Goal: Task Accomplishment & Management: Manage account settings

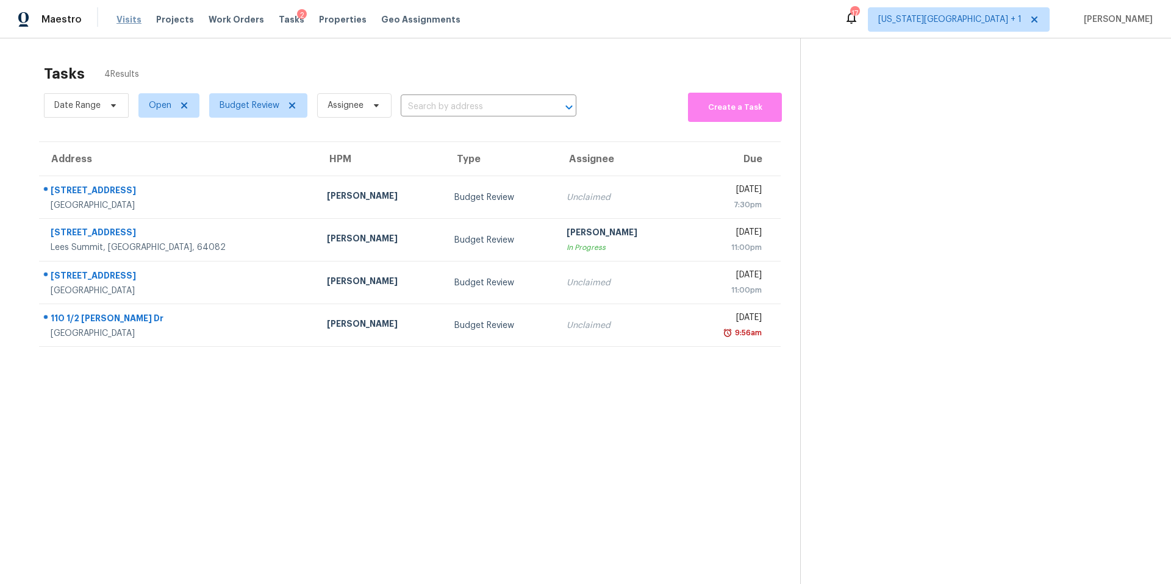
click at [126, 25] on span "Visits" at bounding box center [128, 19] width 25 height 12
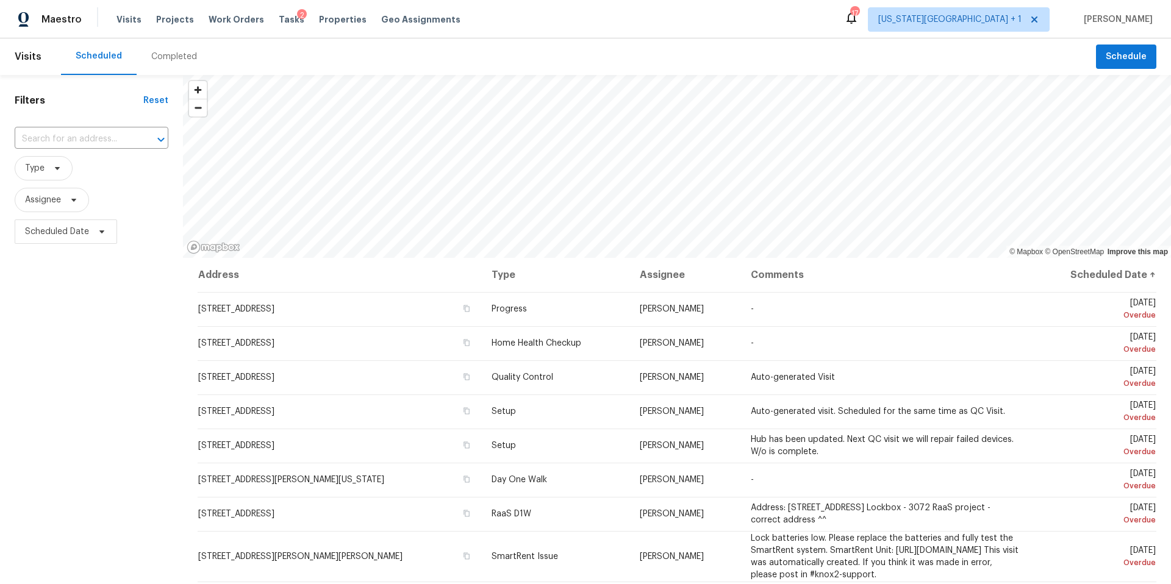
click at [171, 55] on div "Completed" at bounding box center [174, 57] width 46 height 12
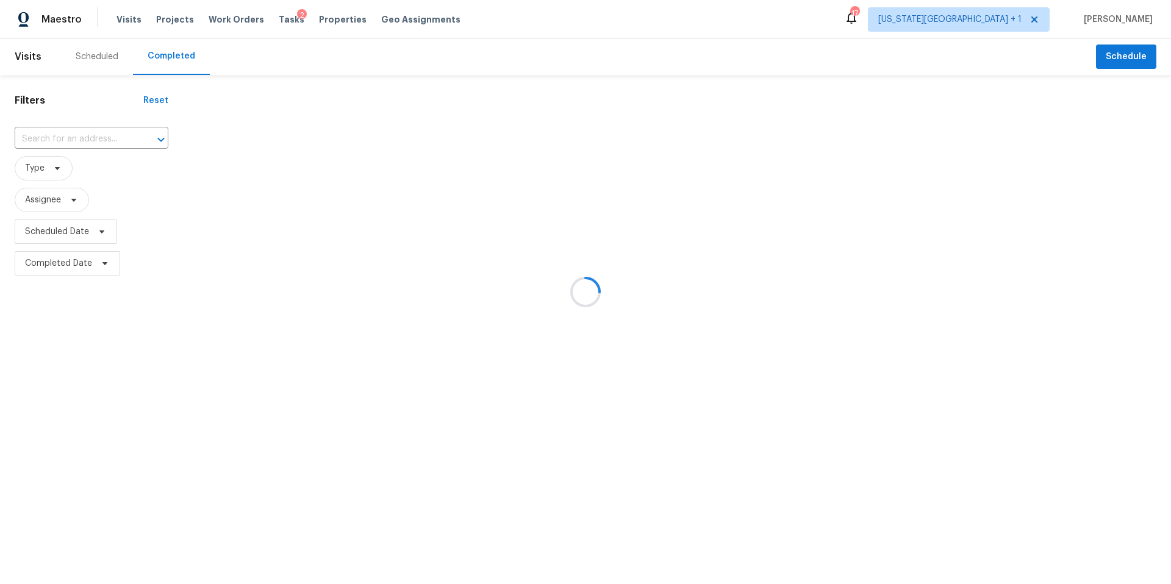
click at [80, 137] on div at bounding box center [585, 292] width 1171 height 584
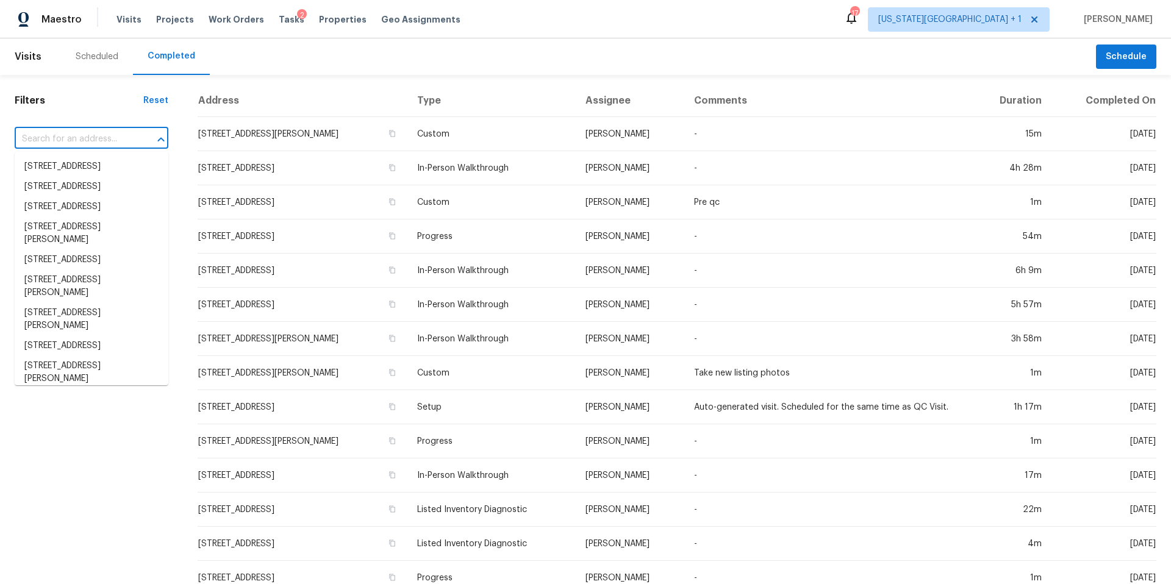
click at [61, 141] on input "text" at bounding box center [74, 139] width 119 height 19
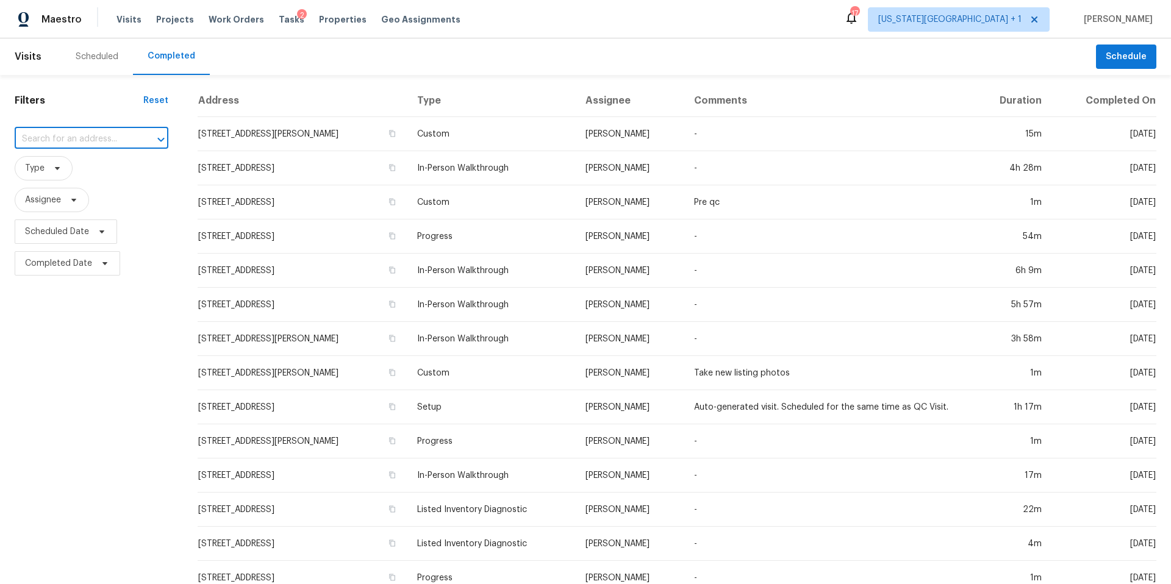
paste input "4032 Heathersage Dr, Houston, TX 77084"
type input "4032 Heathersage Dr, Houston, TX 77084"
click at [68, 176] on li "4032 Heathersage Dr, Houston, TX 77084" at bounding box center [92, 167] width 154 height 20
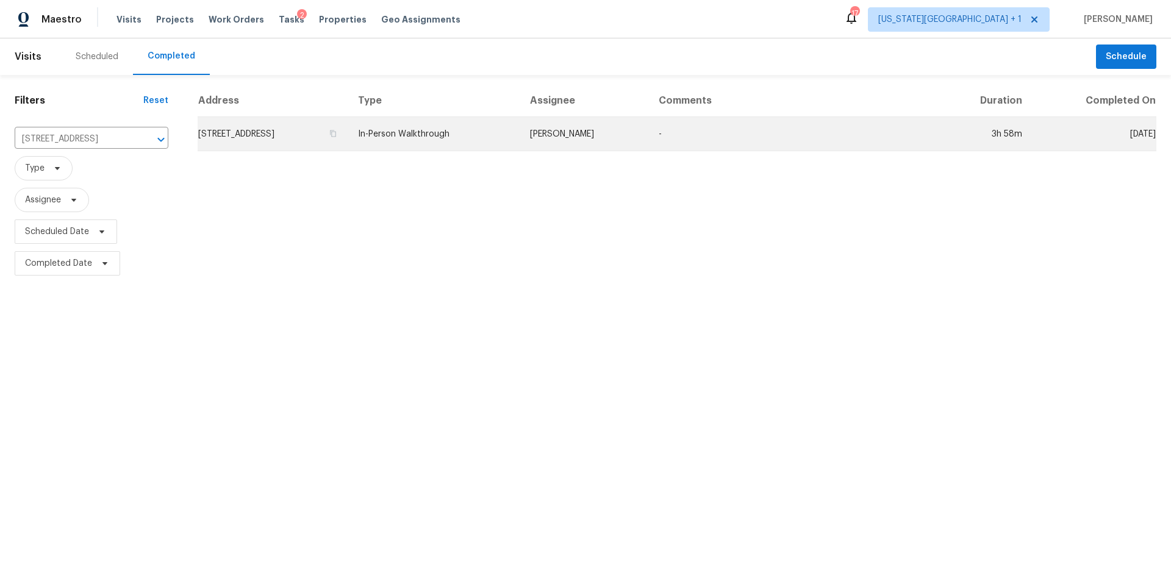
click at [308, 130] on td "4032 Heathersage Dr, Houston, TX 77084" at bounding box center [273, 134] width 151 height 34
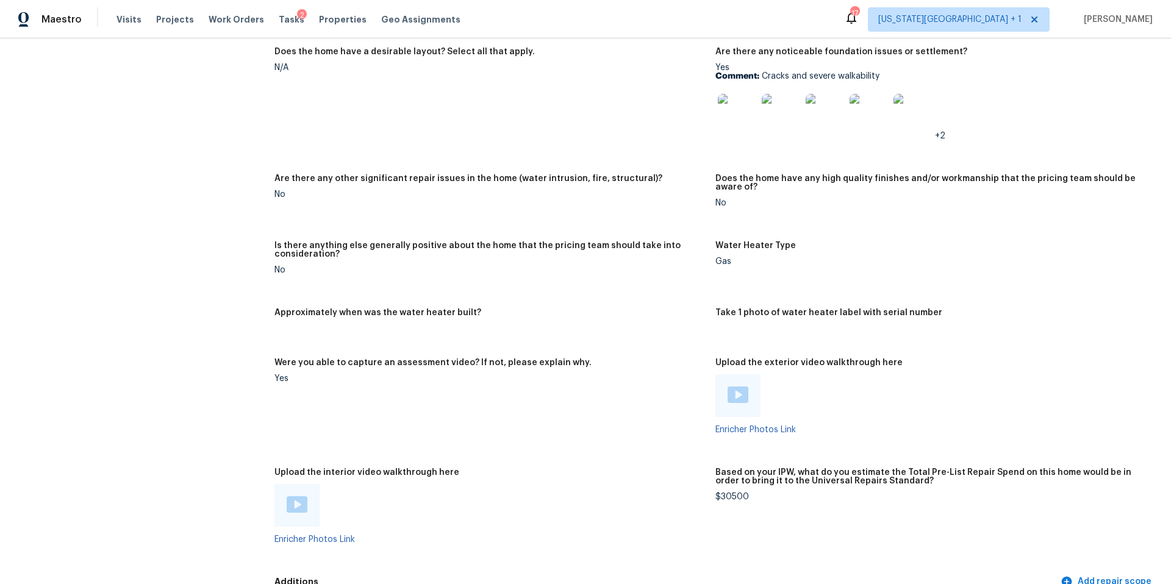
scroll to position [1983, 0]
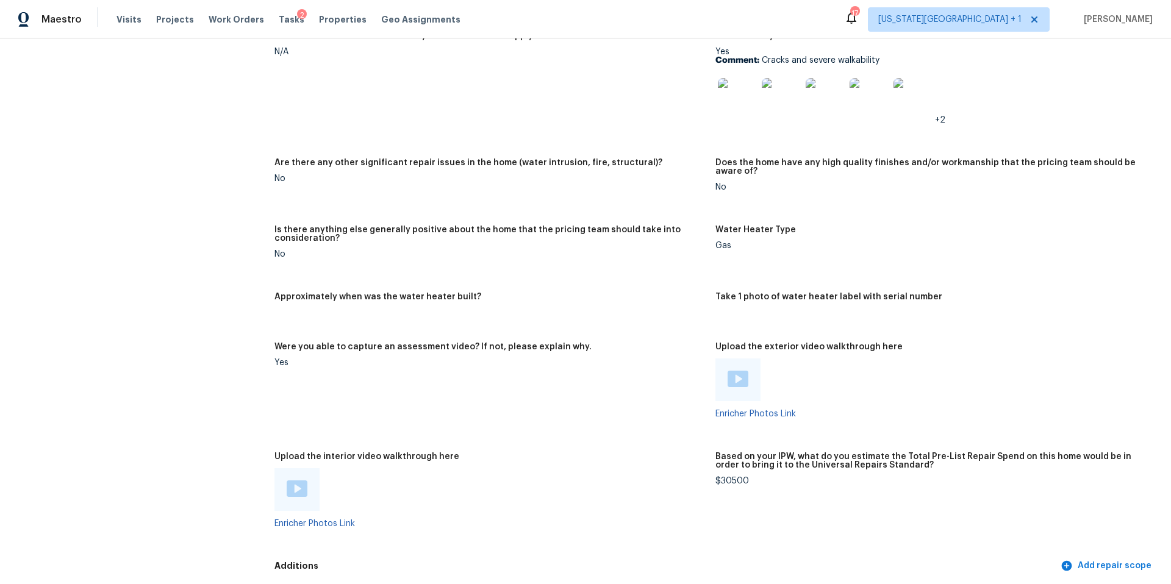
click at [740, 96] on img at bounding box center [737, 97] width 39 height 39
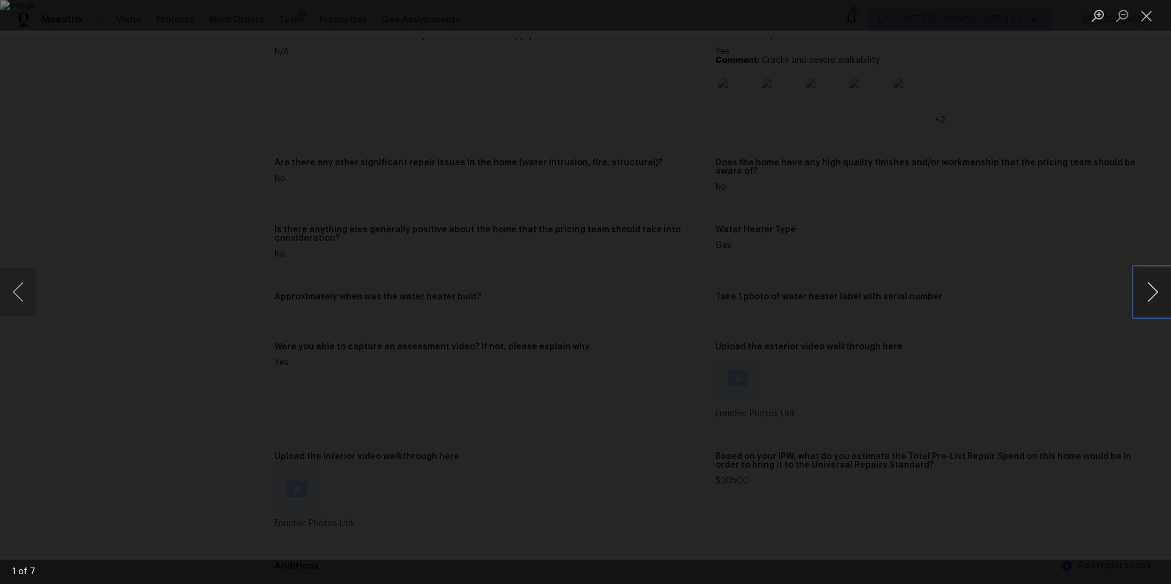
click at [1139, 285] on button "Next image" at bounding box center [1152, 292] width 37 height 49
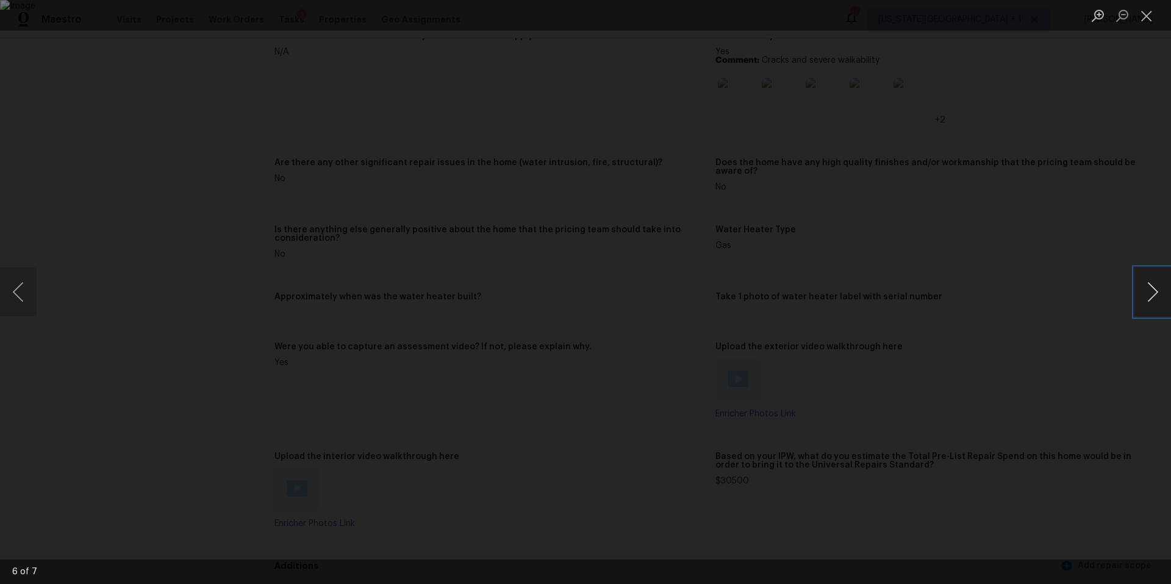
click at [1139, 285] on button "Next image" at bounding box center [1152, 292] width 37 height 49
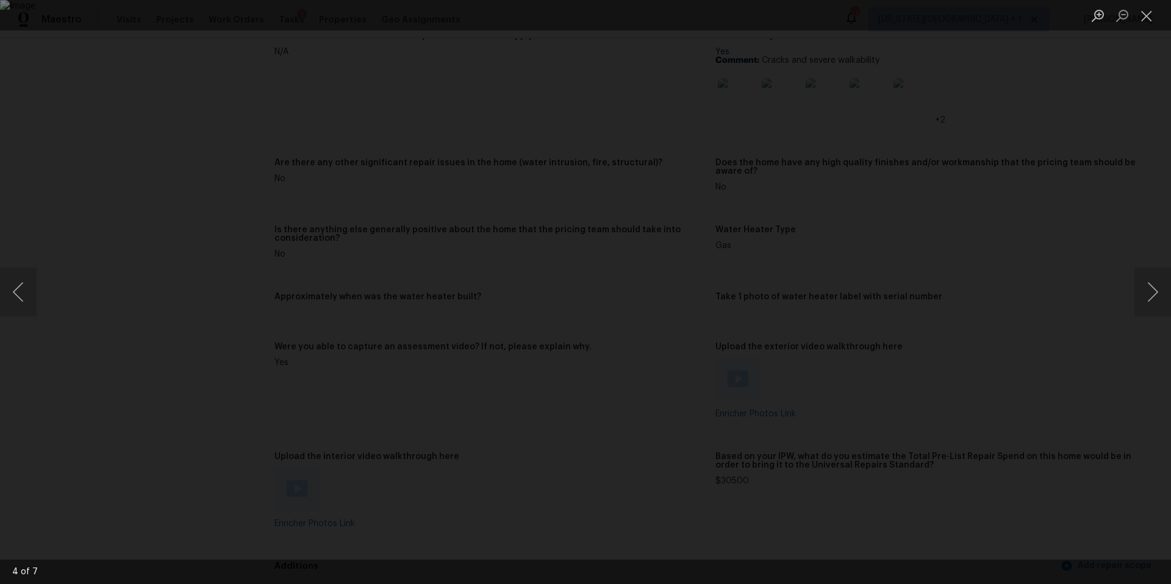
click at [1090, 232] on div "Lightbox" at bounding box center [585, 292] width 1171 height 584
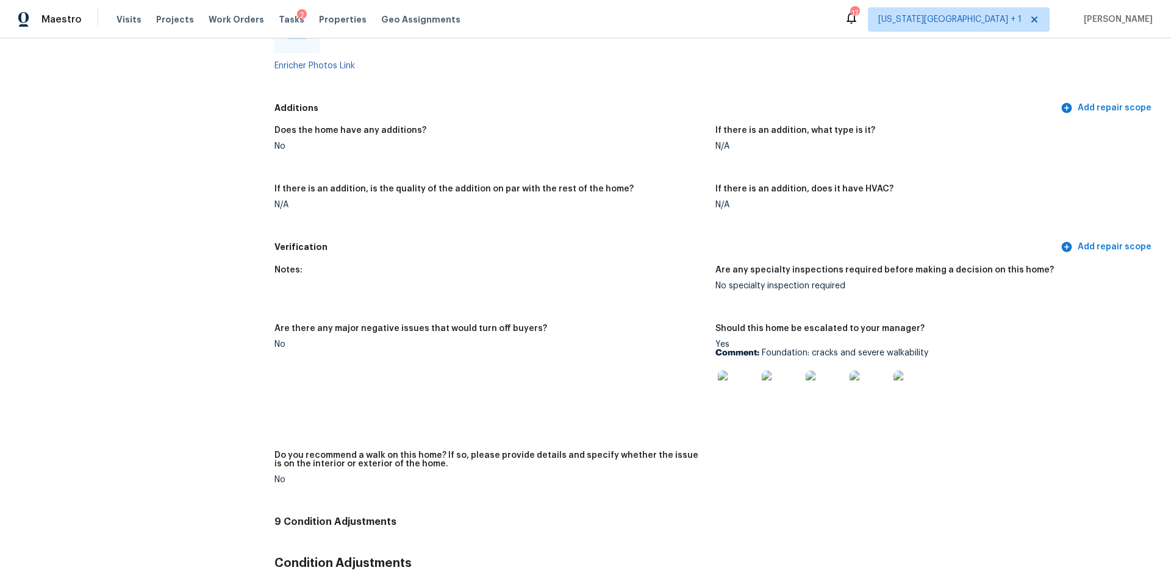
scroll to position [2458, 0]
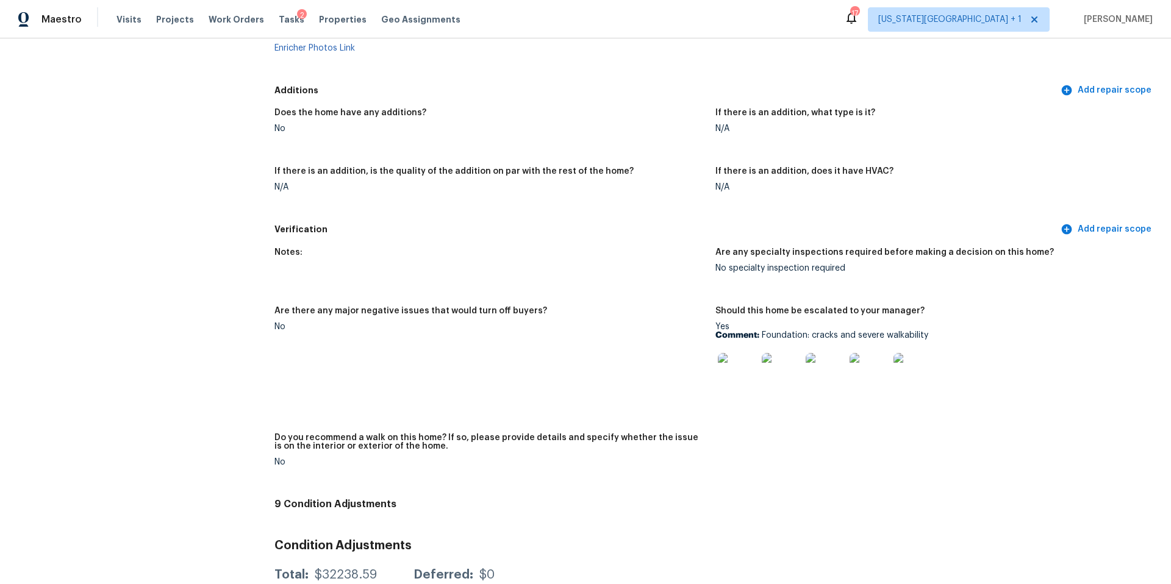
click at [744, 355] on img at bounding box center [737, 372] width 39 height 39
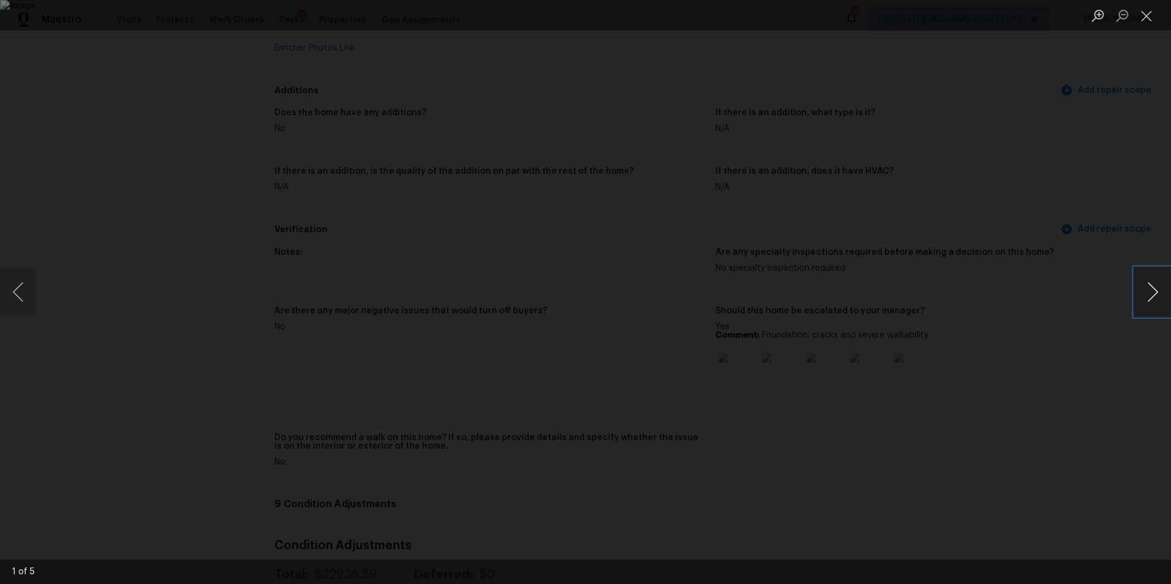
click at [1155, 297] on button "Next image" at bounding box center [1152, 292] width 37 height 49
click at [1155, 16] on button "Close lightbox" at bounding box center [1146, 15] width 24 height 21
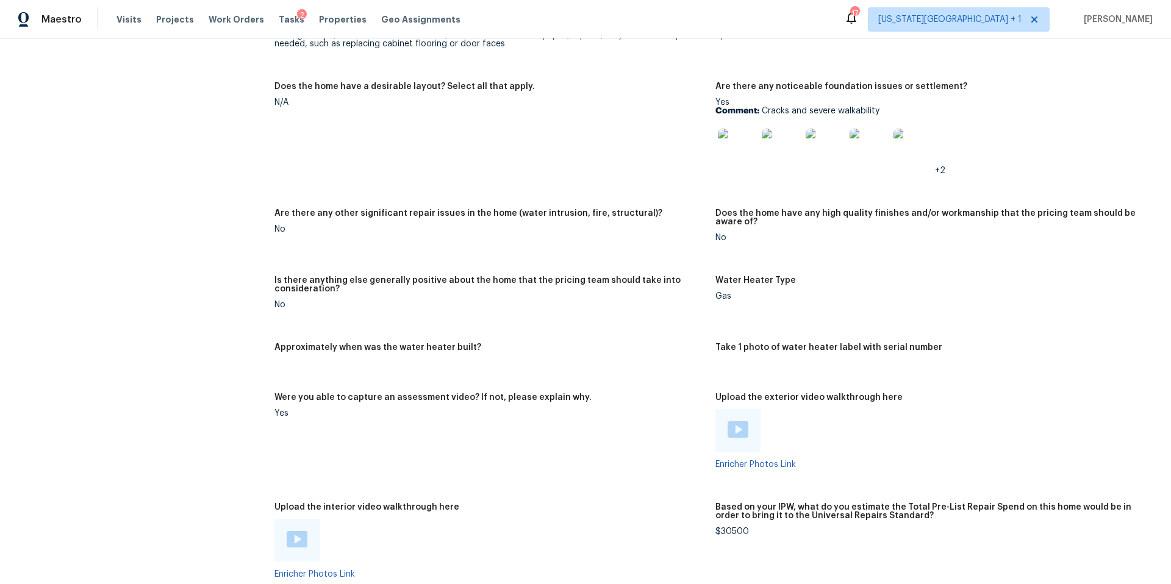
scroll to position [1921, 0]
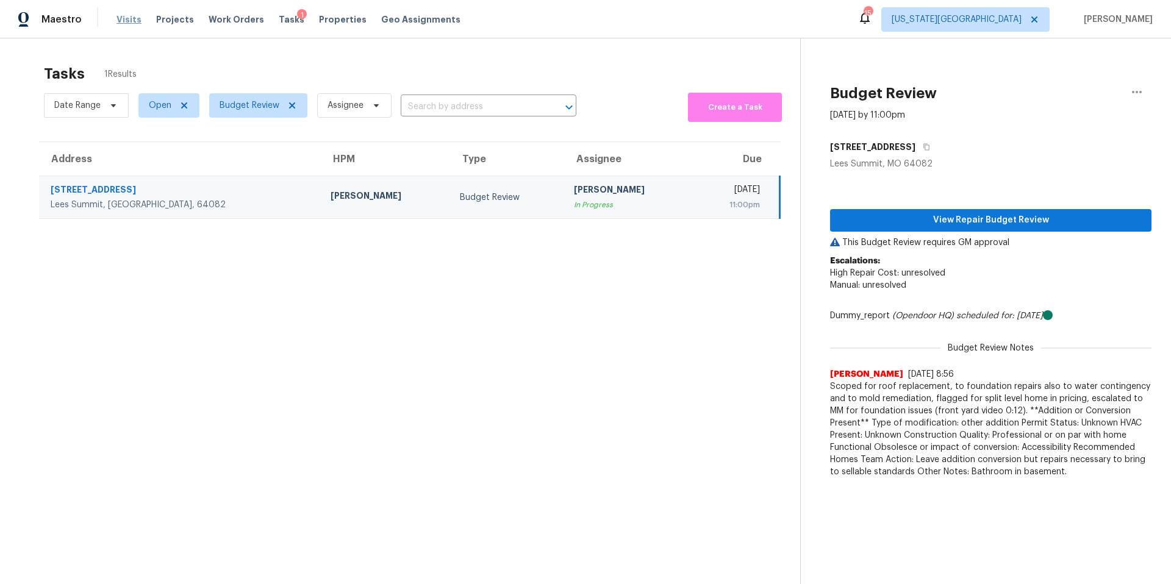
click at [122, 20] on span "Visits" at bounding box center [128, 19] width 25 height 12
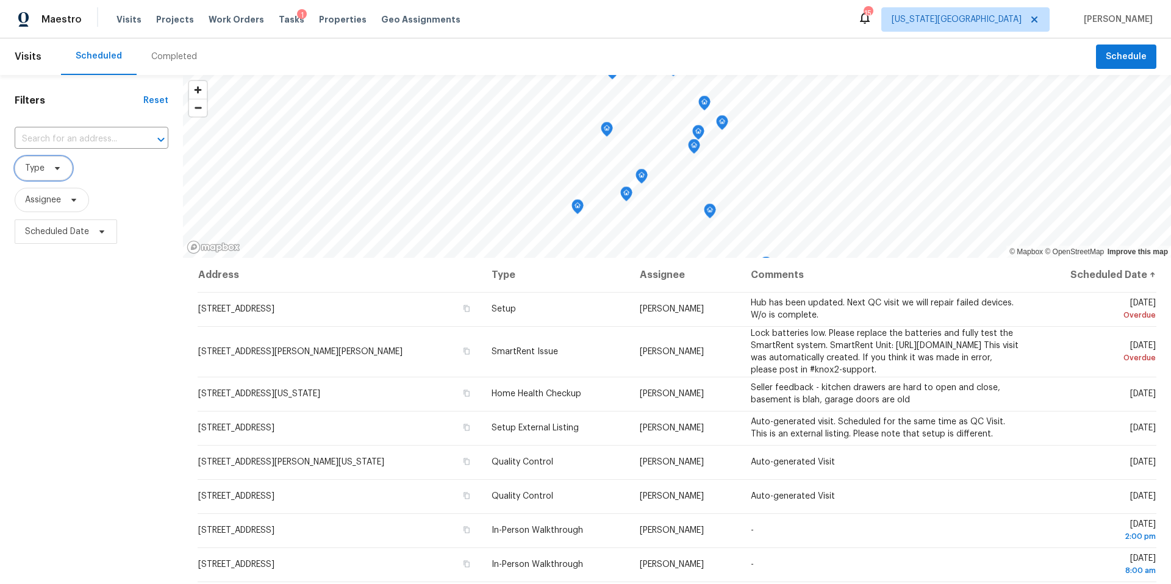
click at [60, 163] on span "Type" at bounding box center [44, 168] width 58 height 24
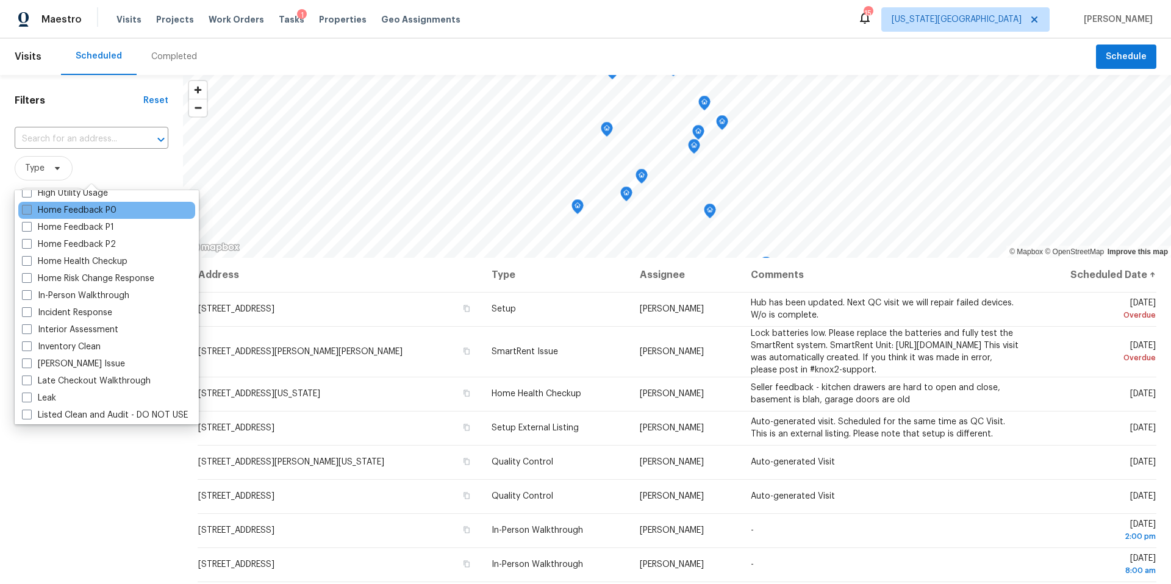
scroll to position [398, 0]
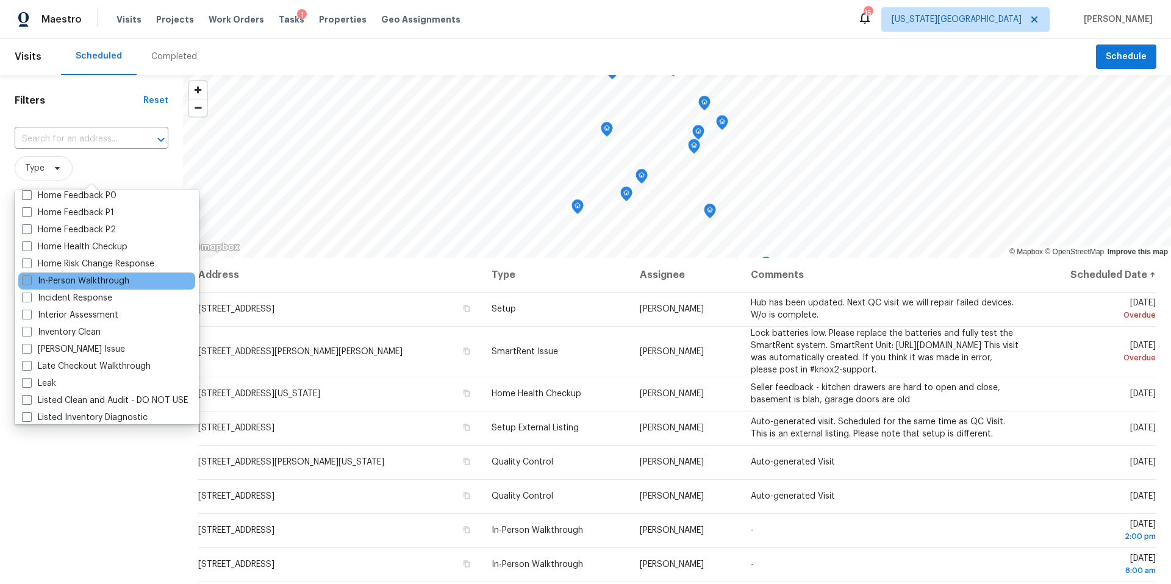
click at [51, 285] on label "In-Person Walkthrough" at bounding box center [75, 281] width 107 height 12
click at [30, 283] on input "In-Person Walkthrough" at bounding box center [26, 279] width 8 height 8
checkbox input "true"
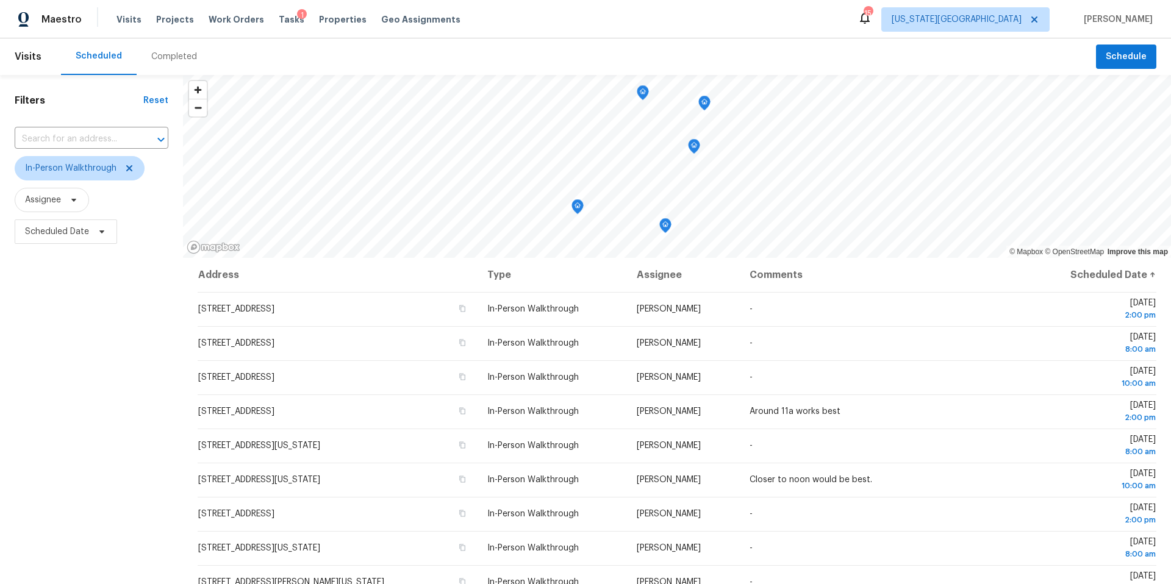
click at [66, 503] on div "Filters Reset ​ In-Person Walkthrough Assignee Scheduled Date" at bounding box center [91, 400] width 183 height 650
click at [101, 229] on icon at bounding box center [102, 232] width 10 height 10
click at [89, 279] on input "text" at bounding box center [82, 273] width 120 height 24
select select "9"
select select "2025"
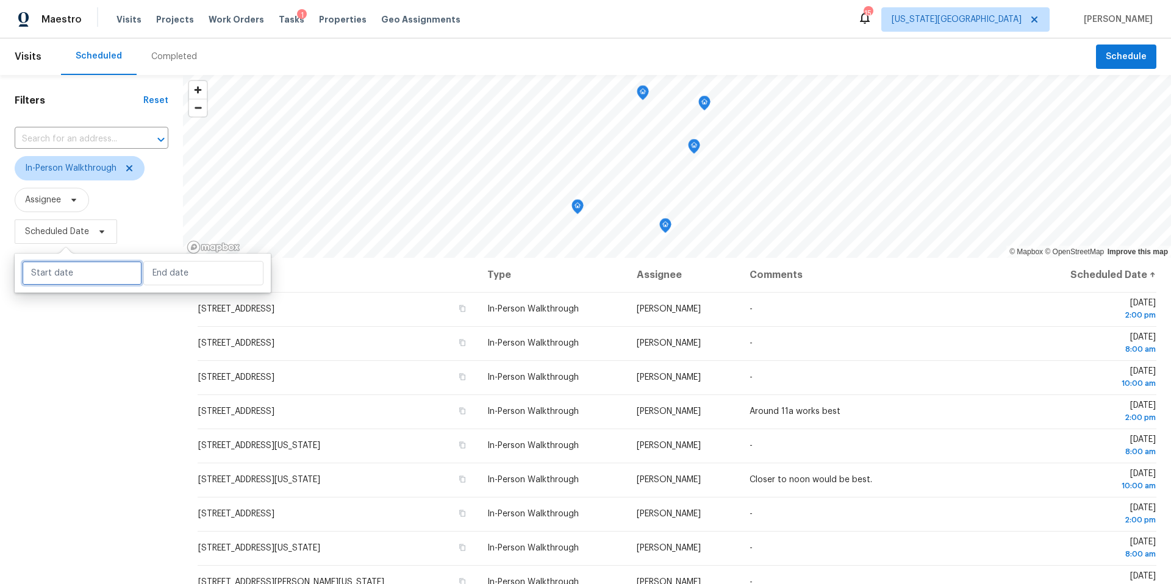
select select "10"
select select "2025"
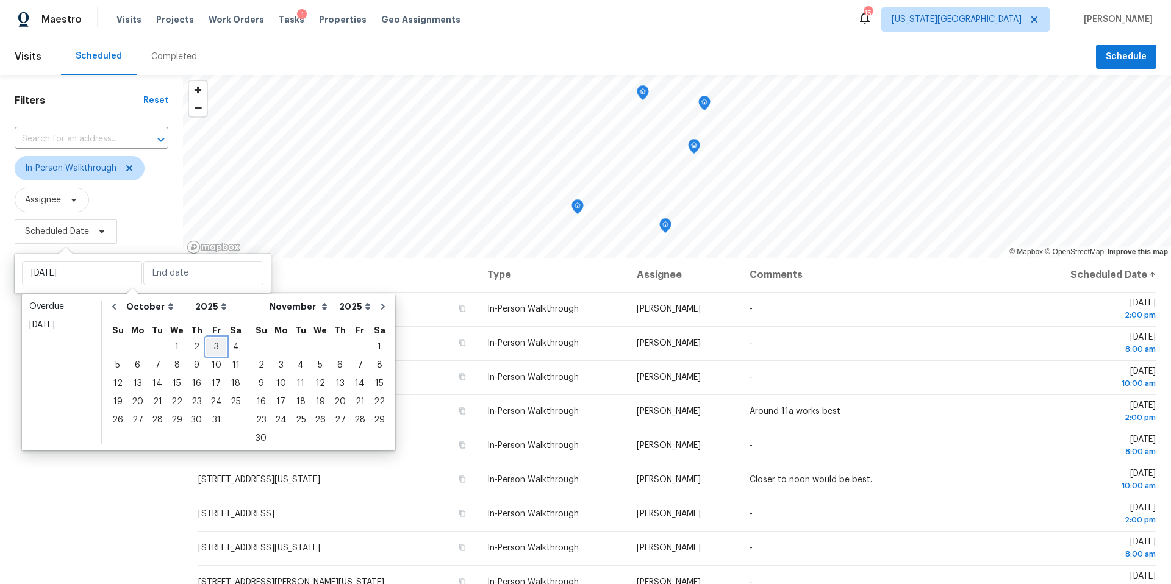
click at [213, 346] on div "3" at bounding box center [216, 346] width 20 height 17
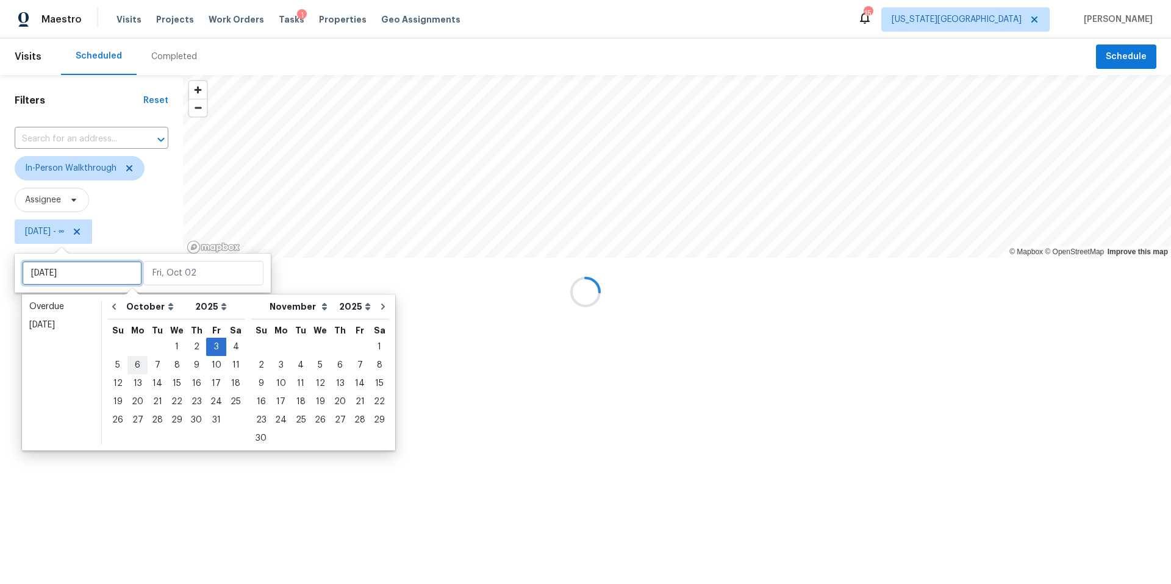
type input "Wed, Oct 01"
type input "[DATE]"
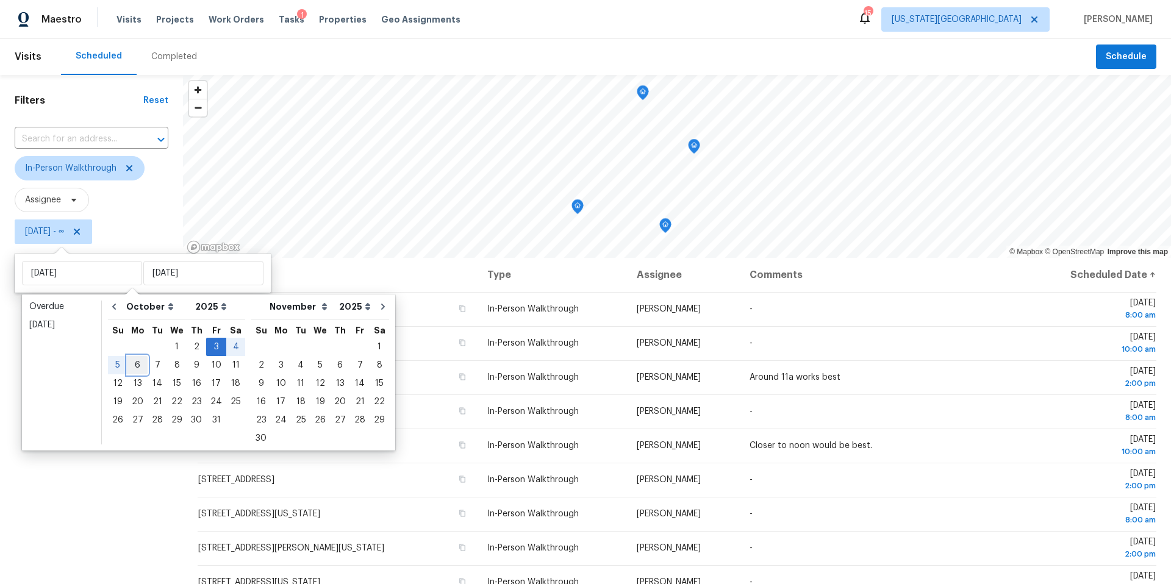
click at [141, 362] on div "6" at bounding box center [137, 365] width 20 height 17
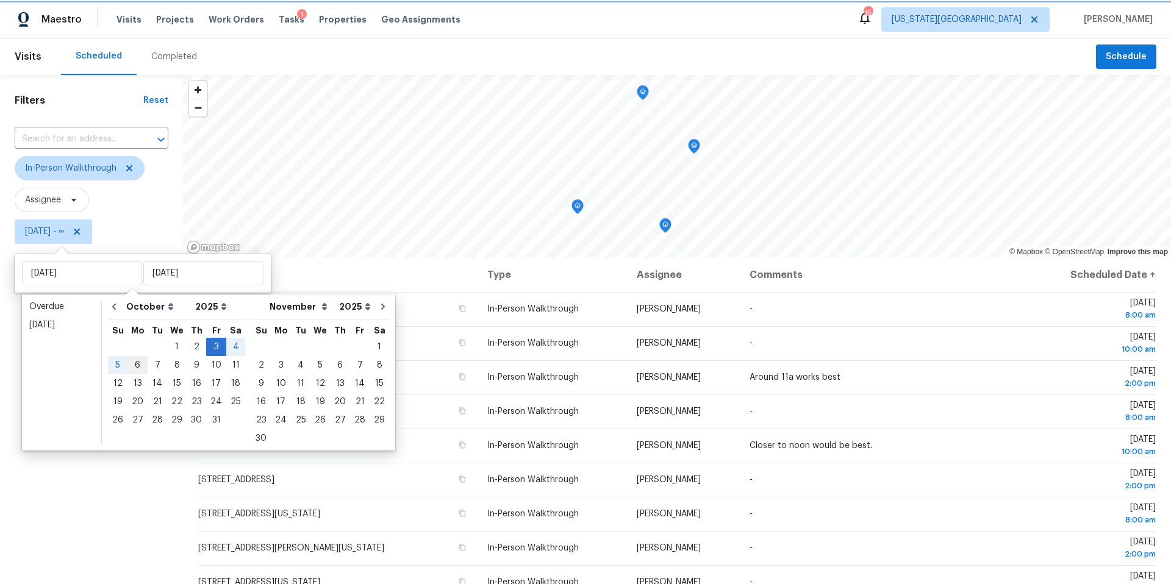
type input "[DATE]"
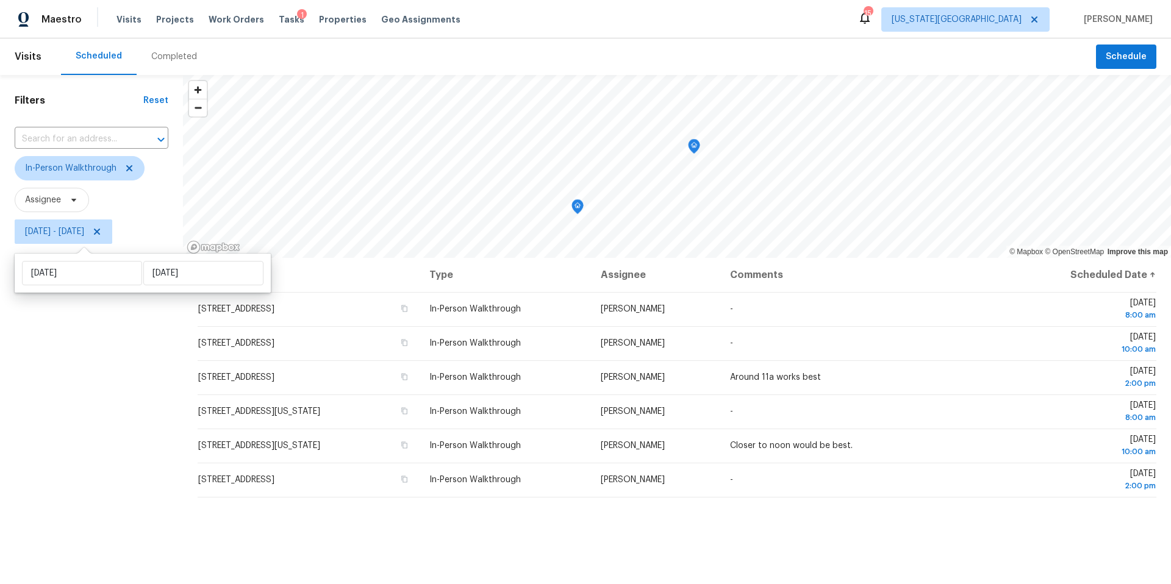
click at [103, 401] on div "Filters Reset ​ In-Person Walkthrough Assignee Fri, Oct 03 - Mon, Oct 06" at bounding box center [91, 400] width 183 height 650
click at [84, 234] on span "Fri, Oct 03 - Mon, Oct 06" at bounding box center [54, 232] width 59 height 12
select select "9"
select select "2025"
select select "10"
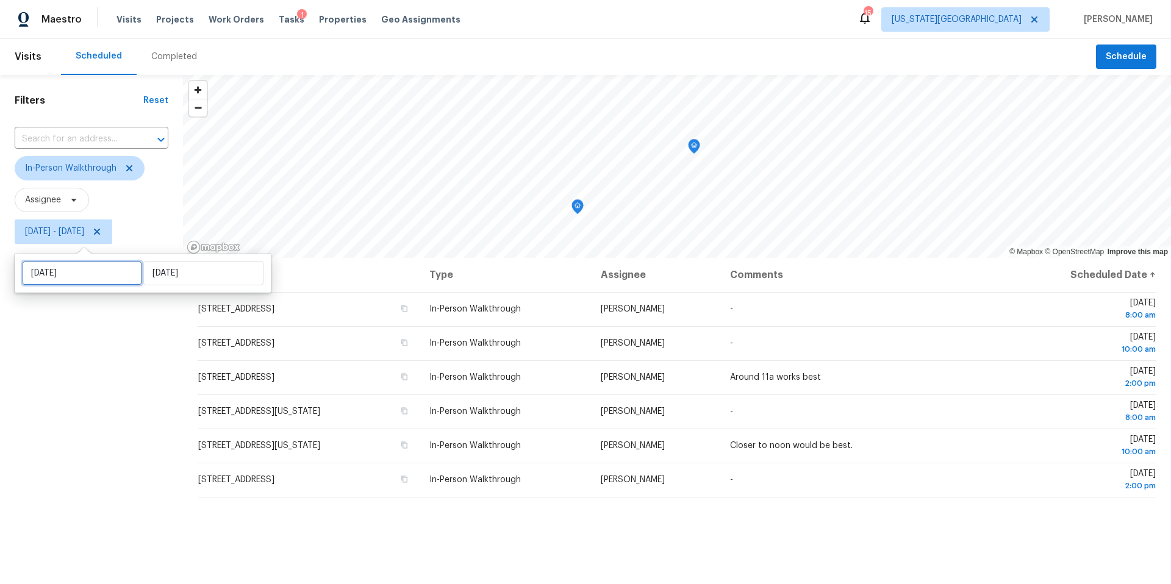
select select "2025"
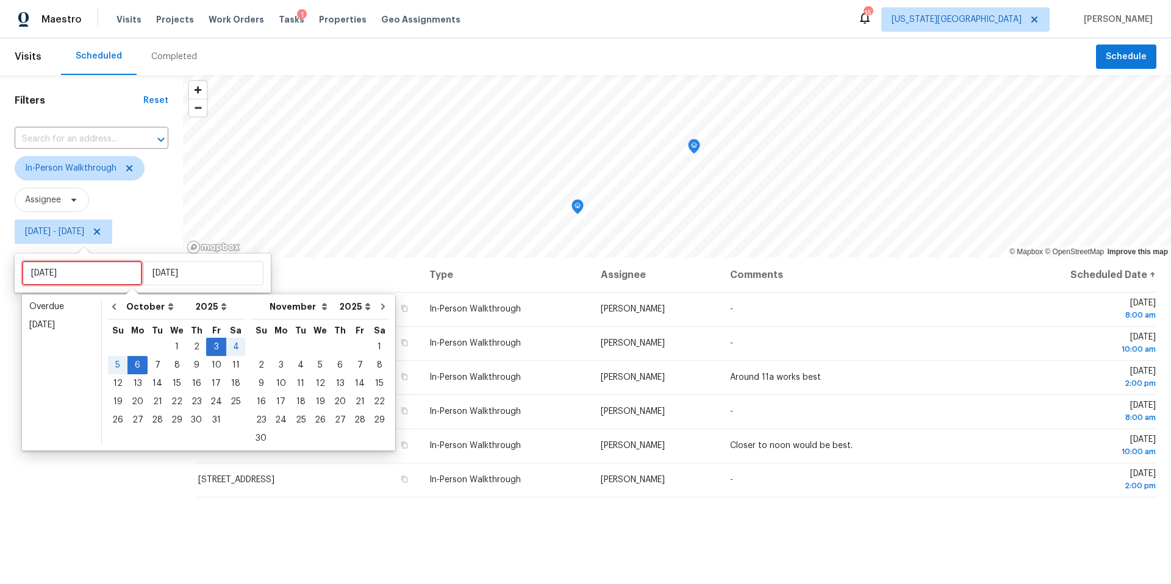
click at [94, 277] on input "[DATE]" at bounding box center [82, 273] width 120 height 24
click at [141, 360] on div "6" at bounding box center [137, 365] width 20 height 17
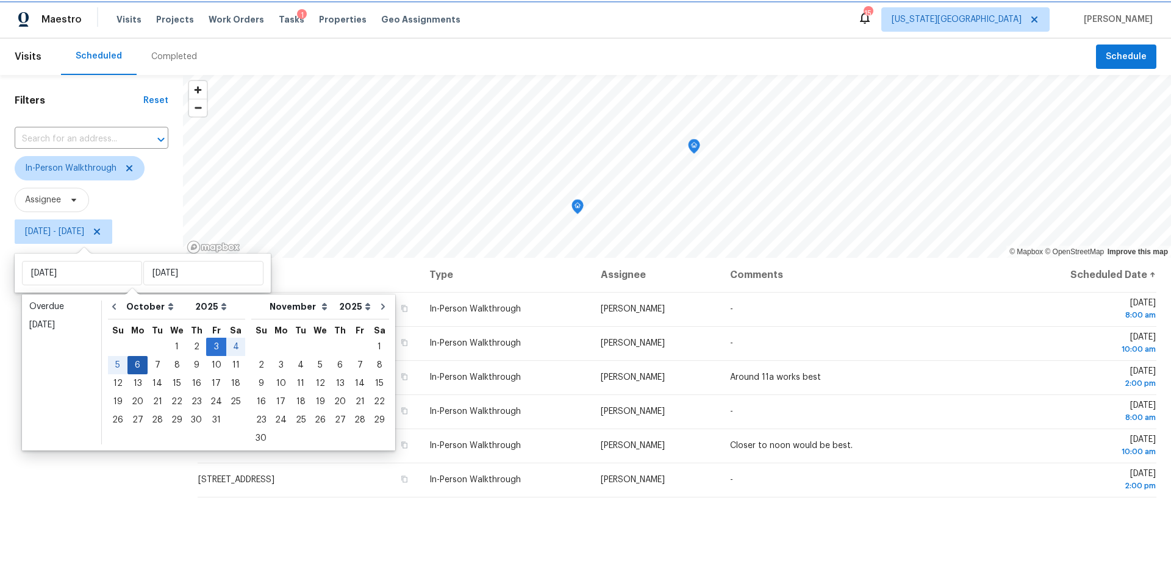
type input "Mon, Oct 06"
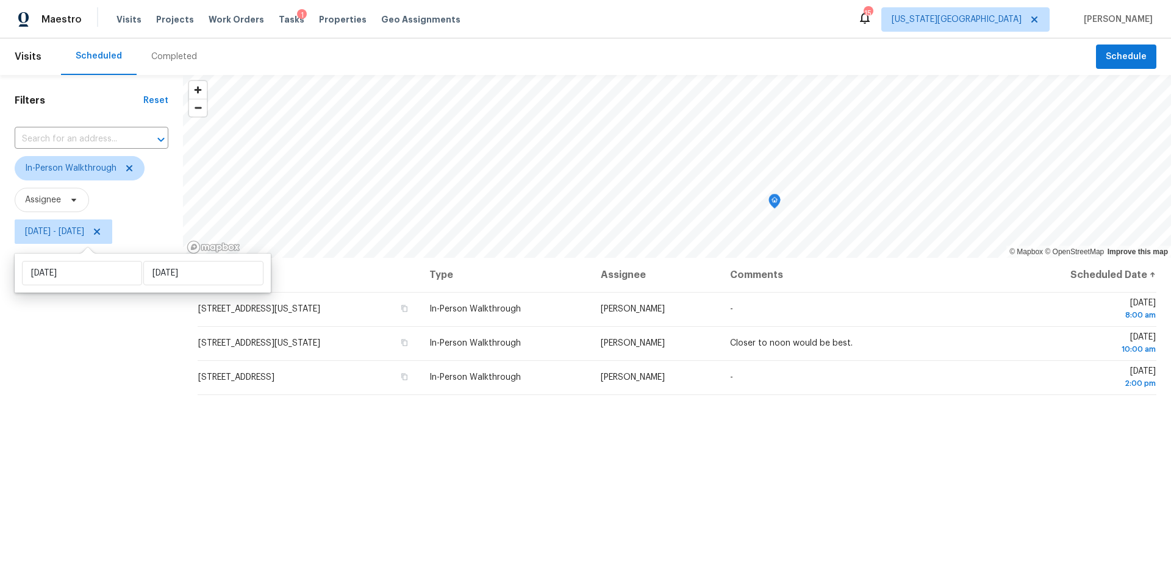
click at [83, 446] on div "Filters Reset ​ In-Person Walkthrough Assignee Mon, Oct 06 - Mon, Oct 06" at bounding box center [91, 400] width 183 height 650
click at [607, 188] on icon "Map marker" at bounding box center [605, 187] width 11 height 14
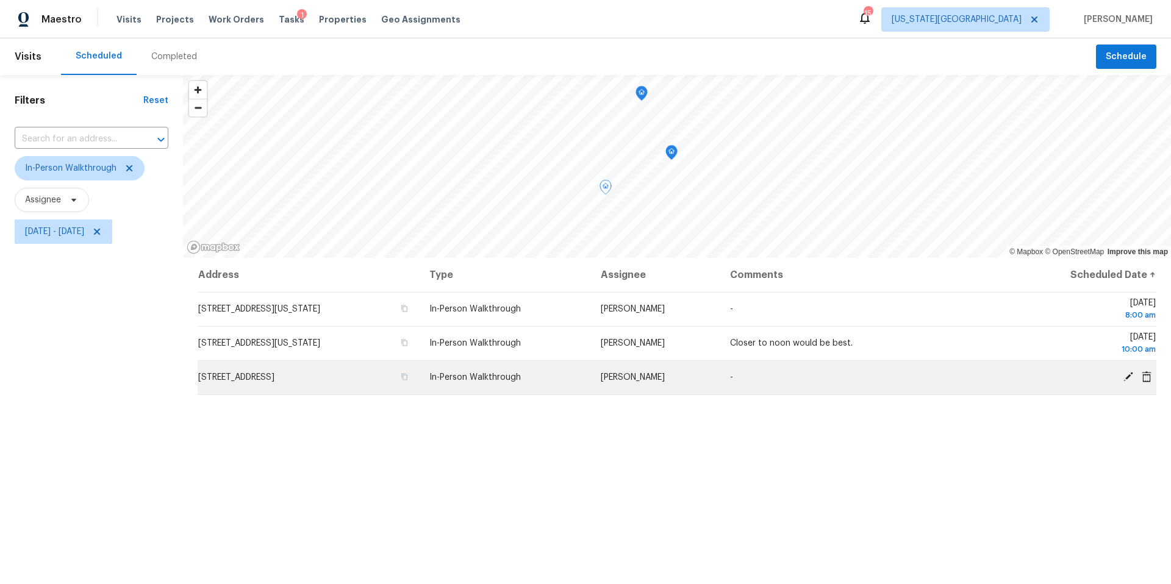
click at [1129, 373] on icon at bounding box center [1128, 377] width 10 height 10
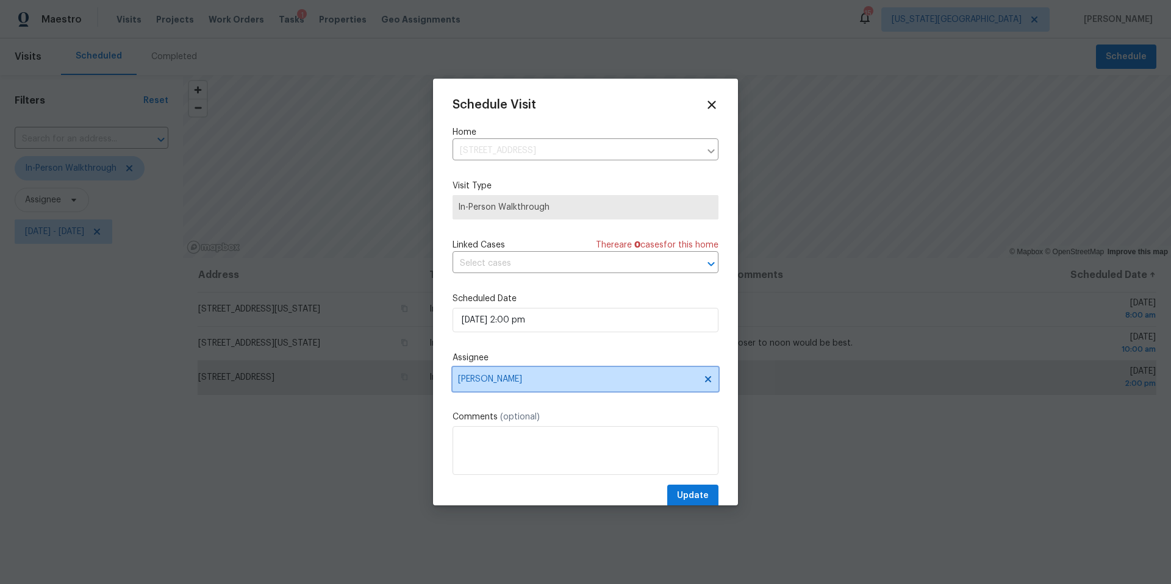
click at [540, 379] on span "Joshua Beatty" at bounding box center [577, 379] width 239 height 10
type input "matt"
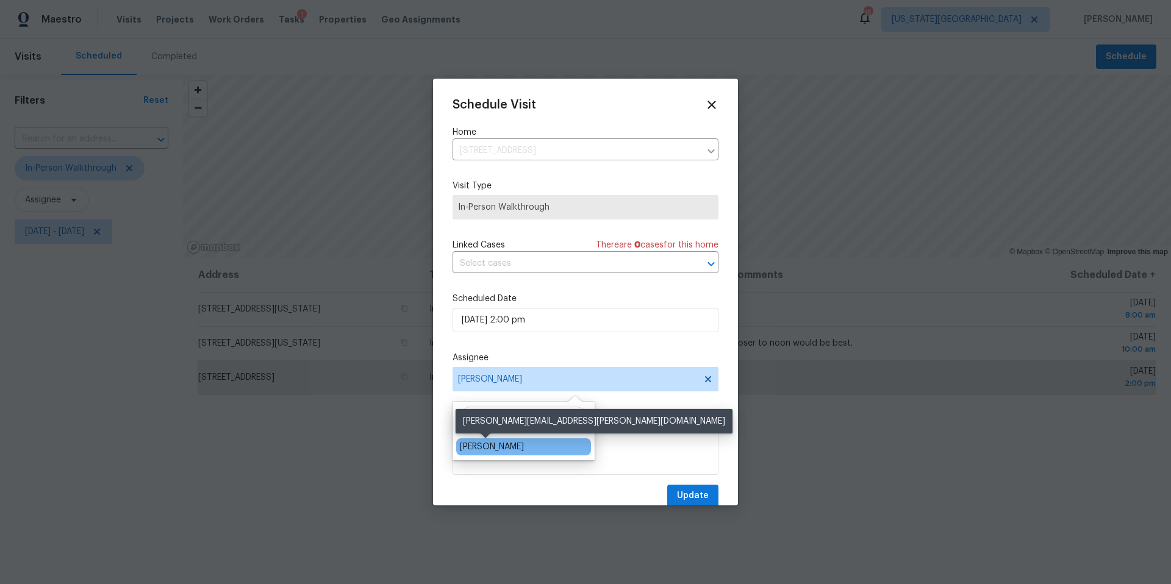
click at [504, 444] on div "Matt McEvoy" at bounding box center [492, 447] width 64 height 12
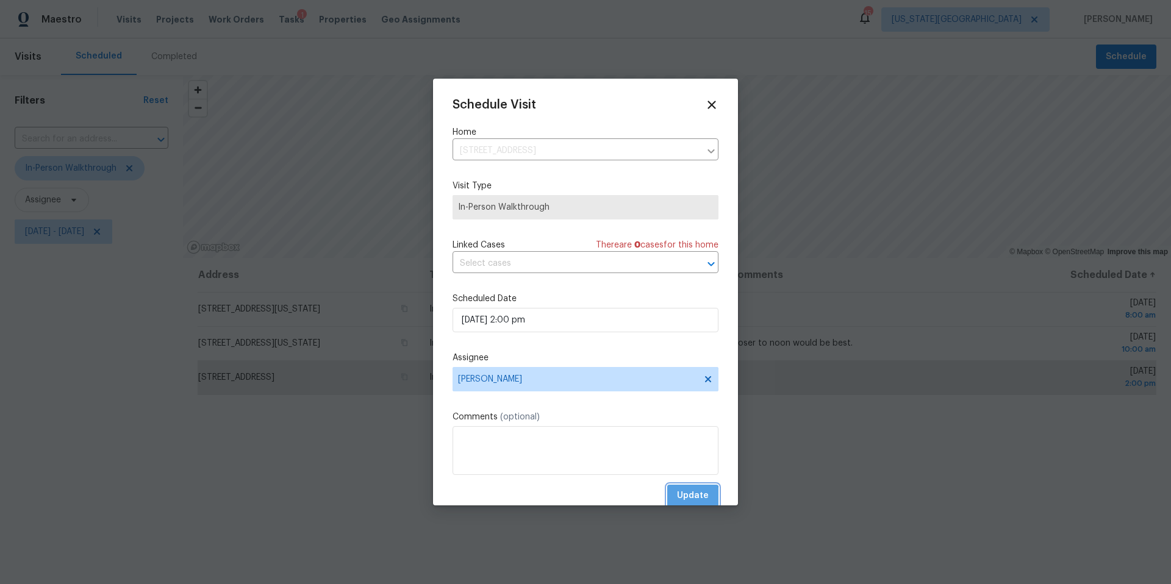
click at [683, 498] on span "Update" at bounding box center [693, 495] width 32 height 15
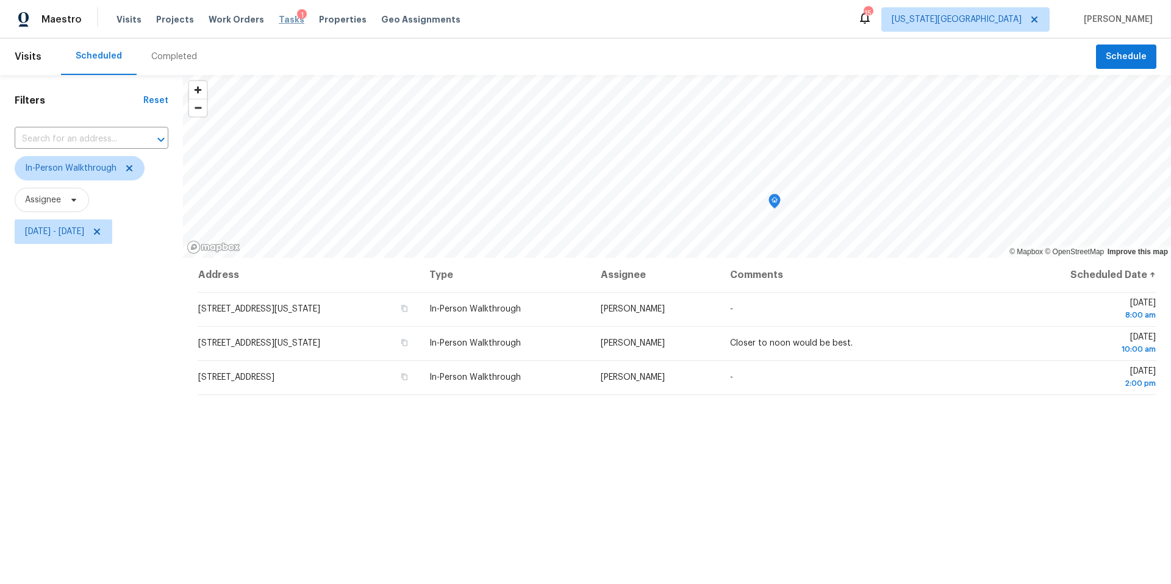
click at [279, 20] on span "Tasks" at bounding box center [292, 19] width 26 height 9
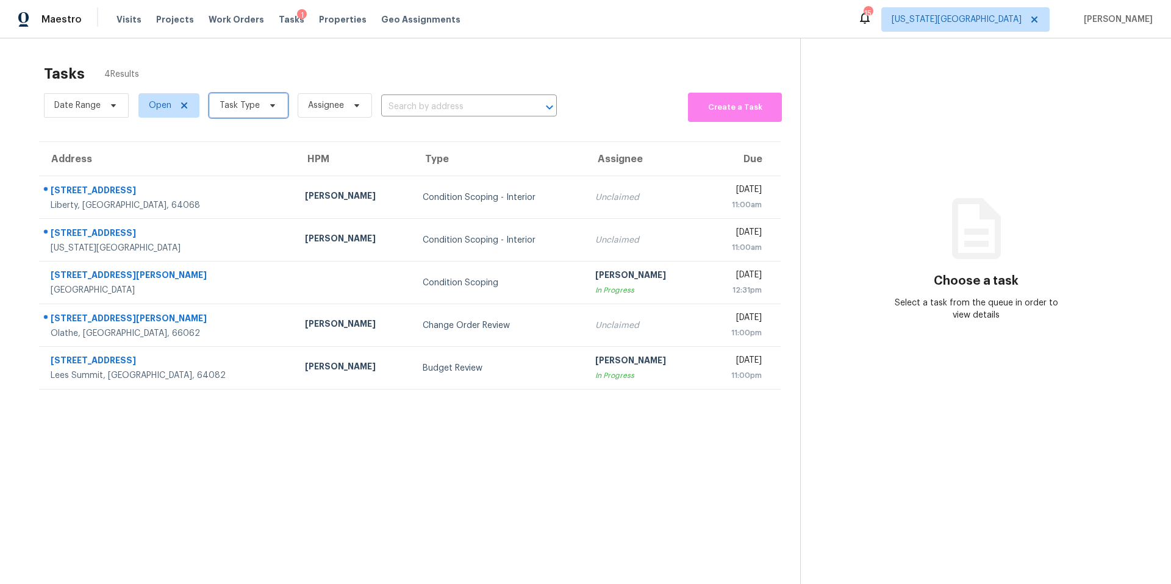
click at [241, 115] on span "Task Type" at bounding box center [248, 105] width 79 height 24
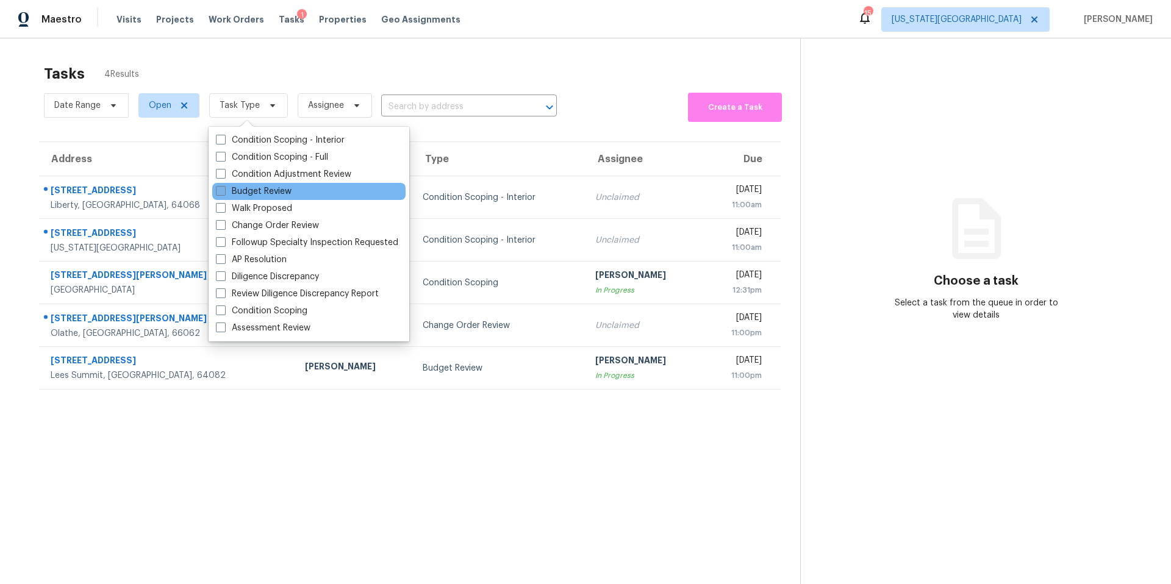
click at [242, 190] on label "Budget Review" at bounding box center [254, 191] width 76 height 12
click at [224, 190] on input "Budget Review" at bounding box center [220, 189] width 8 height 8
checkbox input "true"
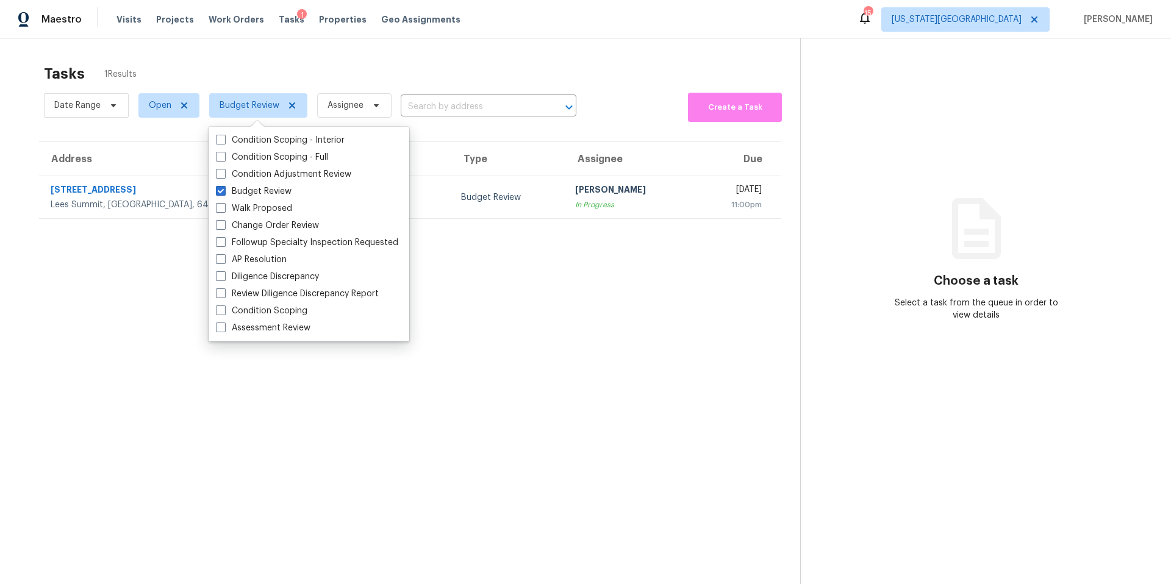
click at [320, 69] on div "Tasks 1 Results" at bounding box center [422, 74] width 756 height 32
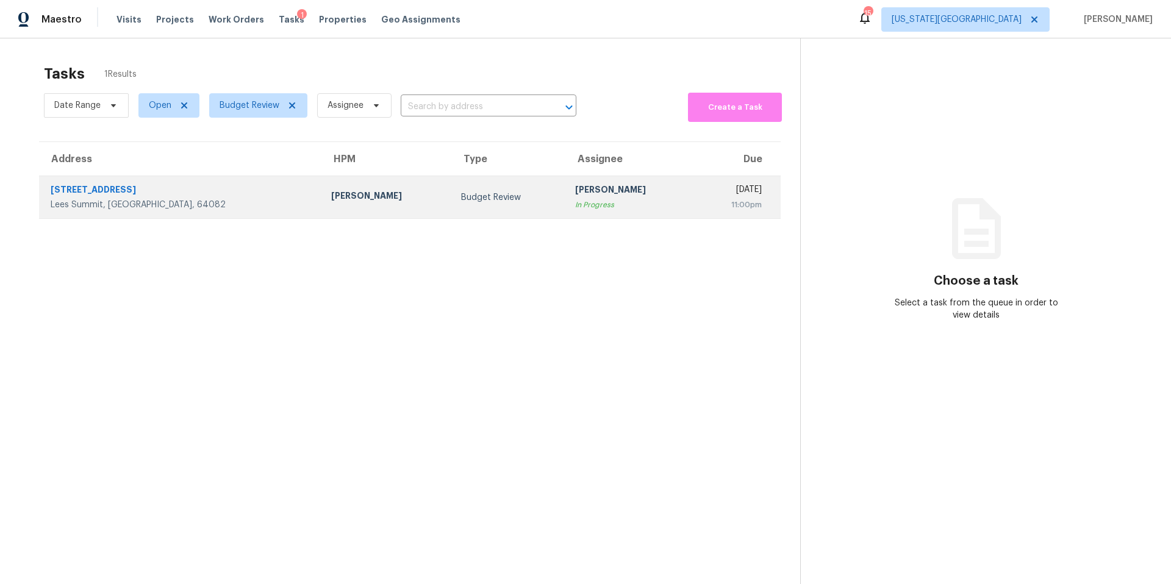
click at [205, 187] on div "3920 SW Windemere Dr" at bounding box center [181, 191] width 261 height 15
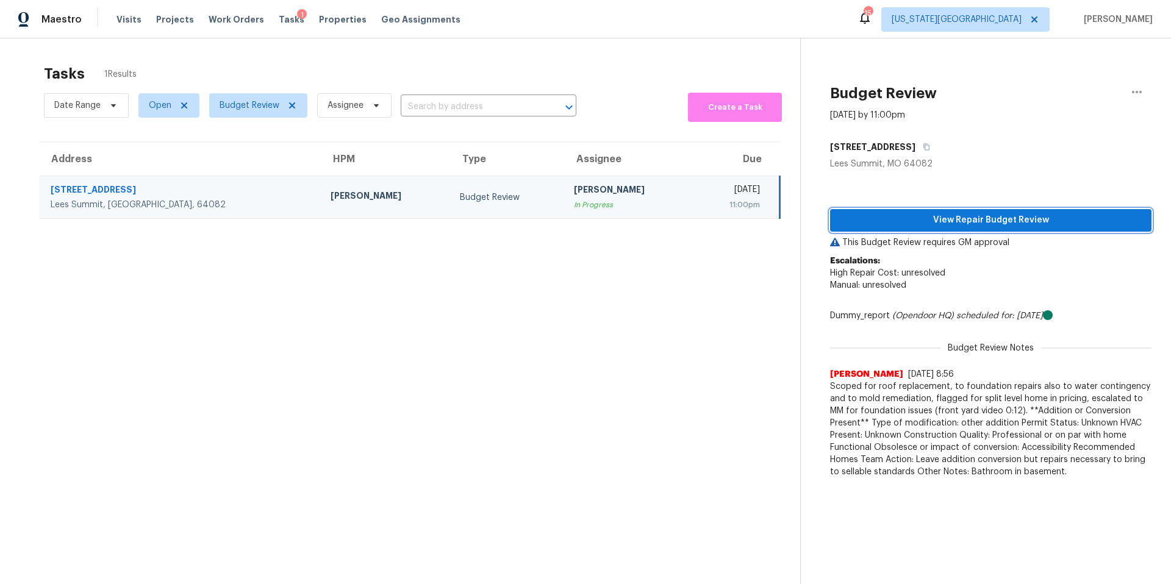
click at [866, 212] on button "View Repair Budget Review" at bounding box center [990, 220] width 321 height 23
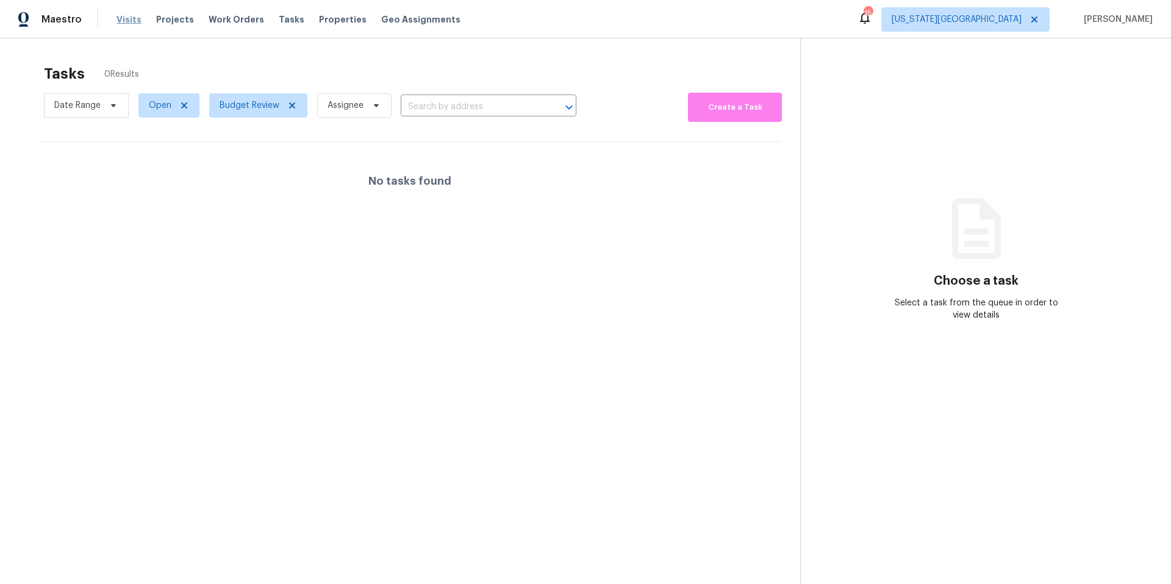
click at [132, 20] on span "Visits" at bounding box center [128, 19] width 25 height 12
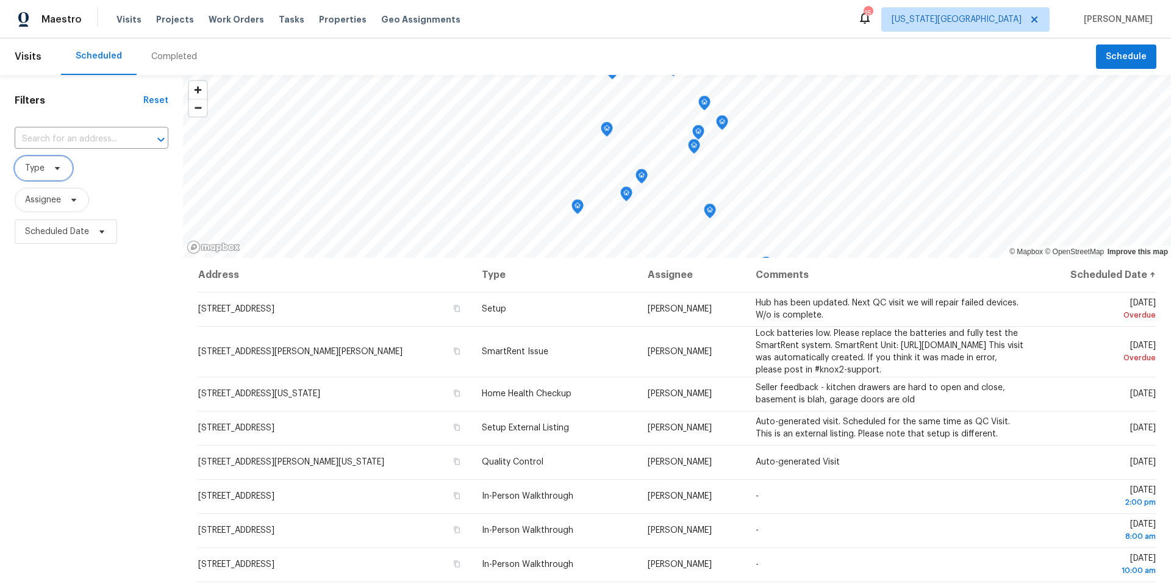
click at [54, 168] on icon at bounding box center [57, 168] width 10 height 10
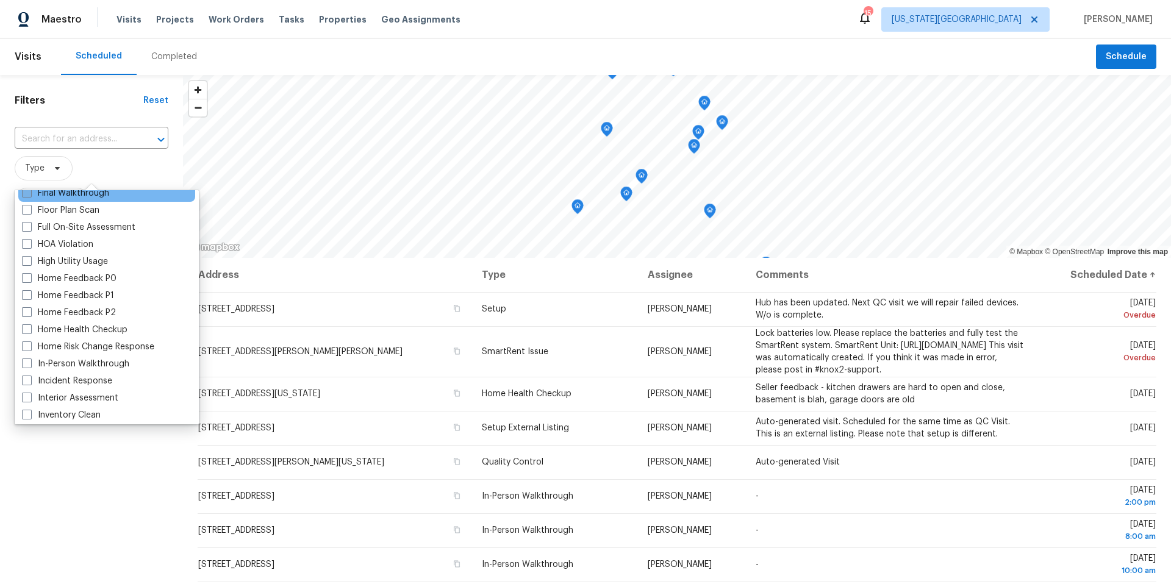
scroll to position [391, 0]
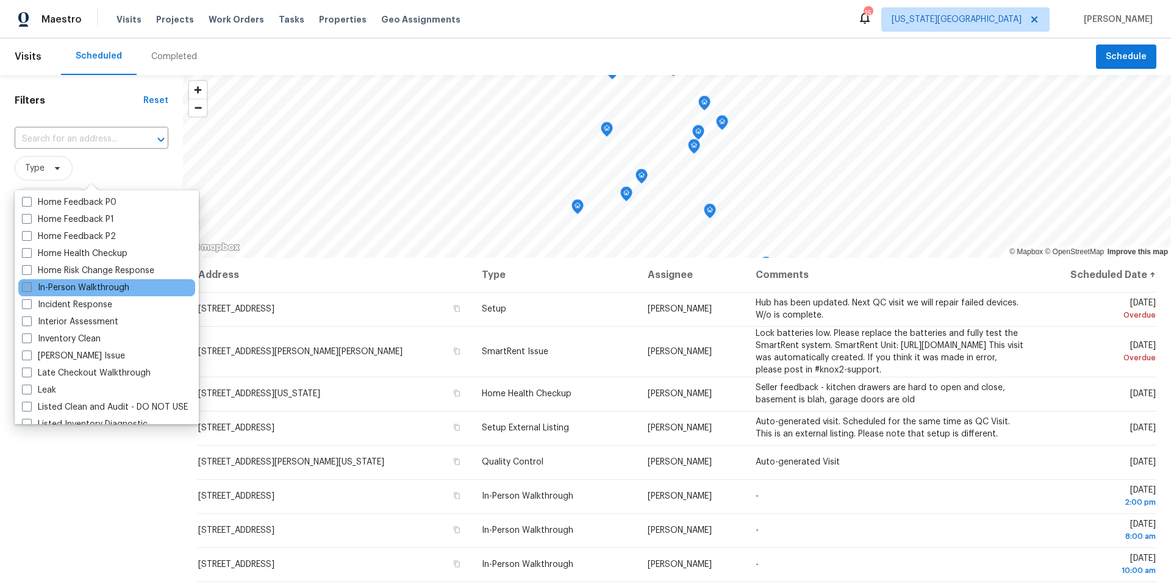
click at [60, 293] on label "In-Person Walkthrough" at bounding box center [75, 288] width 107 height 12
click at [30, 290] on input "In-Person Walkthrough" at bounding box center [26, 286] width 8 height 8
checkbox input "true"
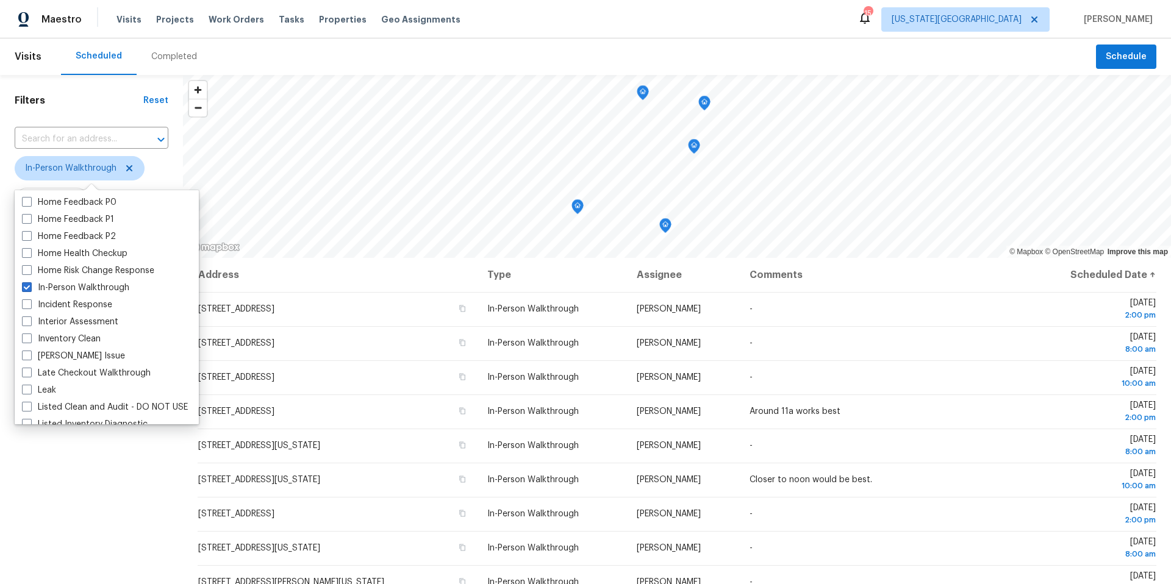
click at [90, 110] on div "Filters Reset ​ In-Person Walkthrough Assignee Scheduled Date" at bounding box center [91, 400] width 183 height 650
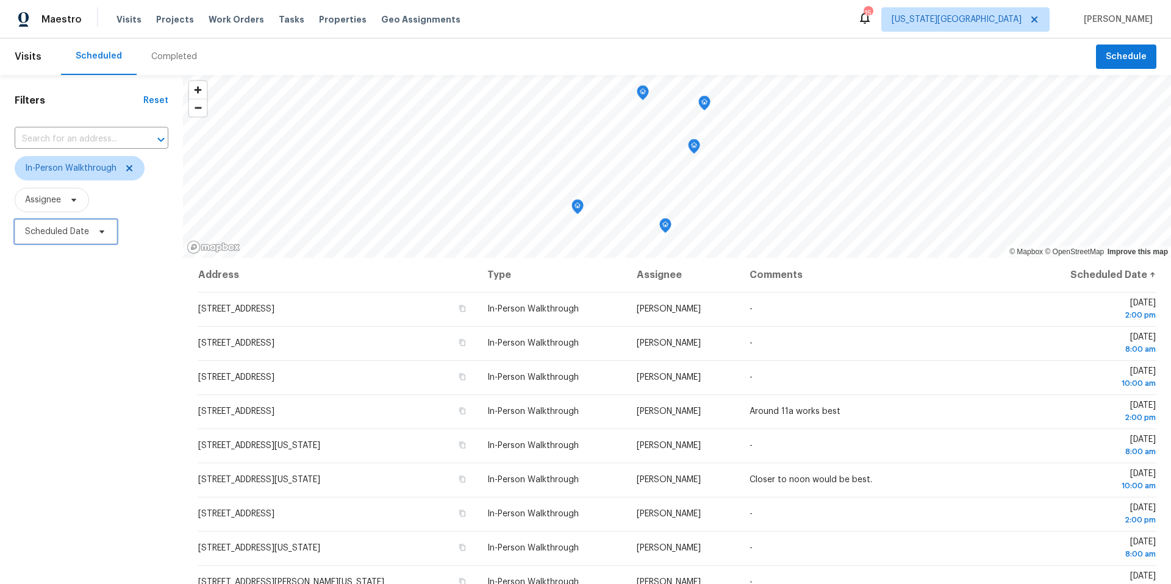
click at [101, 227] on icon at bounding box center [102, 232] width 10 height 10
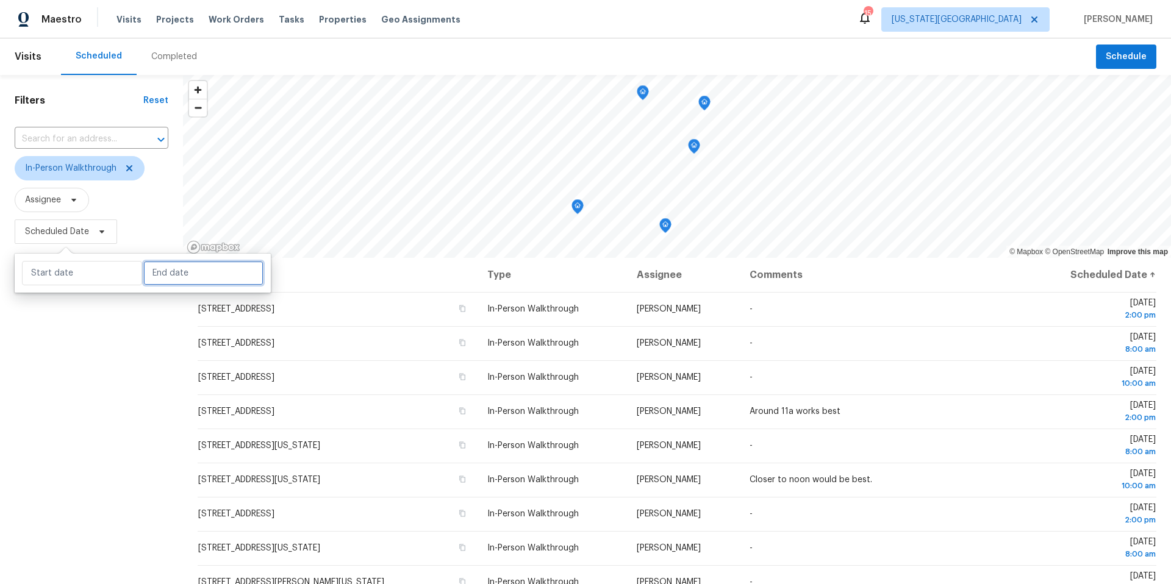
click at [185, 277] on input "text" at bounding box center [203, 273] width 120 height 24
select select "9"
select select "2025"
select select "10"
select select "2025"
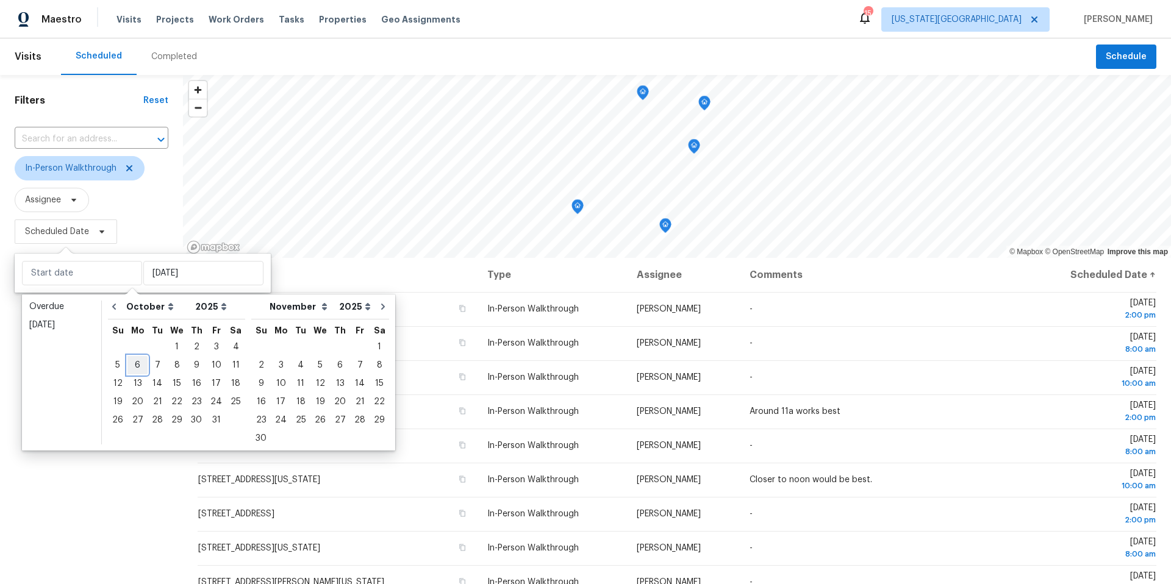
click at [138, 365] on div "6" at bounding box center [137, 365] width 20 height 17
type input "[DATE]"
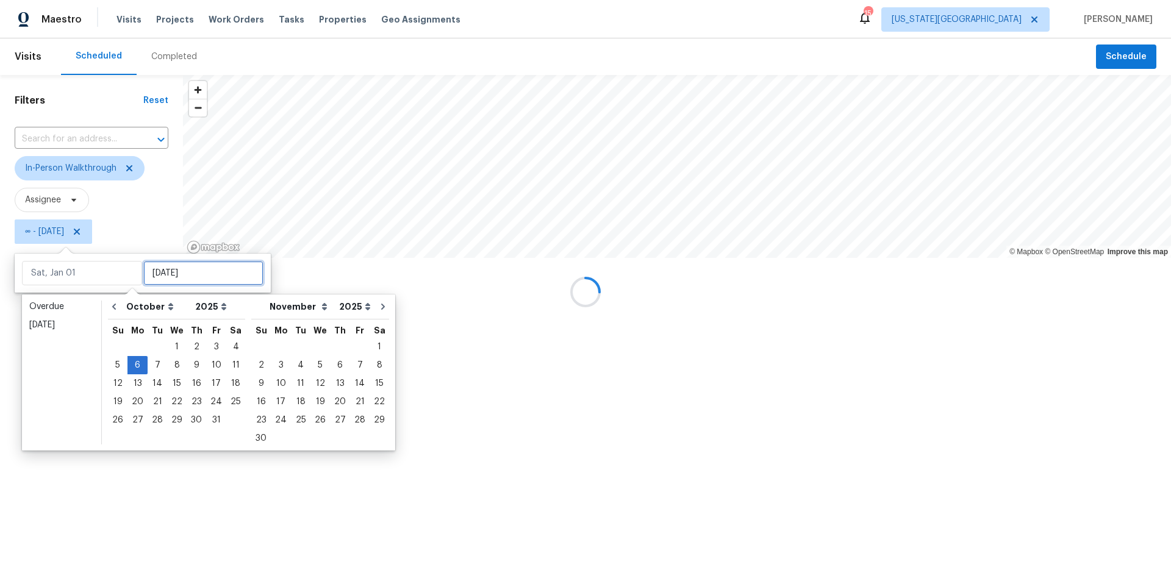
type input "[DATE]"
type input "Sun, Oct 26"
type input "[DATE]"
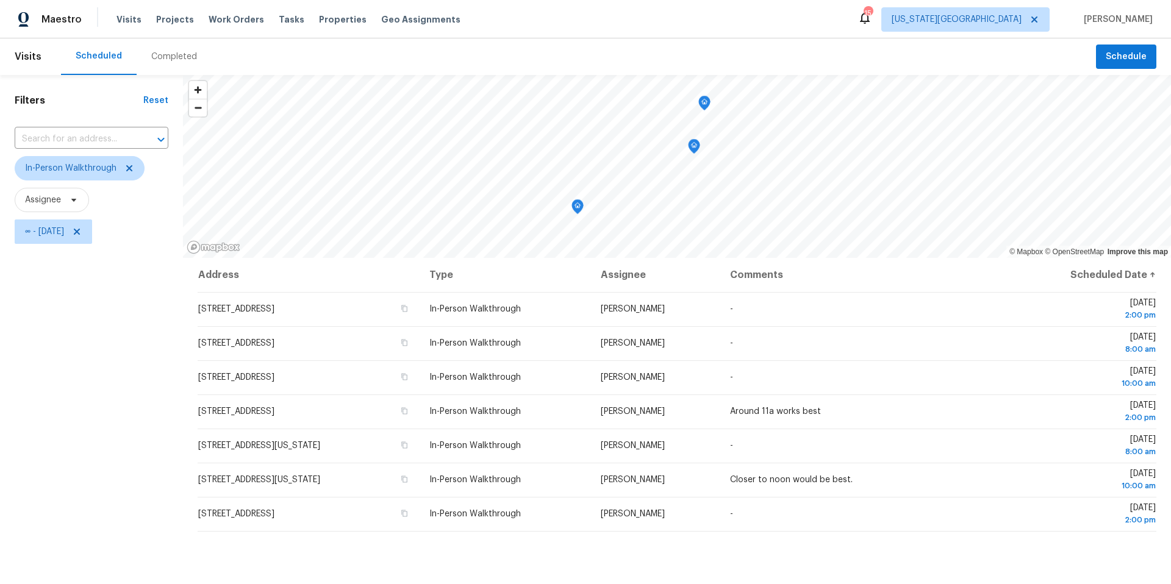
click at [101, 494] on div "Filters Reset ​ In-Person Walkthrough Assignee ∞ - Mon, Oct 06" at bounding box center [91, 400] width 183 height 650
click at [64, 236] on span "∞ - Mon, Oct 06" at bounding box center [44, 232] width 39 height 12
select select "8"
select select "2025"
select select "9"
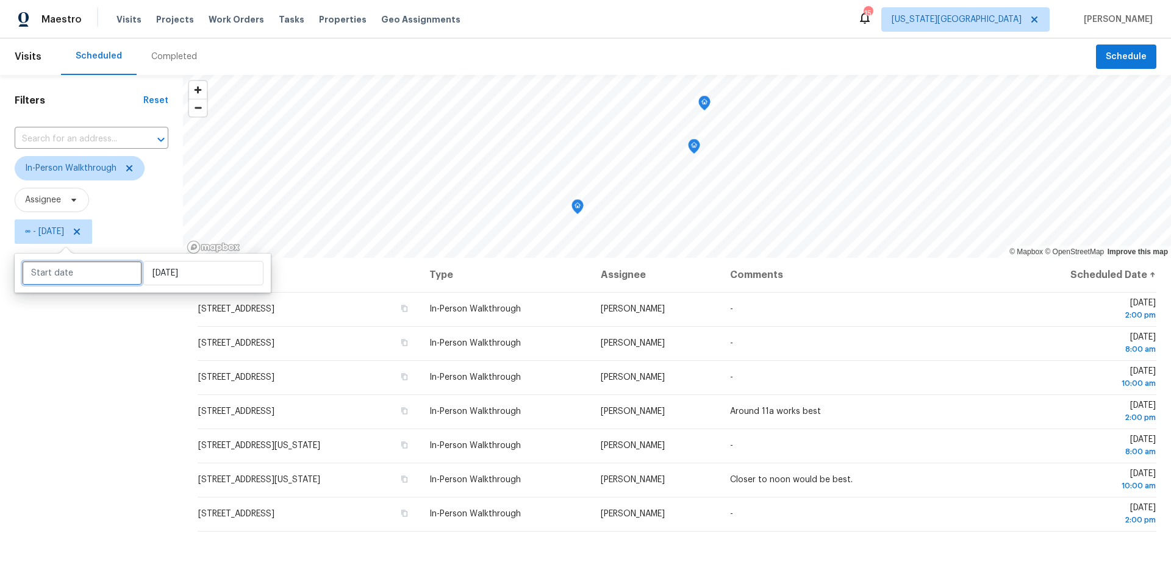
select select "2025"
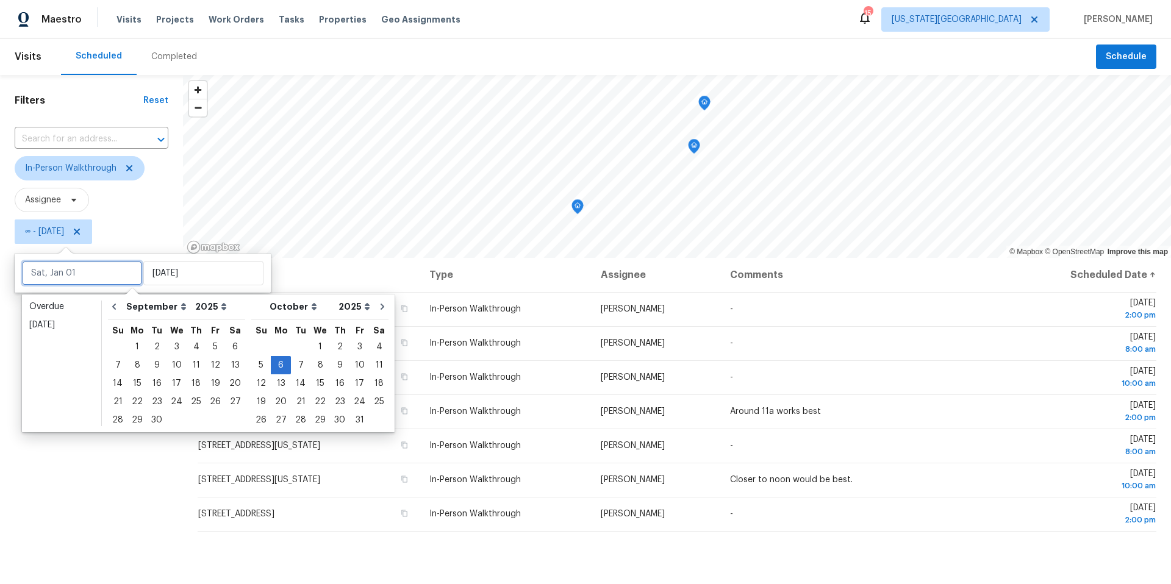
click at [71, 282] on input "text" at bounding box center [82, 273] width 120 height 24
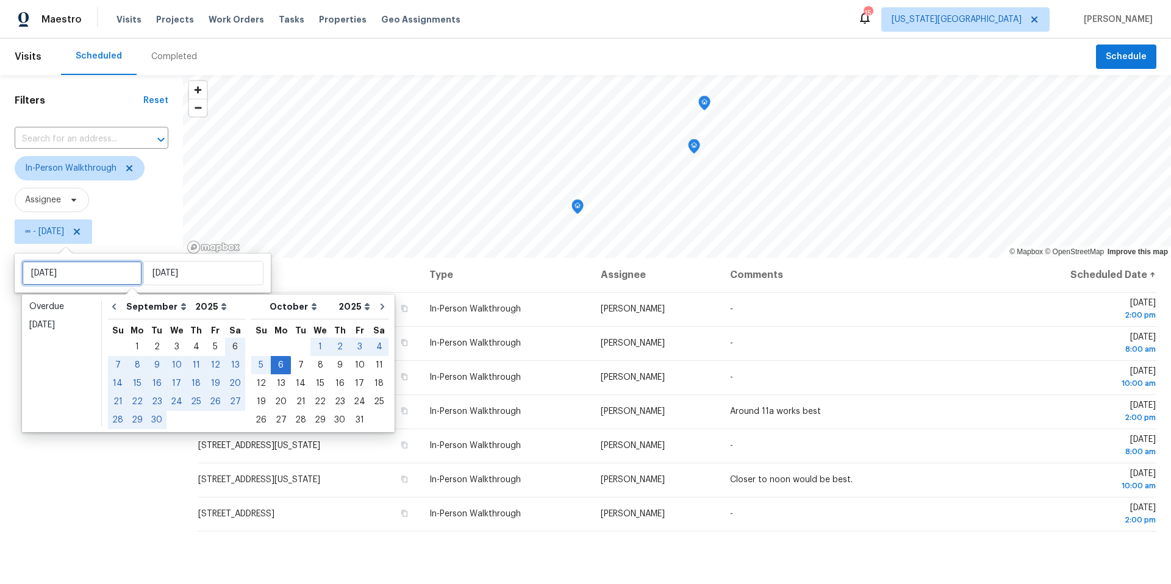
type input "Sat, Sep 06"
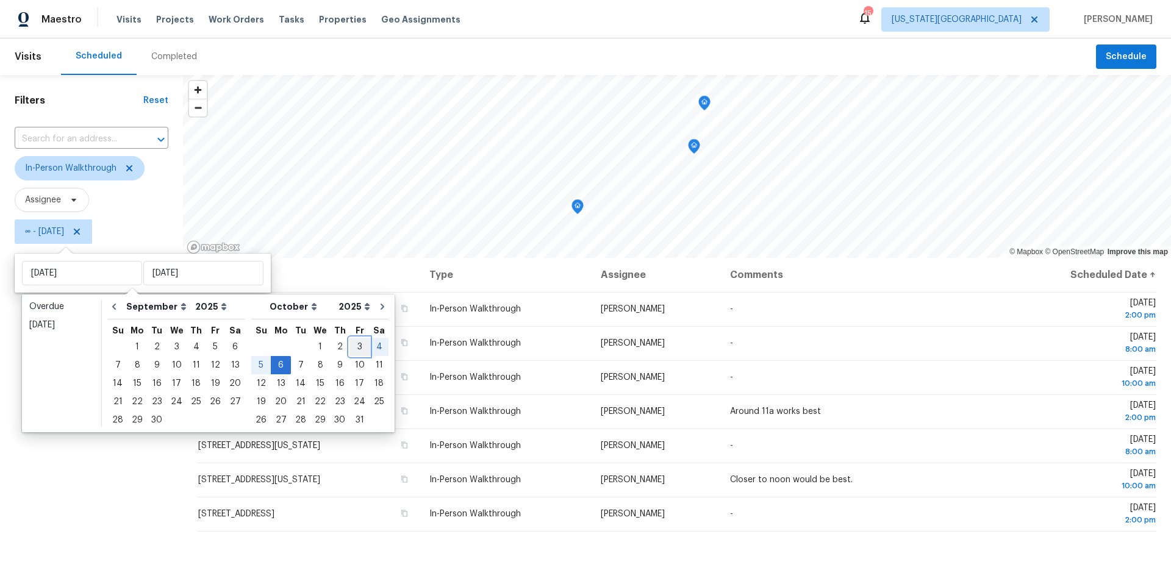
click at [349, 341] on div "3" at bounding box center [359, 346] width 20 height 17
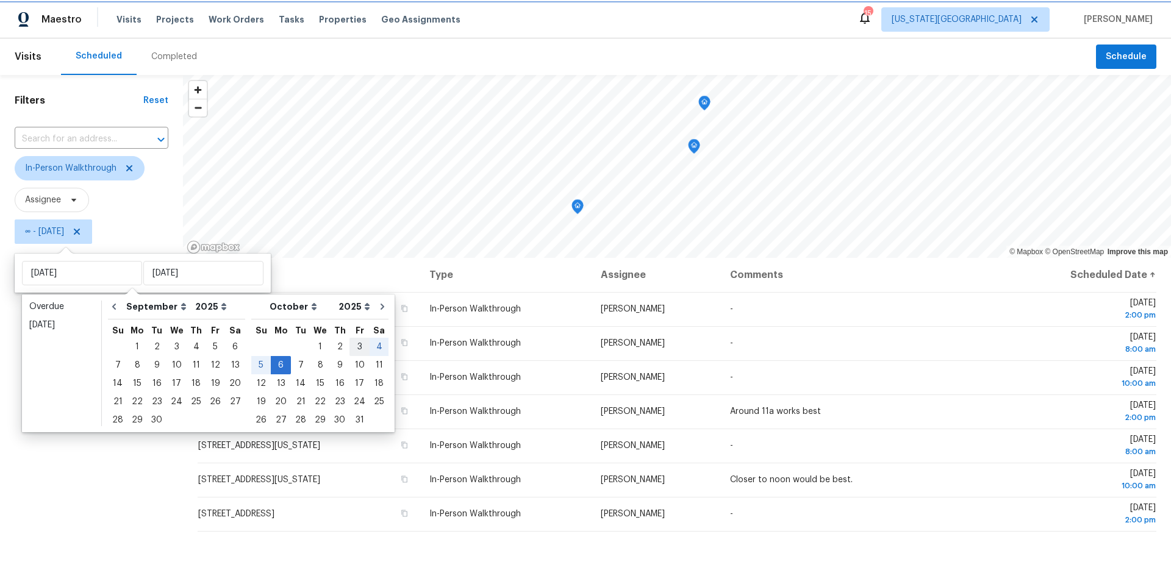
type input "[DATE]"
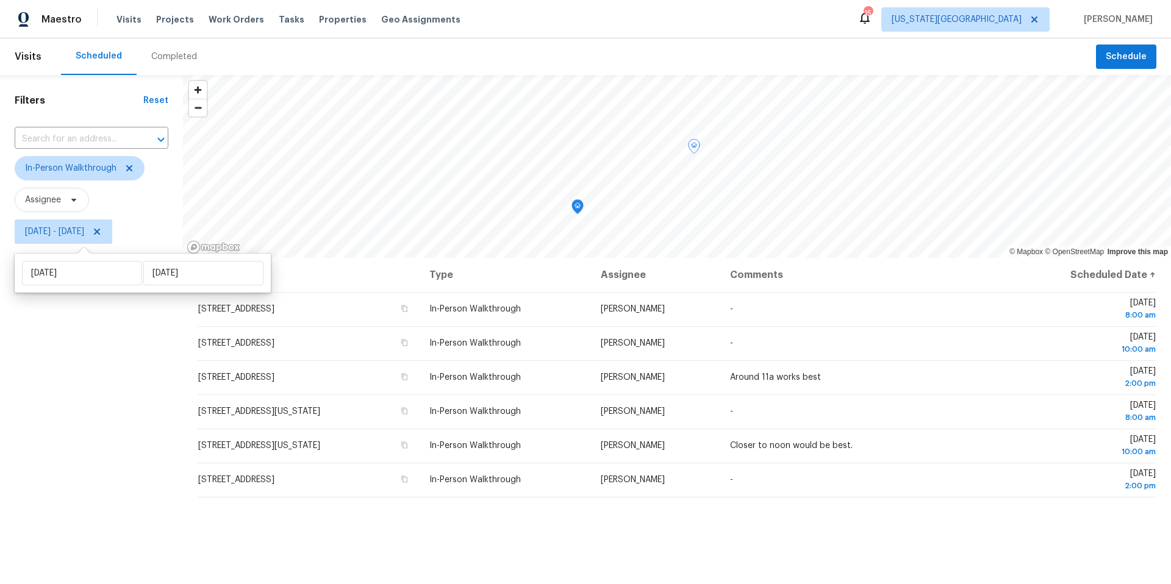
click at [92, 501] on div "Filters Reset ​ In-Person Walkthrough Assignee Fri, Oct 03 - Mon, Oct 06" at bounding box center [91, 400] width 183 height 650
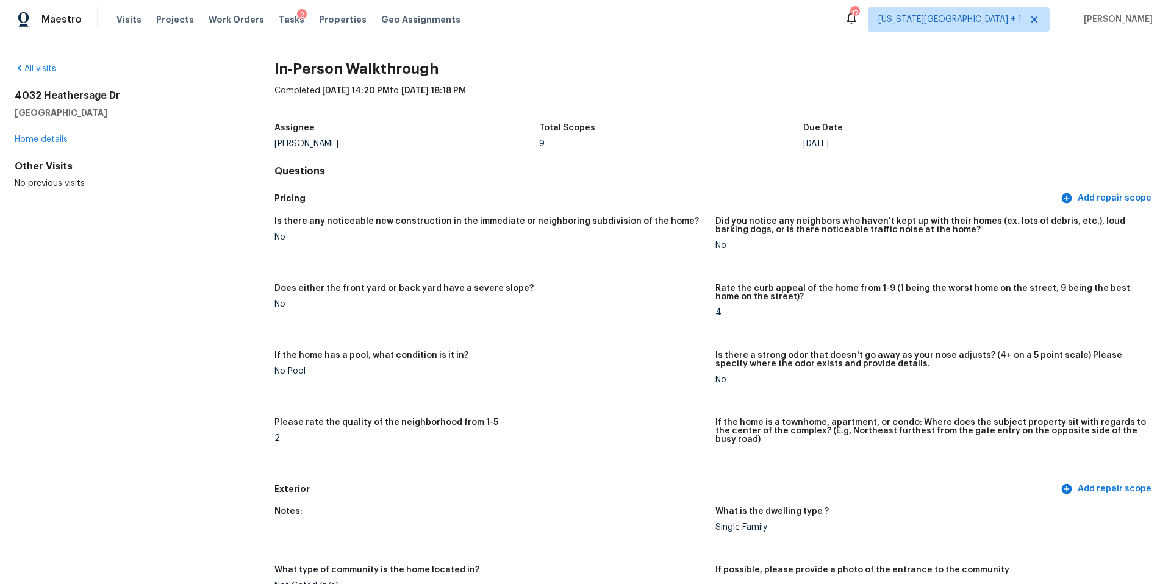
scroll to position [1921, 0]
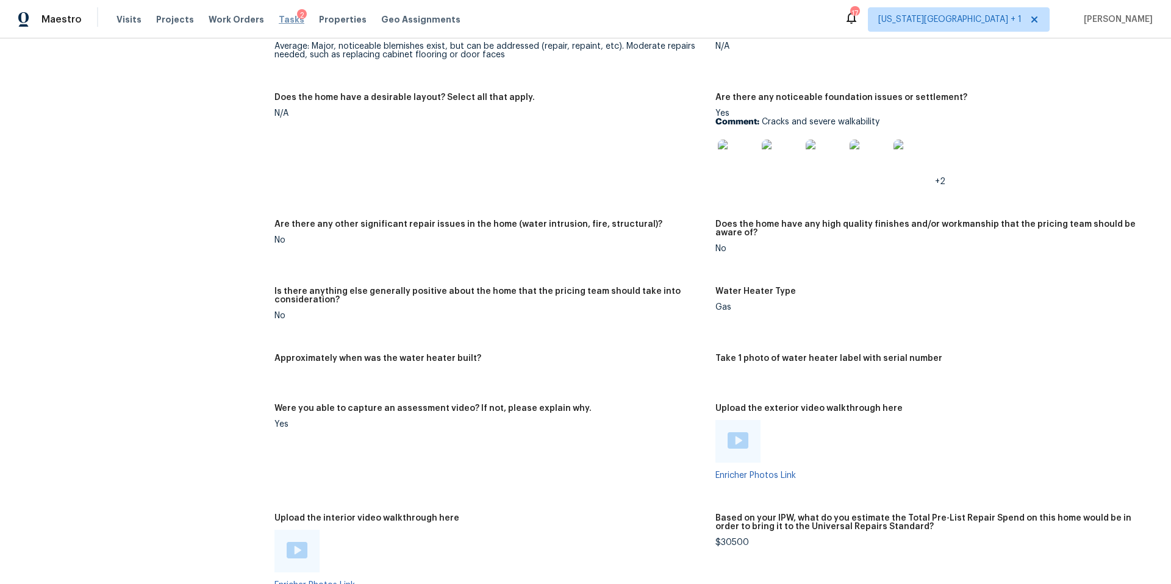
click at [279, 19] on span "Tasks" at bounding box center [292, 19] width 26 height 9
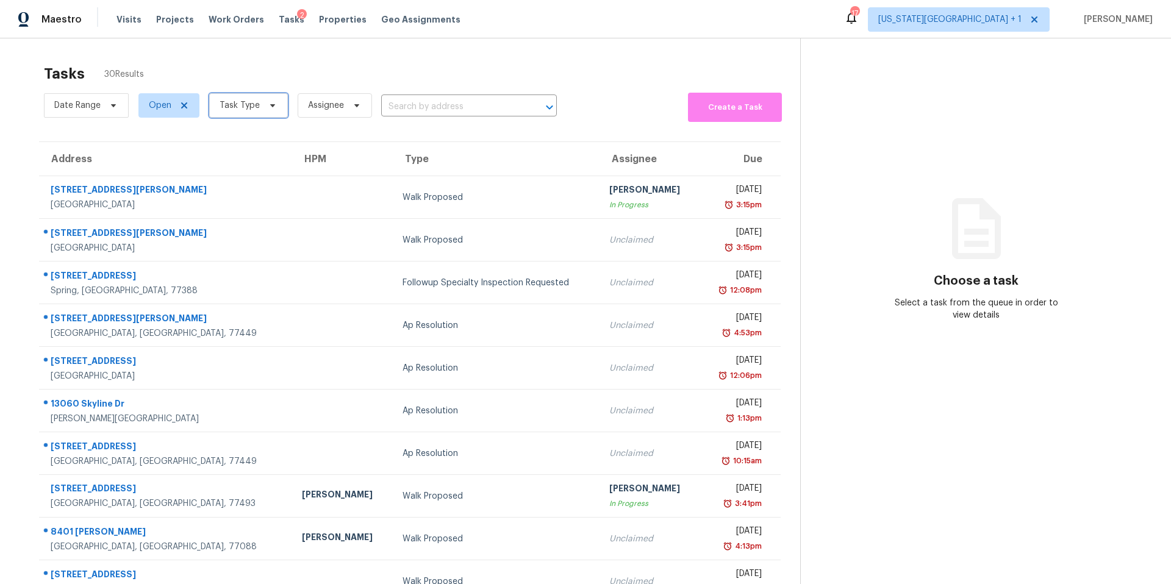
click at [243, 101] on span "Task Type" at bounding box center [239, 105] width 40 height 12
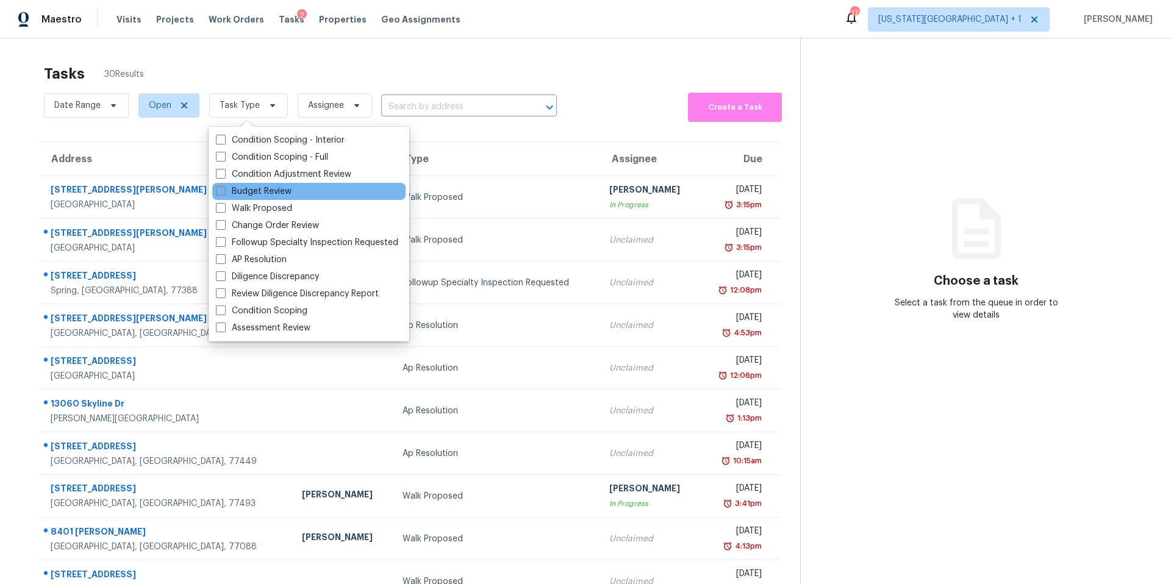
click at [237, 195] on label "Budget Review" at bounding box center [254, 191] width 76 height 12
click at [224, 193] on input "Budget Review" at bounding box center [220, 189] width 8 height 8
checkbox input "true"
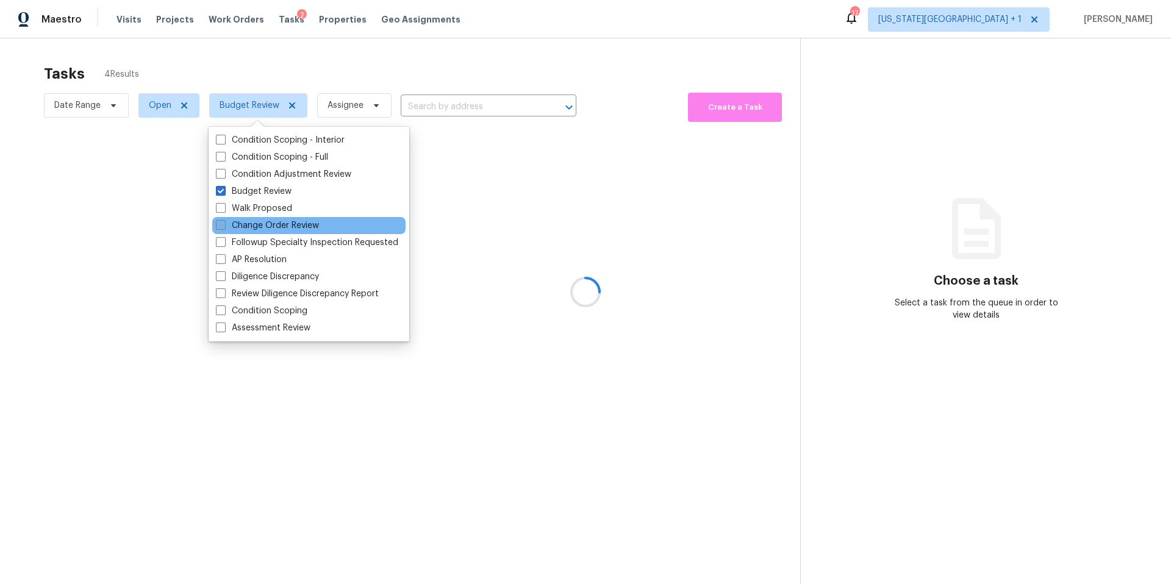
click at [237, 227] on label "Change Order Review" at bounding box center [267, 225] width 103 height 12
click at [224, 227] on input "Change Order Review" at bounding box center [220, 223] width 8 height 8
checkbox input "true"
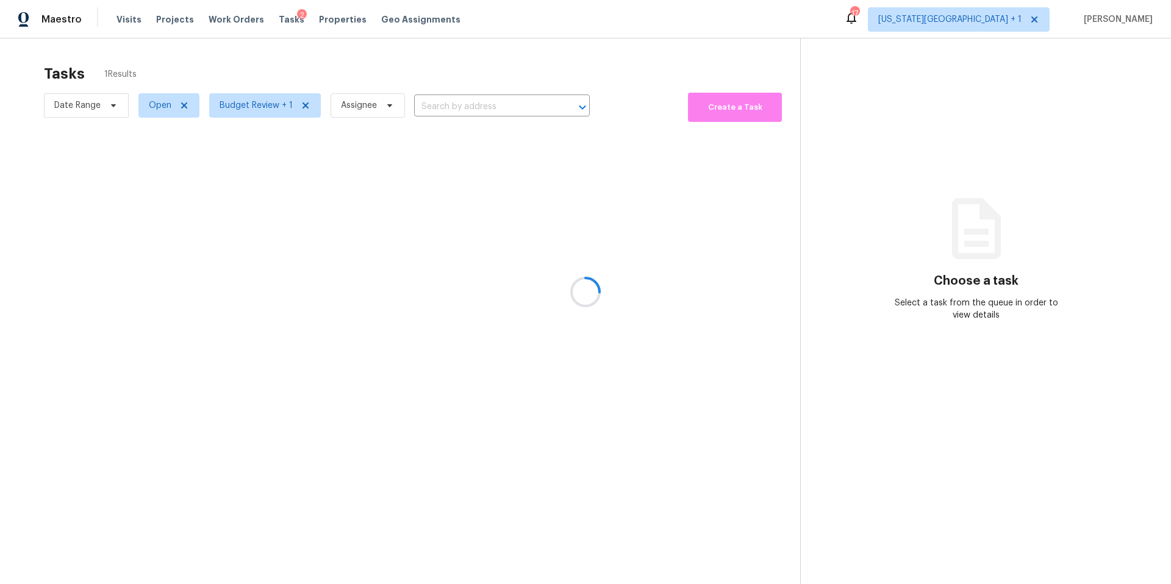
click at [260, 96] on div at bounding box center [585, 292] width 1171 height 584
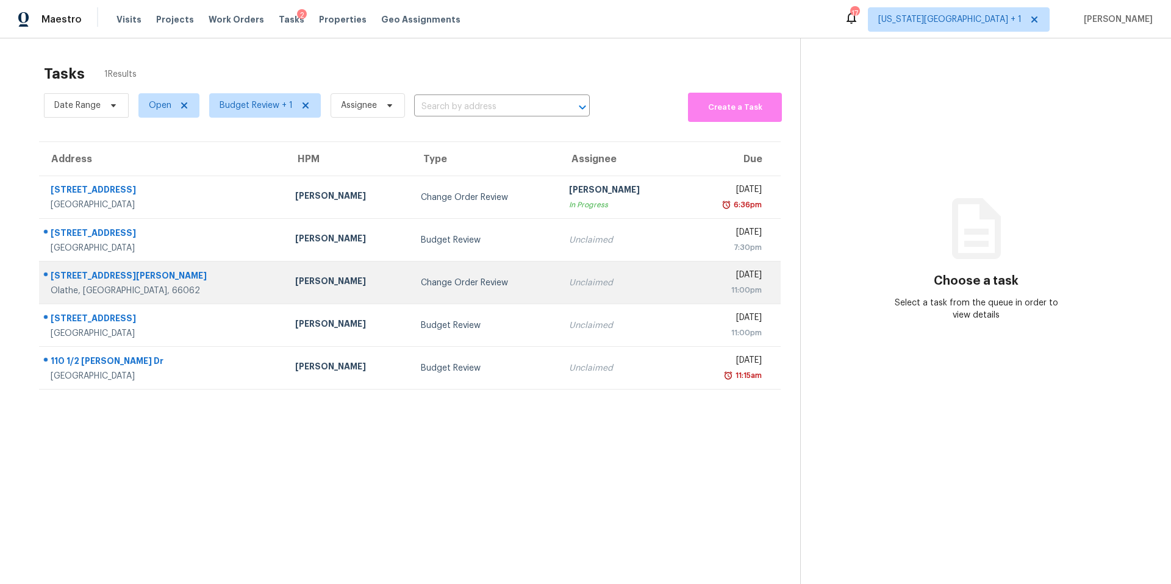
click at [295, 280] on div "Joshua Beatty" at bounding box center [348, 282] width 106 height 15
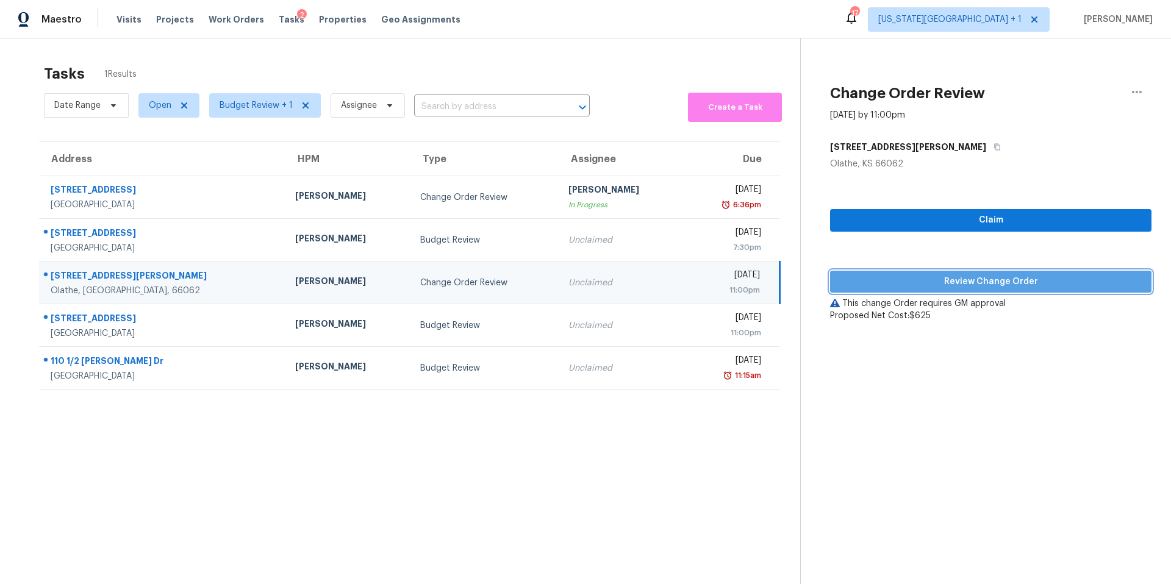
click at [877, 287] on span "Review Change Order" at bounding box center [991, 281] width 302 height 15
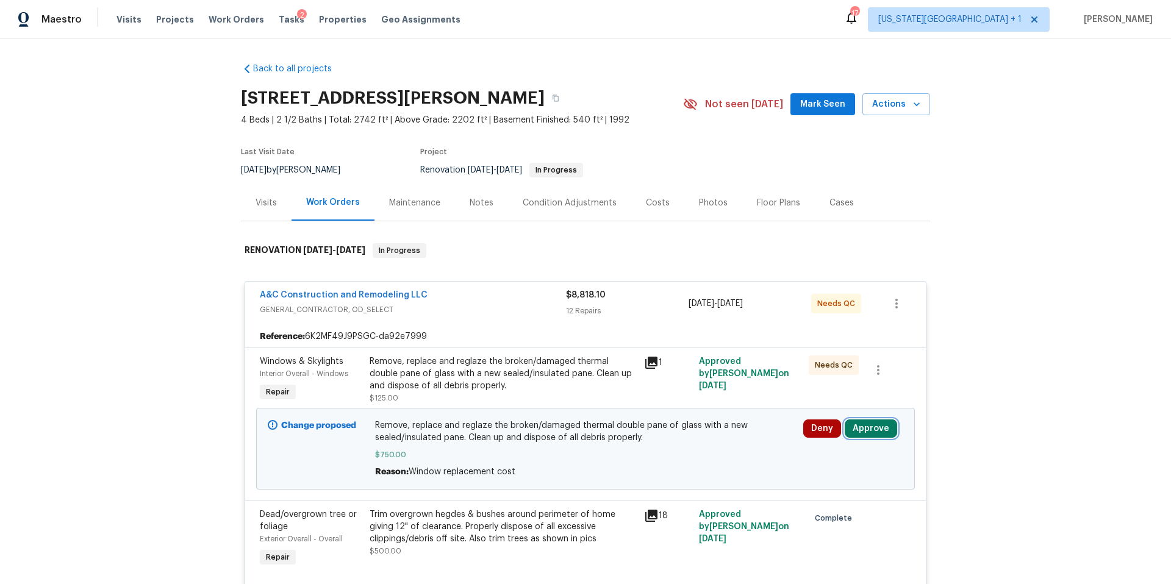
click at [861, 422] on button "Approve" at bounding box center [870, 428] width 52 height 18
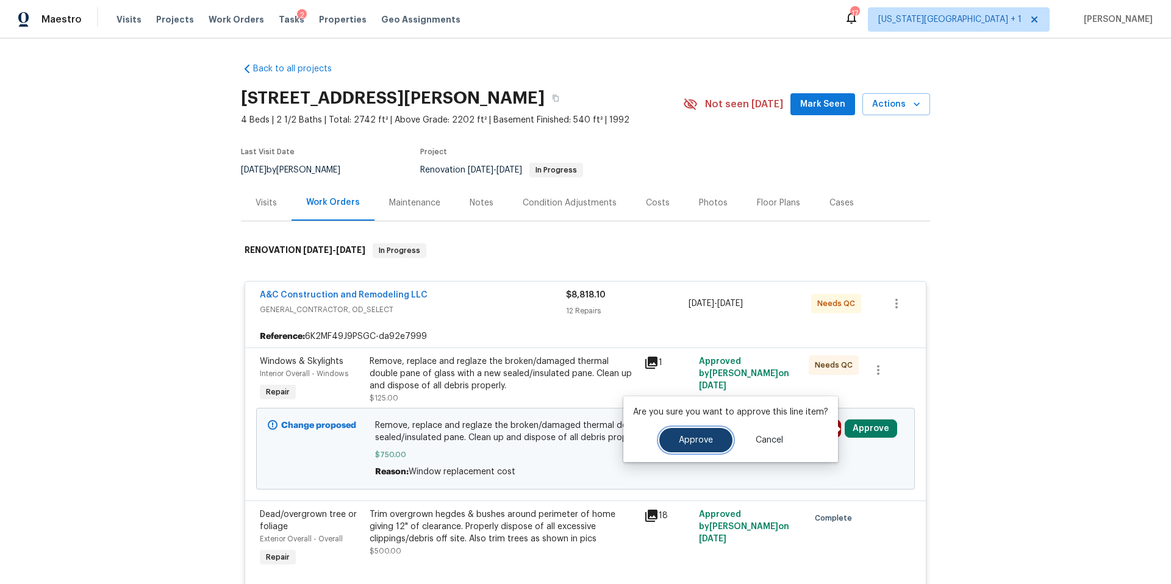
click at [710, 444] on span "Approve" at bounding box center [696, 440] width 34 height 9
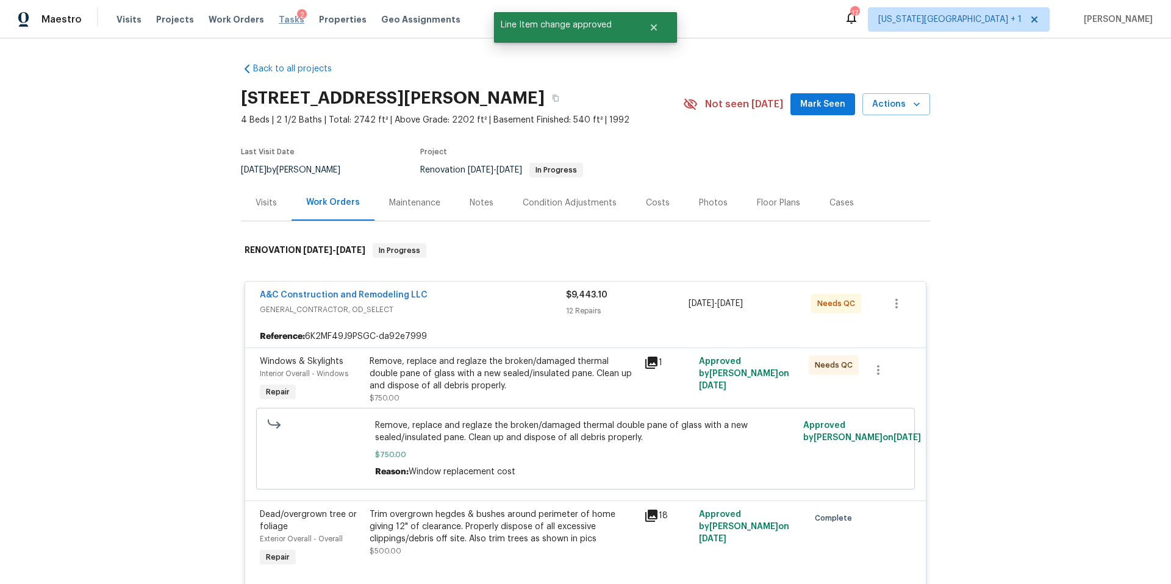
click at [279, 20] on span "Tasks" at bounding box center [292, 19] width 26 height 9
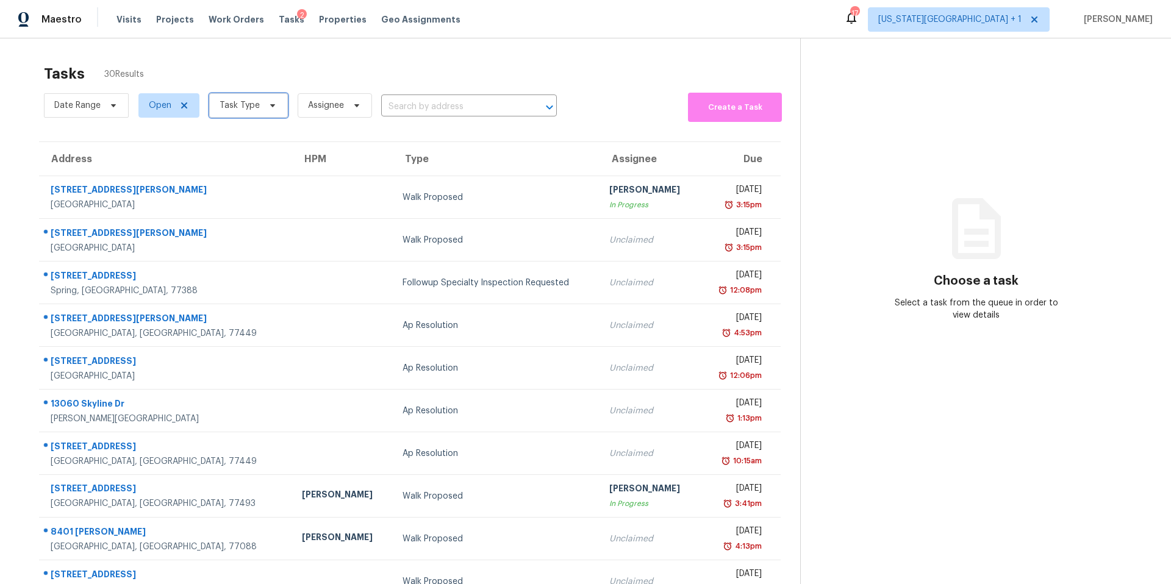
click at [251, 107] on span "Task Type" at bounding box center [239, 105] width 40 height 12
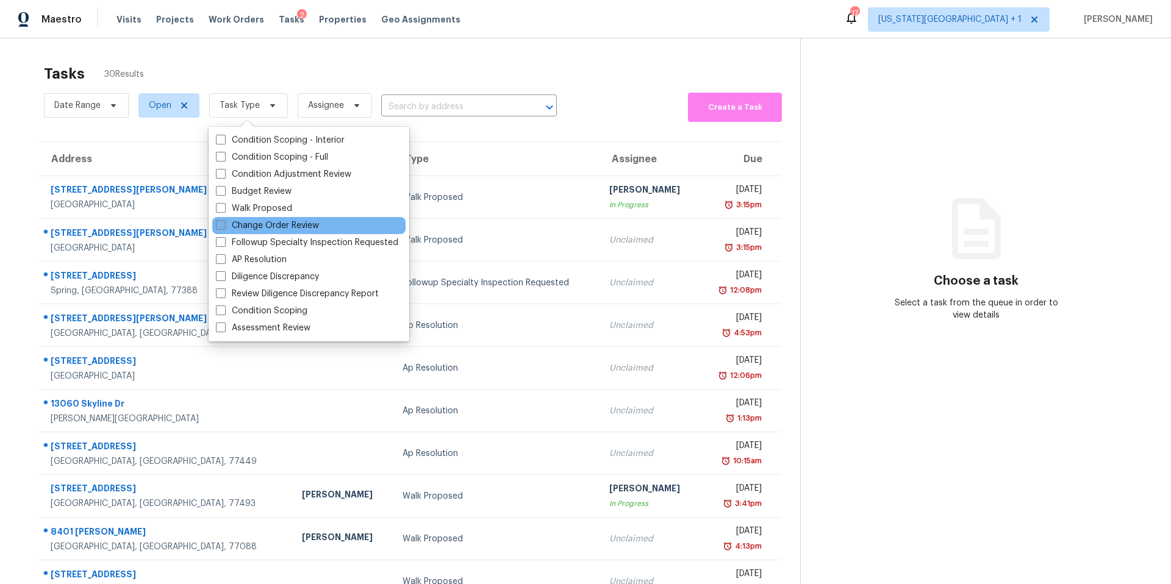
click at [238, 228] on label "Change Order Review" at bounding box center [267, 225] width 103 height 12
click at [224, 227] on input "Change Order Review" at bounding box center [220, 223] width 8 height 8
checkbox input "true"
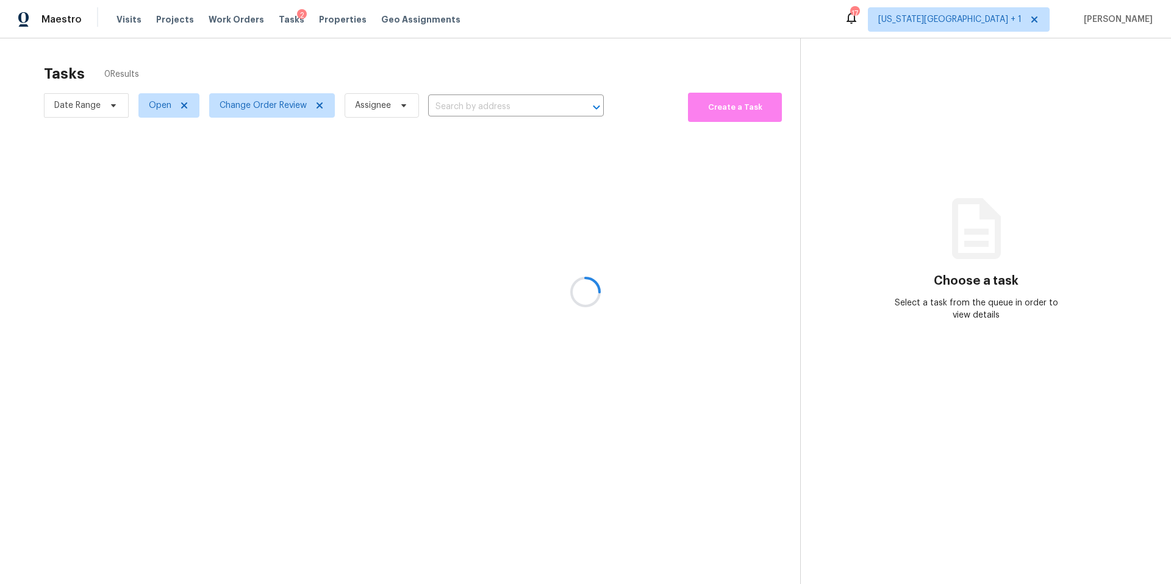
click at [248, 82] on div at bounding box center [585, 292] width 1171 height 584
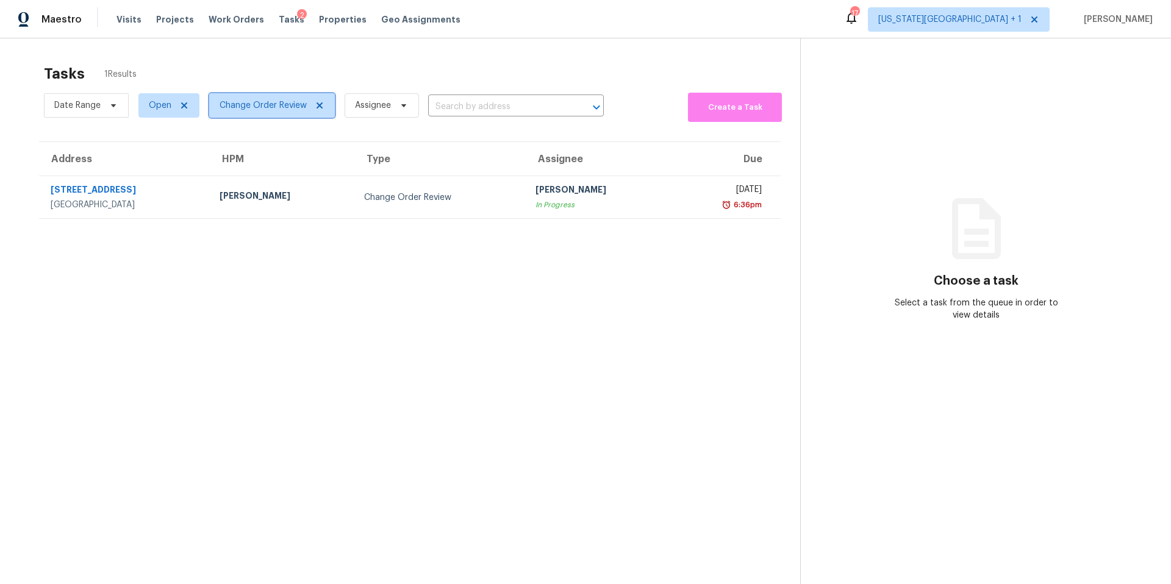
click at [273, 107] on span "Change Order Review" at bounding box center [262, 105] width 87 height 12
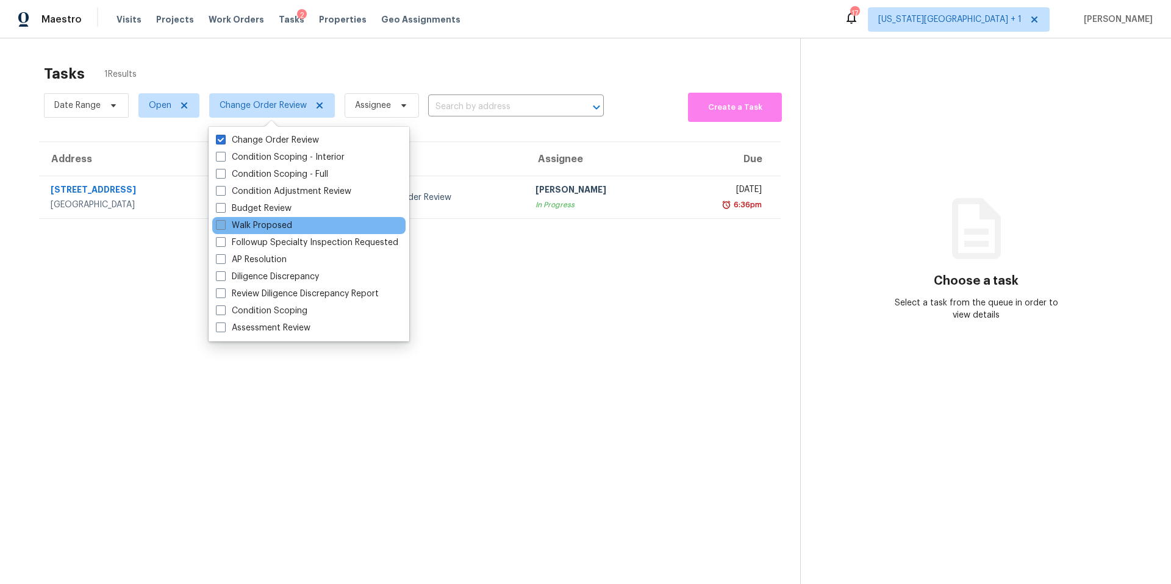
click at [232, 227] on label "Walk Proposed" at bounding box center [254, 225] width 76 height 12
click at [224, 227] on input "Walk Proposed" at bounding box center [220, 223] width 8 height 8
checkbox input "true"
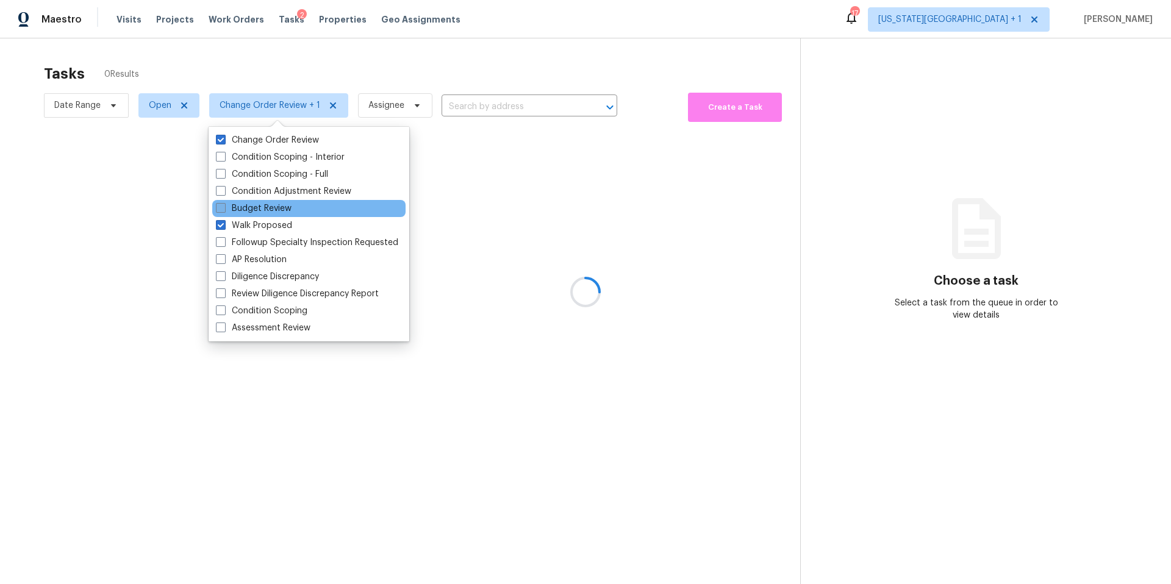
click at [233, 210] on label "Budget Review" at bounding box center [254, 208] width 76 height 12
click at [224, 210] on input "Budget Review" at bounding box center [220, 206] width 8 height 8
checkbox input "true"
click at [226, 227] on label "Walk Proposed" at bounding box center [254, 225] width 76 height 12
click at [224, 227] on input "Walk Proposed" at bounding box center [220, 223] width 8 height 8
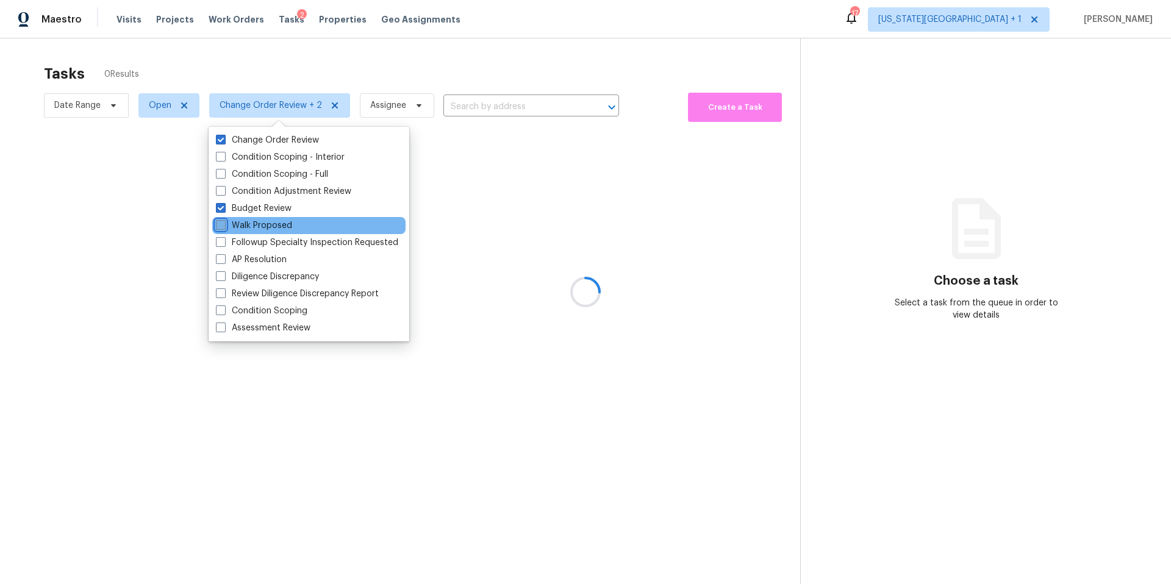
checkbox input "false"
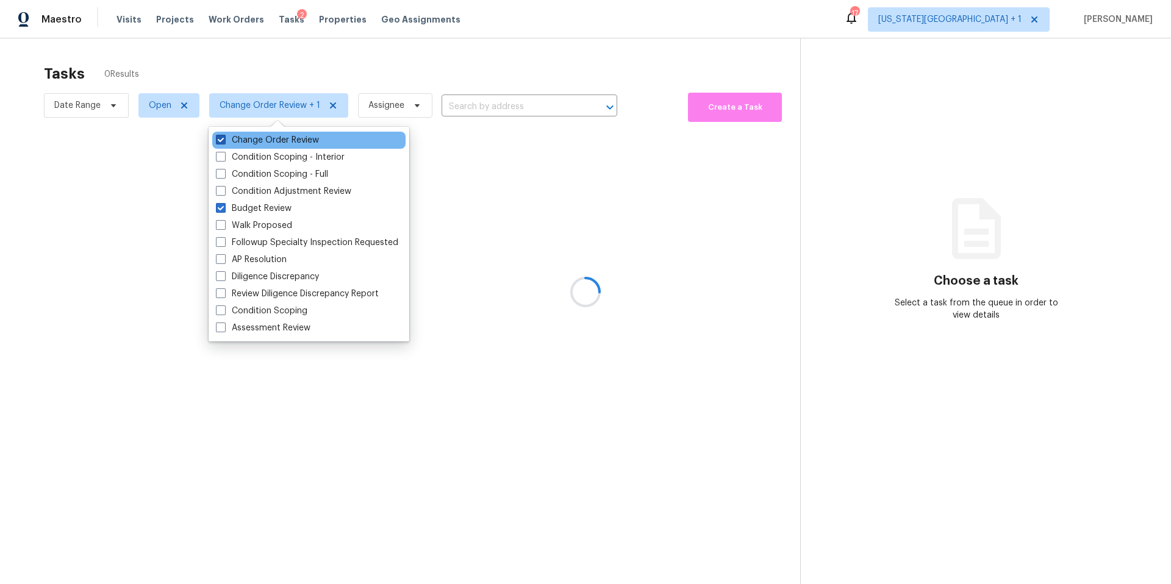
click at [223, 140] on span at bounding box center [221, 140] width 10 height 10
click at [223, 140] on input "Change Order Review" at bounding box center [220, 138] width 8 height 8
checkbox input "false"
click at [234, 60] on div at bounding box center [585, 292] width 1171 height 584
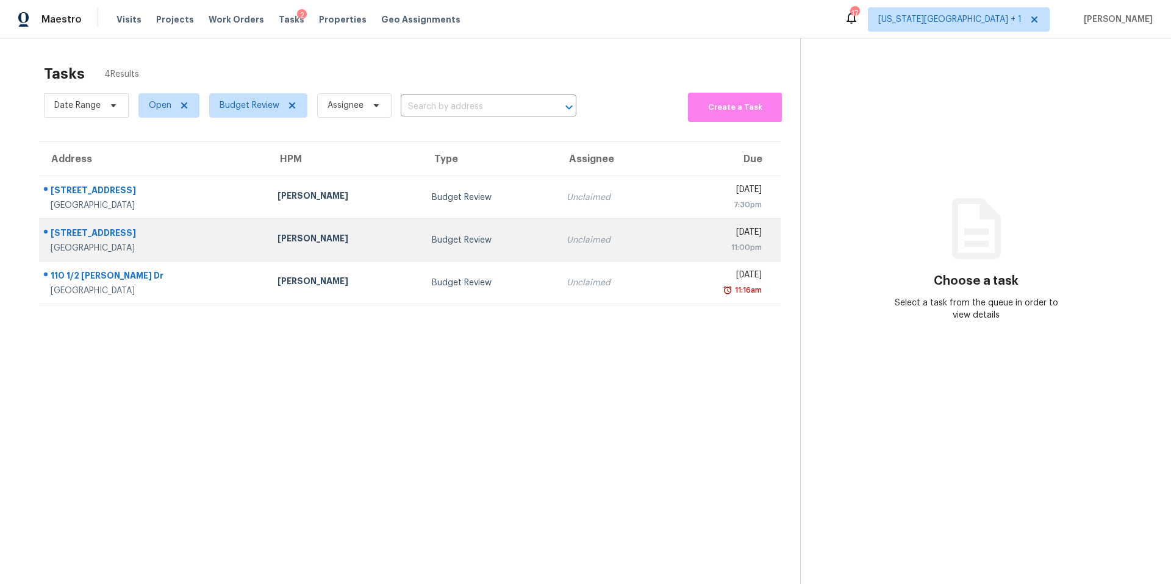
click at [277, 241] on div "[PERSON_NAME]" at bounding box center [344, 239] width 134 height 15
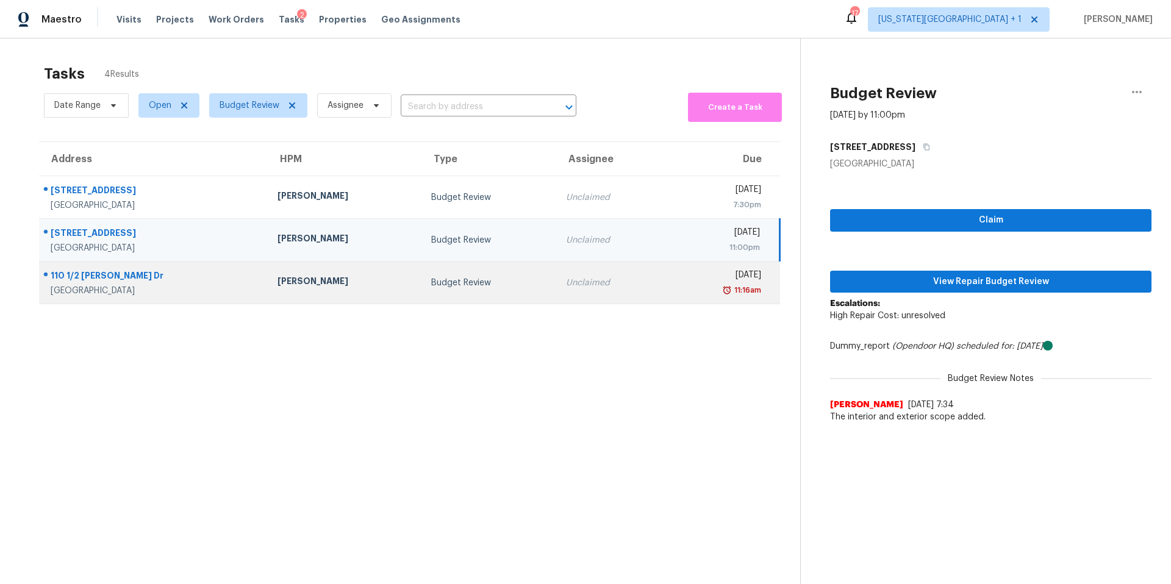
click at [431, 283] on div "Budget Review" at bounding box center [488, 283] width 115 height 12
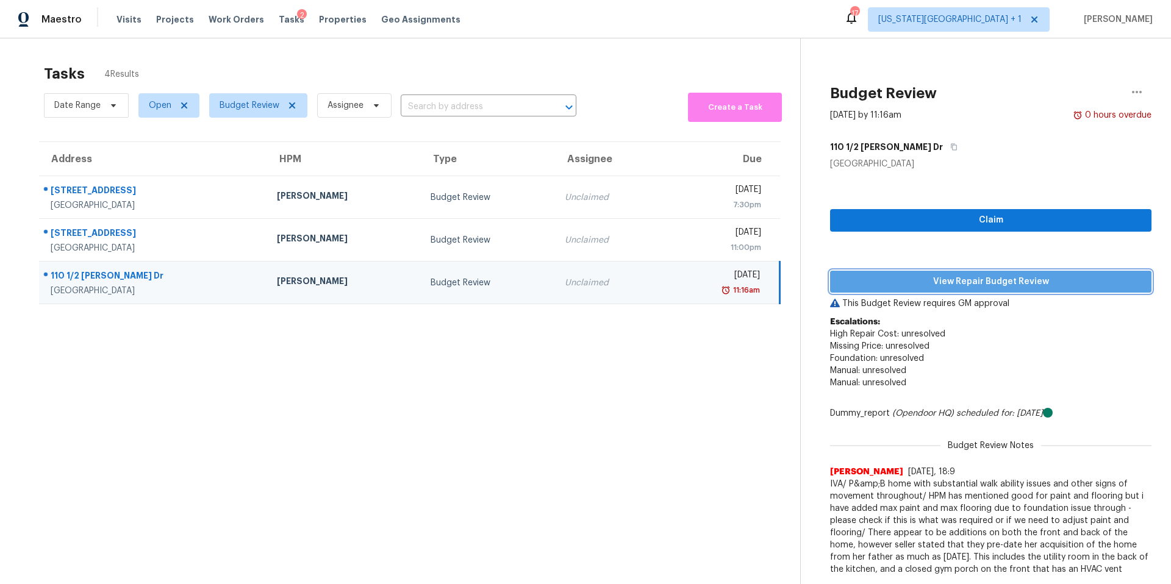
click at [879, 287] on span "View Repair Budget Review" at bounding box center [991, 281] width 302 height 15
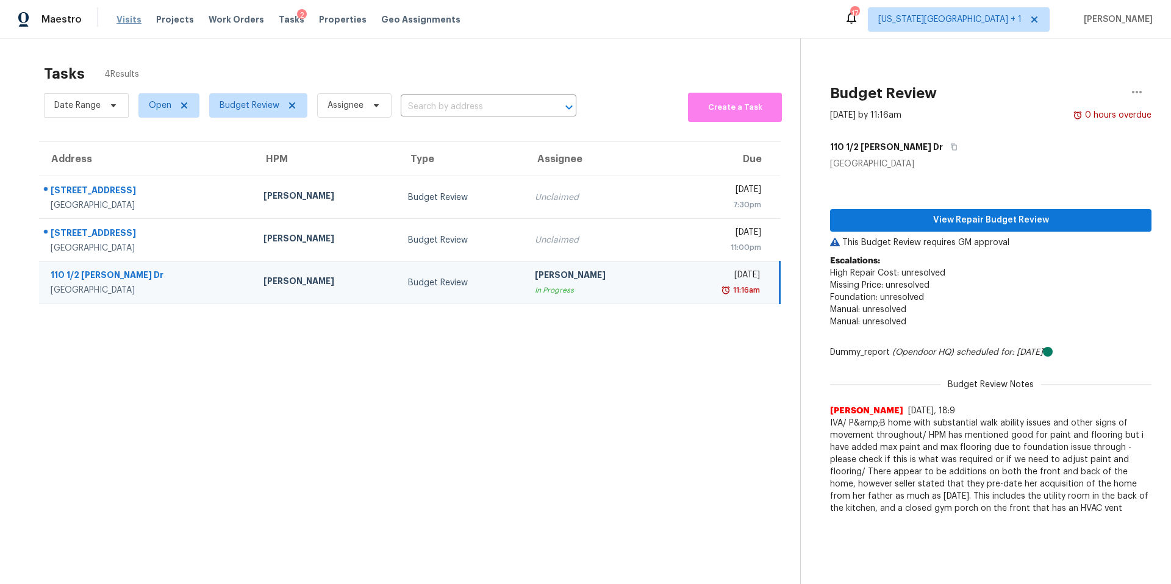
click at [132, 20] on span "Visits" at bounding box center [128, 19] width 25 height 12
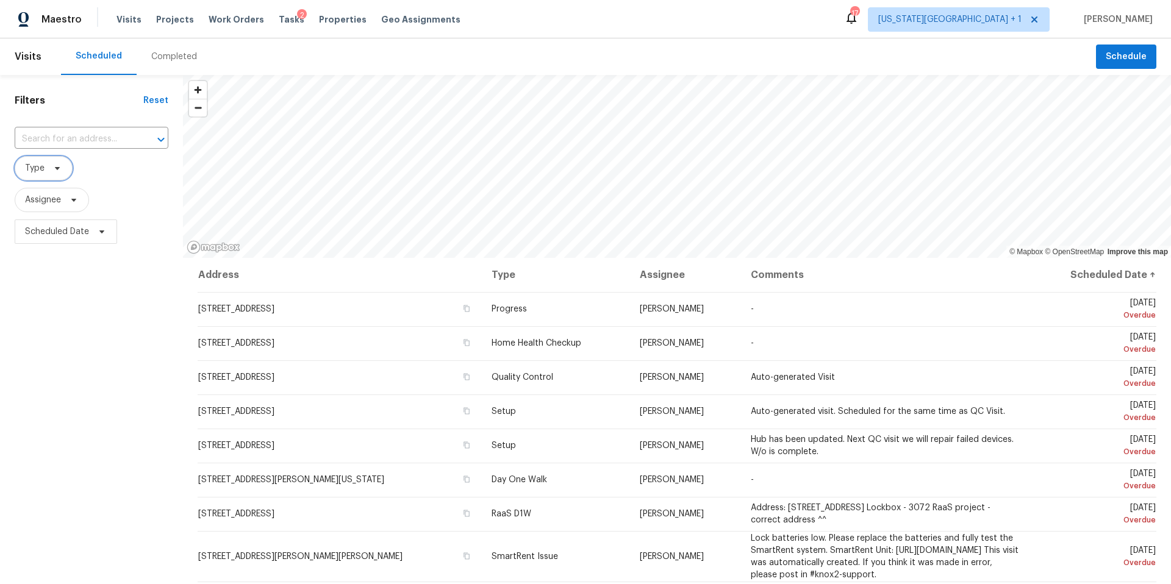
click at [63, 169] on span "Type" at bounding box center [44, 168] width 58 height 24
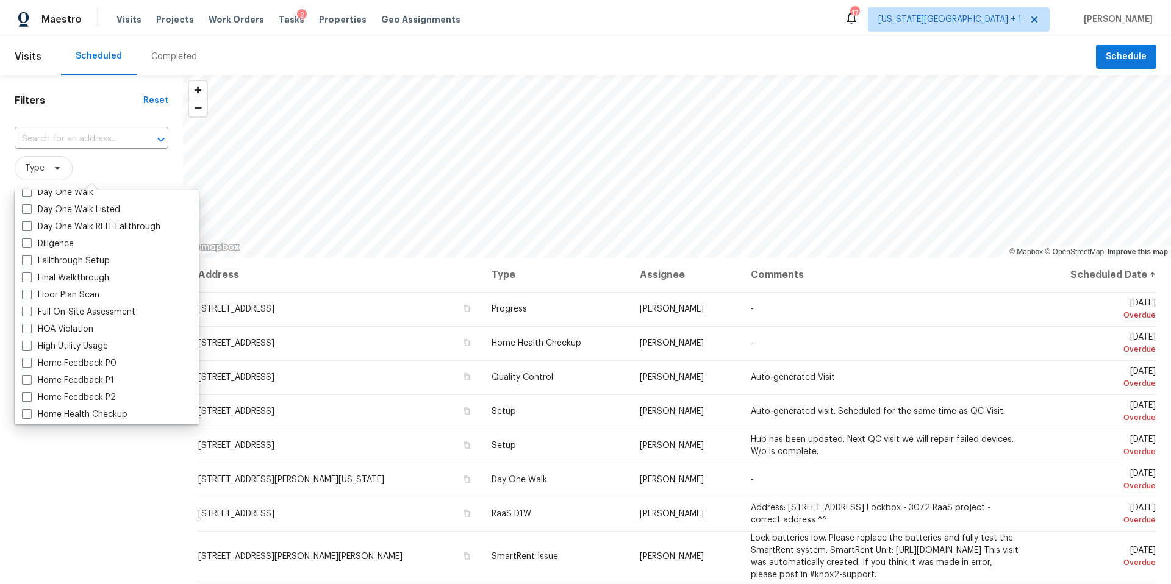
scroll to position [258, 0]
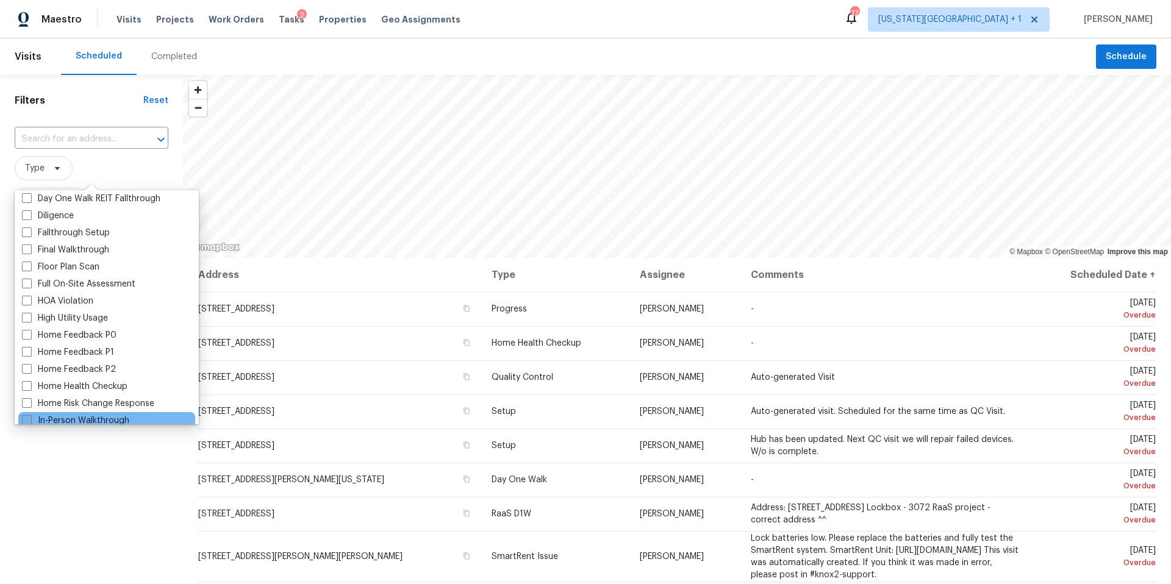
click at [71, 417] on label "In-Person Walkthrough" at bounding box center [75, 421] width 107 height 12
click at [30, 417] on input "In-Person Walkthrough" at bounding box center [26, 419] width 8 height 8
checkbox input "true"
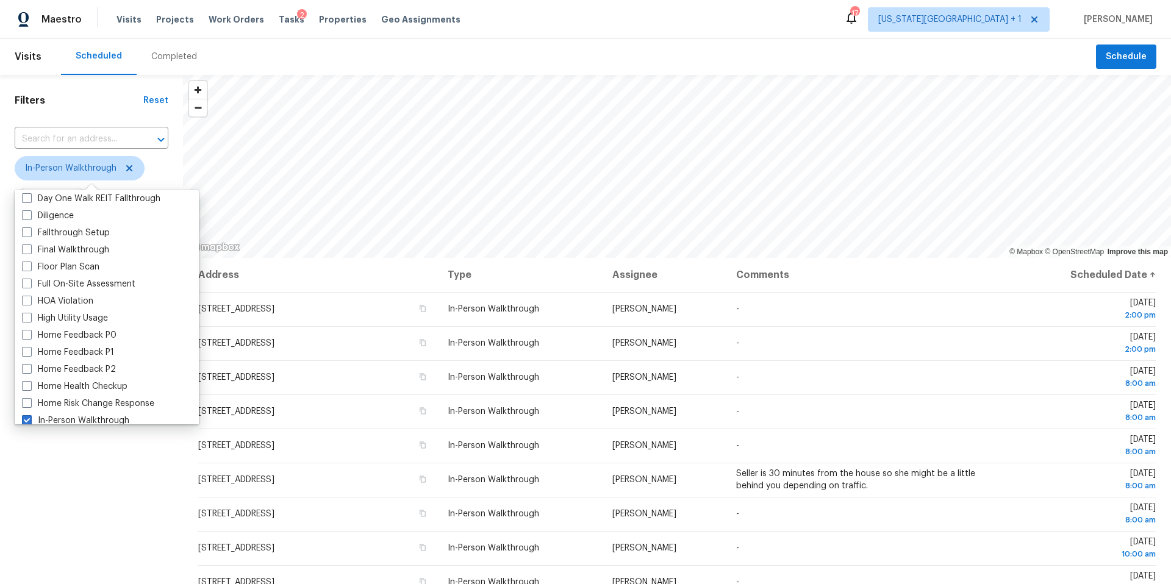
click at [113, 112] on div "Filters Reset ​ In-Person Walkthrough Assignee Scheduled Date" at bounding box center [91, 400] width 183 height 650
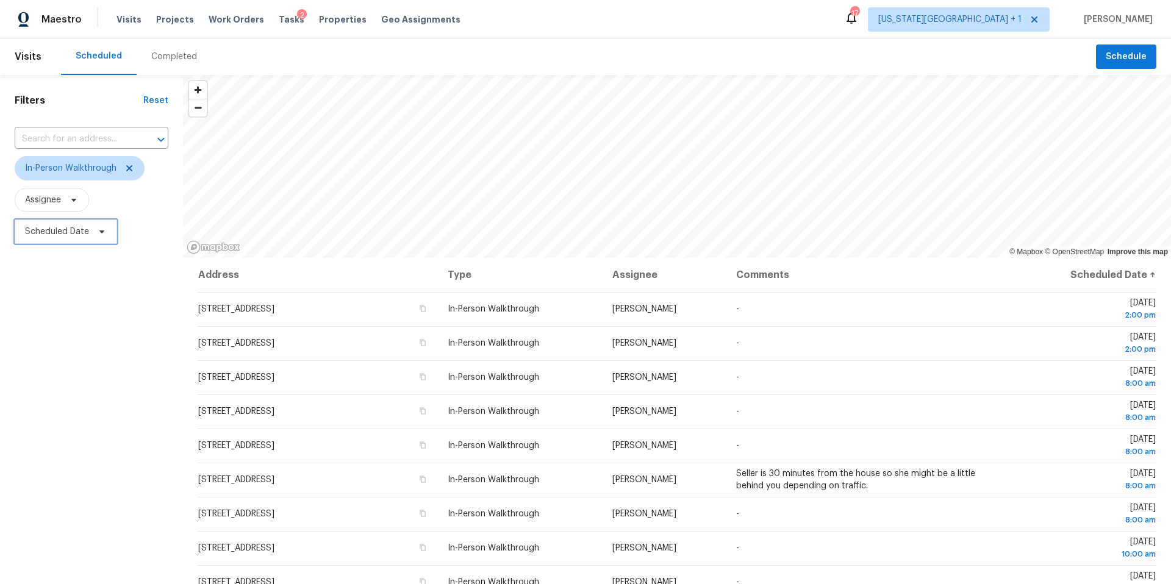
click at [105, 232] on icon at bounding box center [102, 232] width 10 height 10
click at [107, 276] on input "text" at bounding box center [82, 273] width 120 height 24
select select "9"
select select "2025"
select select "10"
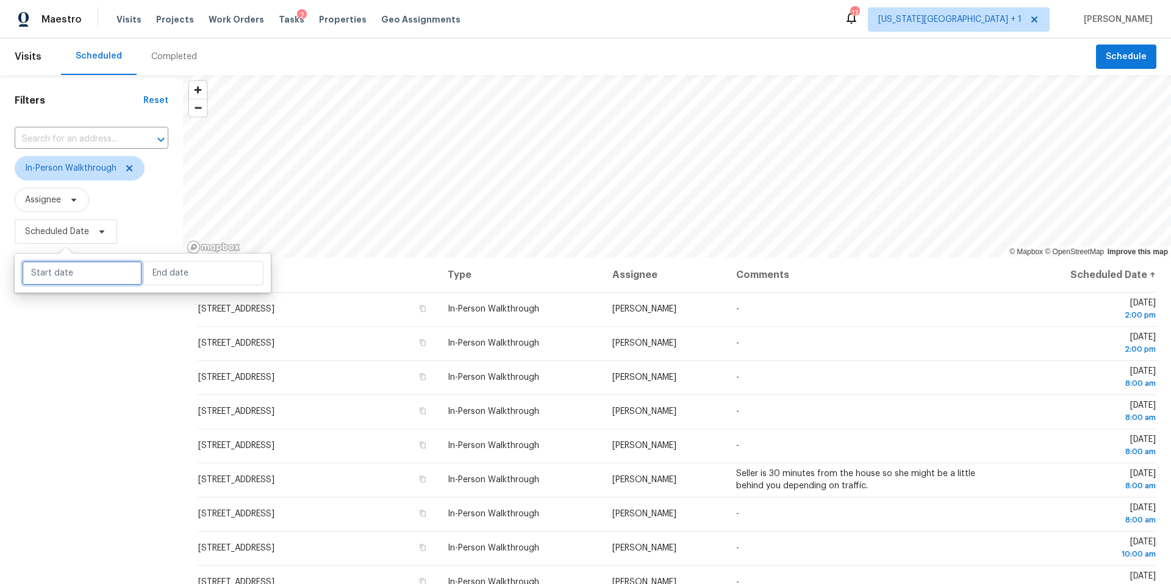
select select "2025"
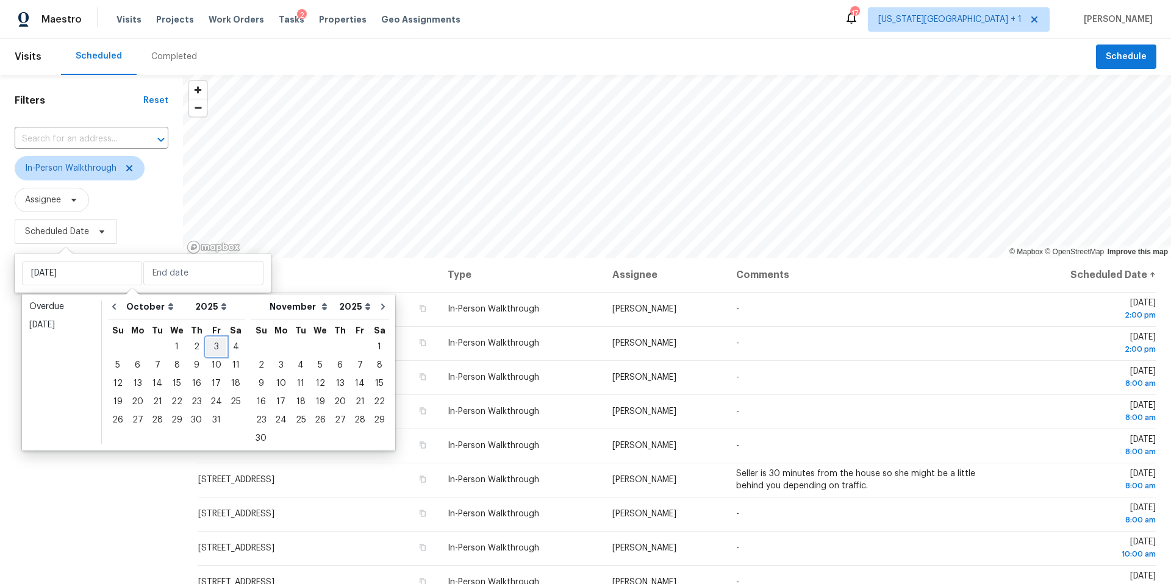
click at [209, 340] on div "3" at bounding box center [216, 346] width 20 height 17
type input "[DATE]"
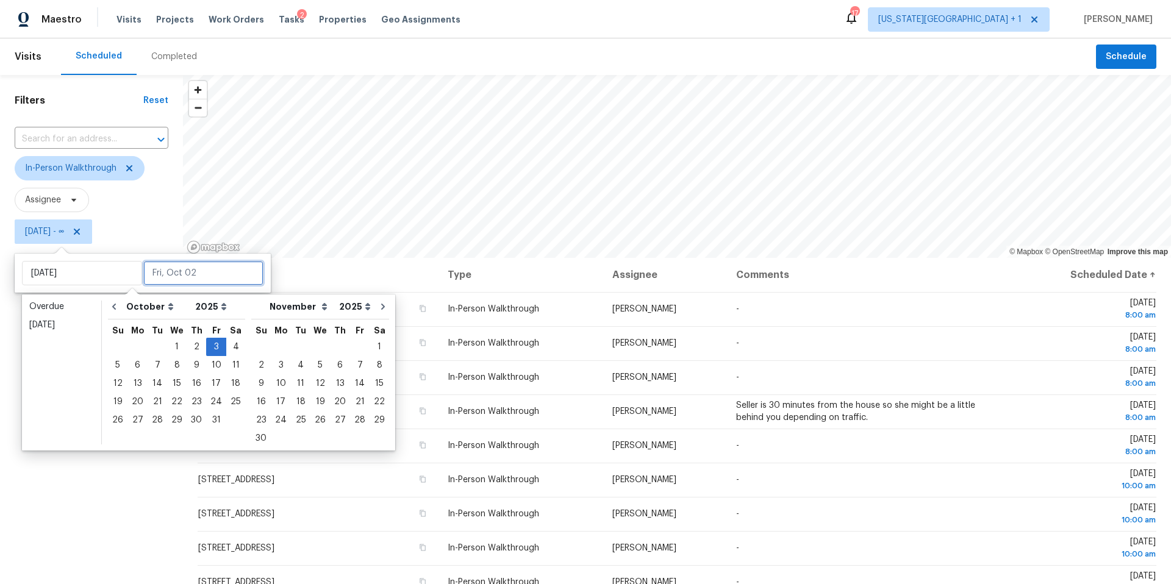
click at [171, 273] on input "text" at bounding box center [203, 273] width 120 height 24
click at [137, 365] on div "6" at bounding box center [137, 365] width 20 height 17
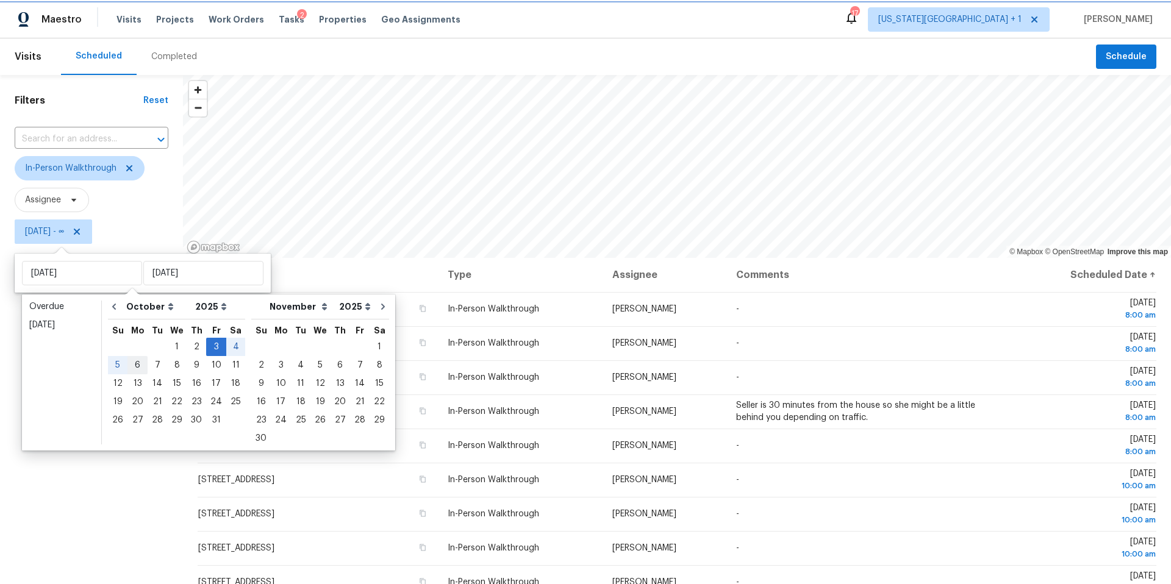
type input "Mon, Oct 06"
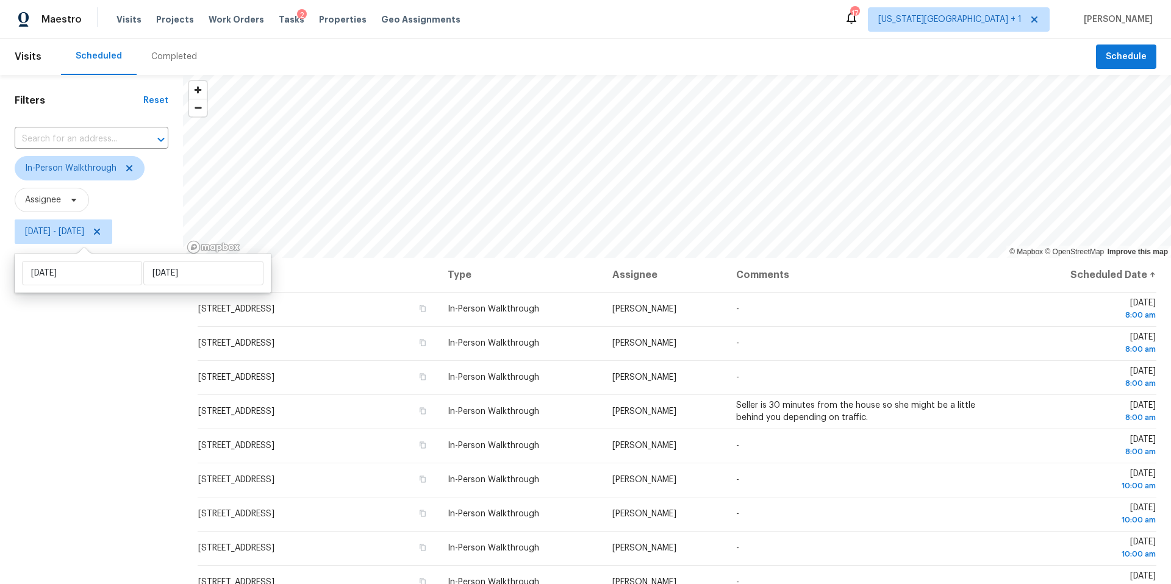
click at [147, 193] on span "Assignee" at bounding box center [92, 200] width 154 height 24
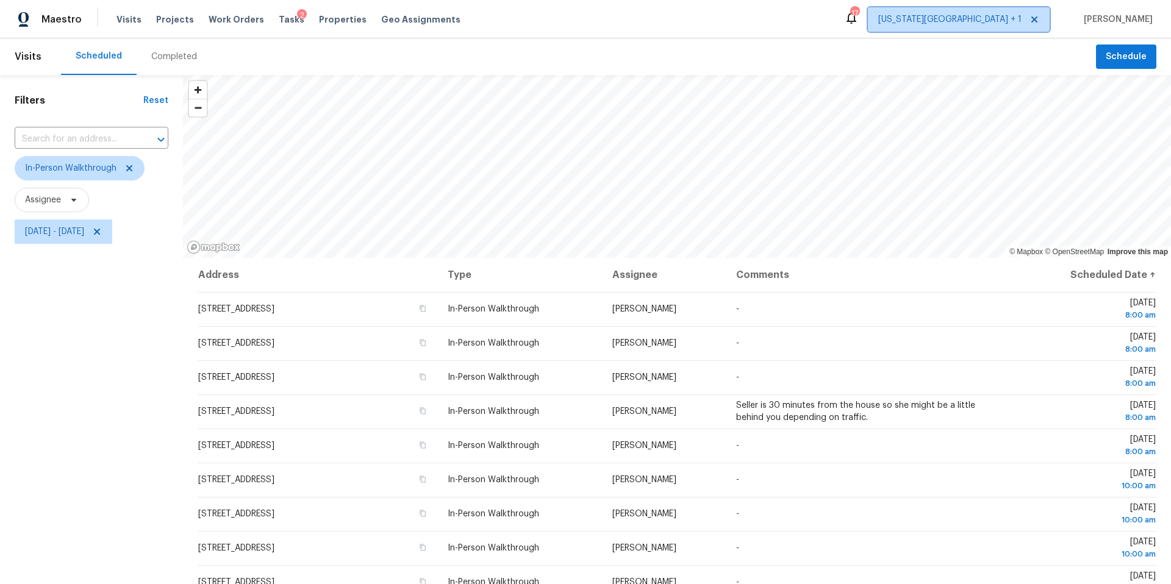
click at [1001, 16] on span "[US_STATE][GEOGRAPHIC_DATA] + 1" at bounding box center [949, 19] width 143 height 12
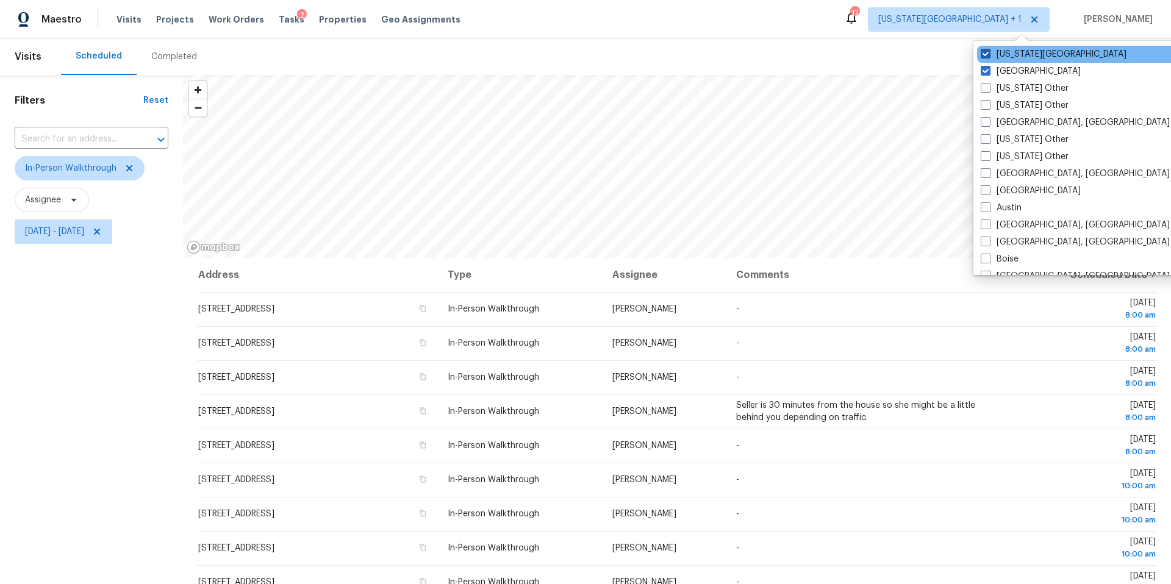
click at [996, 52] on label "[US_STATE][GEOGRAPHIC_DATA]" at bounding box center [1053, 54] width 146 height 12
click at [988, 52] on input "[US_STATE][GEOGRAPHIC_DATA]" at bounding box center [984, 52] width 8 height 8
checkbox input "false"
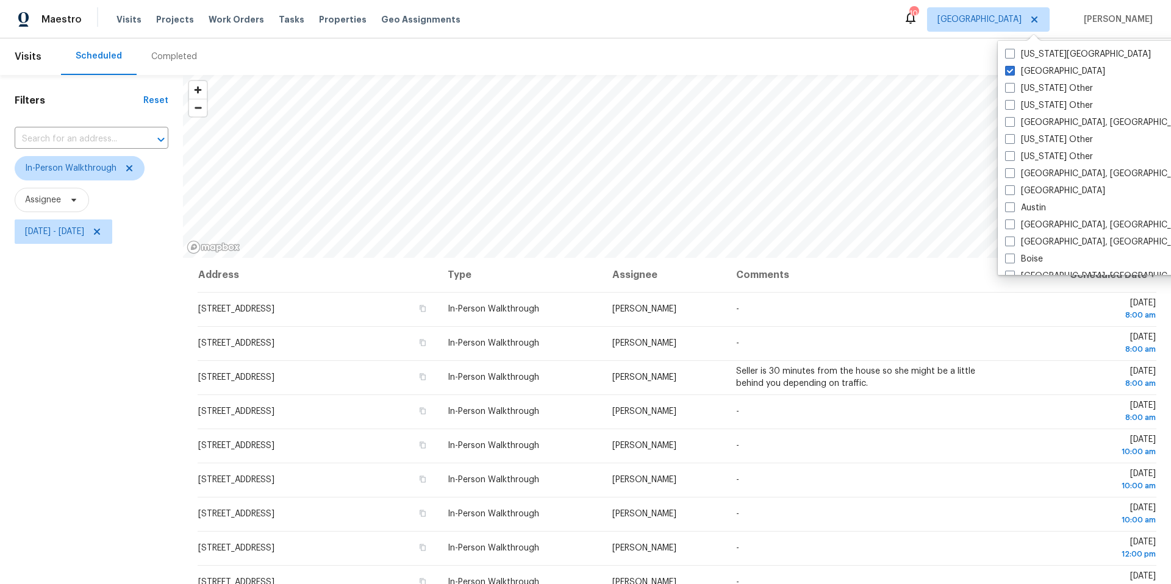
click at [833, 34] on div "Maestro Visits Projects Work Orders Tasks Properties Geo Assignments 10 Houston…" at bounding box center [585, 19] width 1171 height 38
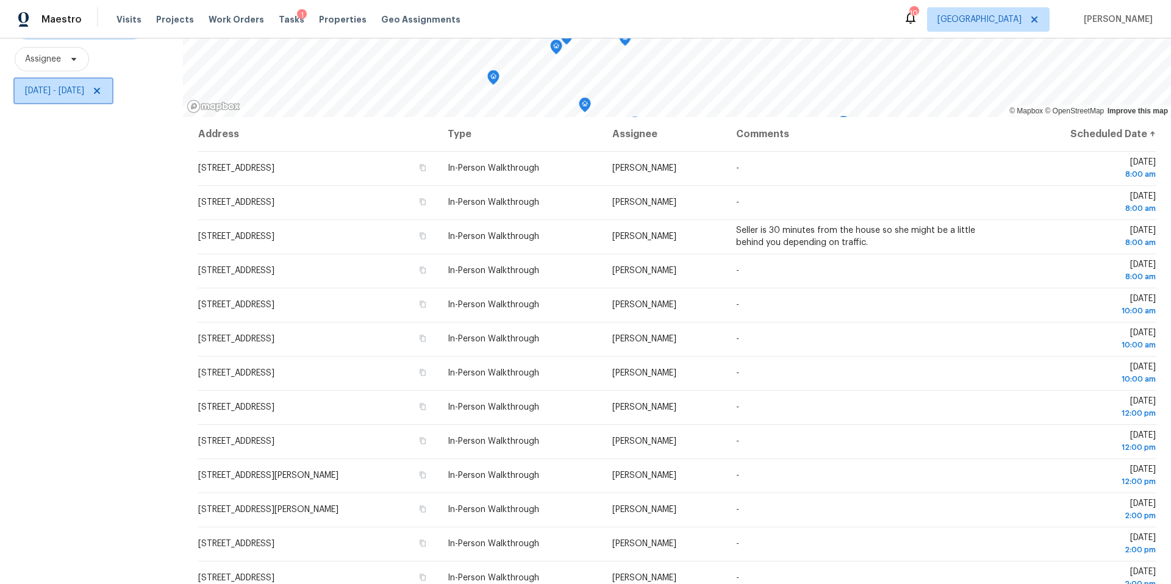
click at [102, 90] on icon at bounding box center [97, 91] width 10 height 10
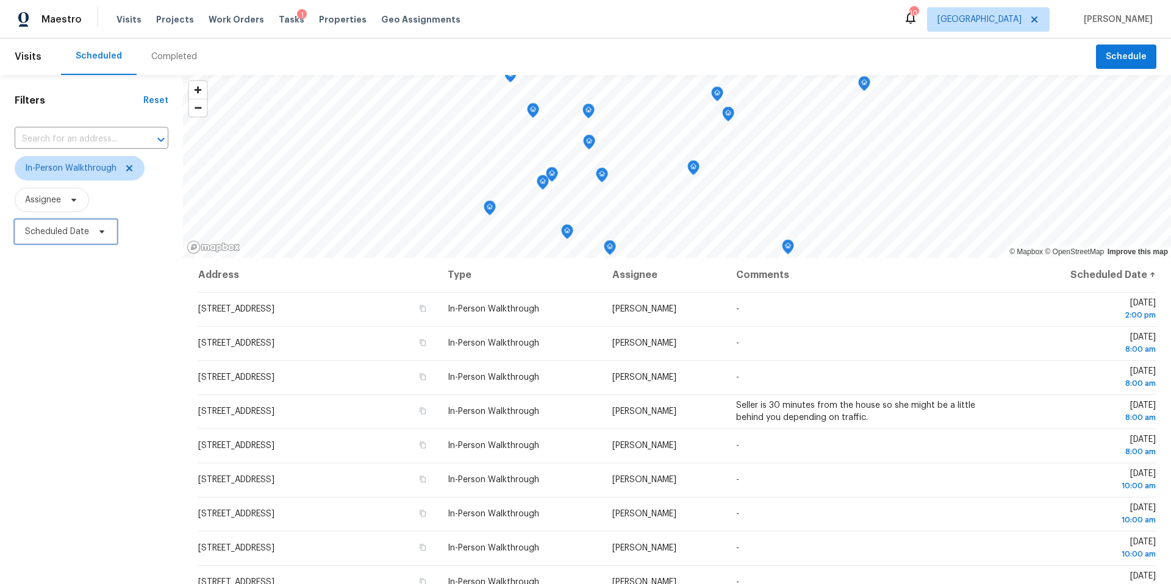
click at [85, 234] on span "Scheduled Date" at bounding box center [57, 232] width 64 height 12
click at [59, 274] on input "text" at bounding box center [82, 273] width 120 height 24
select select "9"
select select "2025"
select select "10"
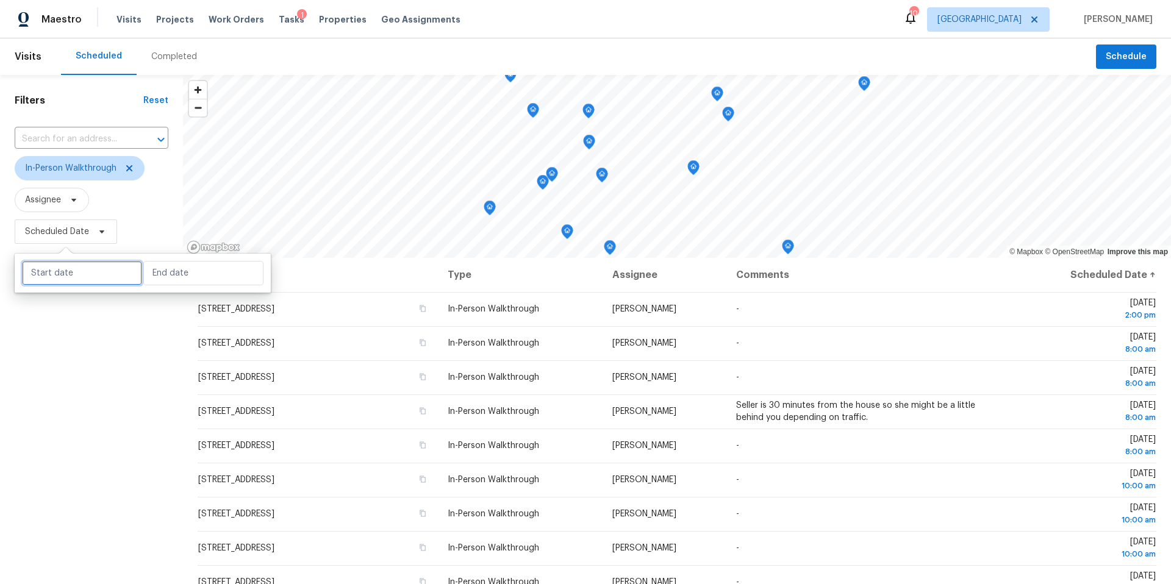
select select "2025"
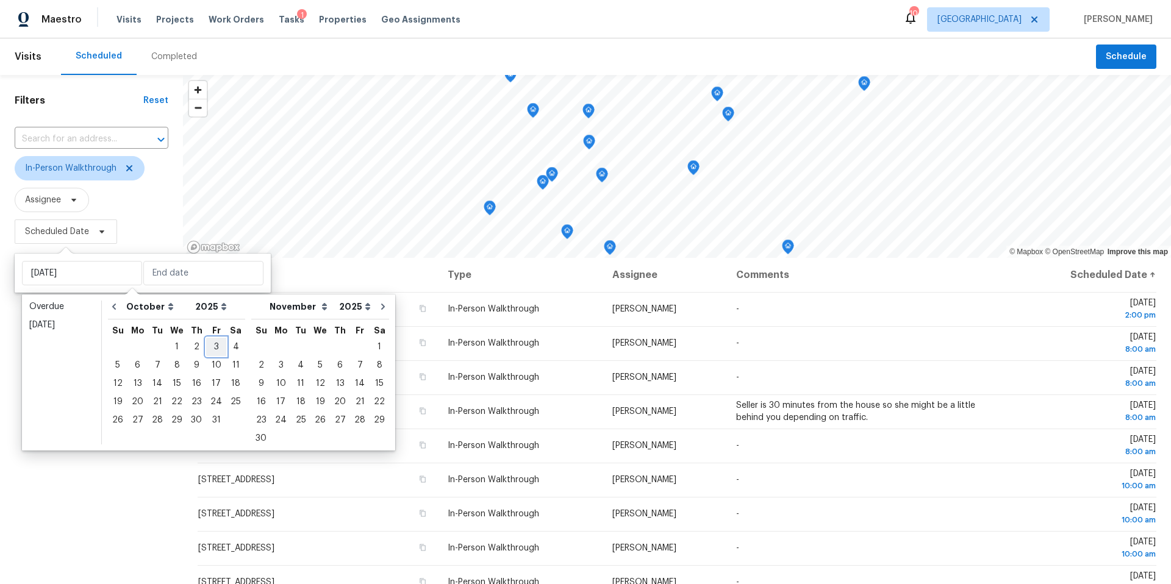
click at [209, 347] on div "3" at bounding box center [216, 346] width 20 height 17
type input "Fri, Oct 03"
click at [209, 347] on div "3" at bounding box center [216, 346] width 20 height 17
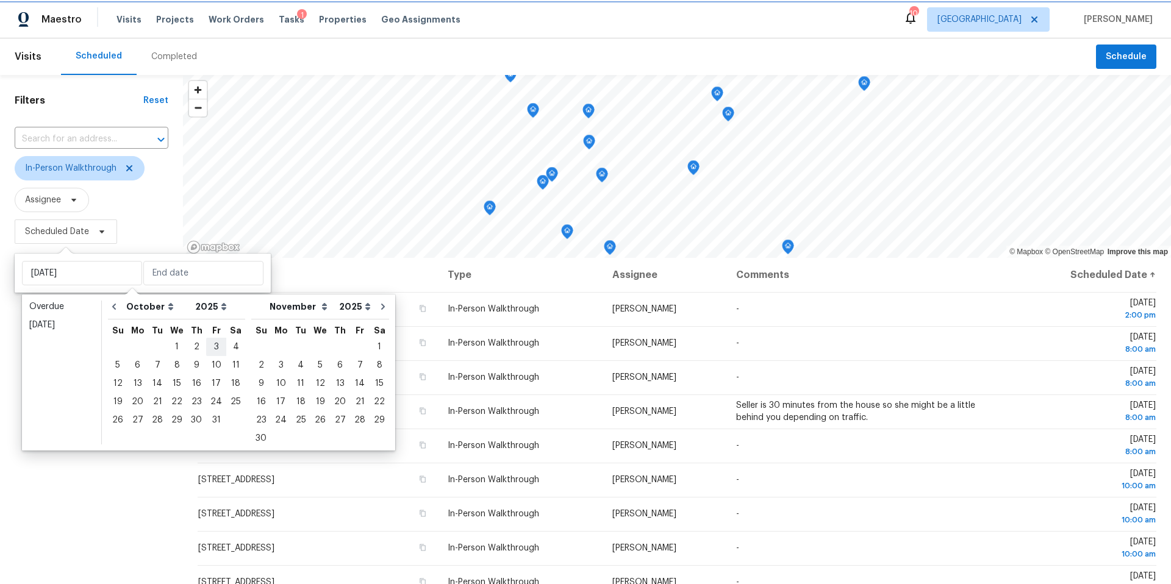
type input "Fri, Oct 03"
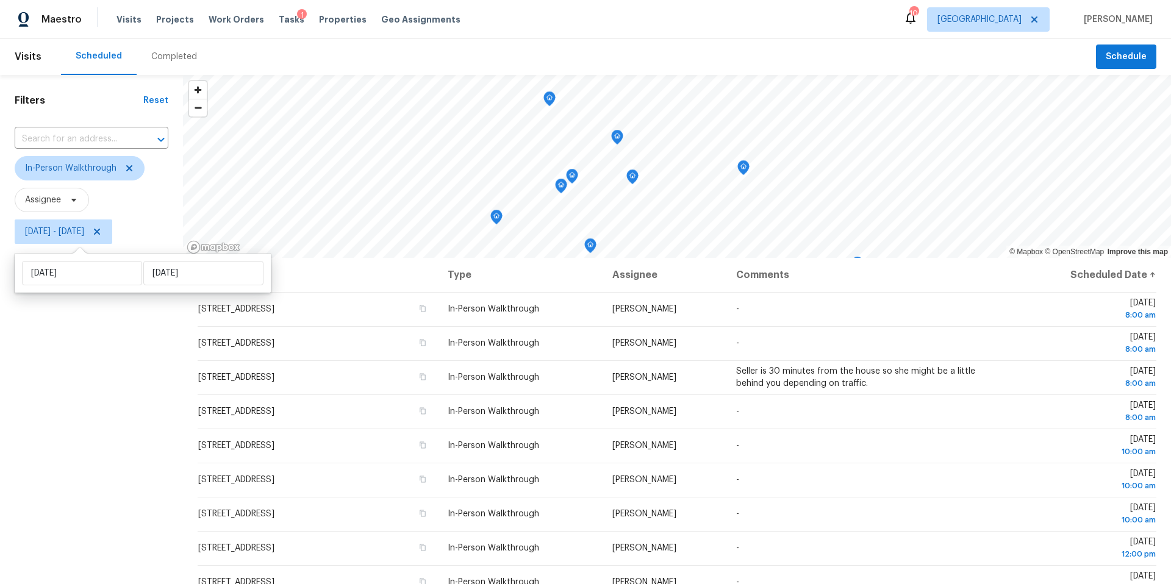
click at [82, 446] on div "Filters Reset ​ In-Person Walkthrough Assignee Fri, Oct 03 - Fri, Oct 03" at bounding box center [91, 400] width 183 height 650
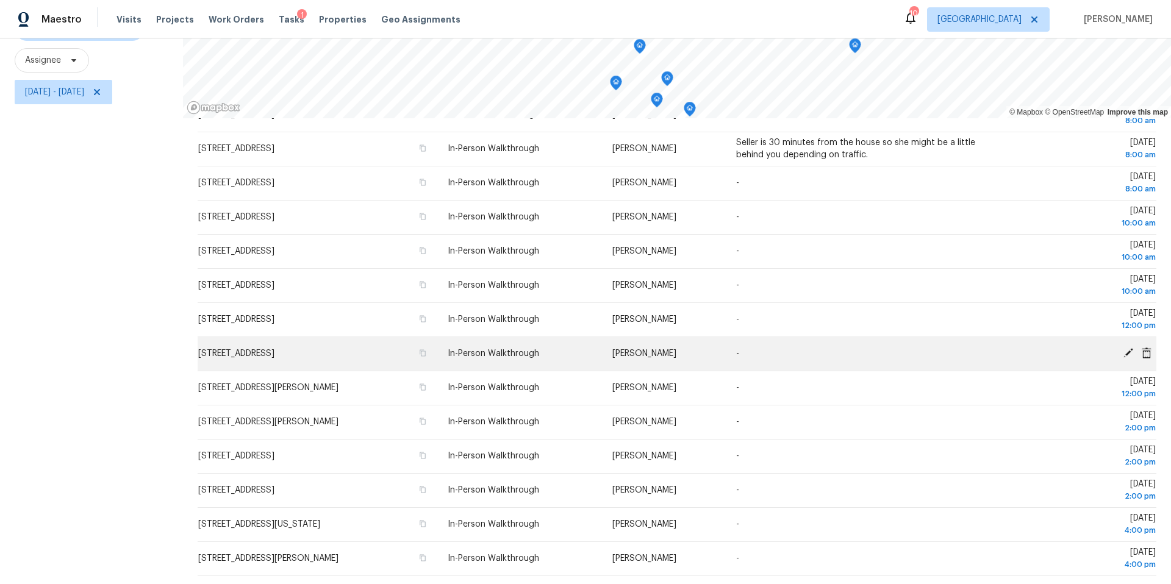
scroll to position [141, 0]
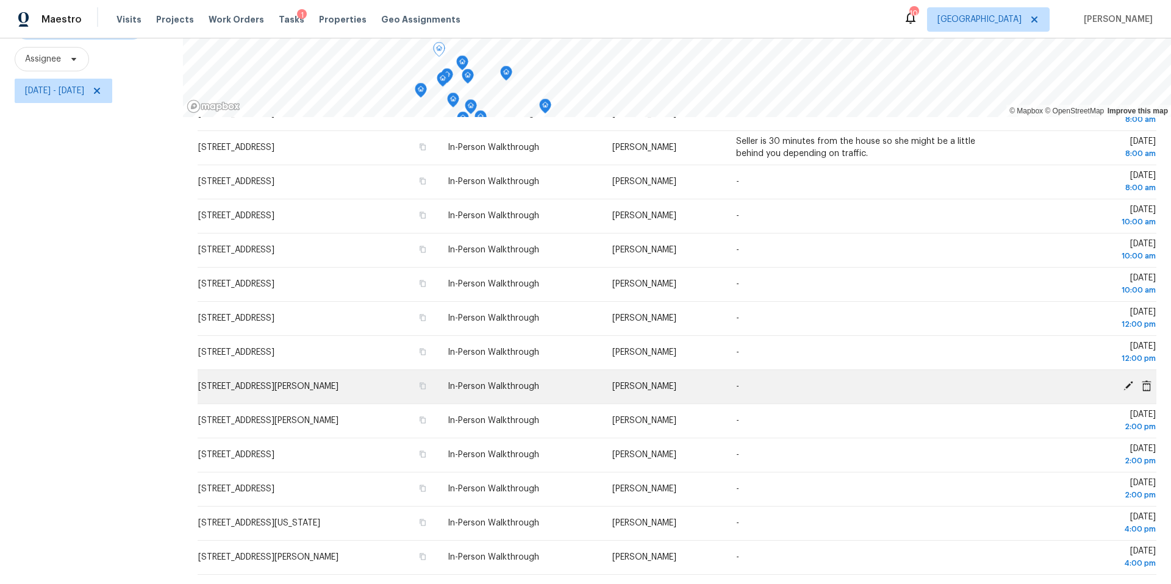
click at [1128, 383] on icon at bounding box center [1128, 386] width 10 height 10
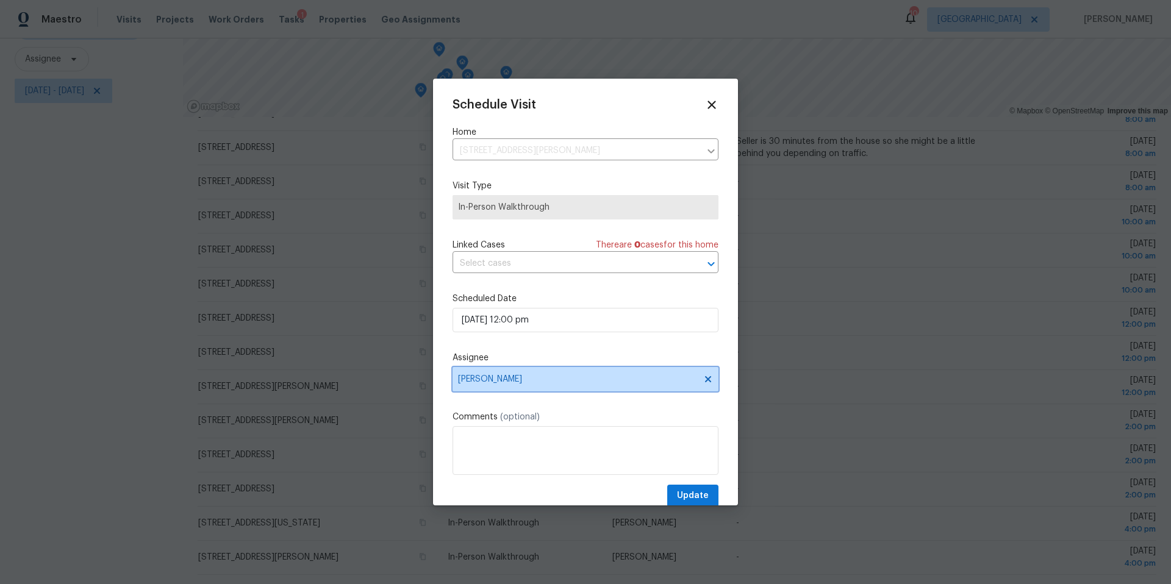
click at [554, 376] on span "[PERSON_NAME]" at bounding box center [577, 379] width 239 height 10
type input "steven"
click at [492, 447] on div "[PERSON_NAME]" at bounding box center [492, 447] width 64 height 12
click at [688, 495] on span "Update" at bounding box center [693, 495] width 32 height 15
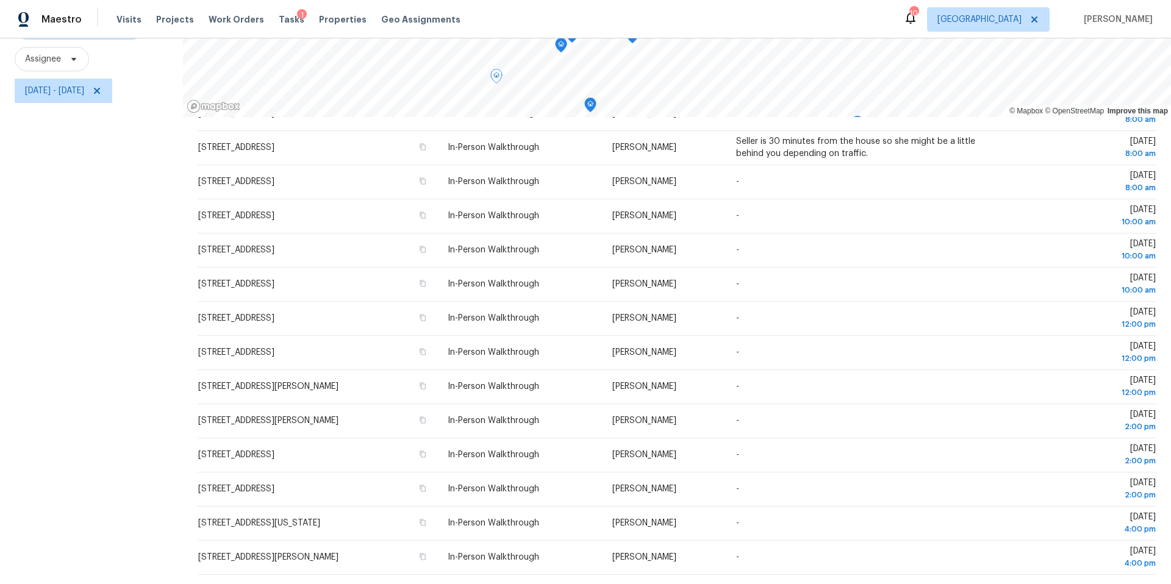
scroll to position [0, 0]
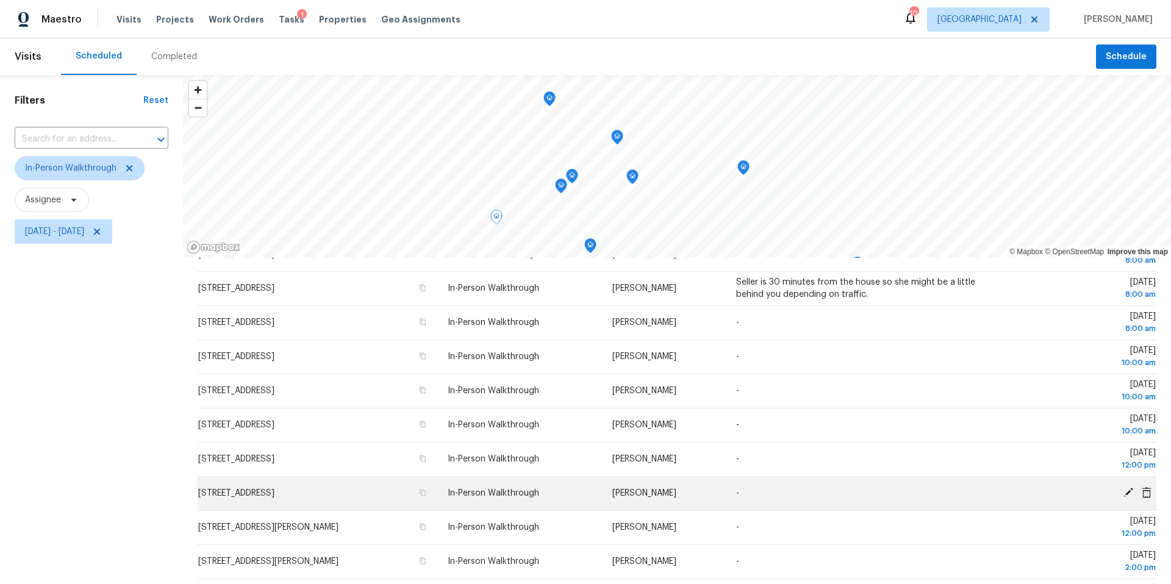
click at [1128, 490] on icon at bounding box center [1128, 493] width 10 height 10
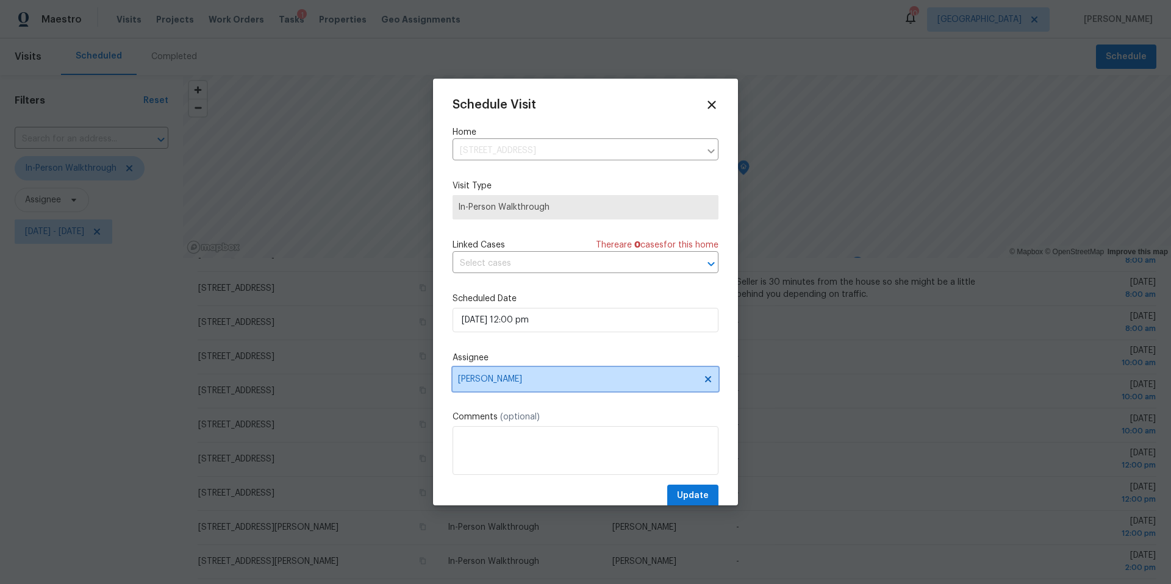
click at [556, 376] on span "[PERSON_NAME]" at bounding box center [577, 379] width 239 height 10
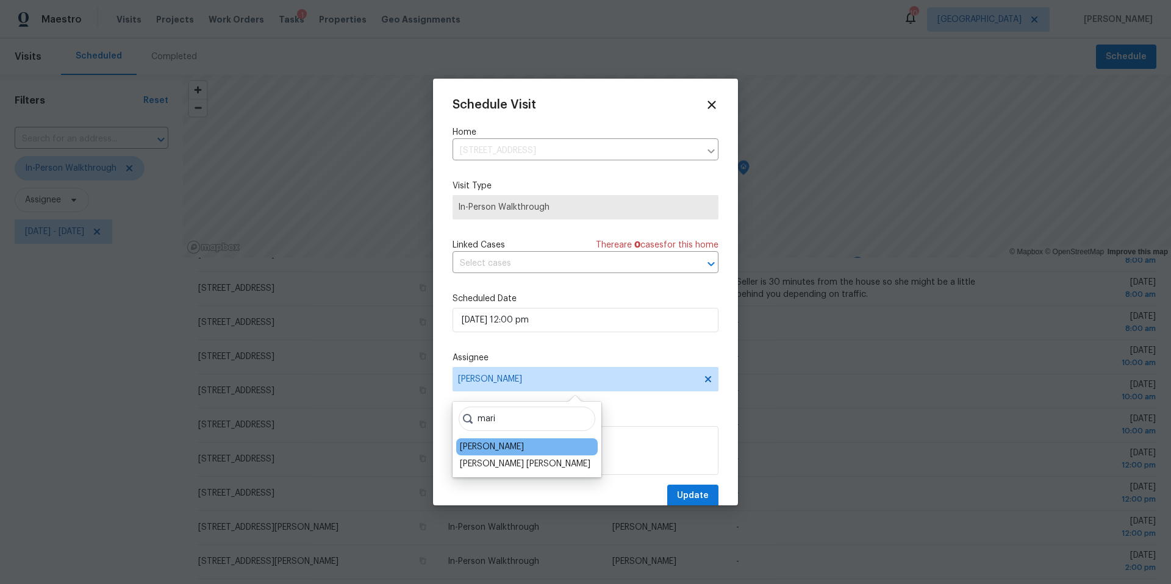
type input "mari"
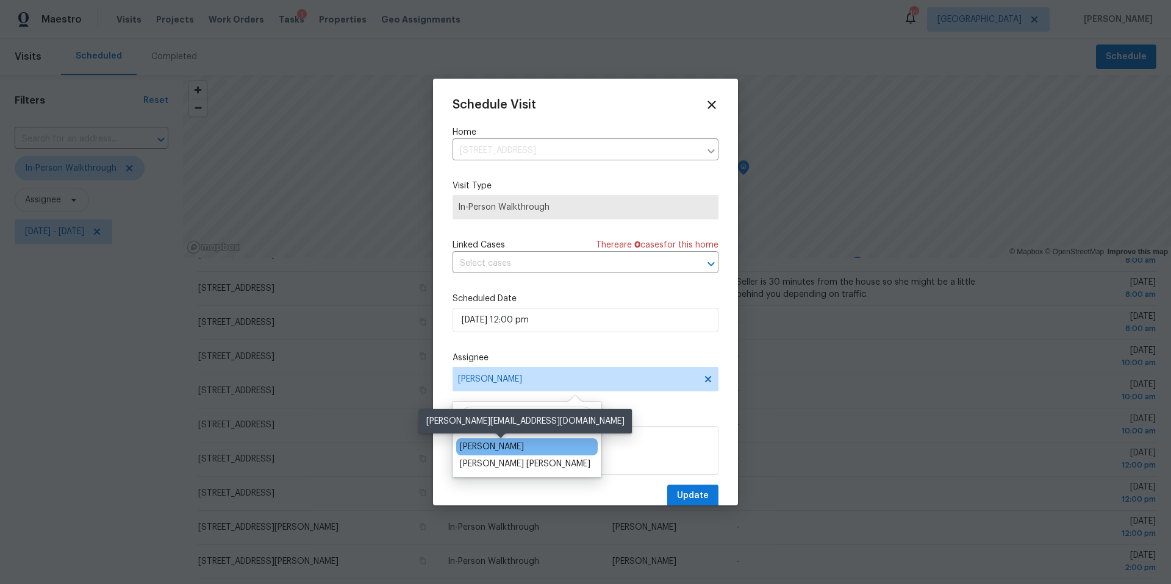
click at [504, 443] on div "[PERSON_NAME]" at bounding box center [492, 447] width 64 height 12
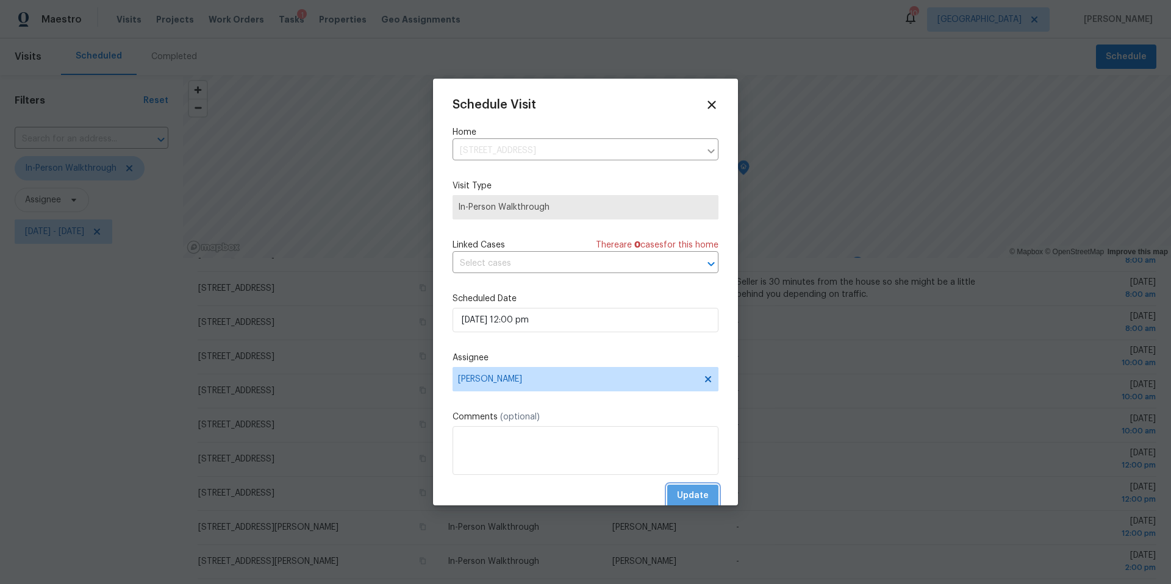
click at [687, 495] on span "Update" at bounding box center [693, 495] width 32 height 15
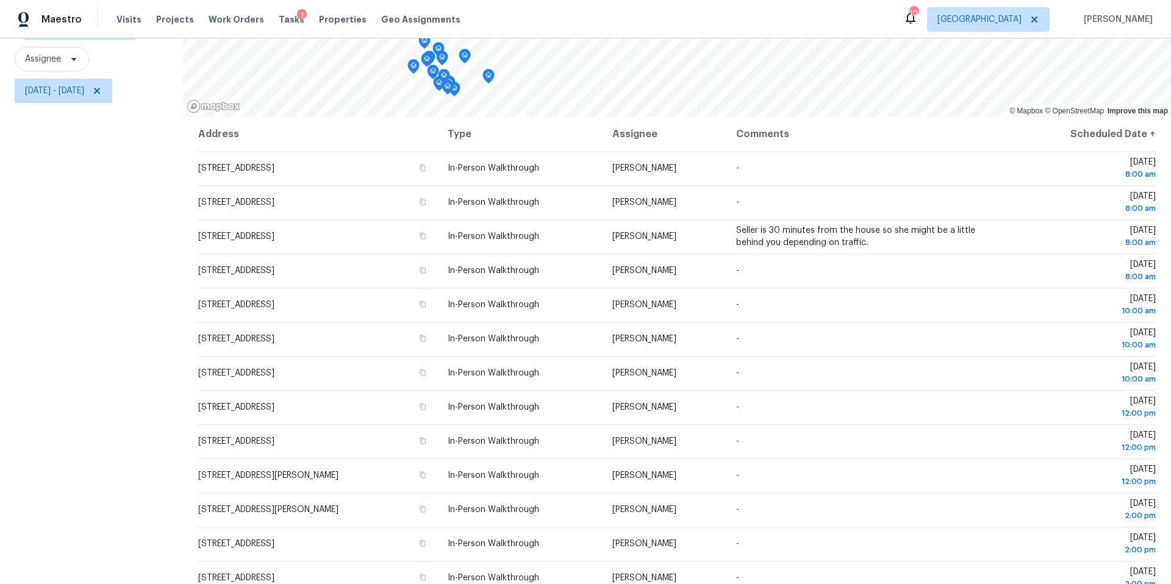
click at [466, 57] on icon "Map marker" at bounding box center [464, 56] width 11 height 14
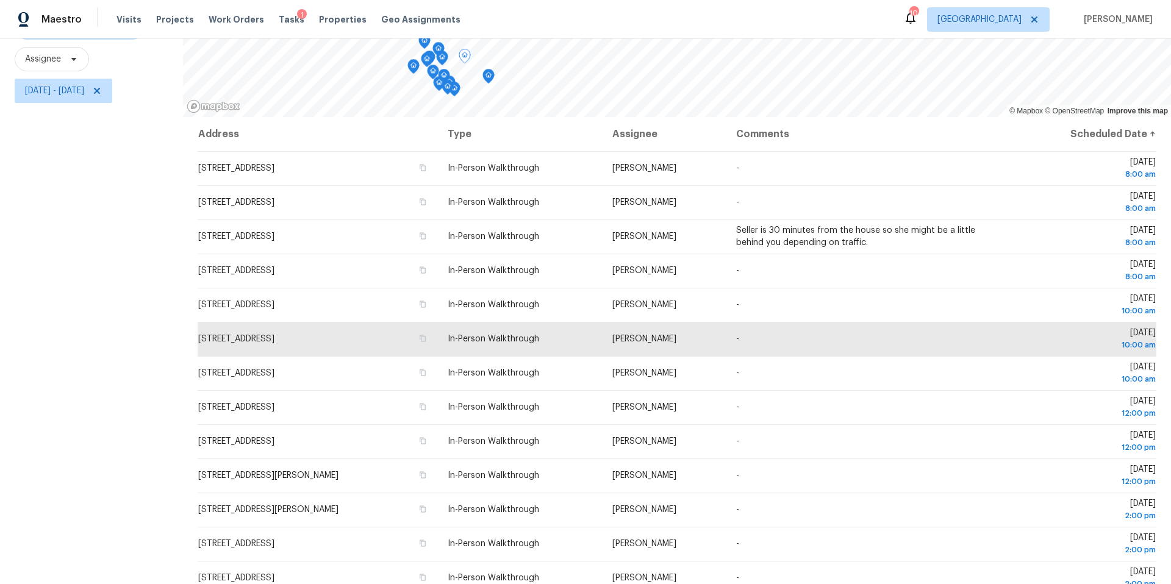
click at [488, 77] on icon "Map marker" at bounding box center [489, 75] width 4 height 3
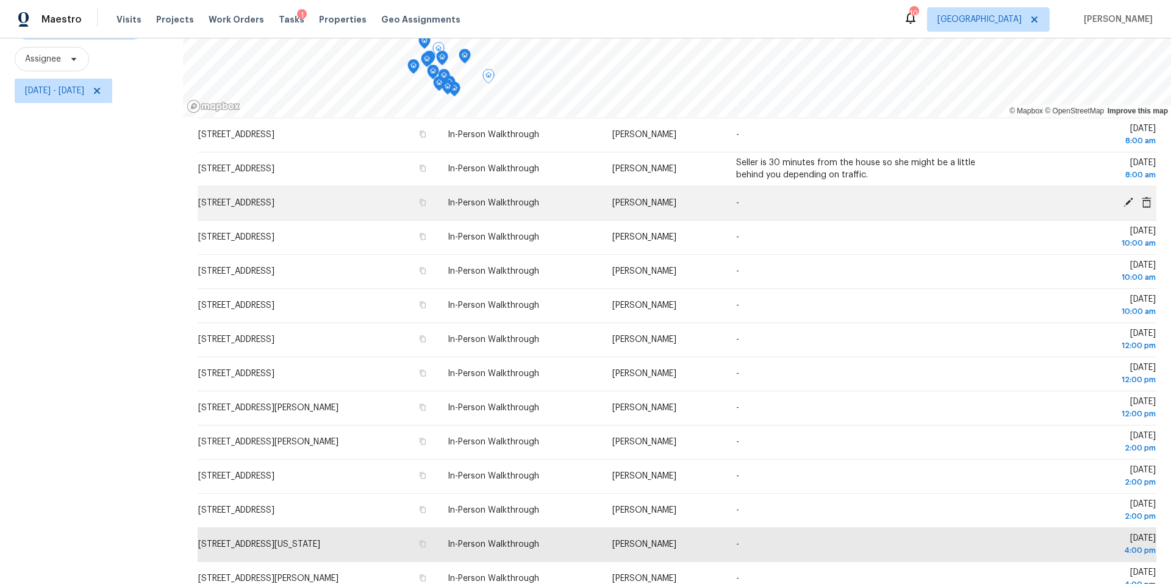
scroll to position [89, 0]
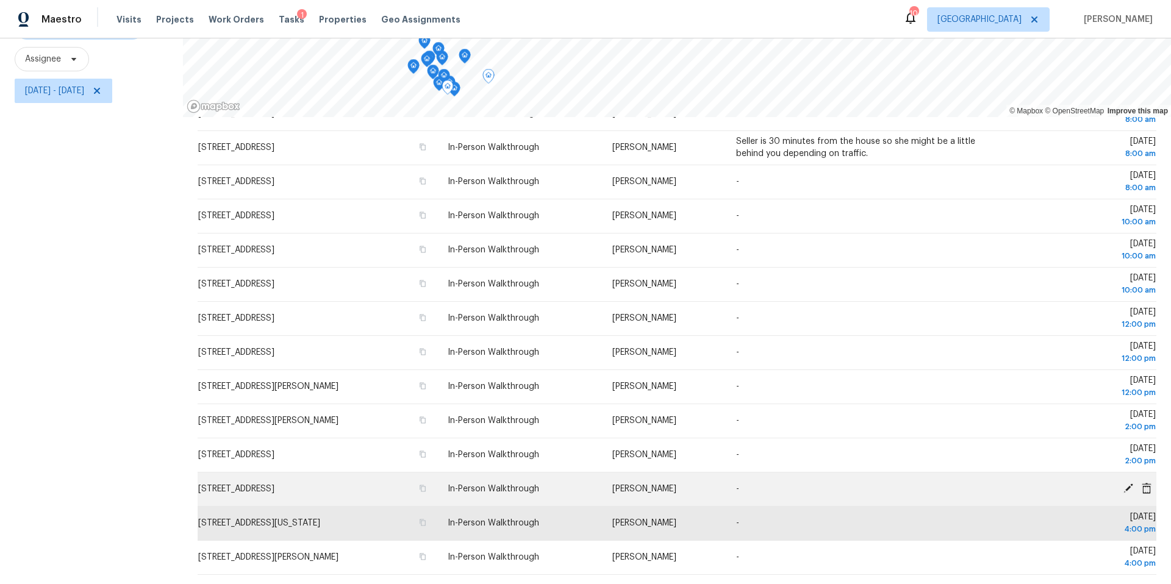
click at [1127, 488] on icon at bounding box center [1128, 488] width 10 height 10
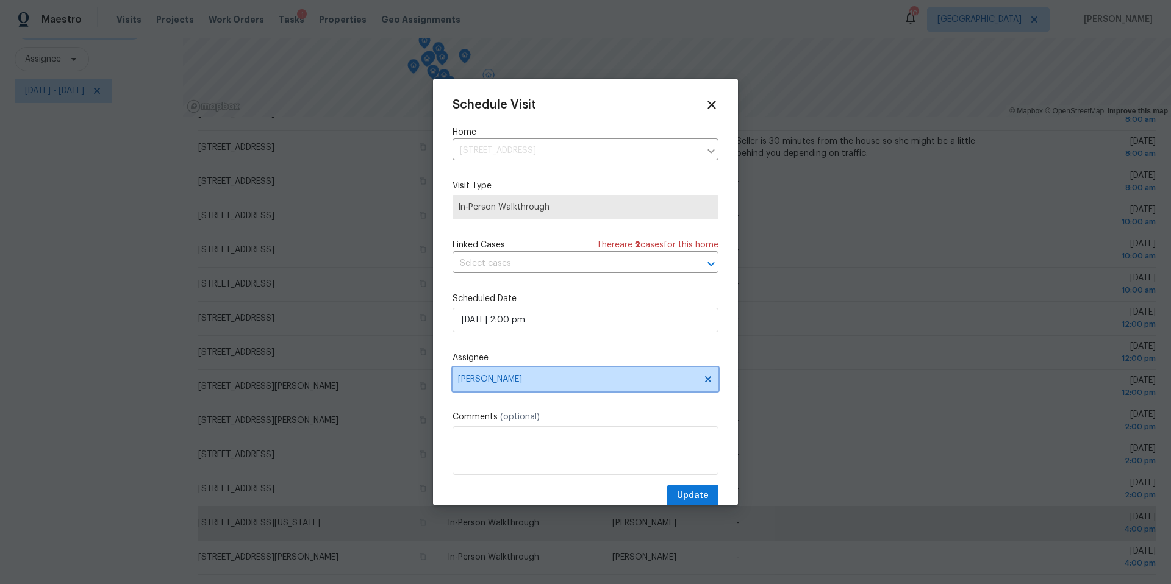
click at [557, 383] on span "[PERSON_NAME]" at bounding box center [577, 379] width 239 height 10
type input "lui"
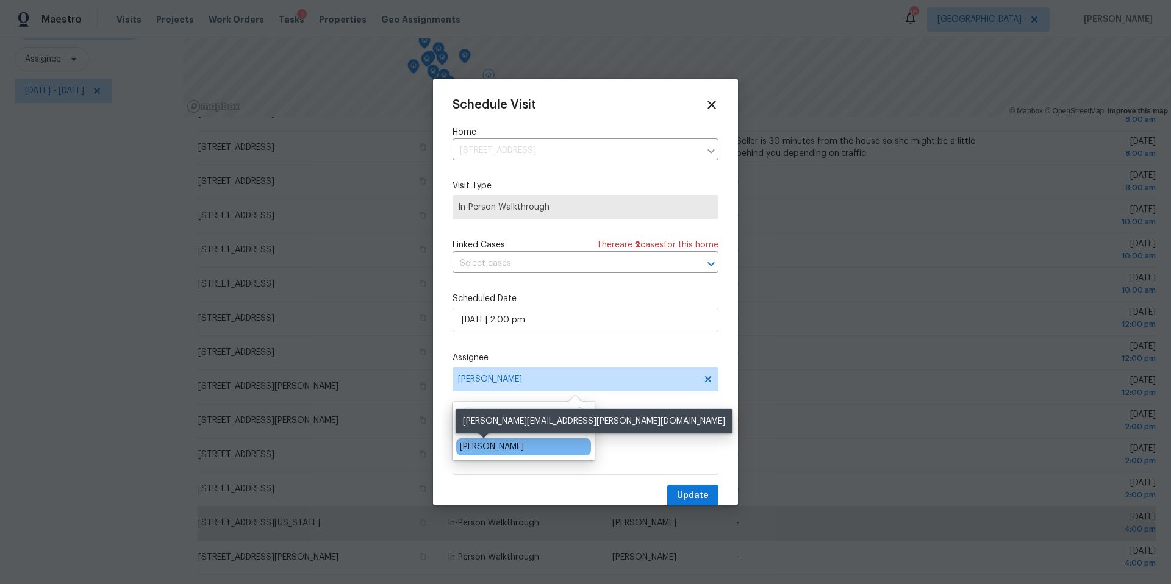
click at [499, 449] on div "[PERSON_NAME]" at bounding box center [492, 447] width 64 height 12
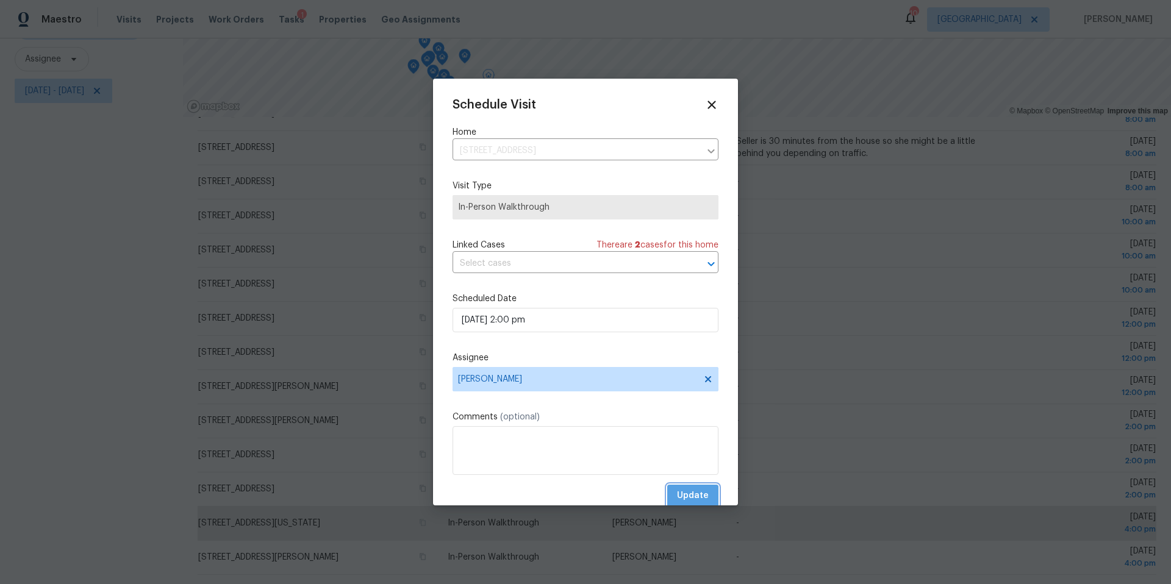
click at [688, 491] on span "Update" at bounding box center [693, 495] width 32 height 15
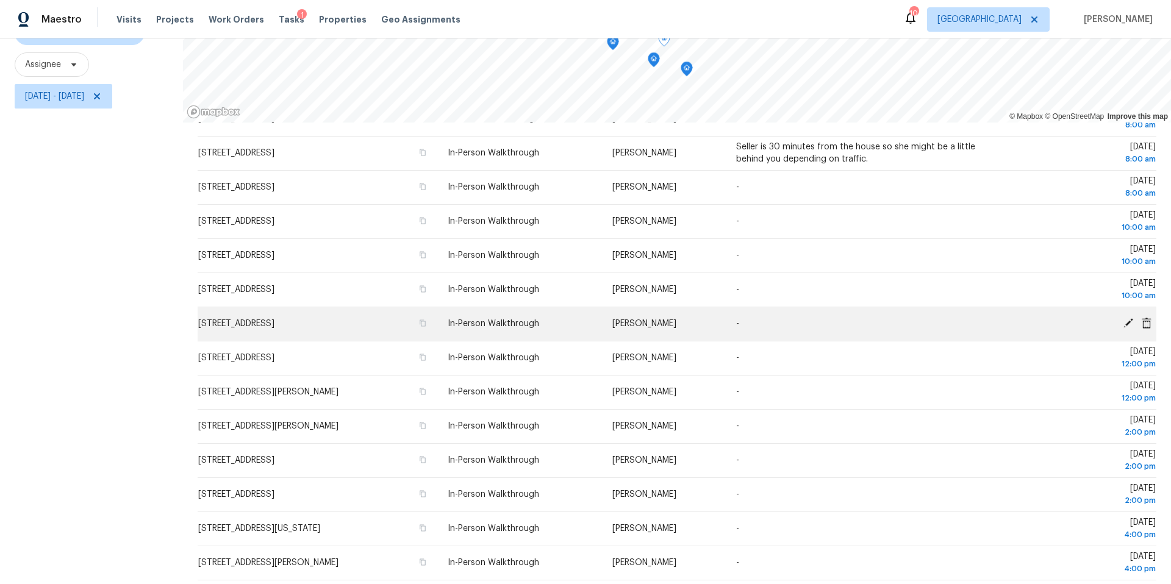
scroll to position [141, 0]
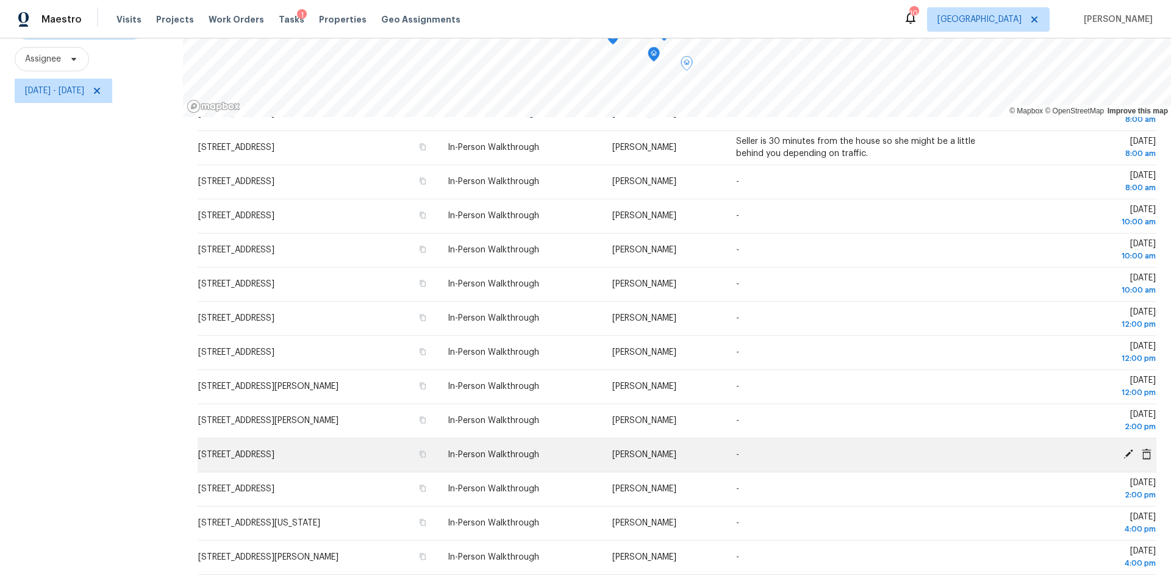
click at [1131, 454] on icon at bounding box center [1127, 454] width 11 height 11
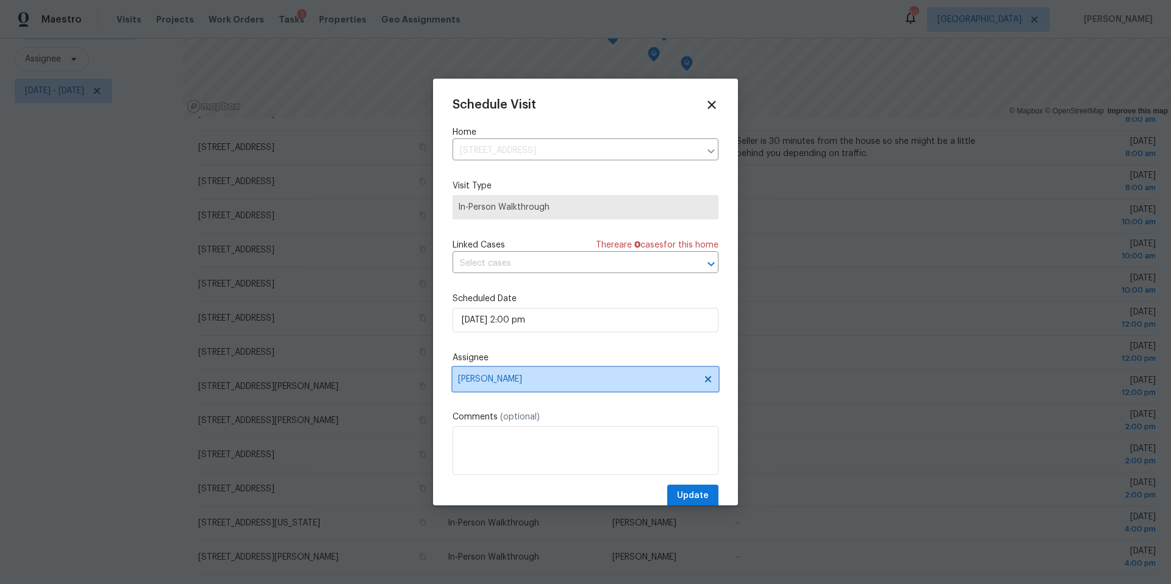
click at [477, 376] on span "[PERSON_NAME]" at bounding box center [577, 379] width 239 height 10
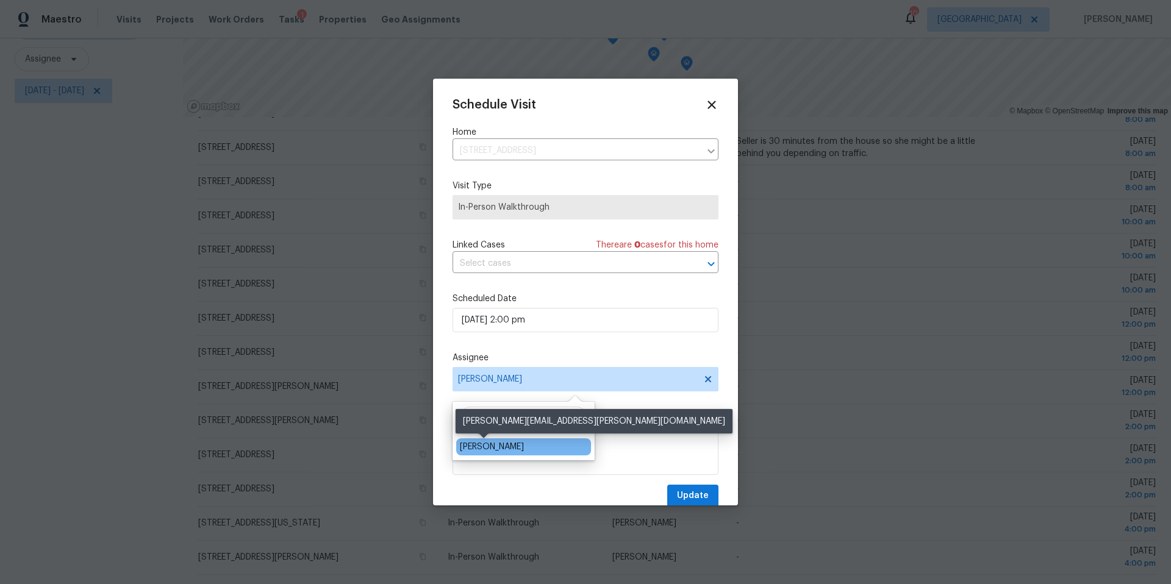
type input "lui"
click at [472, 447] on div "[PERSON_NAME]" at bounding box center [492, 447] width 64 height 12
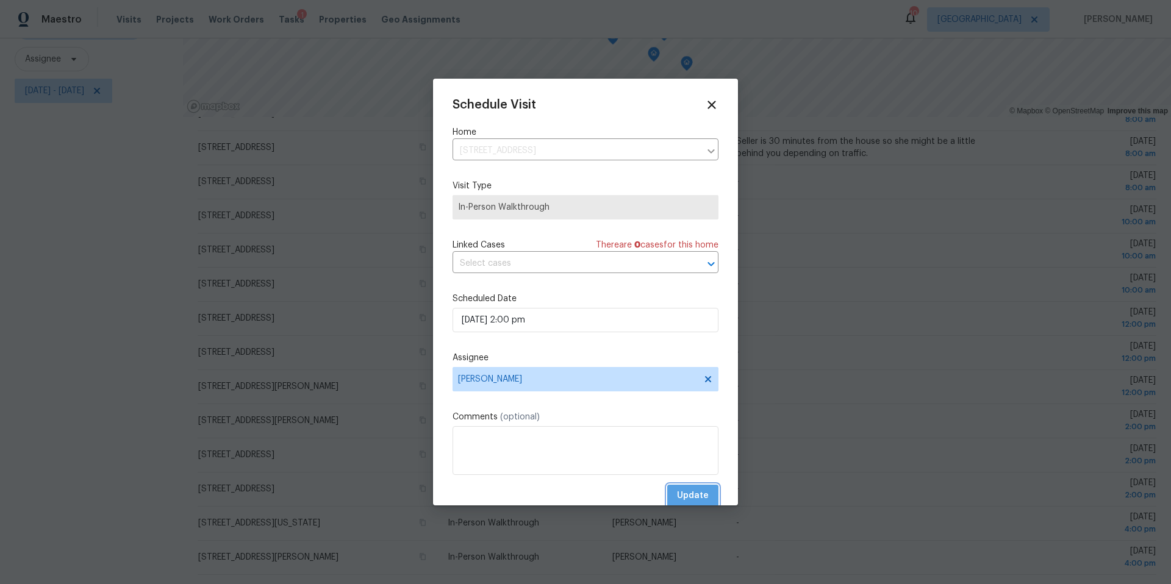
click at [687, 490] on span "Update" at bounding box center [693, 495] width 32 height 15
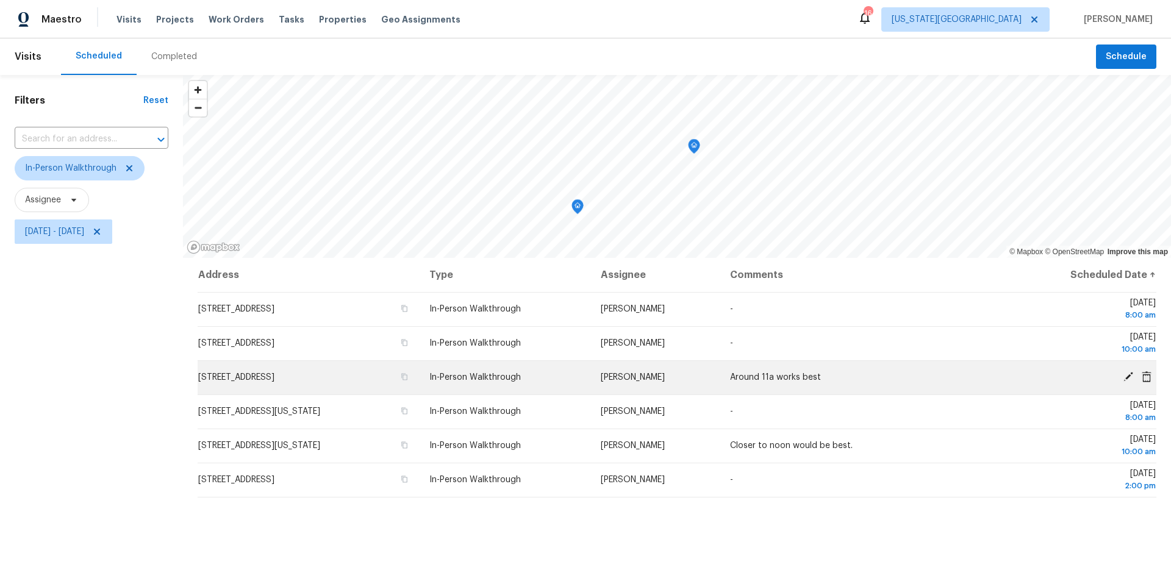
click at [1127, 375] on icon at bounding box center [1128, 377] width 10 height 10
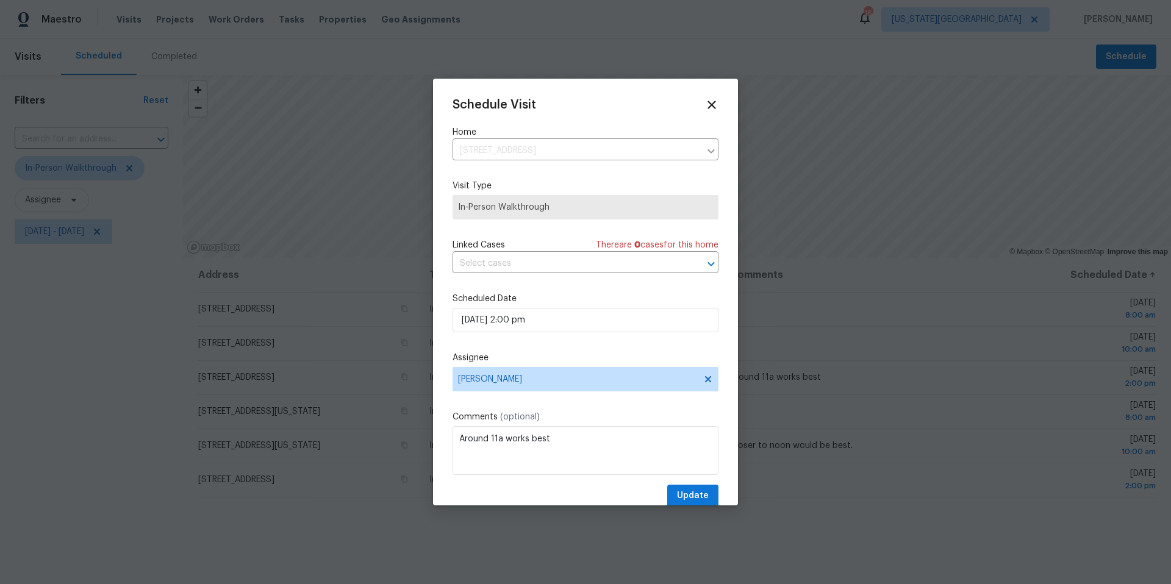
click at [572, 368] on div "Assignee [PERSON_NAME]" at bounding box center [585, 372] width 266 height 40
click at [558, 384] on span "[PERSON_NAME]" at bounding box center [577, 379] width 239 height 10
type input "matt"
click at [497, 444] on div "[PERSON_NAME]" at bounding box center [492, 447] width 64 height 12
click at [694, 506] on div at bounding box center [585, 292] width 1171 height 584
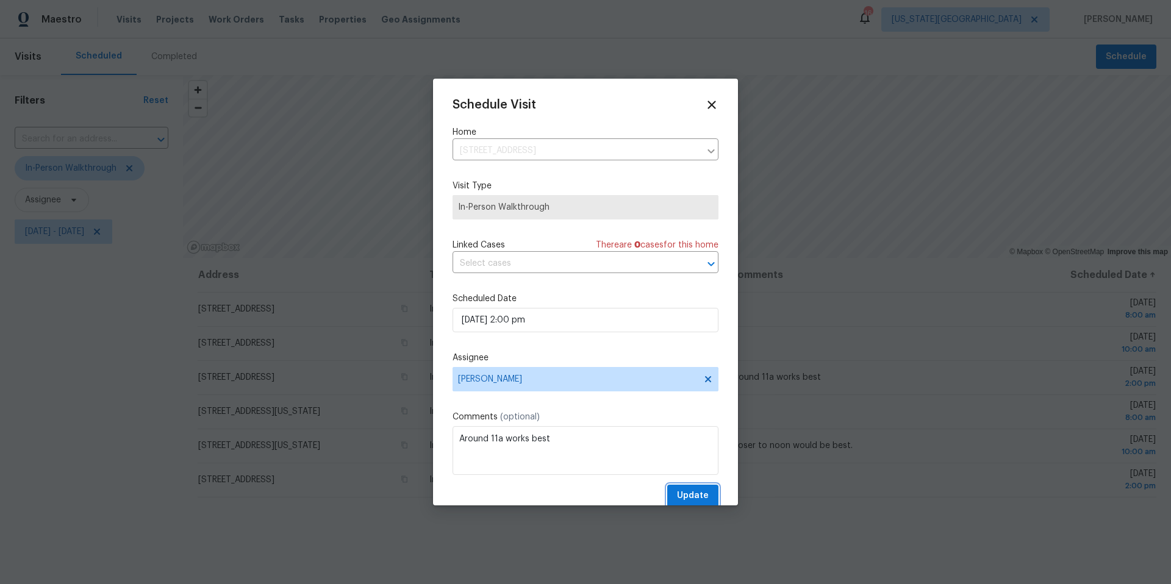
click at [695, 493] on span "Update" at bounding box center [693, 495] width 32 height 15
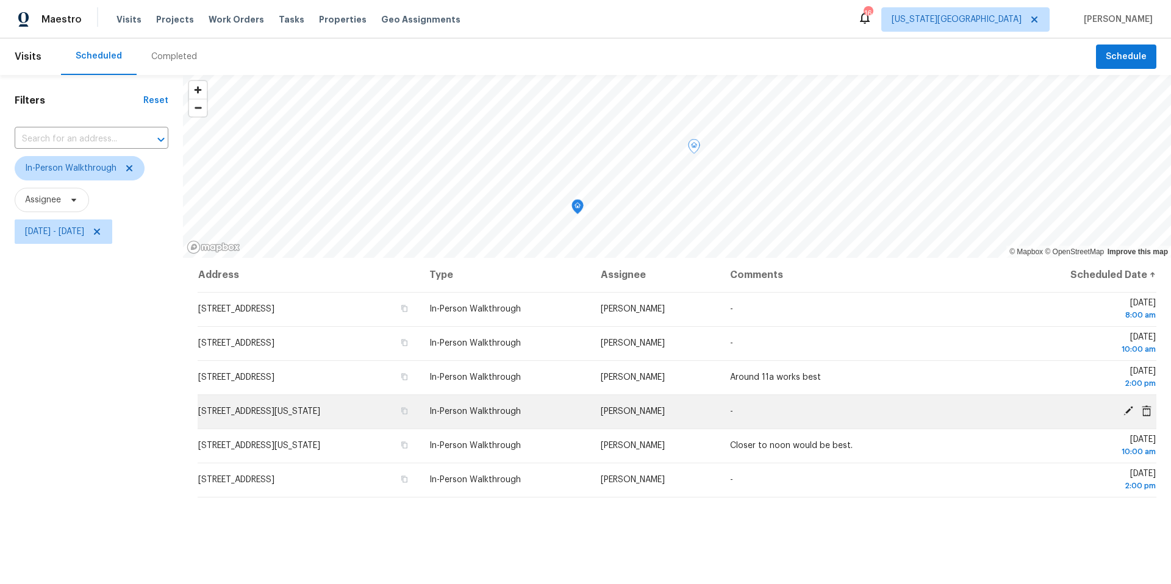
click at [1122, 410] on icon at bounding box center [1127, 410] width 11 height 11
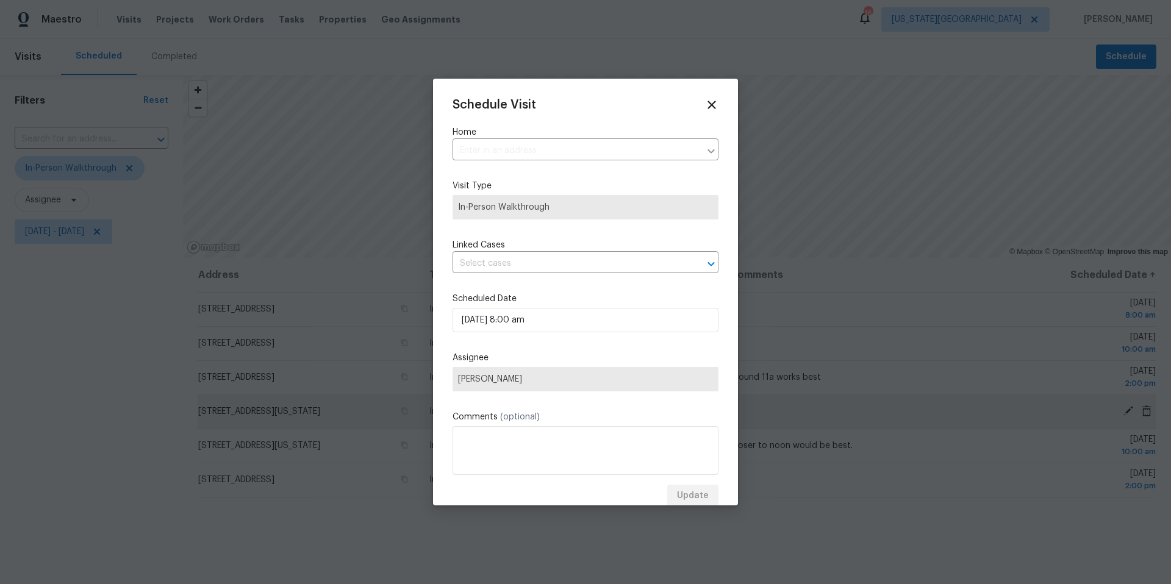
type input "[STREET_ADDRESS][US_STATE]"
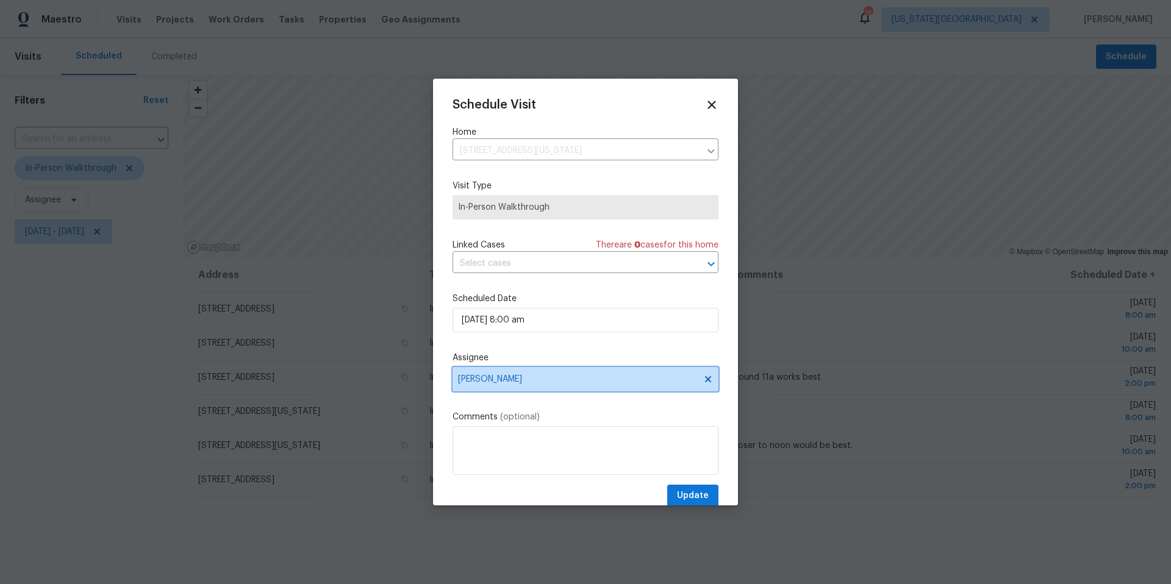
click at [537, 376] on span "[PERSON_NAME]" at bounding box center [577, 379] width 239 height 10
type input "matt"
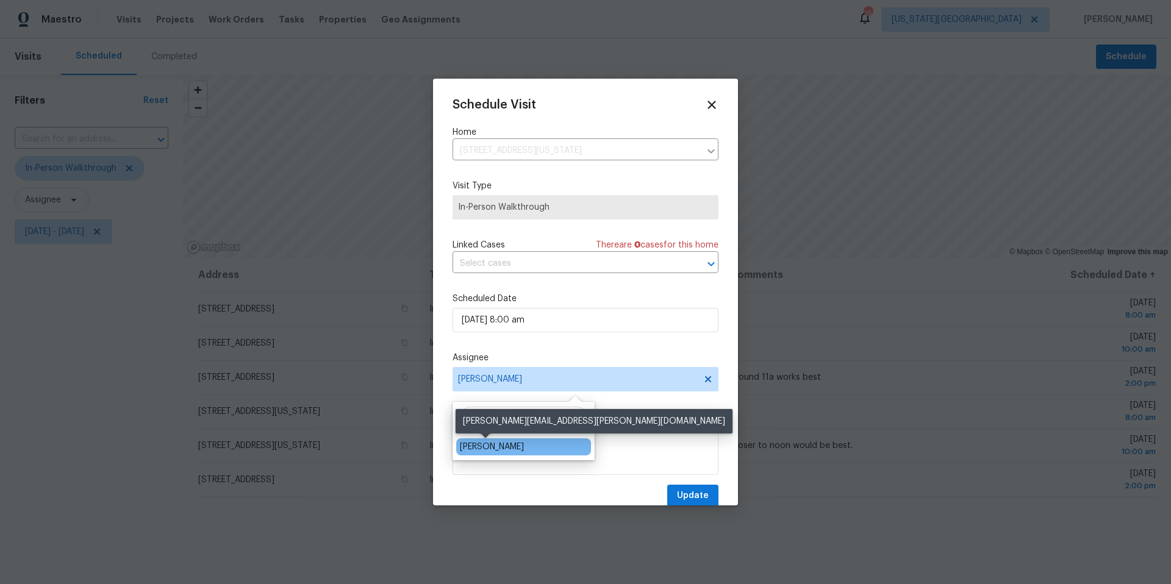
click at [480, 444] on div "[PERSON_NAME]" at bounding box center [492, 447] width 64 height 12
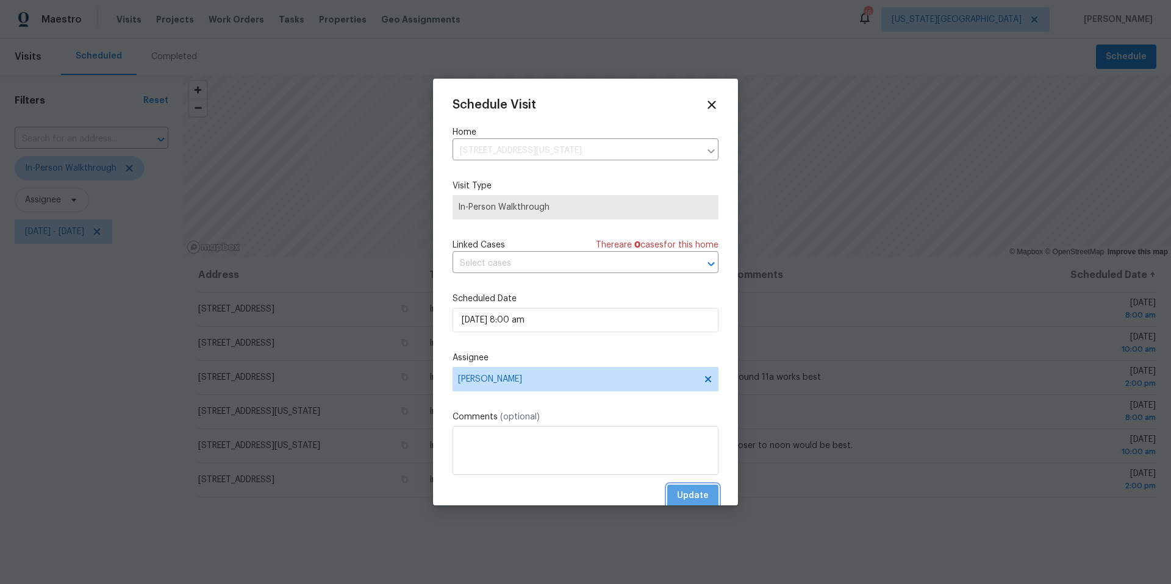
click at [687, 496] on span "Update" at bounding box center [693, 495] width 32 height 15
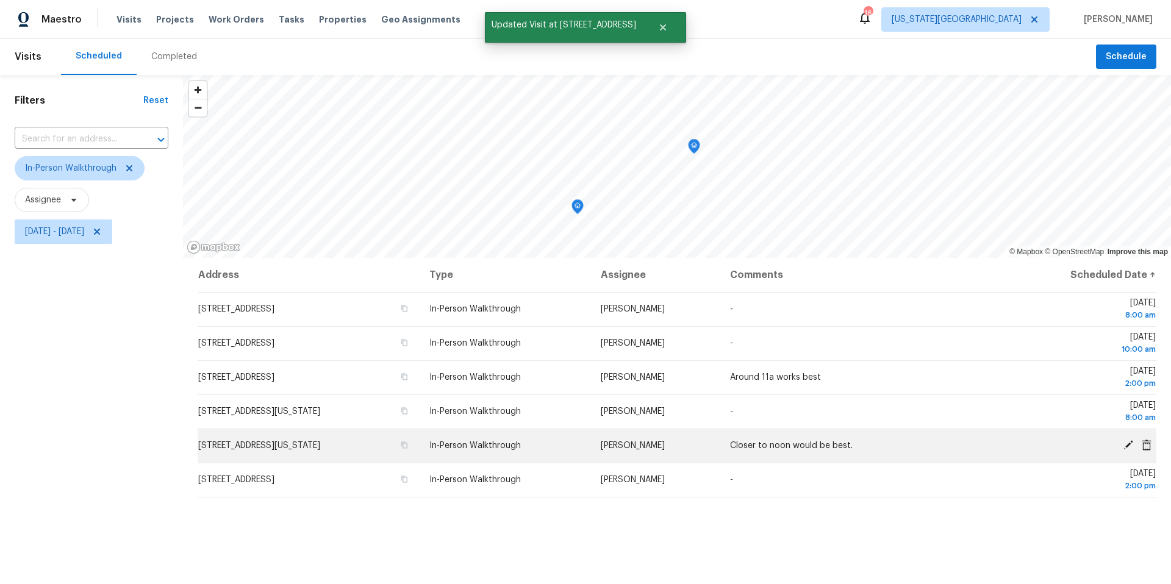
click at [1125, 445] on icon at bounding box center [1127, 445] width 11 height 11
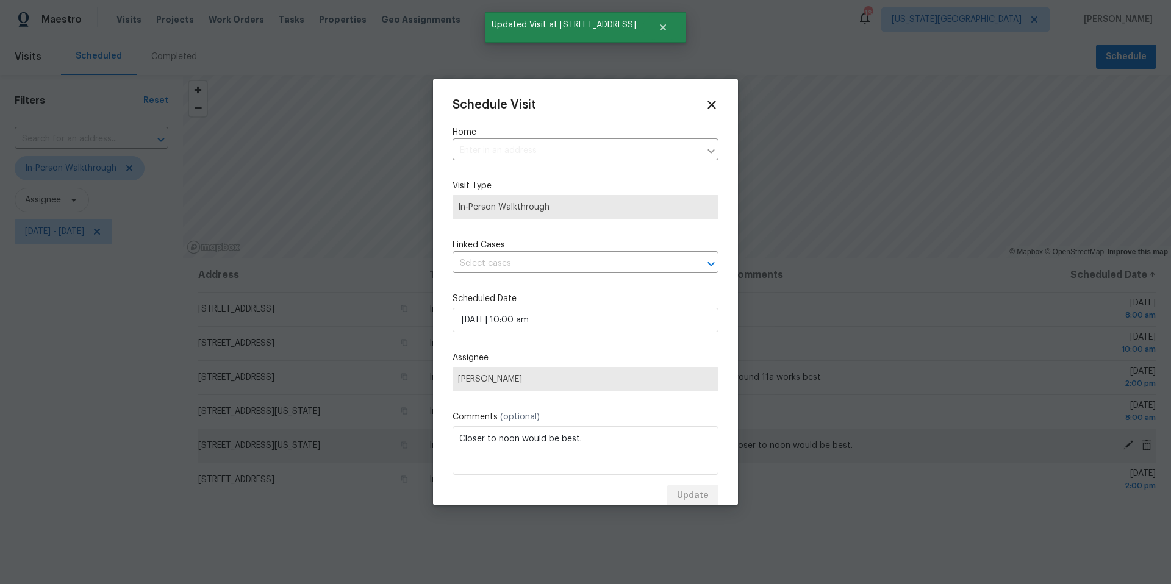
type input "[STREET_ADDRESS][US_STATE]"
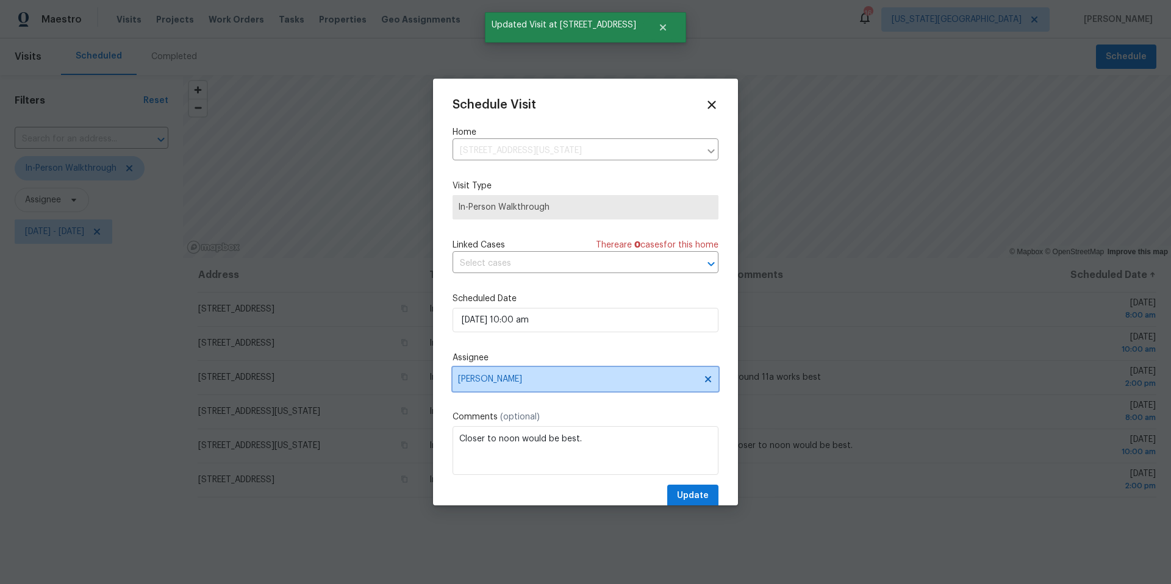
click at [582, 376] on span "[PERSON_NAME]" at bounding box center [577, 379] width 239 height 10
type input "matt"
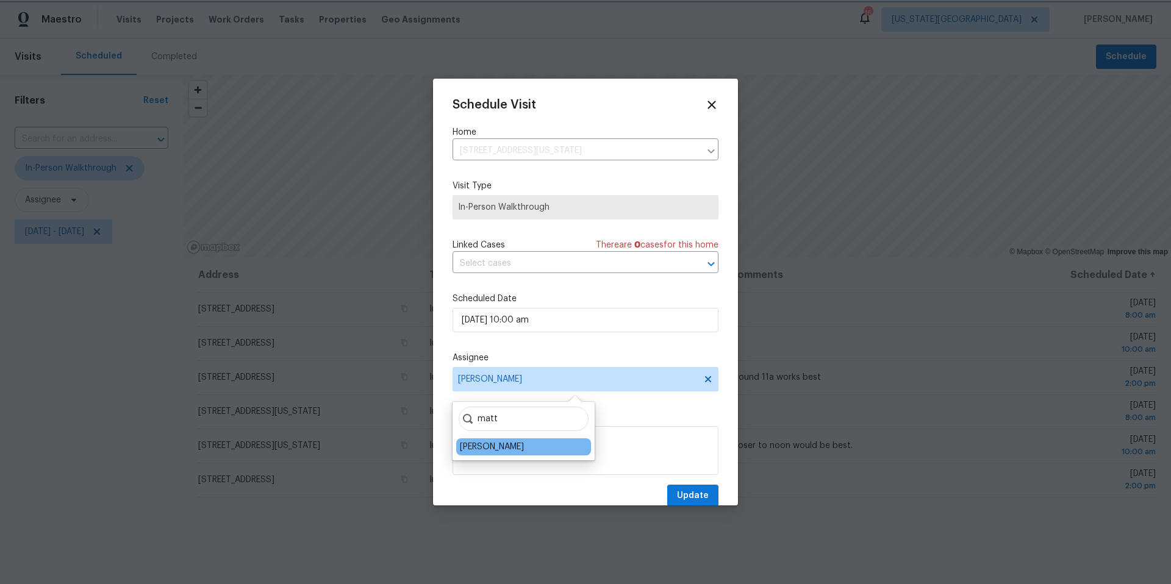
click at [517, 442] on div "[PERSON_NAME]" at bounding box center [523, 446] width 135 height 17
click at [507, 451] on div "[PERSON_NAME]" at bounding box center [492, 447] width 64 height 12
click at [687, 493] on span "Update" at bounding box center [693, 495] width 32 height 15
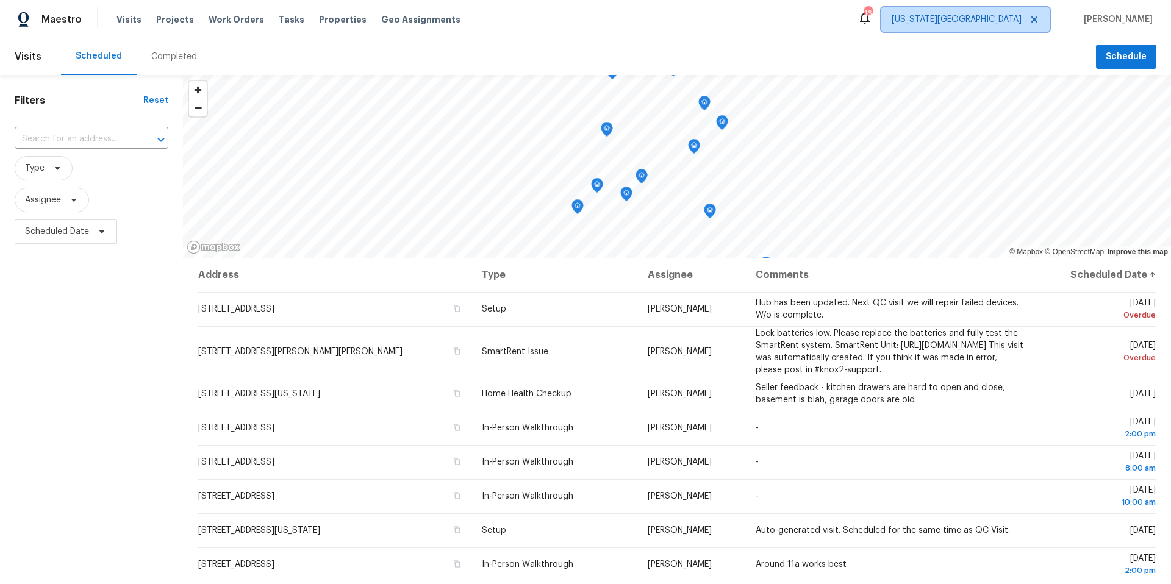
click at [1007, 17] on span "[US_STATE][GEOGRAPHIC_DATA]" at bounding box center [956, 19] width 130 height 12
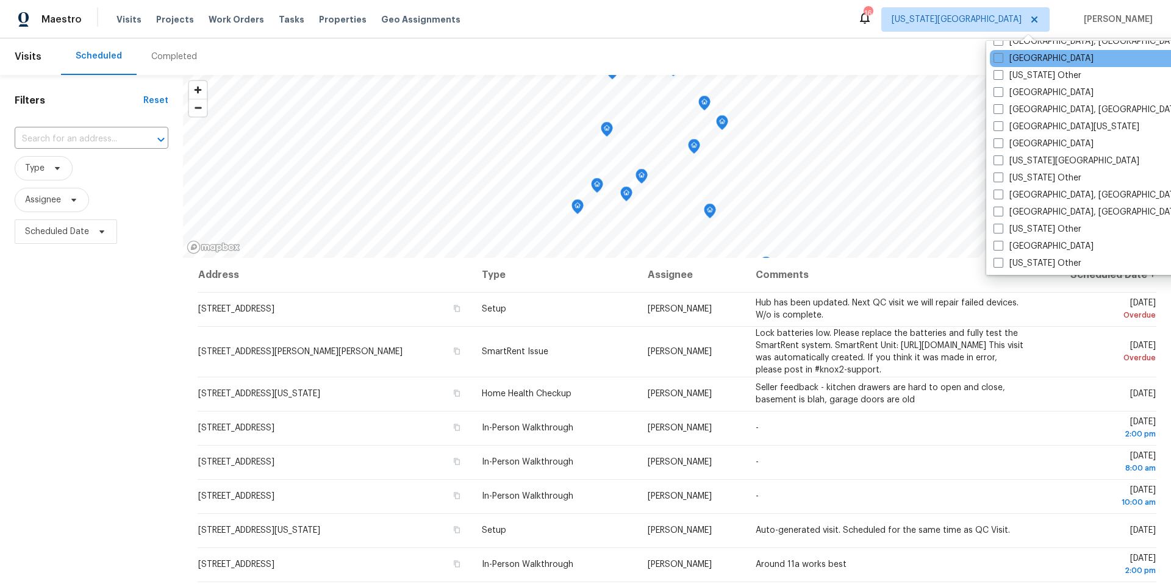
scroll to position [458, 0]
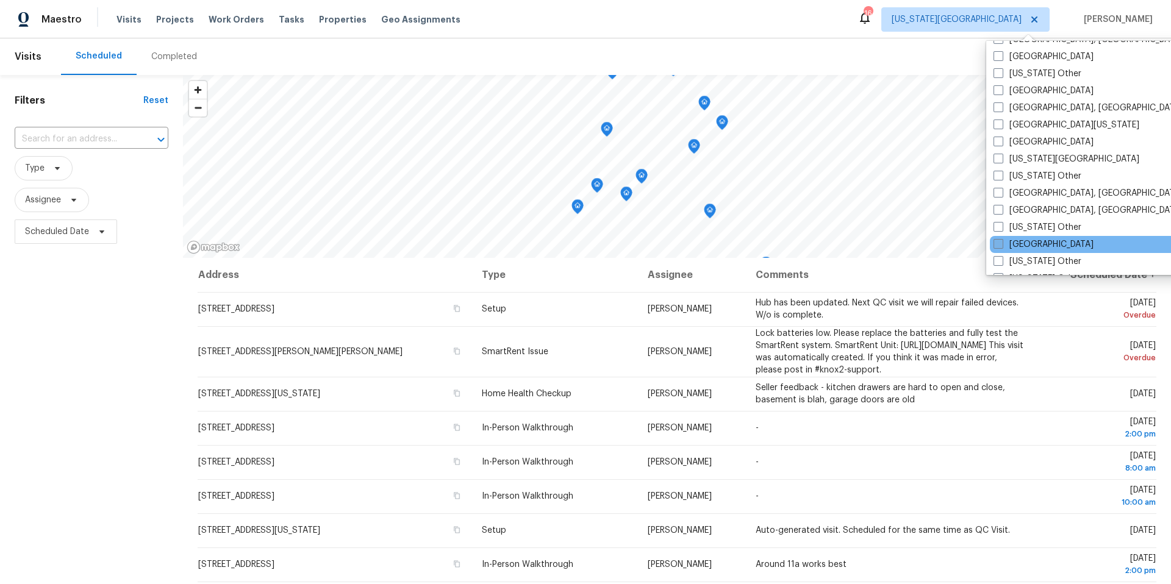
click at [996, 243] on span at bounding box center [998, 244] width 10 height 10
click at [996, 243] on input "[GEOGRAPHIC_DATA]" at bounding box center [997, 242] width 8 height 8
checkbox input "true"
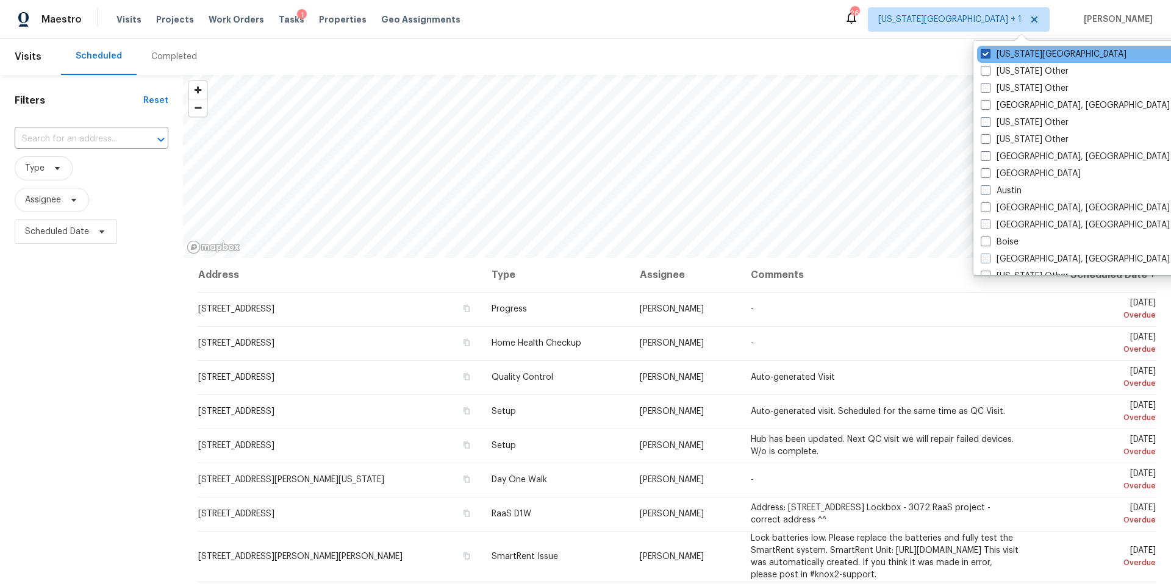
click at [993, 52] on label "Kansas City" at bounding box center [1053, 54] width 146 height 12
click at [988, 52] on input "Kansas City" at bounding box center [984, 52] width 8 height 8
checkbox input "false"
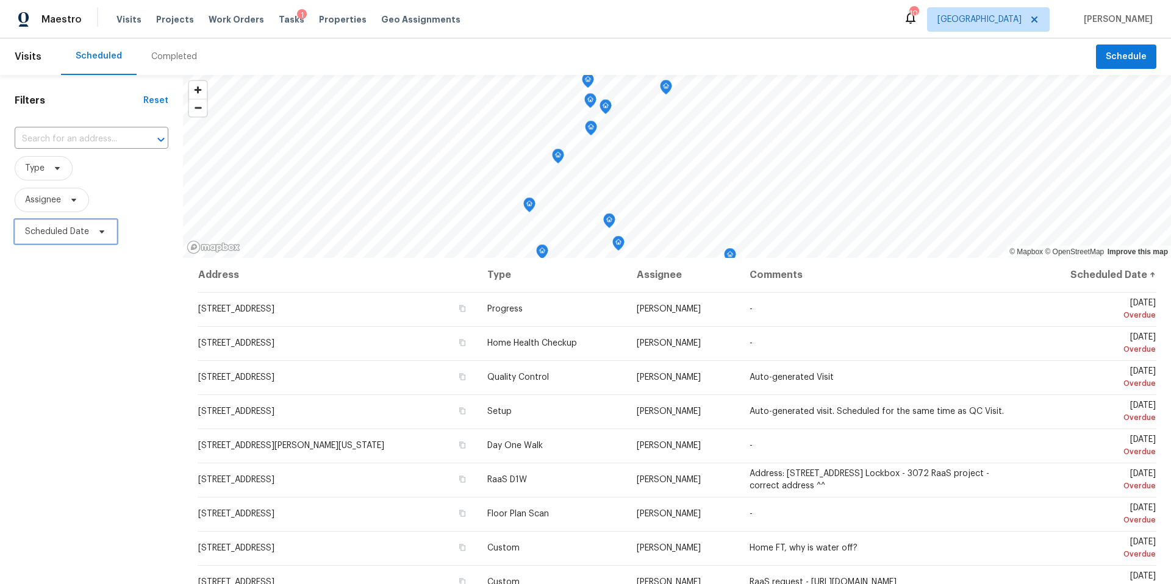
click at [78, 234] on span "Scheduled Date" at bounding box center [57, 232] width 64 height 12
click at [63, 279] on input "text" at bounding box center [82, 273] width 120 height 24
select select "9"
select select "2025"
select select "10"
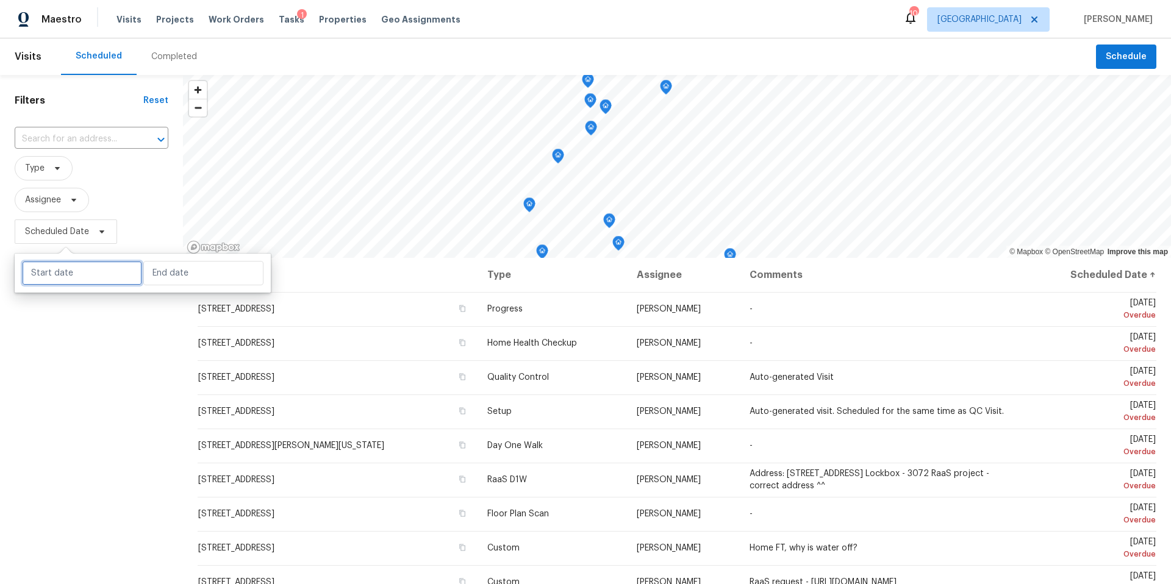
select select "2025"
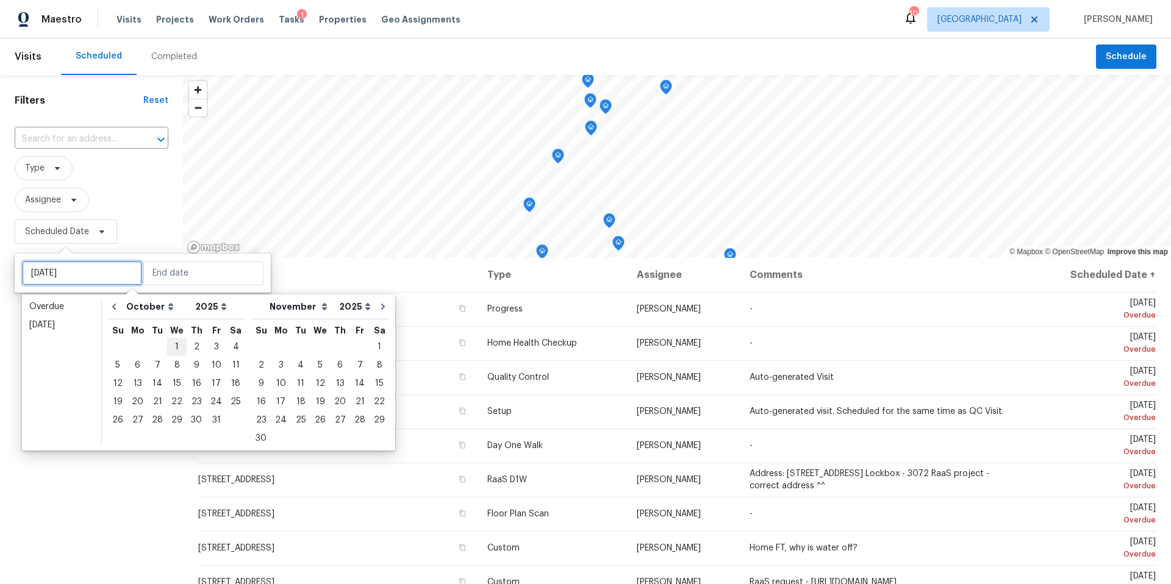
type input "Tue, Oct 07"
type input "Sat, Oct 04"
type input "Mon, Oct 06"
type input "Sat, Oct 04"
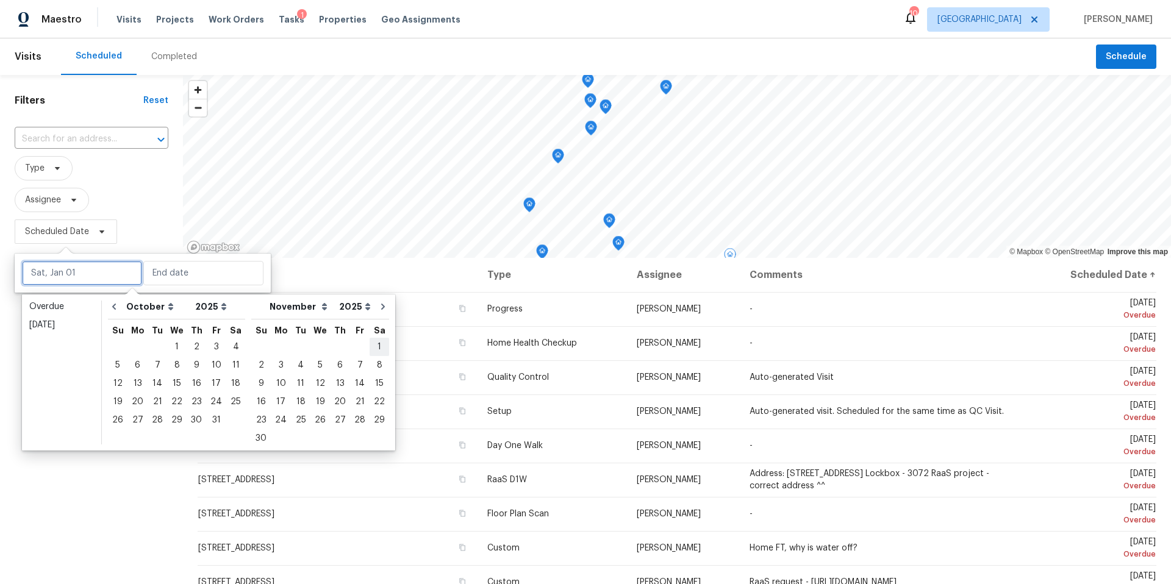
type input "Sat, Nov 01"
click at [233, 343] on div "4" at bounding box center [235, 346] width 19 height 17
type input "Sat, Oct 04"
click at [233, 343] on div "4" at bounding box center [235, 346] width 19 height 17
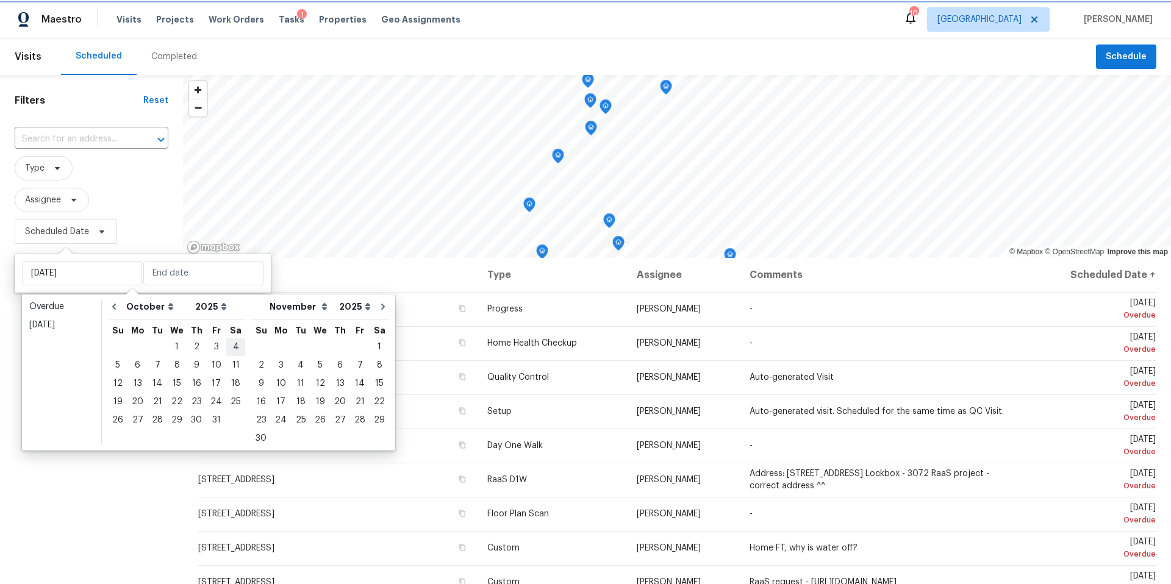
type input "Sat, Oct 04"
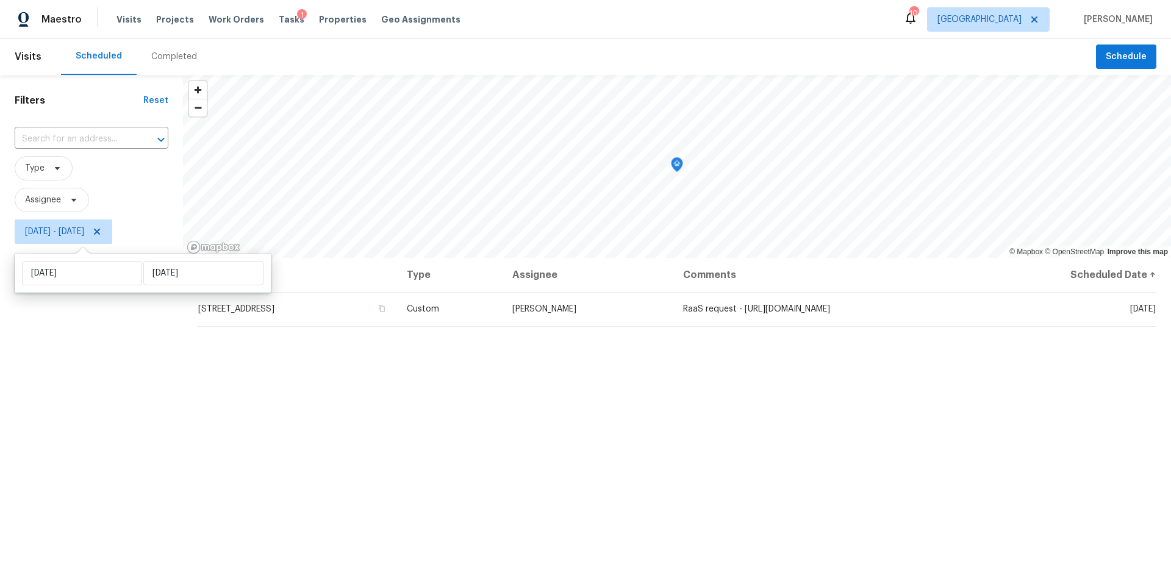
click at [104, 327] on div "Filters Reset ​ Type Assignee Sat, Oct 04 - Sat, Oct 04" at bounding box center [91, 400] width 183 height 650
click at [58, 168] on icon at bounding box center [57, 168] width 5 height 3
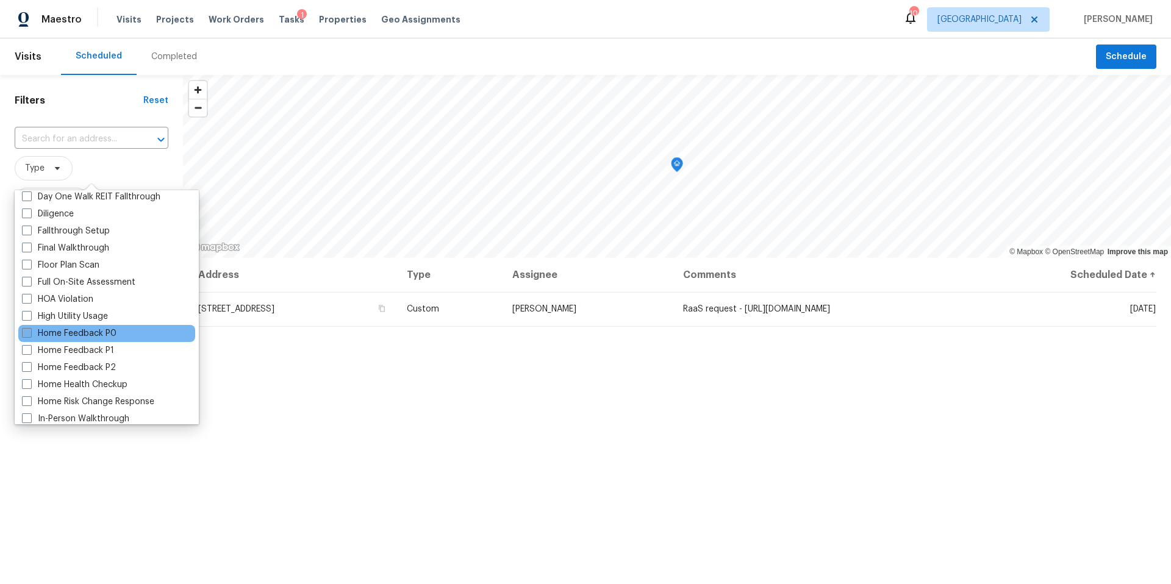
scroll to position [280, 0]
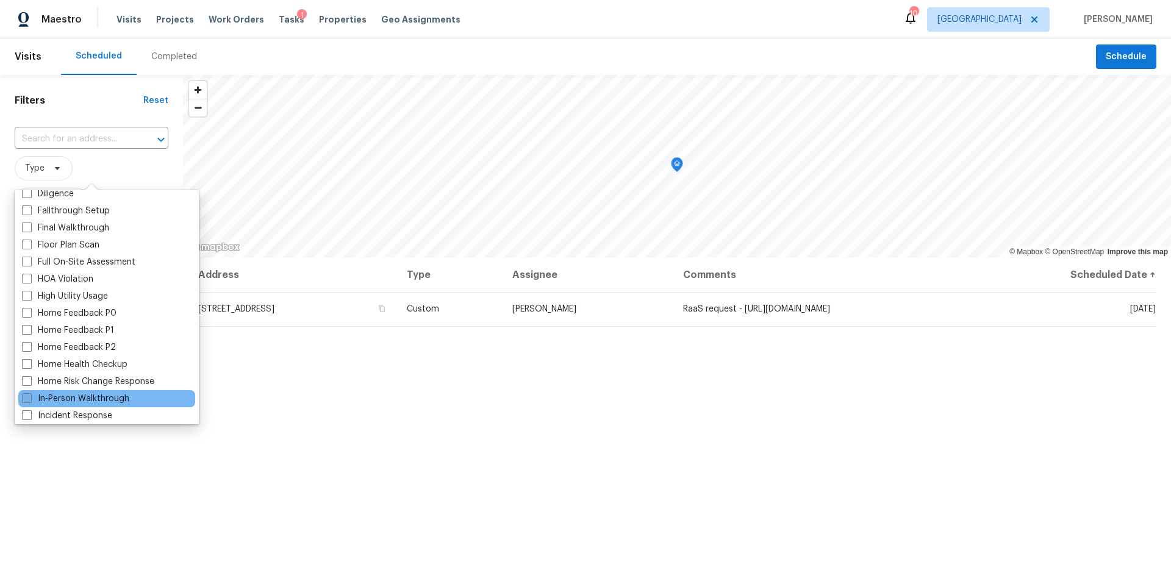
click at [48, 400] on label "In-Person Walkthrough" at bounding box center [75, 399] width 107 height 12
click at [30, 400] on input "In-Person Walkthrough" at bounding box center [26, 397] width 8 height 8
checkbox input "true"
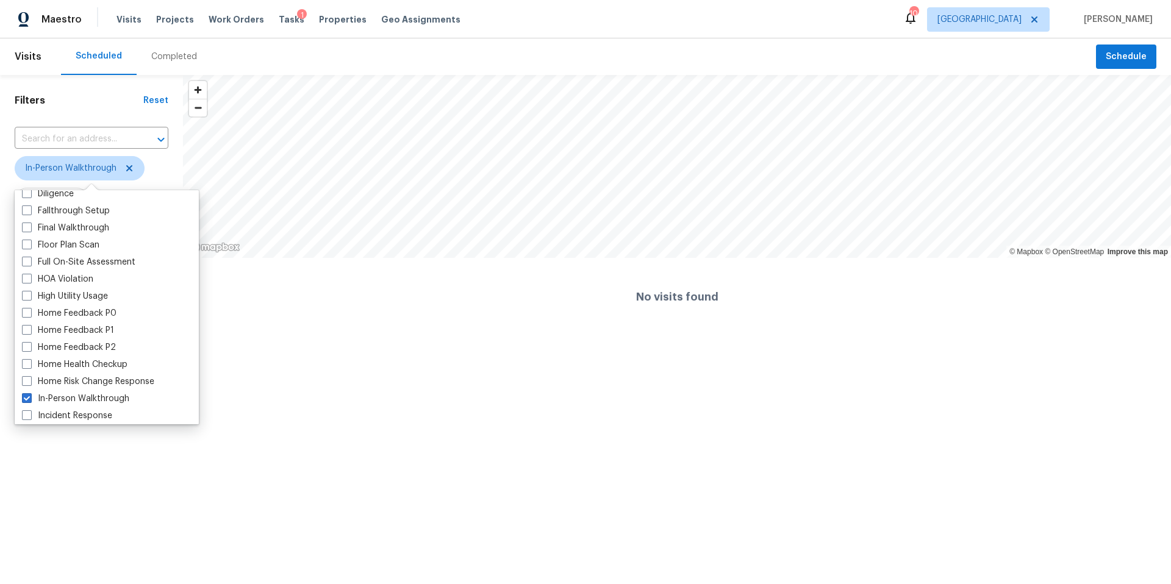
click at [130, 336] on html "Maestro Visits Projects Work Orders Tasks 1 Properties Geo Assignments 10 Houst…" at bounding box center [585, 168] width 1171 height 336
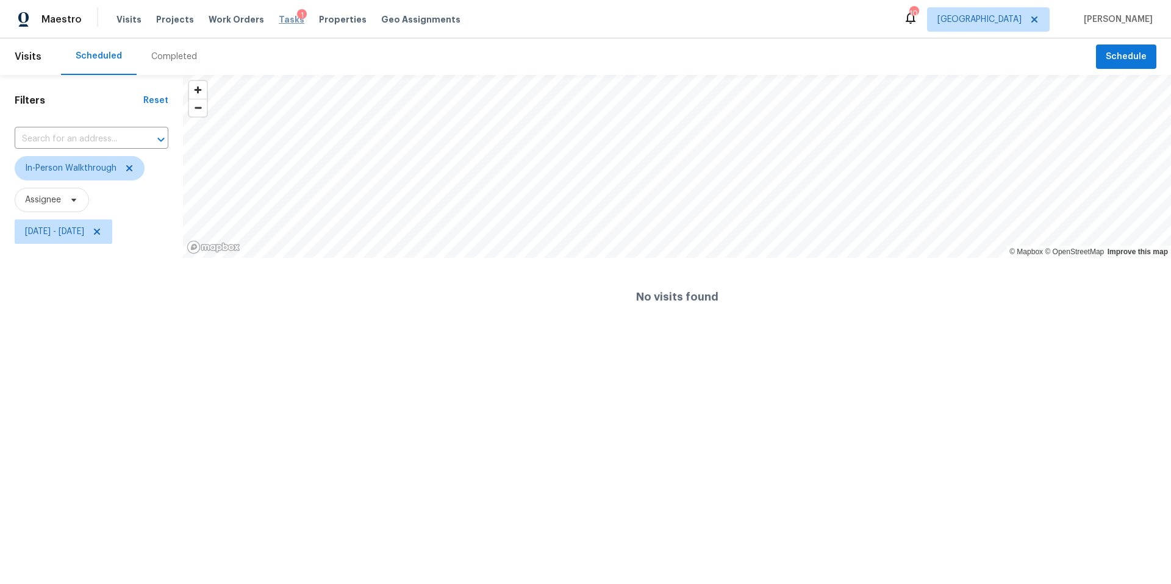
click at [279, 21] on span "Tasks" at bounding box center [292, 19] width 26 height 9
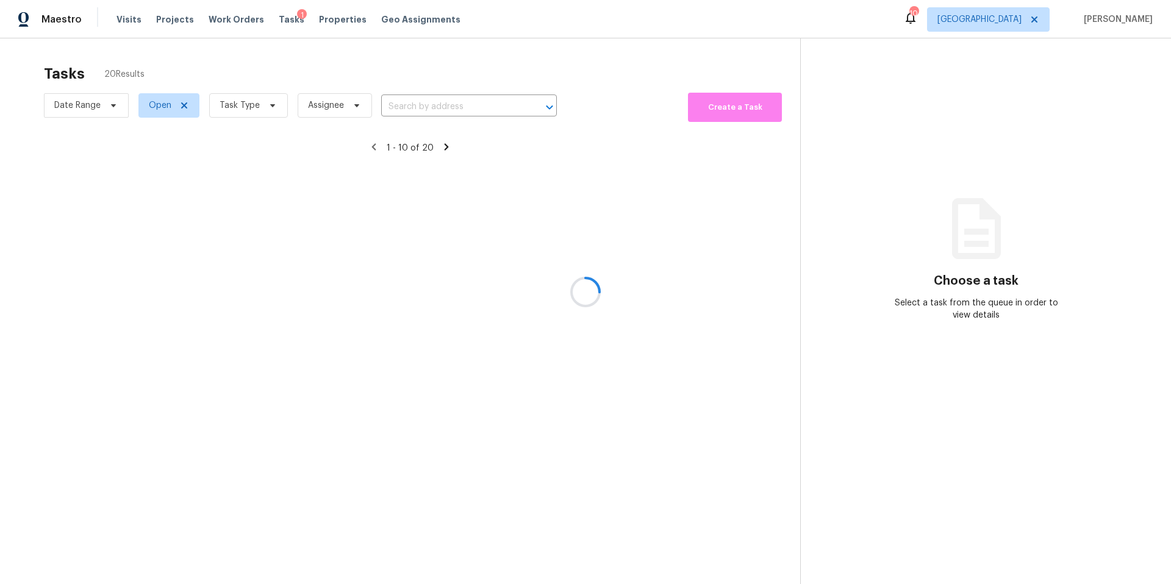
click at [254, 107] on div at bounding box center [585, 292] width 1171 height 584
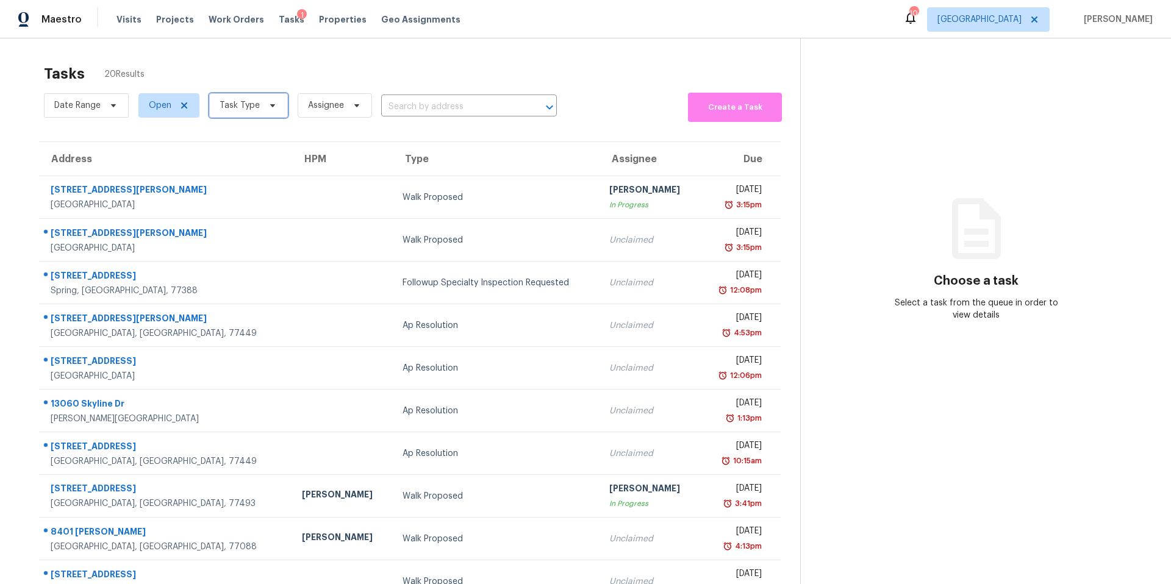
click at [254, 107] on span "Task Type" at bounding box center [239, 105] width 40 height 12
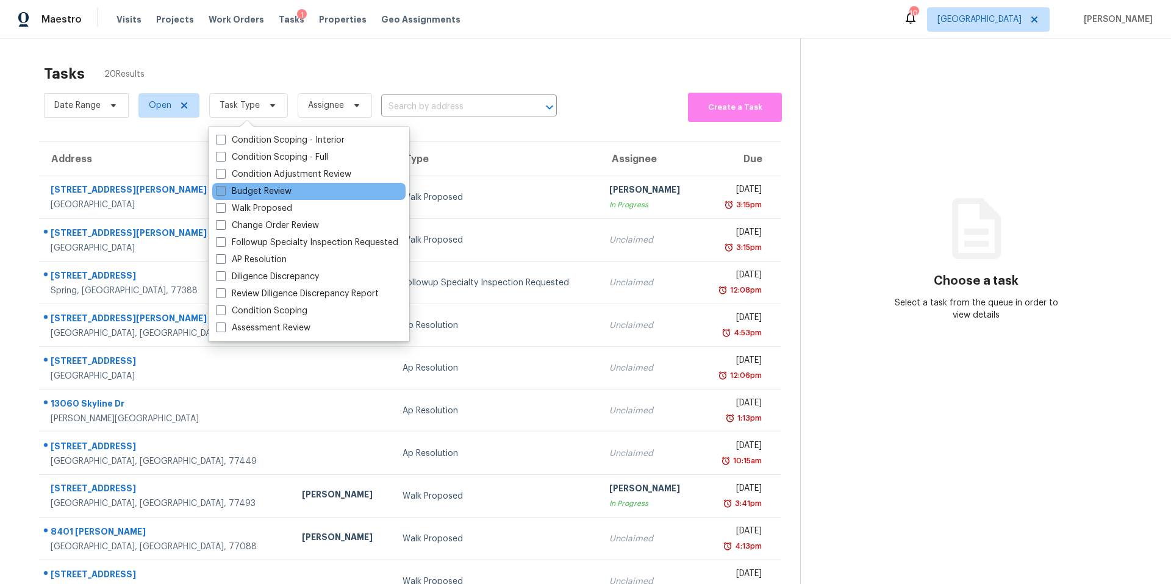
click at [255, 188] on label "Budget Review" at bounding box center [254, 191] width 76 height 12
click at [224, 188] on input "Budget Review" at bounding box center [220, 189] width 8 height 8
checkbox input "true"
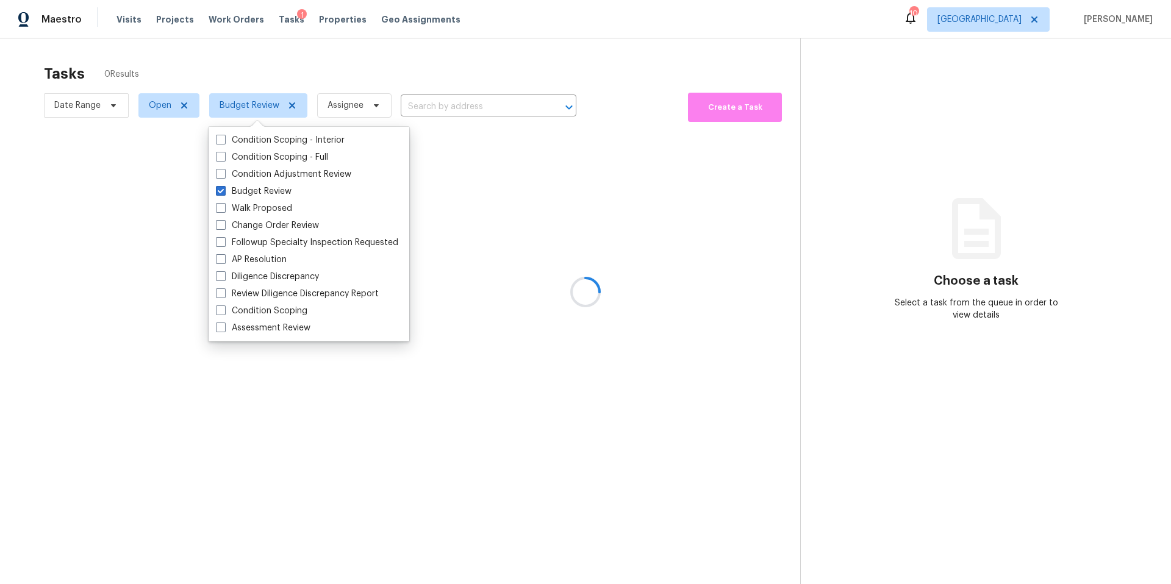
click at [283, 64] on div at bounding box center [585, 292] width 1171 height 584
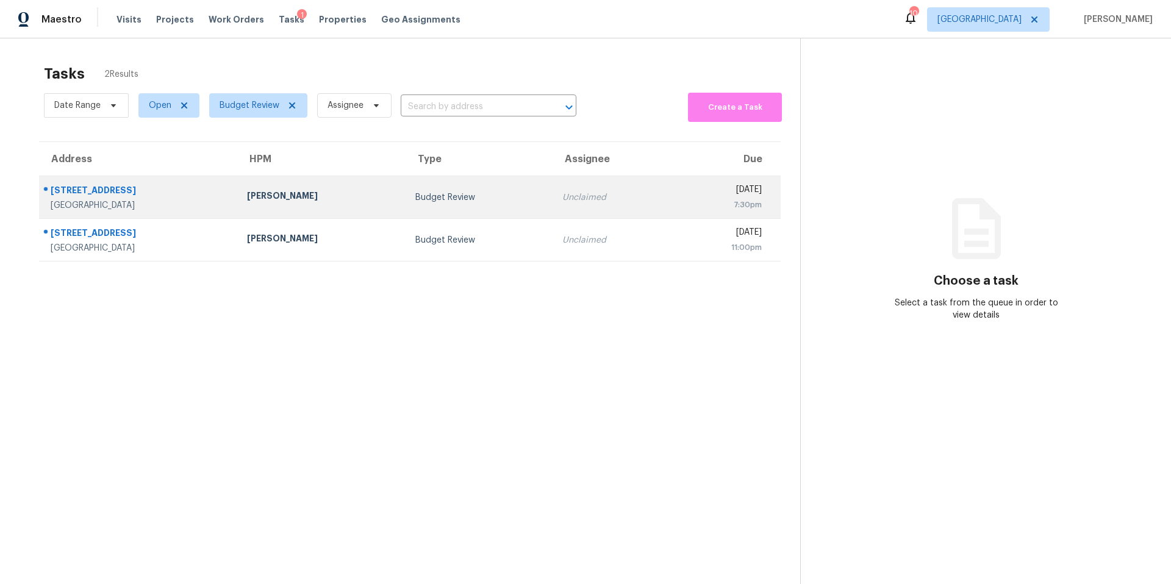
click at [280, 195] on div "[PERSON_NAME]" at bounding box center [321, 197] width 148 height 15
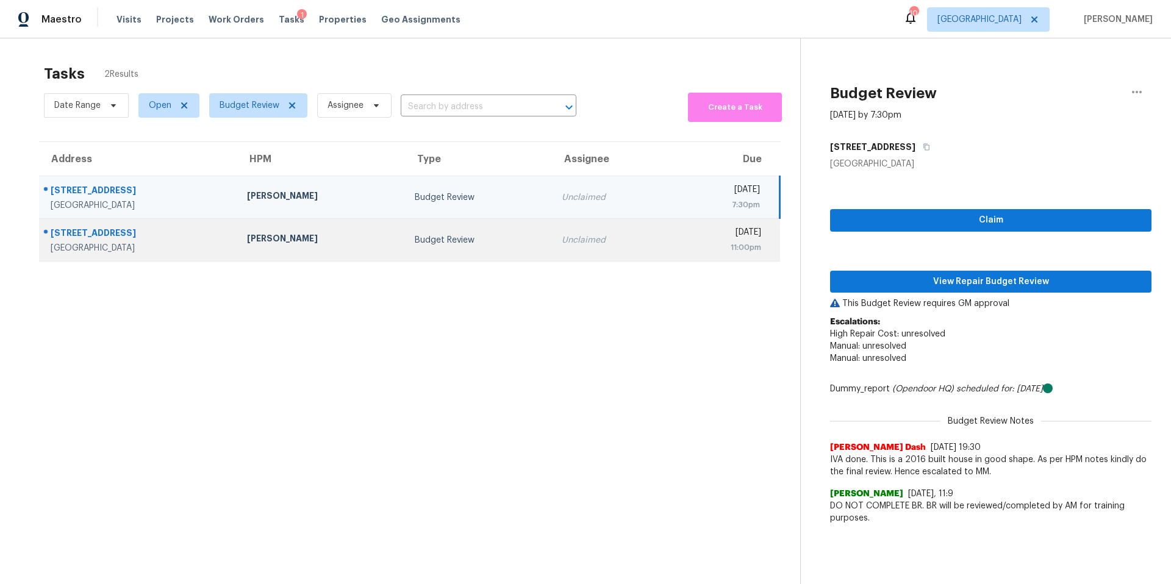
click at [277, 245] on div "[PERSON_NAME]" at bounding box center [321, 239] width 148 height 15
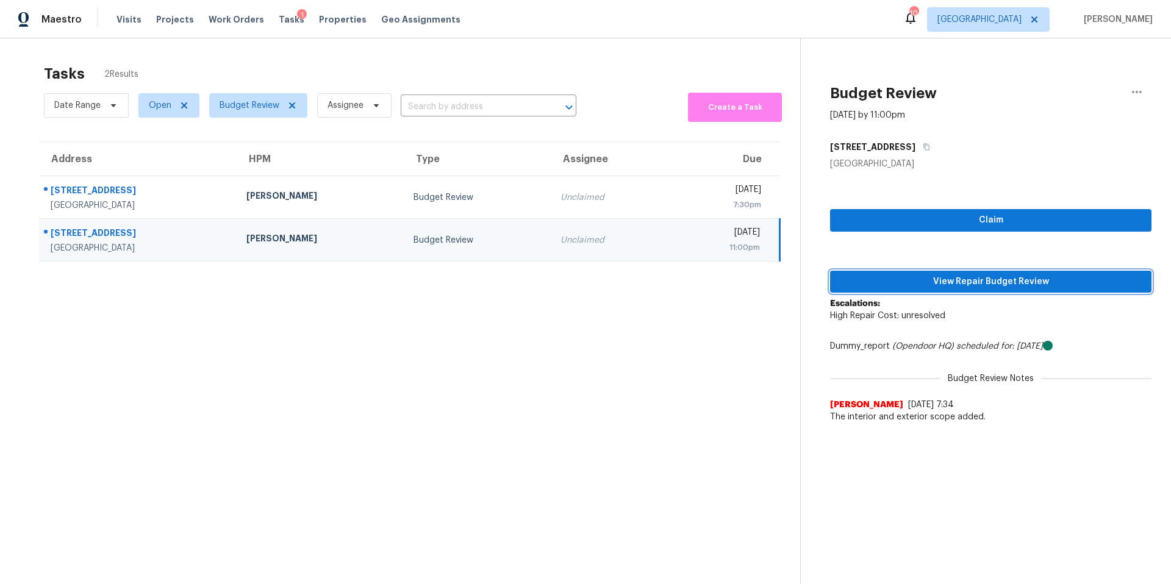
click at [904, 283] on span "View Repair Budget Review" at bounding box center [991, 281] width 302 height 15
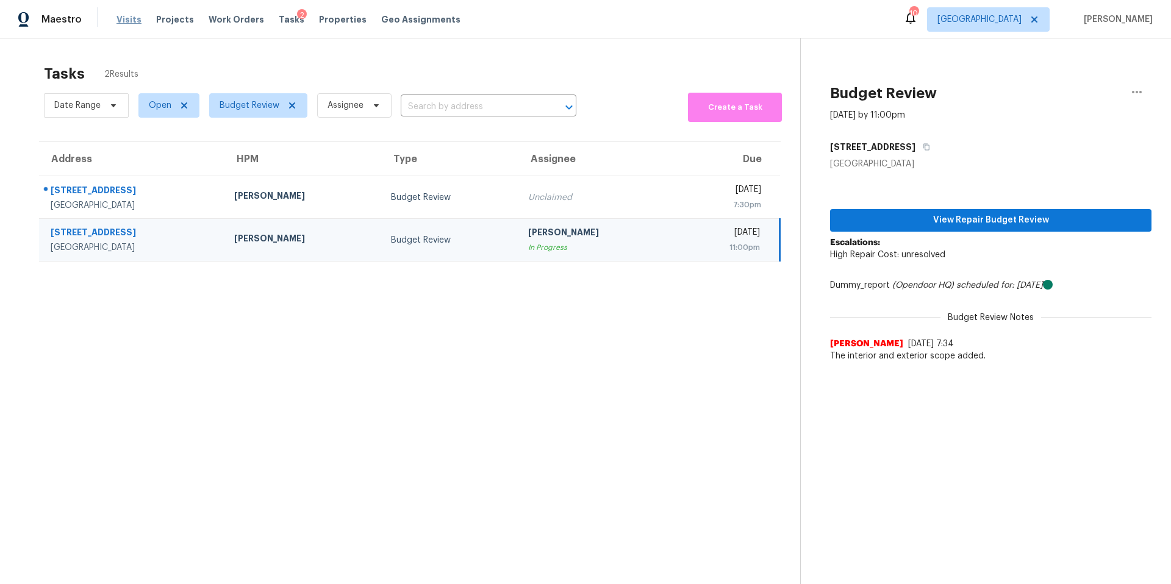
click at [127, 21] on span "Visits" at bounding box center [128, 19] width 25 height 12
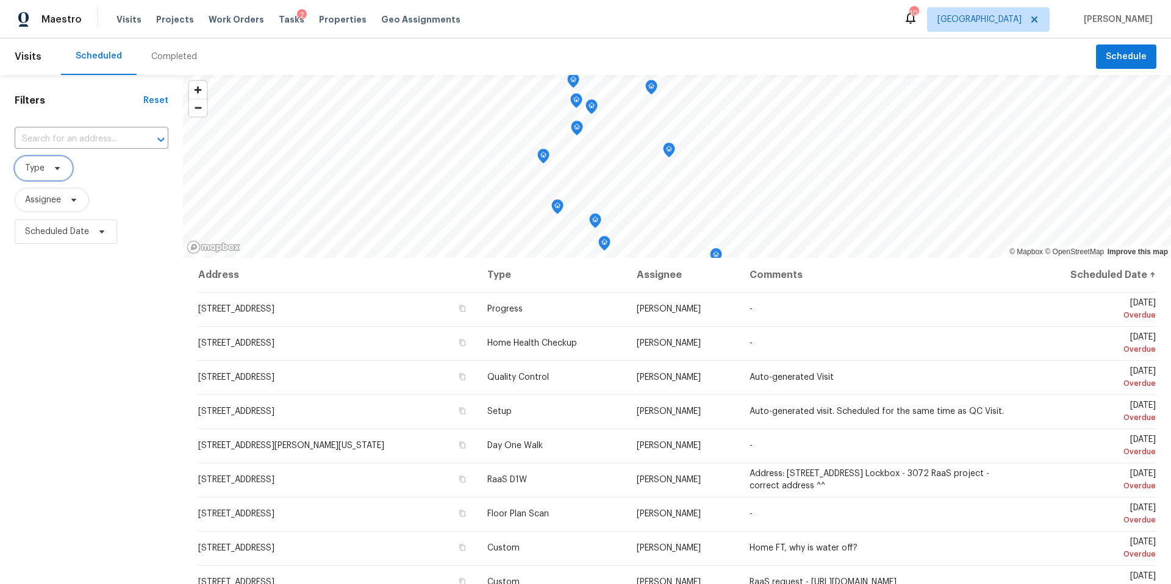
click at [49, 173] on span "Type" at bounding box center [44, 168] width 58 height 24
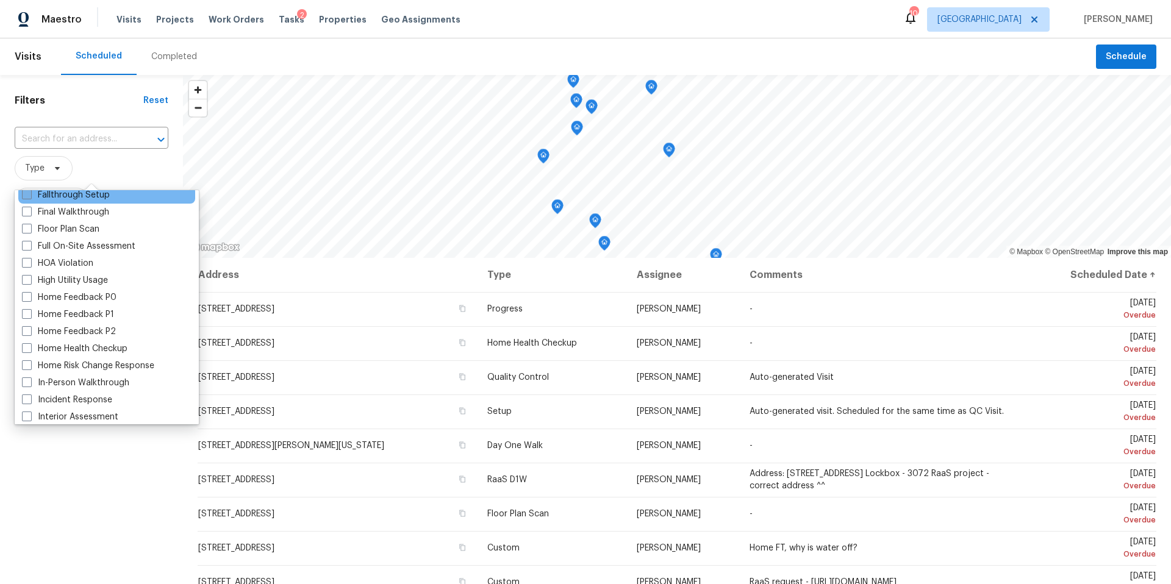
scroll to position [300, 0]
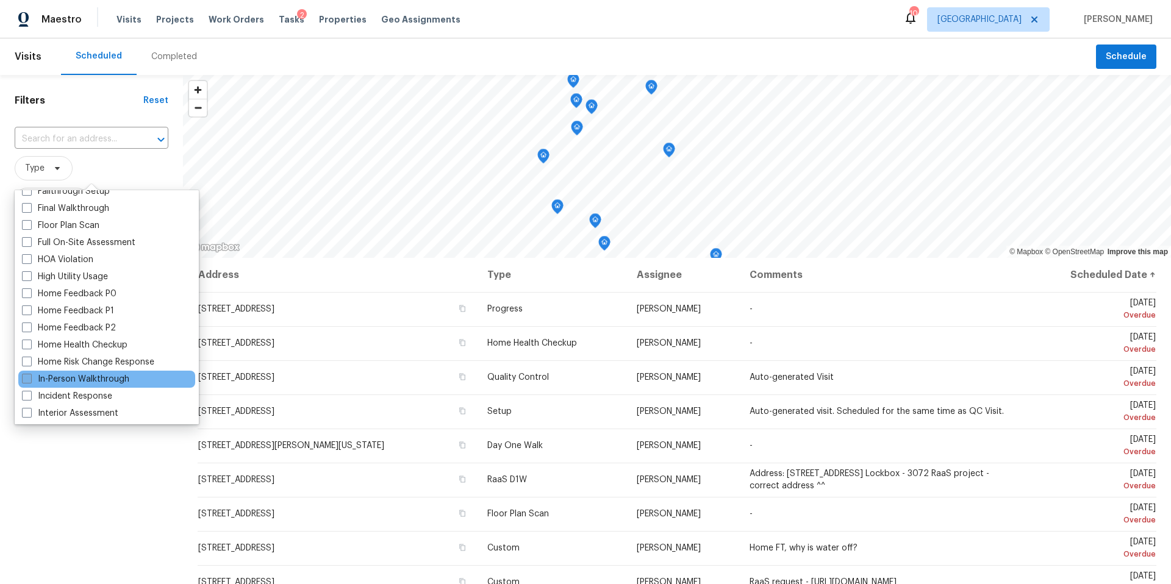
click at [41, 381] on label "In-Person Walkthrough" at bounding box center [75, 379] width 107 height 12
click at [30, 381] on input "In-Person Walkthrough" at bounding box center [26, 377] width 8 height 8
checkbox input "true"
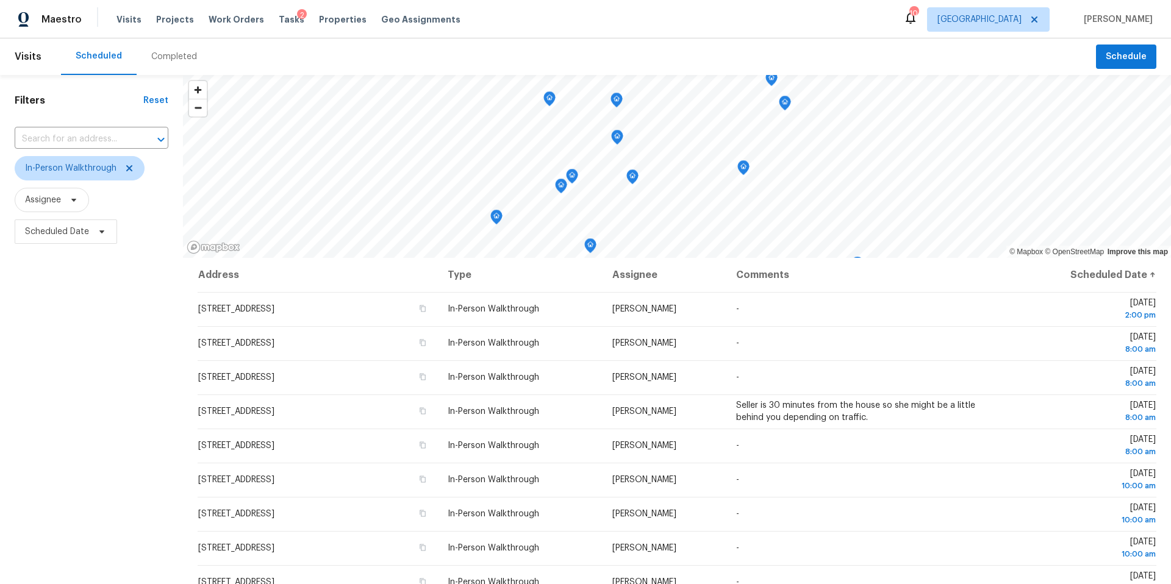
click at [99, 501] on div "Filters Reset ​ In-Person Walkthrough Assignee Scheduled Date" at bounding box center [91, 400] width 183 height 650
click at [97, 234] on icon at bounding box center [102, 232] width 10 height 10
select select "9"
select select "2025"
select select "10"
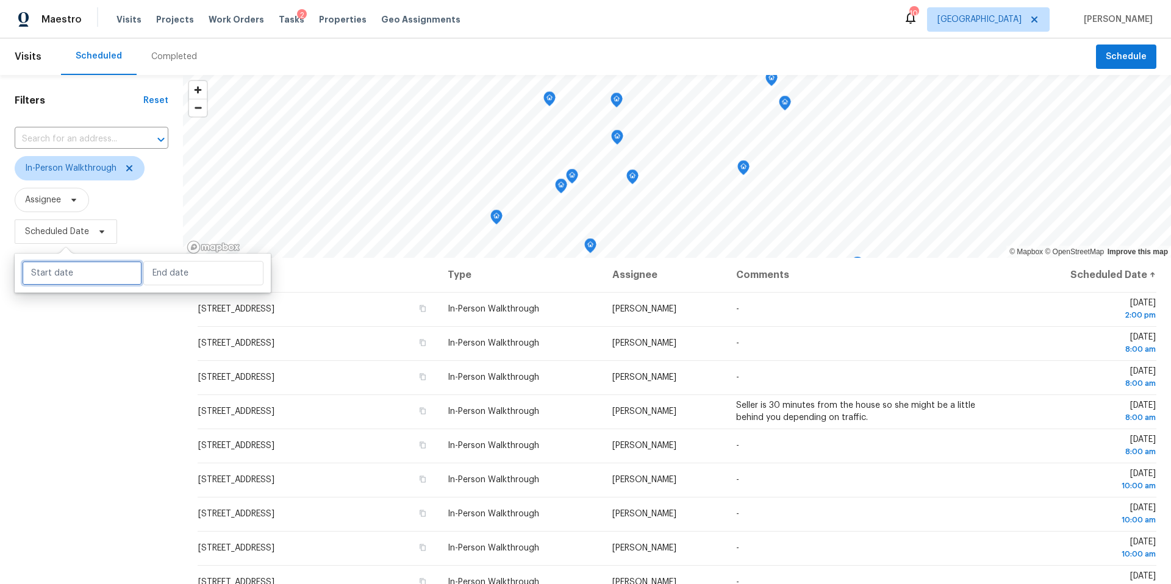
select select "2025"
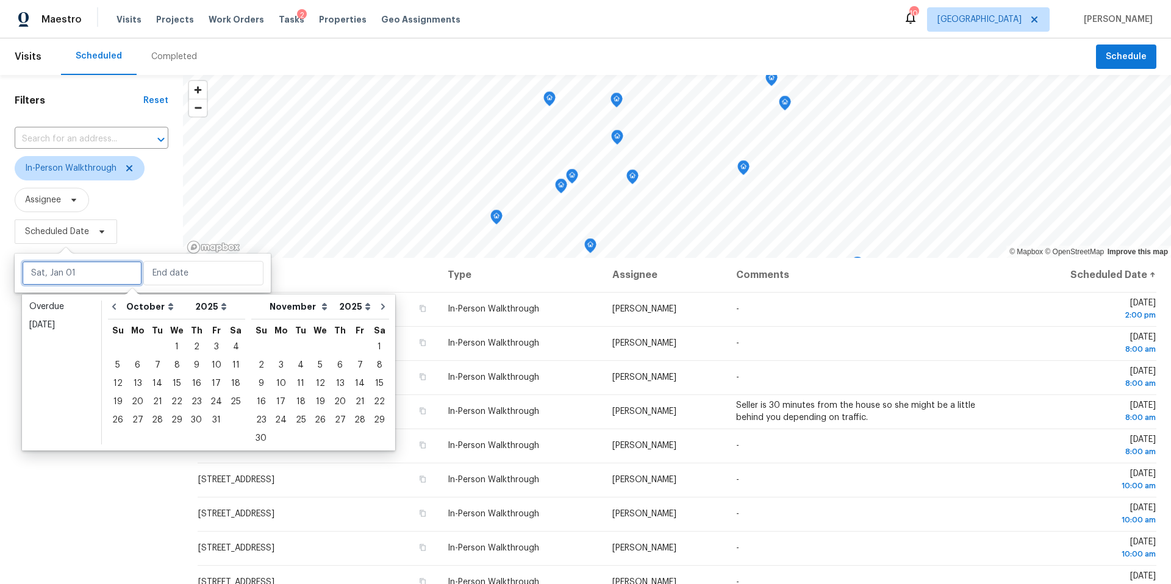
click at [80, 273] on input "text" at bounding box center [82, 273] width 120 height 24
click at [136, 365] on div "6" at bounding box center [137, 365] width 20 height 17
type input "[DATE]"
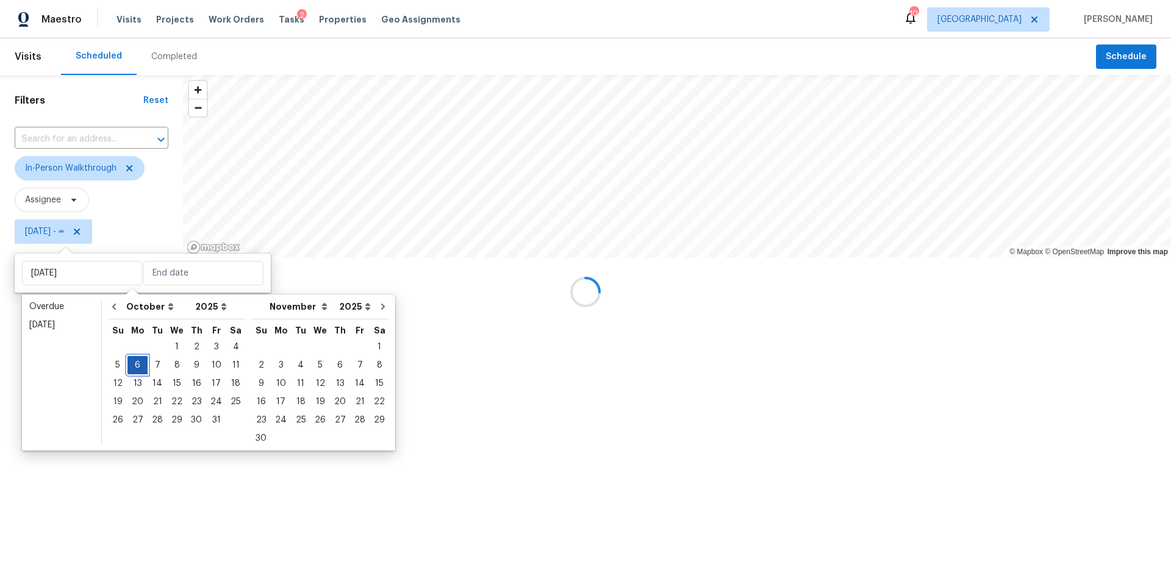
click at [136, 365] on div "6" at bounding box center [137, 365] width 20 height 17
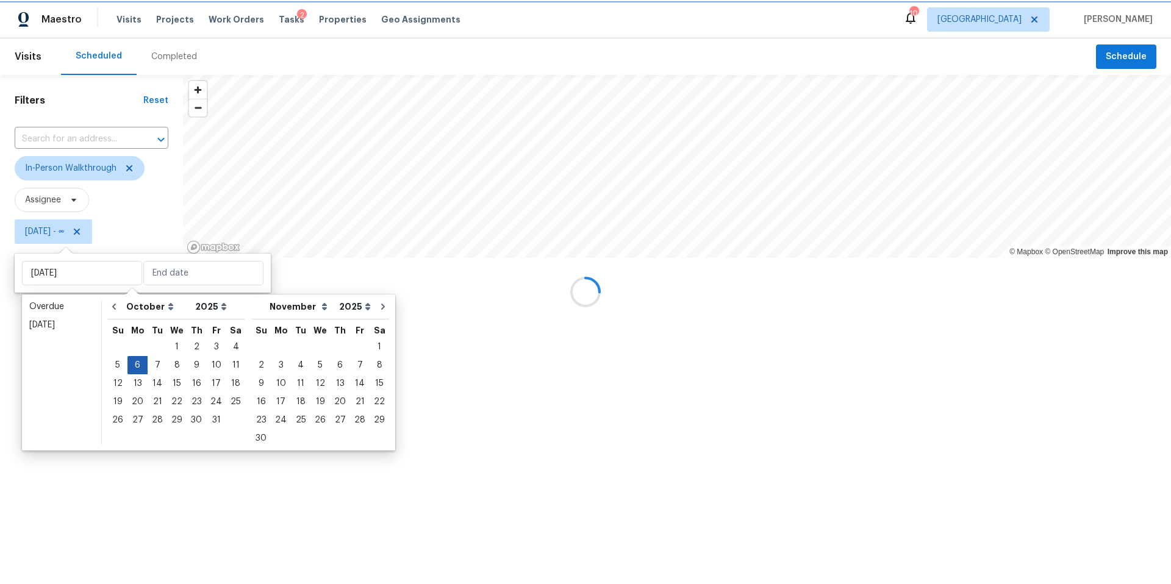
type input "[DATE]"
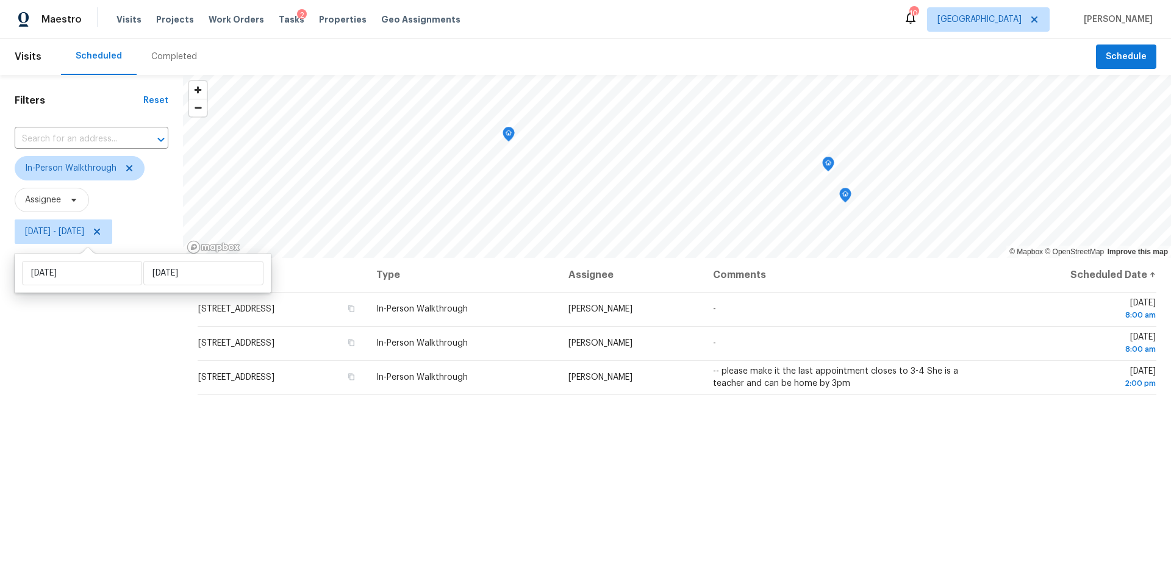
click at [103, 413] on div "Filters Reset ​ In-Person Walkthrough Assignee Mon, Oct 06 - Mon, Oct 06" at bounding box center [91, 400] width 183 height 650
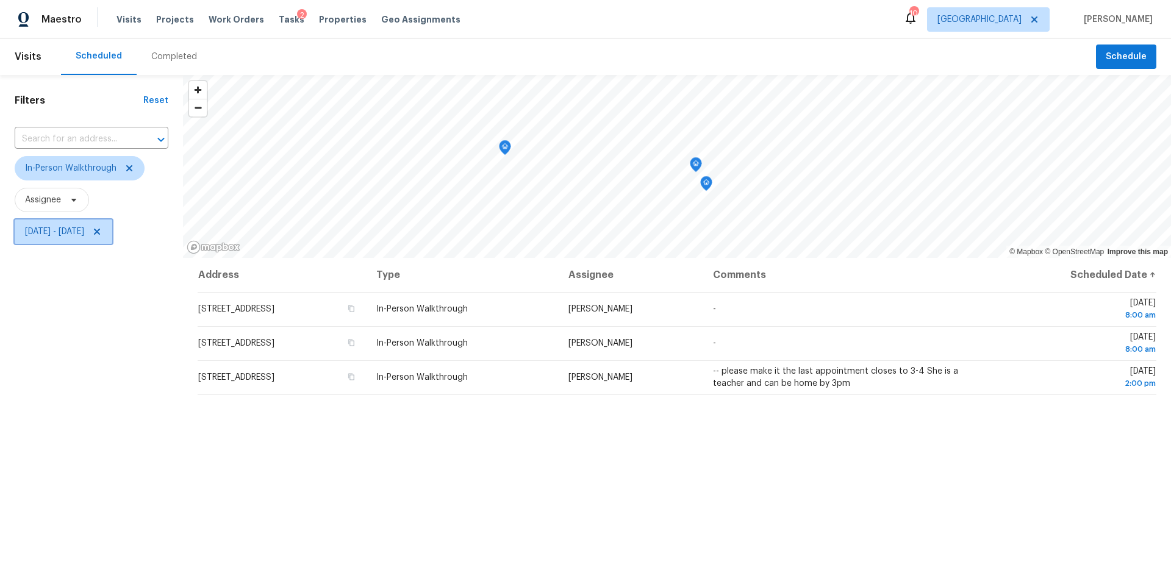
click at [50, 232] on span "Mon, Oct 06 - Mon, Oct 06" at bounding box center [54, 232] width 59 height 12
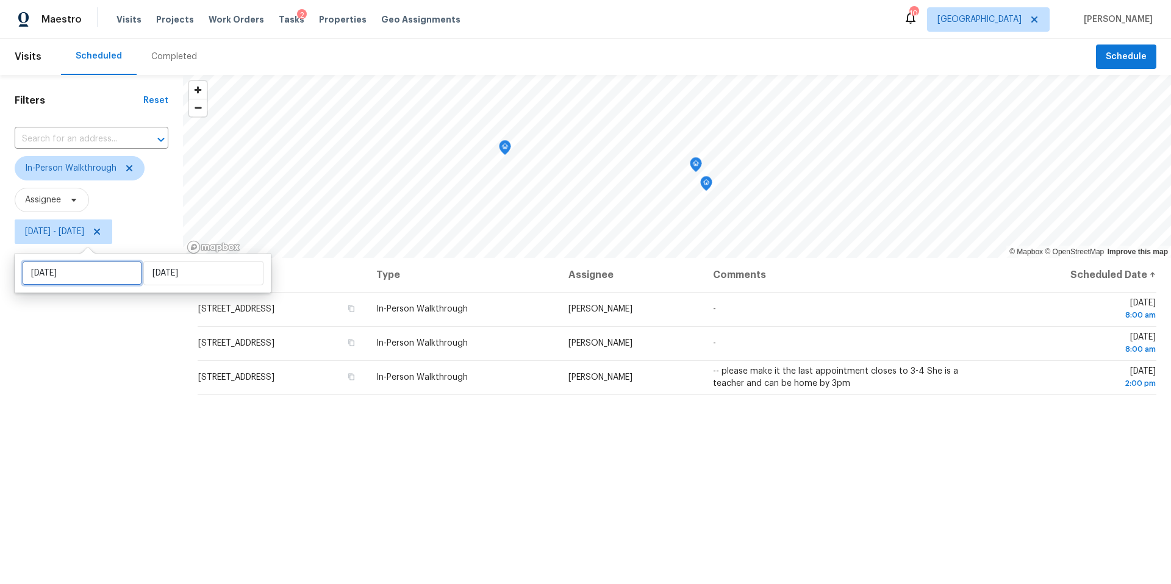
click at [80, 276] on input "[DATE]" at bounding box center [82, 273] width 120 height 24
select select "9"
select select "2025"
select select "10"
select select "2025"
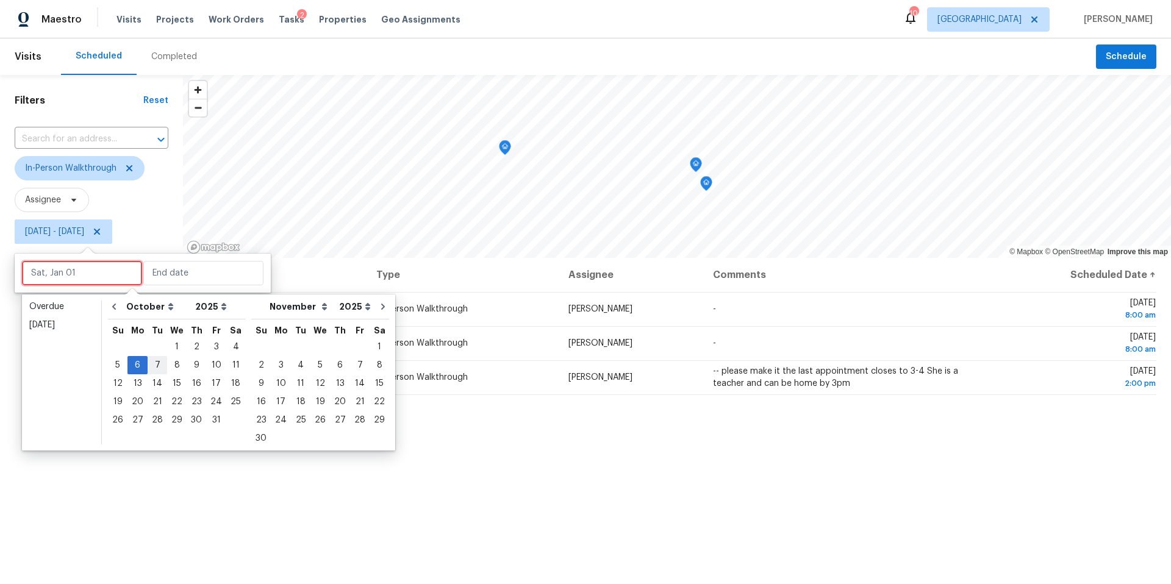
type input "[DATE]"
click at [226, 346] on div "4" at bounding box center [235, 346] width 19 height 17
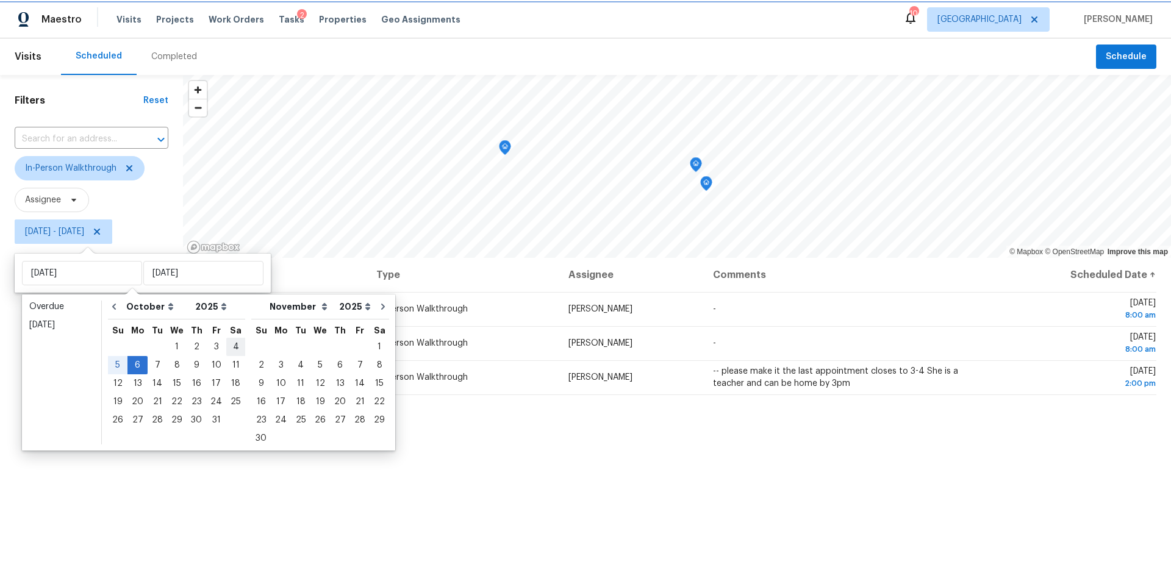
type input "[DATE]"
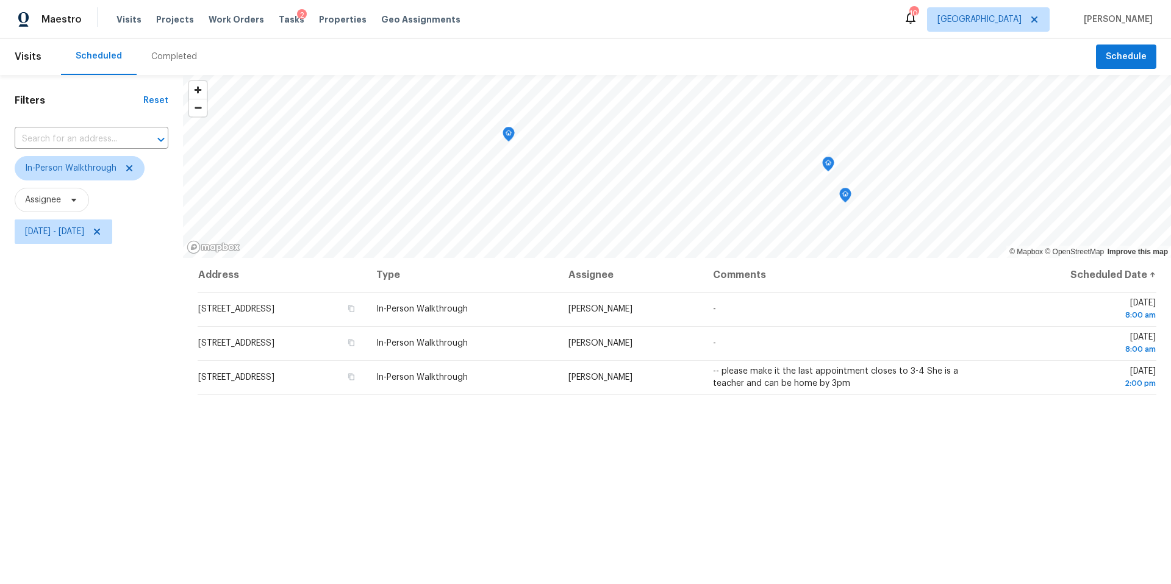
click at [121, 467] on div "Filters Reset ​ In-Person Walkthrough Assignee [DATE] - [DATE]" at bounding box center [91, 400] width 183 height 650
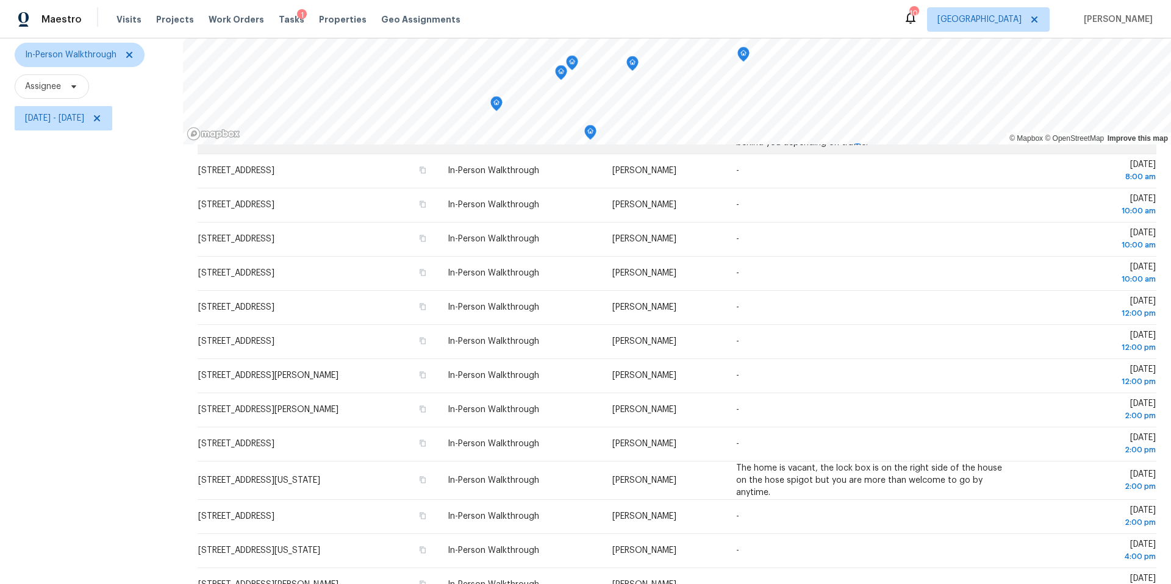
scroll to position [141, 0]
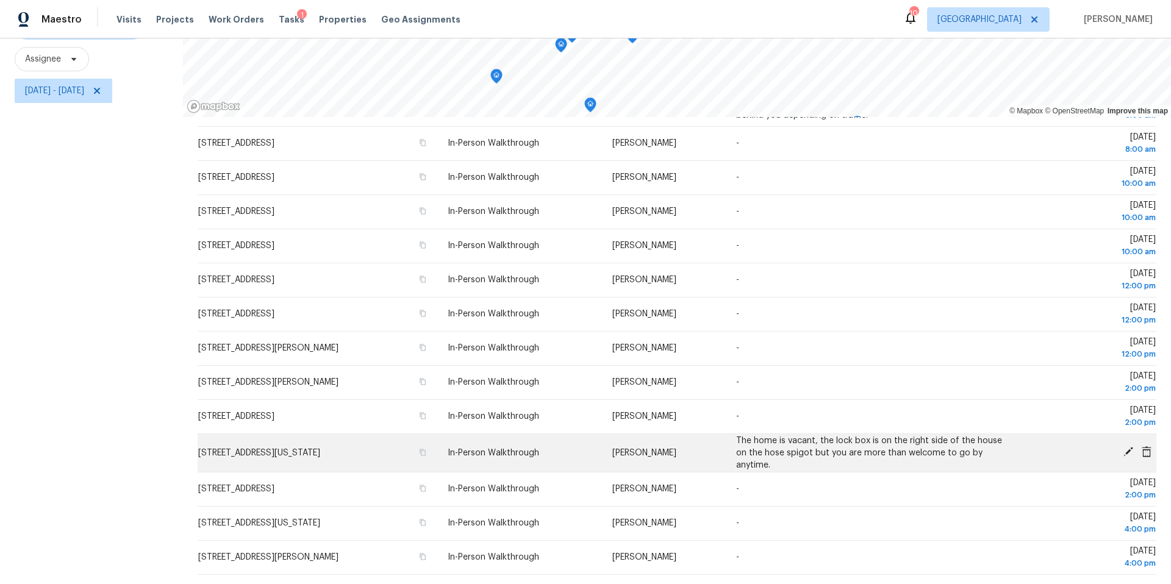
click at [1126, 449] on icon at bounding box center [1127, 451] width 11 height 11
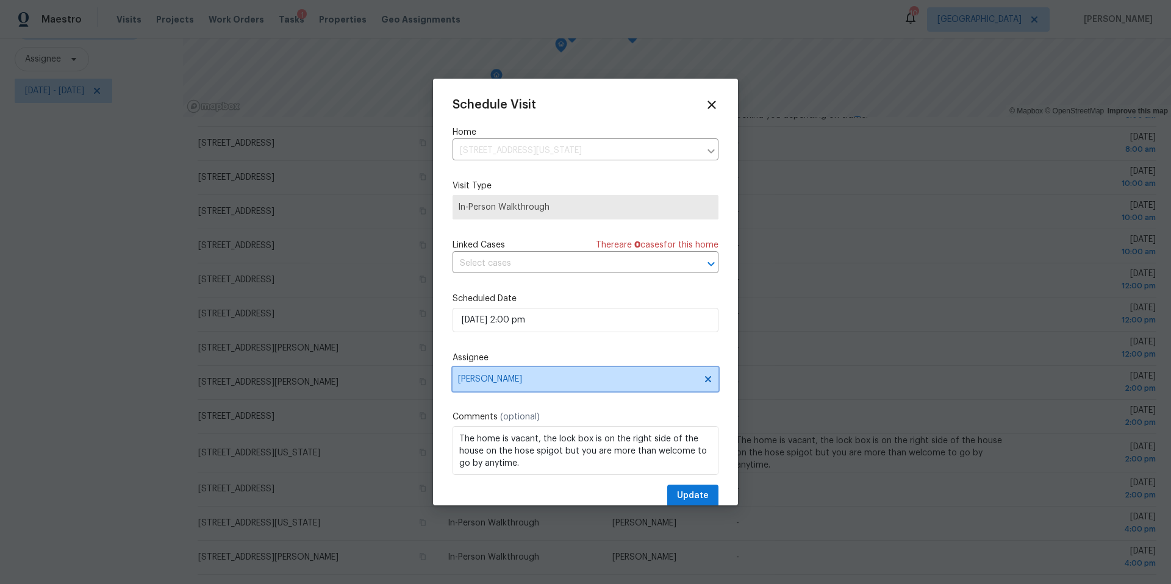
click at [497, 380] on span "[PERSON_NAME]" at bounding box center [577, 379] width 239 height 10
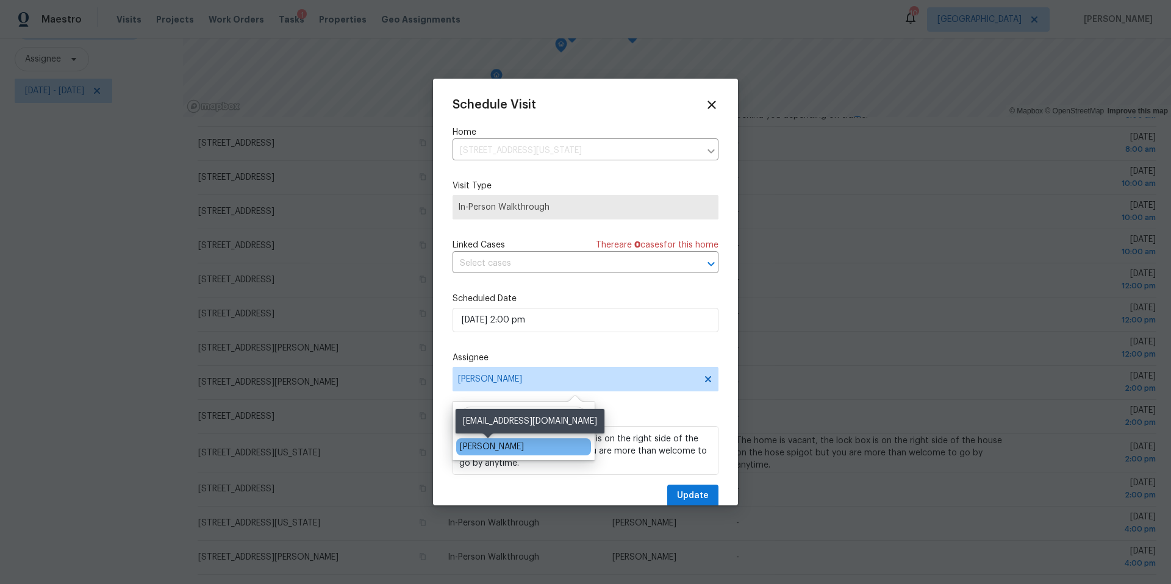
type input "dre"
click at [471, 449] on div "[PERSON_NAME]" at bounding box center [492, 447] width 64 height 12
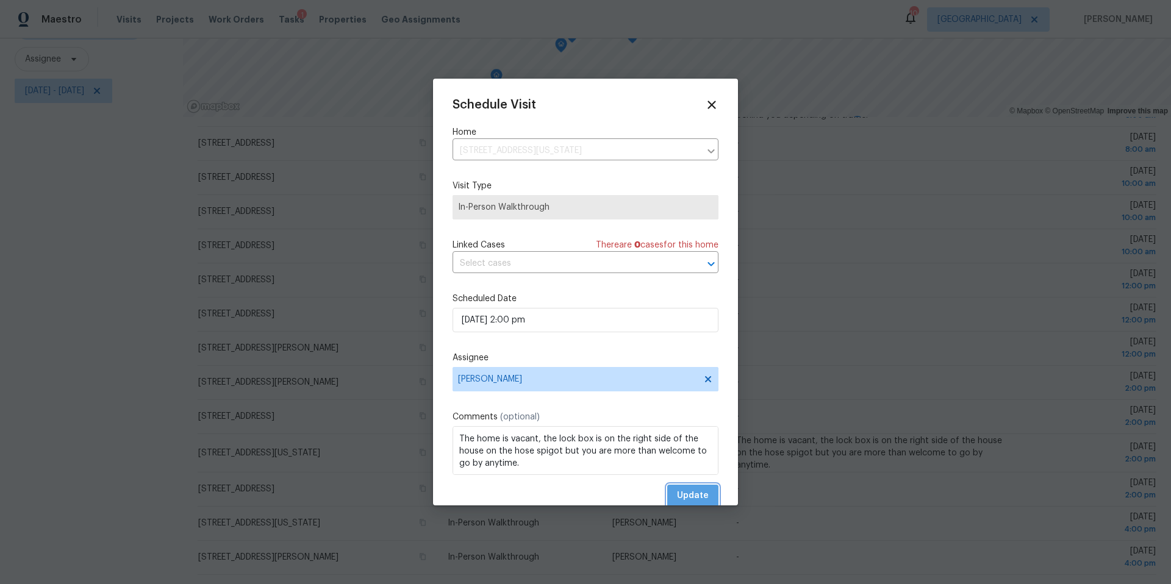
click at [688, 494] on span "Update" at bounding box center [693, 495] width 32 height 15
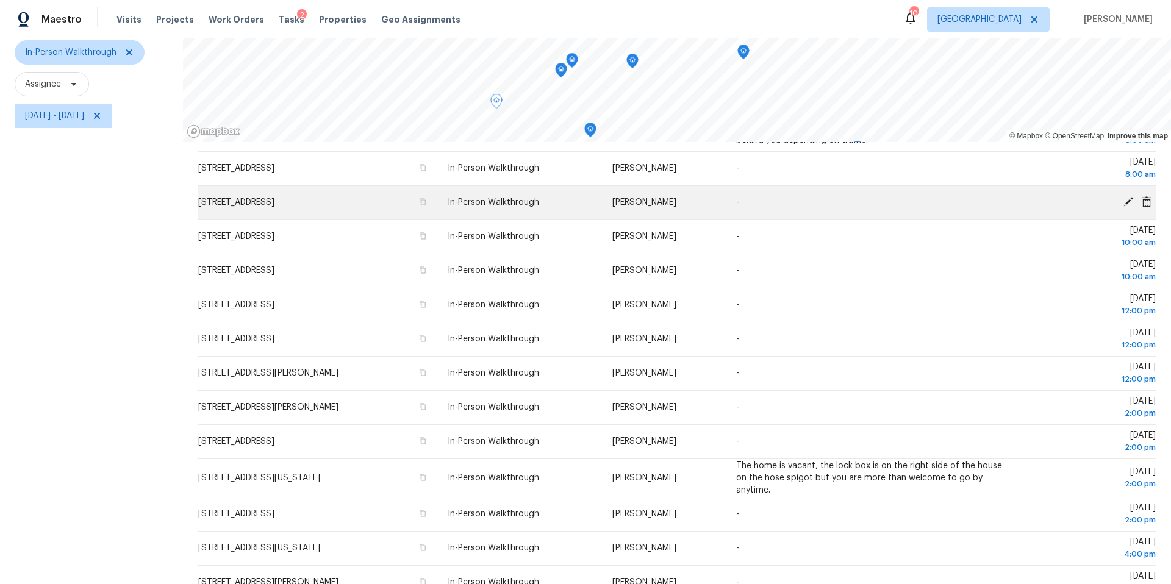
scroll to position [141, 0]
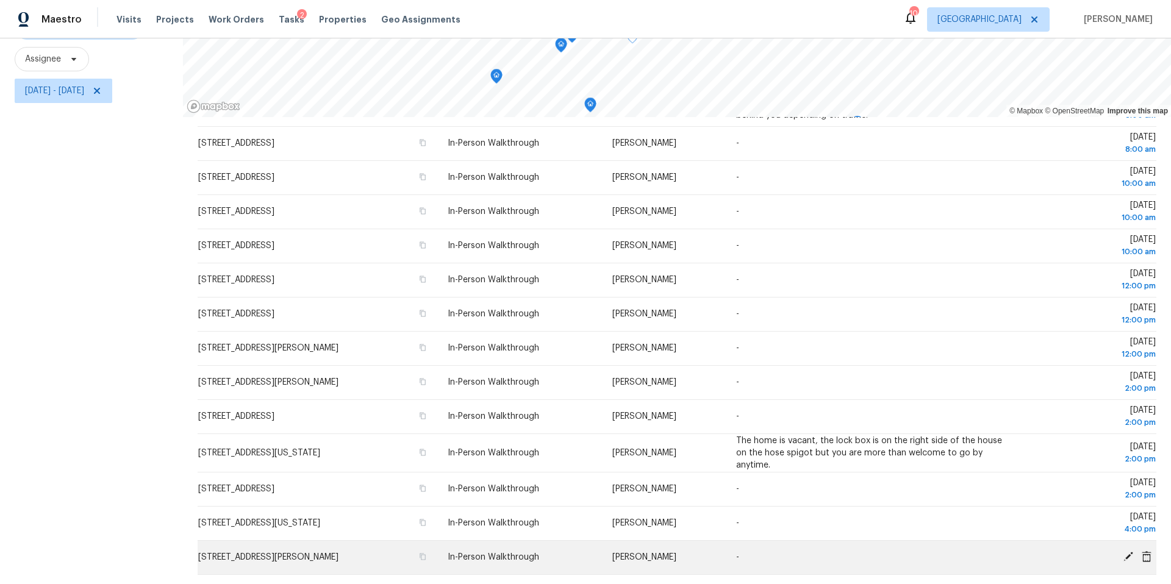
click at [1124, 555] on icon at bounding box center [1127, 556] width 11 height 11
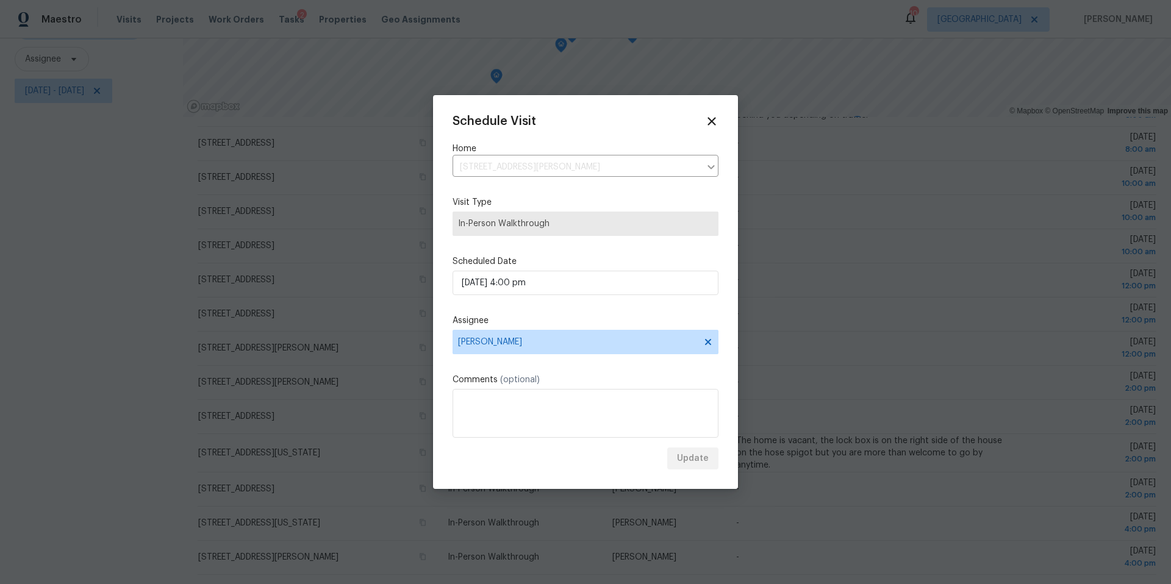
click at [540, 385] on label "Comments (optional)" at bounding box center [585, 380] width 266 height 12
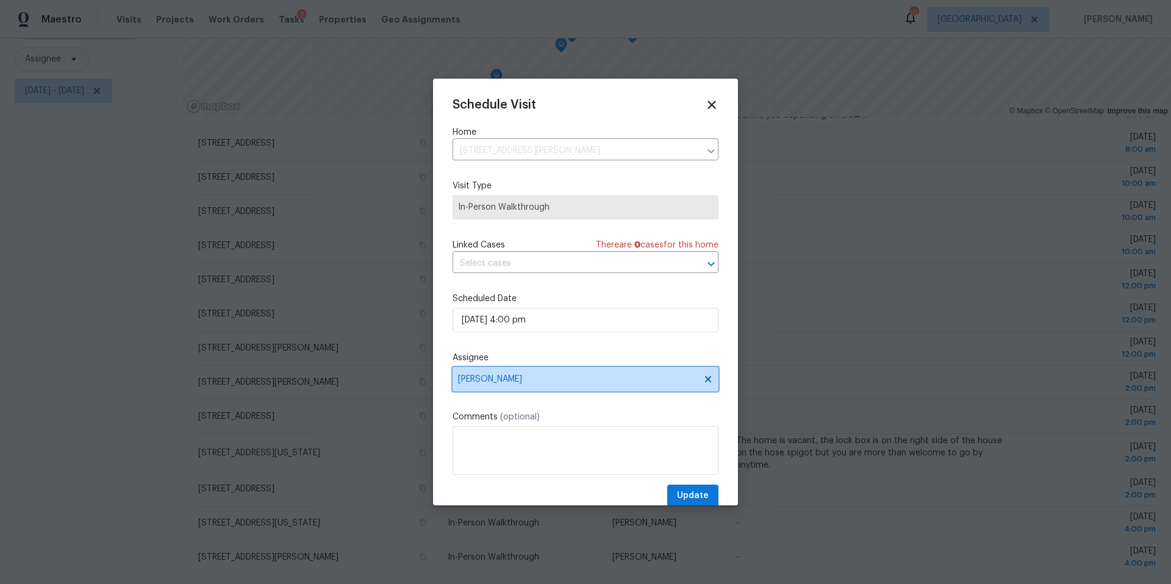
click at [537, 386] on span "[PERSON_NAME]" at bounding box center [585, 379] width 266 height 24
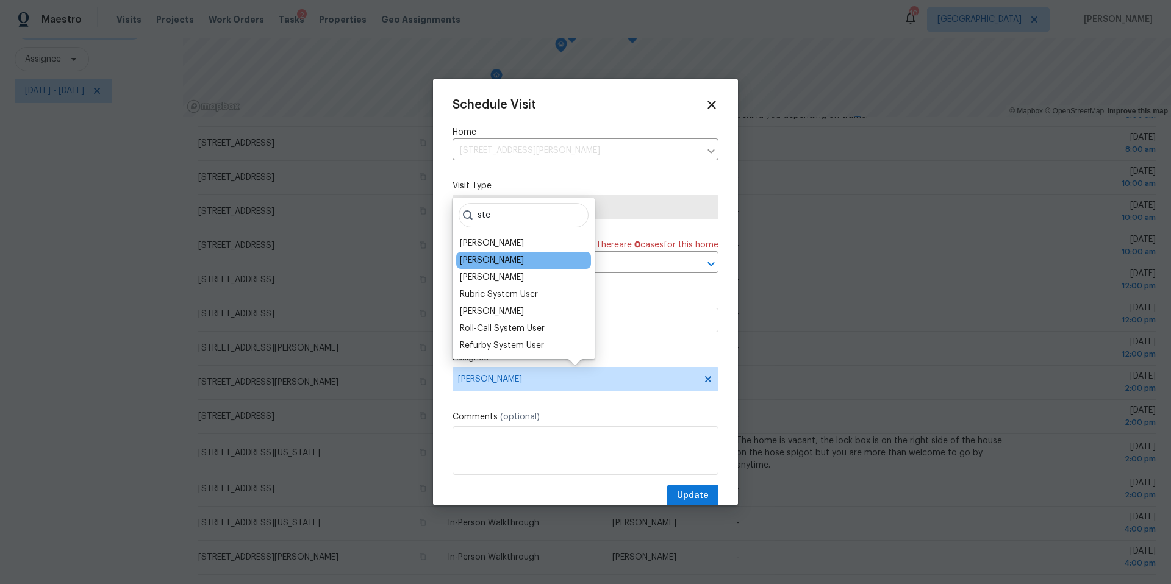
type input "ste"
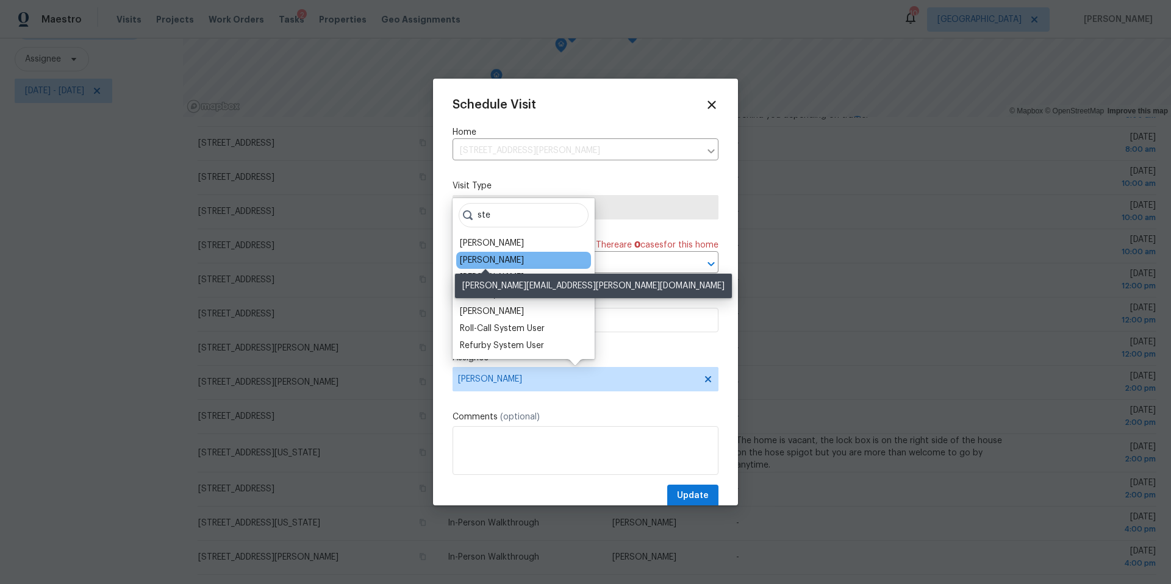
click at [483, 259] on div "[PERSON_NAME]" at bounding box center [492, 260] width 64 height 12
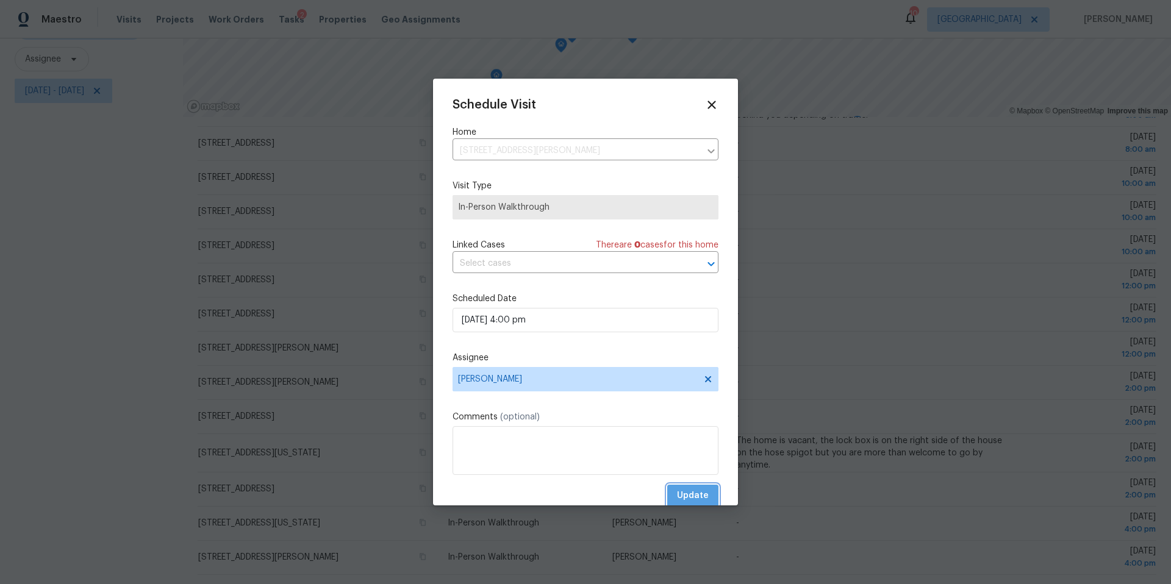
click at [696, 497] on span "Update" at bounding box center [693, 495] width 32 height 15
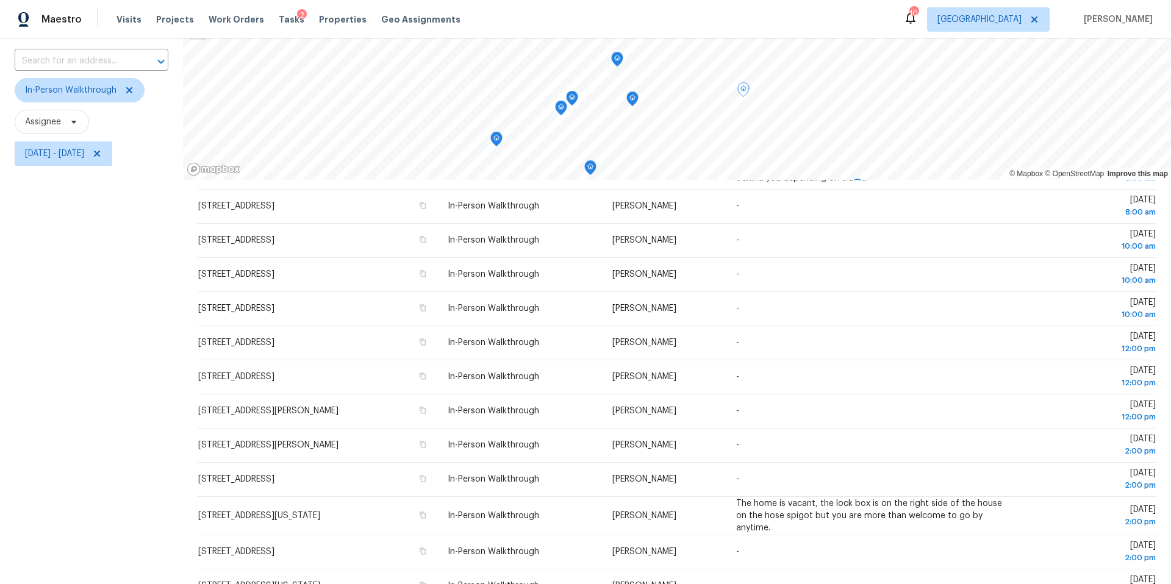
scroll to position [141, 0]
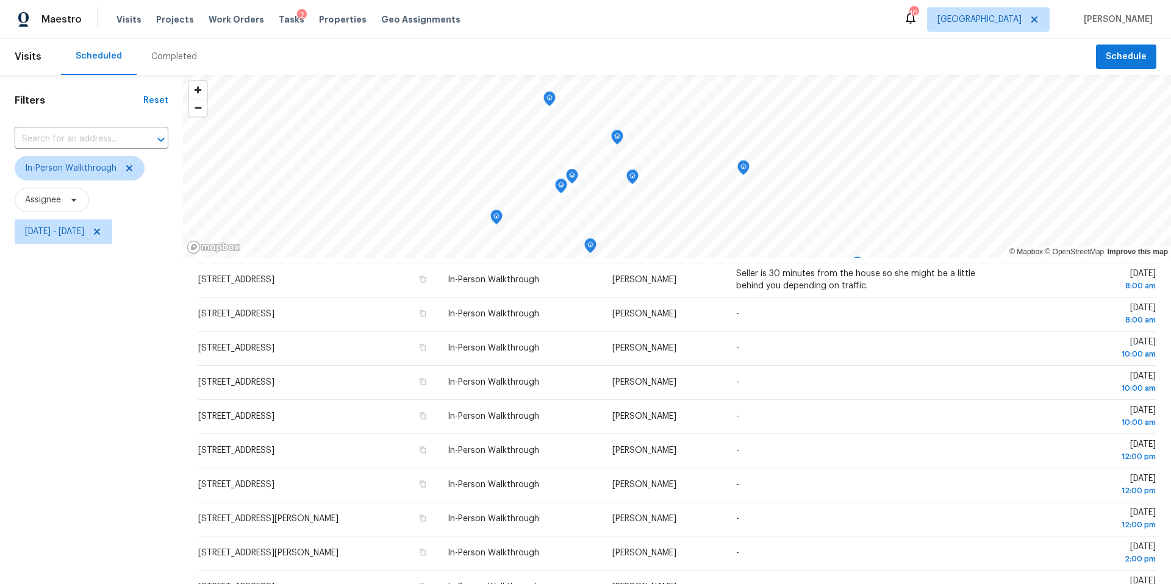
scroll to position [127, 0]
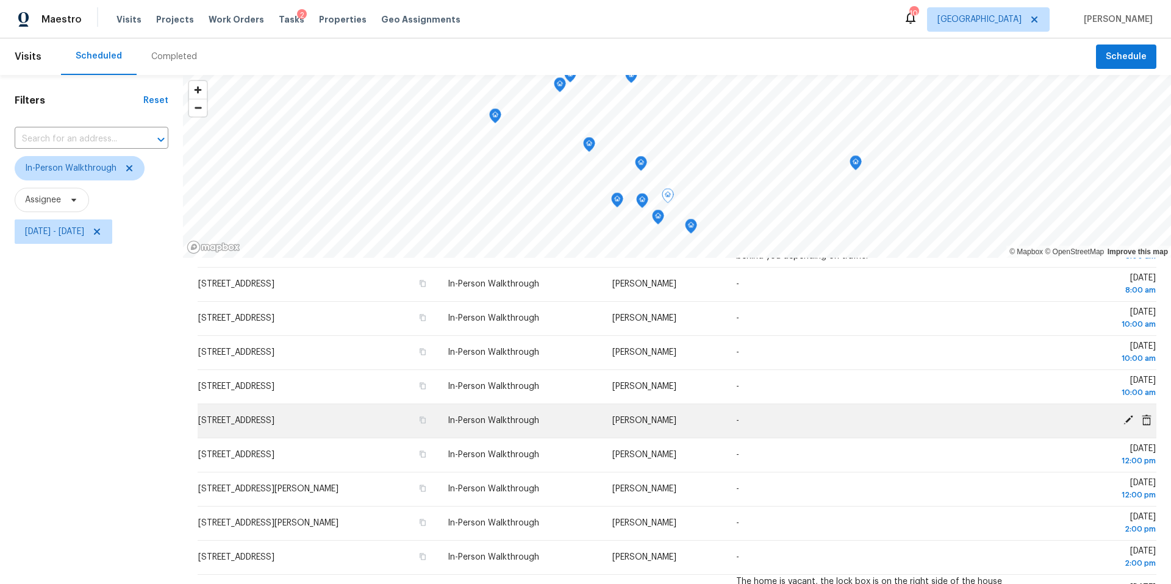
click at [1127, 418] on icon at bounding box center [1128, 420] width 10 height 10
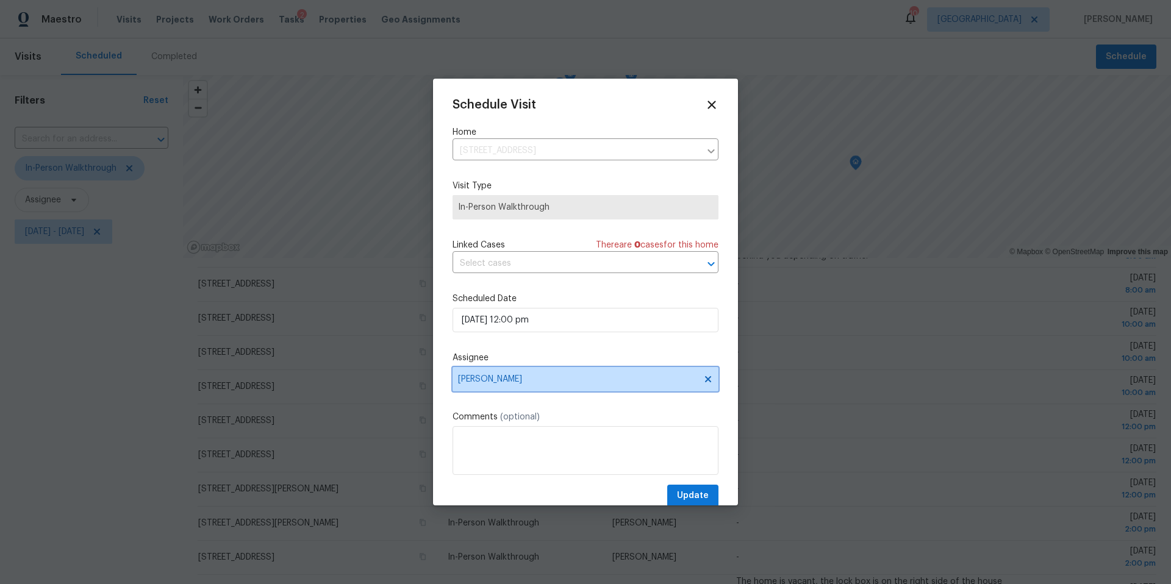
click at [549, 381] on span "[PERSON_NAME]" at bounding box center [577, 379] width 239 height 10
type input "dre"
click at [494, 445] on div "Andrew Kayes" at bounding box center [492, 447] width 64 height 12
click at [685, 496] on span "Update" at bounding box center [693, 495] width 32 height 15
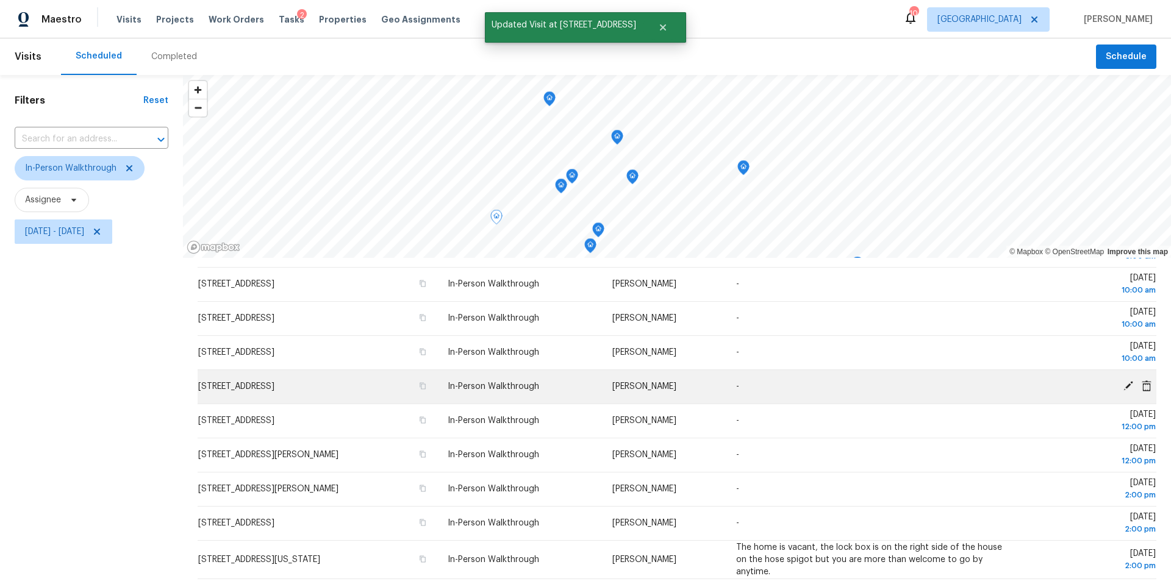
scroll to position [141, 0]
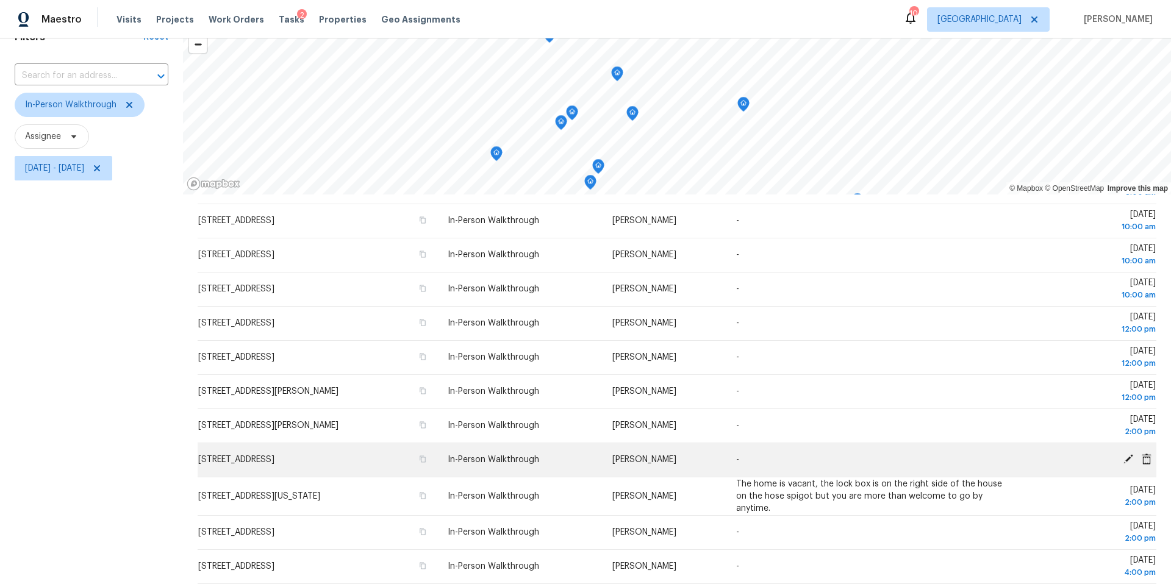
scroll to position [141, 0]
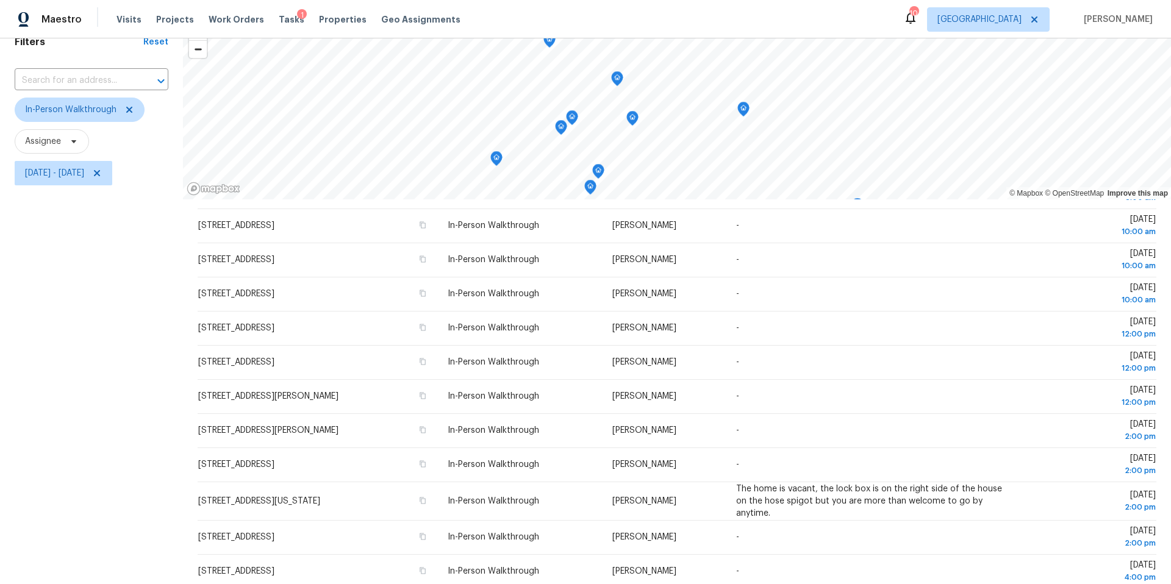
scroll to position [141, 0]
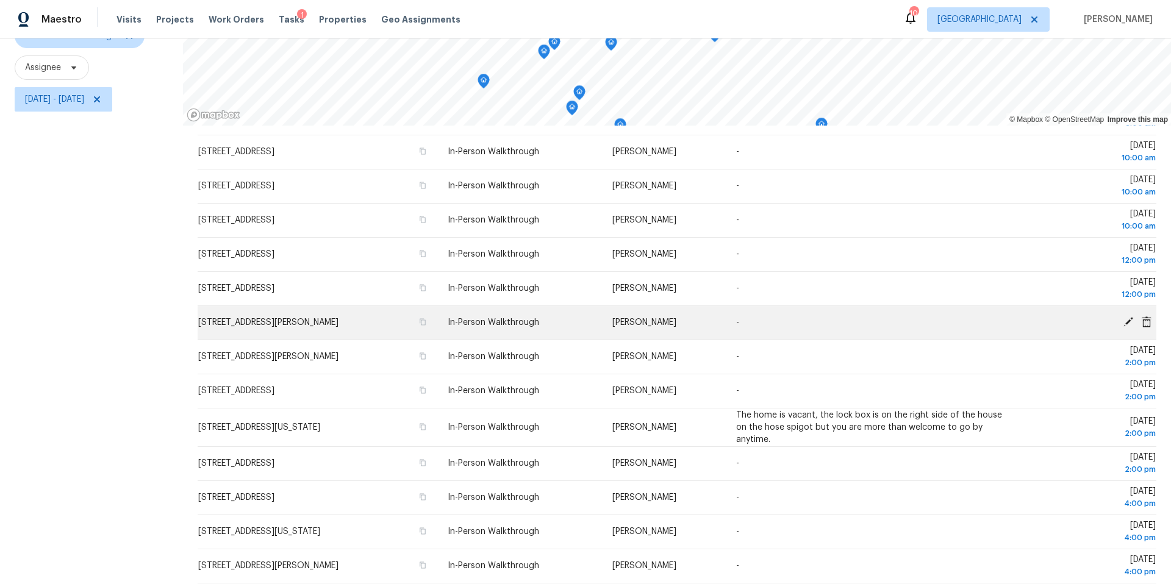
scroll to position [141, 0]
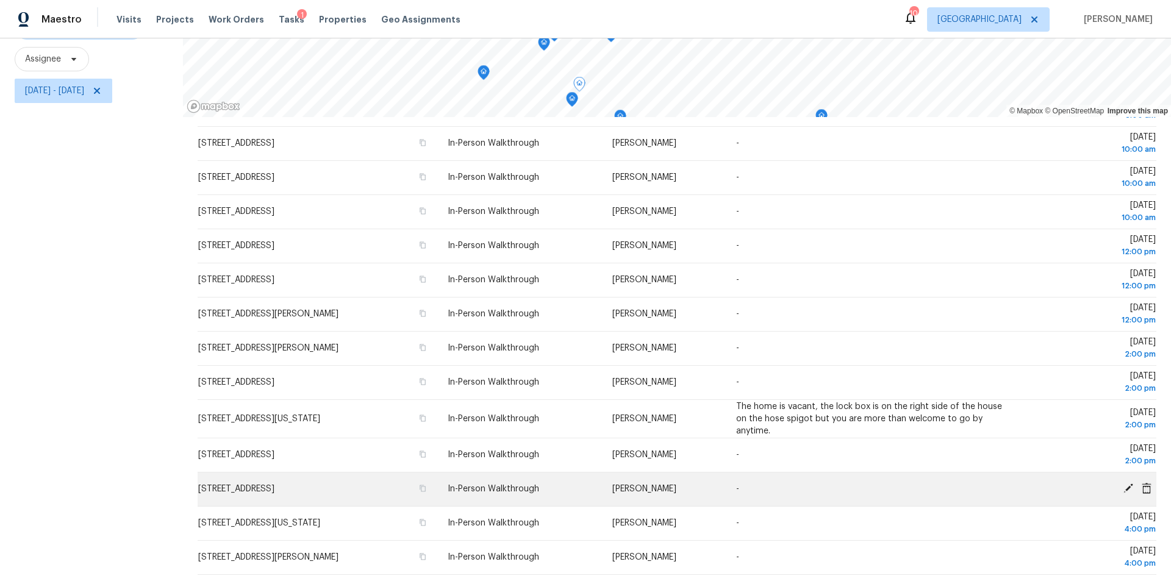
click at [1128, 487] on icon at bounding box center [1128, 488] width 10 height 10
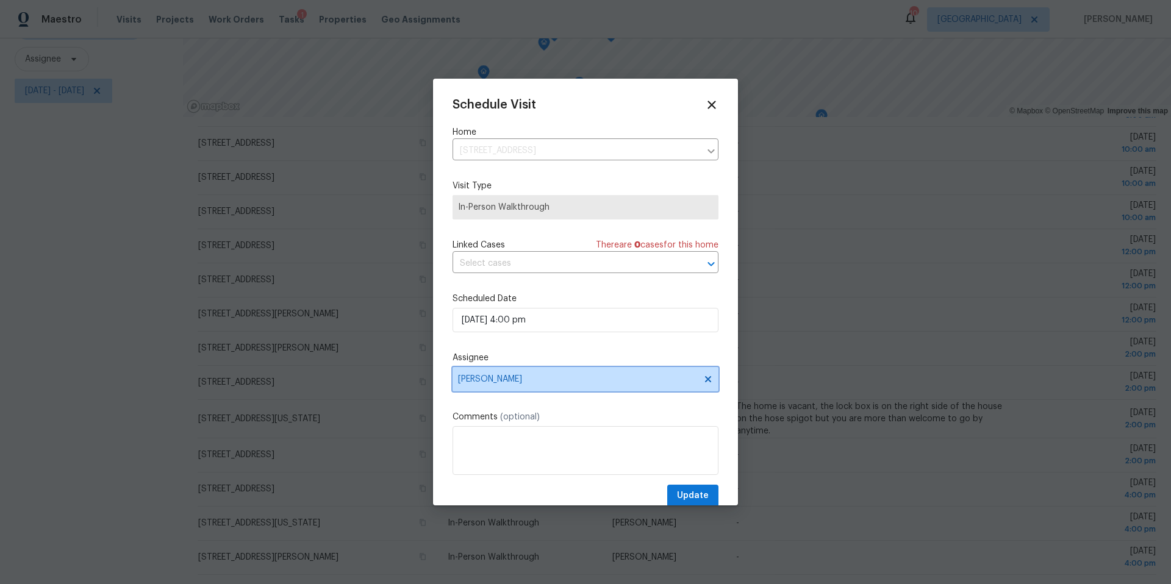
click at [537, 381] on span "[PERSON_NAME]" at bounding box center [577, 379] width 239 height 10
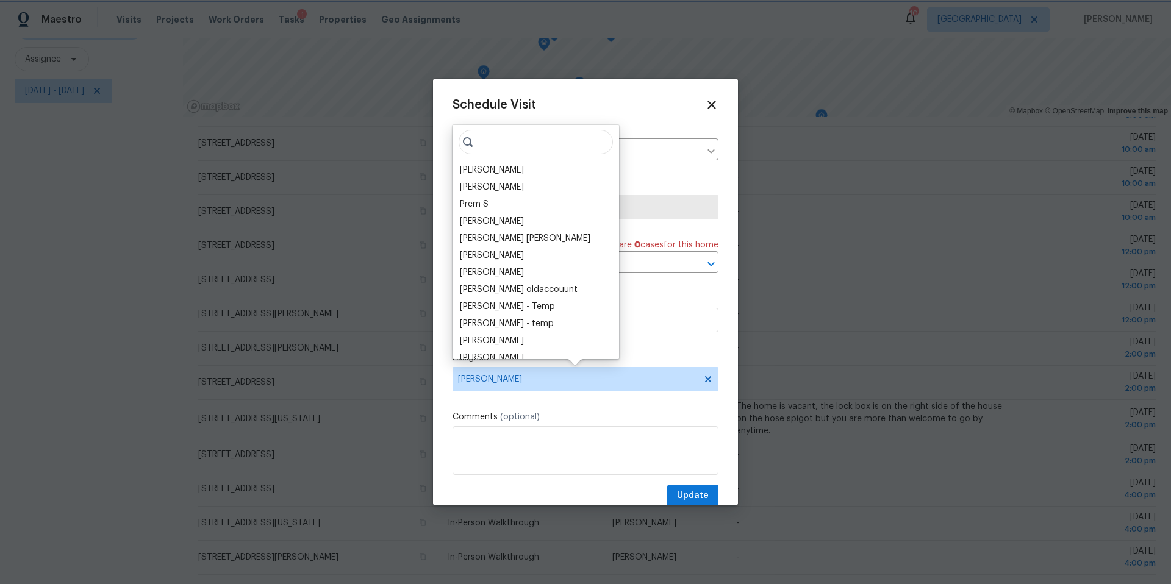
click at [828, 240] on div at bounding box center [585, 292] width 1171 height 584
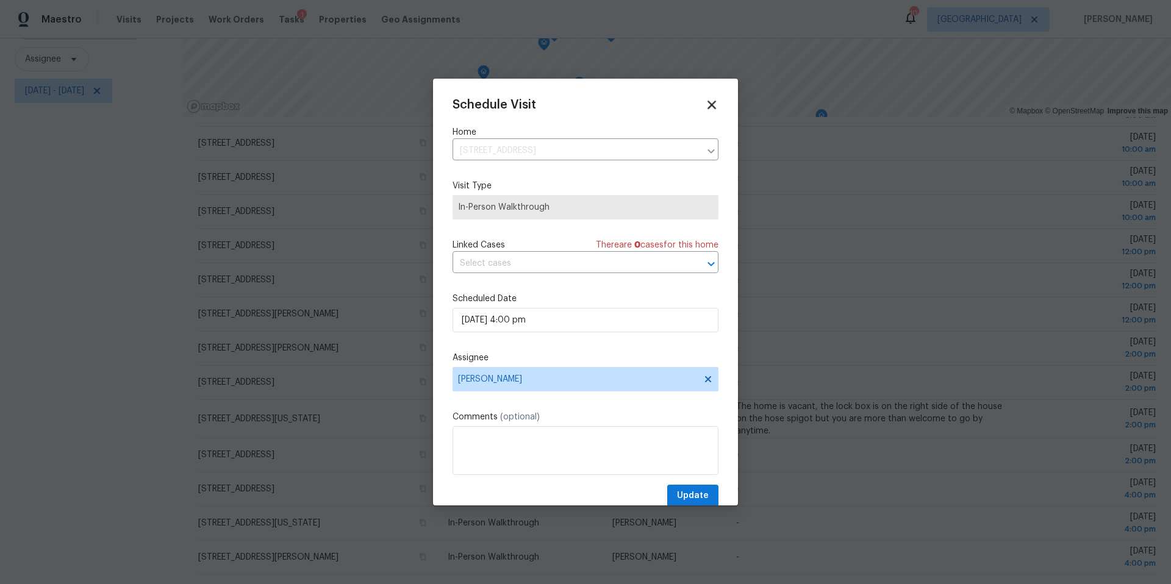
click at [713, 110] on icon at bounding box center [711, 105] width 14 height 14
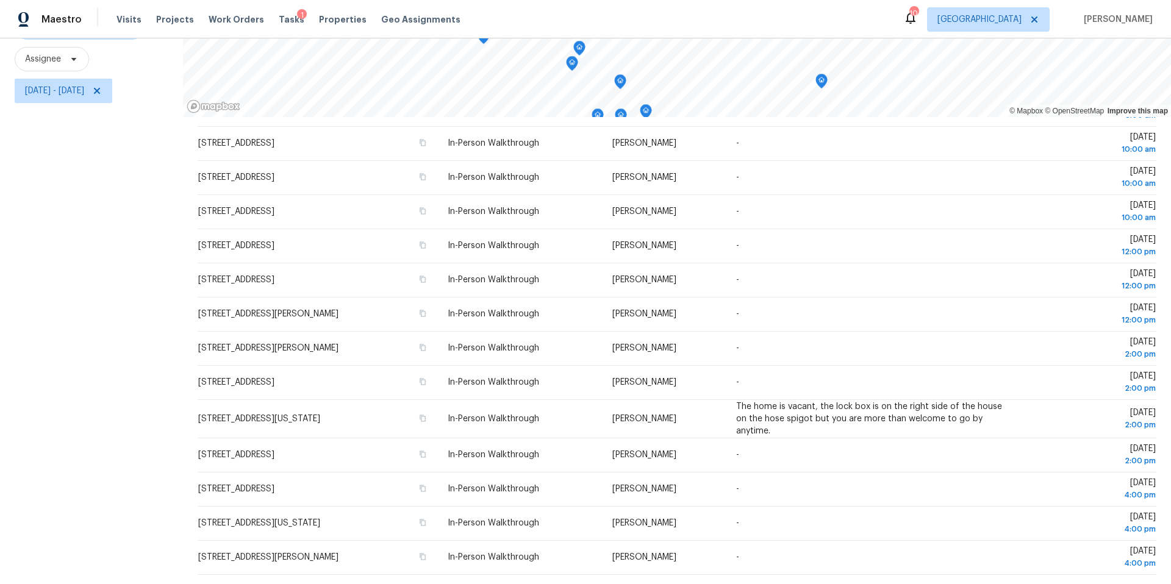
click at [572, 63] on icon "Map marker" at bounding box center [571, 64] width 1 height 2
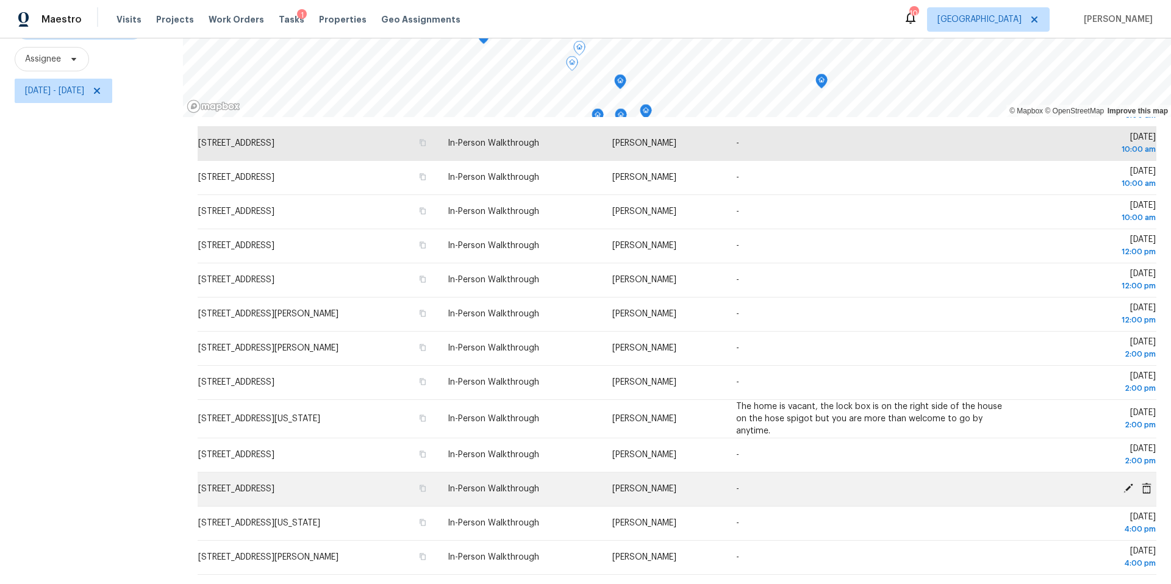
click at [1124, 485] on icon at bounding box center [1127, 488] width 11 height 11
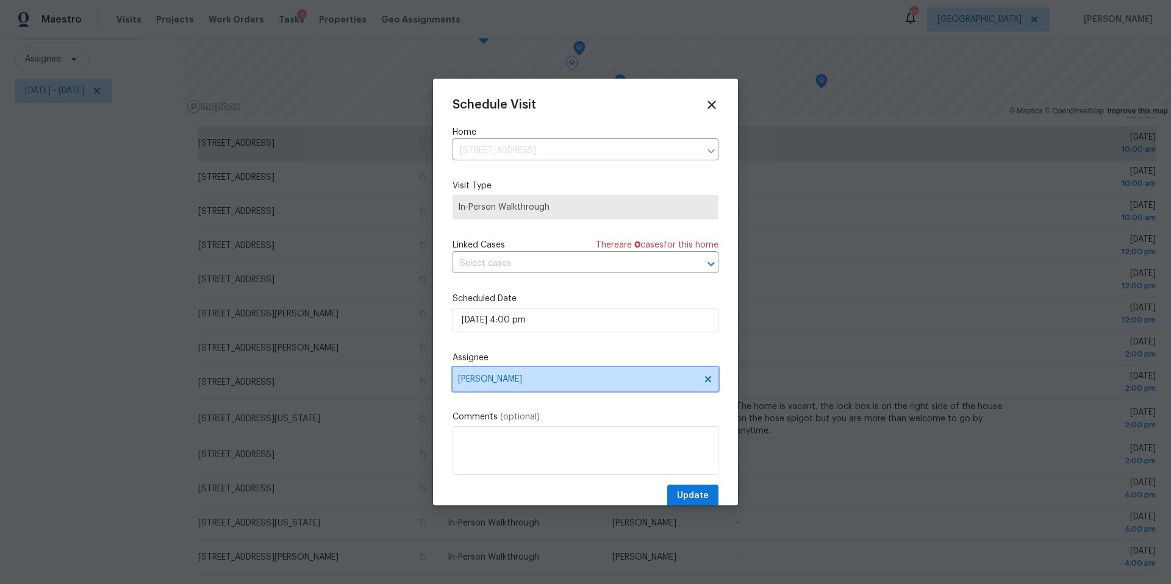
click at [560, 384] on span "Maria Zakharnitskaia" at bounding box center [577, 379] width 239 height 10
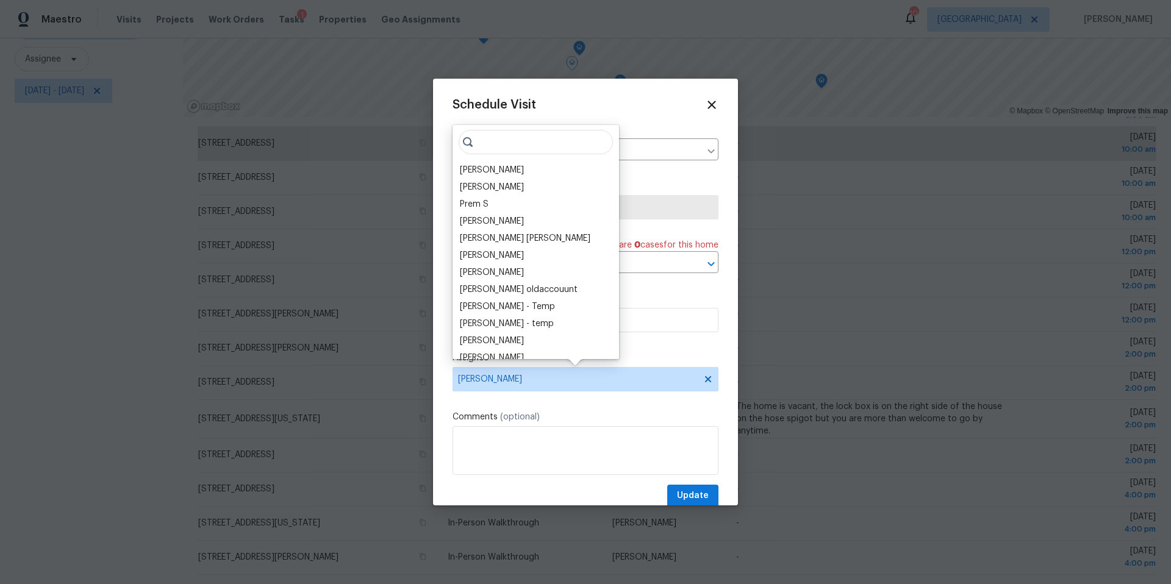
type input "d"
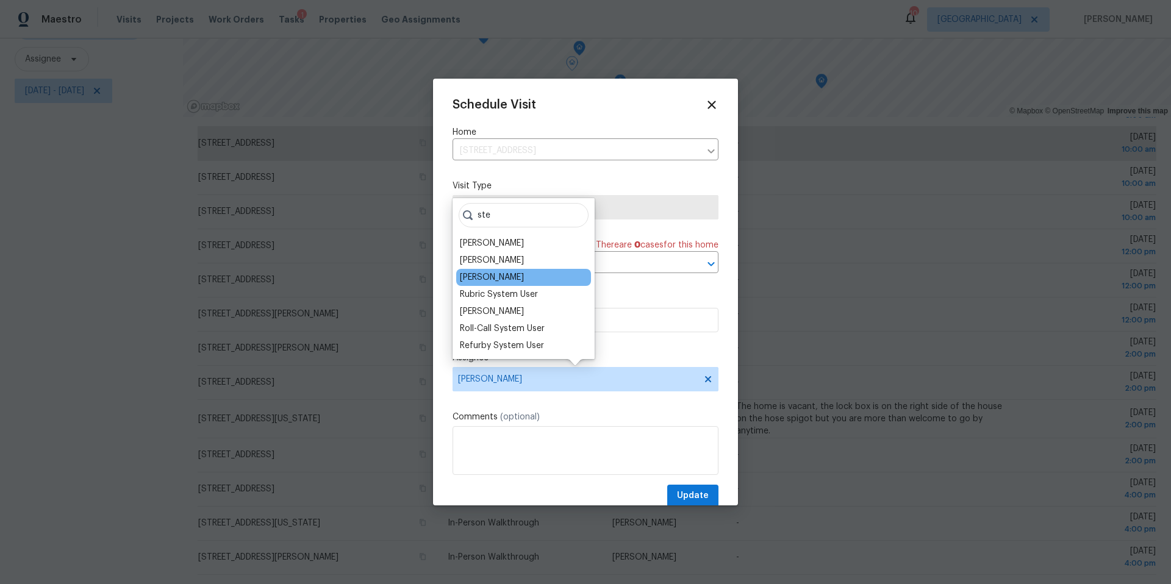
type input "ste"
click at [501, 273] on div "[PERSON_NAME]" at bounding box center [492, 277] width 64 height 12
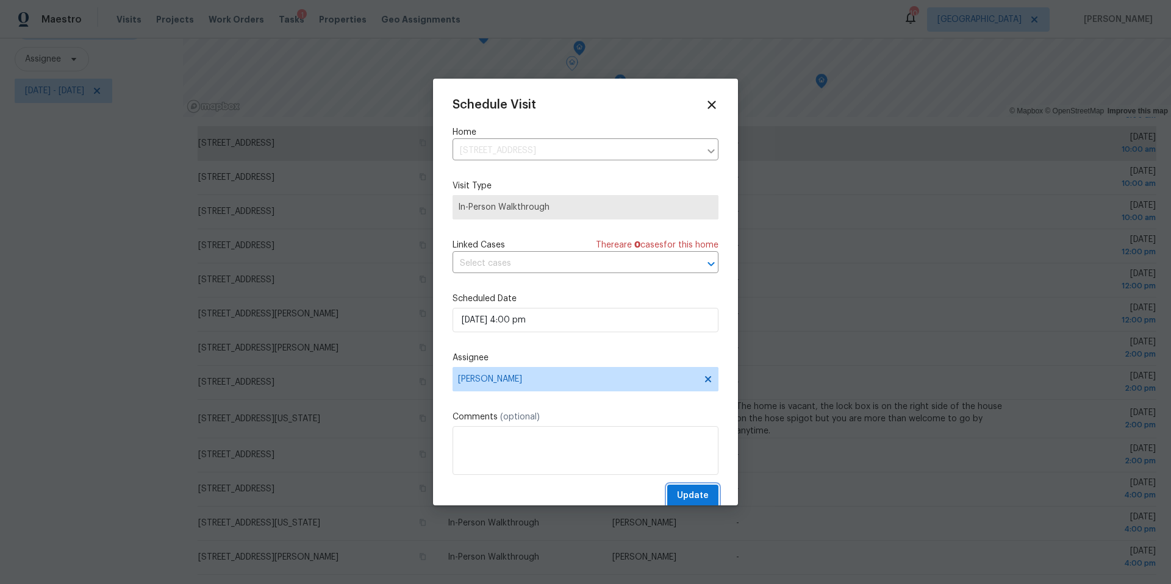
click at [690, 498] on span "Update" at bounding box center [693, 495] width 32 height 15
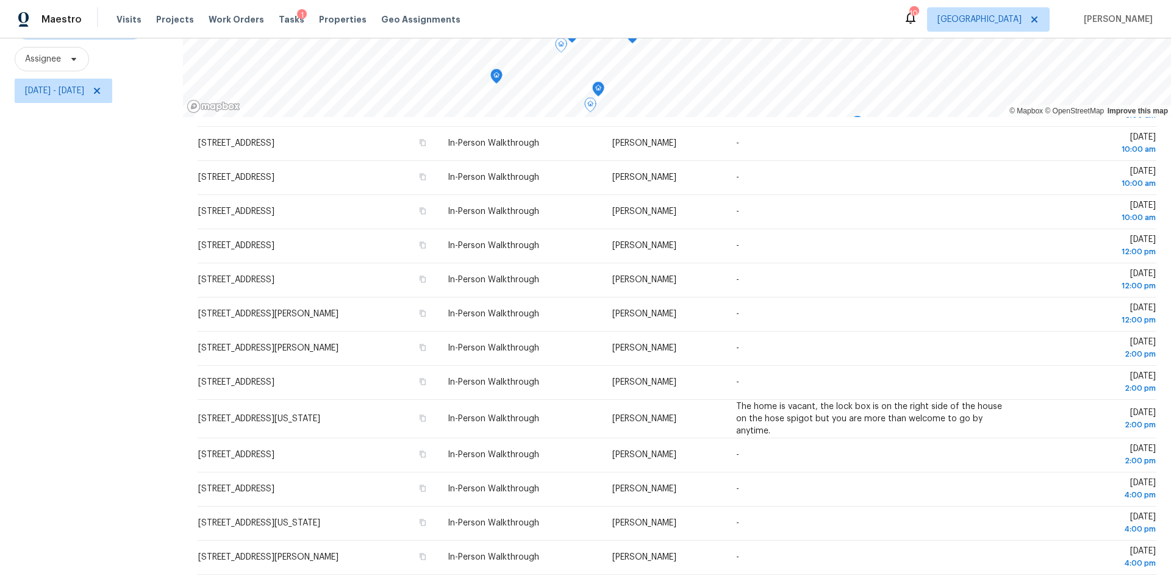
scroll to position [0, 0]
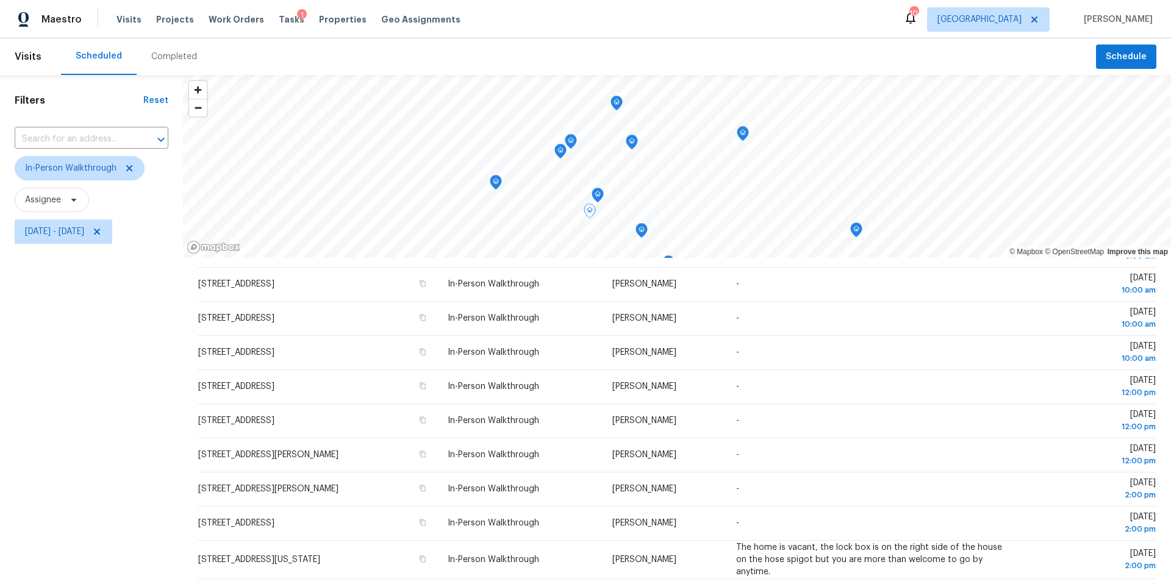
click at [596, 194] on icon "Map marker" at bounding box center [597, 195] width 11 height 14
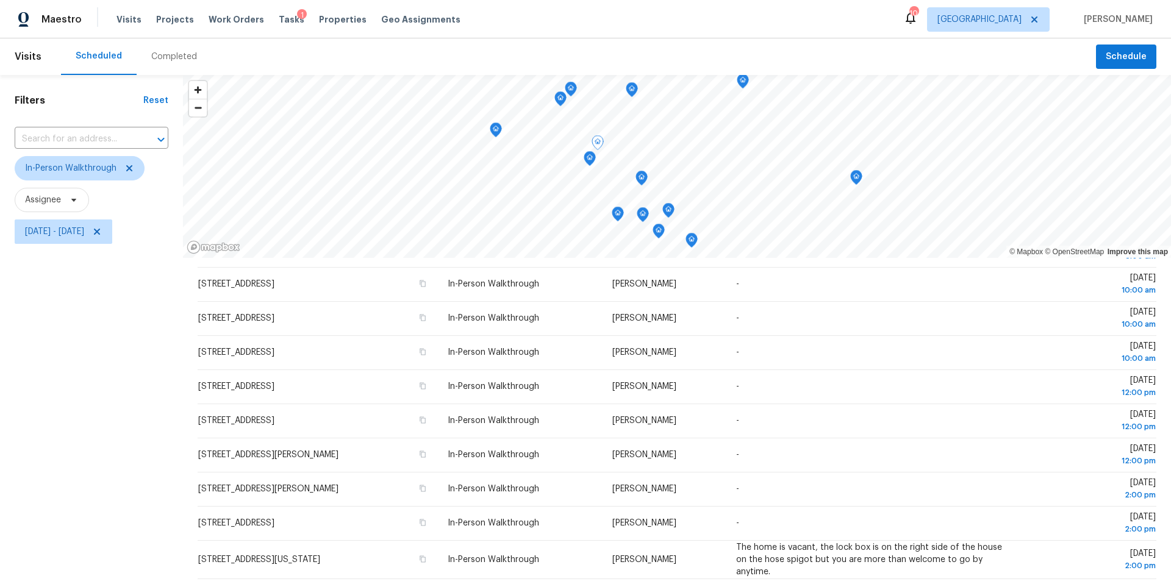
click at [640, 181] on icon "Map marker" at bounding box center [641, 178] width 11 height 14
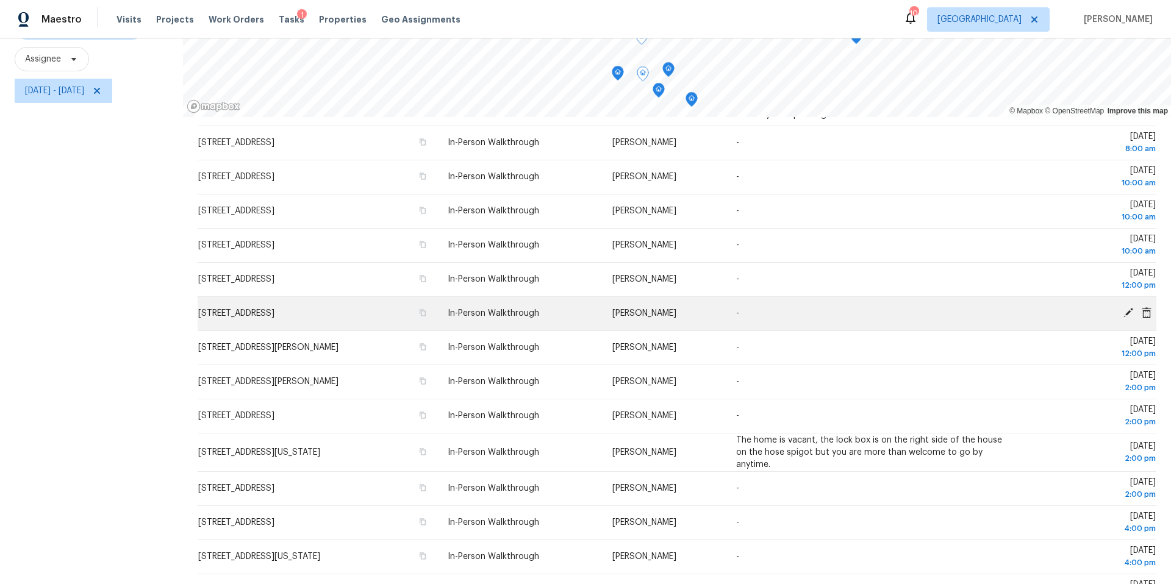
scroll to position [162, 0]
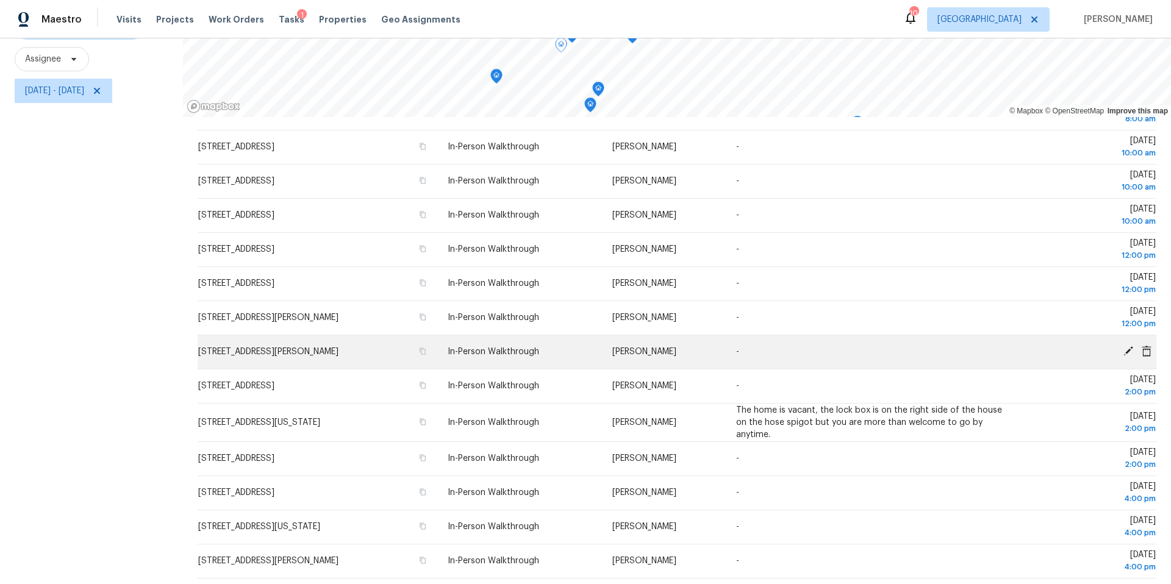
scroll to position [162, 0]
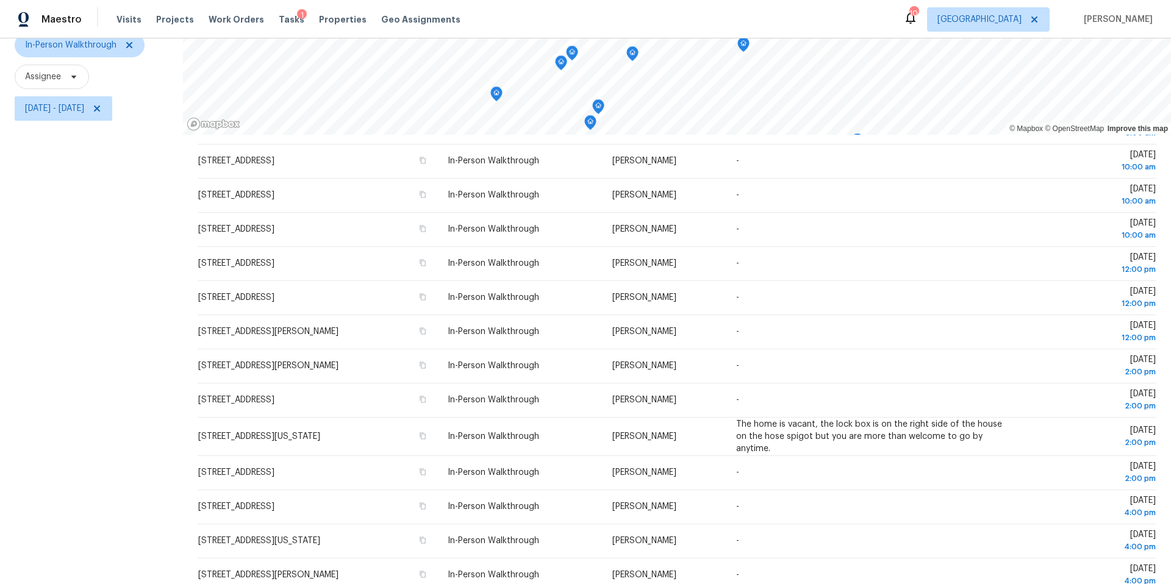
scroll to position [141, 0]
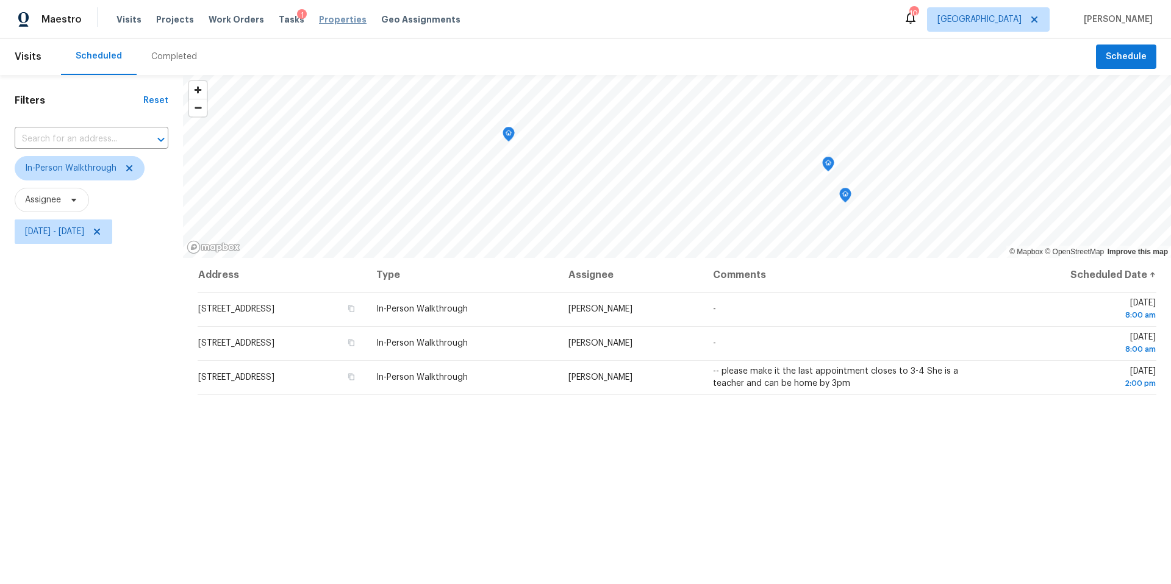
click at [319, 20] on span "Properties" at bounding box center [343, 19] width 48 height 12
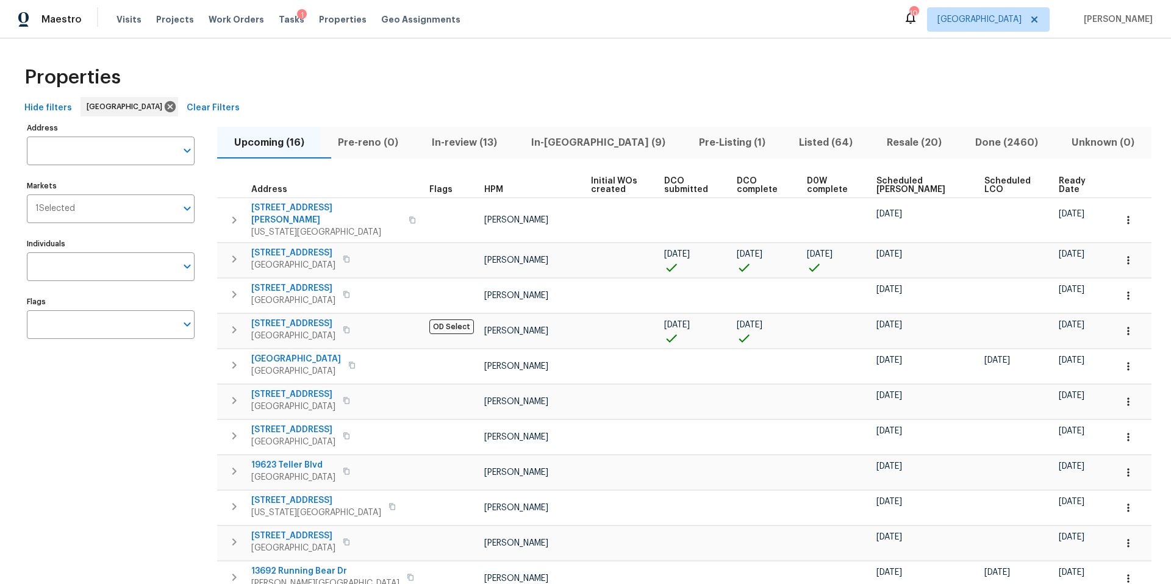
click at [76, 146] on input "Address" at bounding box center [101, 151] width 149 height 29
type input "4940"
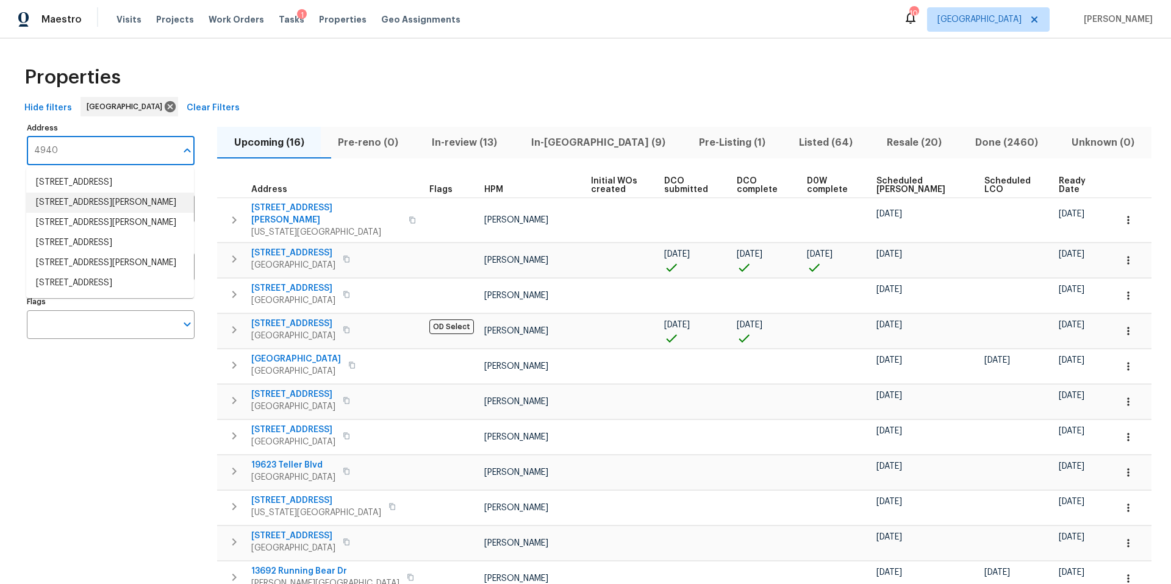
click at [76, 207] on li "4940 Alden Rd Shawnee KS 66216" at bounding box center [110, 203] width 168 height 20
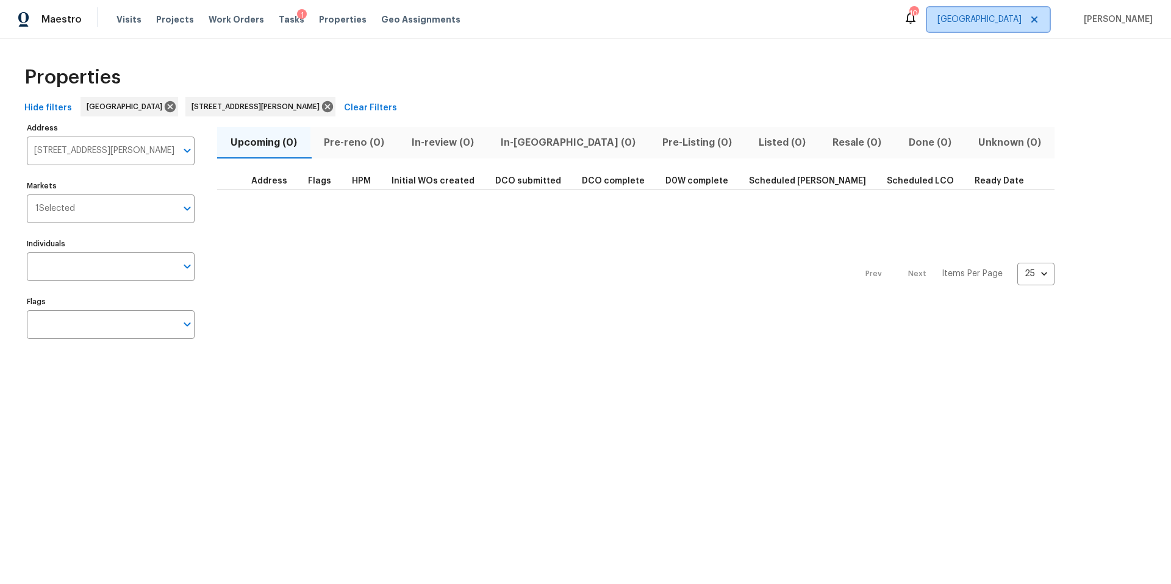
click at [1015, 18] on span "[GEOGRAPHIC_DATA]" at bounding box center [979, 19] width 84 height 12
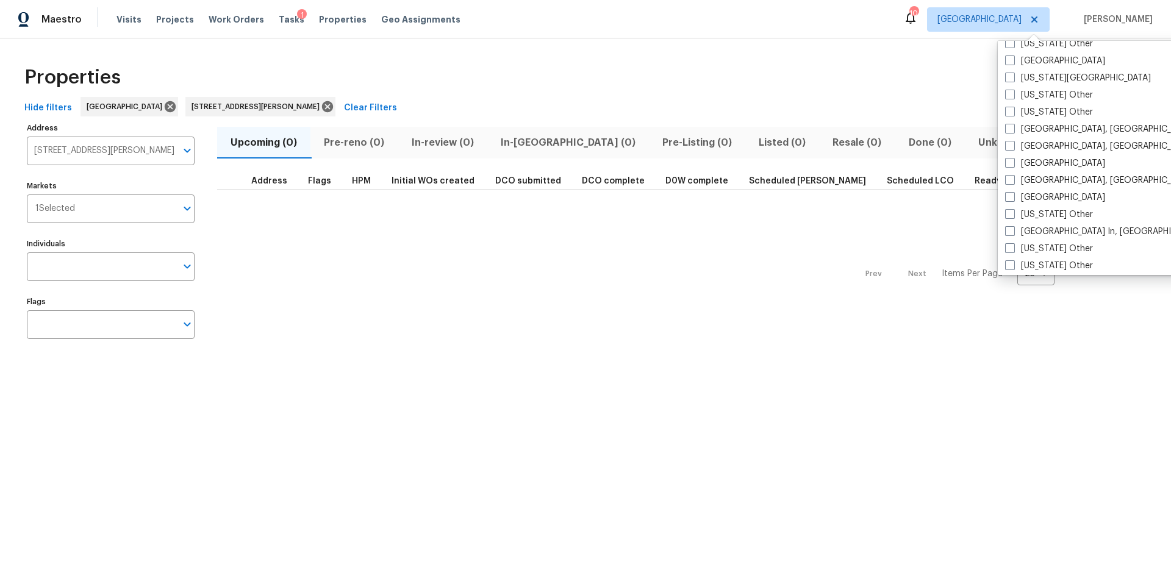
scroll to position [710, 0]
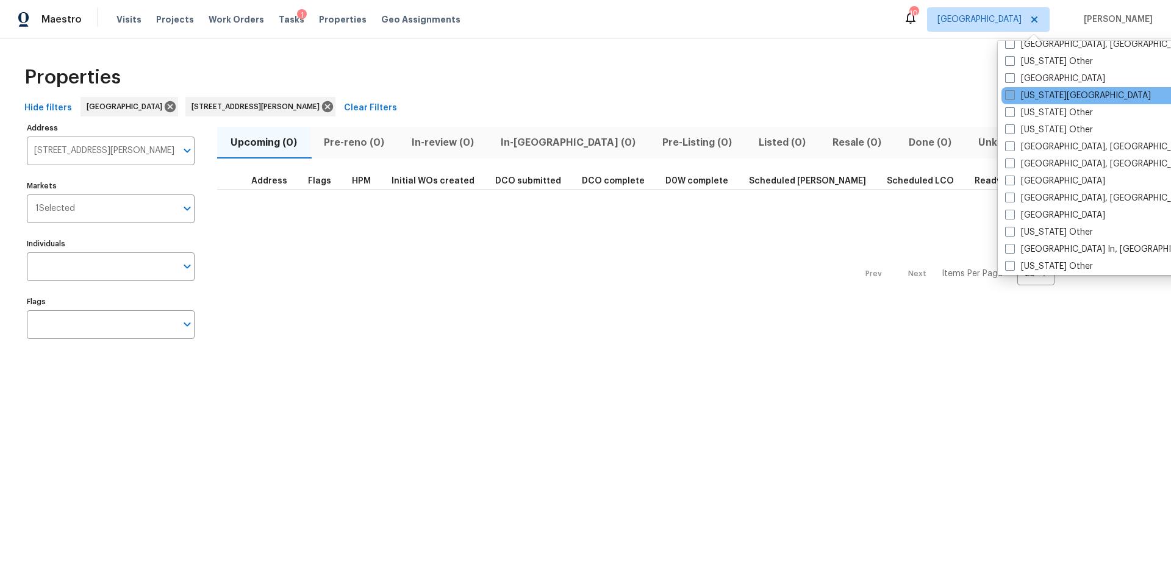
click at [1013, 99] on span at bounding box center [1010, 95] width 10 height 10
click at [1013, 98] on input "[US_STATE][GEOGRAPHIC_DATA]" at bounding box center [1009, 94] width 8 height 8
checkbox input "true"
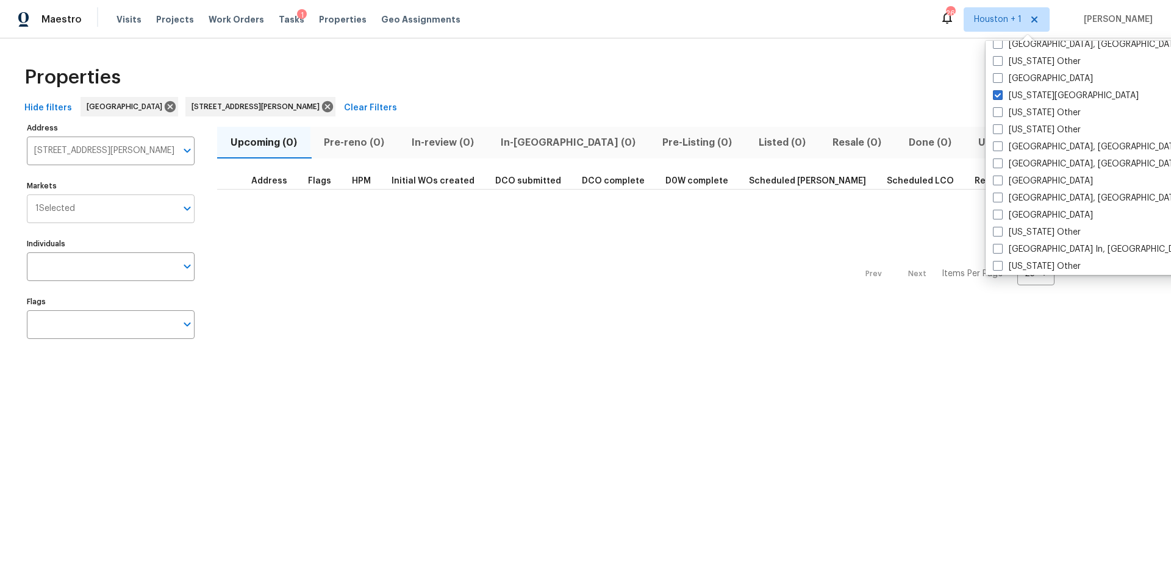
click at [94, 212] on input "Markets" at bounding box center [125, 208] width 101 height 29
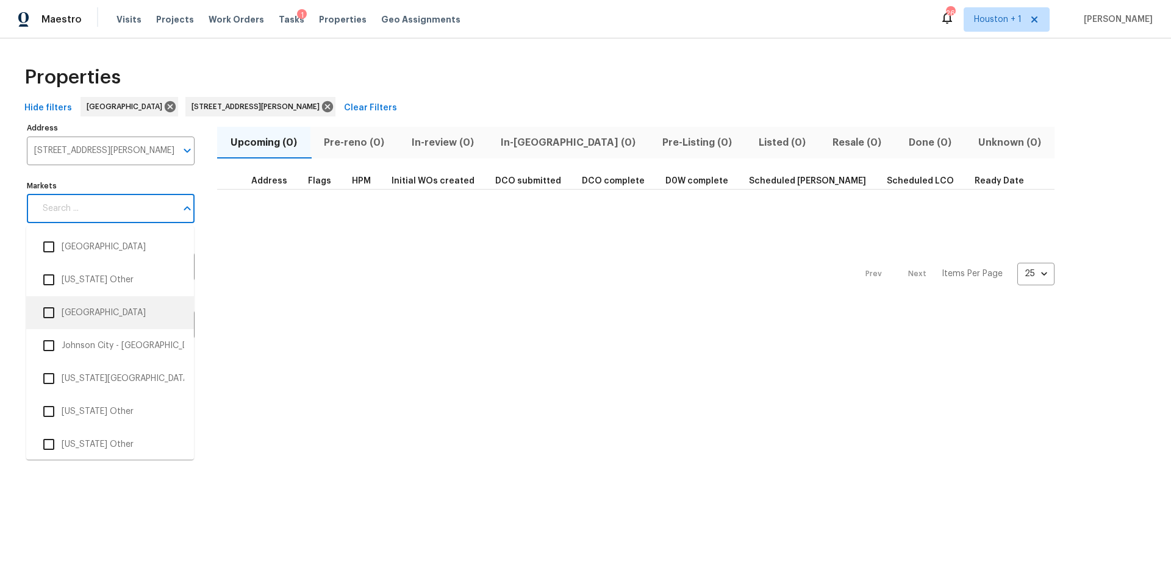
scroll to position [1583, 0]
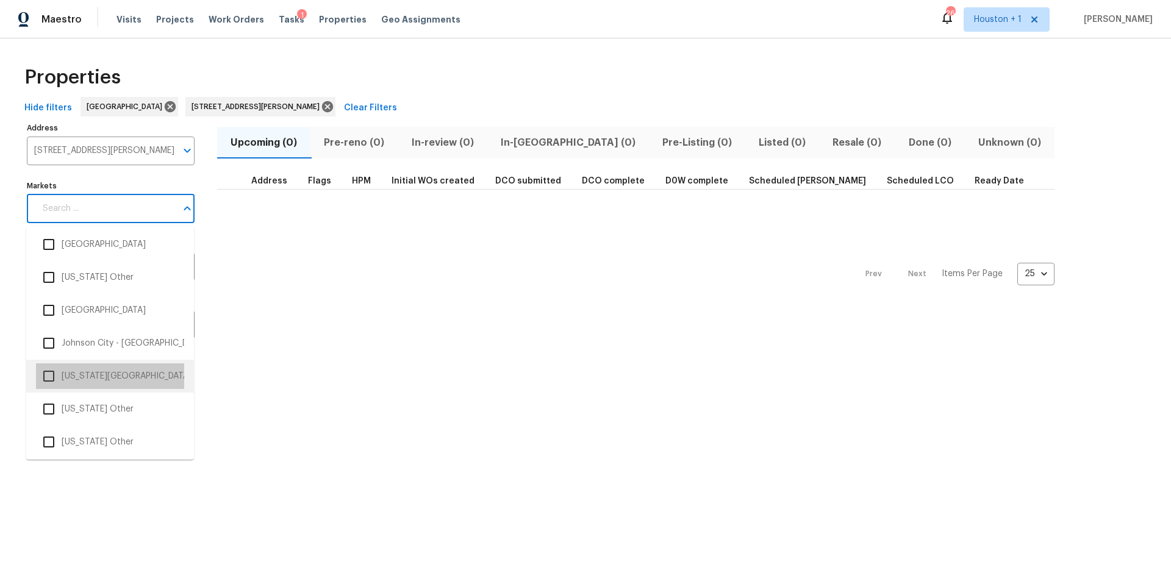
click at [63, 372] on li "[US_STATE][GEOGRAPHIC_DATA]" at bounding box center [110, 376] width 148 height 26
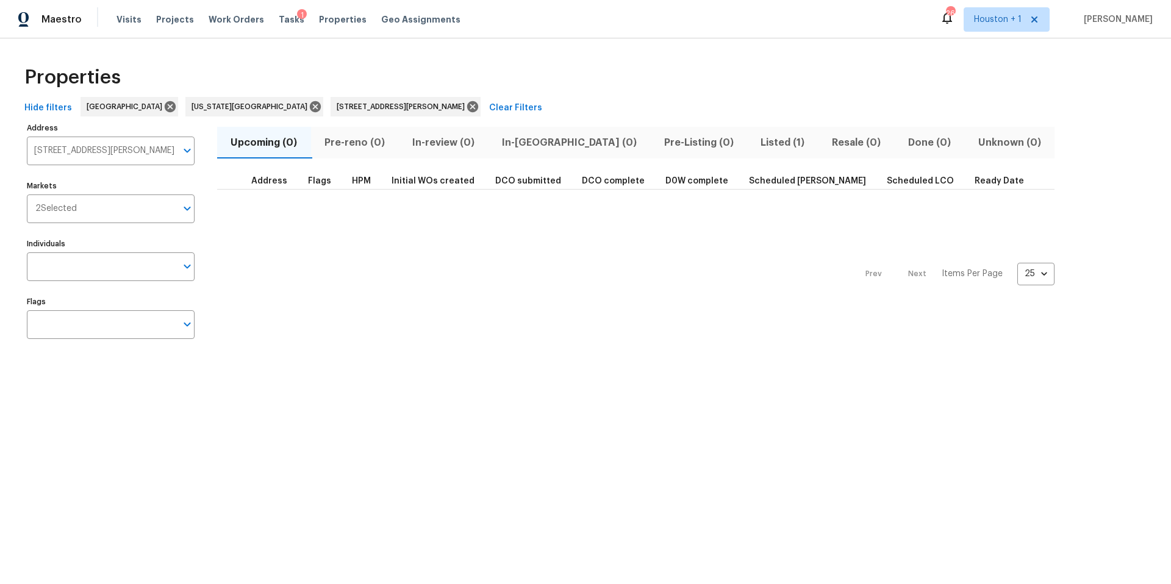
click at [330, 258] on div "Prev Next Items Per Page 25 25 ​" at bounding box center [635, 271] width 837 height 162
click at [754, 137] on span "Listed (1)" at bounding box center [782, 142] width 57 height 17
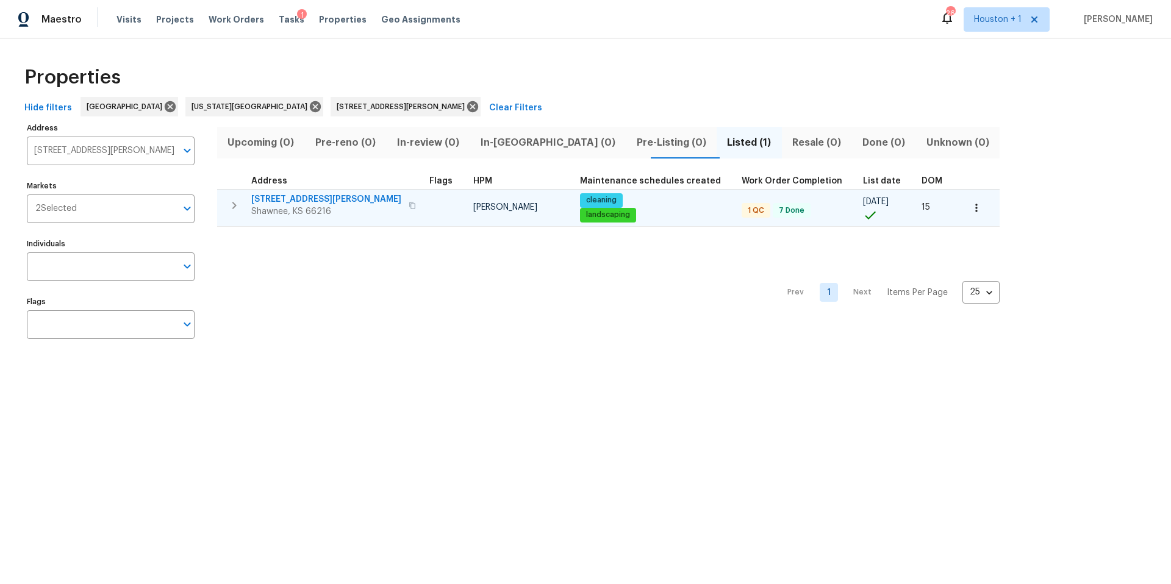
click at [274, 212] on span "Shawnee, KS 66216" at bounding box center [326, 211] width 150 height 12
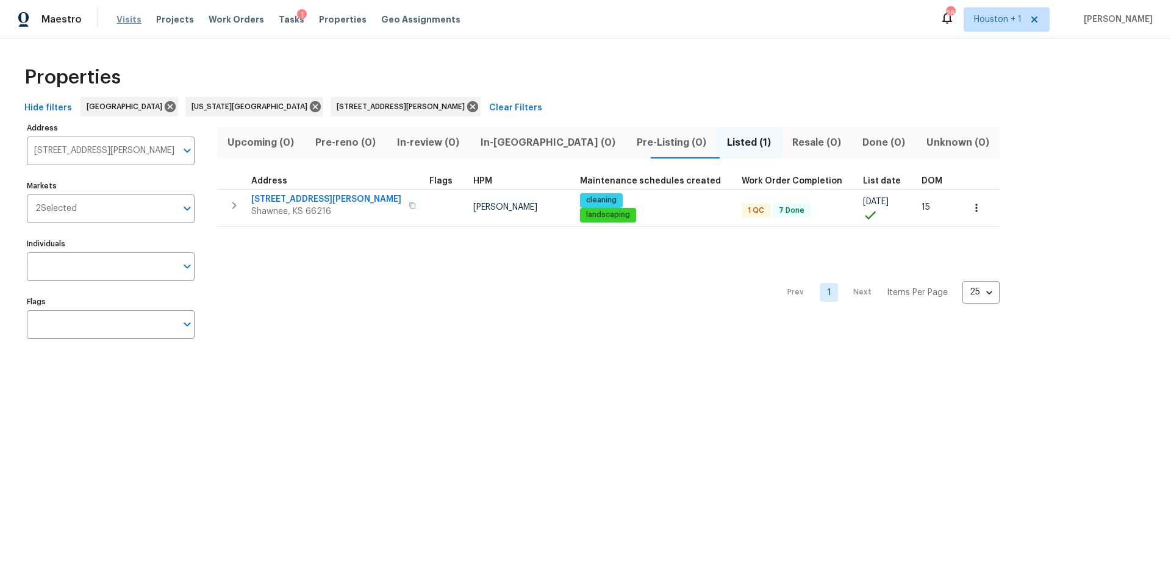
click at [129, 23] on span "Visits" at bounding box center [128, 19] width 25 height 12
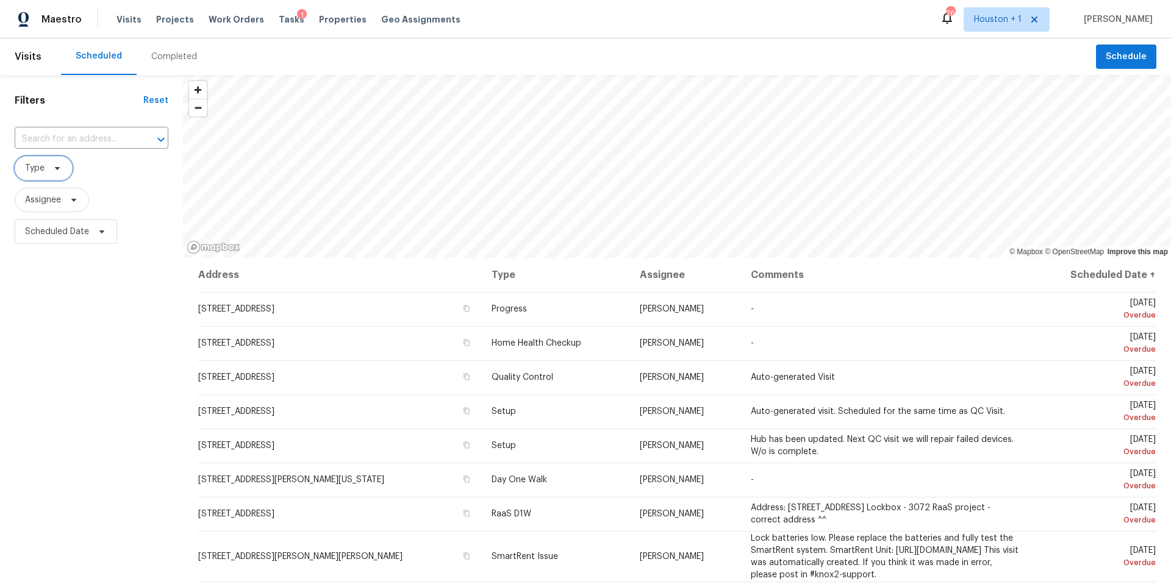
click at [55, 174] on span "Type" at bounding box center [44, 168] width 58 height 24
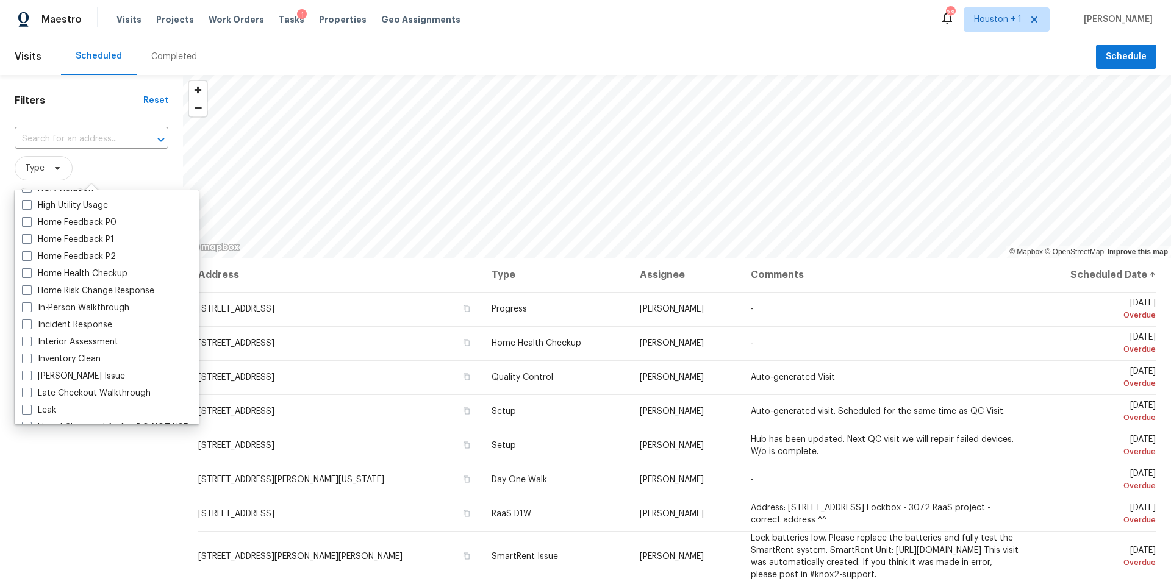
scroll to position [381, 0]
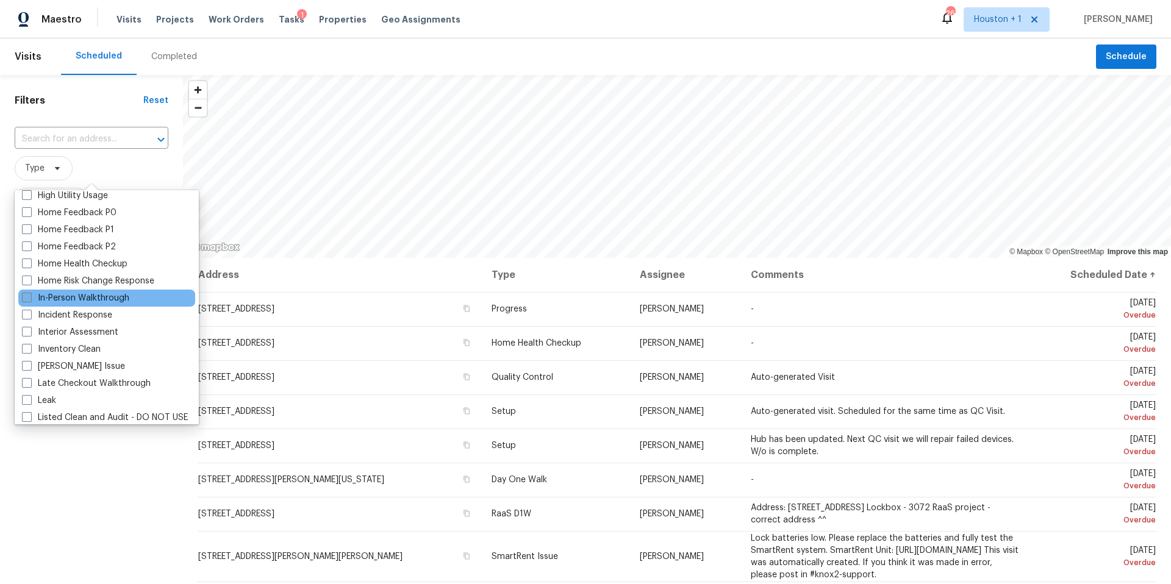
click at [78, 301] on label "In-Person Walkthrough" at bounding box center [75, 298] width 107 height 12
click at [30, 300] on input "In-Person Walkthrough" at bounding box center [26, 296] width 8 height 8
checkbox input "true"
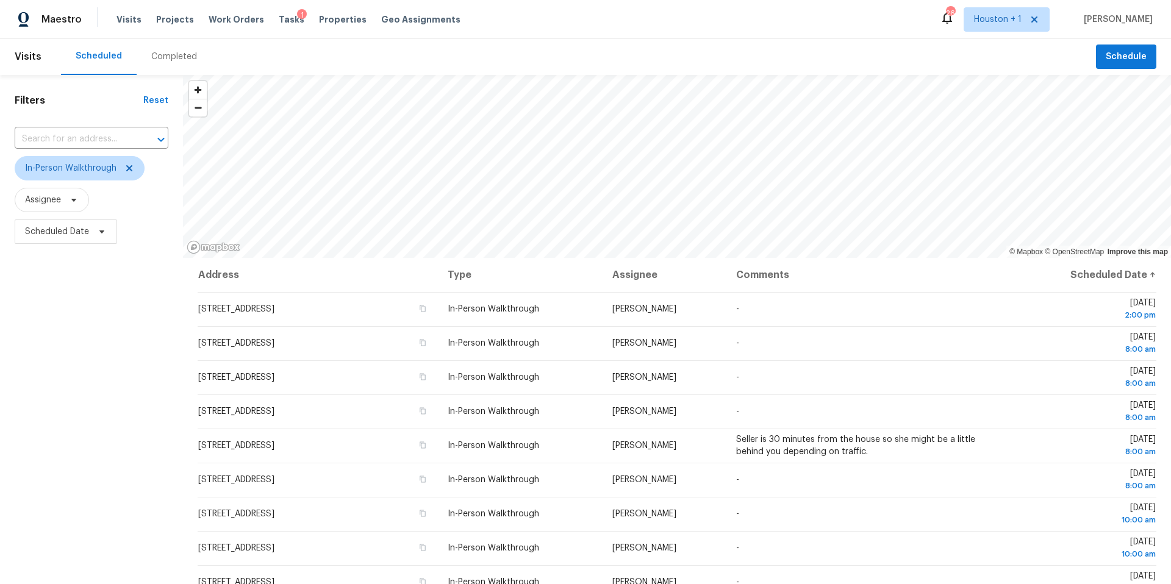
click at [98, 470] on div "Filters Reset ​ In-Person Walkthrough Assignee Scheduled Date" at bounding box center [91, 400] width 183 height 650
click at [101, 234] on icon at bounding box center [102, 232] width 10 height 10
select select "9"
select select "2025"
select select "10"
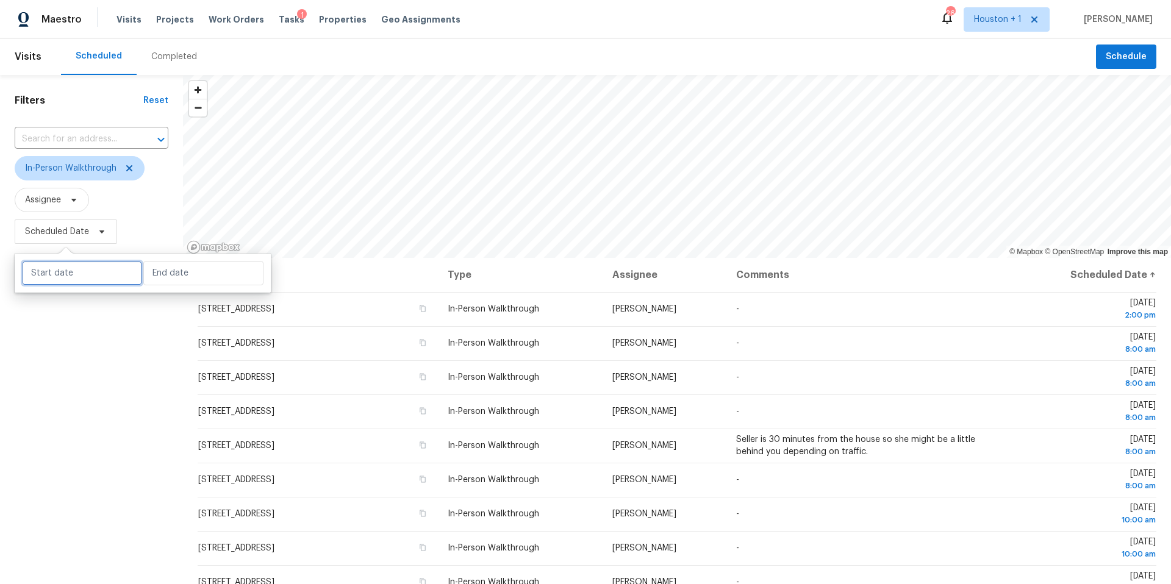
select select "2025"
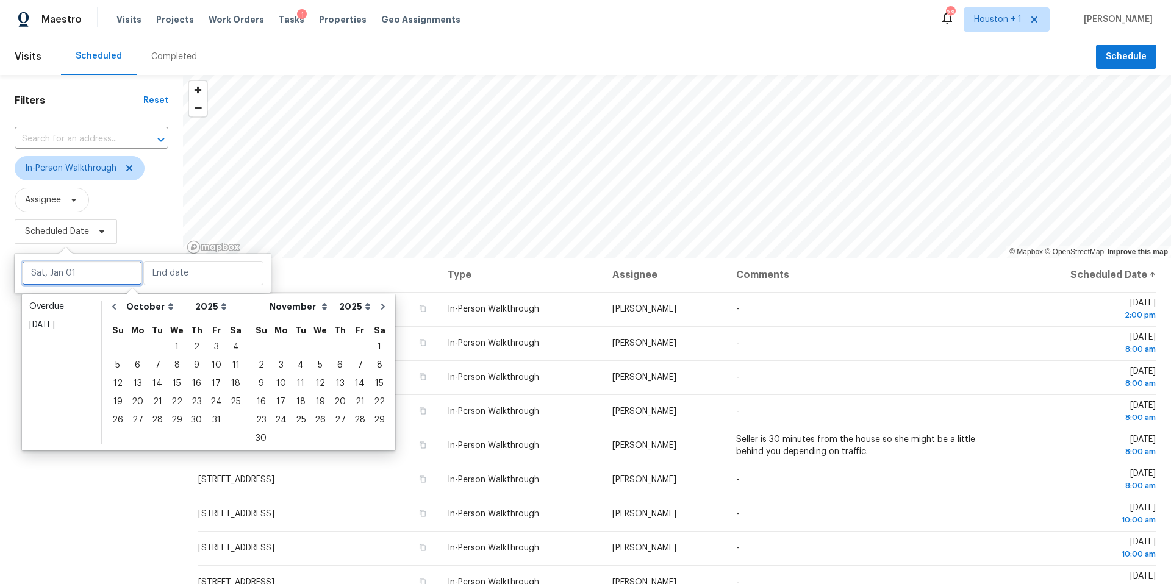
click at [91, 280] on input "text" at bounding box center [82, 273] width 120 height 24
click at [230, 351] on div "4" at bounding box center [235, 346] width 19 height 17
type input "Sat, Oct 04"
click at [230, 351] on div "4" at bounding box center [235, 346] width 19 height 17
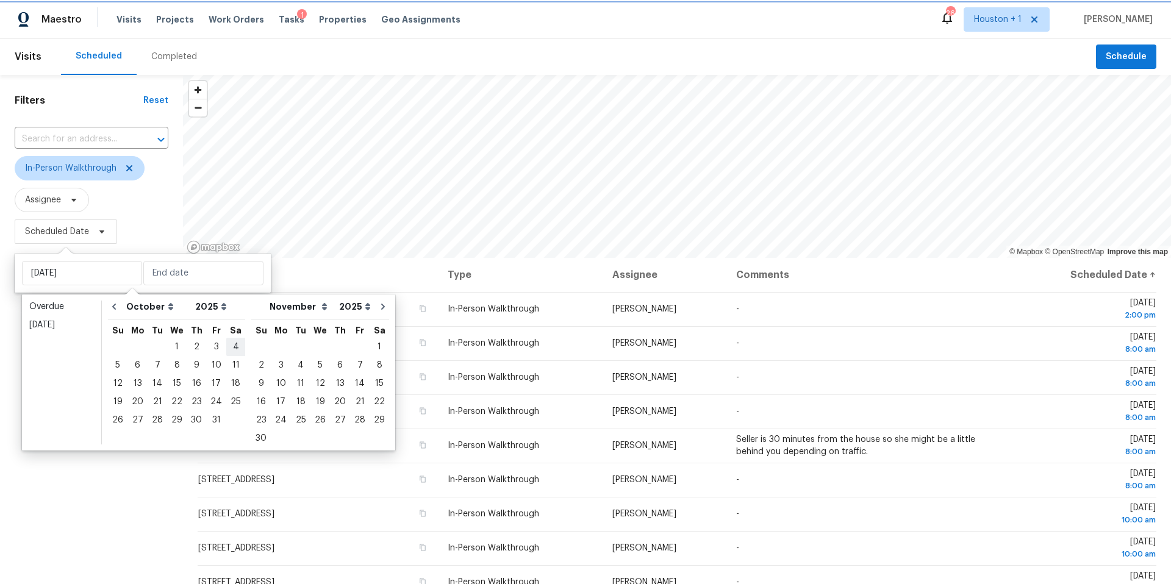
type input "Sat, Oct 04"
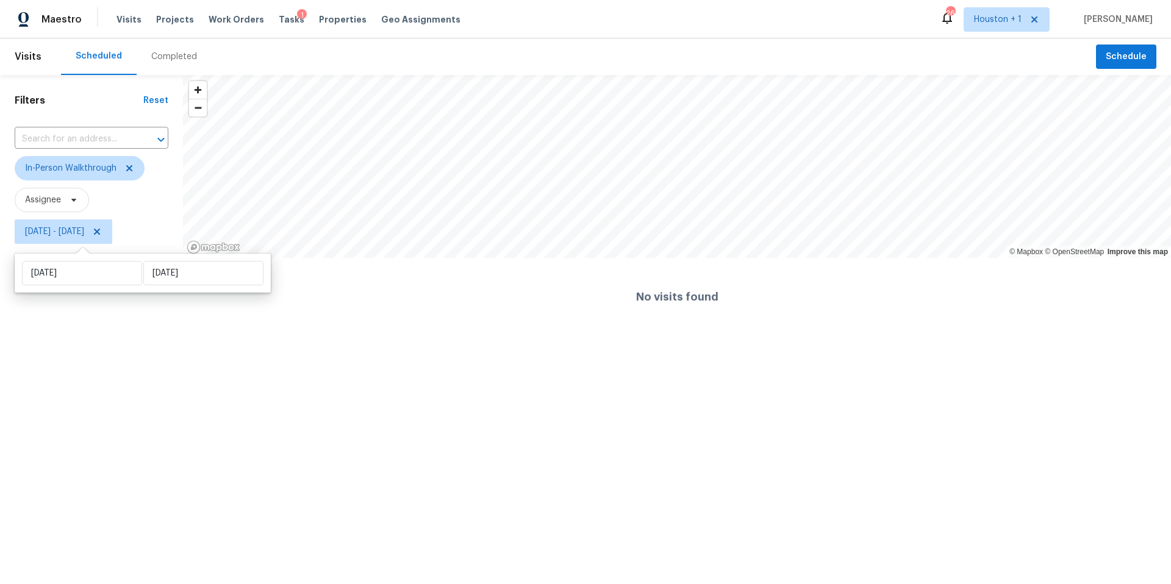
click at [117, 336] on html "Maestro Visits Projects Work Orders Tasks 1 Properties Geo Assignments 26 Houst…" at bounding box center [585, 168] width 1171 height 336
click at [100, 231] on icon at bounding box center [97, 232] width 6 height 6
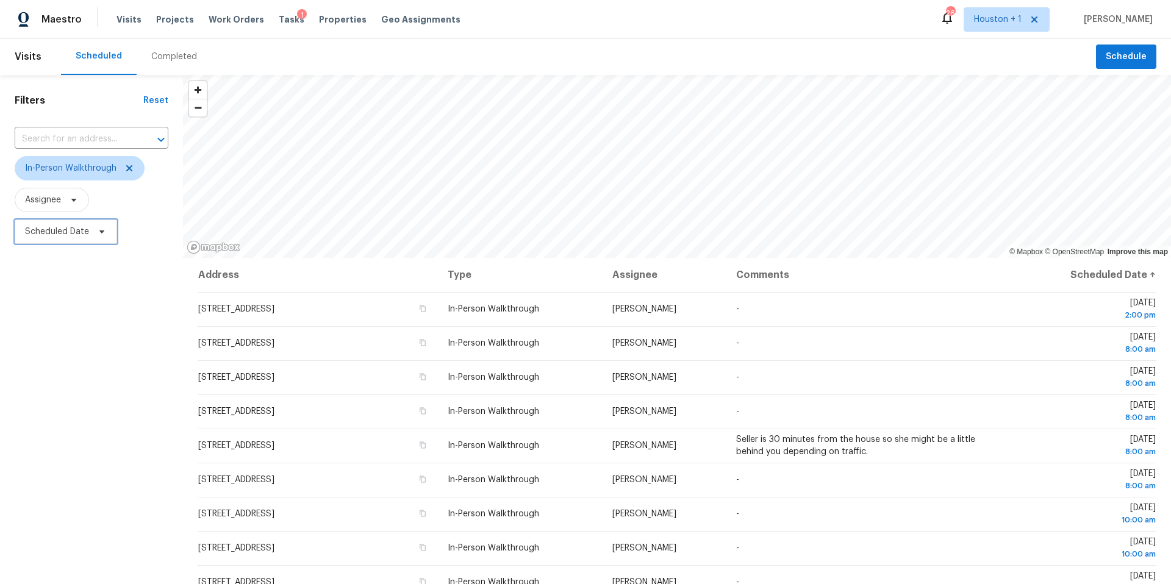
click at [91, 230] on span "Scheduled Date" at bounding box center [66, 231] width 102 height 24
select select "9"
select select "2025"
select select "10"
select select "2025"
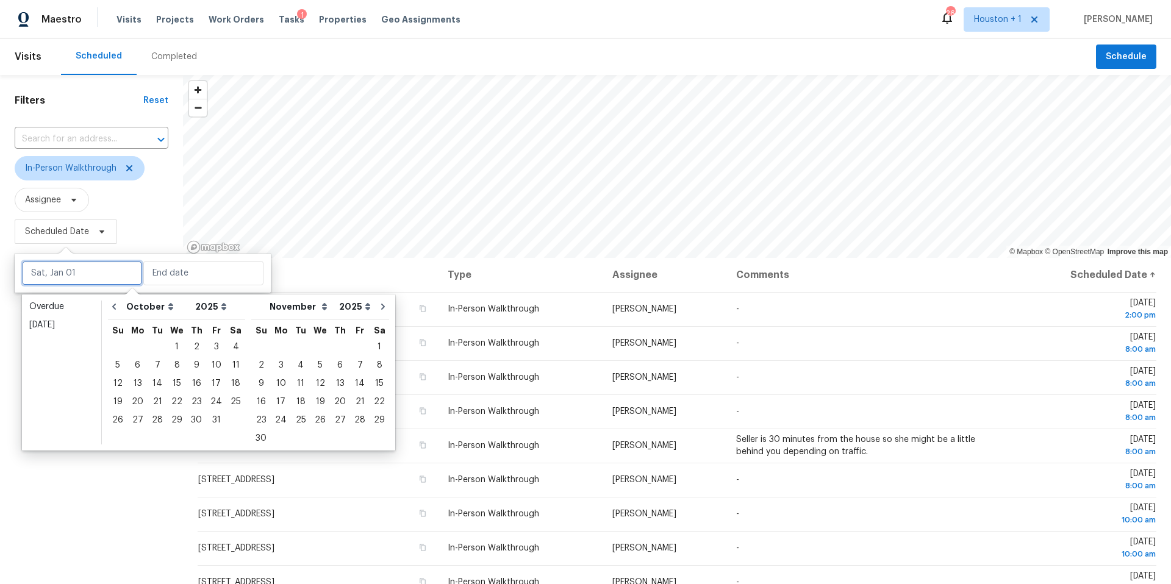
click at [85, 272] on input "text" at bounding box center [82, 273] width 120 height 24
click at [229, 344] on div "4" at bounding box center [235, 346] width 19 height 17
type input "Sat, Oct 04"
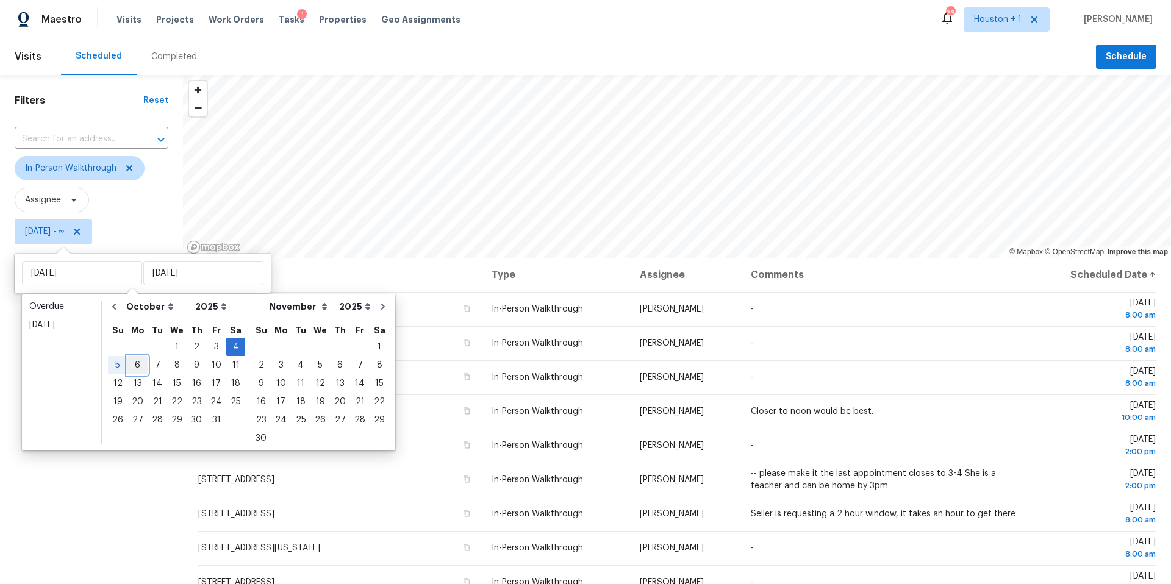
click at [136, 365] on div "6" at bounding box center [137, 365] width 20 height 17
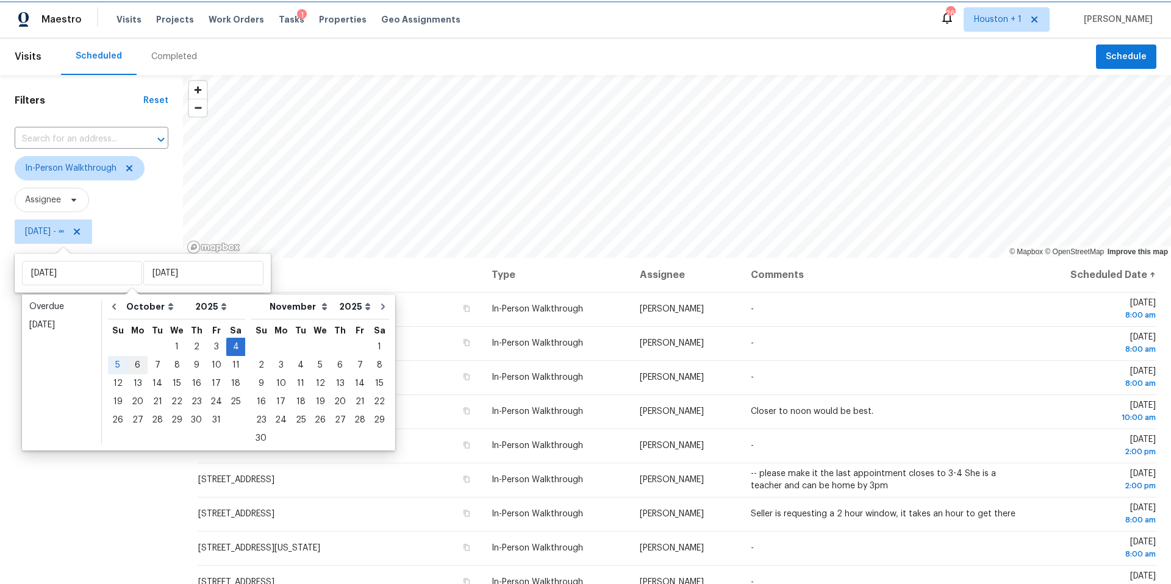
type input "[DATE]"
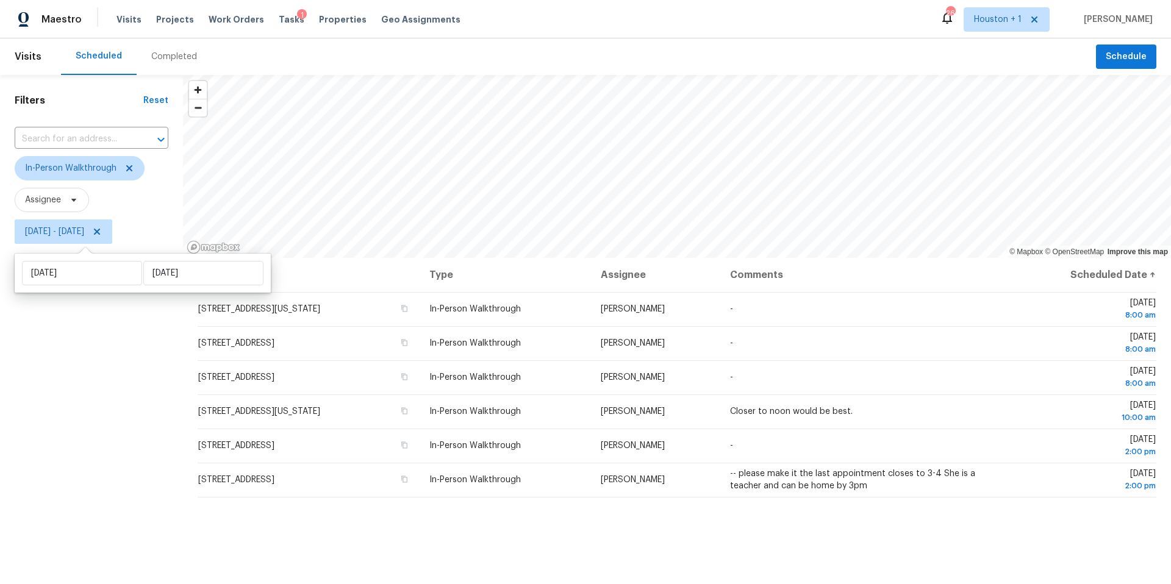
click at [80, 489] on div "Filters Reset ​ In-Person Walkthrough Assignee Sat, Oct 04 - Mon, Oct 06" at bounding box center [91, 400] width 183 height 650
click at [1016, 20] on span "Houston + 1" at bounding box center [998, 19] width 48 height 12
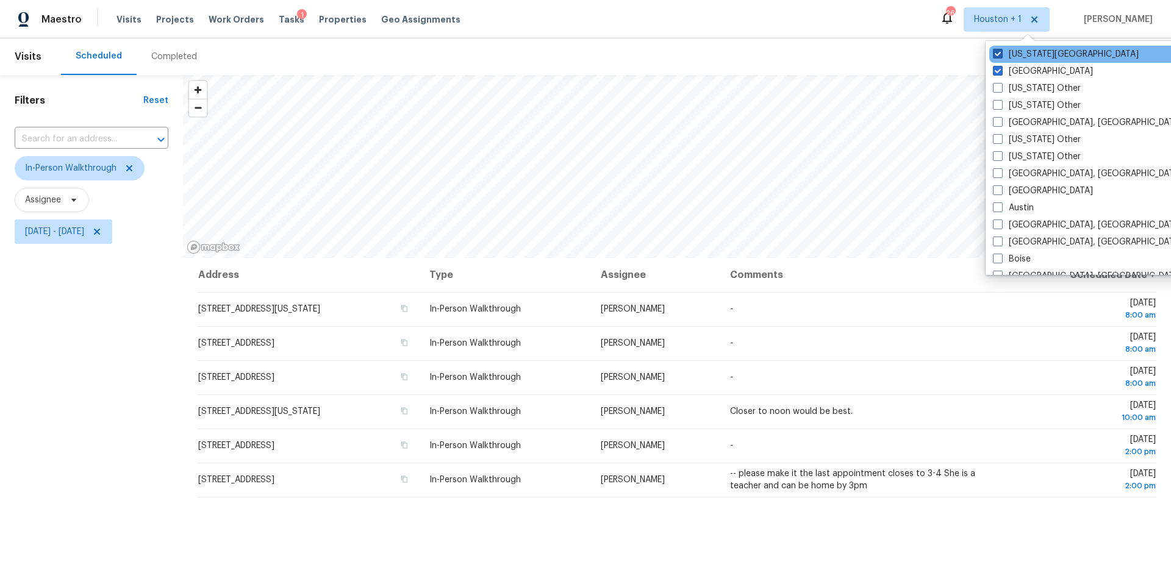
click at [1003, 54] on label "[US_STATE][GEOGRAPHIC_DATA]" at bounding box center [1066, 54] width 146 height 12
click at [1000, 54] on input "[US_STATE][GEOGRAPHIC_DATA]" at bounding box center [997, 52] width 8 height 8
checkbox input "false"
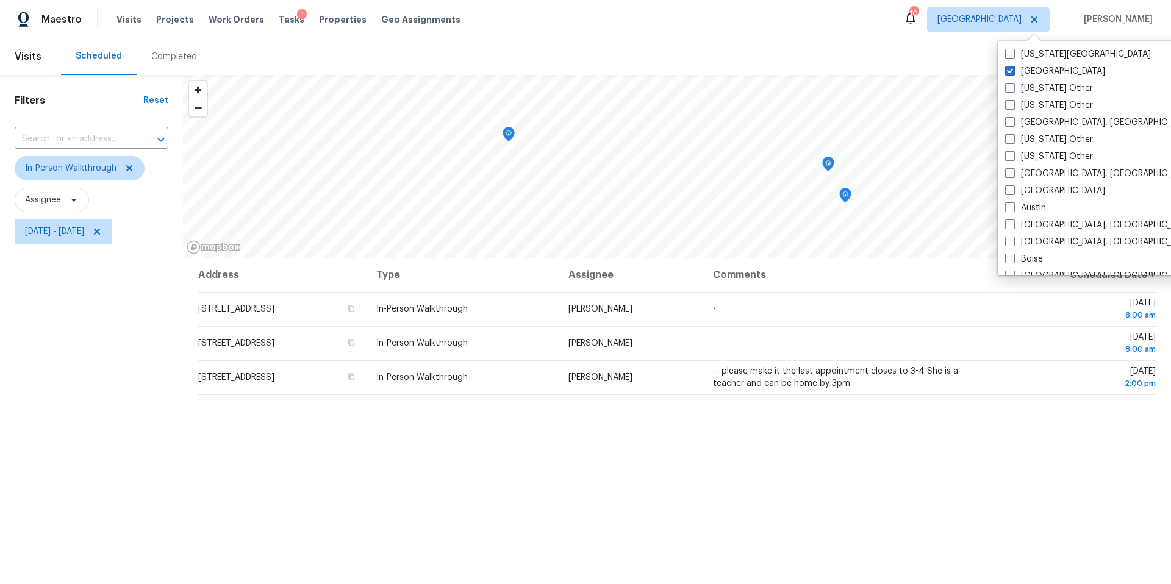
click at [844, 40] on div "Scheduled Completed" at bounding box center [578, 56] width 1035 height 37
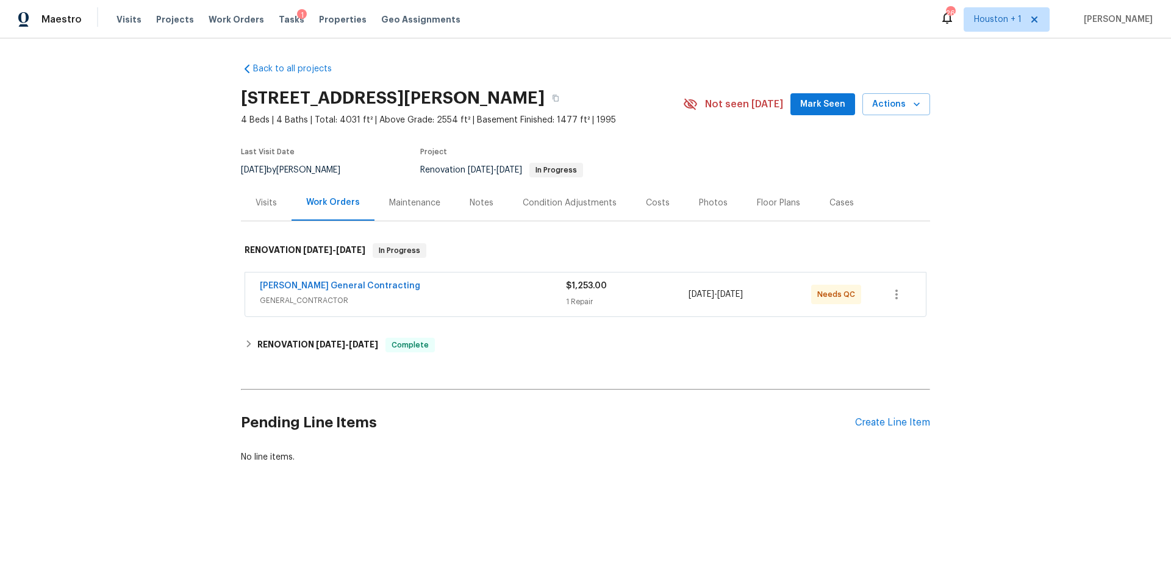
click at [261, 208] on div "Visits" at bounding box center [265, 203] width 21 height 12
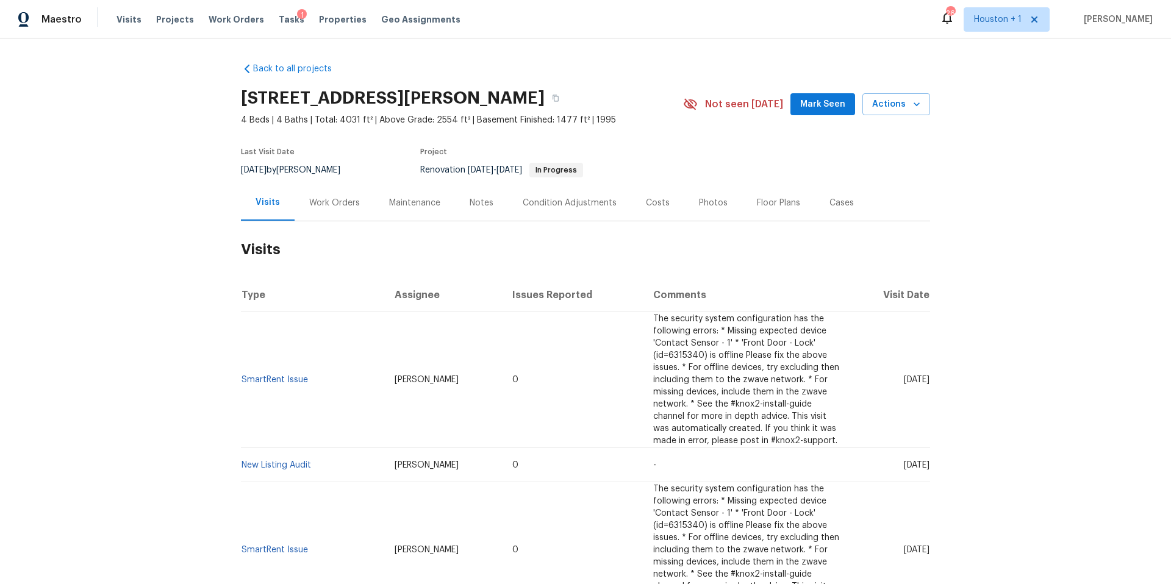
scroll to position [2, 0]
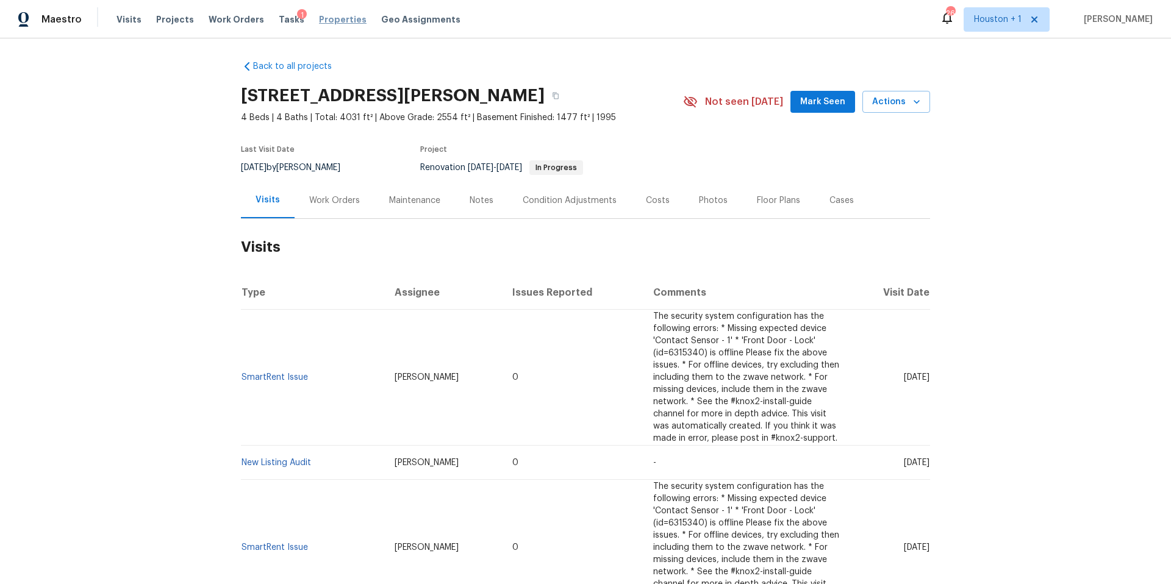
click at [333, 19] on span "Properties" at bounding box center [343, 19] width 48 height 12
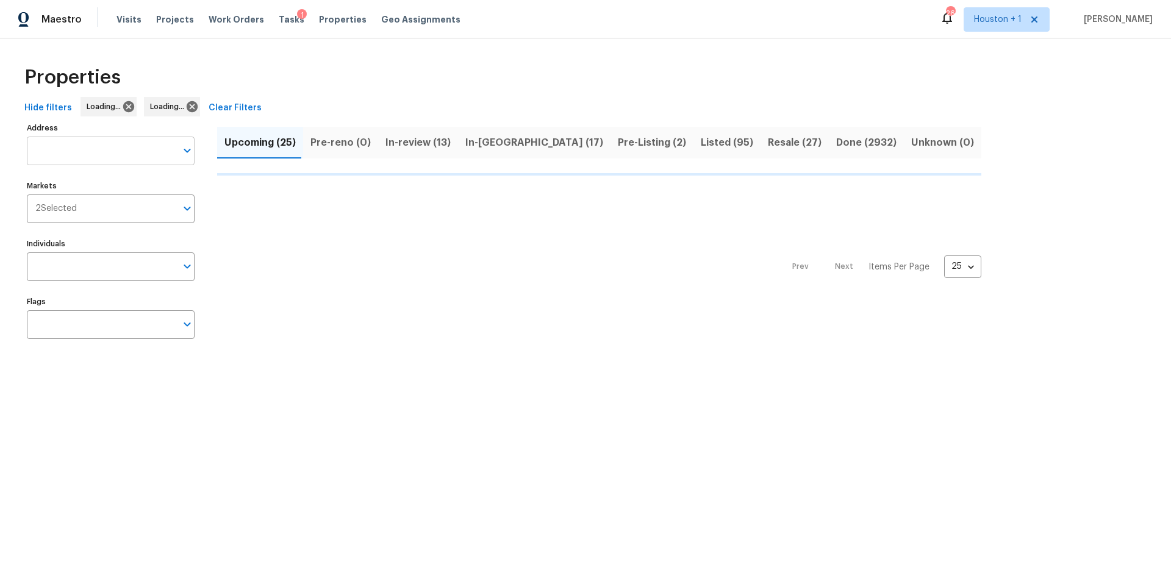
click at [96, 152] on input "Address" at bounding box center [101, 151] width 149 height 29
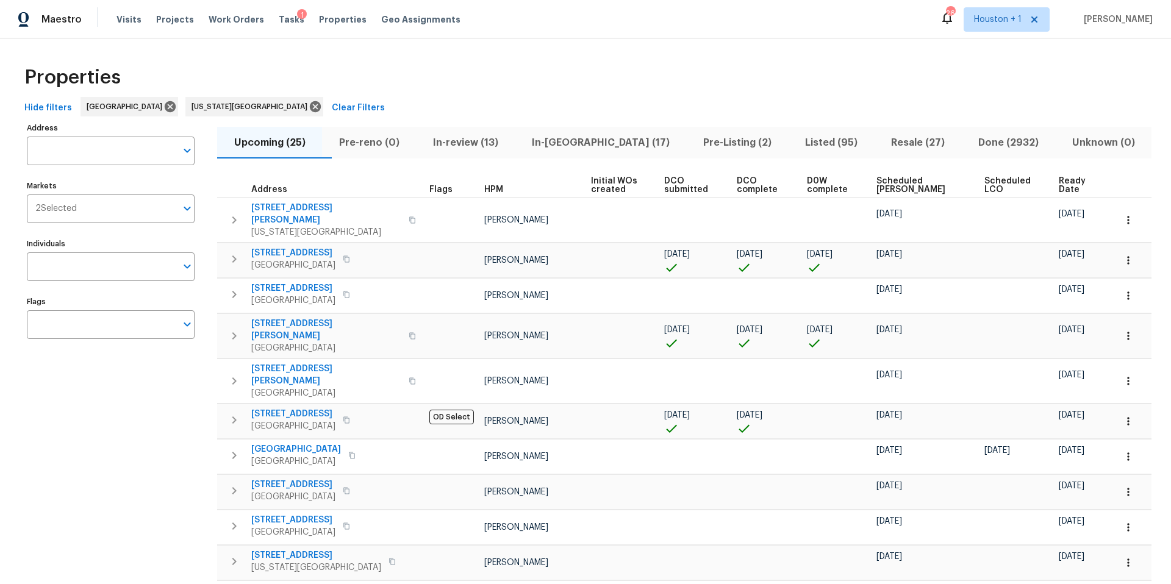
click at [96, 152] on input "Address" at bounding box center [101, 151] width 149 height 29
type input "623 n"
click at [90, 183] on li "[STREET_ADDRESS][US_STATE]" at bounding box center [110, 183] width 168 height 20
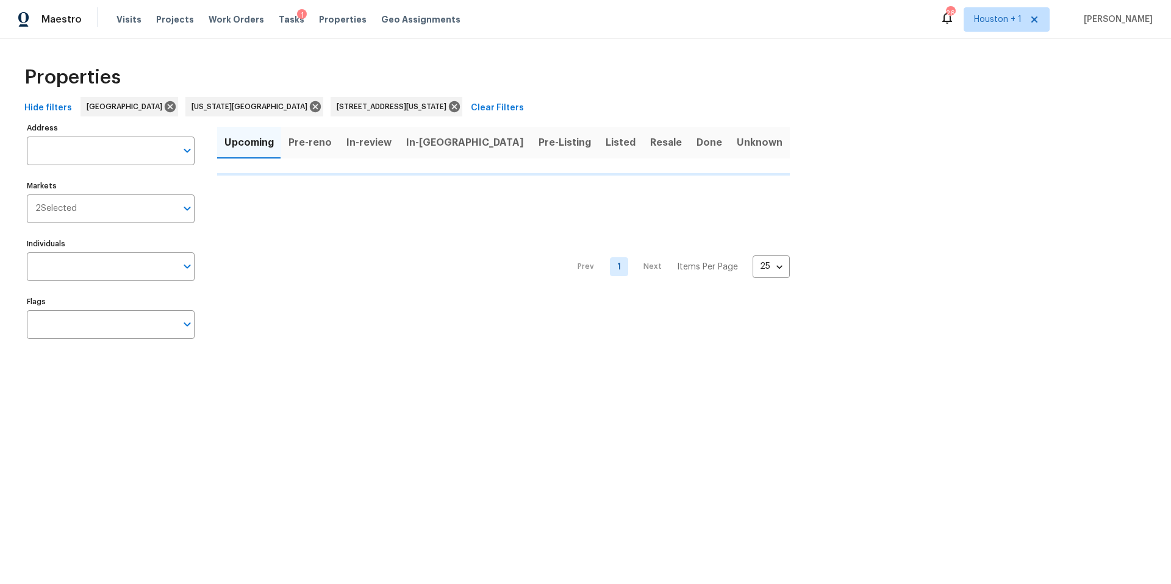
type input "[STREET_ADDRESS][US_STATE]"
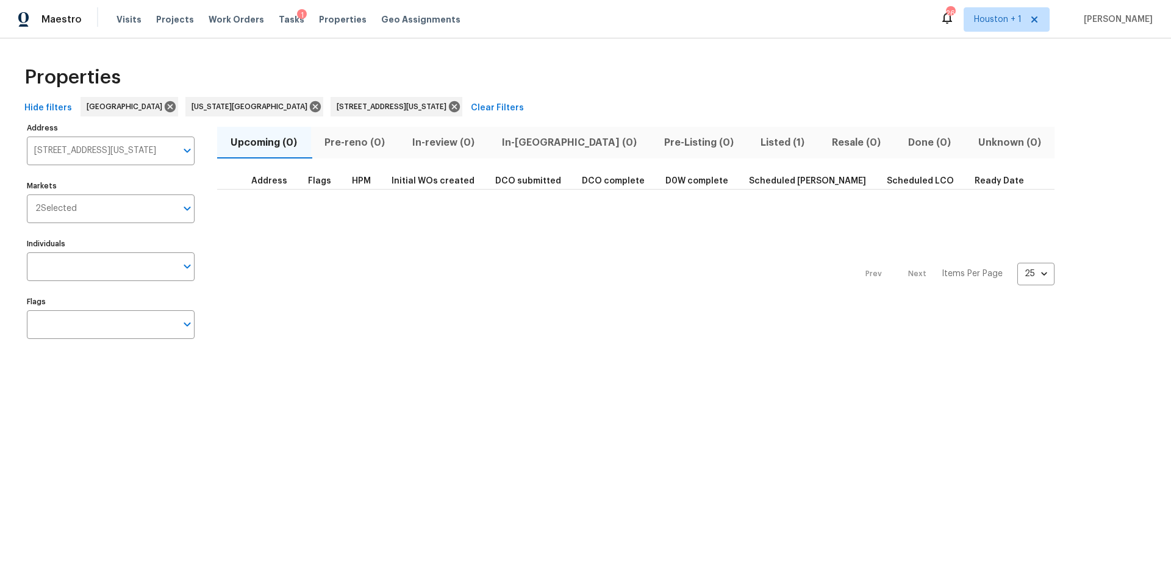
click at [754, 141] on span "Listed (1)" at bounding box center [782, 142] width 57 height 17
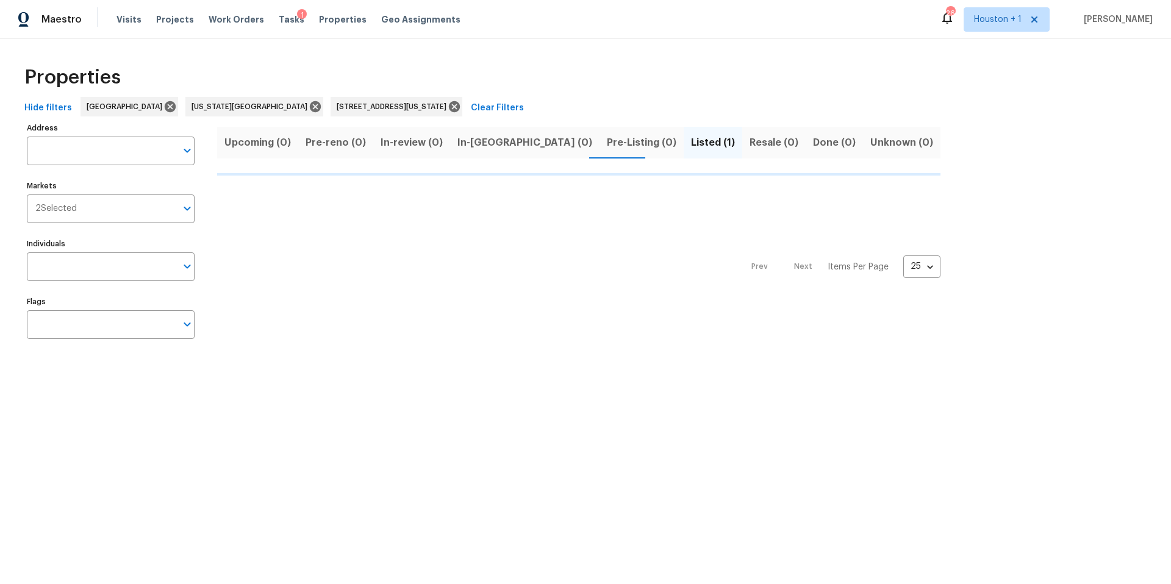
type input "[STREET_ADDRESS][US_STATE]"
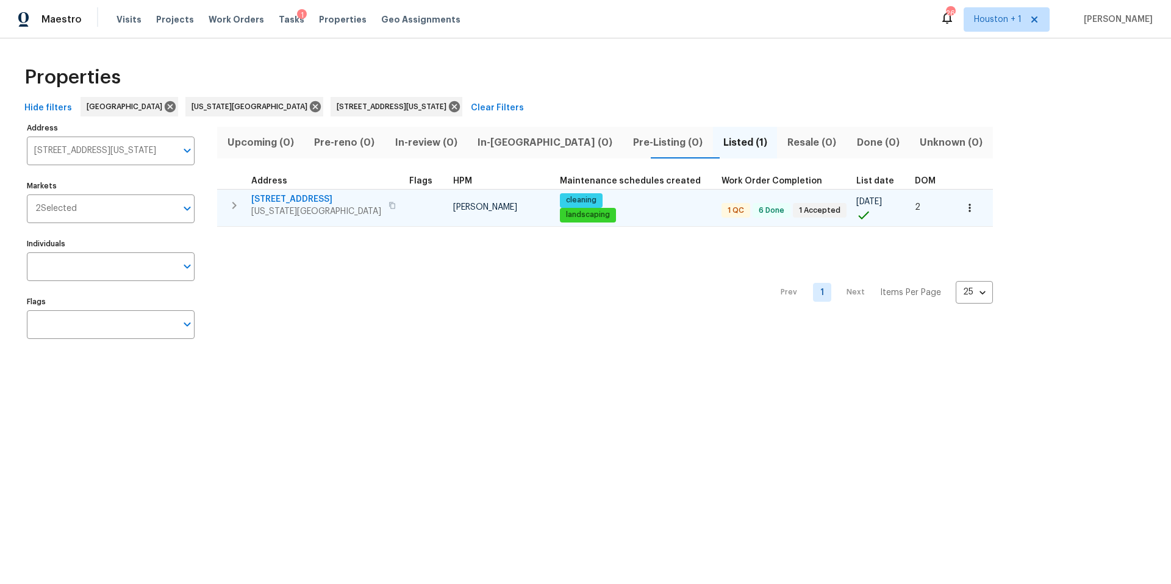
click at [313, 201] on span "[STREET_ADDRESS]" at bounding box center [316, 199] width 130 height 12
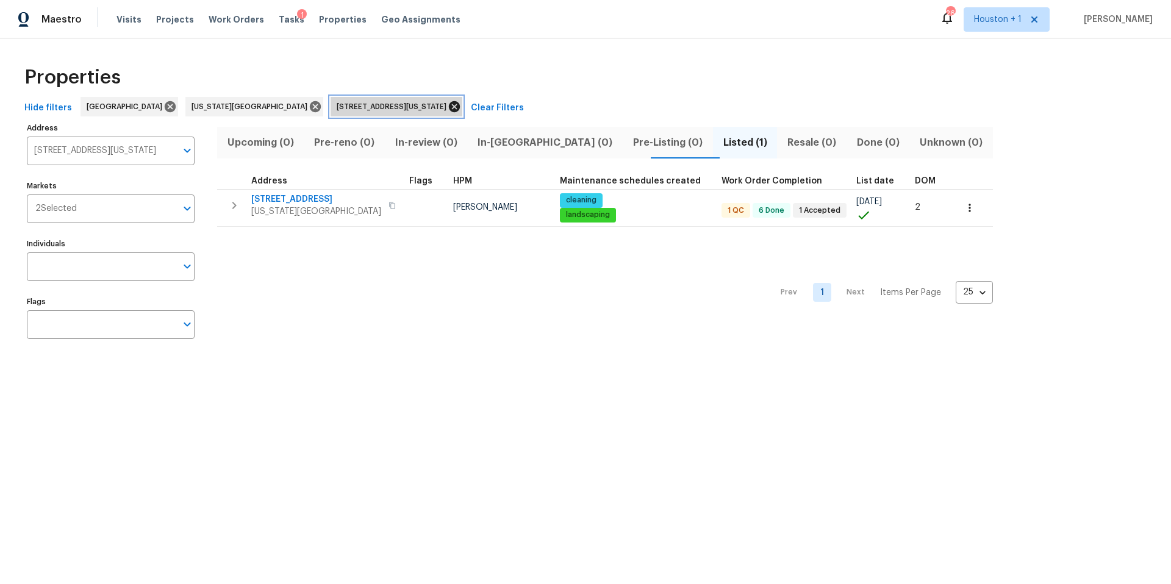
click at [449, 110] on icon at bounding box center [454, 106] width 11 height 11
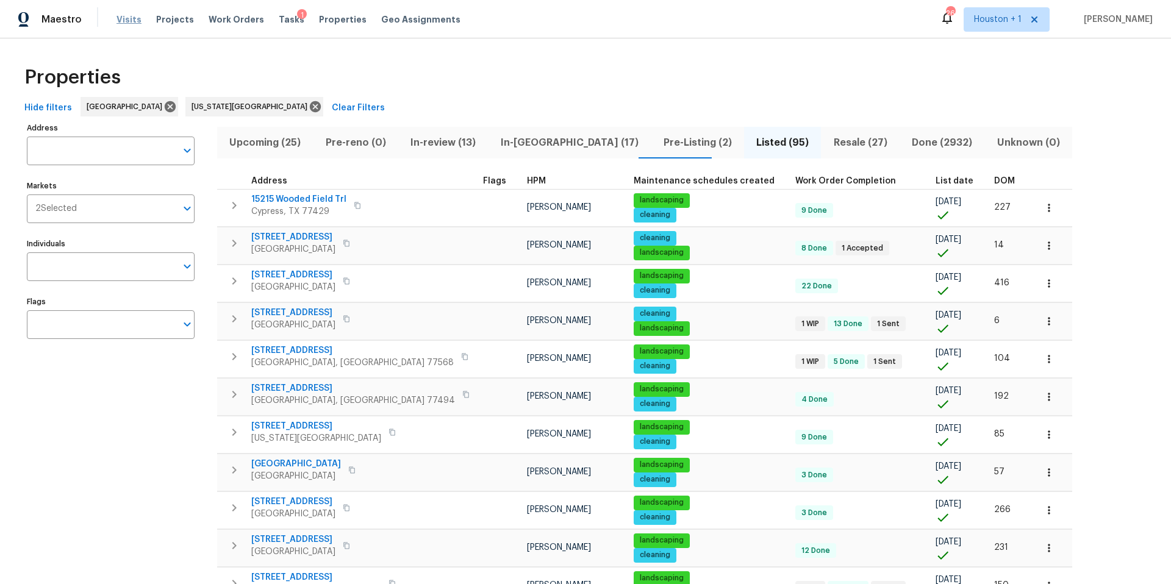
click at [128, 20] on span "Visits" at bounding box center [128, 19] width 25 height 12
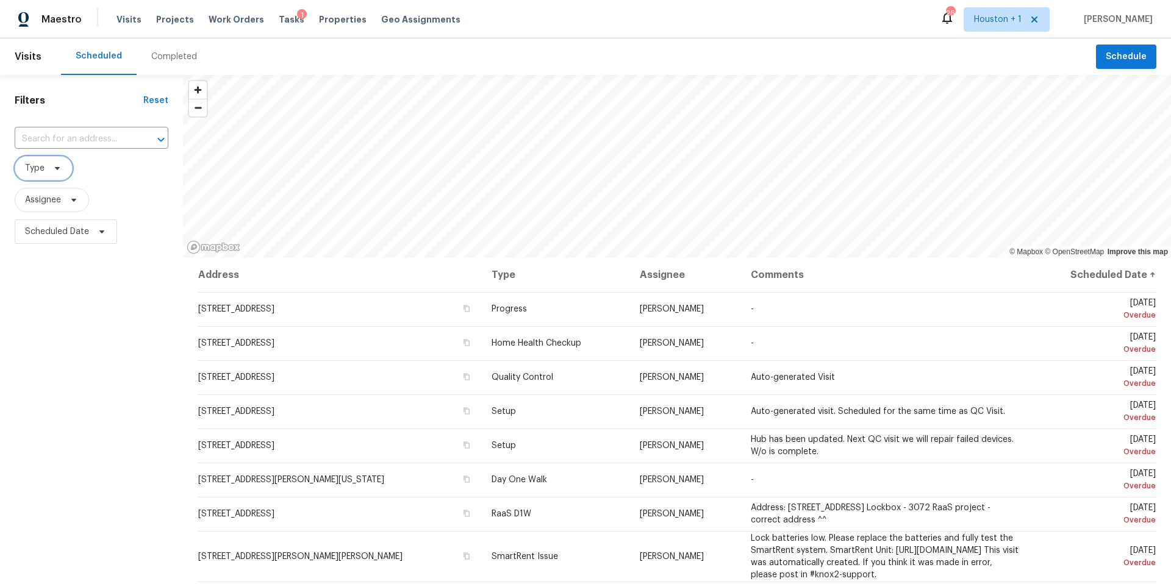
click at [59, 174] on span "Type" at bounding box center [44, 168] width 58 height 24
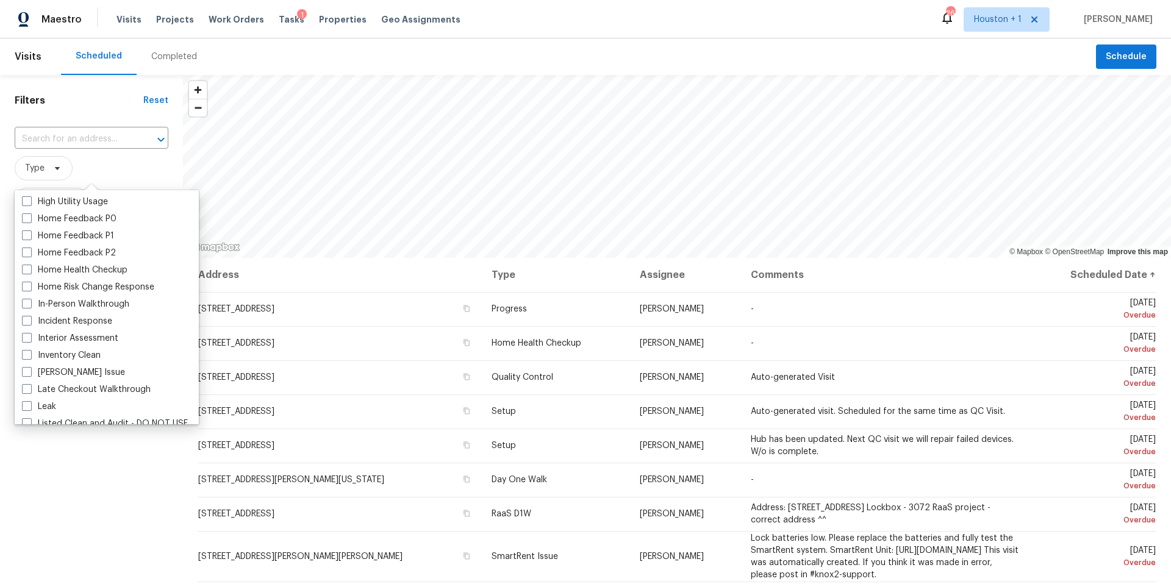
scroll to position [381, 0]
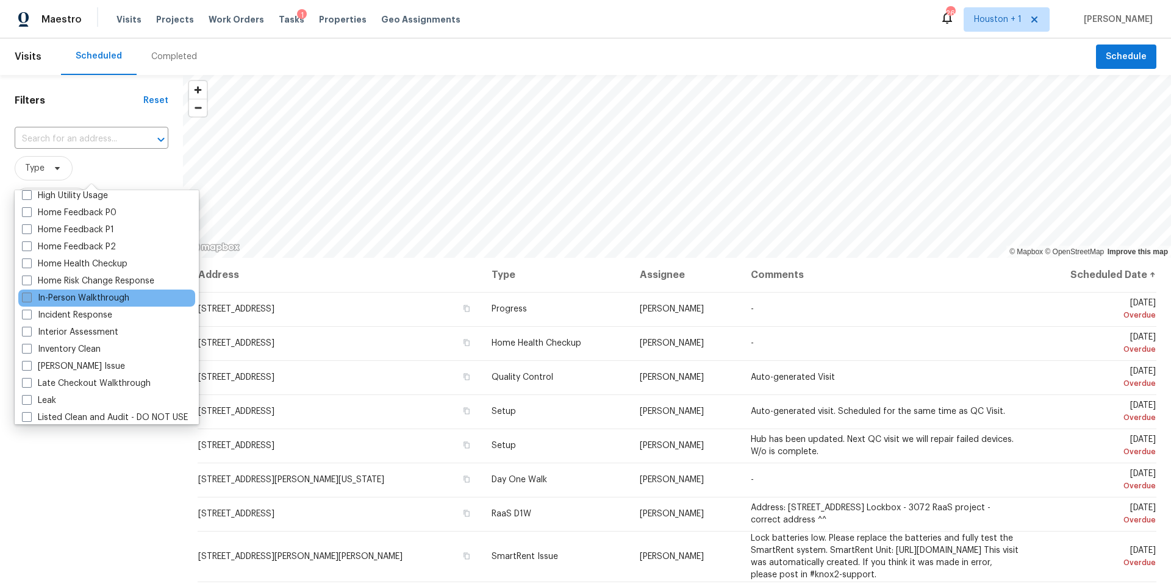
click at [66, 299] on label "In-Person Walkthrough" at bounding box center [75, 298] width 107 height 12
click at [30, 299] on input "In-Person Walkthrough" at bounding box center [26, 296] width 8 height 8
checkbox input "true"
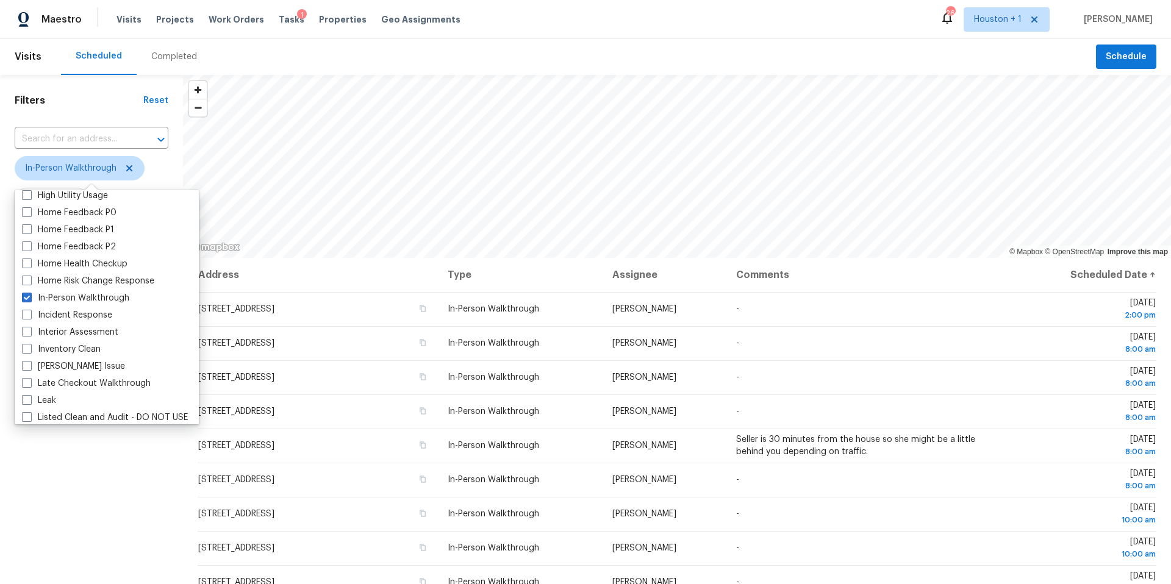
click at [74, 487] on div "Filters Reset ​ In-Person Walkthrough Assignee Scheduled Date" at bounding box center [91, 400] width 183 height 650
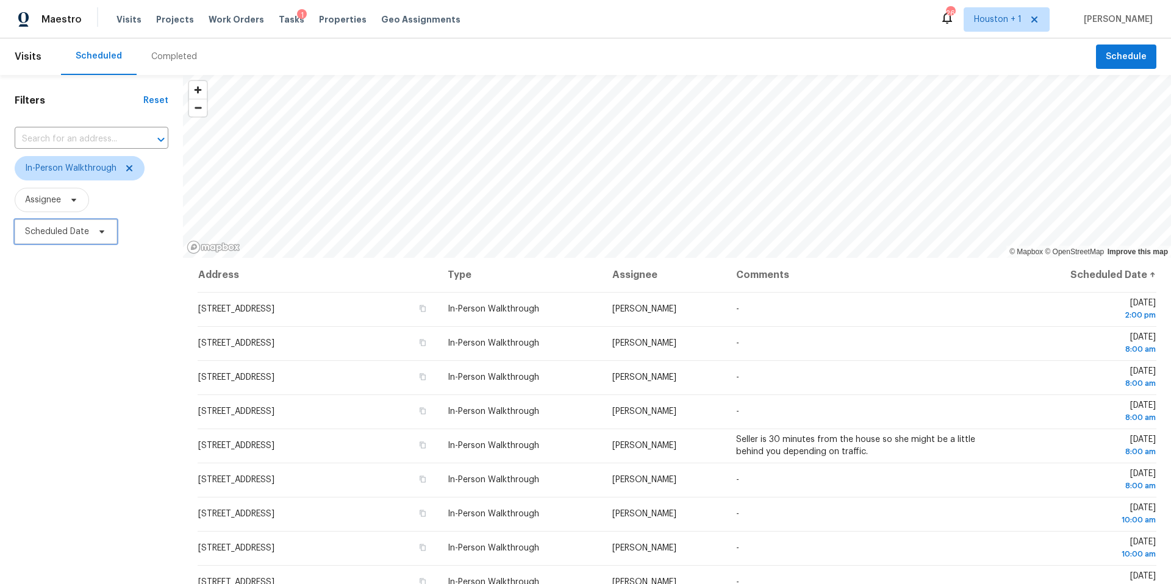
click at [82, 235] on span "Scheduled Date" at bounding box center [57, 232] width 64 height 12
click at [80, 282] on input "text" at bounding box center [82, 273] width 120 height 24
select select "9"
select select "2025"
select select "10"
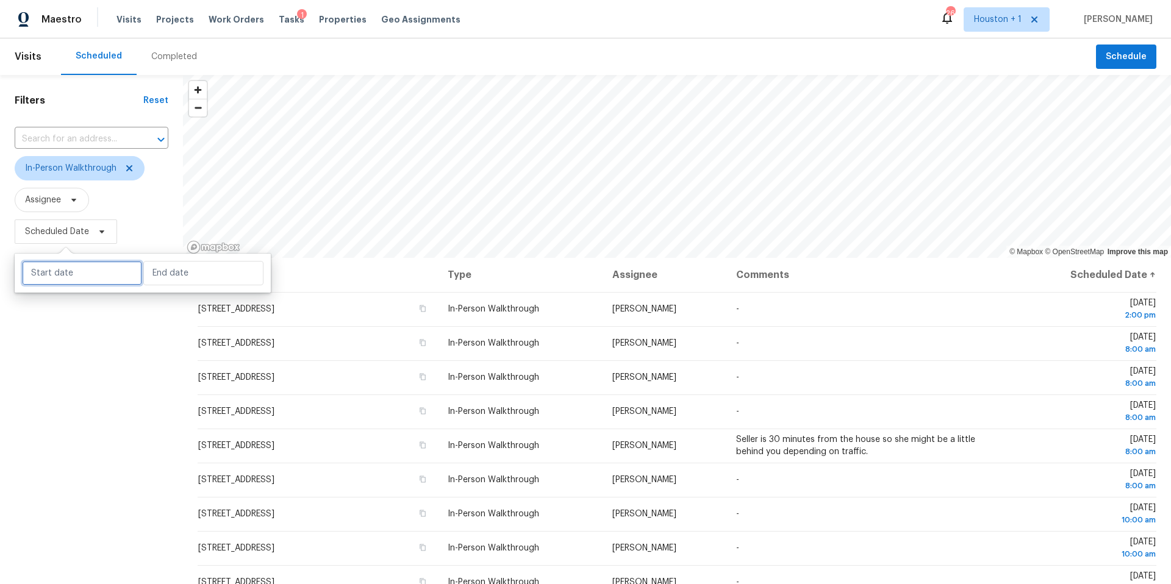
select select "2025"
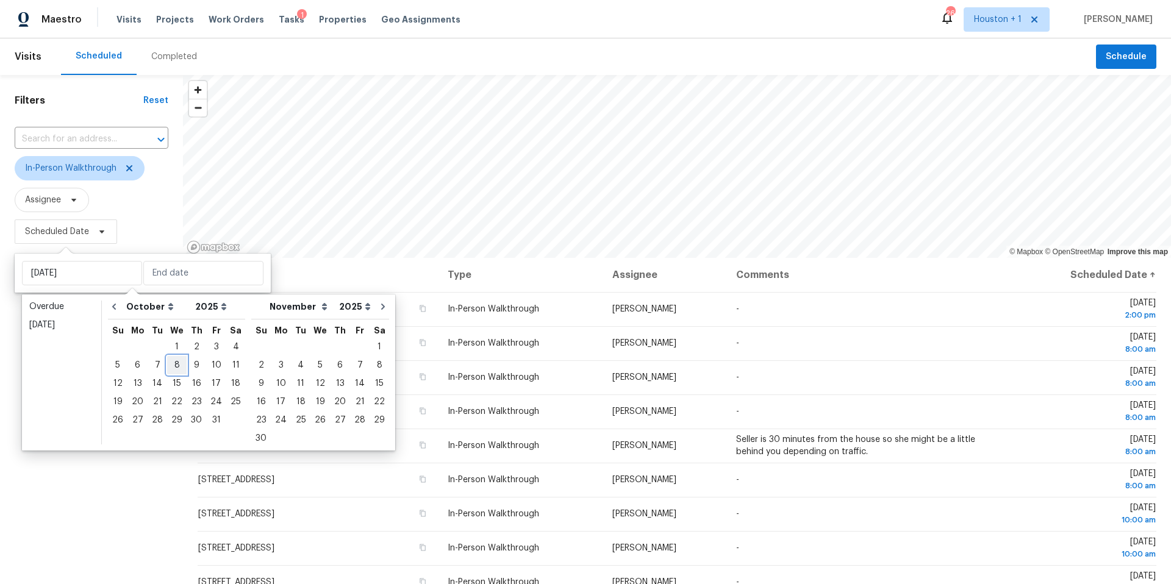
click at [176, 363] on div "8" at bounding box center [177, 365] width 20 height 17
type input "[DATE]"
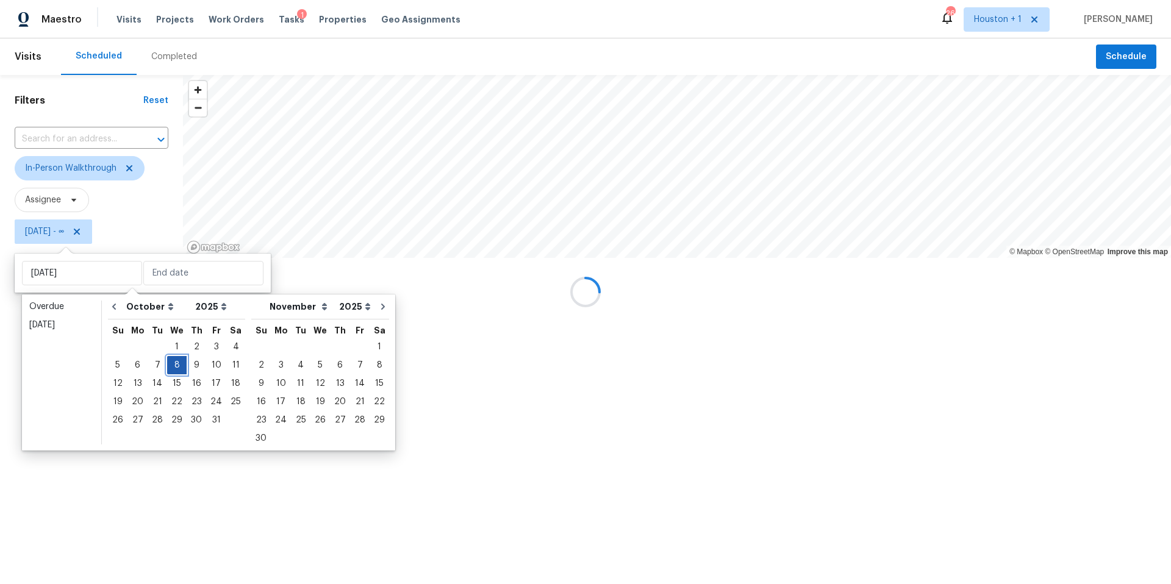
click at [176, 363] on div "8" at bounding box center [177, 365] width 20 height 17
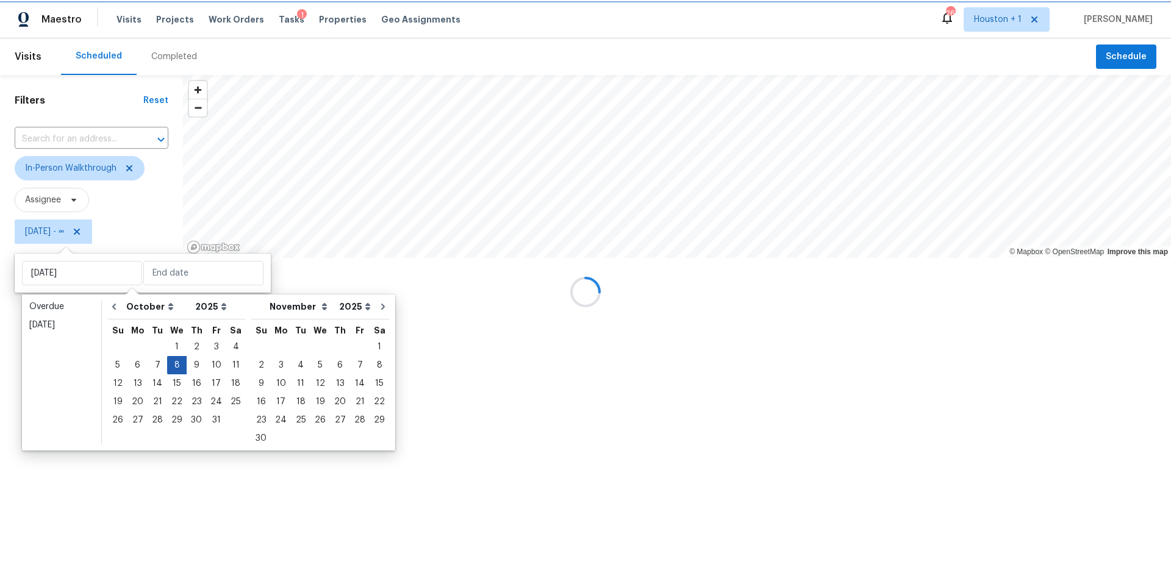
type input "[DATE]"
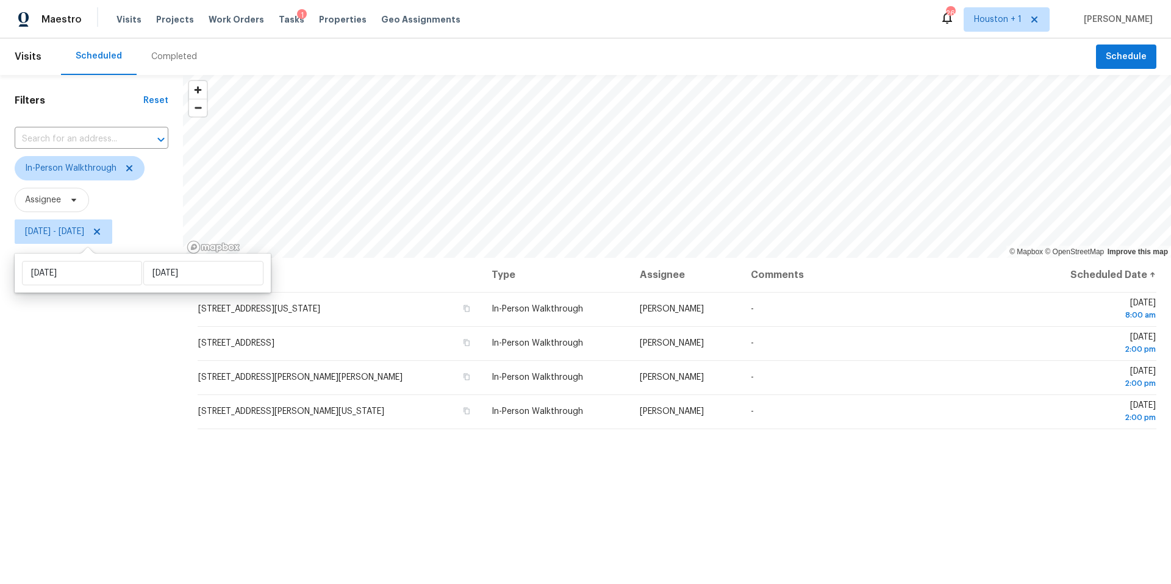
click at [116, 435] on div "Filters Reset ​ In-Person Walkthrough Assignee [DATE] - [DATE]" at bounding box center [91, 400] width 183 height 650
click at [1113, 47] on button "Schedule" at bounding box center [1126, 57] width 60 height 25
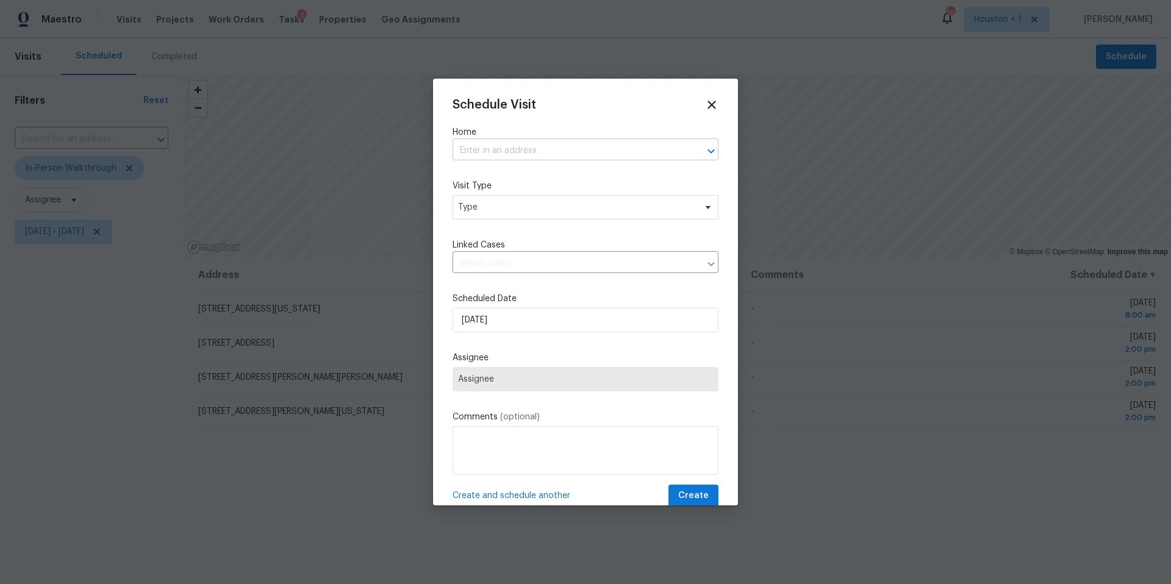
click at [482, 155] on input "text" at bounding box center [568, 150] width 232 height 19
type input "4226"
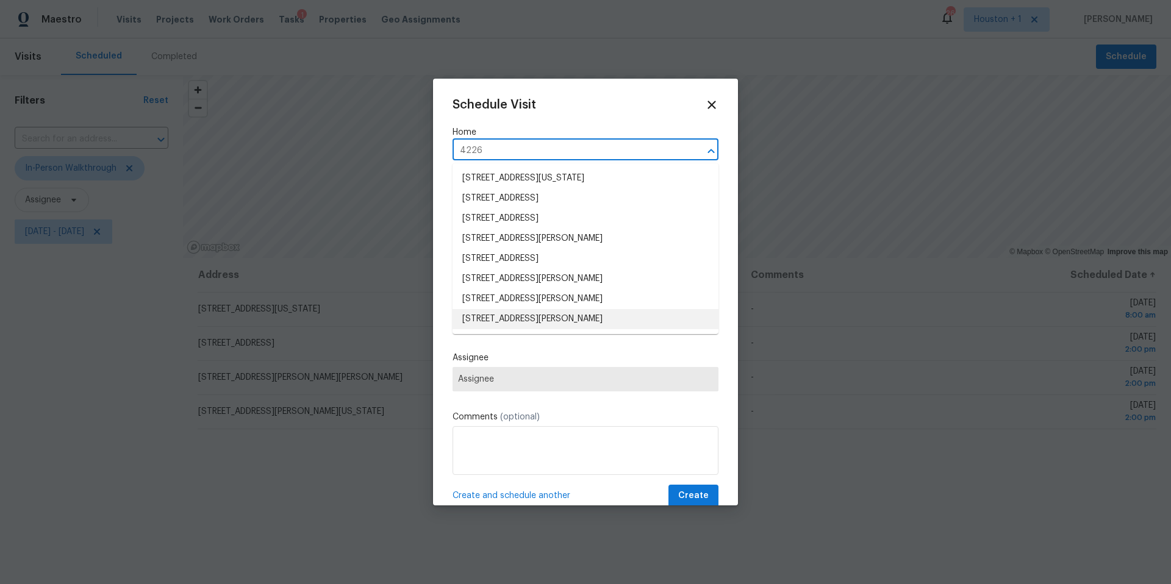
click at [498, 318] on li "[STREET_ADDRESS][PERSON_NAME]" at bounding box center [585, 319] width 266 height 20
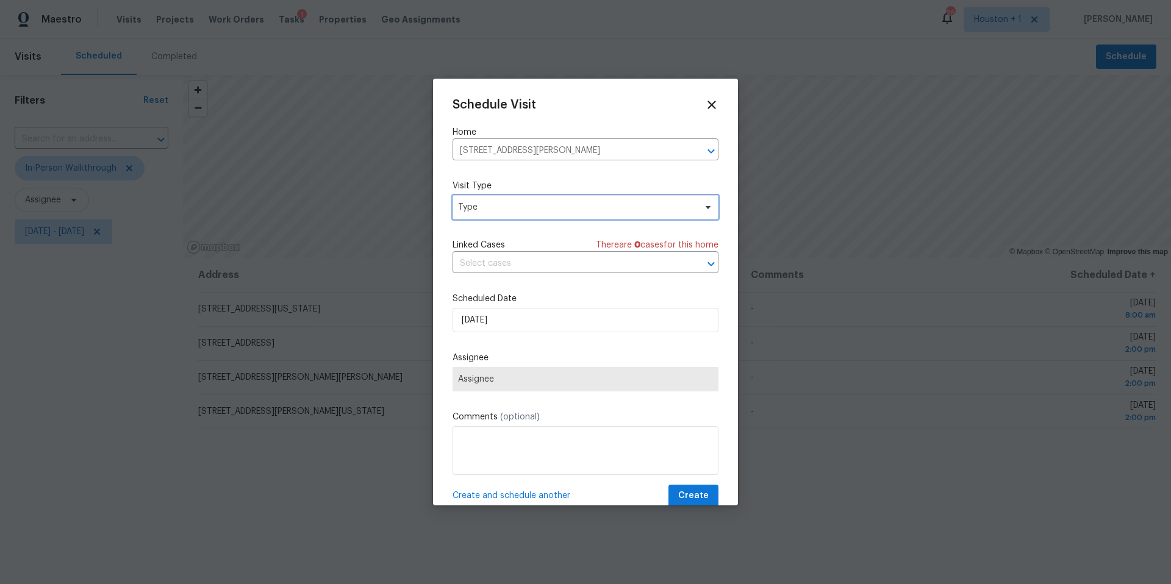
click at [516, 207] on span "Type" at bounding box center [576, 207] width 237 height 12
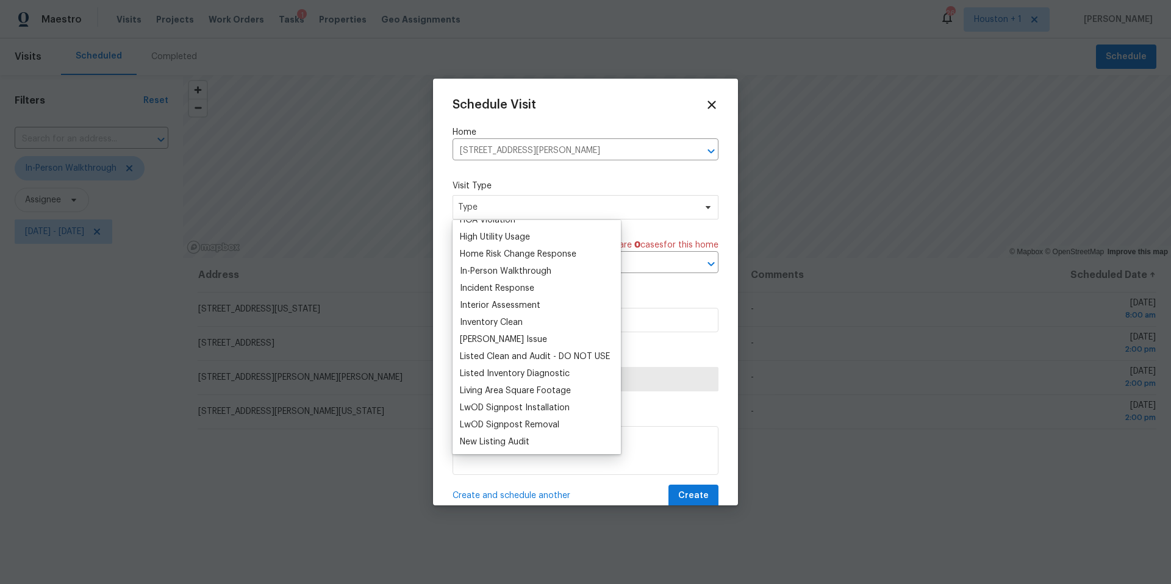
scroll to position [191, 0]
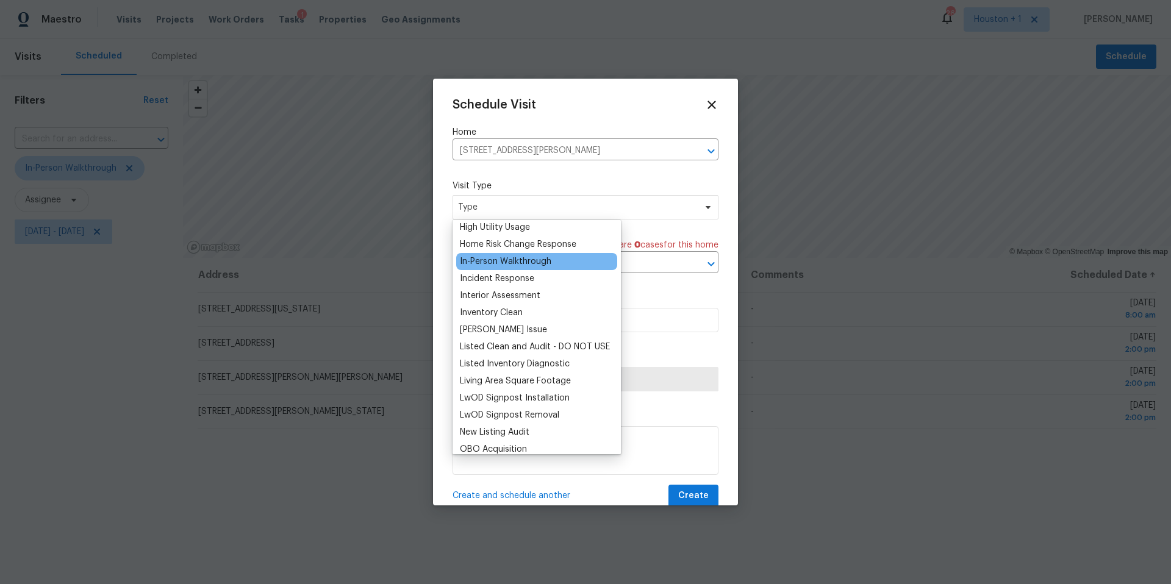
type input "i"
click at [492, 262] on div "In-Person Walkthrough" at bounding box center [505, 261] width 91 height 12
type input "10/02/2025 12:41 pm"
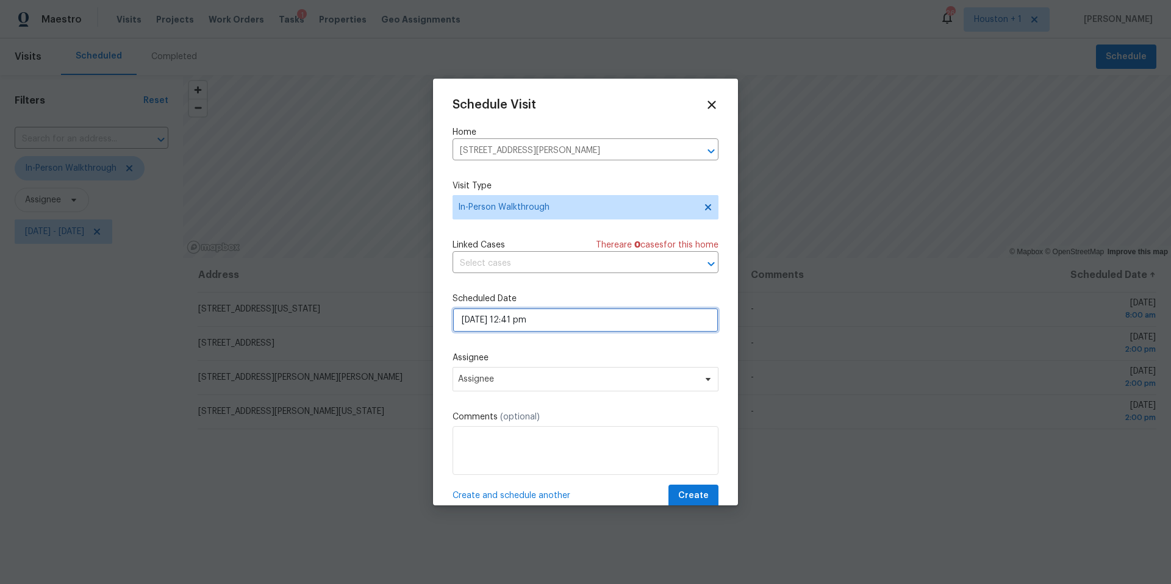
click at [574, 322] on input "10/02/2025 12:41 pm" at bounding box center [585, 320] width 266 height 24
select select "pm"
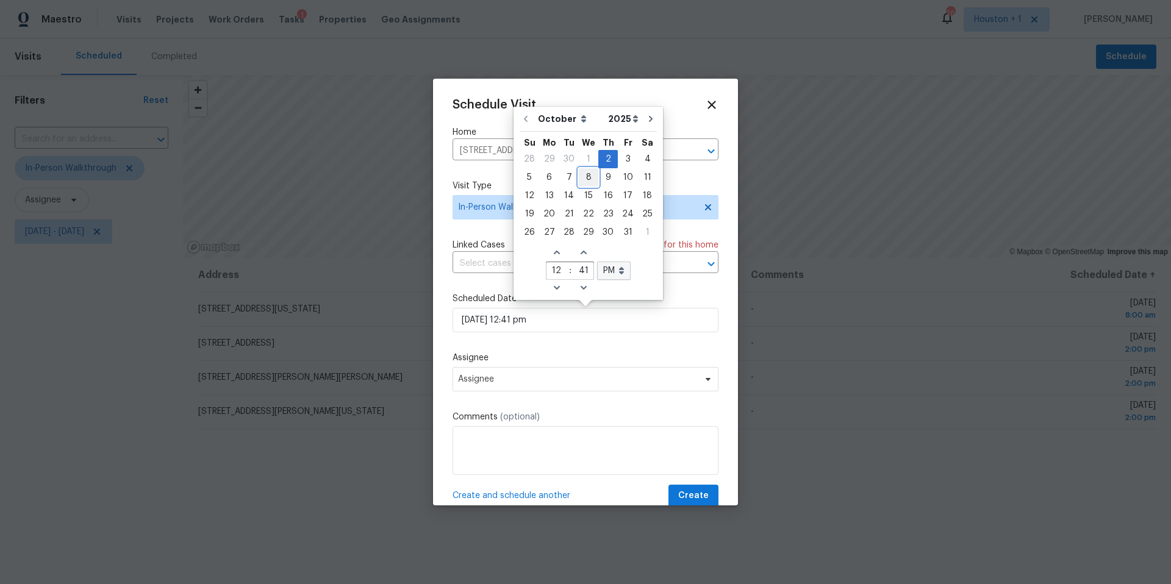
click at [586, 177] on div "8" at bounding box center [589, 177] width 20 height 17
type input "10/08/2025 12:41 pm"
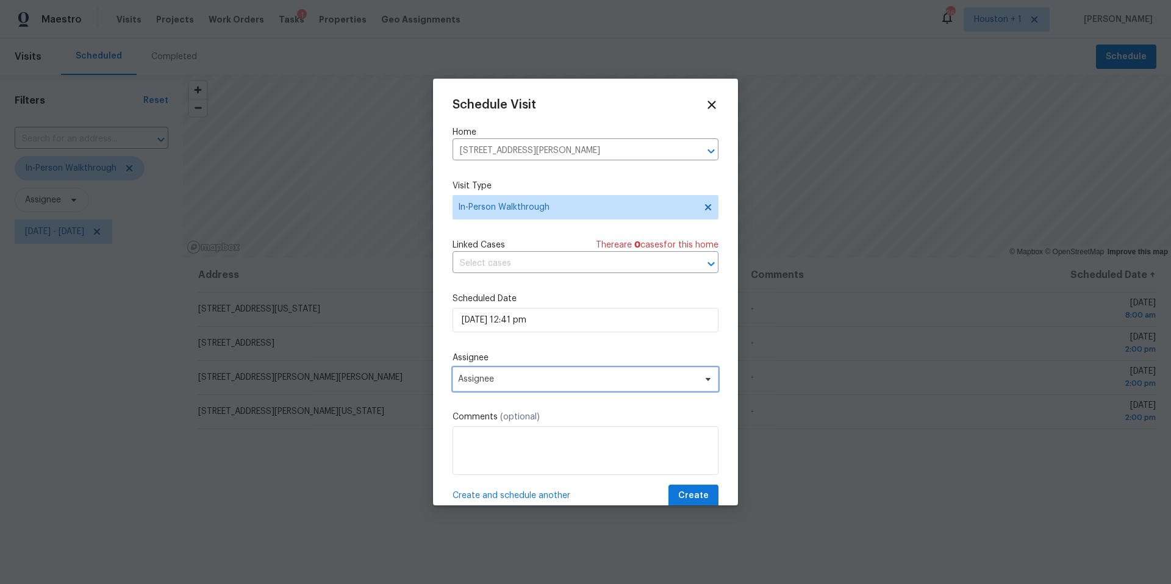
click at [493, 382] on span "Assignee" at bounding box center [577, 379] width 239 height 10
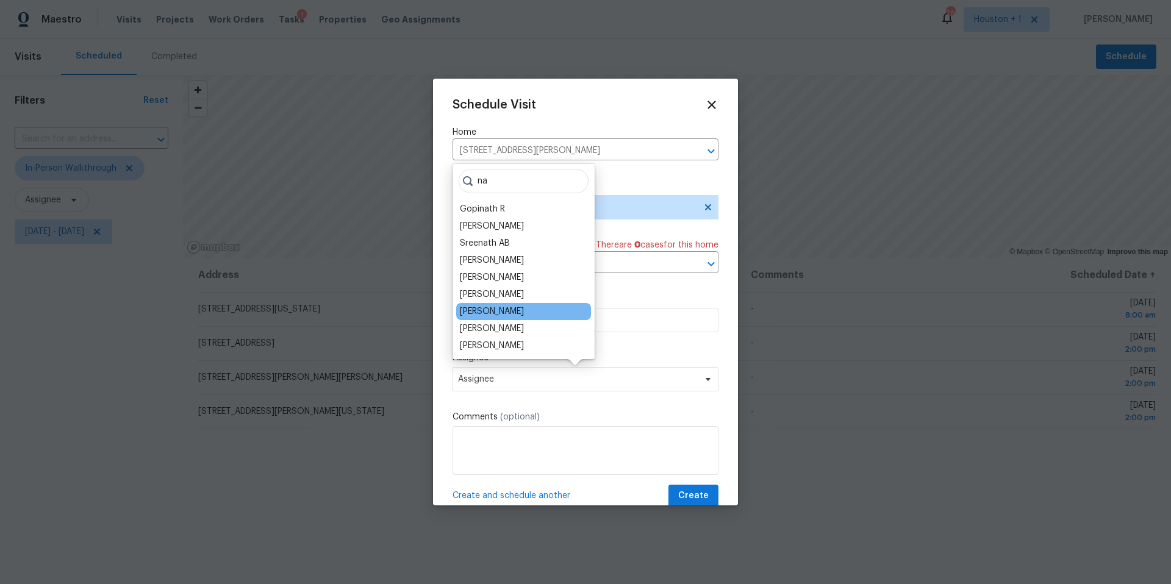
type input "na"
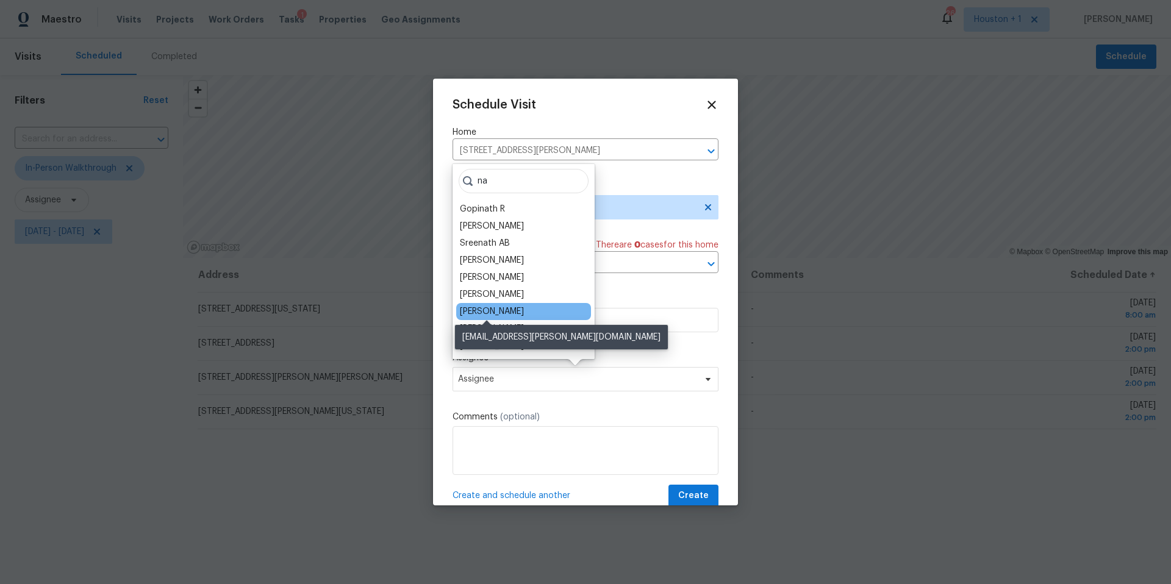
click at [494, 315] on div "[PERSON_NAME]" at bounding box center [492, 311] width 64 height 12
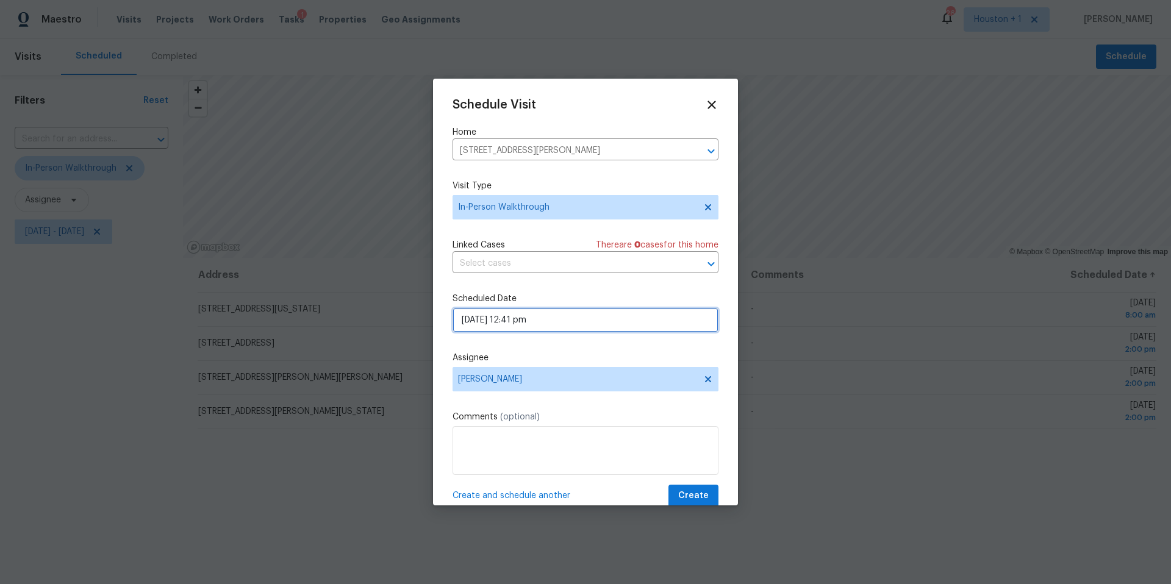
click at [579, 323] on input "10/08/2025 12:41 pm" at bounding box center [585, 320] width 266 height 24
select select "pm"
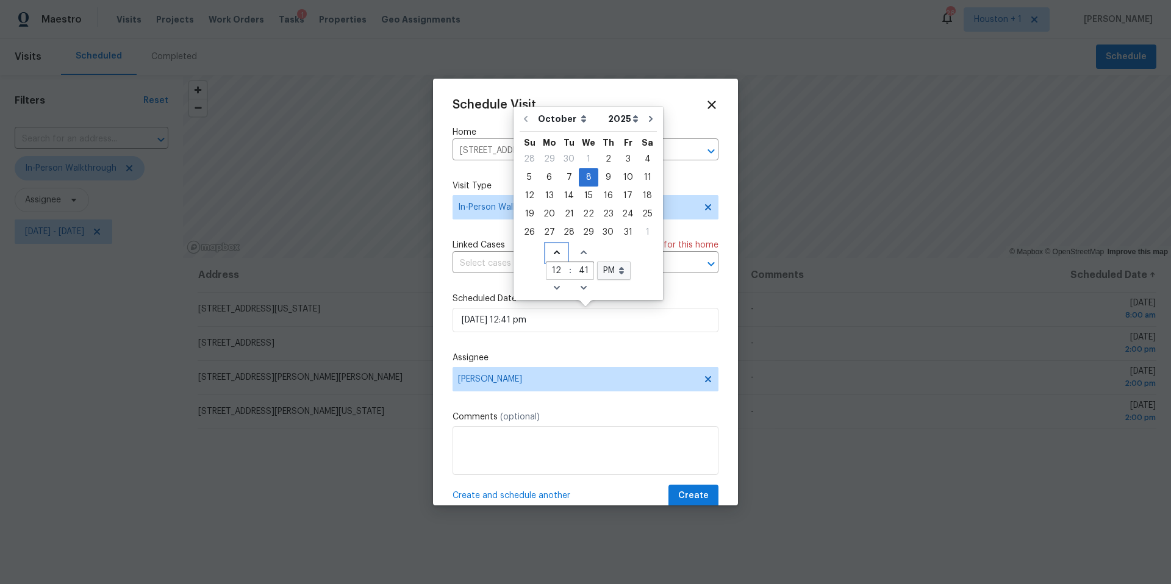
click at [554, 255] on icon "Increase hours (12hr clock)" at bounding box center [557, 253] width 10 height 10
type input "10/08/2025 1:41 pm"
type input "1"
click at [554, 255] on icon "Increase hours (12hr clock)" at bounding box center [557, 253] width 10 height 10
type input "10/08/2025 2:41 pm"
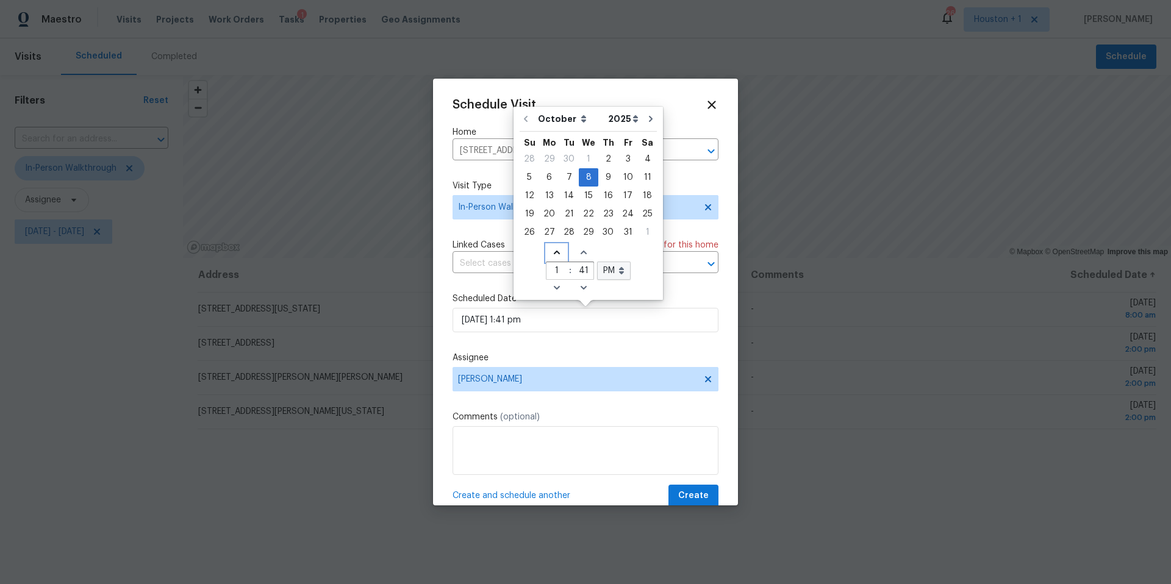
type input "2"
click at [579, 255] on icon "Increase minutes" at bounding box center [584, 253] width 10 height 10
type input "10/08/2025 2:42 pm"
type input "42"
click at [579, 255] on icon "Increase minutes" at bounding box center [584, 253] width 10 height 10
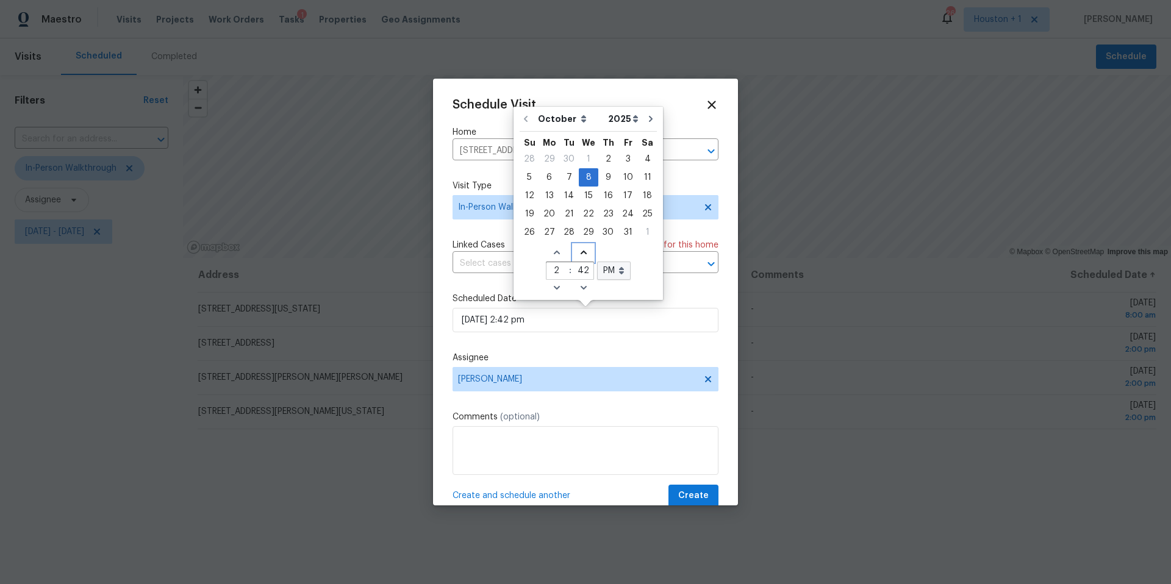
type input "10/08/2025 2:43 pm"
type input "43"
click at [579, 255] on icon "Increase minutes" at bounding box center [584, 253] width 10 height 10
type input "10/08/2025 2:44 pm"
type input "44"
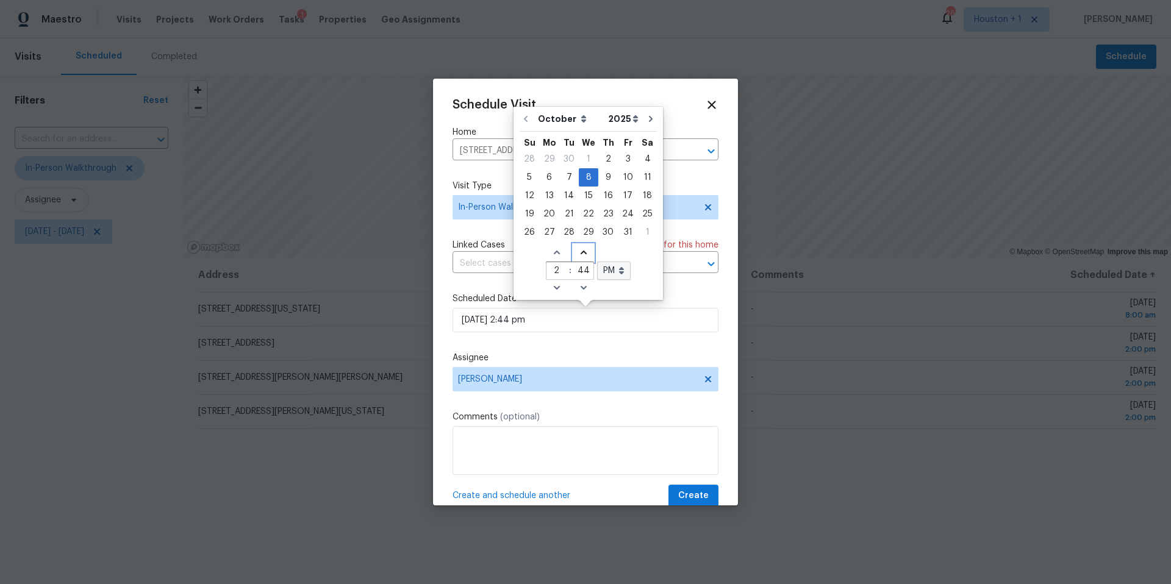
click at [579, 255] on icon "Increase minutes" at bounding box center [584, 253] width 10 height 10
type input "10/08/2025 2:45 pm"
type input "45"
click at [579, 255] on icon "Increase minutes" at bounding box center [584, 253] width 10 height 10
type input "10/08/2025 2:46 pm"
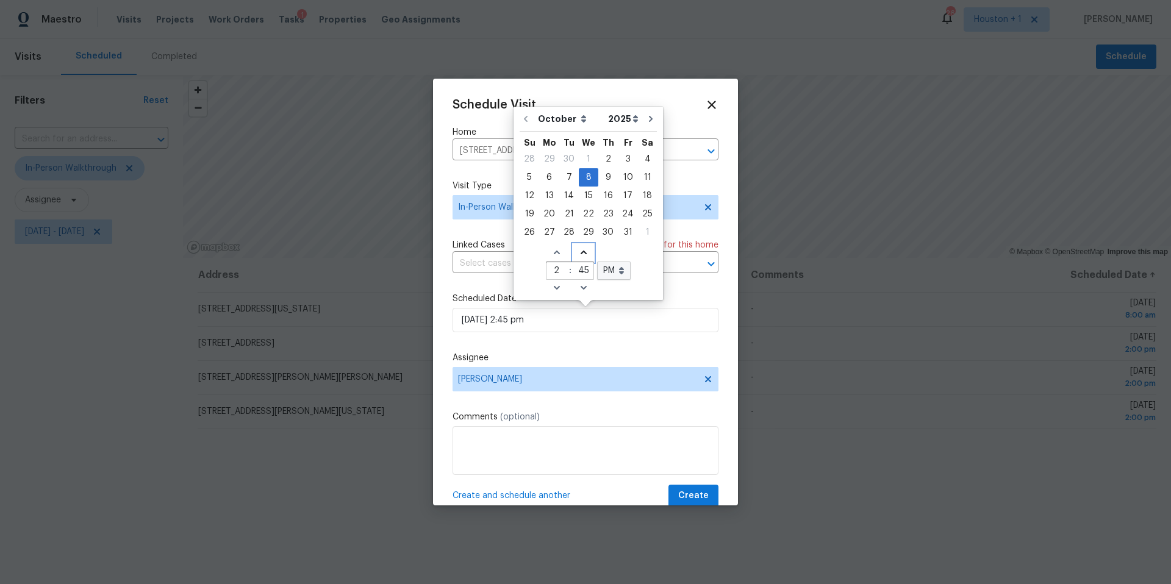
type input "46"
click at [579, 255] on icon "Increase minutes" at bounding box center [584, 253] width 10 height 10
type input "10/08/2025 2:47 pm"
type input "47"
click at [579, 255] on icon "Increase minutes" at bounding box center [584, 253] width 10 height 10
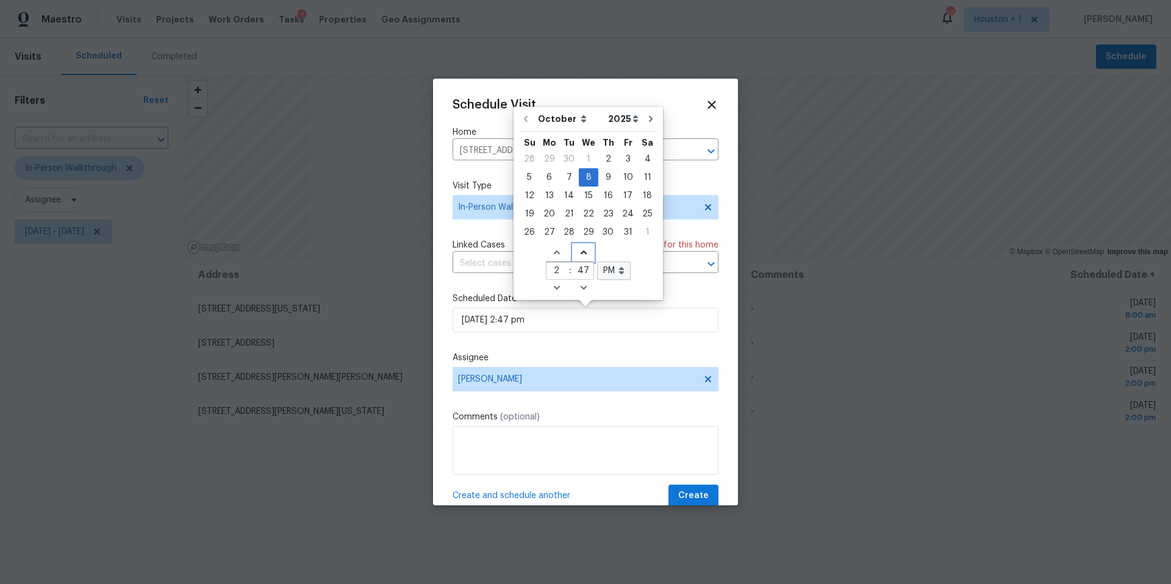
type input "10/08/2025 2:48 pm"
type input "48"
click at [579, 255] on icon "Increase minutes" at bounding box center [584, 253] width 10 height 10
type input "10/08/2025 2:49 pm"
type input "49"
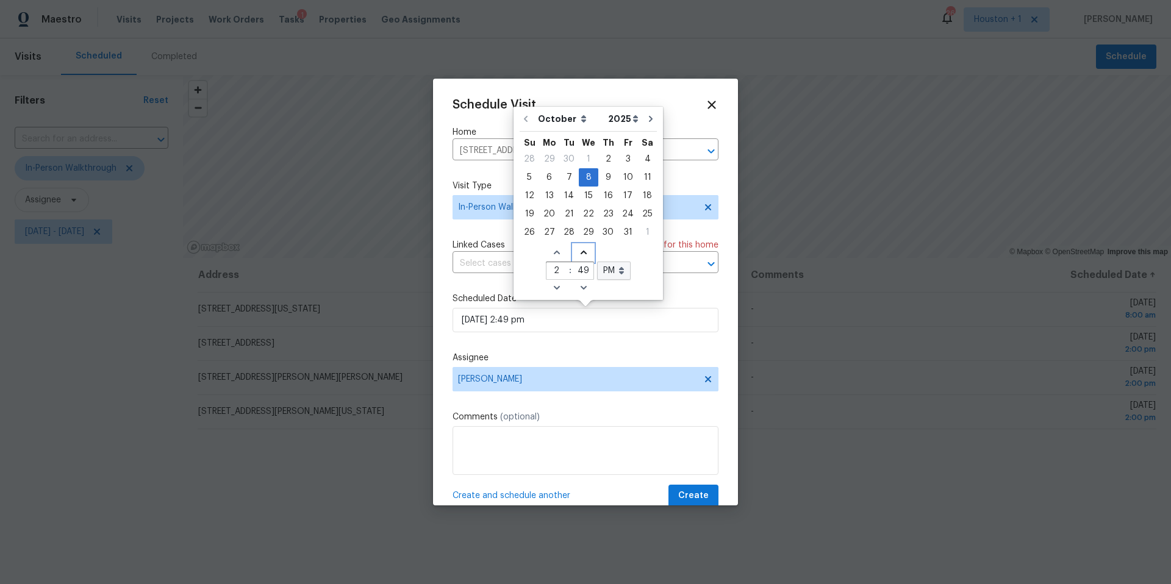
click at [579, 255] on icon "Increase minutes" at bounding box center [584, 253] width 10 height 10
type input "10/08/2025 2:50 pm"
type input "50"
click at [579, 255] on icon "Increase minutes" at bounding box center [584, 253] width 10 height 10
type input "10/08/2025 2:51 pm"
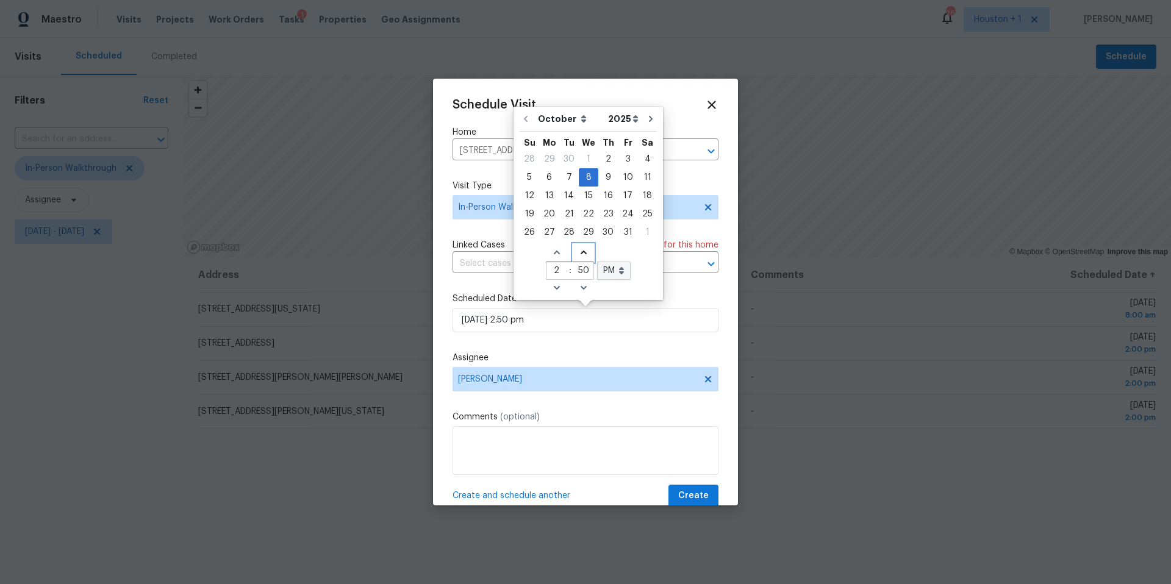
type input "51"
click at [579, 255] on icon "Increase minutes" at bounding box center [584, 253] width 10 height 10
type input "10/08/2025 2:52 pm"
type input "52"
click at [579, 255] on icon "Increase minutes" at bounding box center [584, 253] width 10 height 10
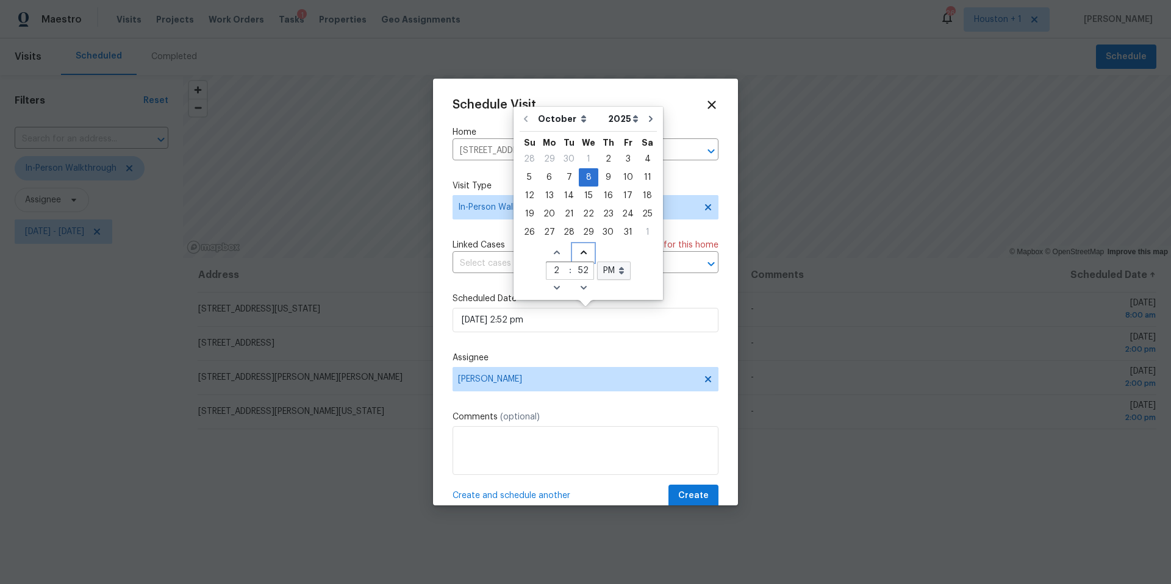
type input "10/08/2025 2:53 pm"
type input "53"
click at [579, 255] on icon "Increase minutes" at bounding box center [584, 253] width 10 height 10
type input "10/08/2025 2:54 pm"
type input "54"
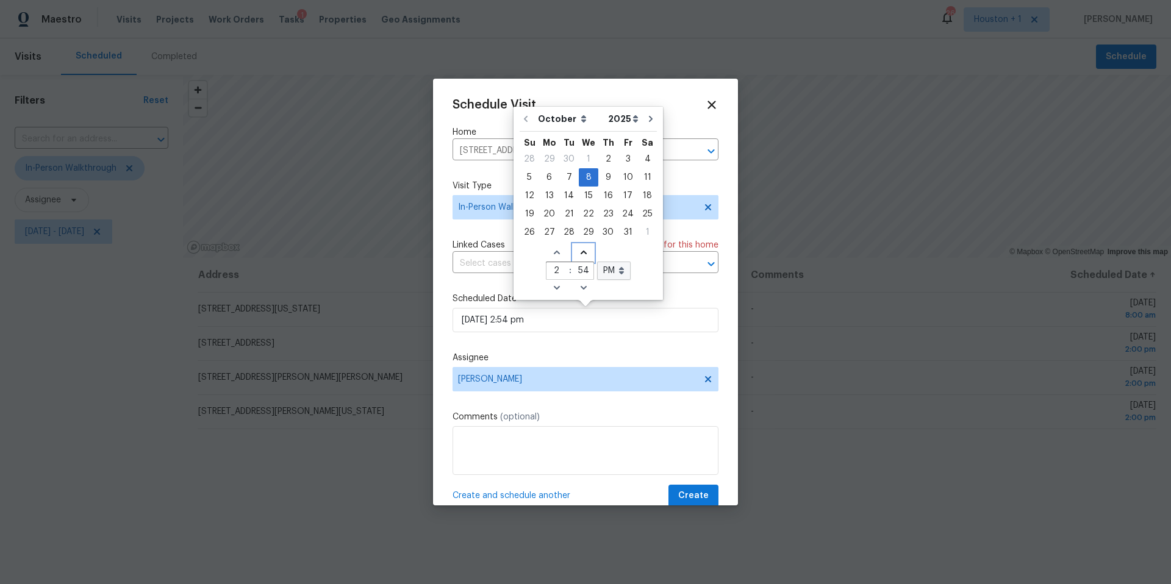
click at [579, 255] on icon "Increase minutes" at bounding box center [584, 253] width 10 height 10
type input "10/08/2025 2:55 pm"
type input "55"
click at [579, 255] on icon "Increase minutes" at bounding box center [584, 253] width 10 height 10
type input "10/08/2025 2:56 pm"
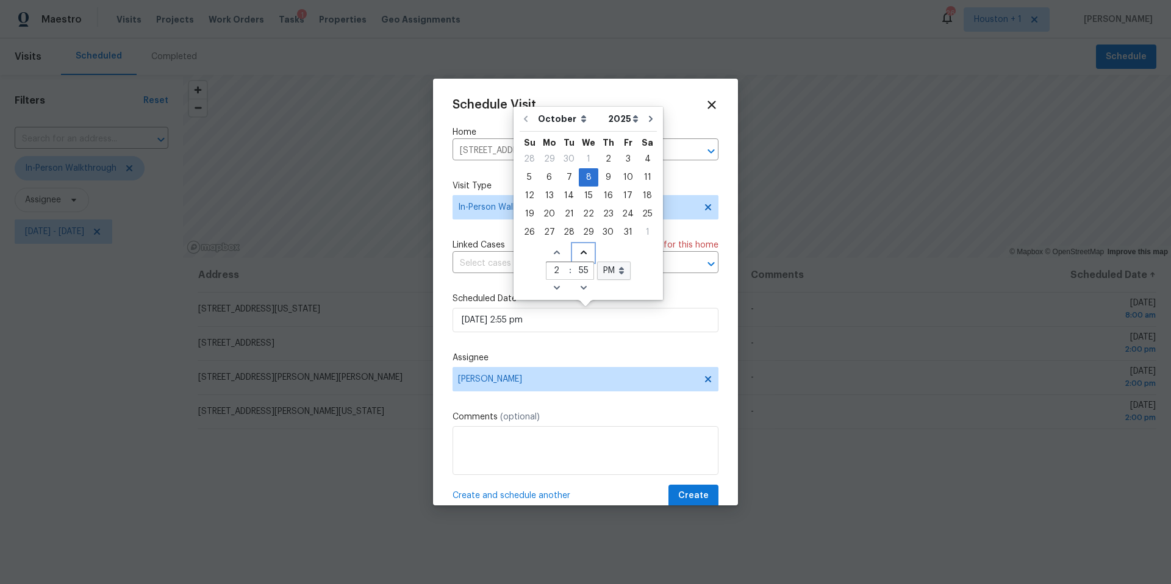
type input "56"
click at [579, 255] on icon "Increase minutes" at bounding box center [584, 253] width 10 height 10
type input "10/08/2025 2:57 pm"
type input "57"
click at [579, 255] on icon "Increase minutes" at bounding box center [584, 253] width 10 height 10
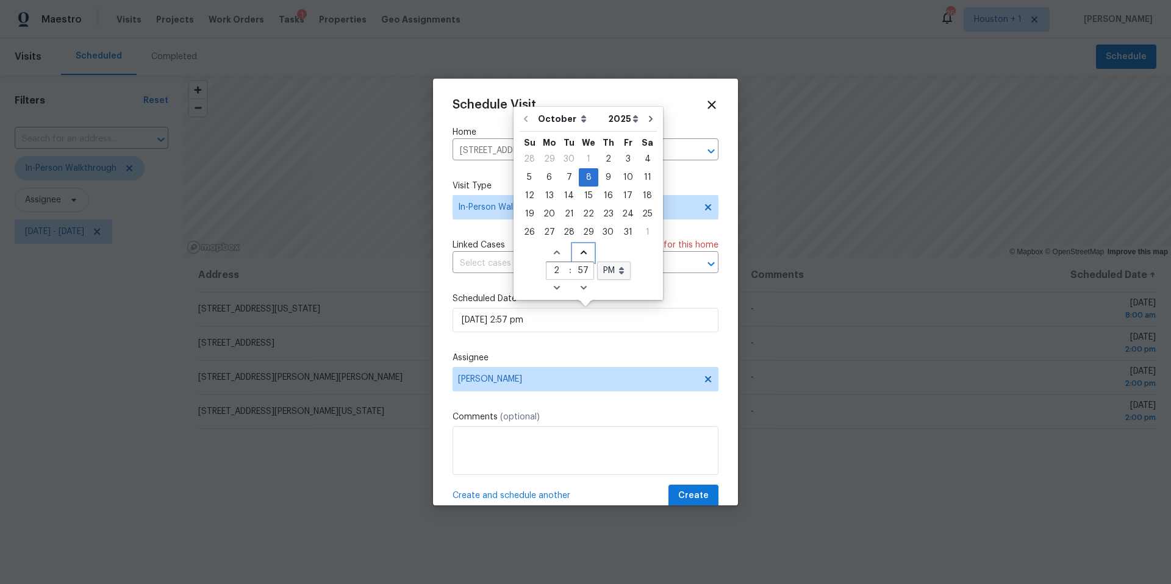
type input "10/08/2025 2:58 pm"
type input "58"
click at [579, 255] on icon "Increase minutes" at bounding box center [584, 253] width 10 height 10
type input "10/08/2025 2:59 pm"
type input "59"
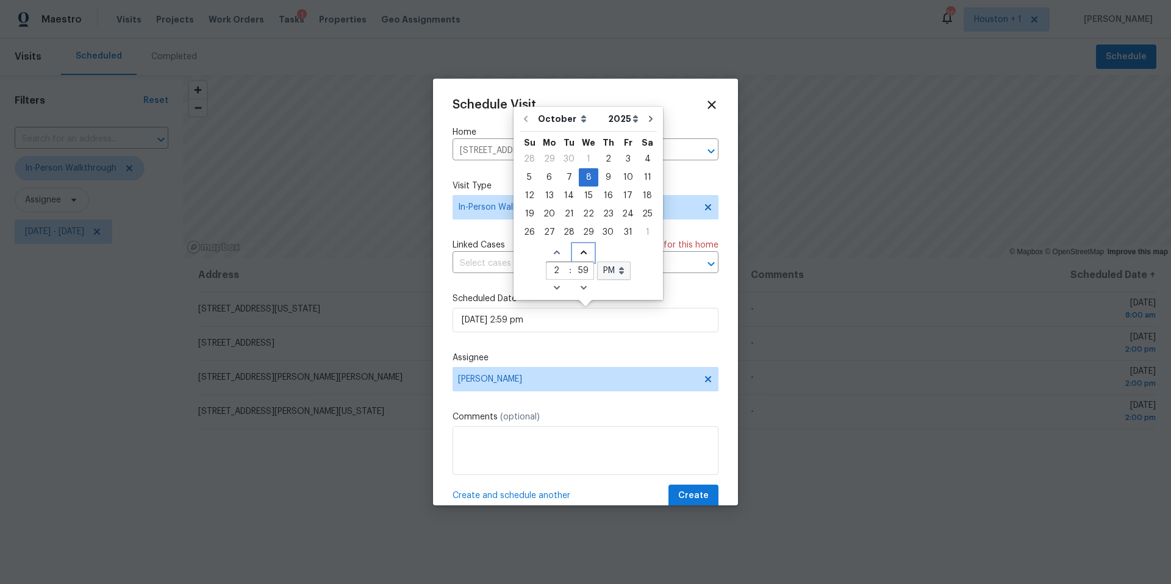
click at [579, 255] on icon "Increase minutes" at bounding box center [584, 253] width 10 height 10
type input "10/08/2025 2:00 pm"
type input "00"
click at [688, 490] on span "Create" at bounding box center [693, 495] width 30 height 15
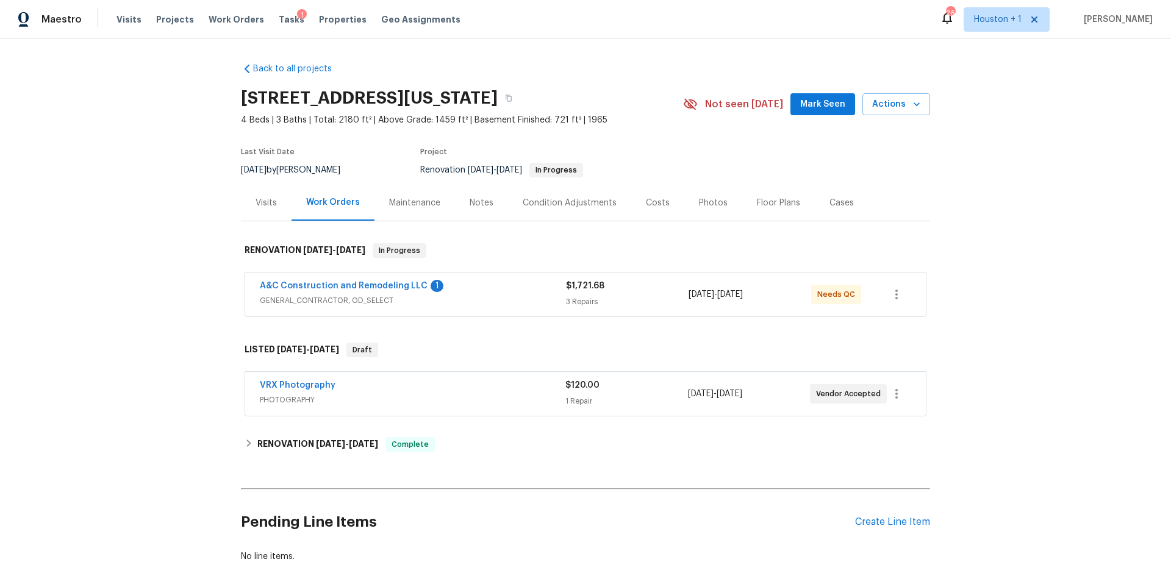
click at [268, 202] on div "Visits" at bounding box center [265, 203] width 21 height 12
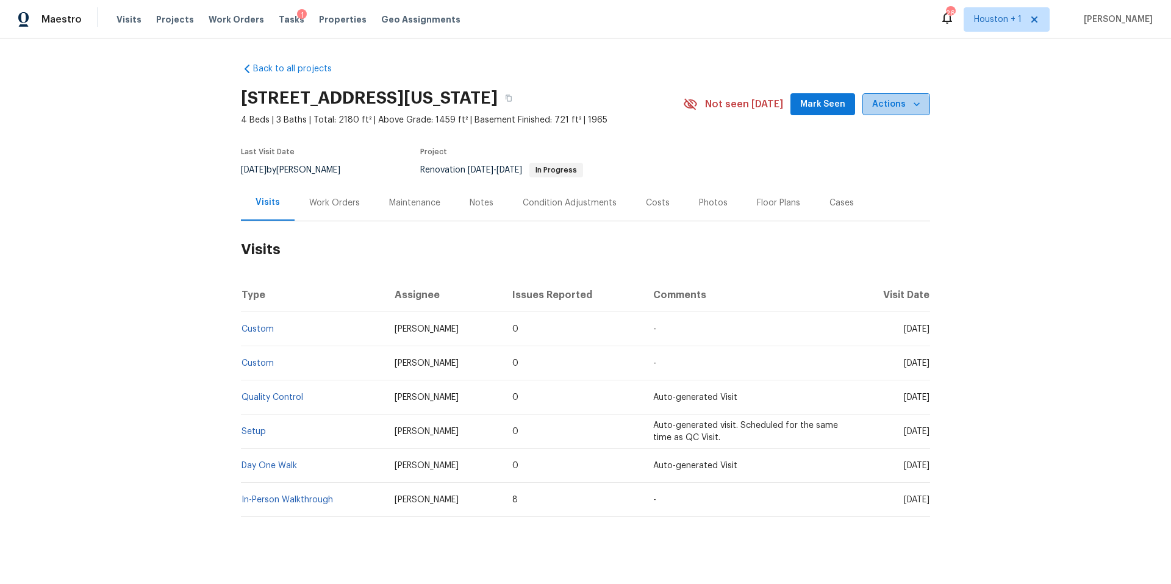
click at [896, 110] on span "Actions" at bounding box center [896, 104] width 48 height 15
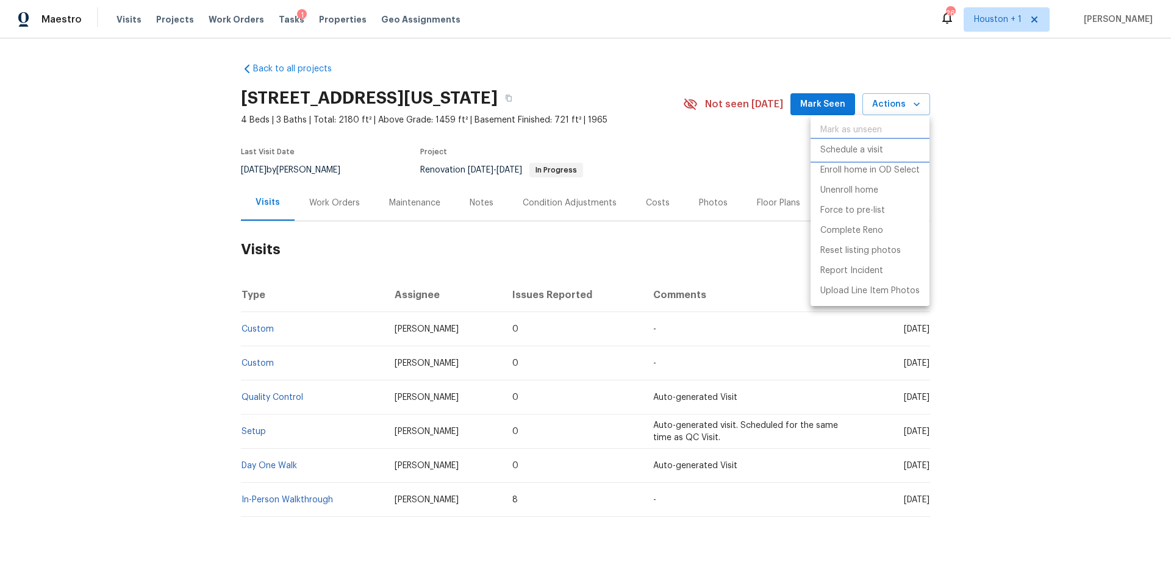
click at [869, 146] on p "Schedule a visit" at bounding box center [851, 150] width 63 height 13
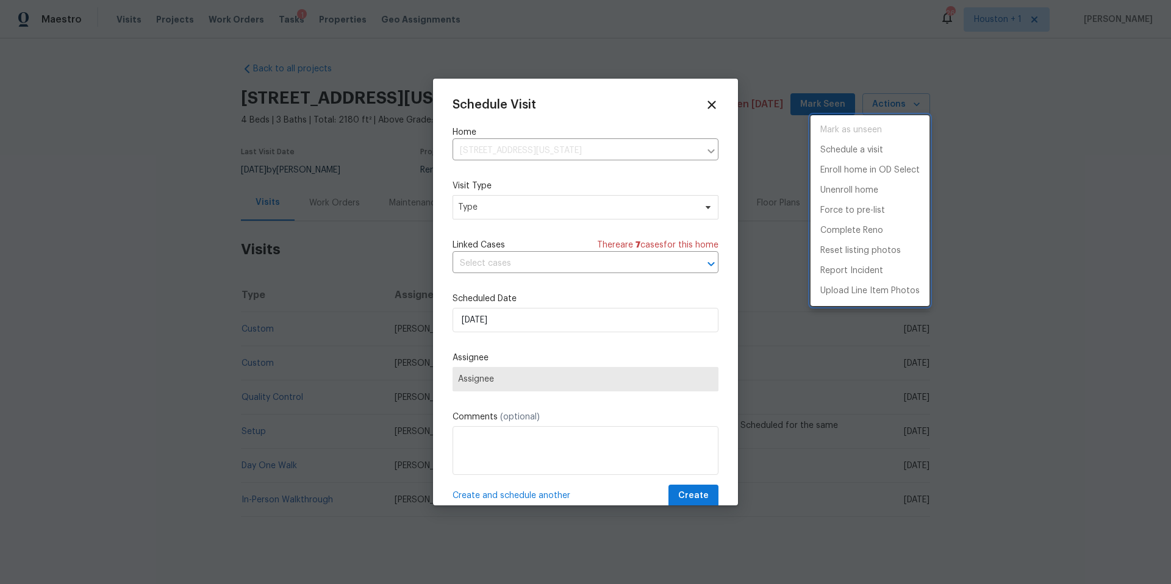
click at [522, 210] on div at bounding box center [585, 292] width 1171 height 584
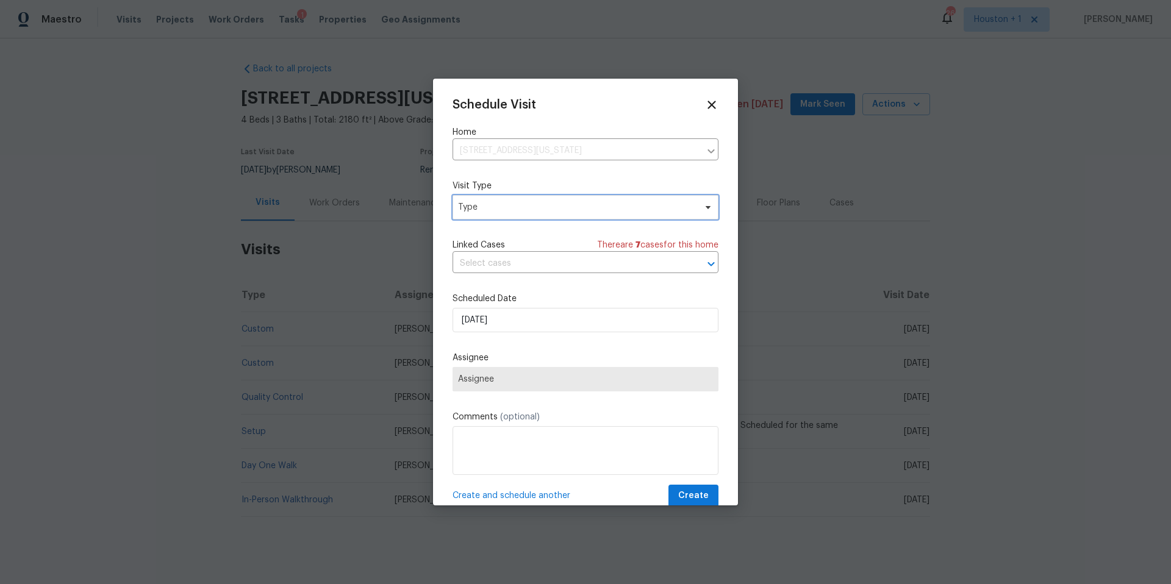
click at [522, 210] on span "Type" at bounding box center [576, 207] width 237 height 12
type input "new"
click at [478, 270] on div "New Listing Audit" at bounding box center [495, 265] width 70 height 12
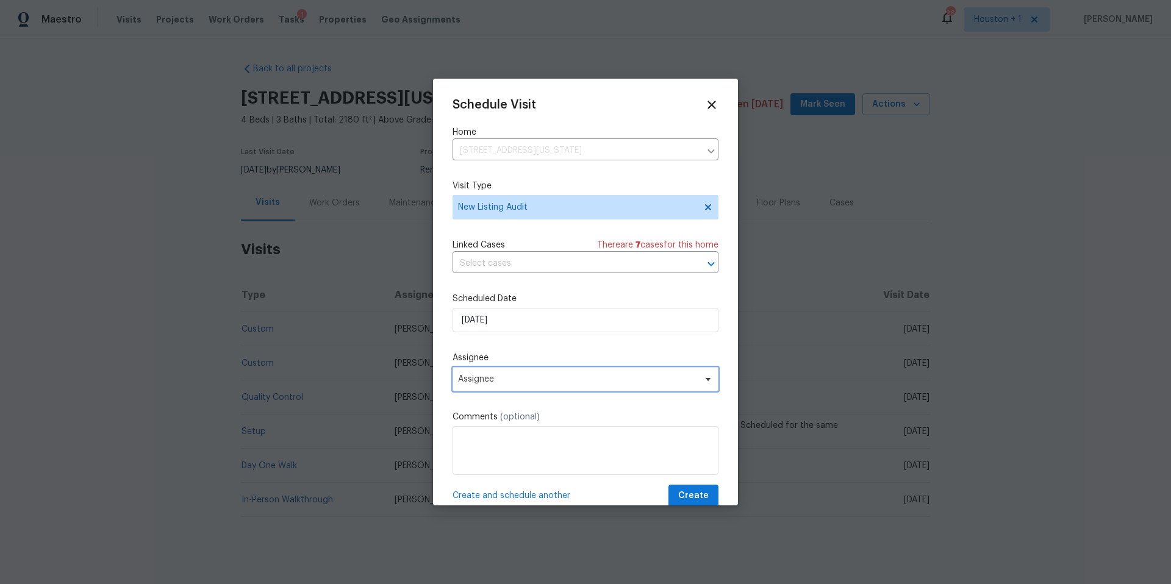
click at [485, 387] on span "Assignee" at bounding box center [585, 379] width 266 height 24
type input "lui"
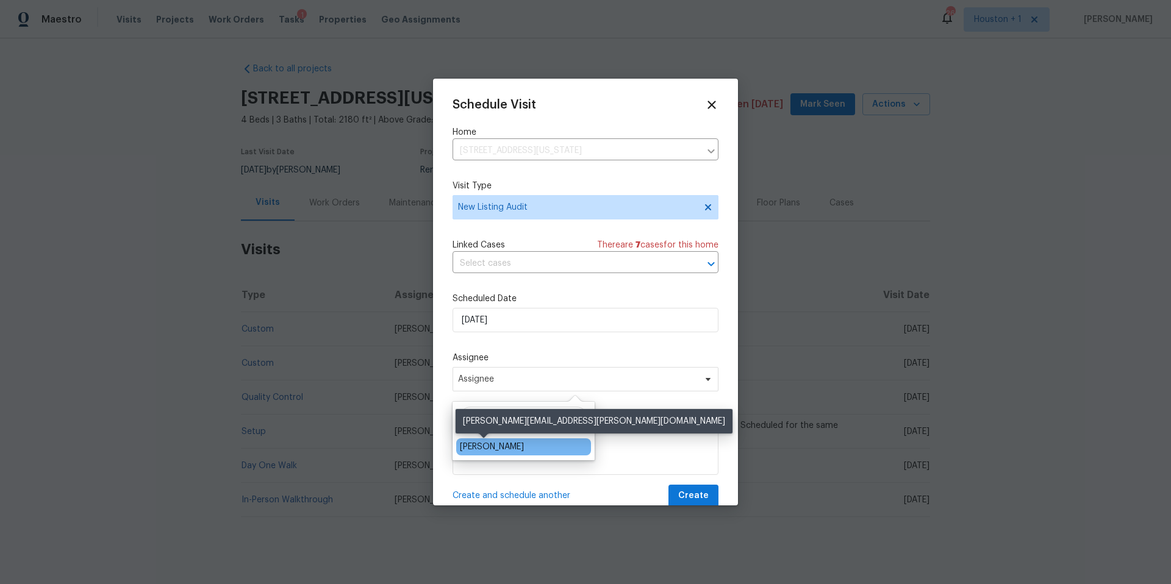
click at [472, 451] on div "[PERSON_NAME]" at bounding box center [492, 447] width 64 height 12
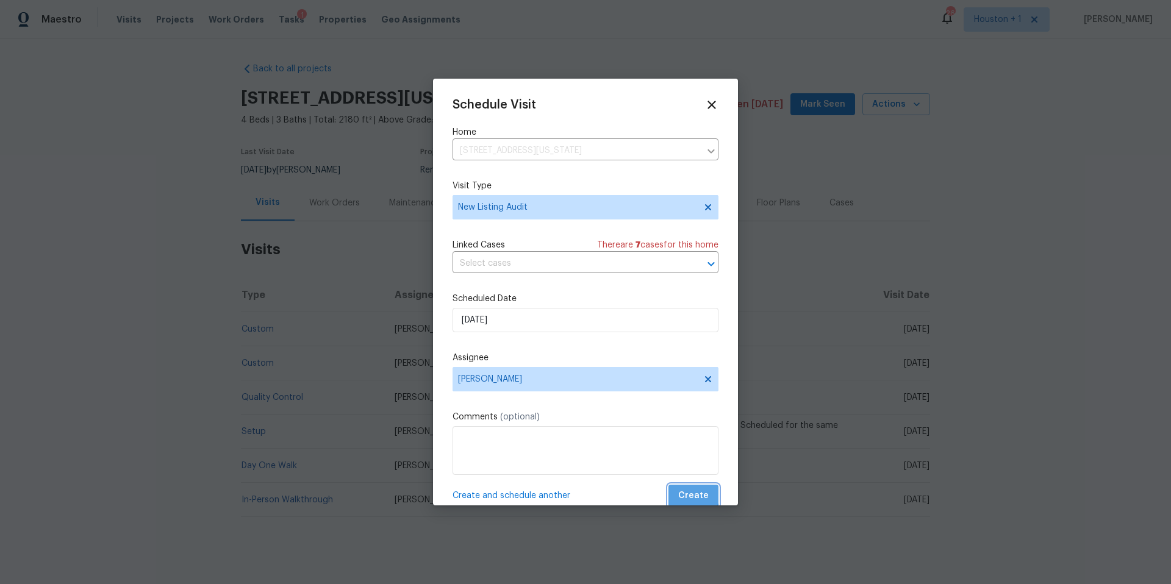
click at [683, 487] on button "Create" at bounding box center [693, 496] width 50 height 23
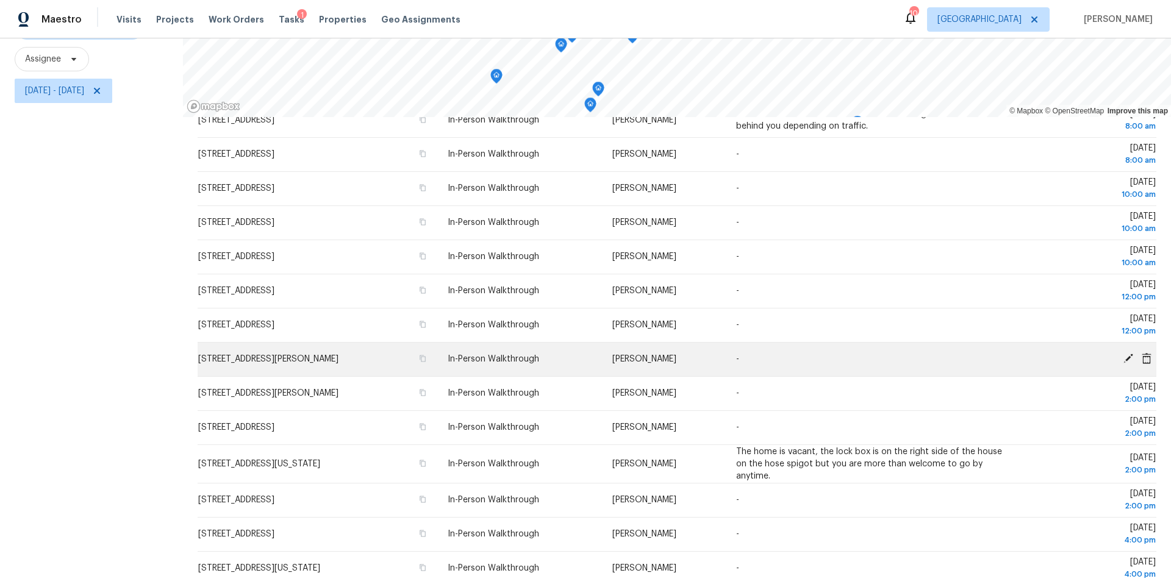
scroll to position [162, 0]
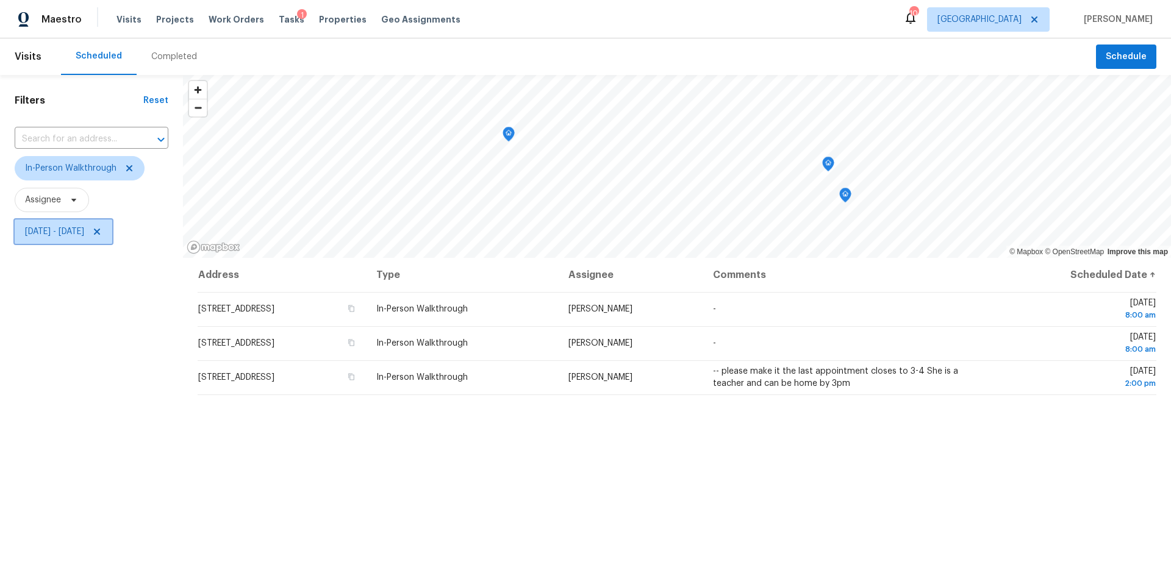
click at [84, 234] on span "[DATE] - [DATE]" at bounding box center [54, 232] width 59 height 12
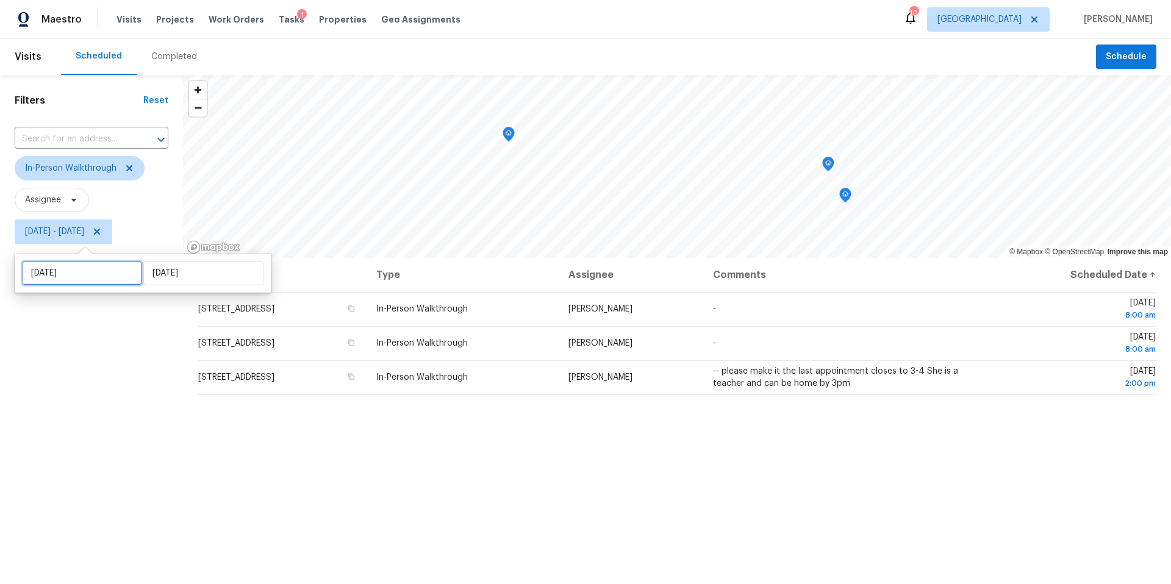
click at [75, 270] on input "[DATE]" at bounding box center [82, 273] width 120 height 24
select select "9"
select select "2025"
select select "10"
select select "2025"
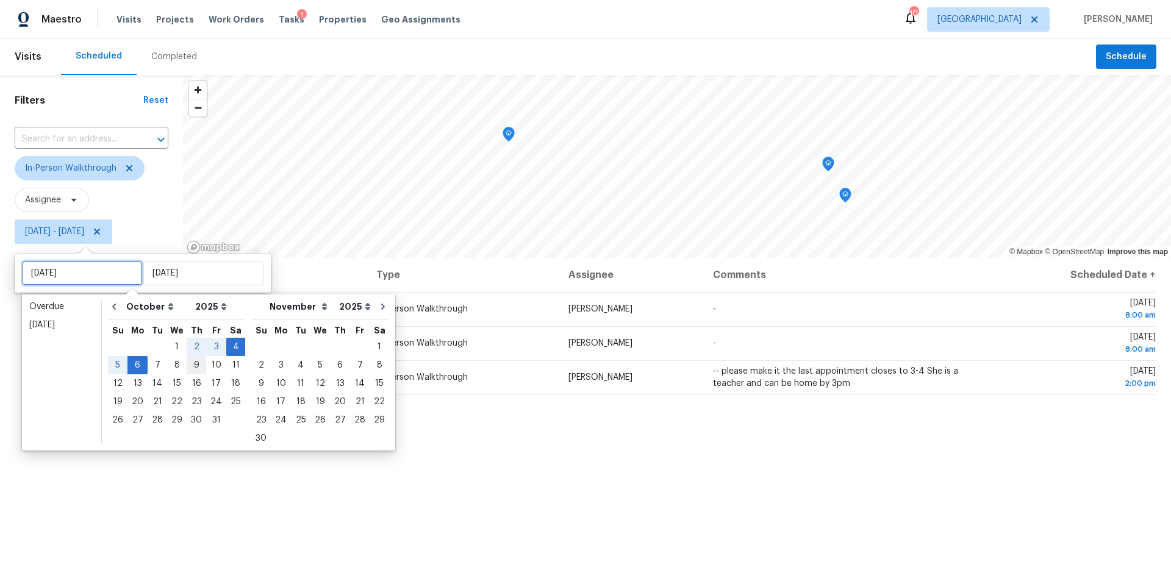
type input "[DATE]"
click at [179, 360] on div "8" at bounding box center [177, 365] width 20 height 17
type input "[DATE]"
click at [179, 360] on div "8" at bounding box center [177, 365] width 20 height 17
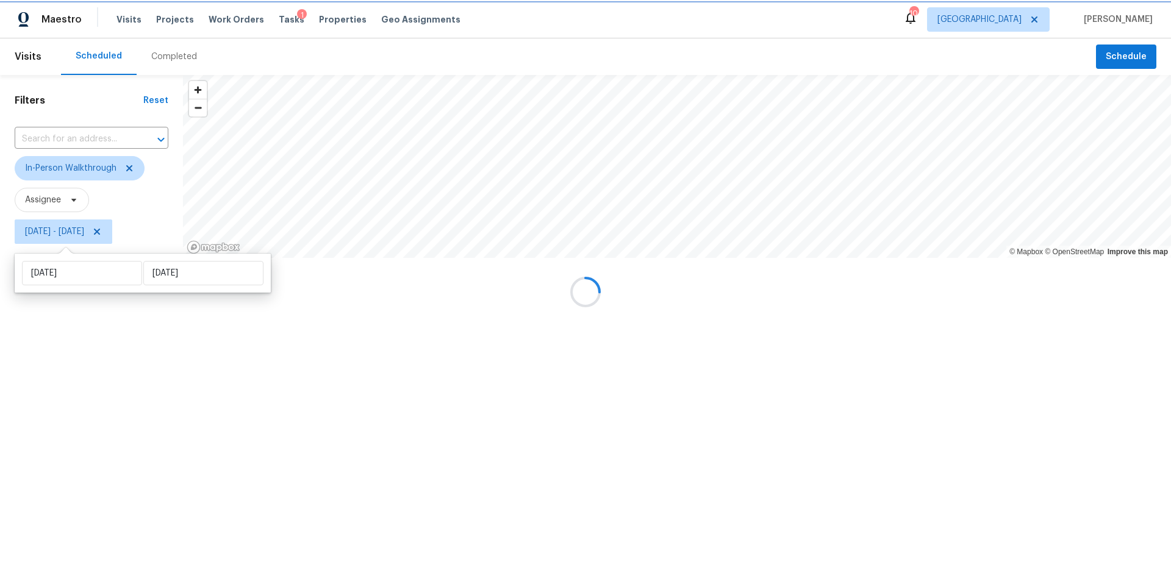
type input "[DATE]"
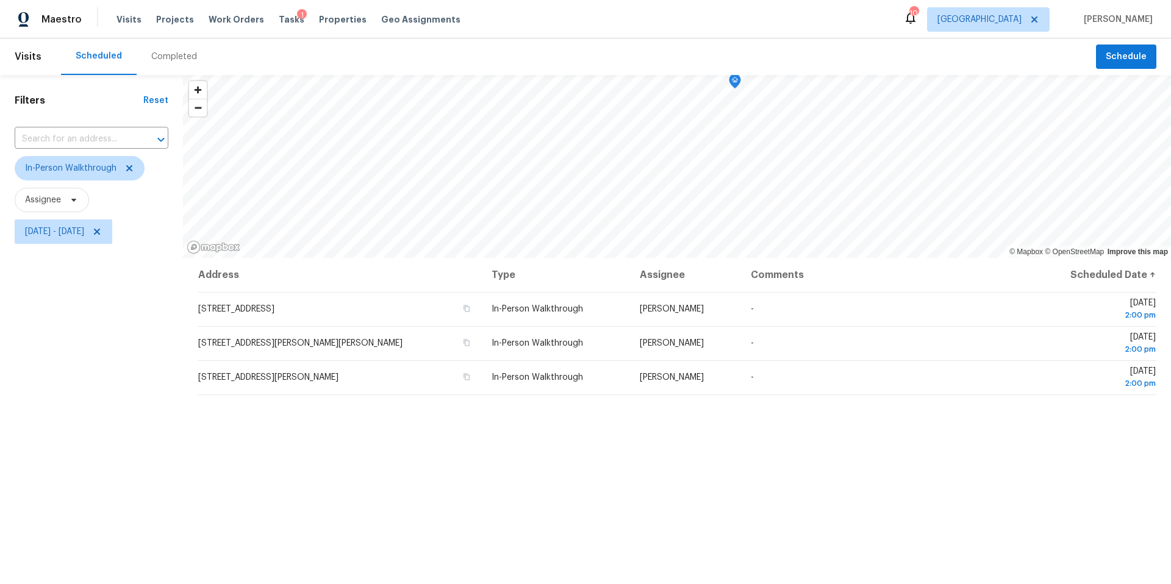
click at [141, 391] on div "Filters Reset ​ In-Person Walkthrough Assignee [DATE] - [DATE]" at bounding box center [91, 400] width 183 height 650
click at [1112, 57] on span "Schedule" at bounding box center [1125, 56] width 41 height 15
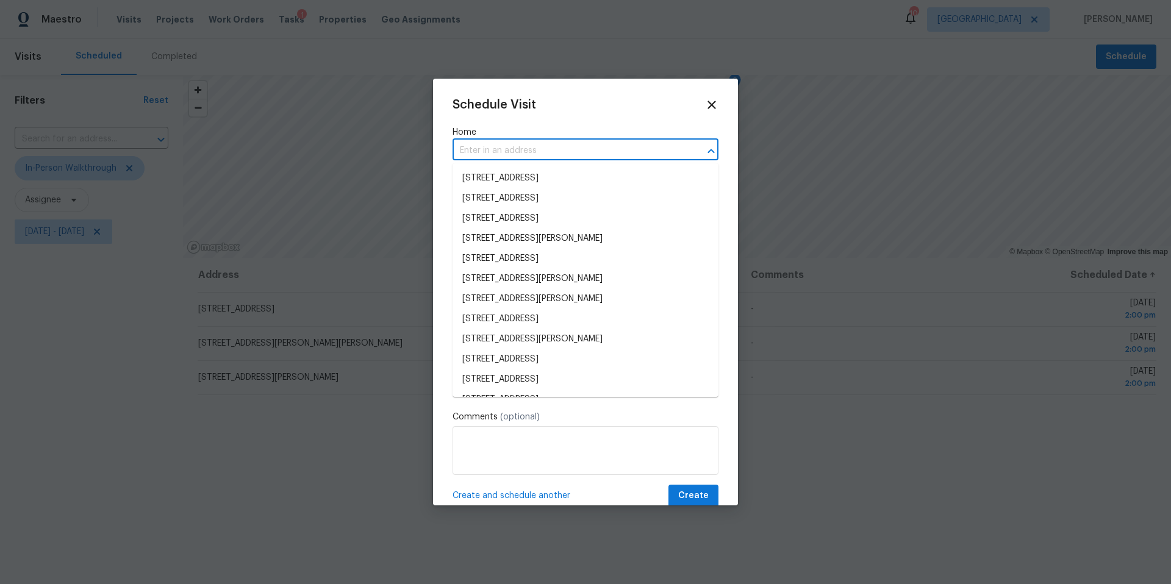
click at [497, 153] on input "text" at bounding box center [568, 150] width 232 height 19
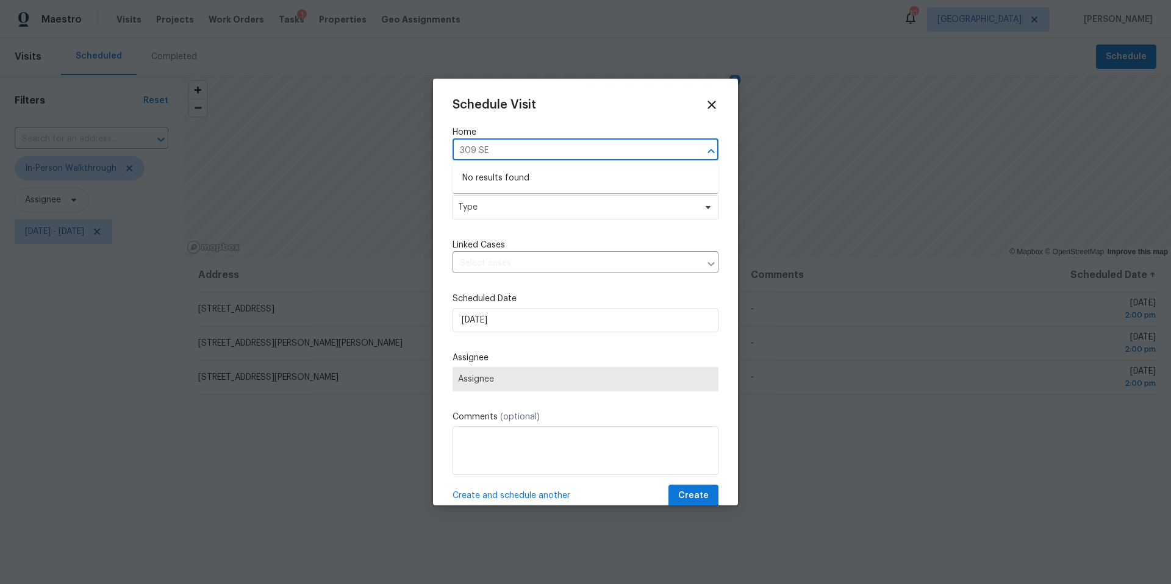
type input "309 SE"
click at [874, 54] on div at bounding box center [585, 292] width 1171 height 584
click at [1012, 23] on div at bounding box center [585, 292] width 1171 height 584
click at [708, 103] on icon at bounding box center [711, 105] width 14 height 14
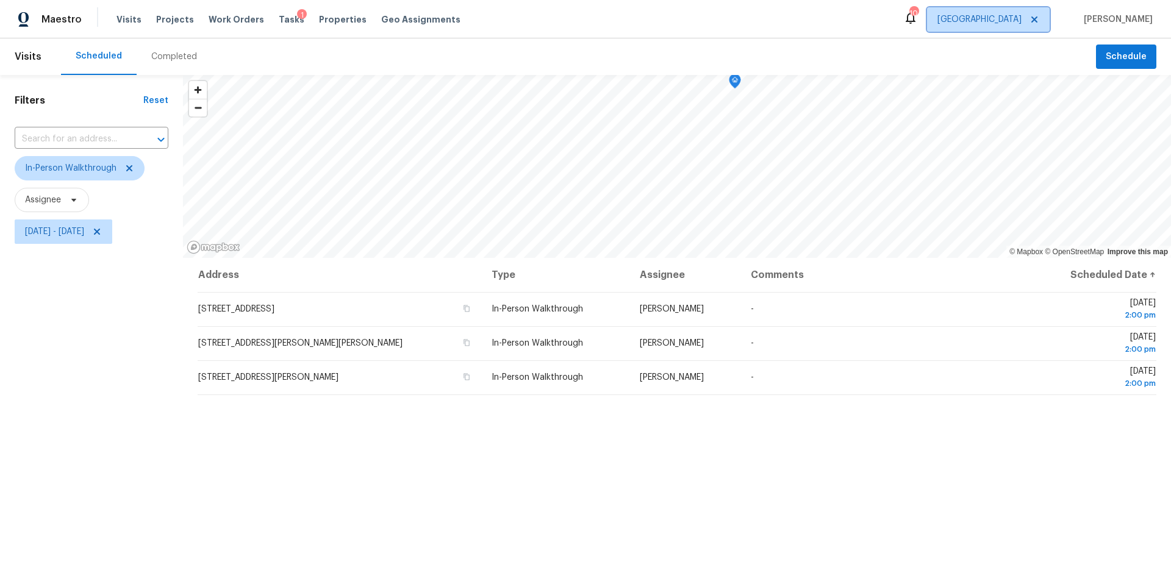
click at [1025, 26] on span "[GEOGRAPHIC_DATA]" at bounding box center [988, 19] width 123 height 24
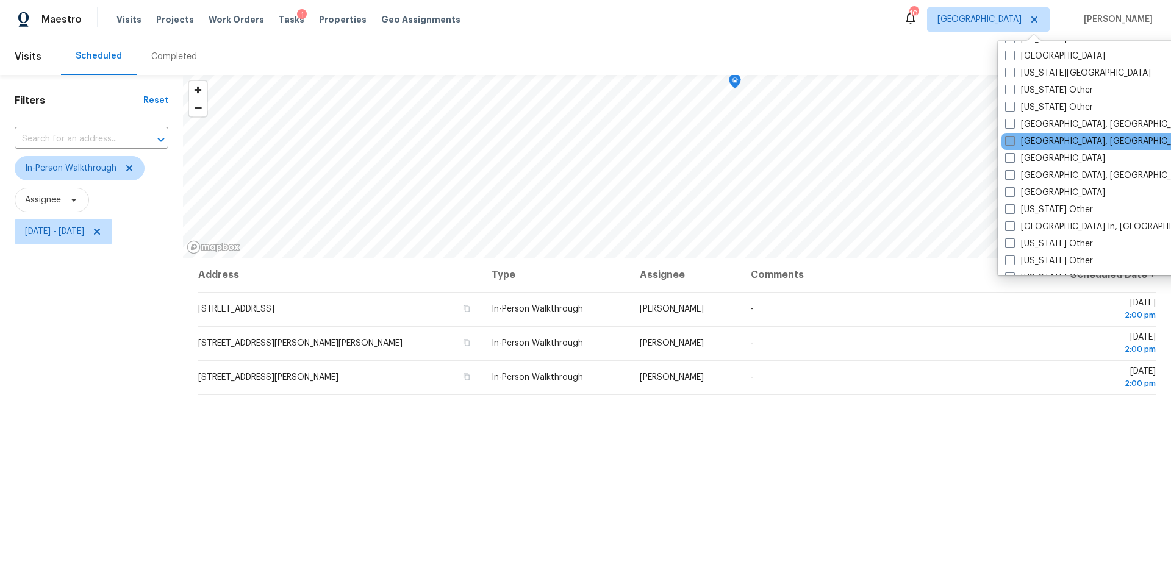
scroll to position [709, 0]
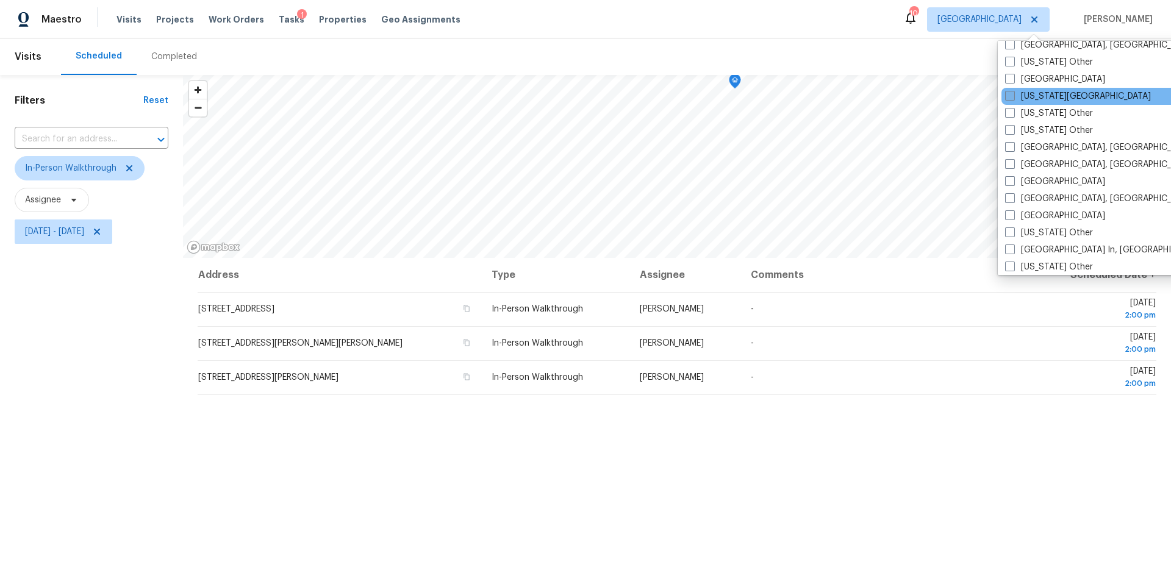
click at [1013, 98] on span at bounding box center [1010, 96] width 10 height 10
click at [1013, 98] on input "[US_STATE][GEOGRAPHIC_DATA]" at bounding box center [1009, 94] width 8 height 8
checkbox input "true"
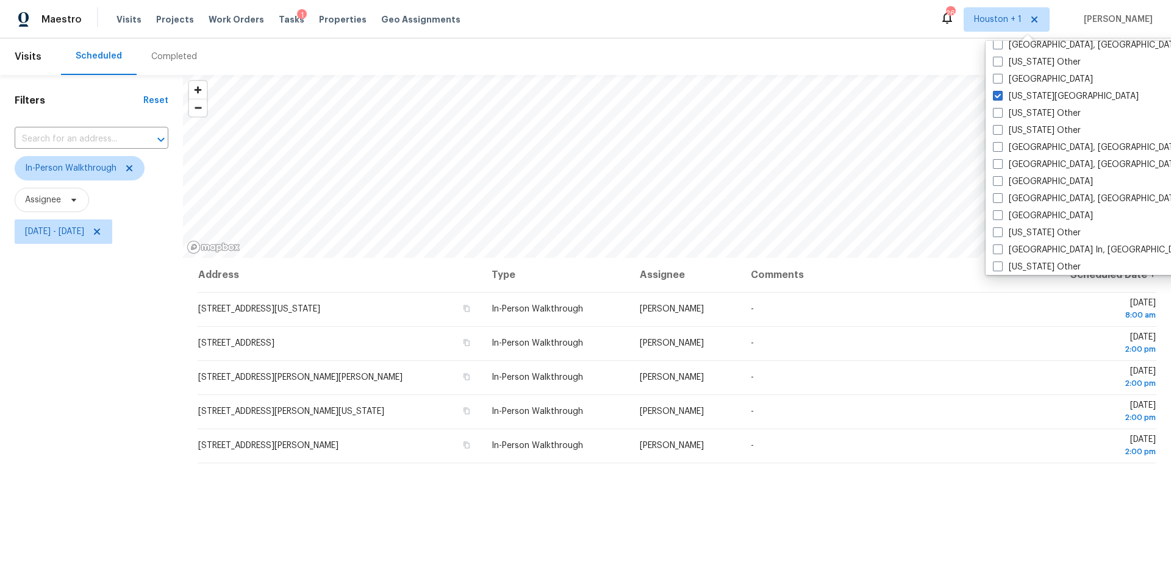
click at [1136, 57] on span "Schedule" at bounding box center [1125, 56] width 41 height 15
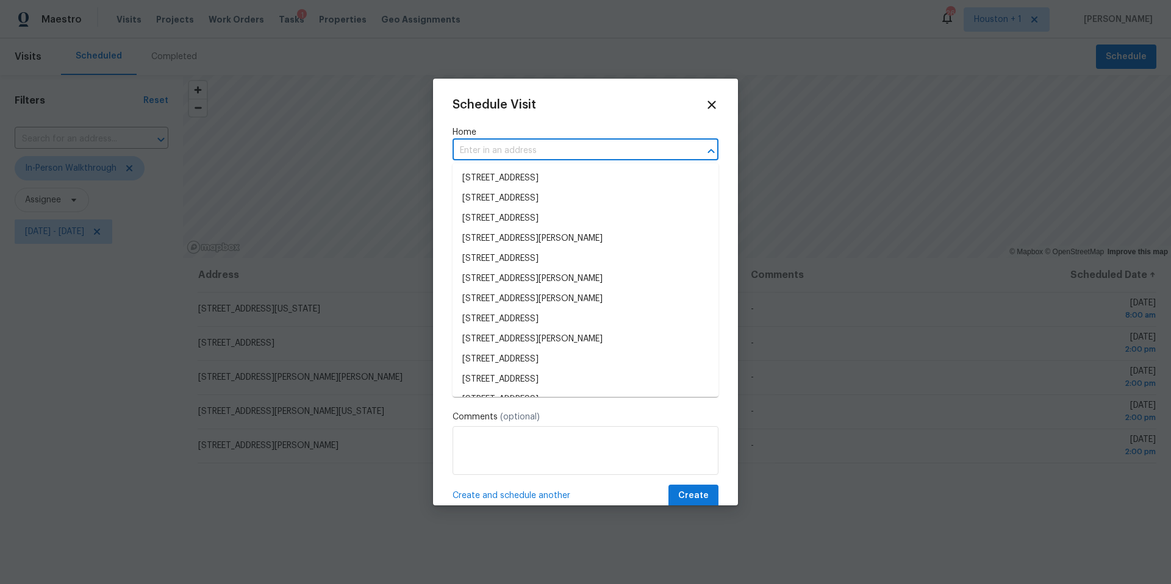
click at [543, 150] on input "text" at bounding box center [568, 150] width 232 height 19
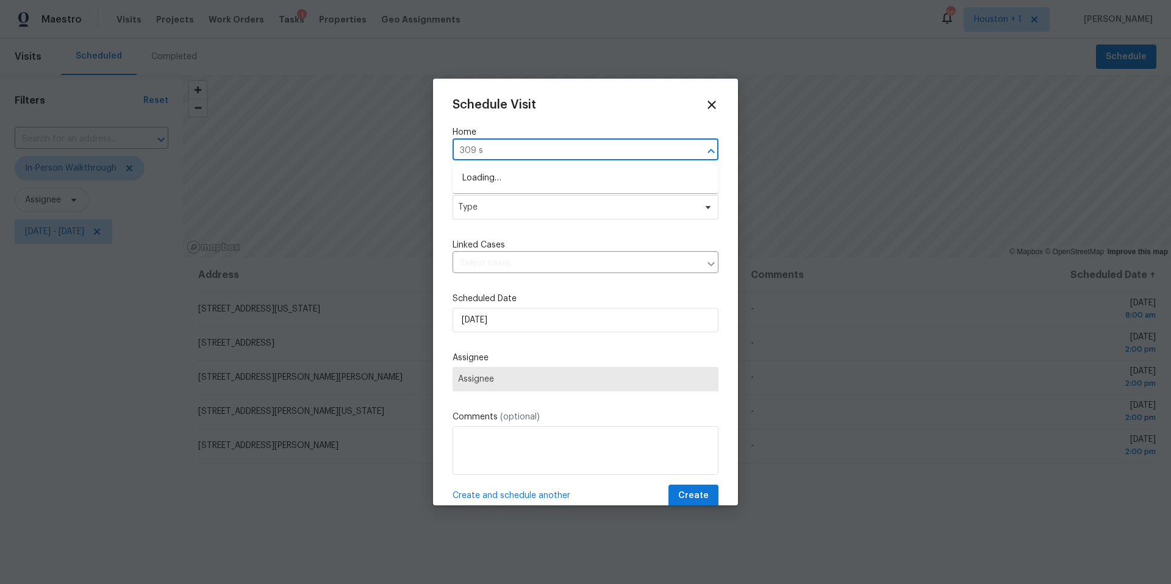
type input "309 se"
click at [527, 194] on li "[STREET_ADDRESS][PERSON_NAME]" at bounding box center [585, 198] width 266 height 20
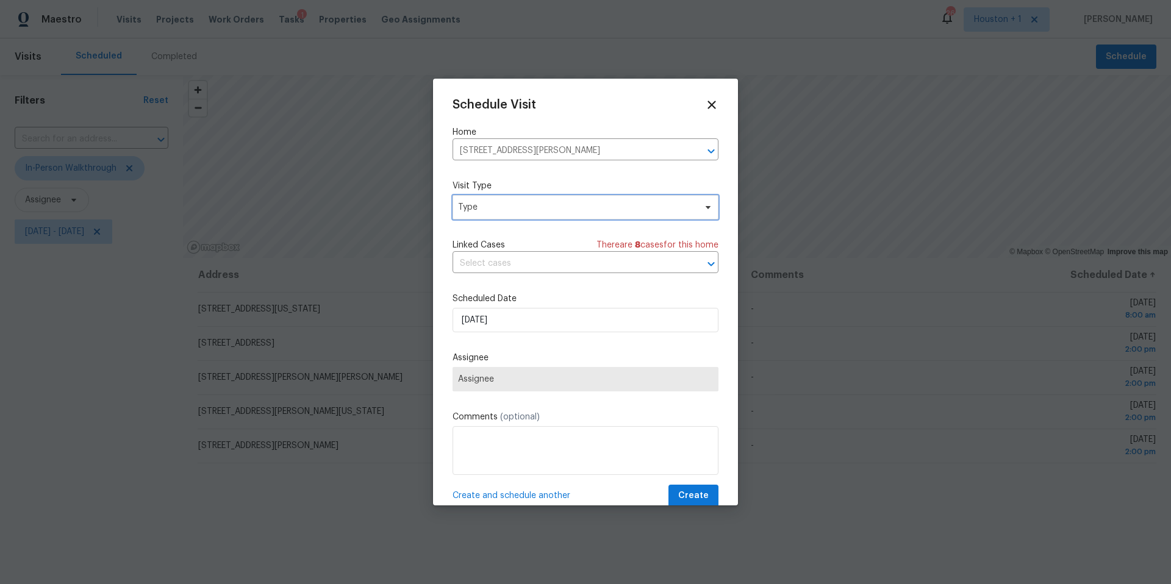
click at [512, 207] on span "Type" at bounding box center [576, 207] width 237 height 12
type input "new"
click at [490, 260] on div "New Listing Audit" at bounding box center [495, 265] width 70 height 12
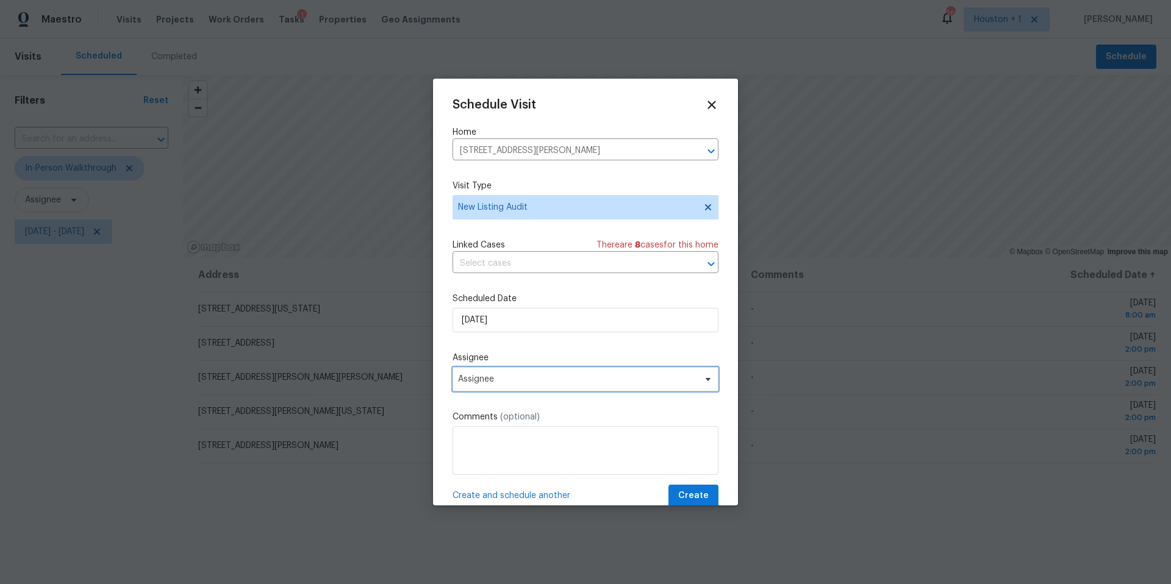
click at [492, 379] on span "Assignee" at bounding box center [577, 379] width 239 height 10
type input "[PERSON_NAME]"
click at [475, 453] on div "[PERSON_NAME]" at bounding box center [523, 446] width 135 height 17
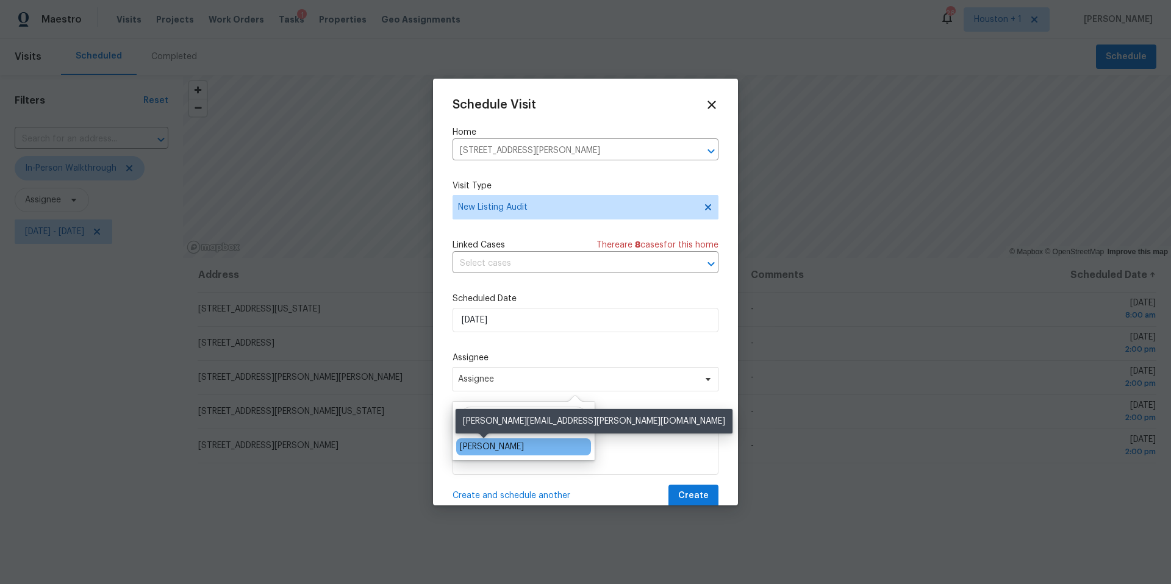
click at [477, 447] on div "[PERSON_NAME]" at bounding box center [492, 447] width 64 height 12
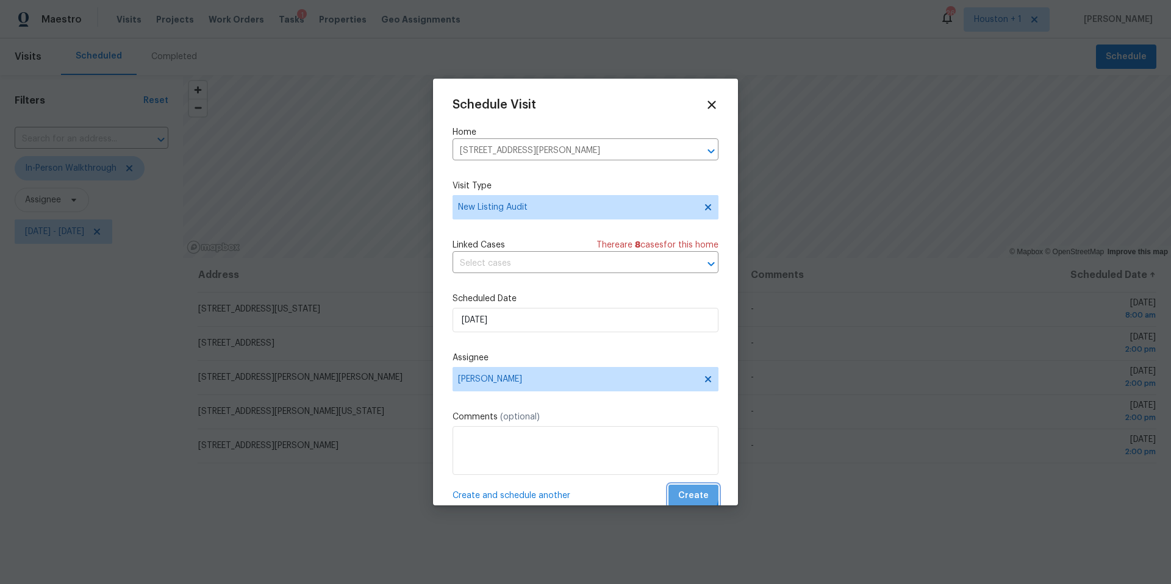
click at [688, 494] on span "Create" at bounding box center [693, 495] width 30 height 15
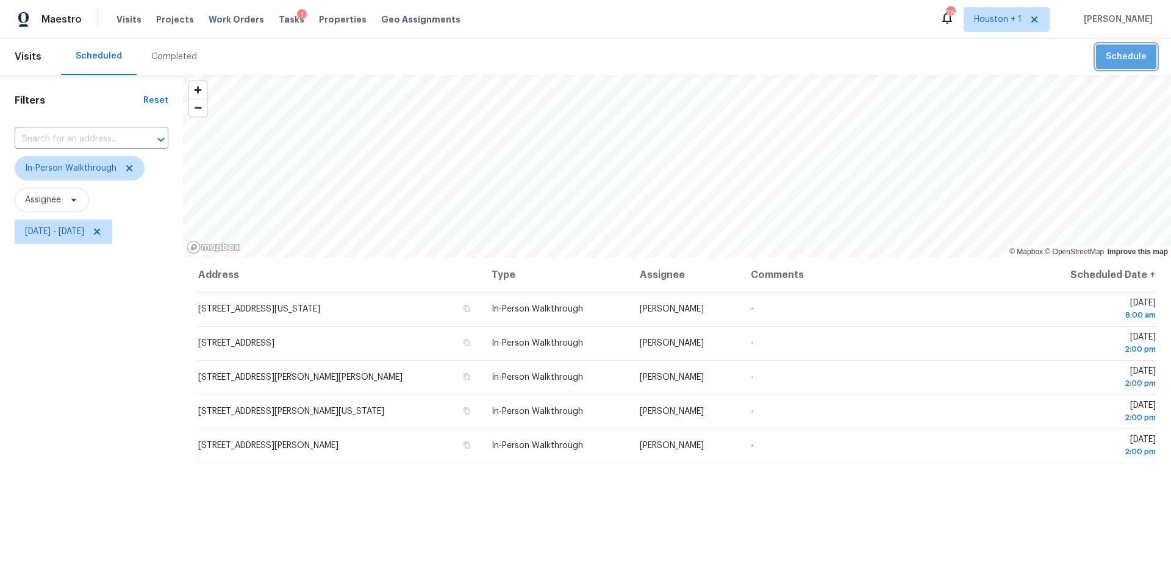
click at [1102, 65] on button "Schedule" at bounding box center [1126, 57] width 60 height 25
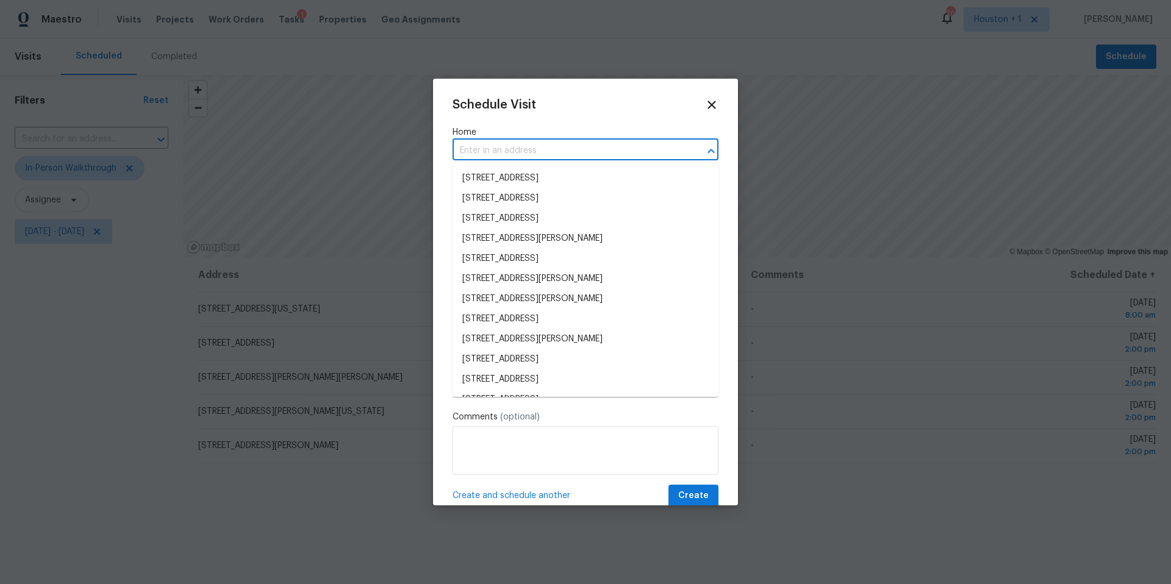
click at [607, 153] on input "text" at bounding box center [568, 150] width 232 height 19
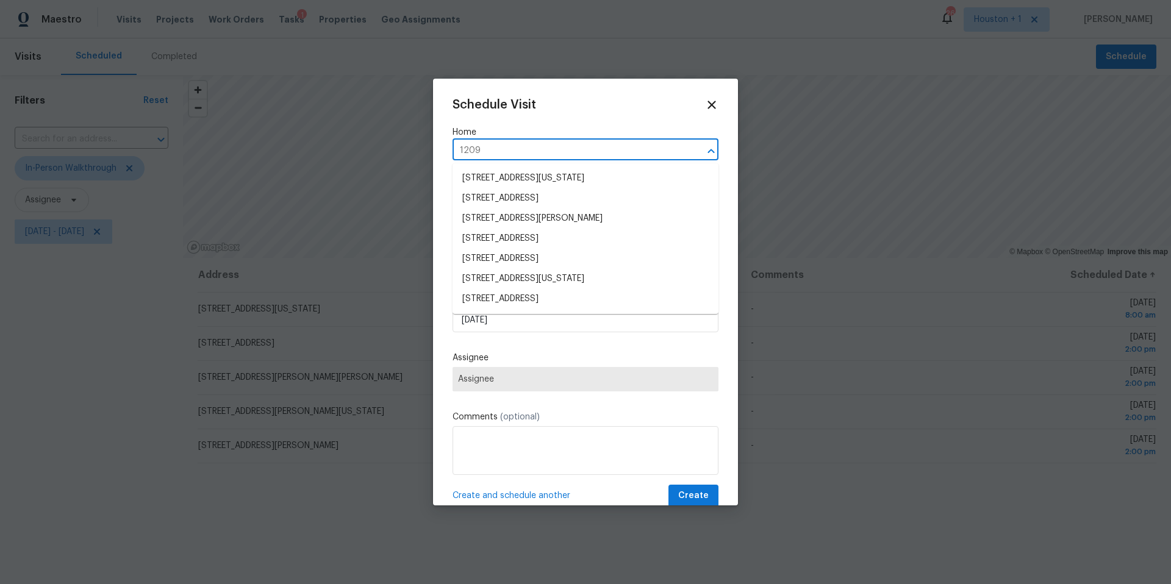
type input "1209"
click at [524, 293] on li "[STREET_ADDRESS]" at bounding box center [585, 299] width 266 height 20
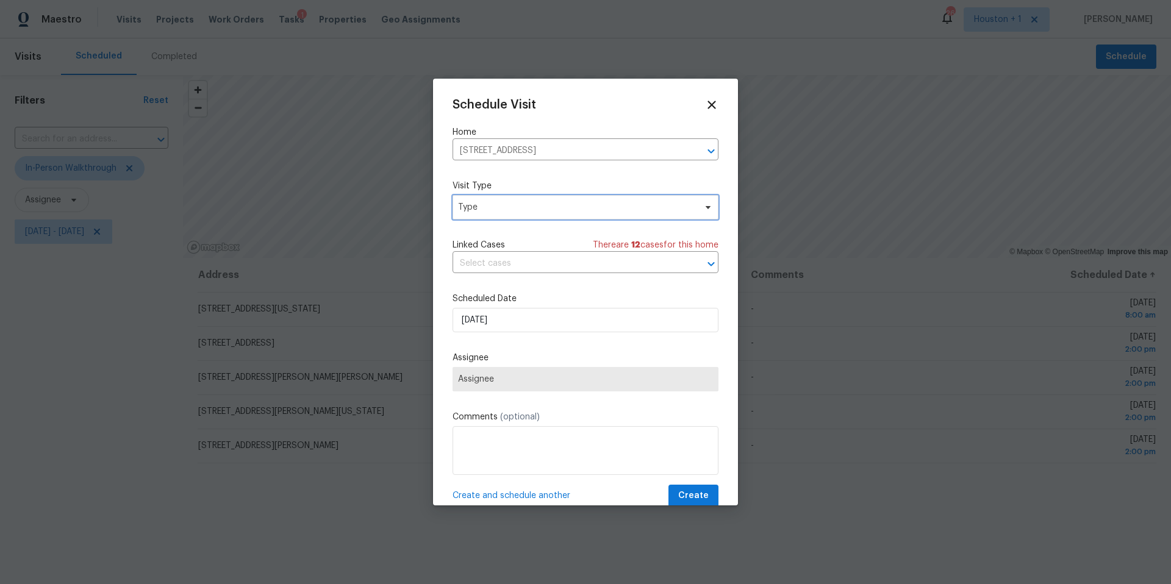
click at [527, 207] on span "Type" at bounding box center [576, 207] width 237 height 12
type input "new"
click at [484, 263] on div "New Listing Audit" at bounding box center [495, 265] width 70 height 12
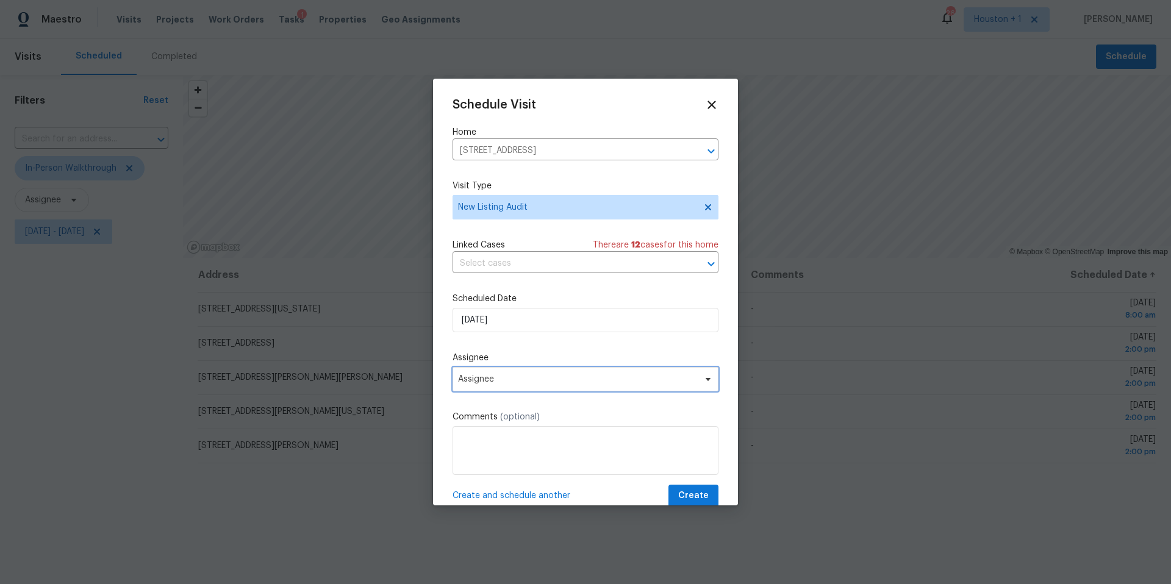
click at [494, 382] on span "Assignee" at bounding box center [577, 379] width 239 height 10
type input "lui"
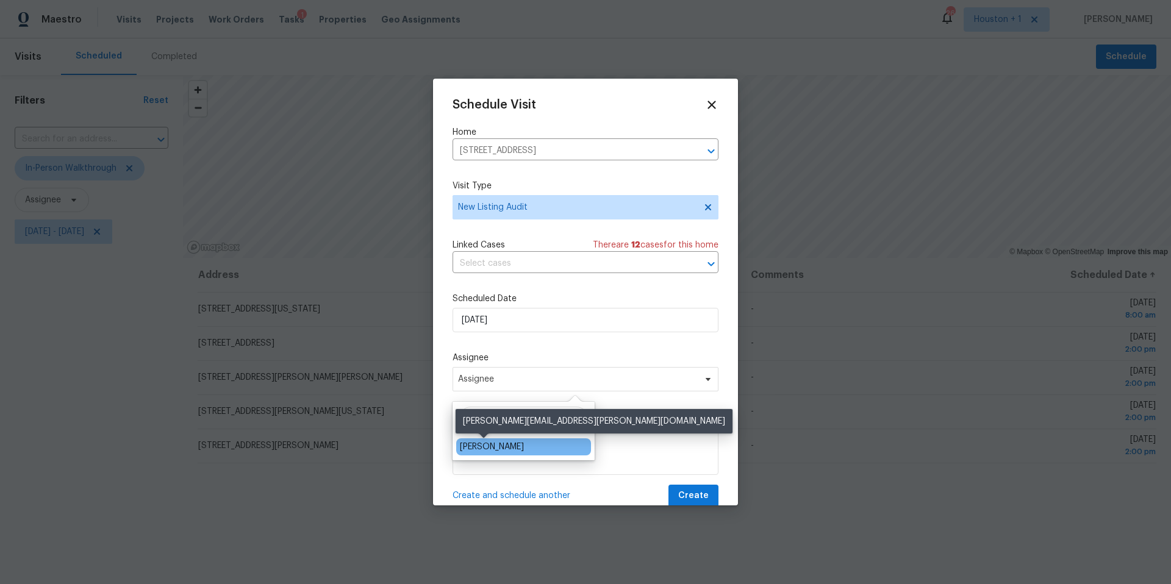
click at [474, 447] on div "[PERSON_NAME]" at bounding box center [492, 447] width 64 height 12
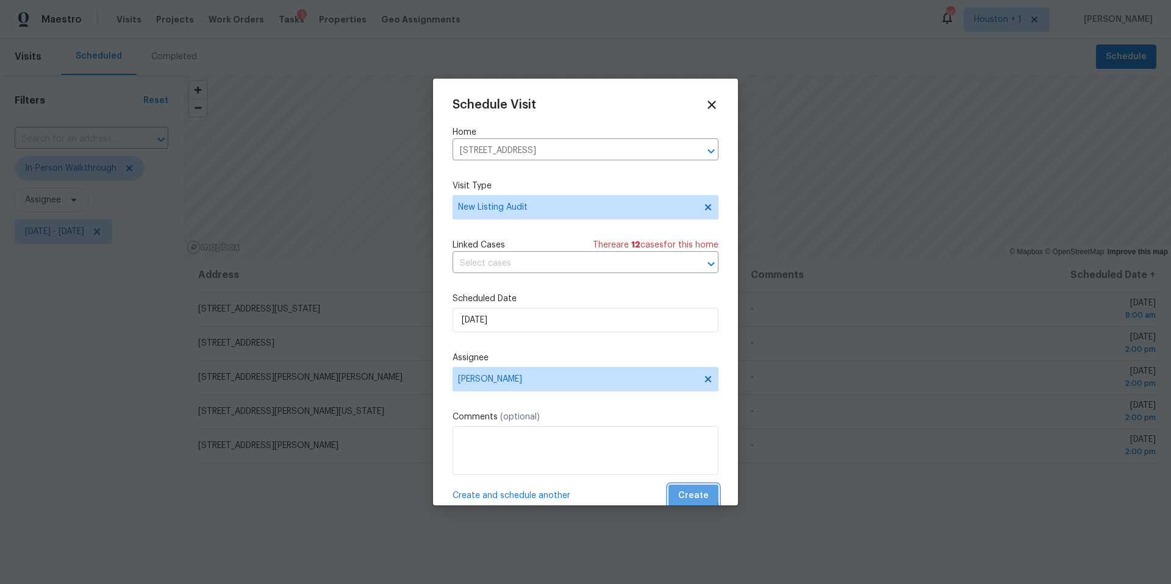
click at [688, 495] on span "Create" at bounding box center [693, 495] width 30 height 15
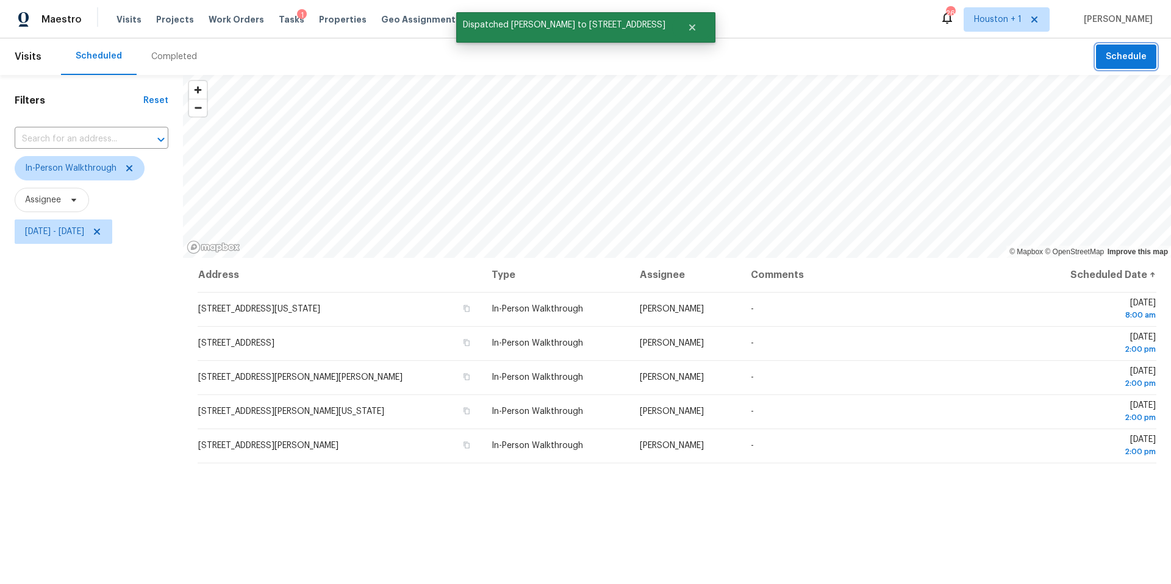
click at [1127, 61] on span "Schedule" at bounding box center [1125, 56] width 41 height 15
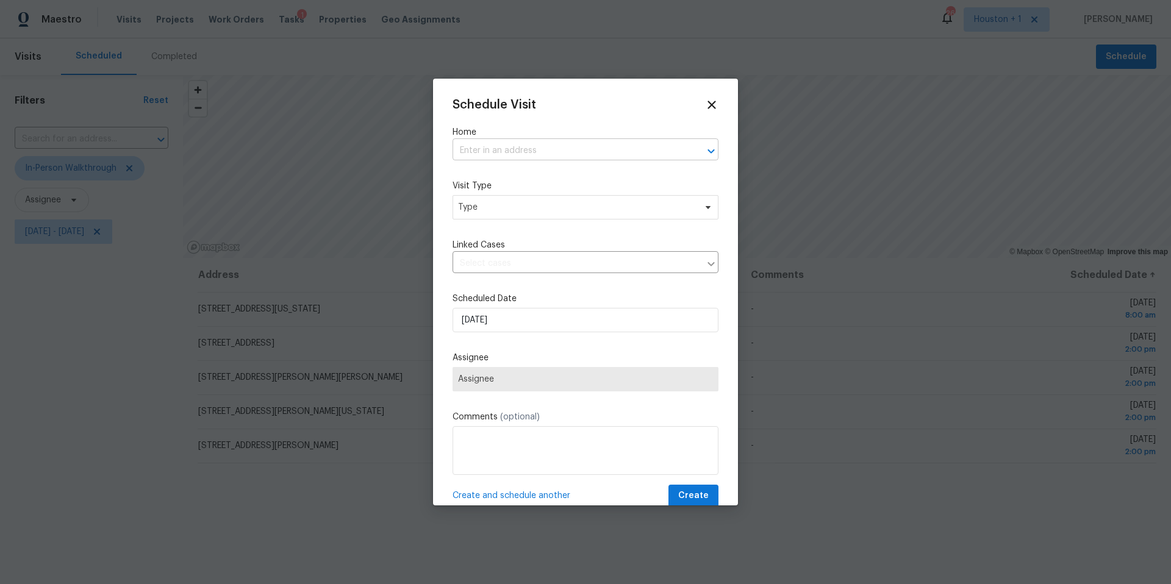
click at [596, 152] on input "text" at bounding box center [568, 150] width 232 height 19
type input "12534"
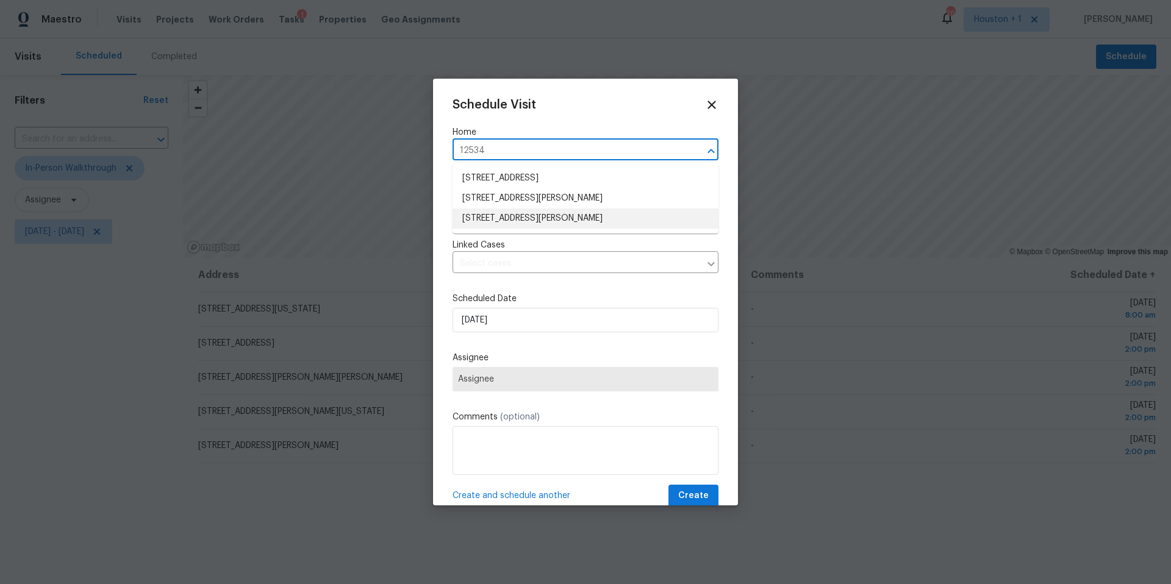
click at [580, 214] on li "[STREET_ADDRESS][PERSON_NAME]" at bounding box center [585, 219] width 266 height 20
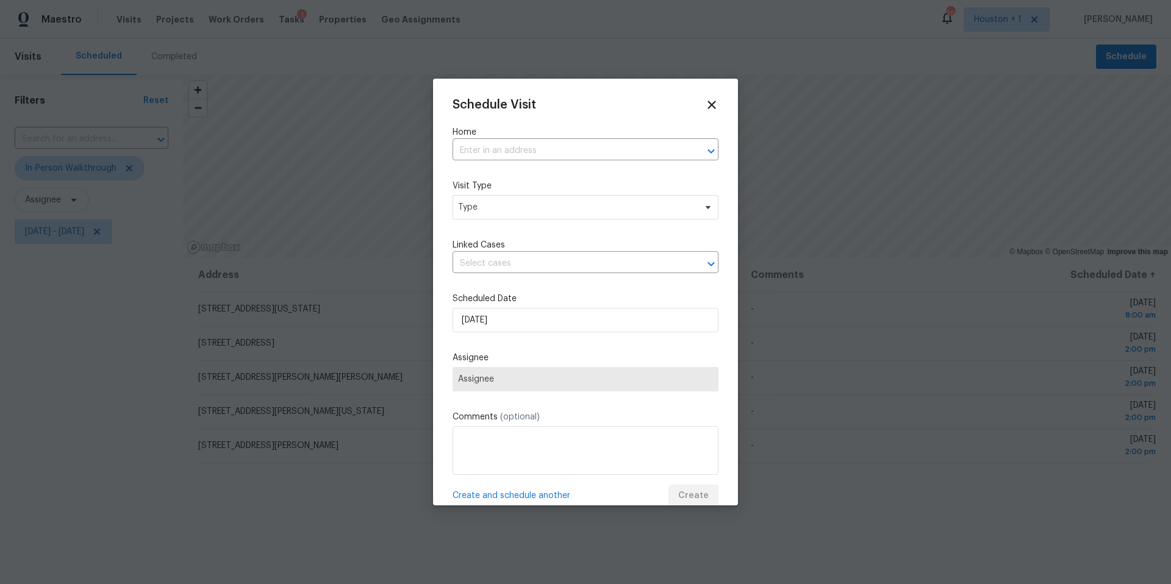
type input "[STREET_ADDRESS][PERSON_NAME]"
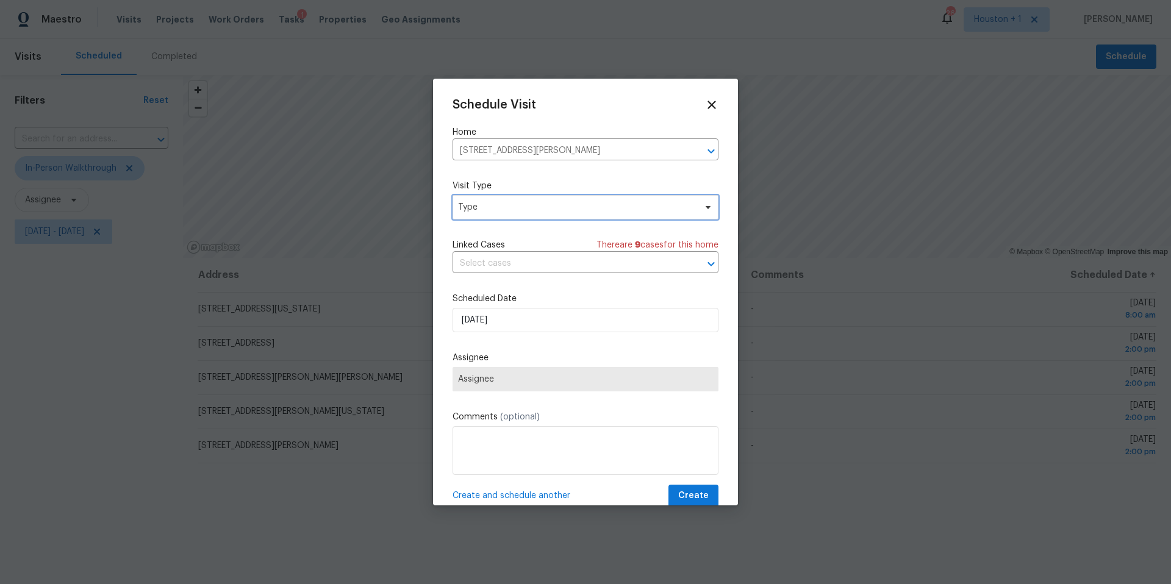
click at [565, 212] on span "Type" at bounding box center [576, 207] width 237 height 12
type input "new"
click at [519, 264] on div "New Listing Audit" at bounding box center [495, 265] width 70 height 12
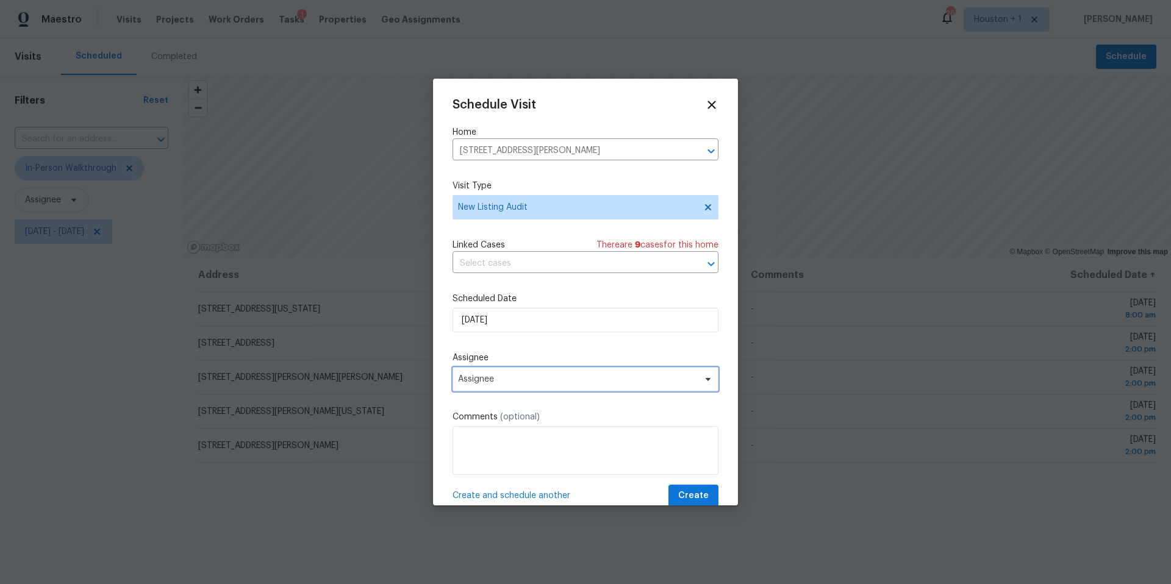
click at [499, 383] on span "Assignee" at bounding box center [577, 379] width 239 height 10
type input "lui"
click at [476, 441] on div "[PERSON_NAME]" at bounding box center [492, 447] width 64 height 12
click at [683, 491] on span "Create" at bounding box center [693, 495] width 30 height 15
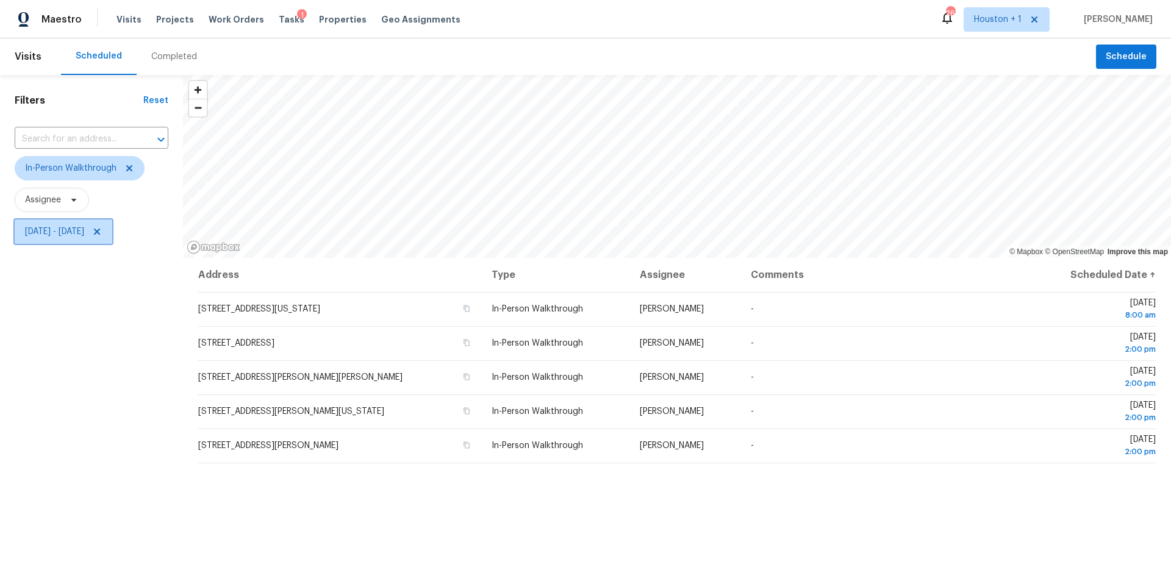
click at [84, 237] on span "[DATE] - [DATE]" at bounding box center [54, 232] width 59 height 12
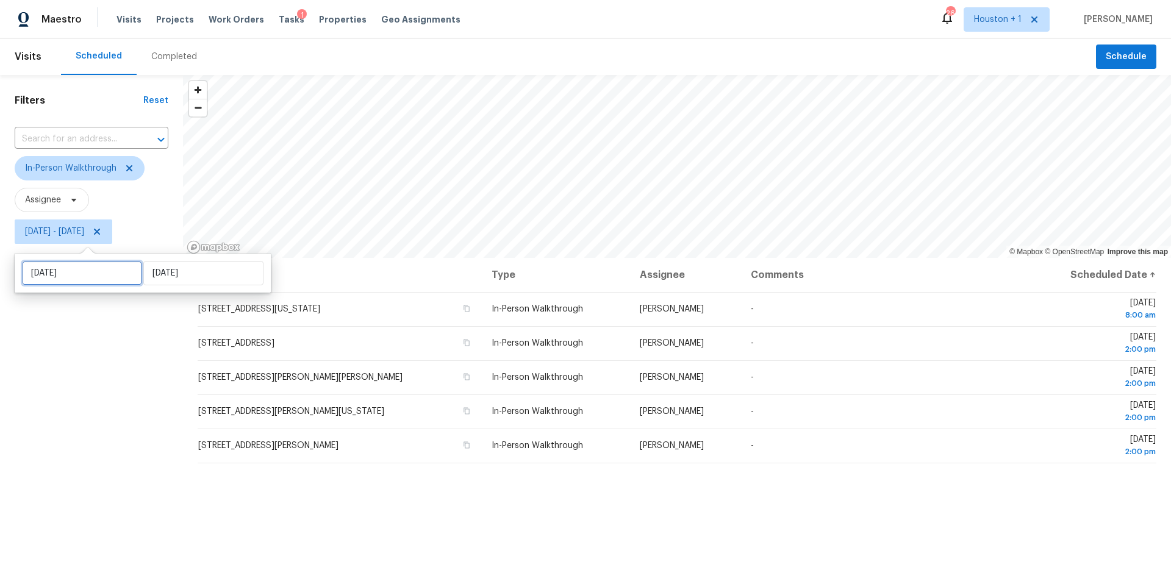
click at [67, 279] on input "[DATE]" at bounding box center [82, 273] width 120 height 24
select select "9"
select select "2025"
select select "10"
select select "2025"
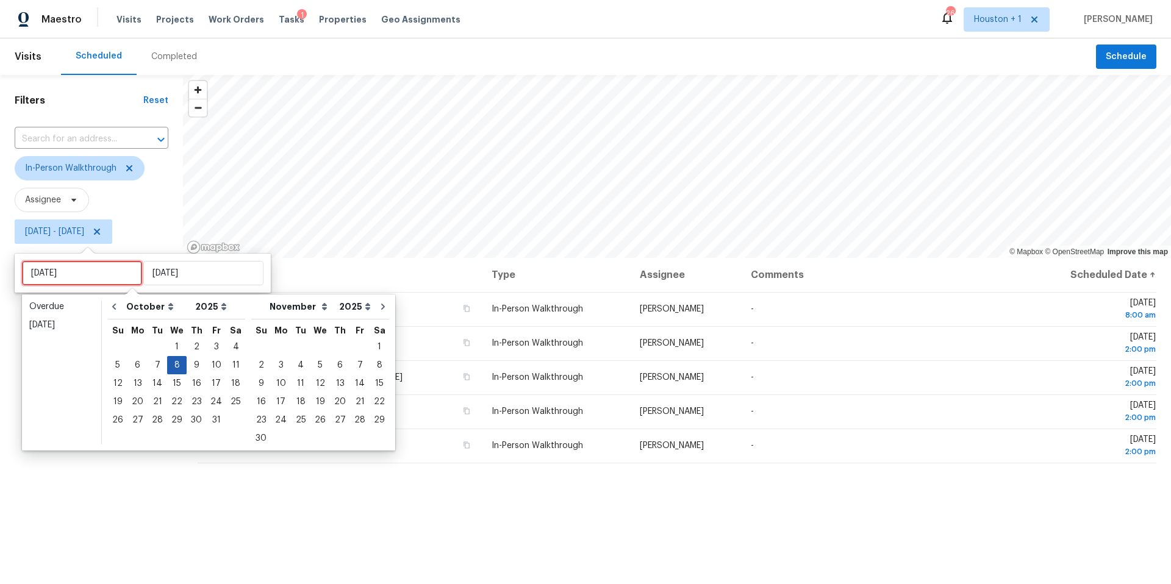
type input "[DATE]"
click at [237, 349] on div "4" at bounding box center [235, 346] width 19 height 17
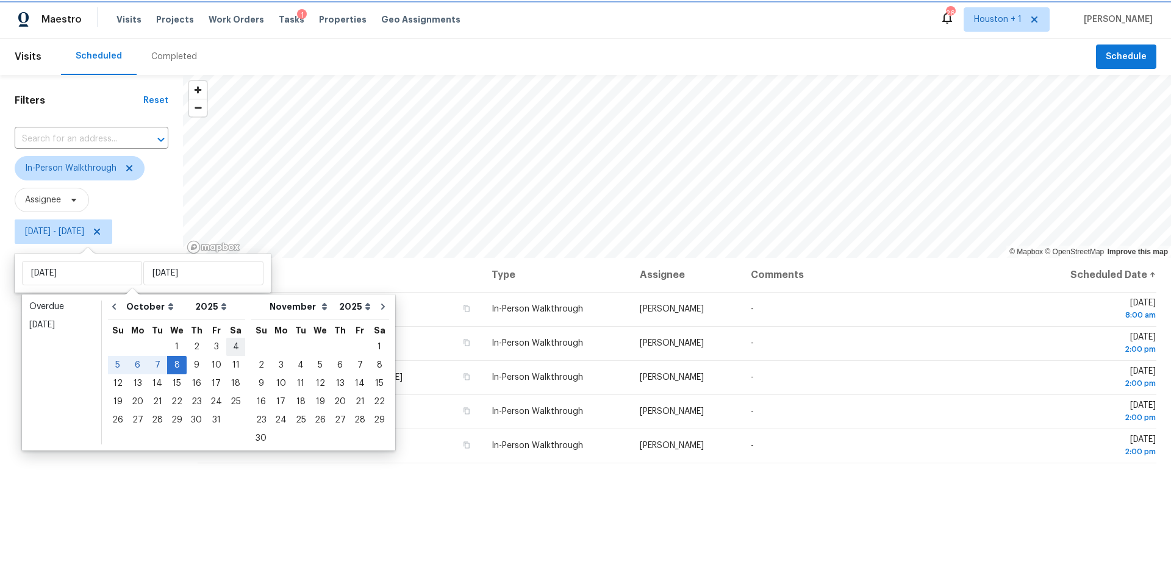
type input "[DATE]"
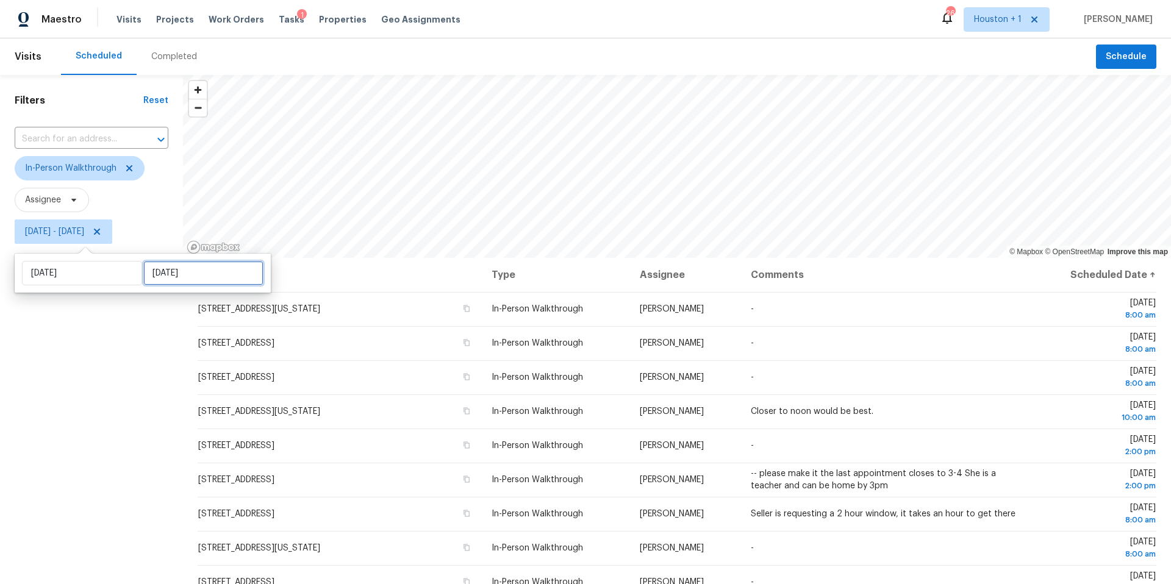
click at [213, 274] on input "[DATE]" at bounding box center [203, 273] width 120 height 24
select select "9"
select select "2025"
select select "10"
select select "2025"
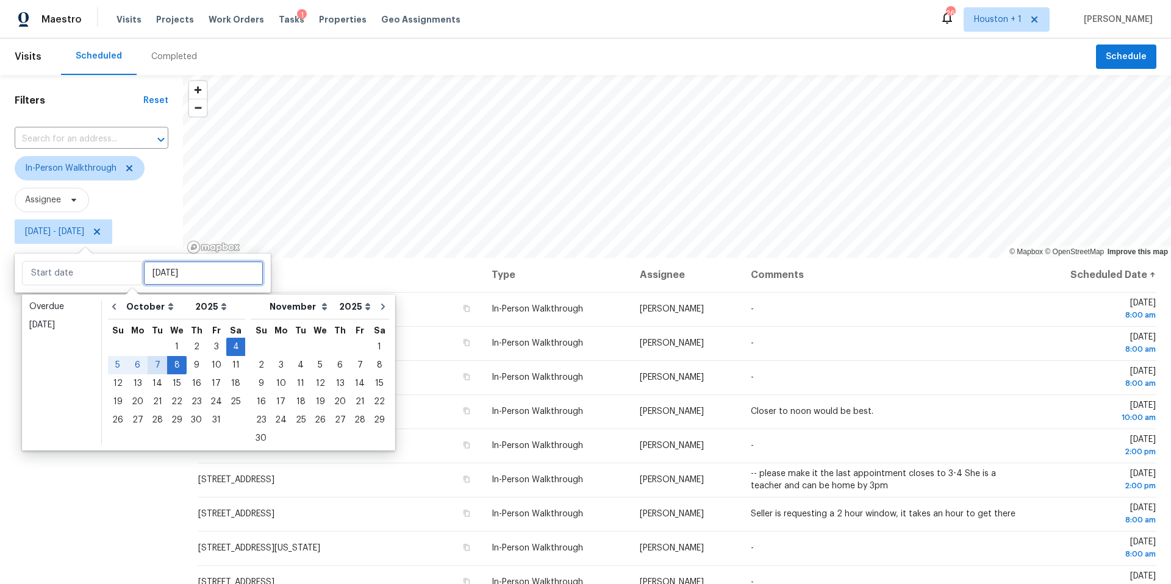
type input "[DATE]"
click at [140, 366] on div "6" at bounding box center [137, 365] width 20 height 17
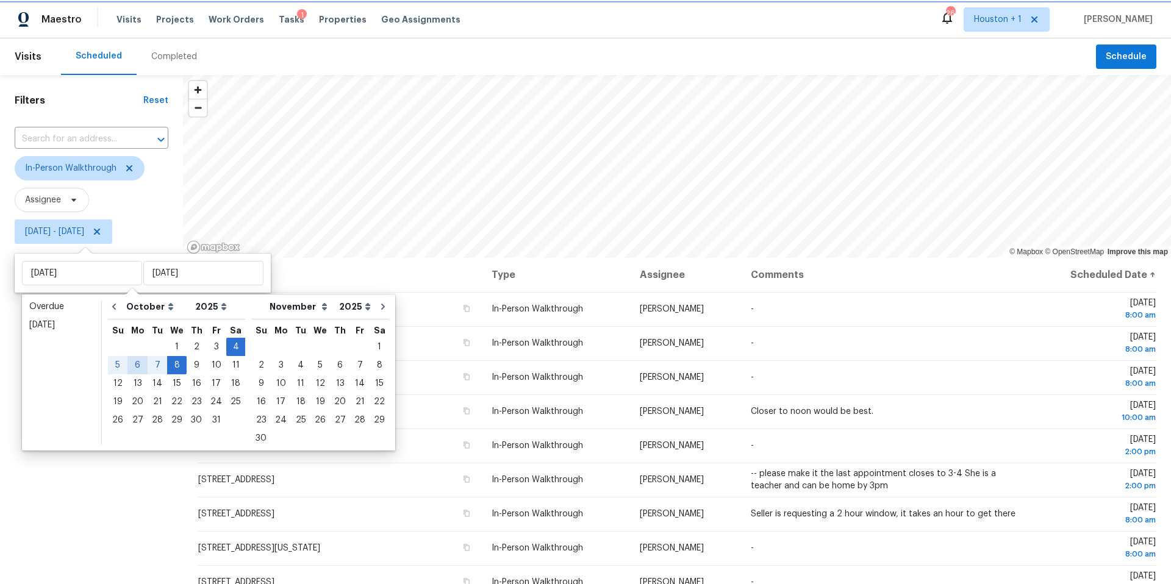
type input "[DATE]"
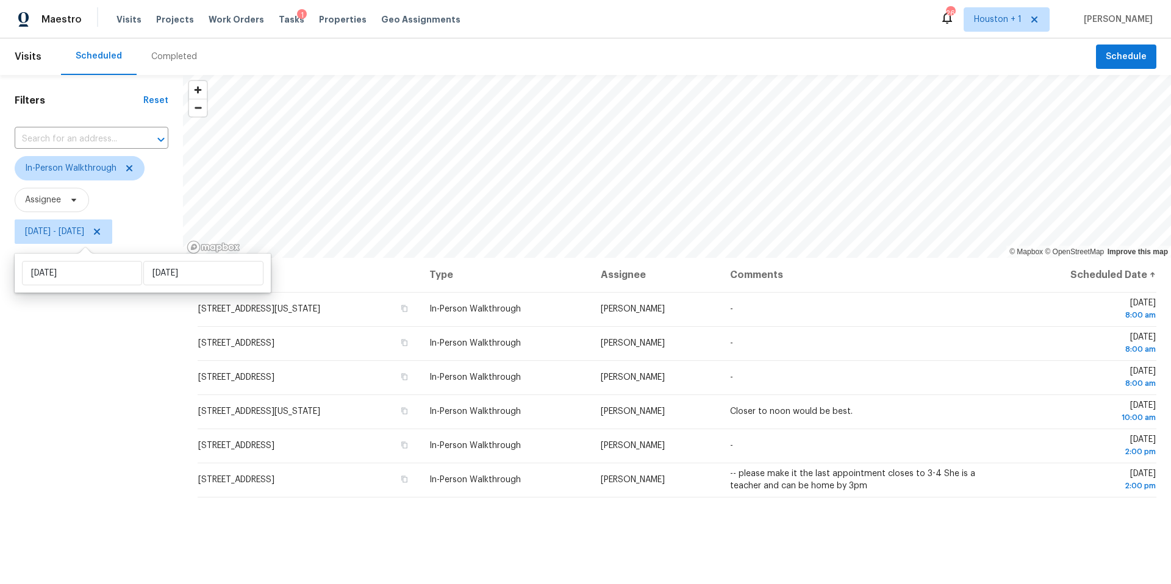
click at [98, 458] on div "Filters Reset ​ In-Person Walkthrough Assignee [DATE] - [DATE]" at bounding box center [91, 400] width 183 height 650
click at [1019, 20] on span "Houston + 1" at bounding box center [998, 19] width 48 height 12
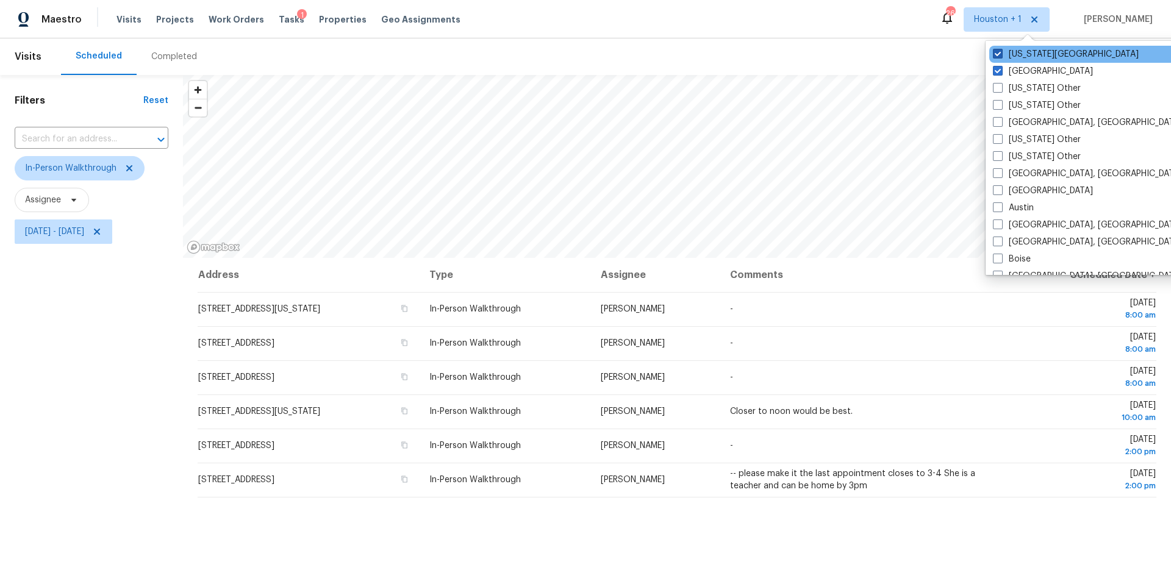
click at [1000, 55] on span at bounding box center [998, 54] width 10 height 10
click at [1000, 55] on input "[US_STATE][GEOGRAPHIC_DATA]" at bounding box center [997, 52] width 8 height 8
checkbox input "false"
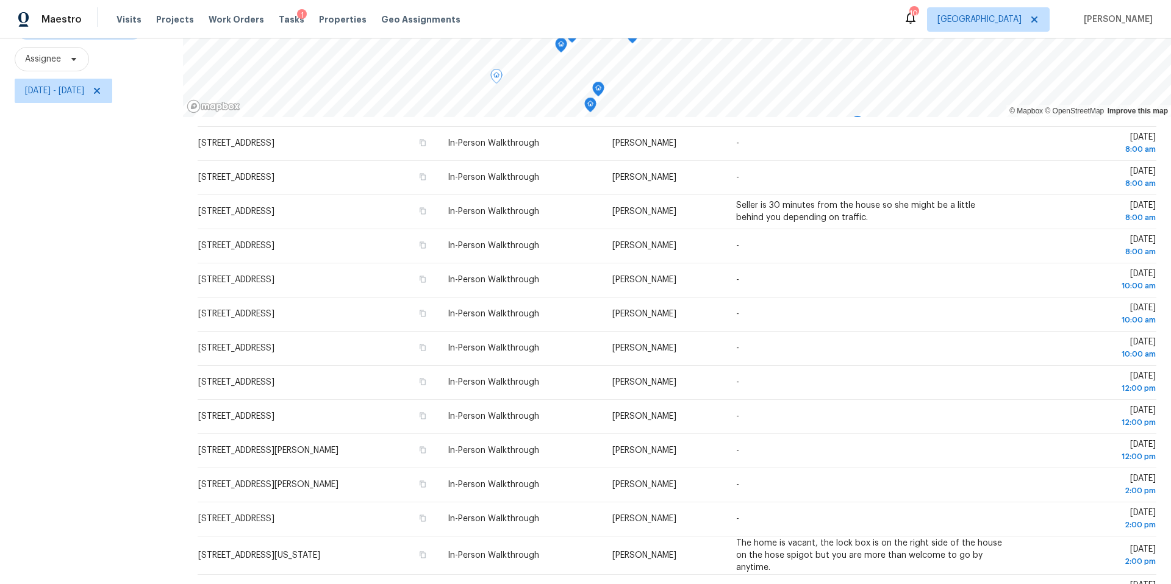
scroll to position [18, 0]
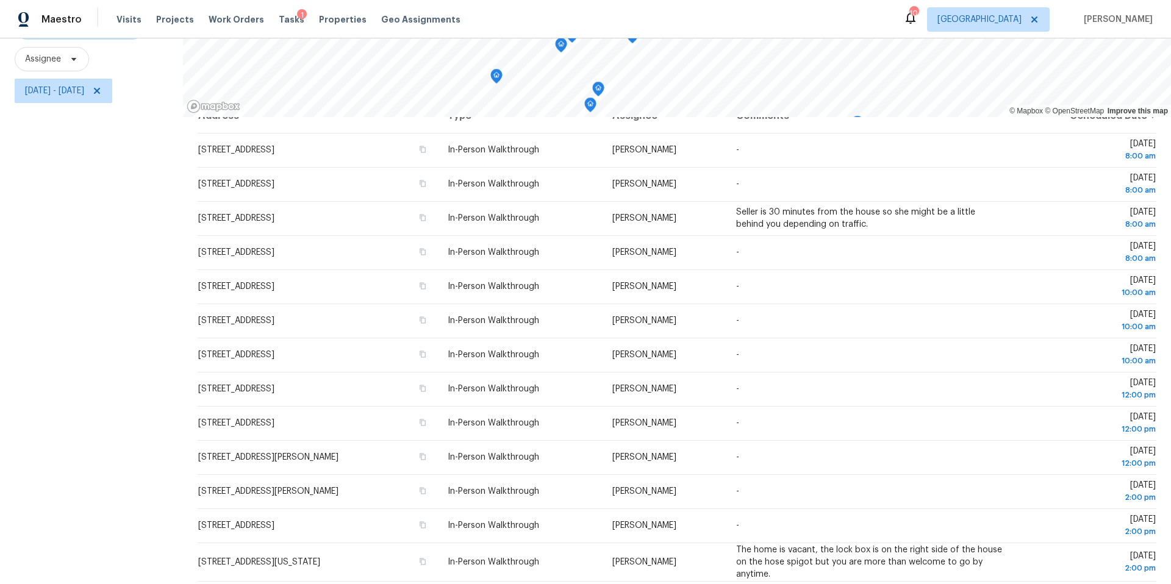
click at [499, 79] on icon "Map marker" at bounding box center [496, 77] width 11 height 14
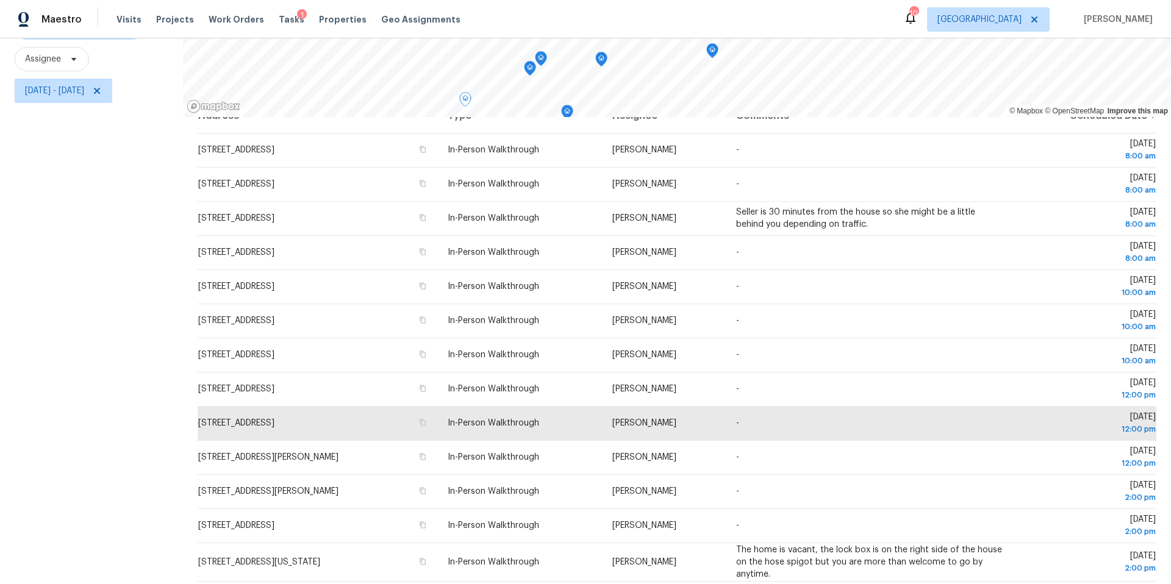
click at [527, 70] on icon "Map marker" at bounding box center [529, 69] width 11 height 14
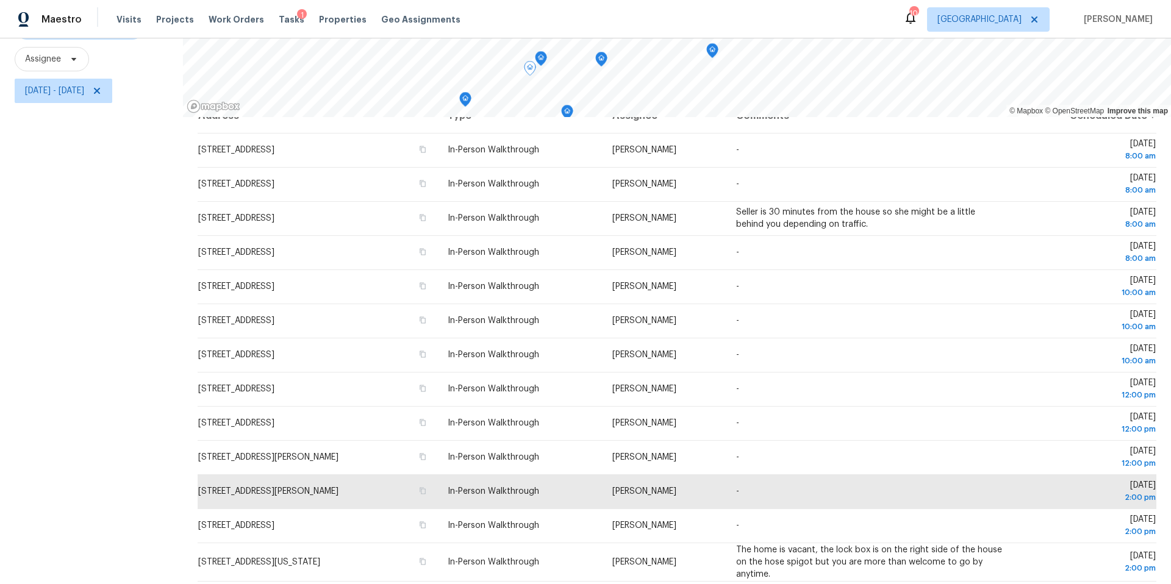
click at [543, 58] on icon "Map marker" at bounding box center [540, 59] width 11 height 14
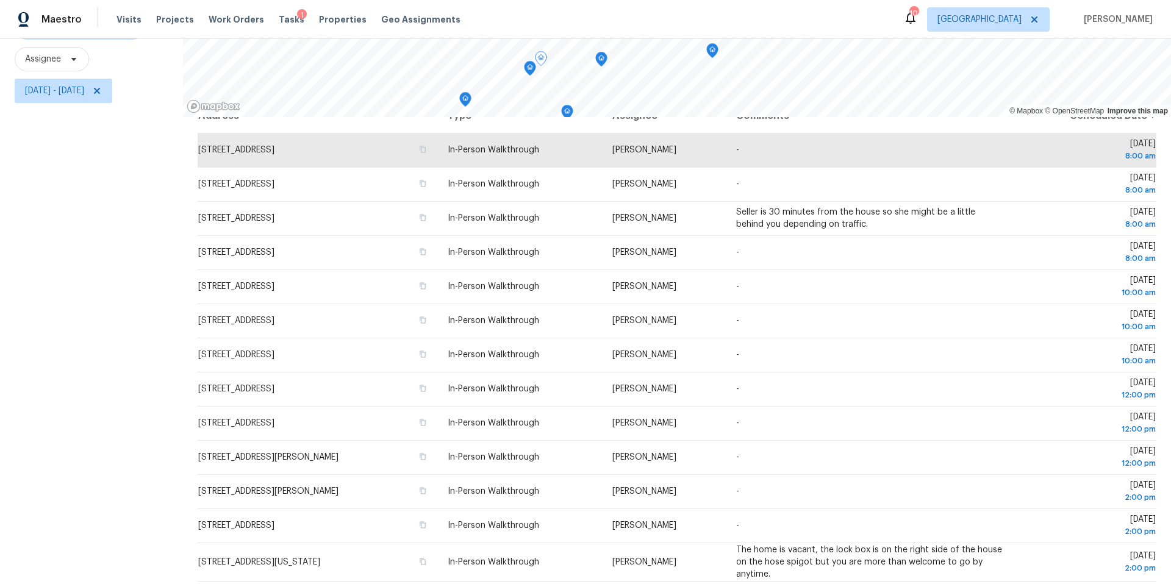
click at [603, 63] on icon "Map marker" at bounding box center [601, 59] width 11 height 14
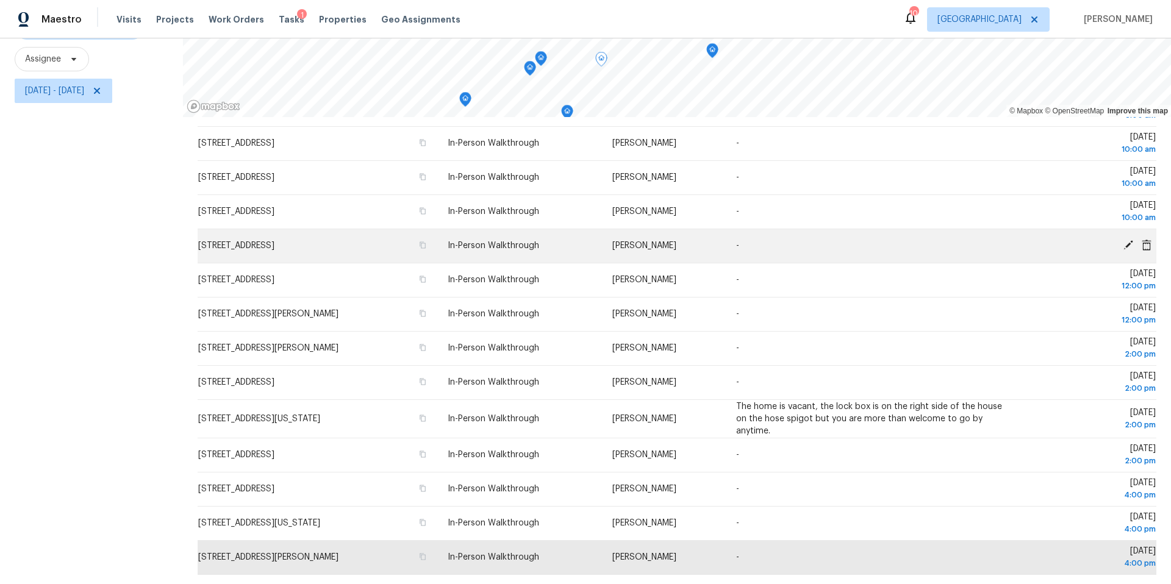
scroll to position [0, 0]
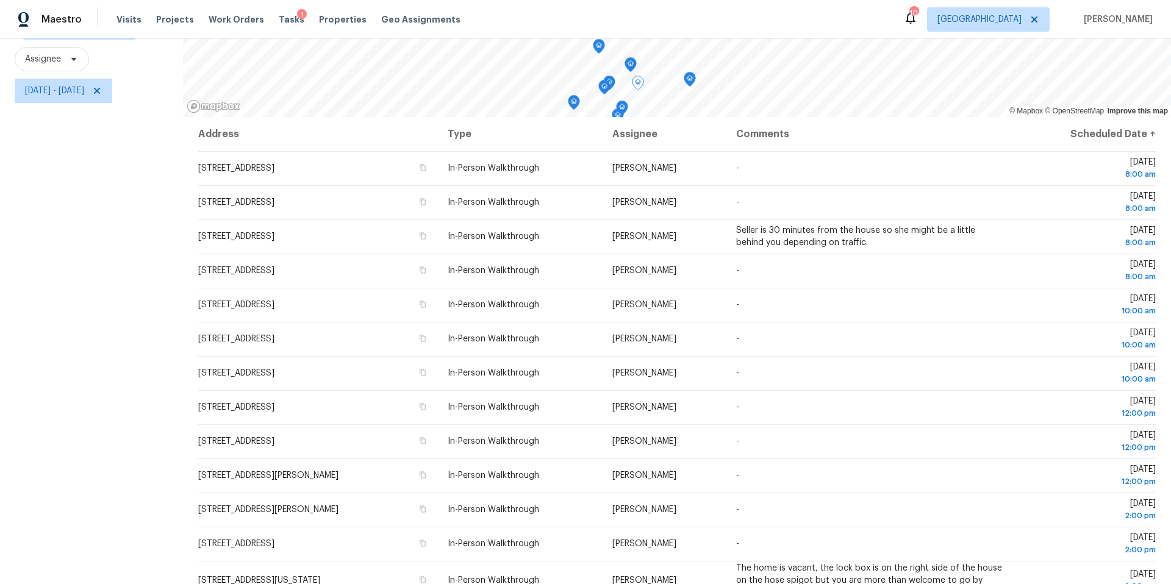
click at [75, 222] on div "Filters Reset ​ In-Person Walkthrough Assignee Fri, Oct 03 - Fri, Oct 03" at bounding box center [91, 259] width 183 height 650
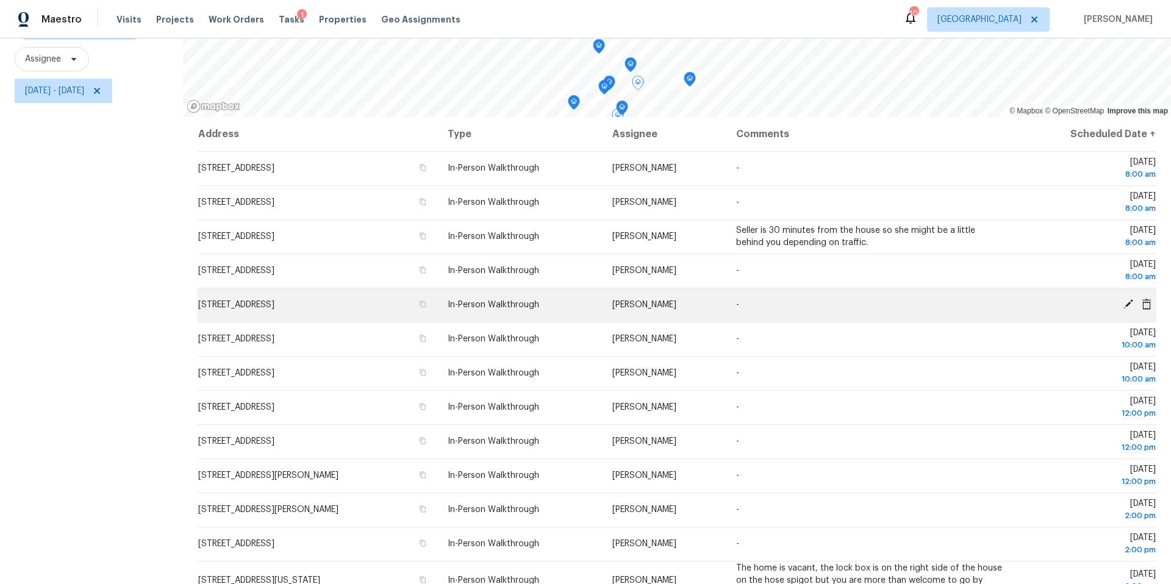
scroll to position [162, 0]
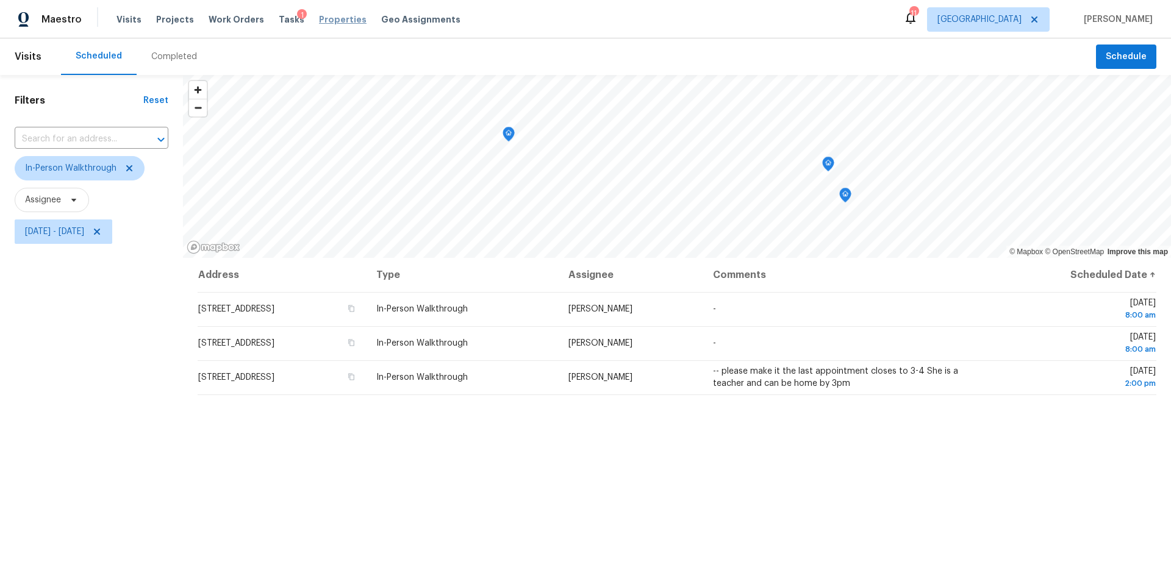
click at [323, 16] on span "Properties" at bounding box center [343, 19] width 48 height 12
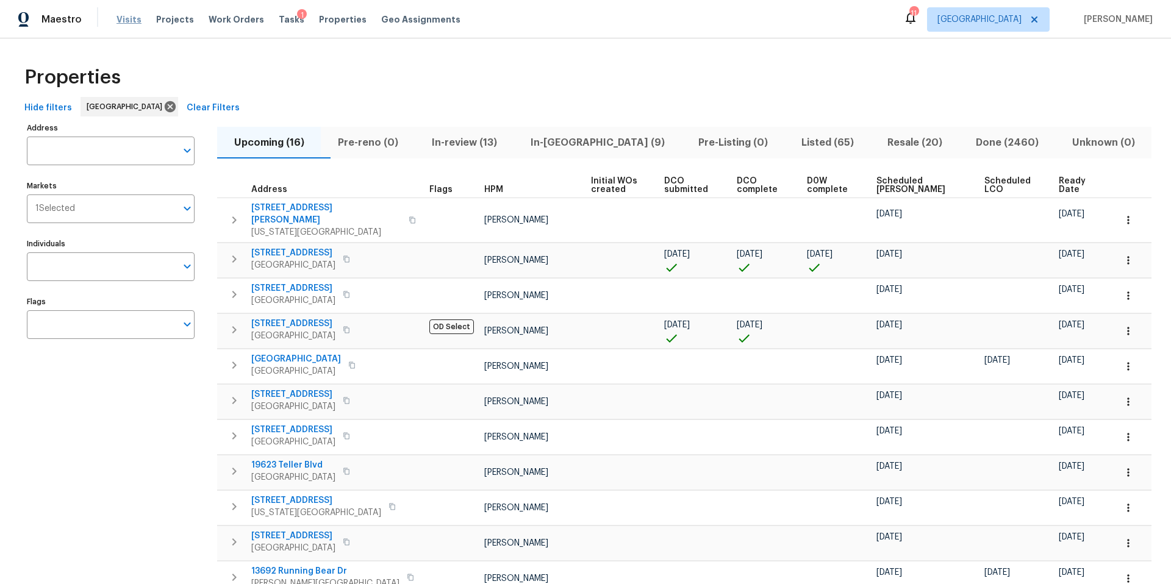
click at [122, 23] on span "Visits" at bounding box center [128, 19] width 25 height 12
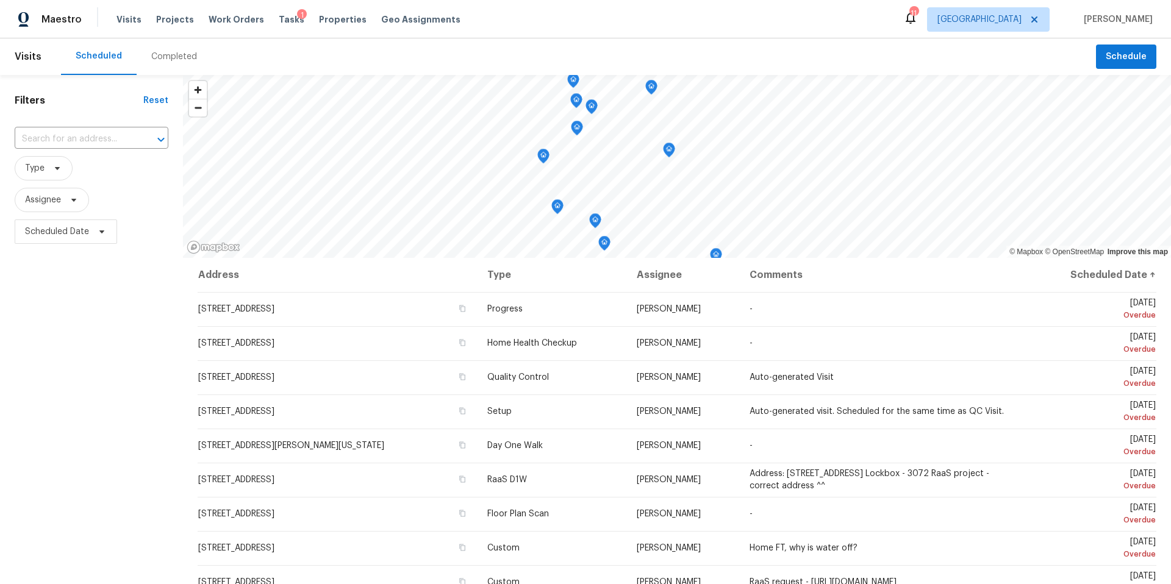
click at [171, 60] on div "Completed" at bounding box center [174, 57] width 46 height 12
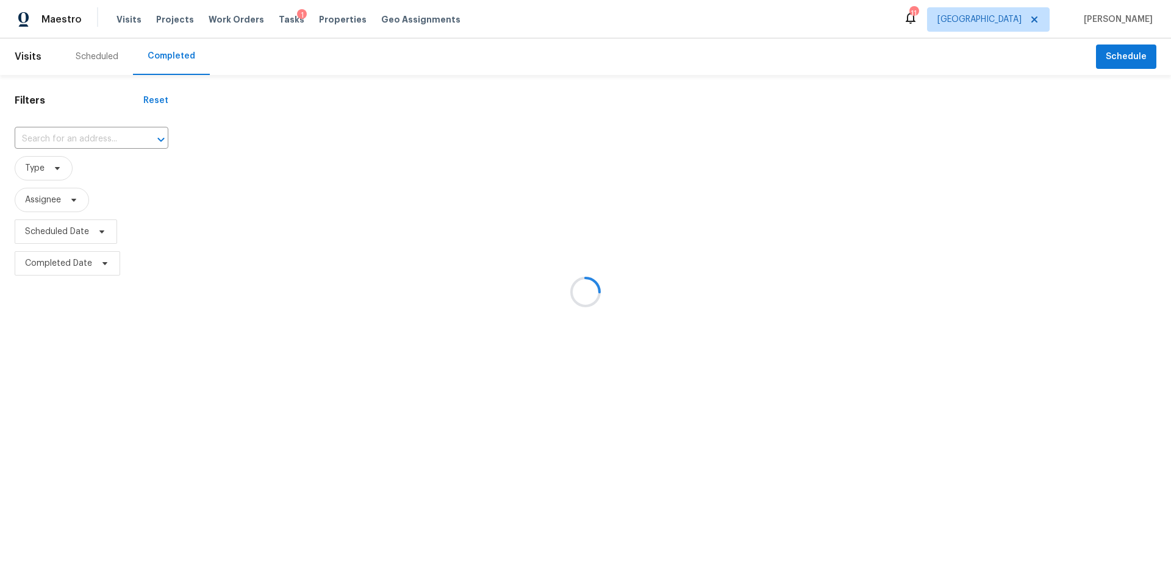
click at [52, 138] on div at bounding box center [585, 292] width 1171 height 584
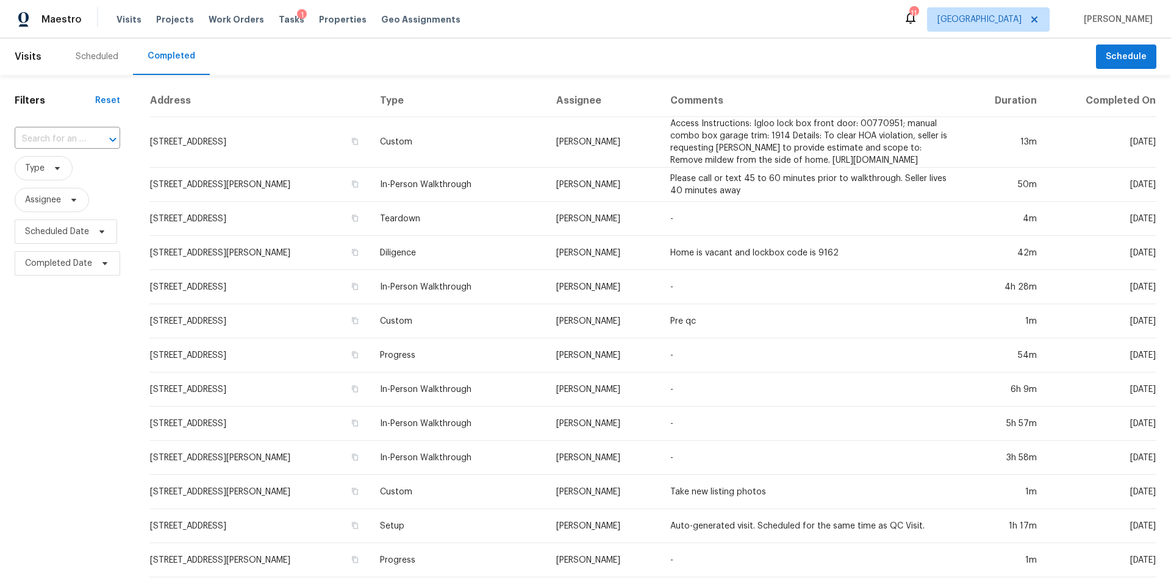
click at [51, 139] on input "text" at bounding box center [50, 139] width 71 height 19
type input "408 com"
click at [45, 171] on li "408 Commanche Rd, Montgomery, TX 77316" at bounding box center [67, 173] width 104 height 33
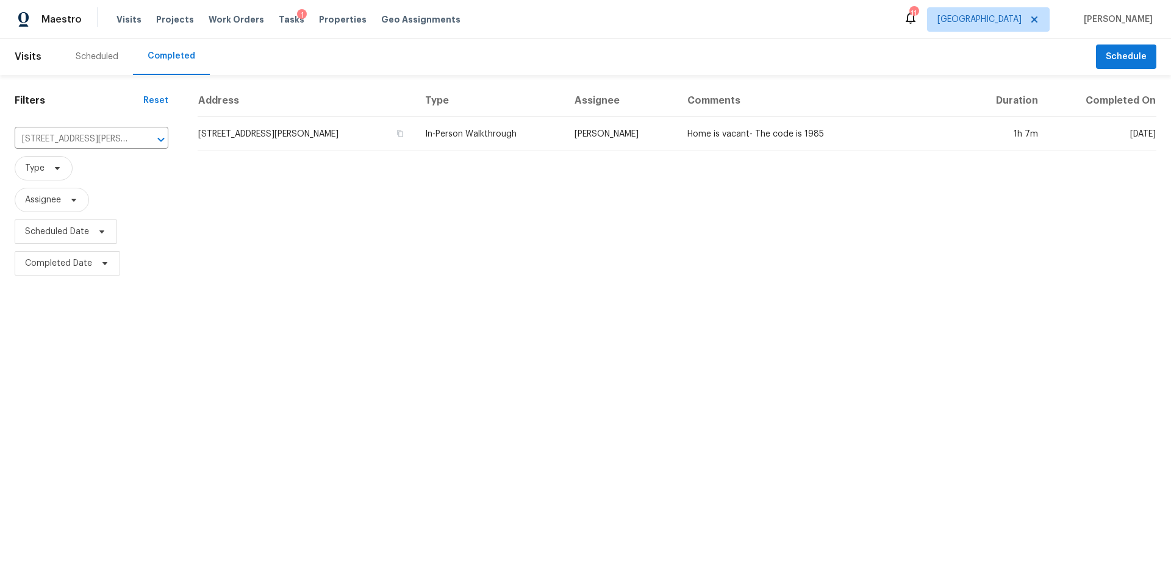
click at [289, 112] on th "Address" at bounding box center [307, 101] width 218 height 32
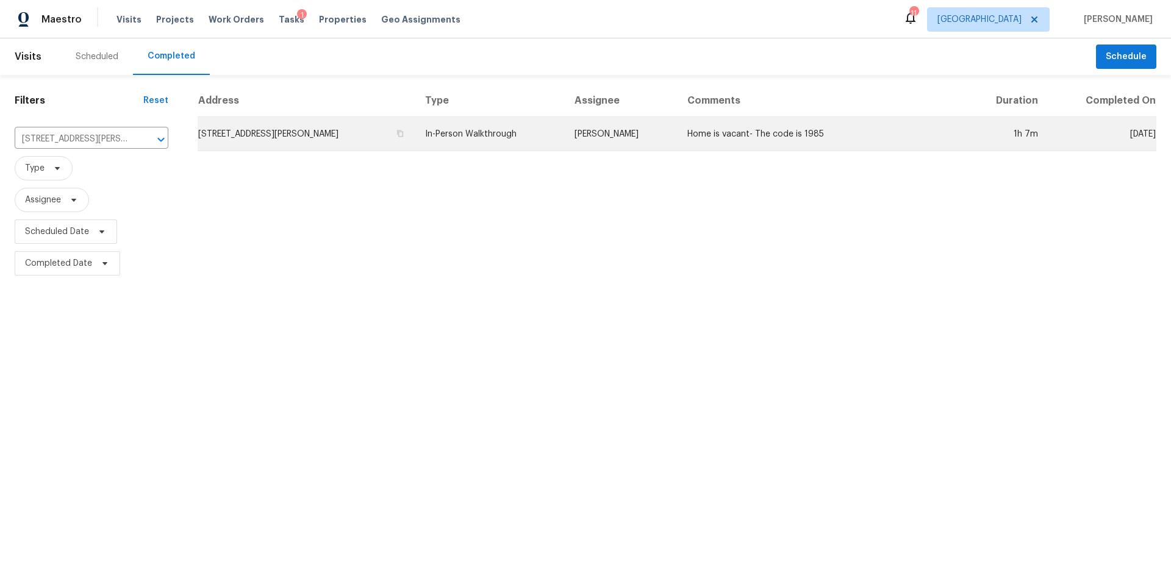
click at [283, 125] on td "408 Commanche Rd, Montgomery, TX 77316" at bounding box center [307, 134] width 218 height 34
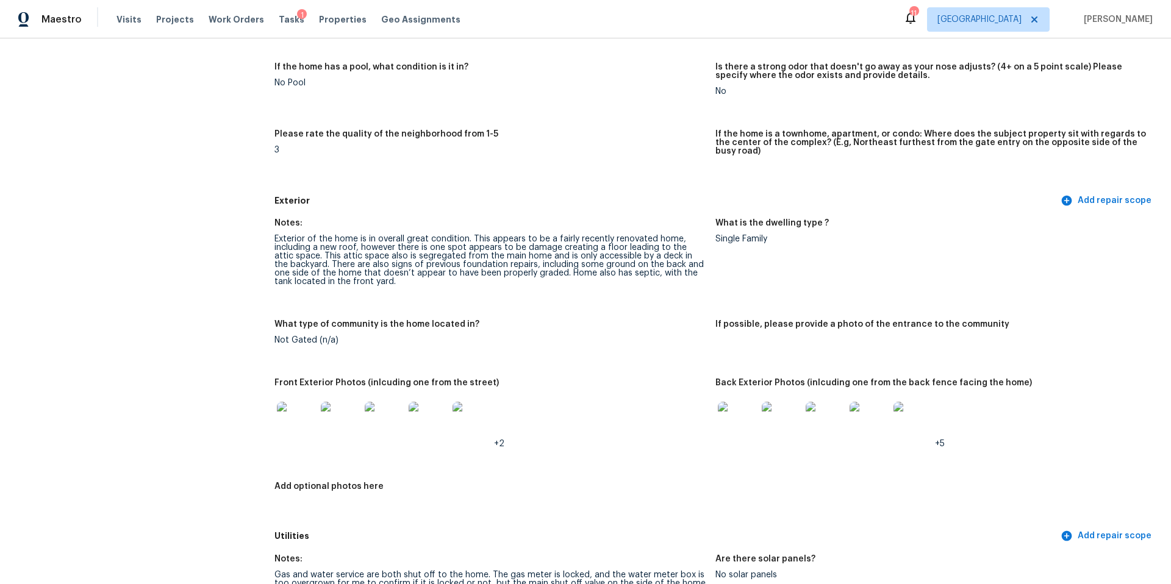
scroll to position [340, 0]
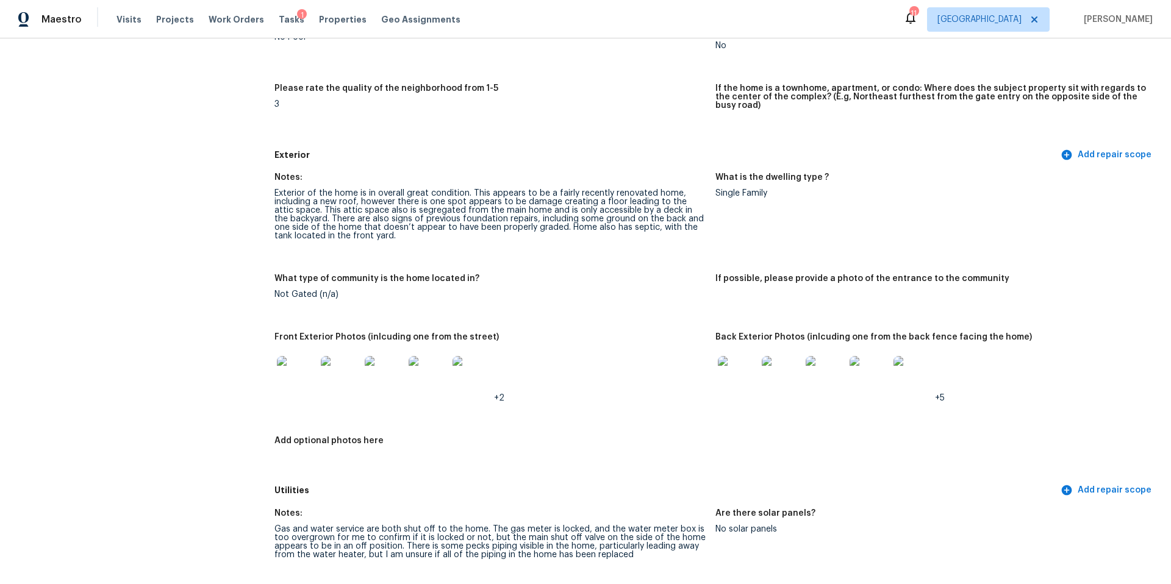
click at [293, 379] on img at bounding box center [296, 375] width 39 height 39
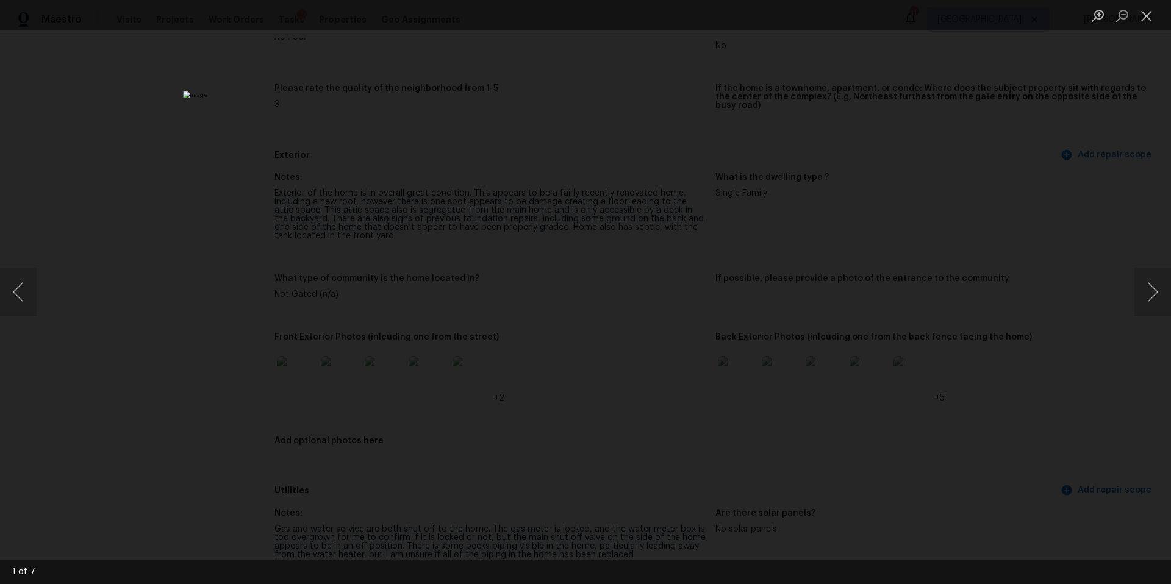
click at [1114, 285] on div "Lightbox" at bounding box center [585, 292] width 1171 height 584
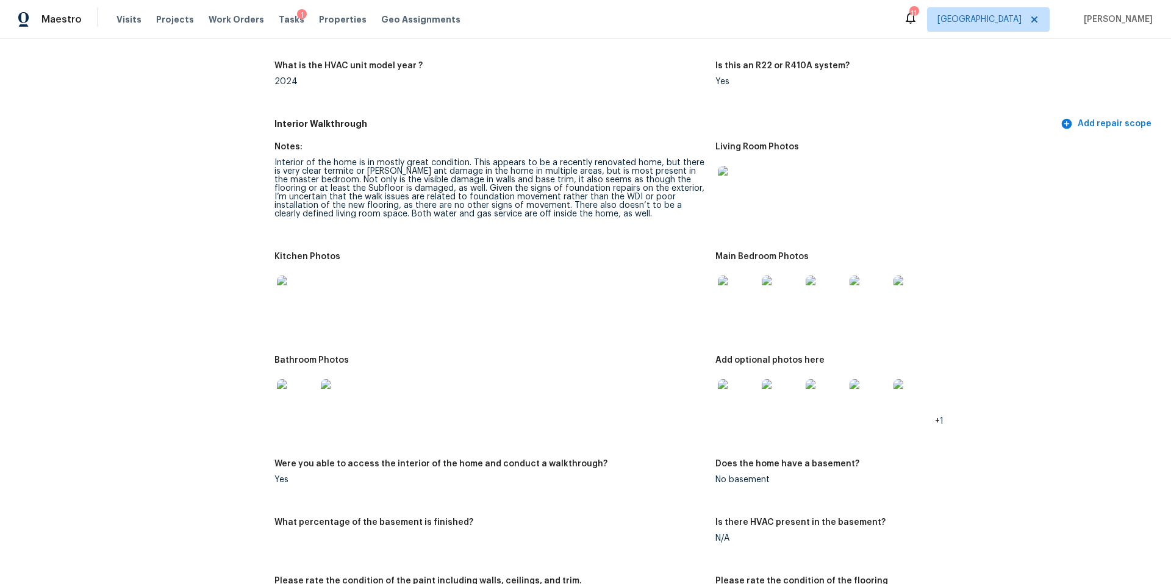
scroll to position [1297, 0]
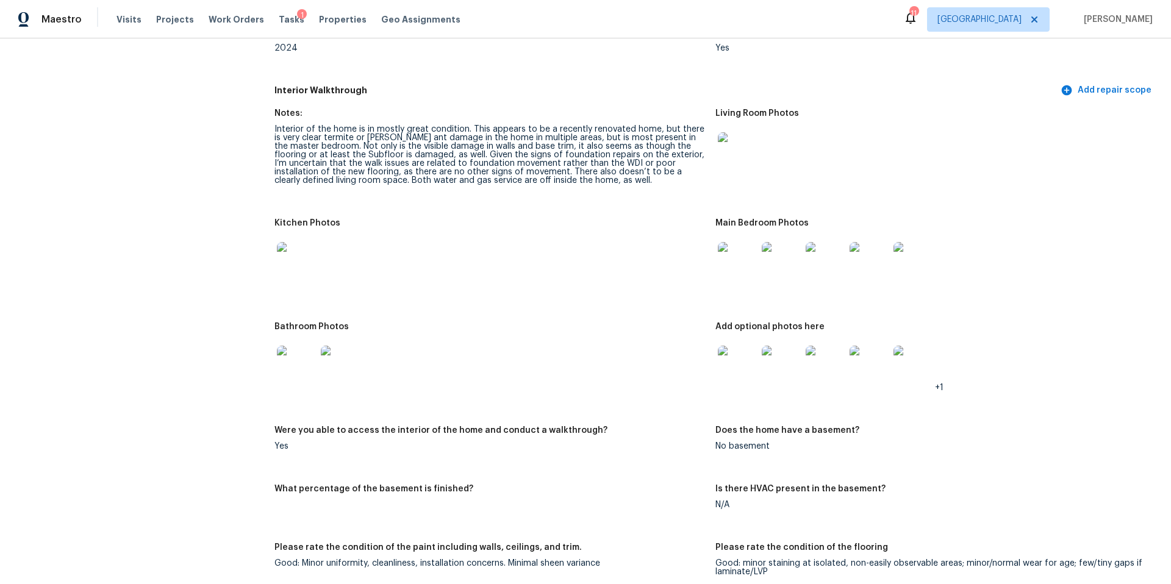
click at [302, 256] on img at bounding box center [296, 261] width 39 height 39
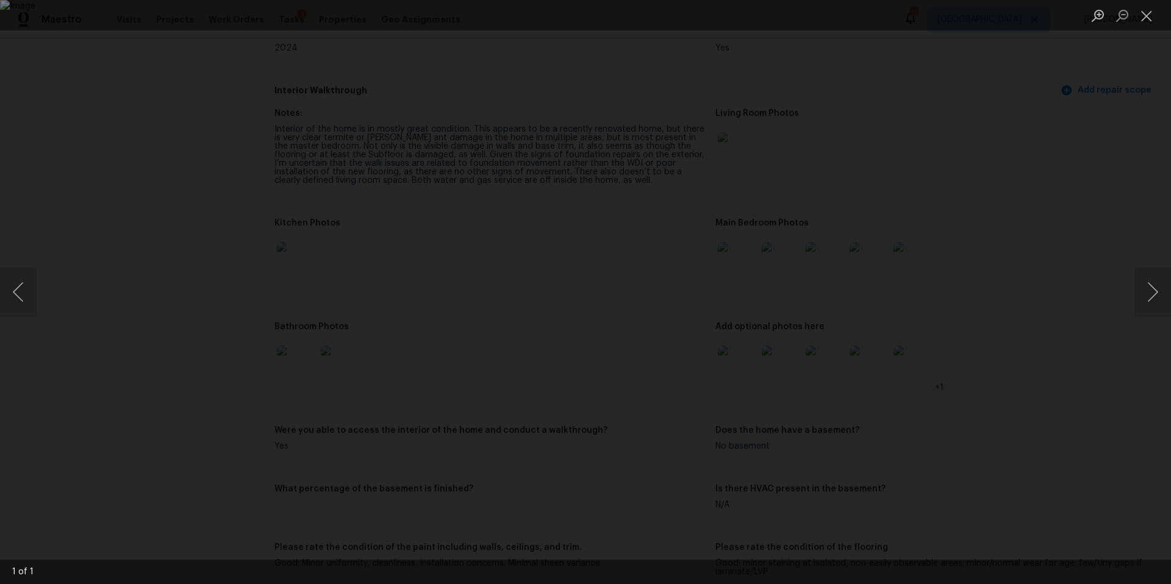
click at [1070, 281] on div "Lightbox" at bounding box center [585, 292] width 1171 height 584
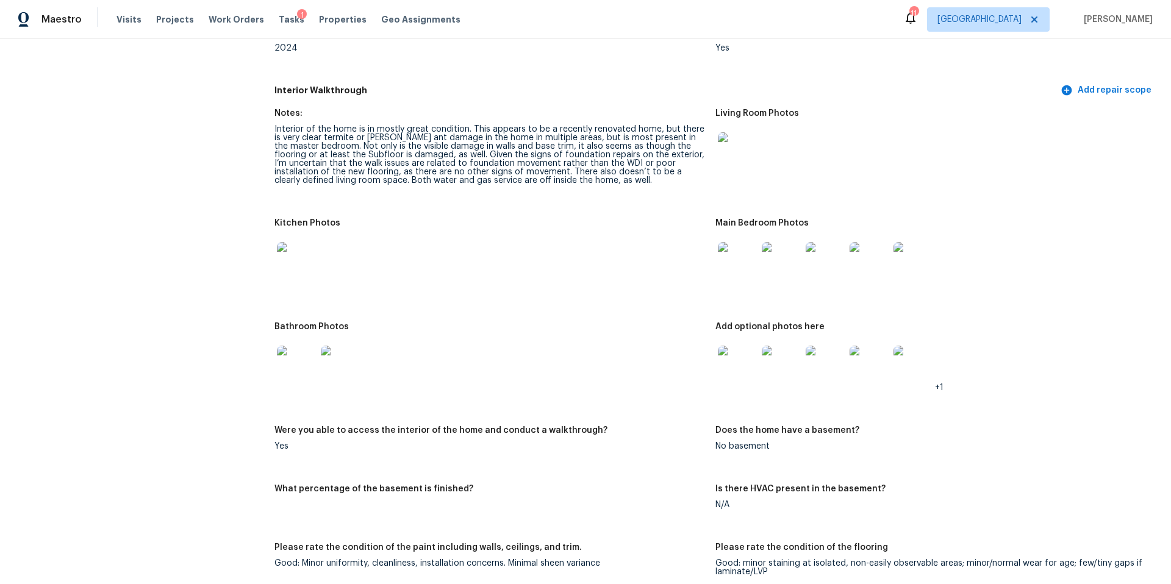
click at [296, 360] on img at bounding box center [296, 365] width 39 height 39
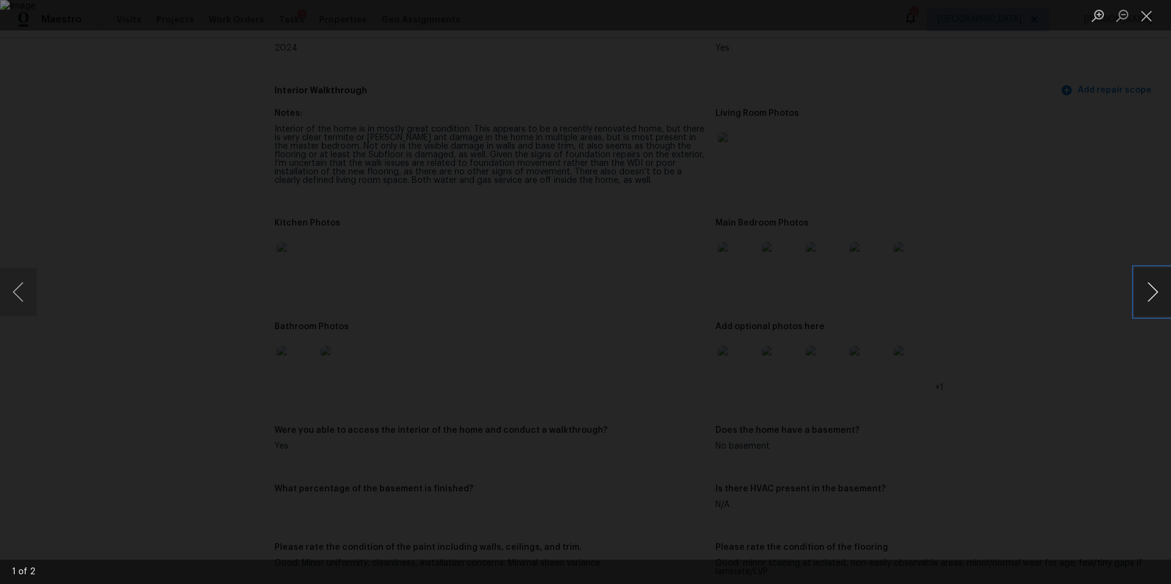
click at [1149, 291] on button "Next image" at bounding box center [1152, 292] width 37 height 49
click at [1144, 293] on button "Next image" at bounding box center [1152, 292] width 37 height 49
click at [1090, 319] on div "Lightbox" at bounding box center [585, 292] width 1171 height 584
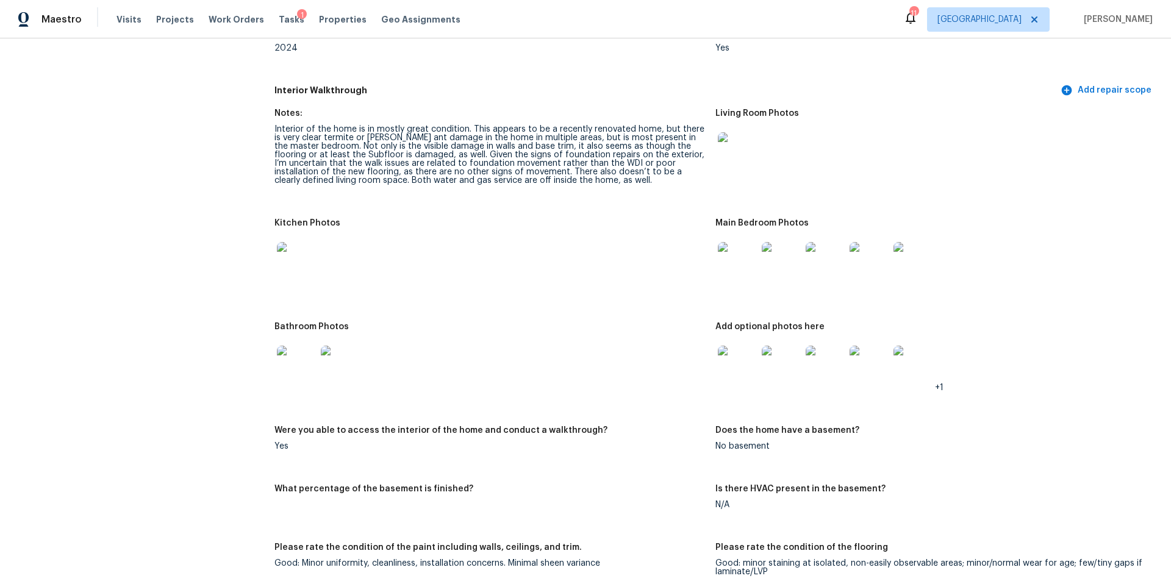
click at [287, 246] on img at bounding box center [296, 261] width 39 height 39
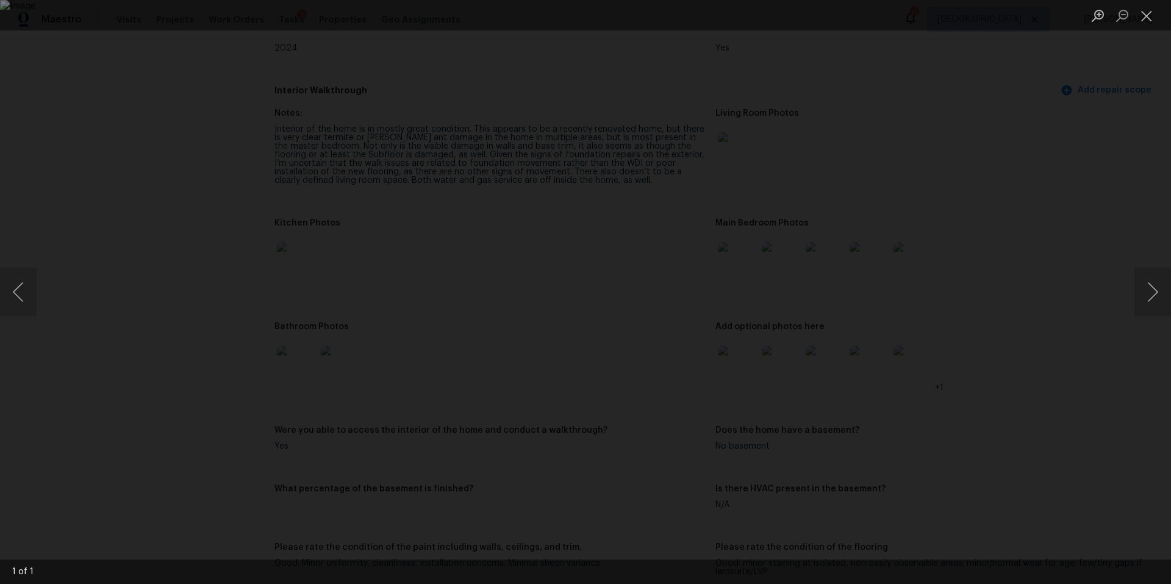
click at [664, 322] on img "Lightbox" at bounding box center [585, 292] width 1171 height 584
click at [1151, 300] on button "Next image" at bounding box center [1152, 292] width 37 height 49
click at [1068, 339] on div "Lightbox" at bounding box center [585, 292] width 1171 height 584
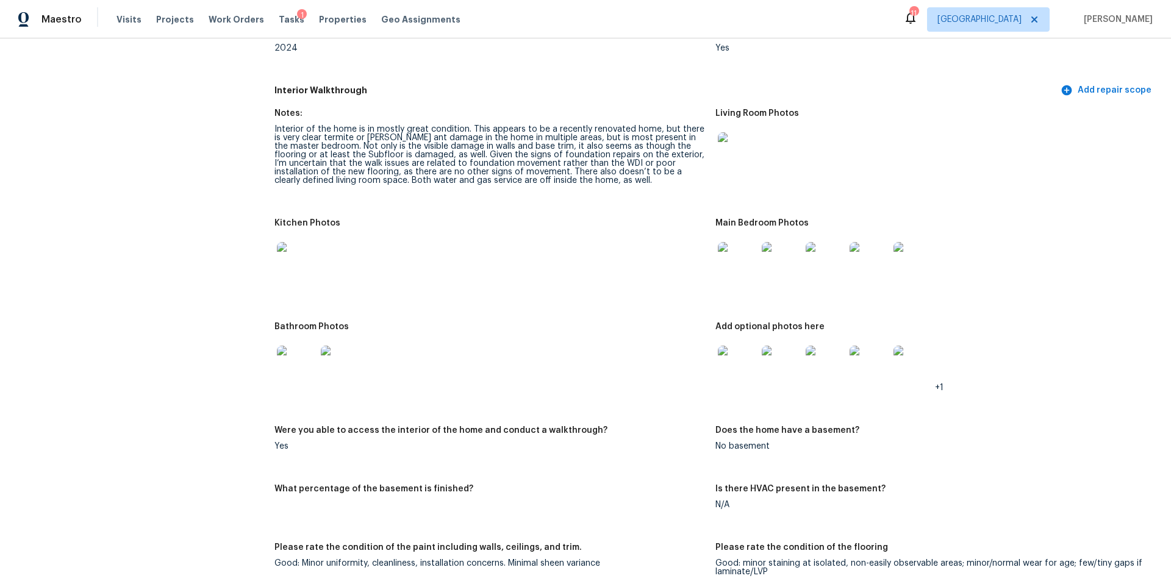
click at [302, 357] on img at bounding box center [296, 365] width 39 height 39
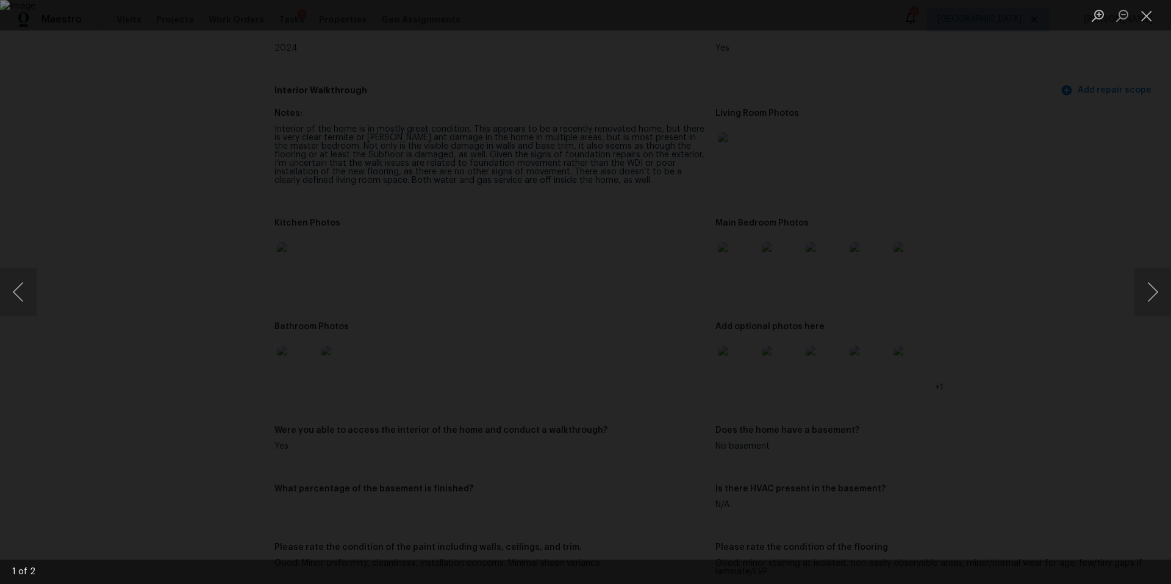
click at [1007, 104] on div "Lightbox" at bounding box center [585, 292] width 1171 height 584
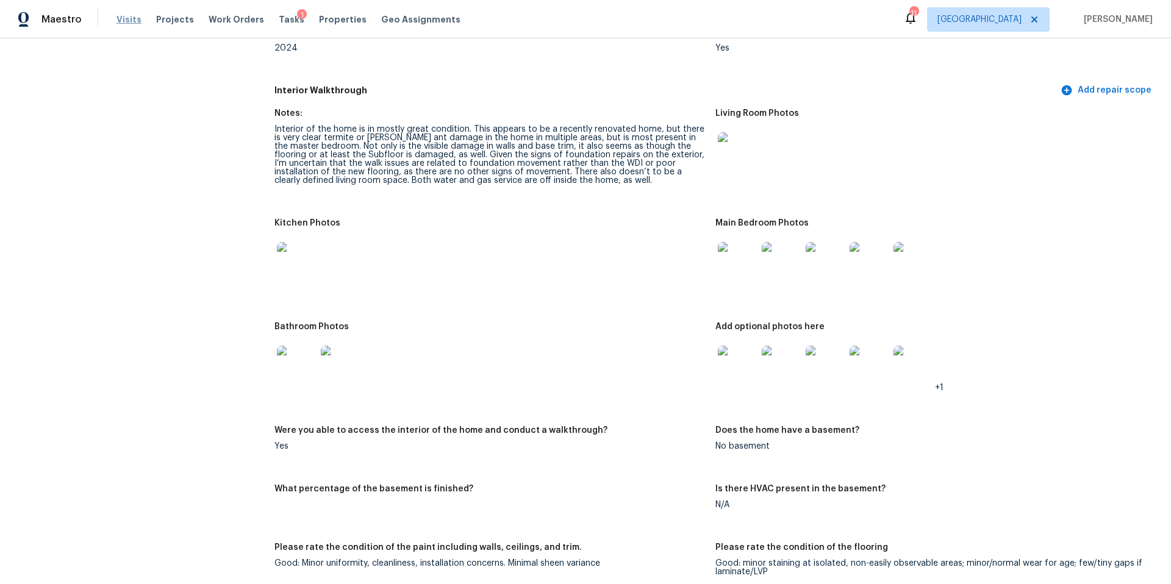
click at [125, 24] on span "Visits" at bounding box center [128, 19] width 25 height 12
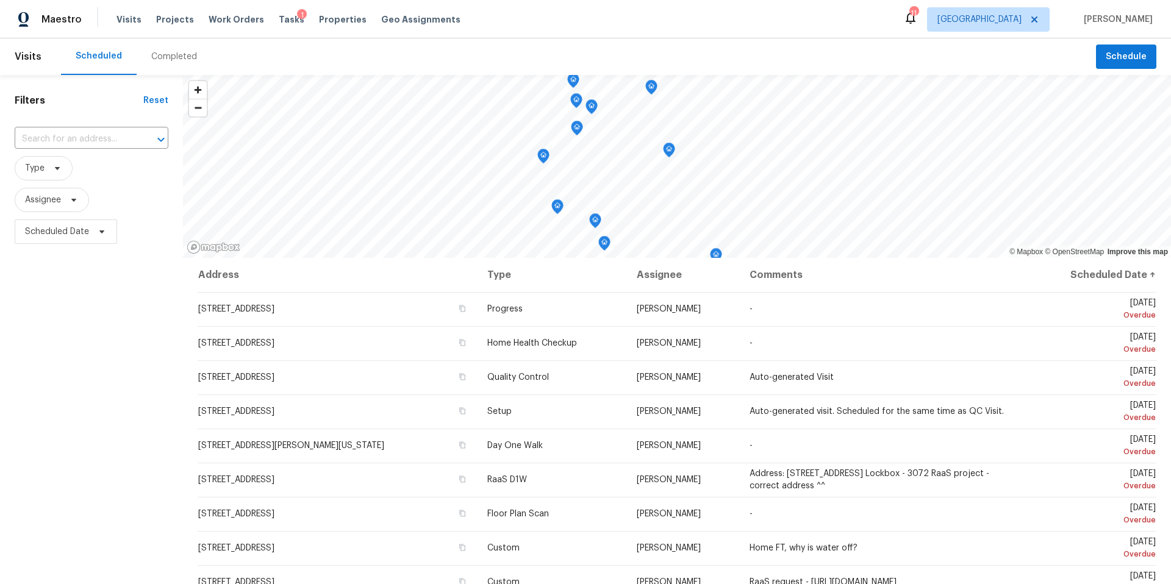
click at [162, 54] on div "Completed" at bounding box center [174, 57] width 46 height 12
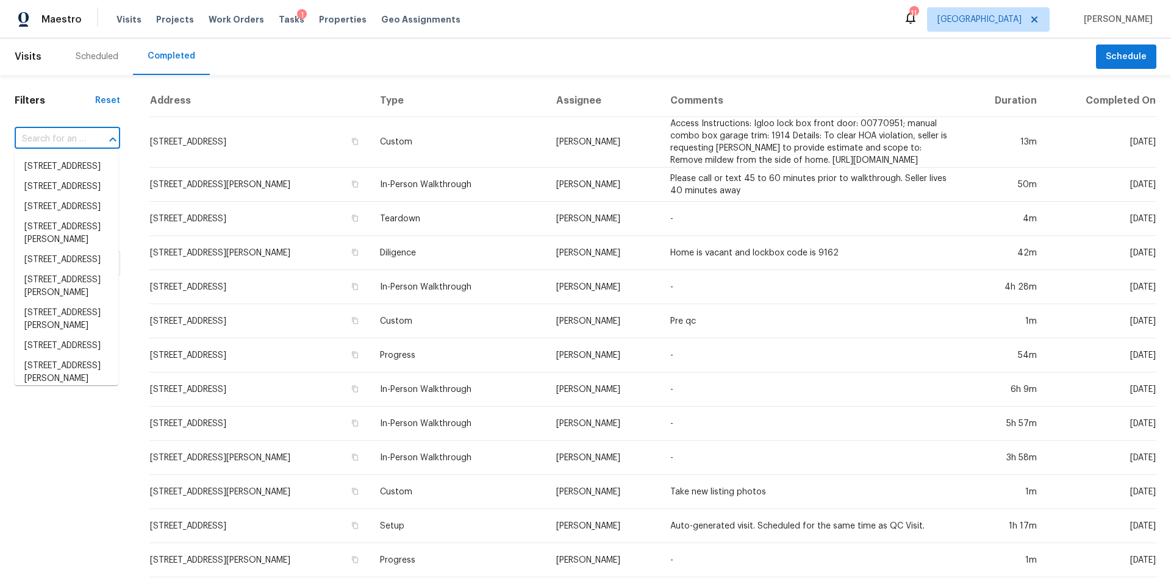
click at [52, 140] on input "text" at bounding box center [50, 139] width 71 height 19
type input "4419"
click at [326, 22] on span "Properties" at bounding box center [343, 19] width 48 height 12
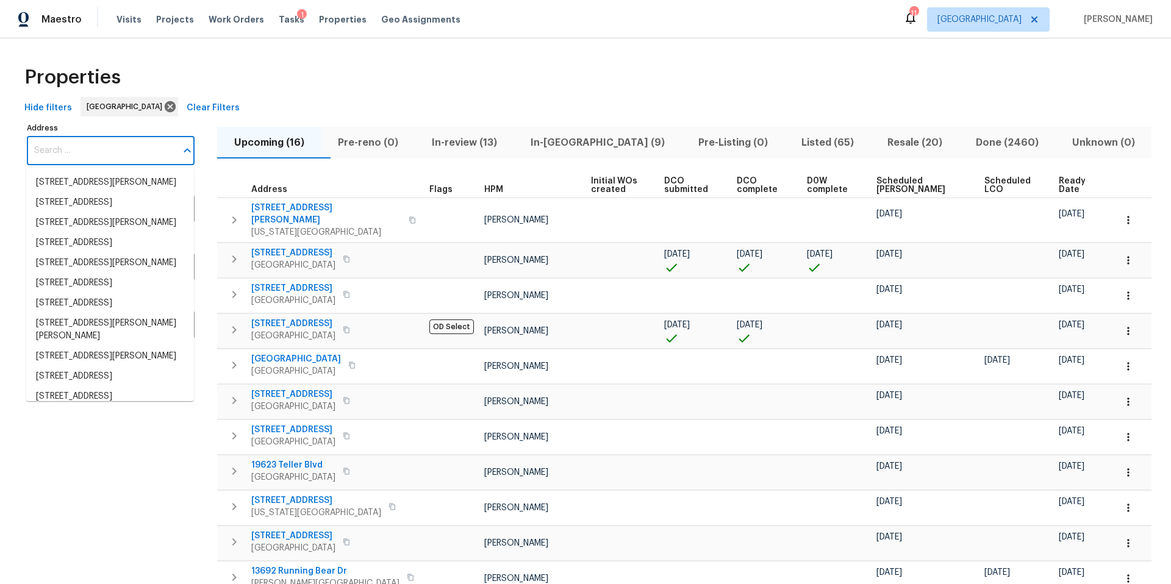
click at [82, 154] on input "Address" at bounding box center [101, 151] width 149 height 29
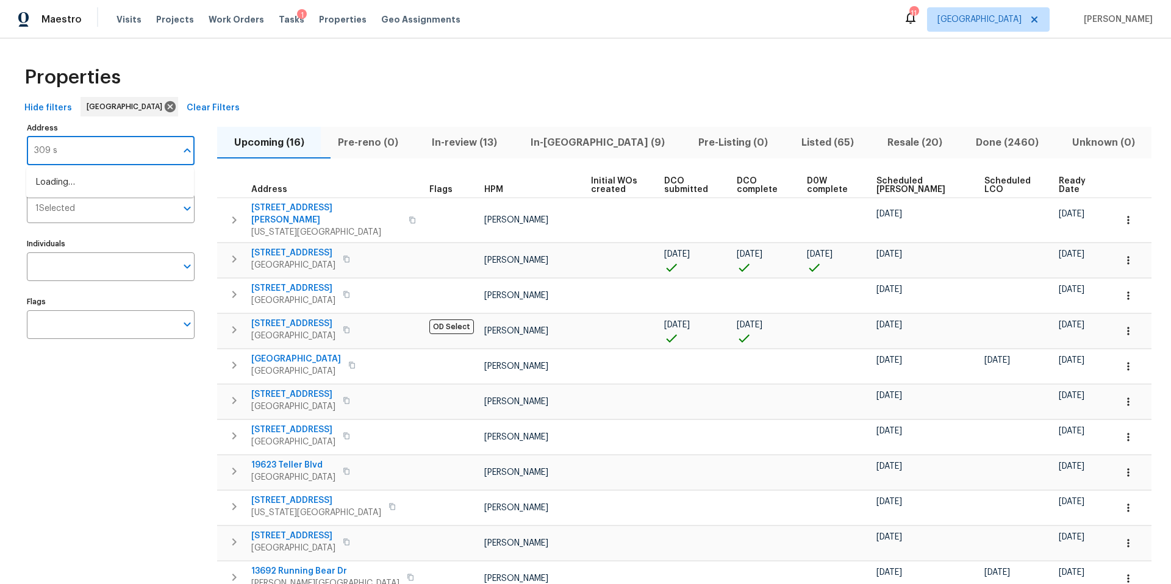
type input "309 se"
click at [68, 186] on li "309 SE Shawn Ct Blue Springs MO 64014" at bounding box center [110, 183] width 168 height 20
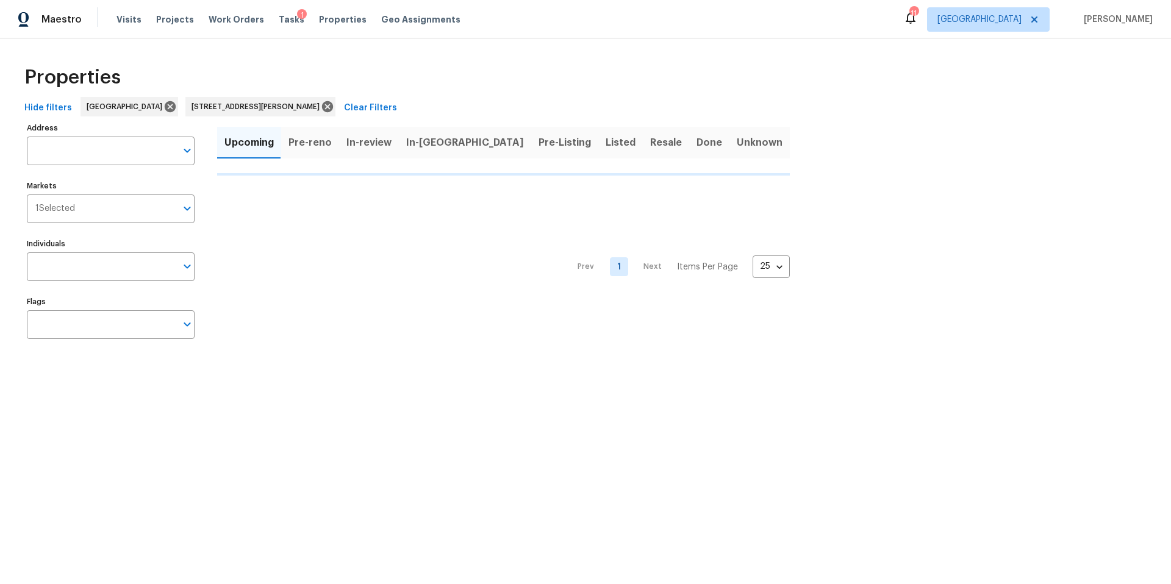
type input "309 SE Shawn Ct Blue Springs MO 64014"
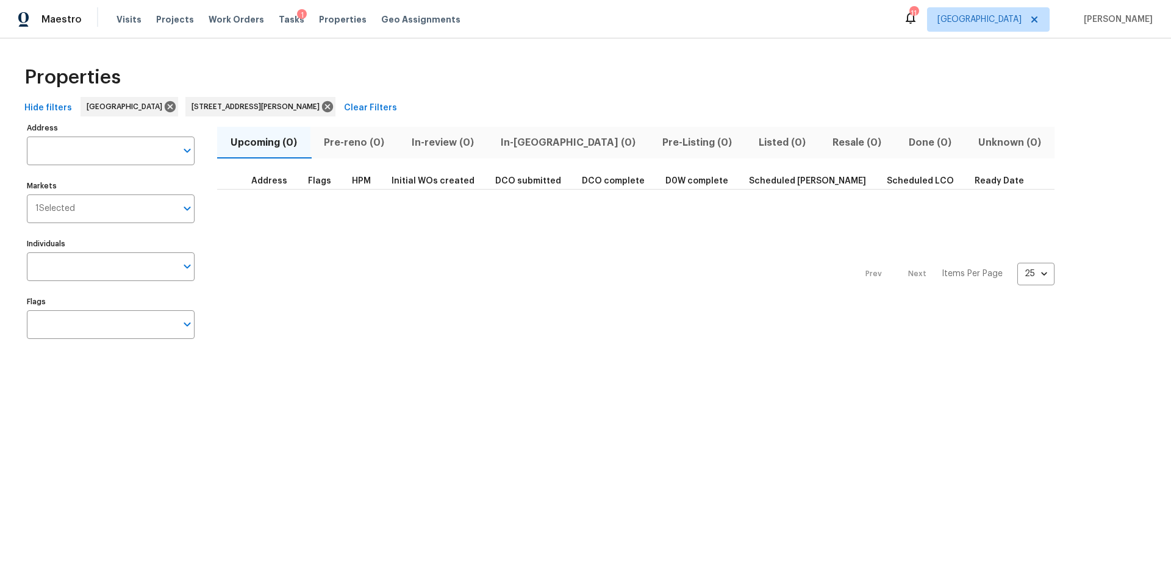
type input "309 SE Shawn Ct Blue Springs MO 64014"
click at [1018, 14] on span "Houston" at bounding box center [979, 19] width 84 height 12
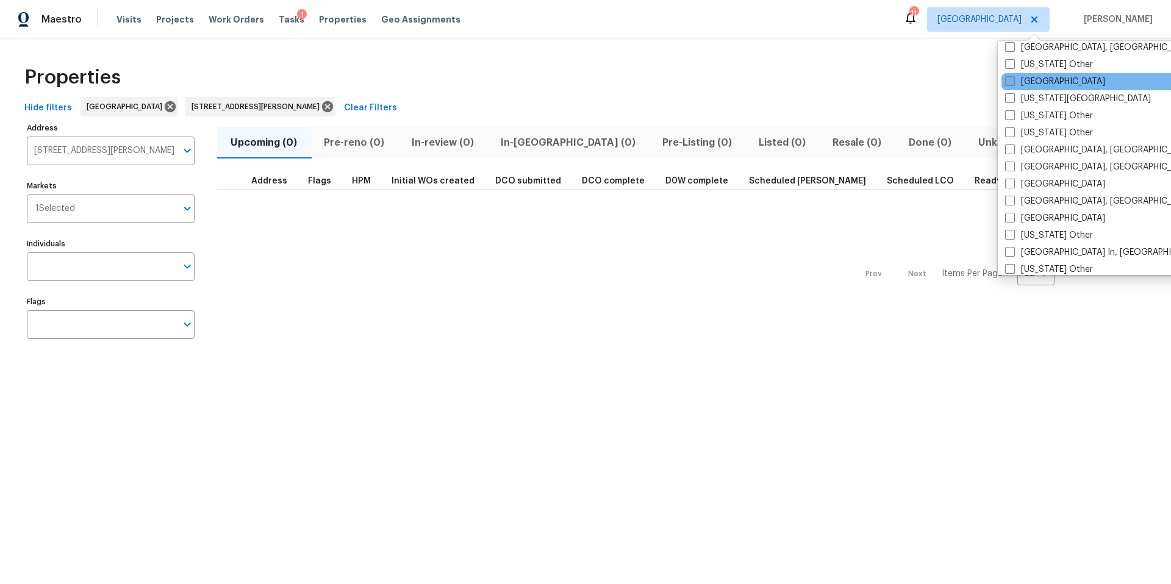
scroll to position [711, 0]
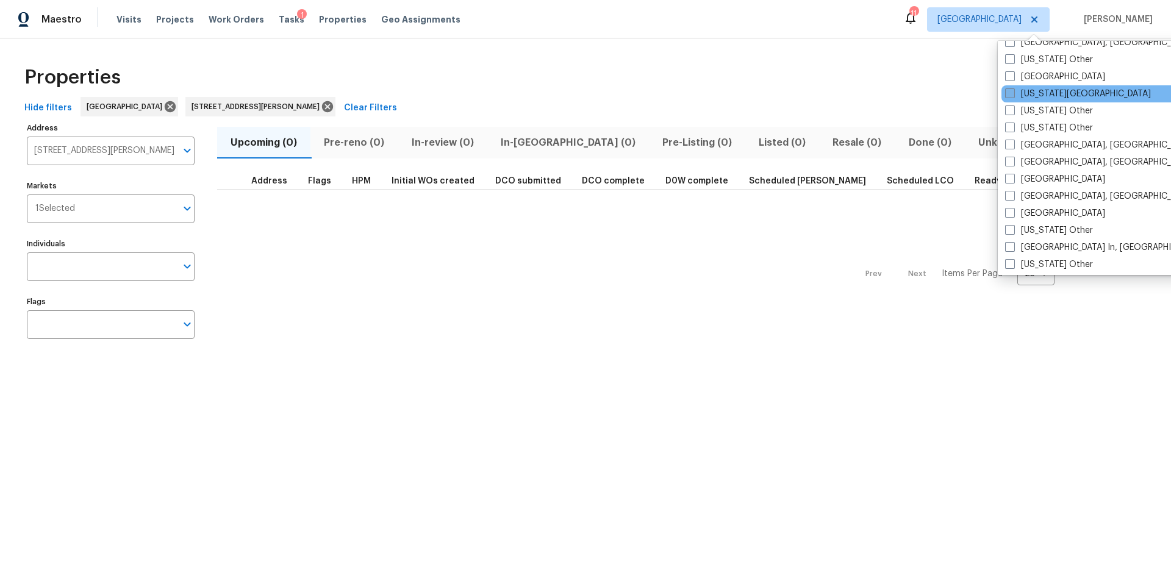
click at [1013, 96] on span at bounding box center [1010, 93] width 10 height 10
click at [1013, 96] on input "Kansas City" at bounding box center [1009, 92] width 8 height 8
checkbox input "true"
type input "309 SE Shawn Ct Blue Springs MO 64014"
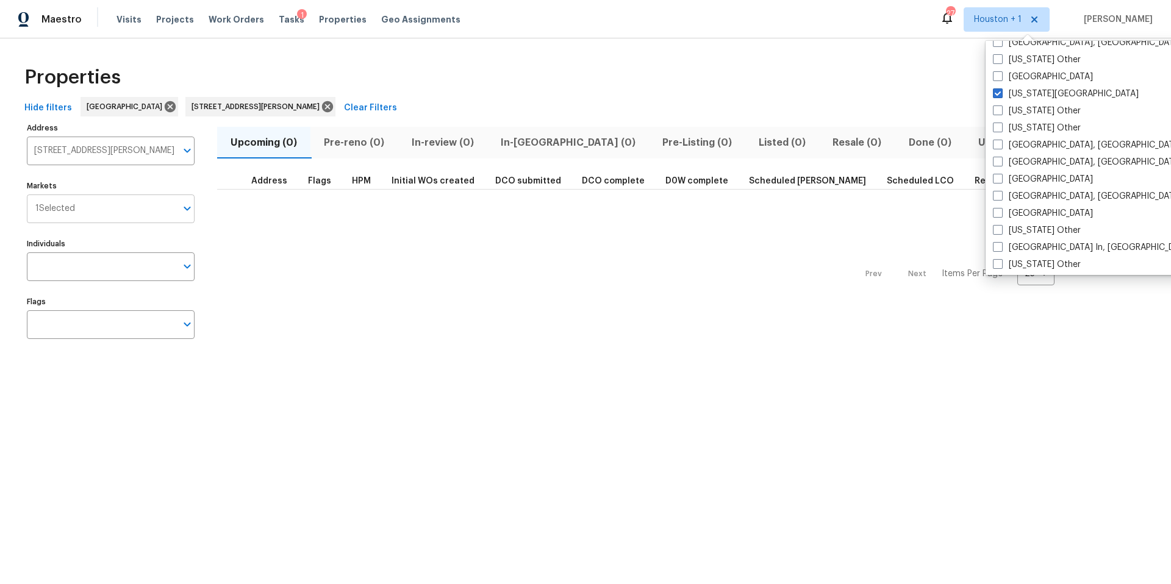
click at [104, 208] on input "Markets" at bounding box center [125, 208] width 101 height 29
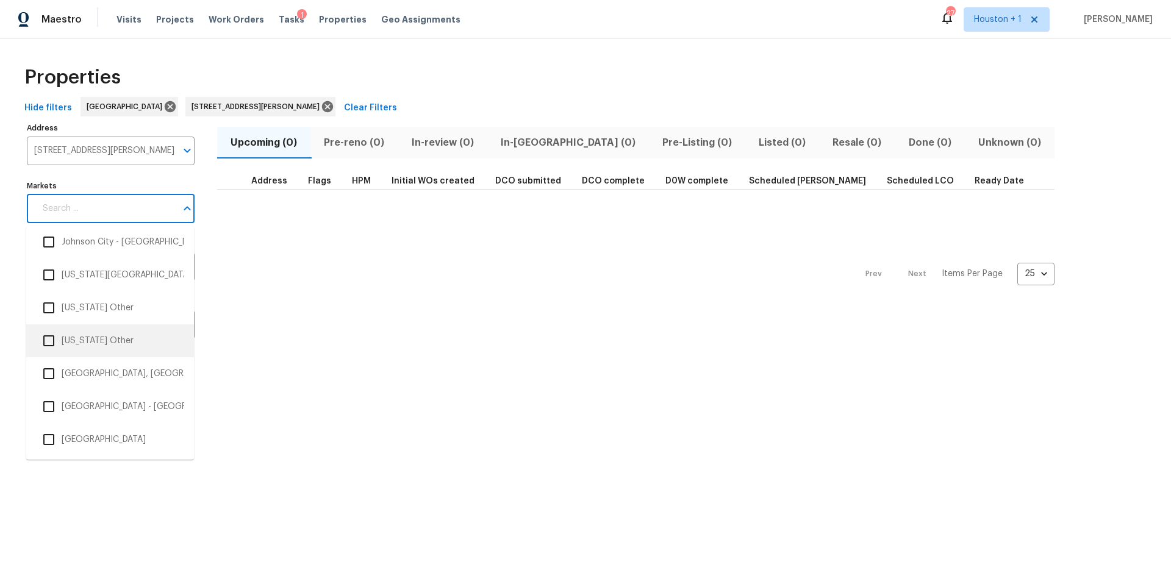
scroll to position [1694, 0]
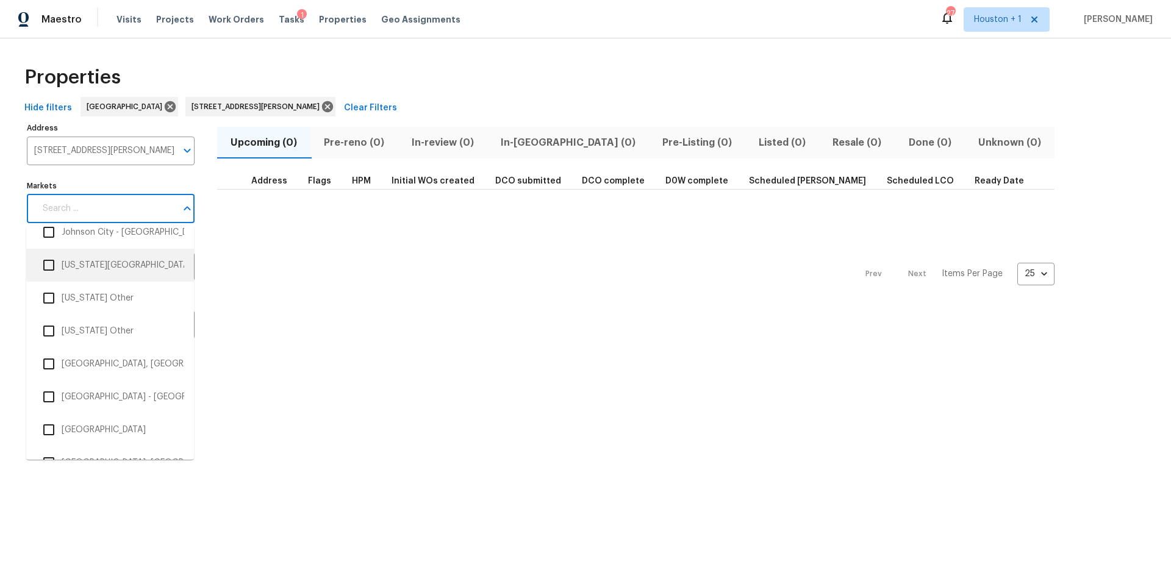
click at [68, 268] on li "[US_STATE][GEOGRAPHIC_DATA]" at bounding box center [110, 265] width 148 height 26
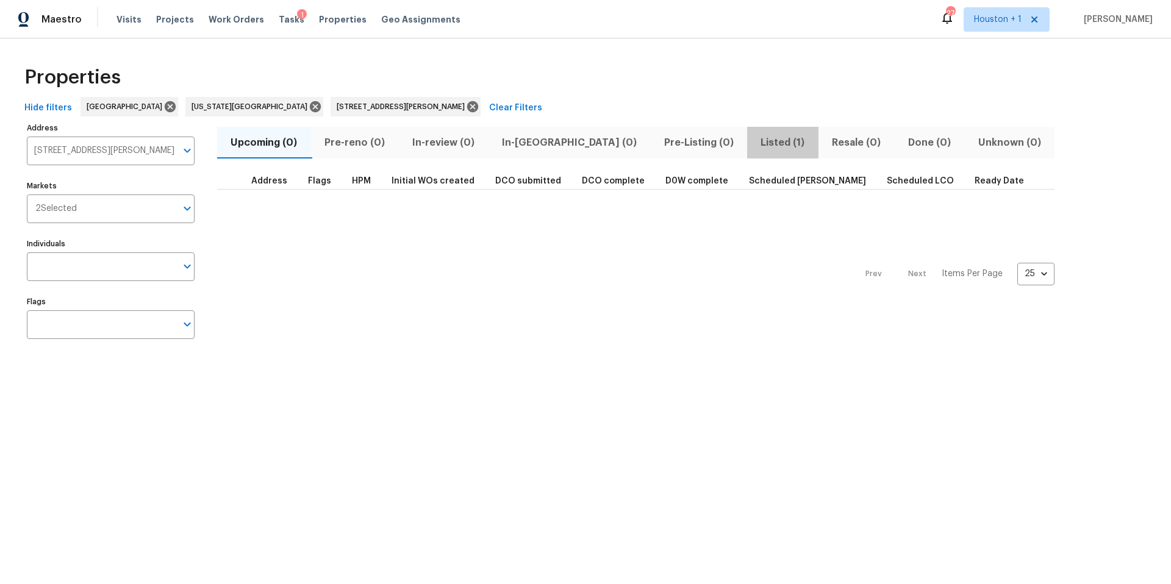
click at [754, 137] on span "Listed (1)" at bounding box center [782, 142] width 57 height 17
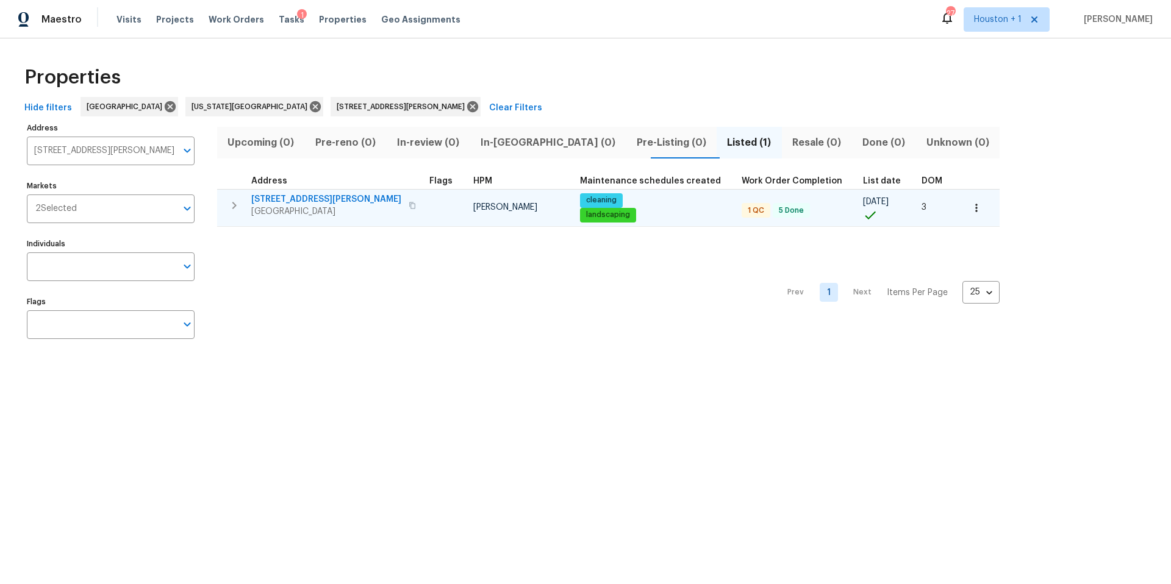
click at [313, 190] on td "309 SE Shawn Ct Blue Springs, MO 64014" at bounding box center [320, 206] width 207 height 32
click at [306, 201] on span "309 SE Shawn Ct" at bounding box center [326, 199] width 150 height 12
click at [304, 194] on span "309 SE Shawn Ct" at bounding box center [326, 199] width 150 height 12
click at [970, 209] on icon "button" at bounding box center [976, 208] width 12 height 12
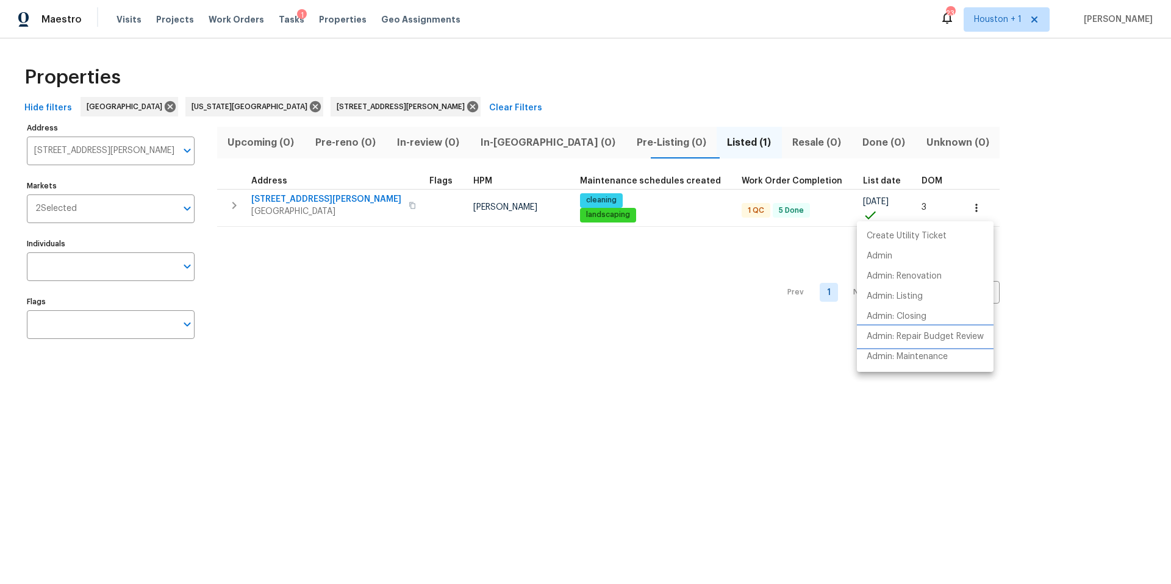
click at [881, 341] on p "Admin: Repair Budget Review" at bounding box center [924, 336] width 117 height 13
click at [363, 106] on div at bounding box center [585, 292] width 1171 height 584
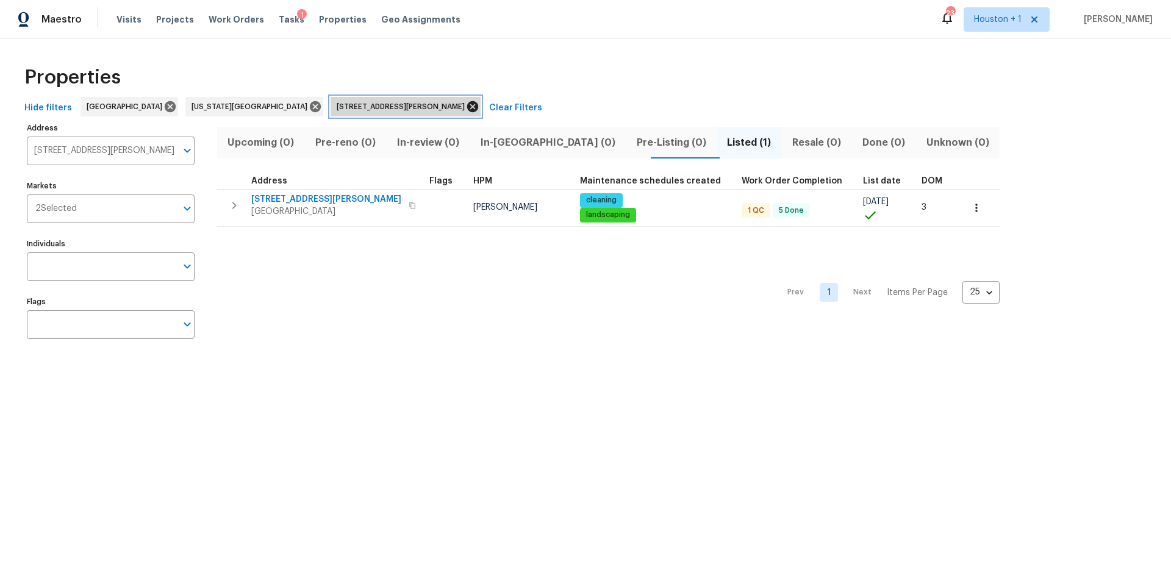
click at [466, 105] on icon at bounding box center [472, 106] width 13 height 13
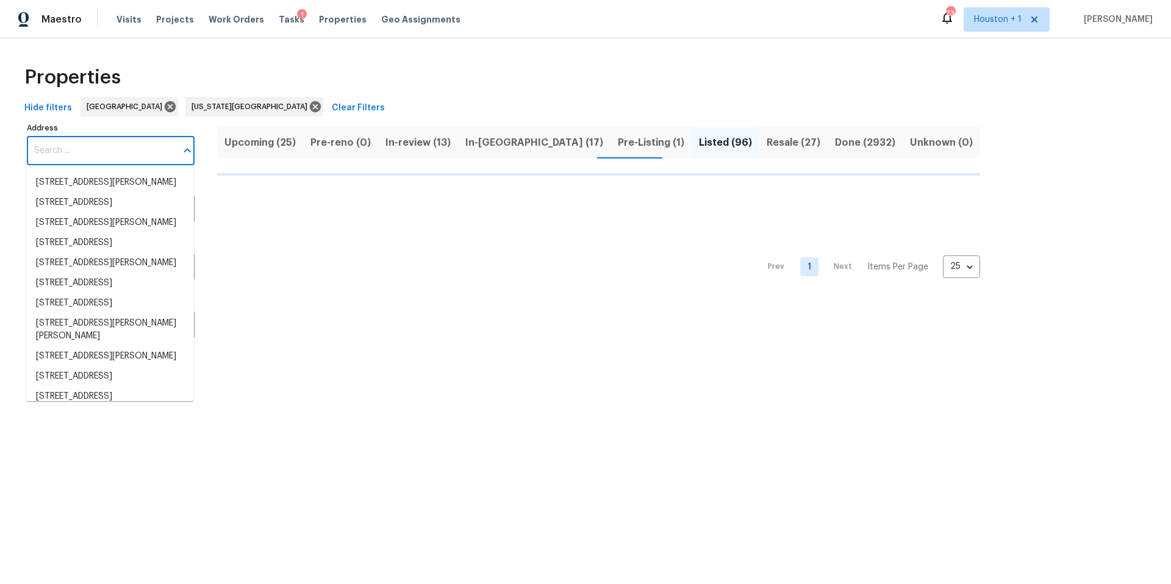
click at [101, 149] on input "Address" at bounding box center [101, 151] width 149 height 29
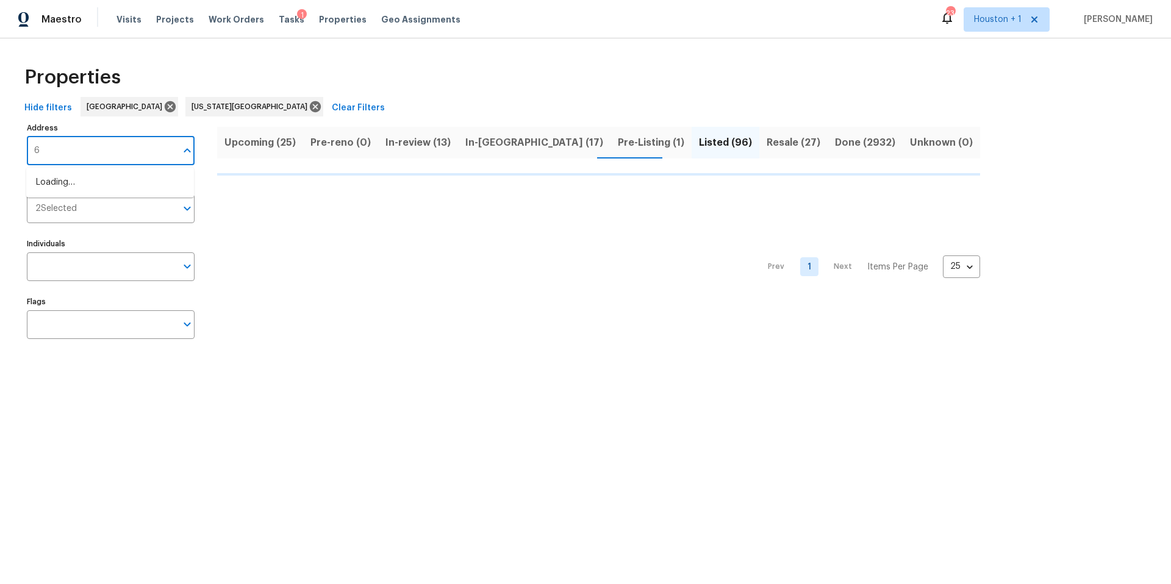
type input "62"
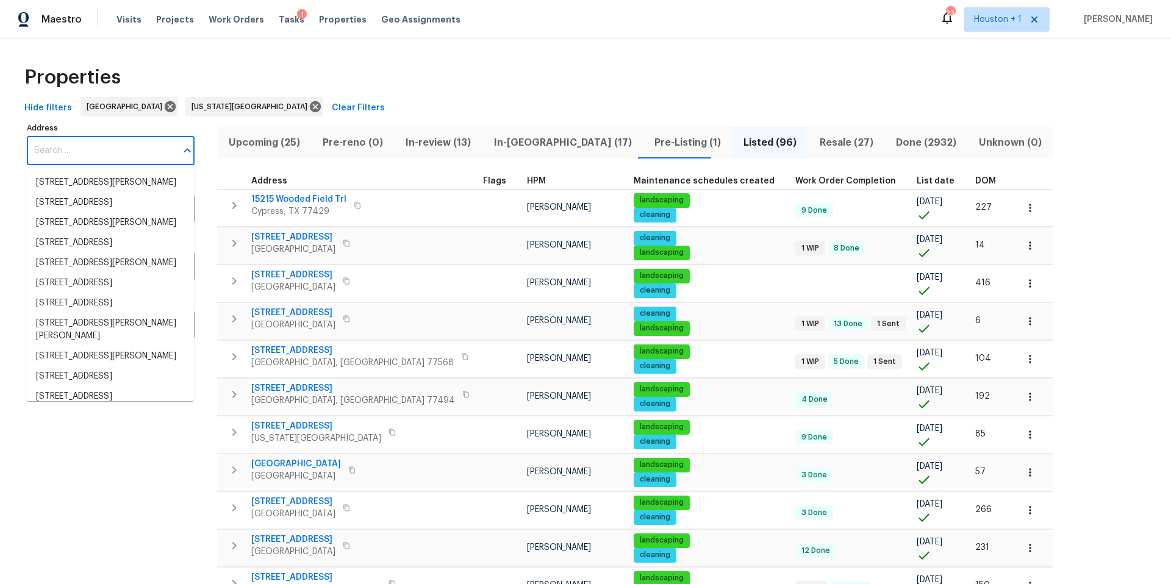
click at [97, 152] on input "Address" at bounding box center [101, 151] width 149 height 29
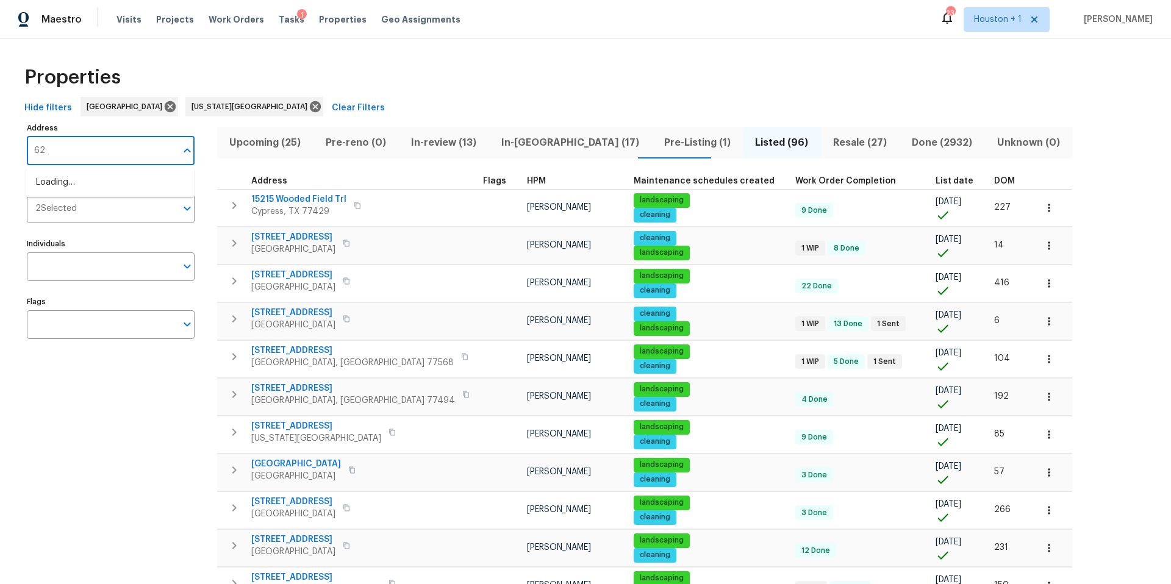
type input "623"
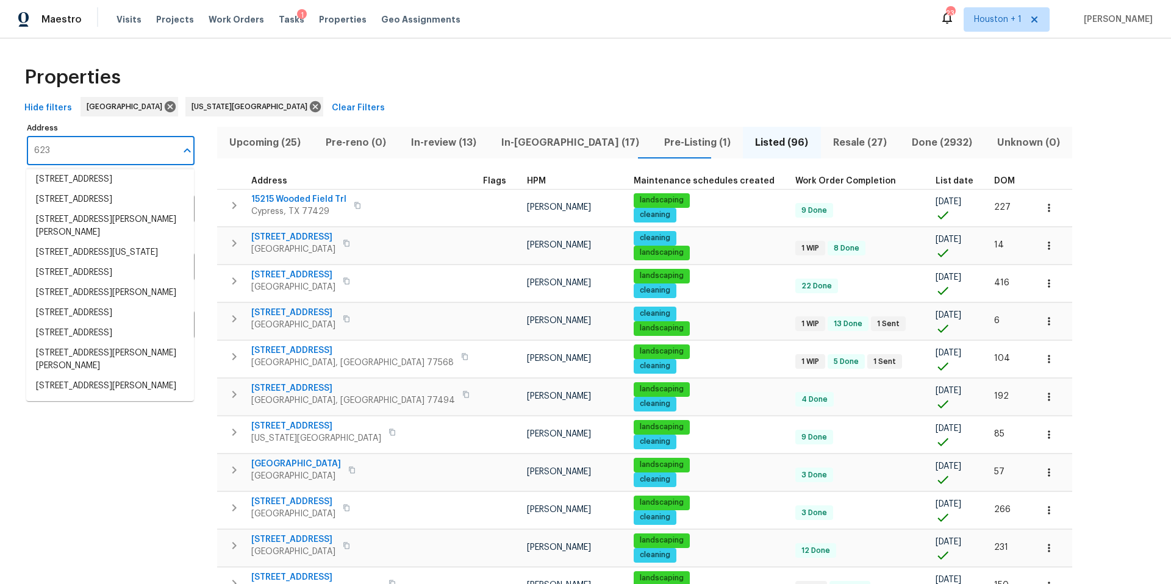
scroll to position [103, 0]
click at [83, 250] on li "623 N 62nd Pl Kansas City KS 66102" at bounding box center [110, 253] width 168 height 20
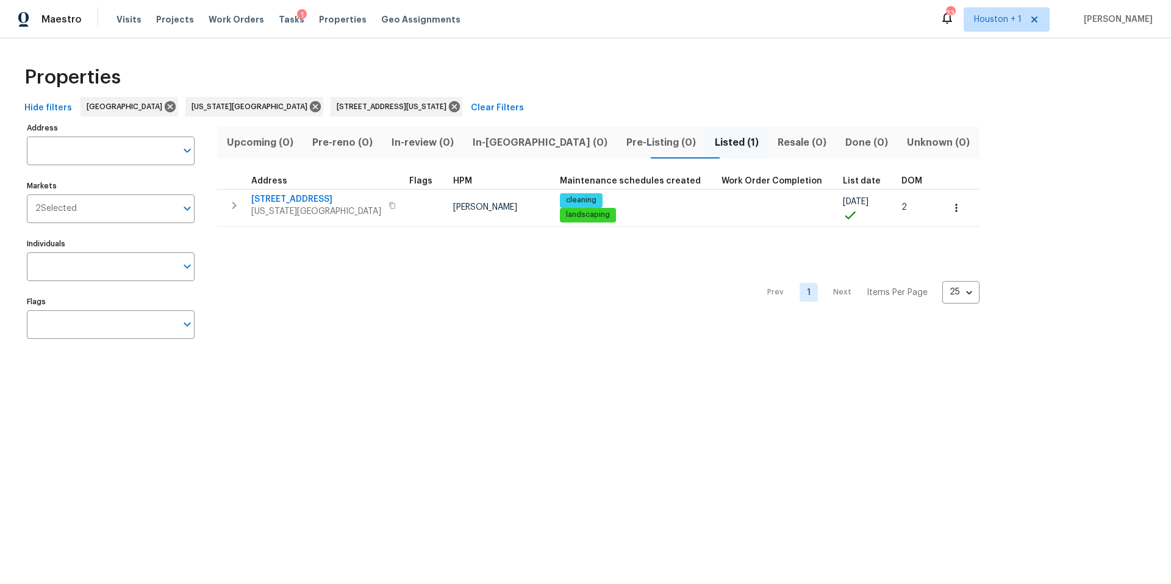
type input "623 N 62nd Pl Kansas City KS 66102"
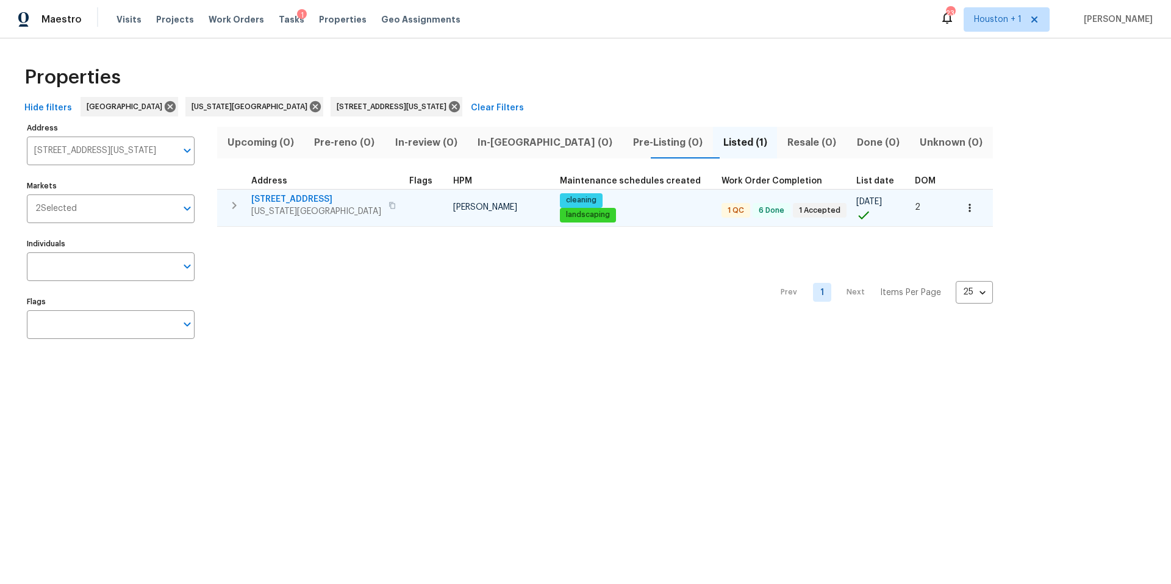
click at [283, 207] on span "Kansas City, KS 66102" at bounding box center [316, 211] width 130 height 12
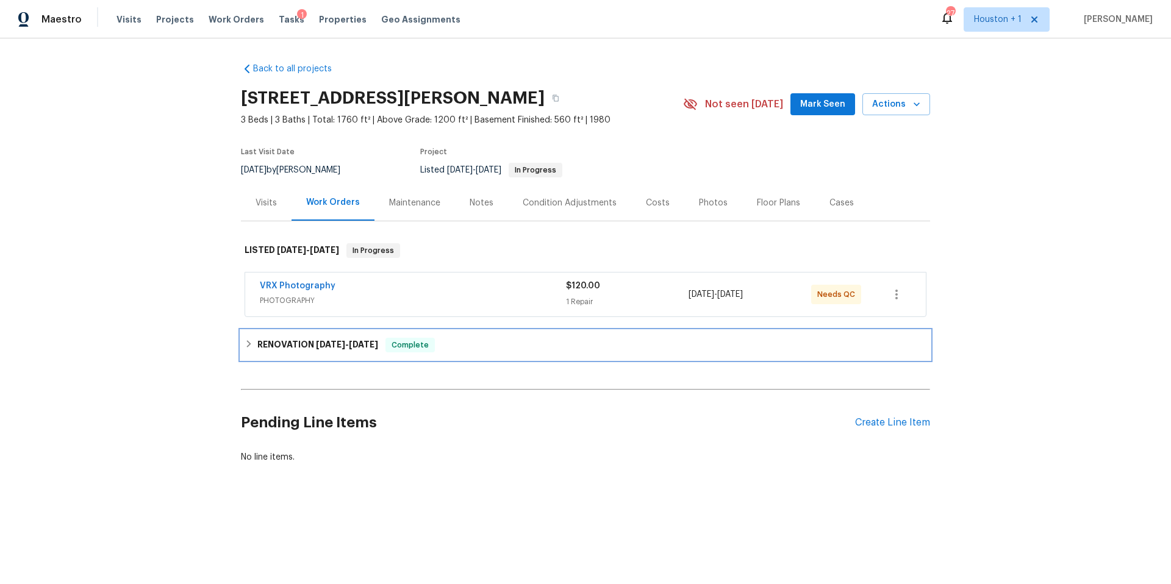
click at [301, 341] on h6 "RENOVATION [DATE] - [DATE]" at bounding box center [317, 345] width 121 height 15
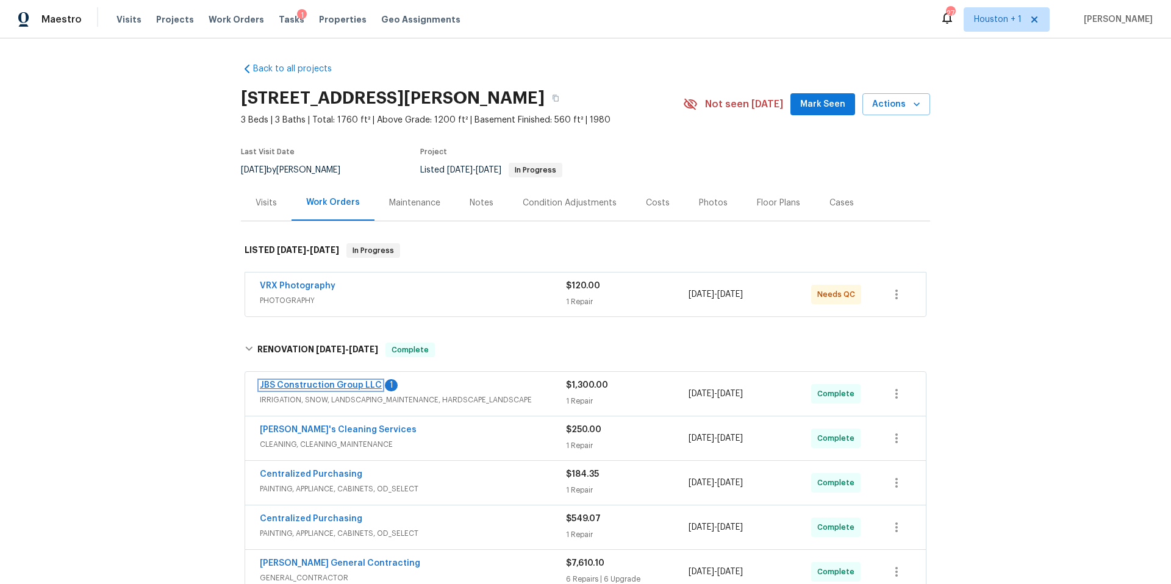
click at [315, 383] on link "JBS Construction Group LLC" at bounding box center [321, 385] width 122 height 9
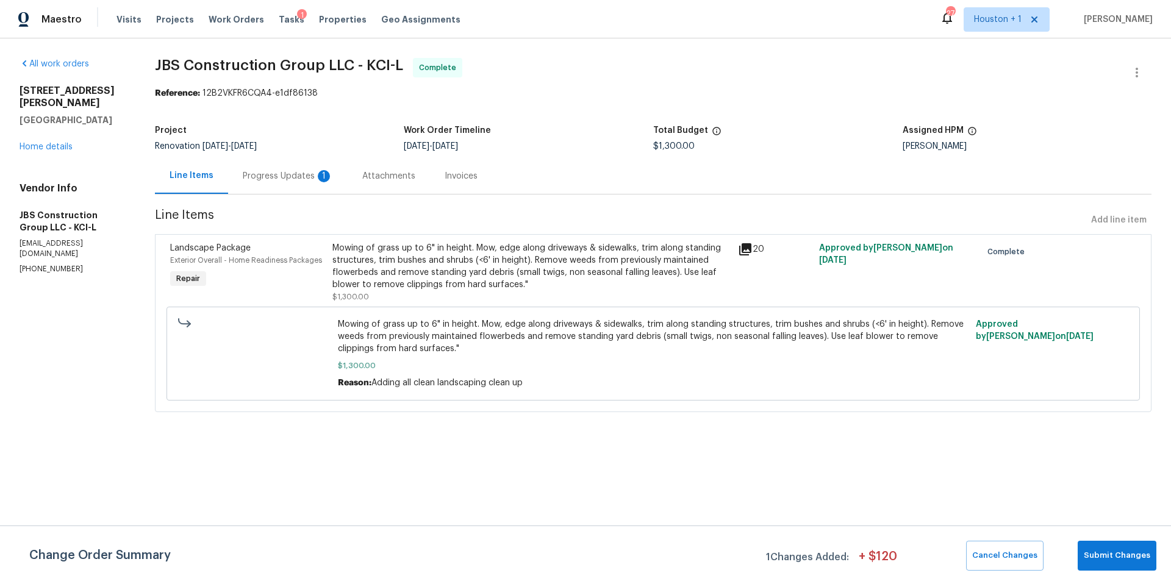
click at [307, 177] on div "Progress Updates 1" at bounding box center [288, 176] width 90 height 12
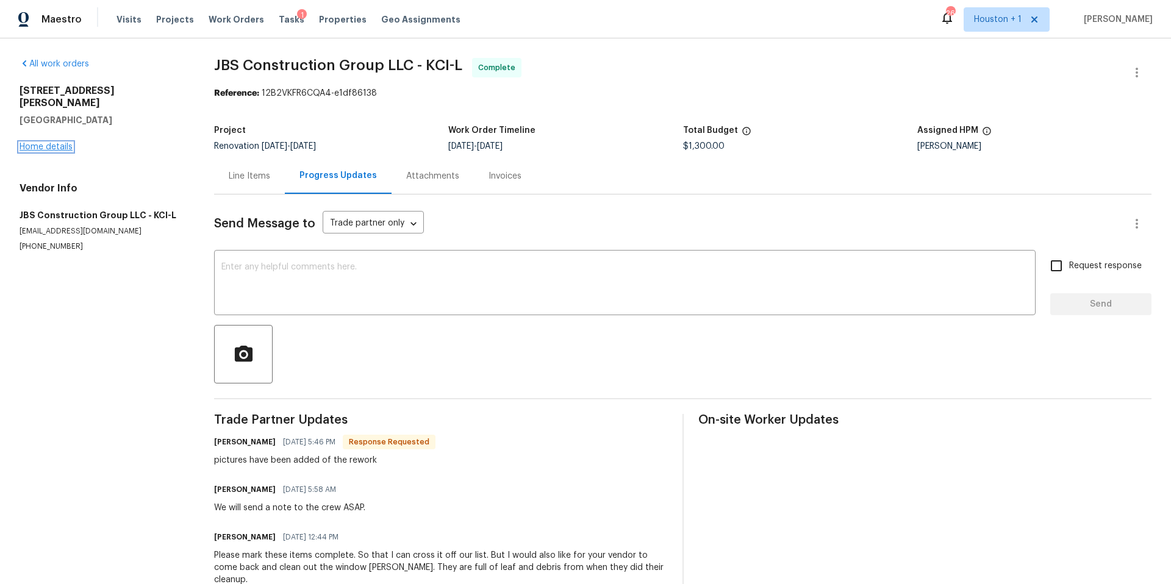
click at [60, 143] on link "Home details" at bounding box center [46, 147] width 53 height 9
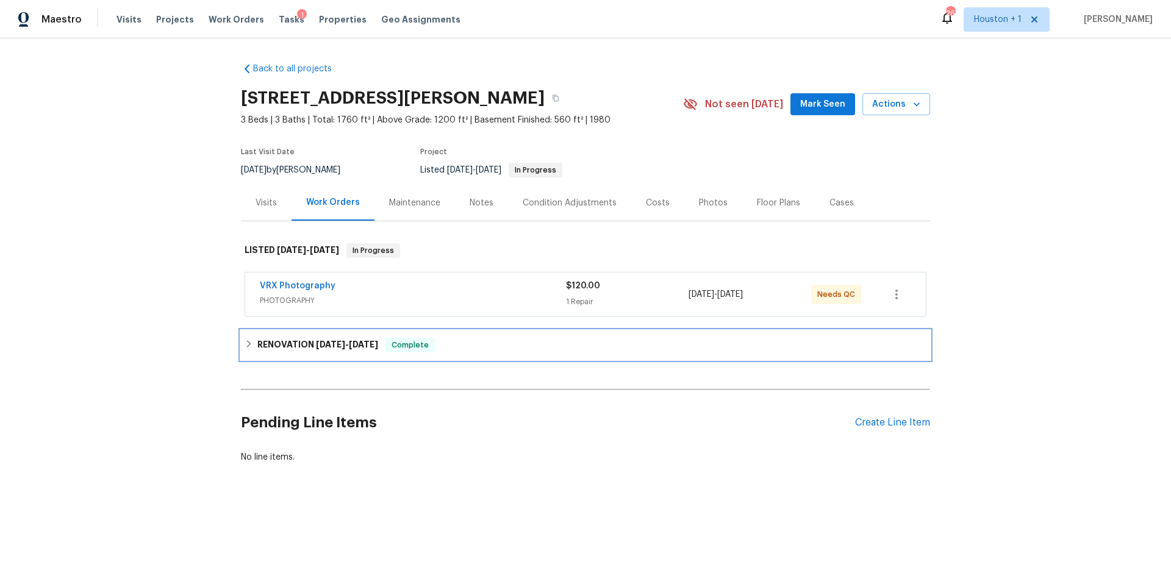
click at [320, 341] on span "[DATE]" at bounding box center [330, 344] width 29 height 9
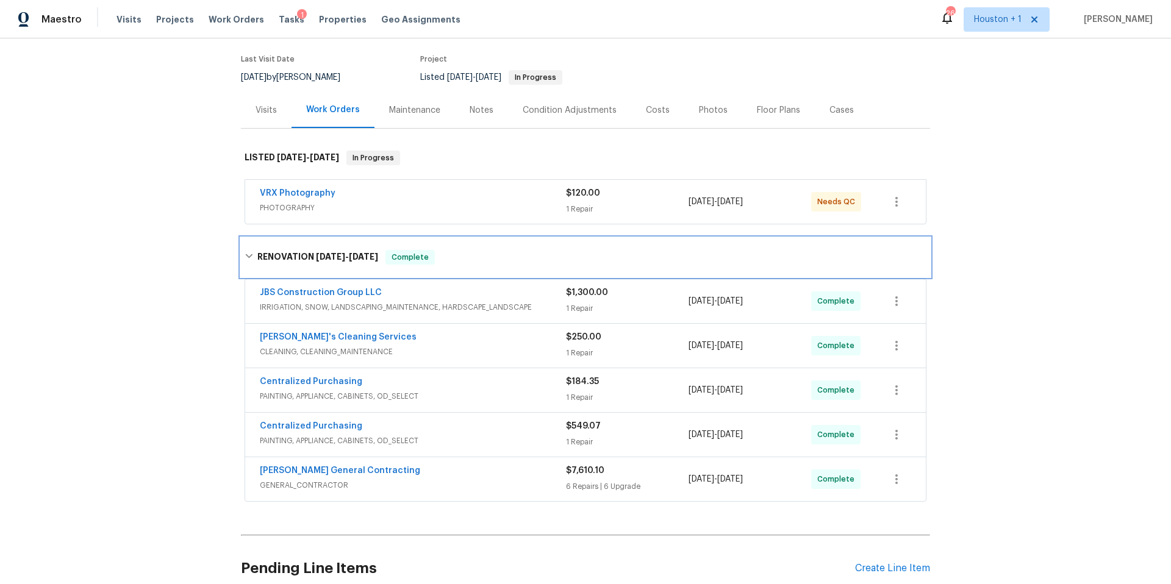
scroll to position [201, 0]
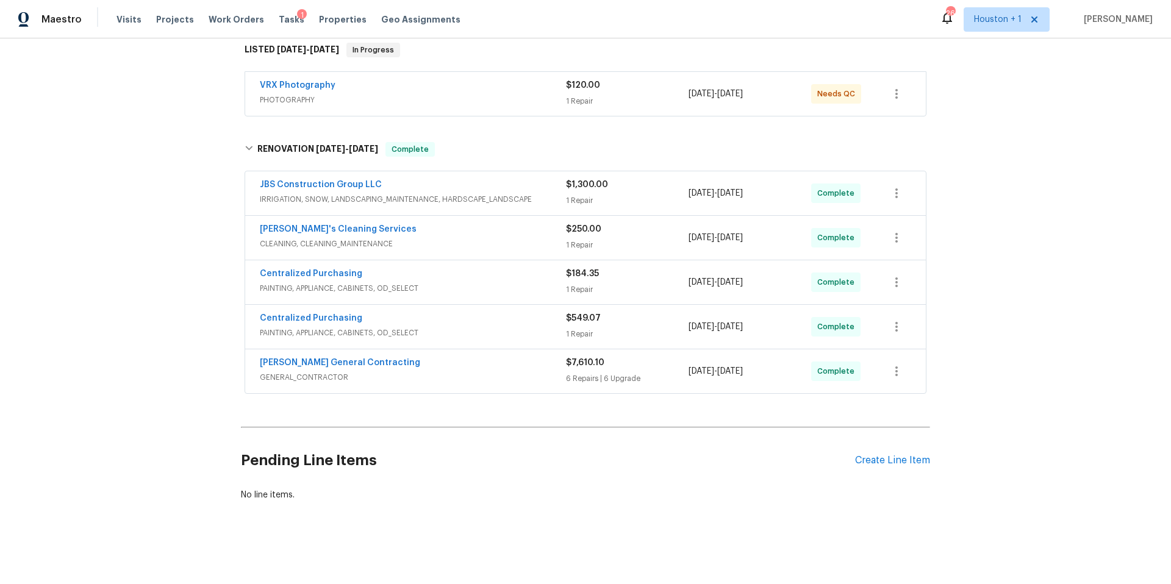
click at [320, 358] on span "[PERSON_NAME] General Contracting" at bounding box center [340, 363] width 160 height 12
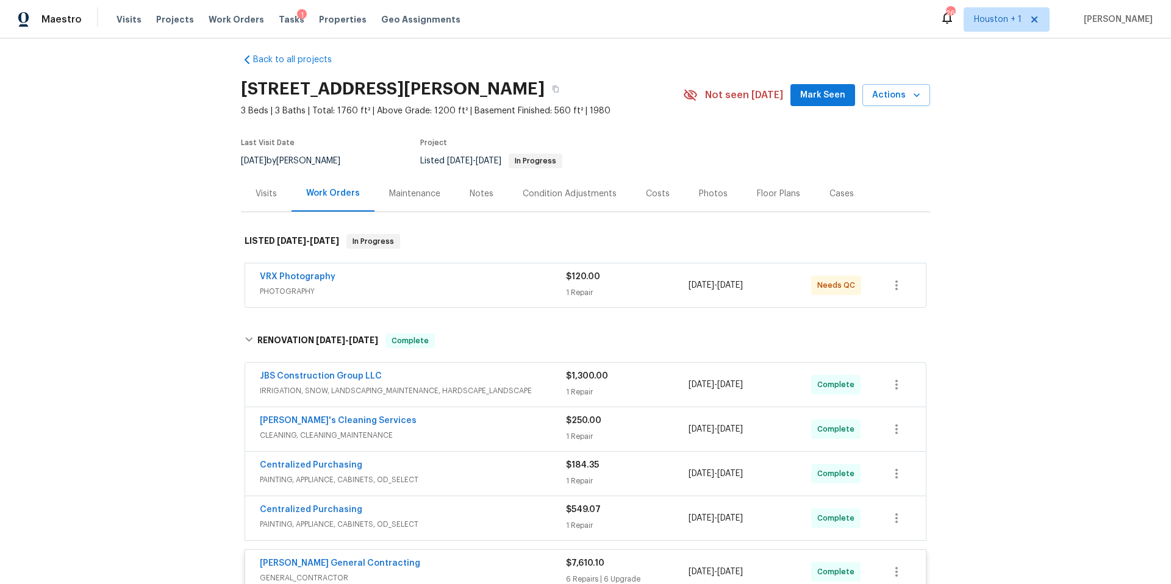
scroll to position [12, 0]
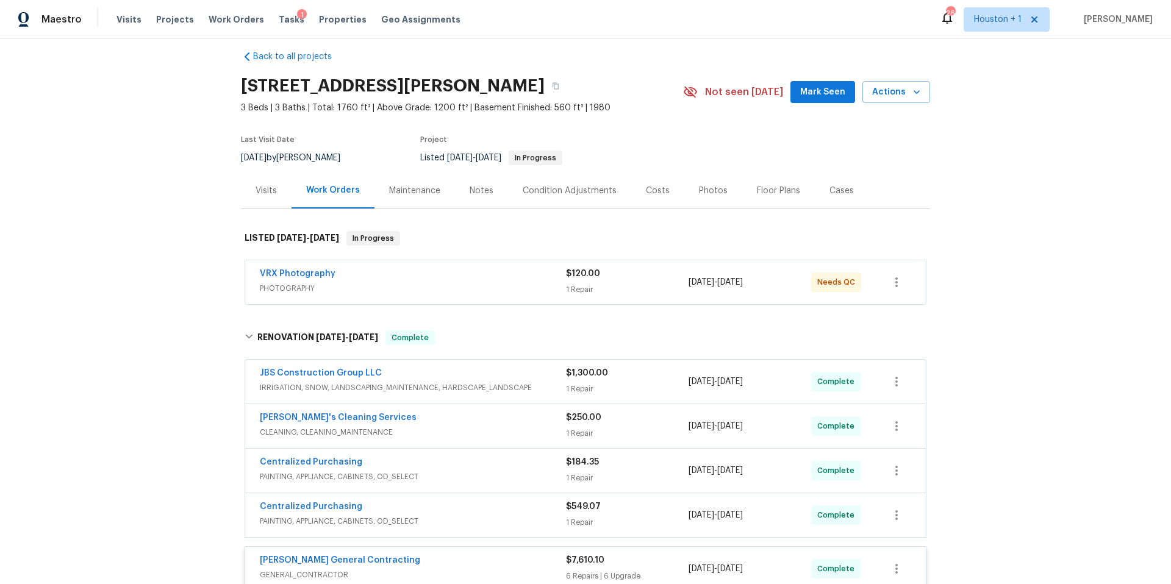
click at [704, 194] on div "Photos" at bounding box center [713, 191] width 29 height 12
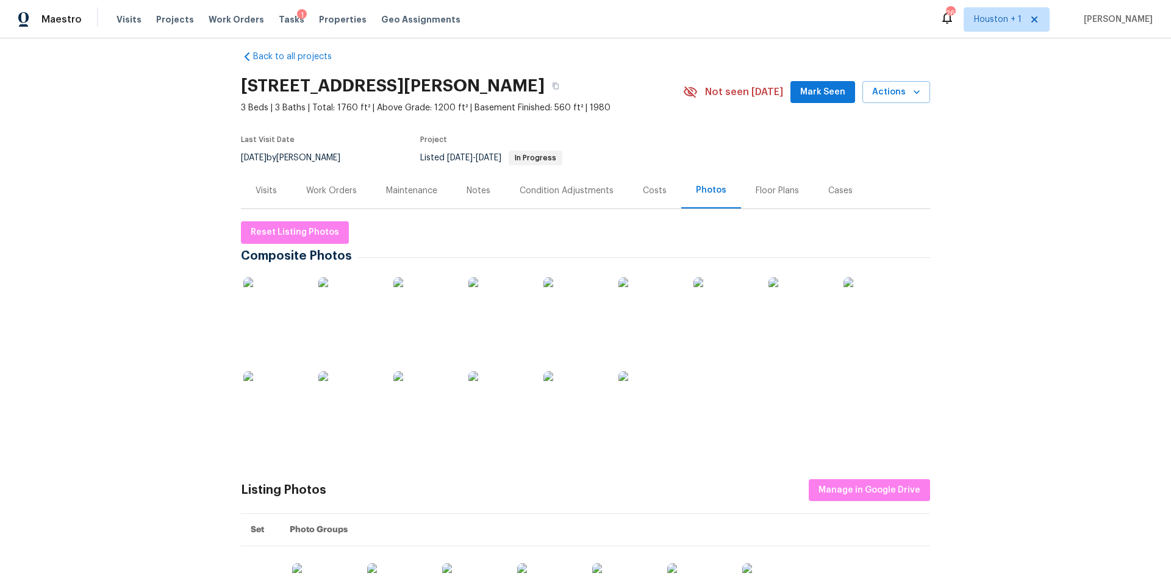
click at [275, 298] on img at bounding box center [273, 307] width 61 height 61
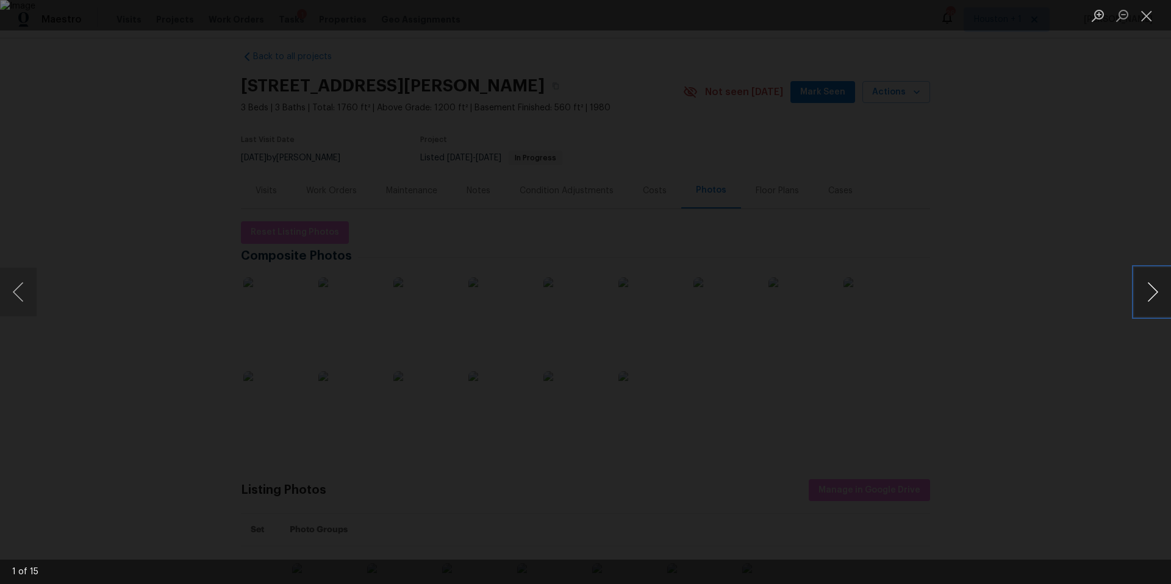
click at [1148, 298] on button "Next image" at bounding box center [1152, 292] width 37 height 49
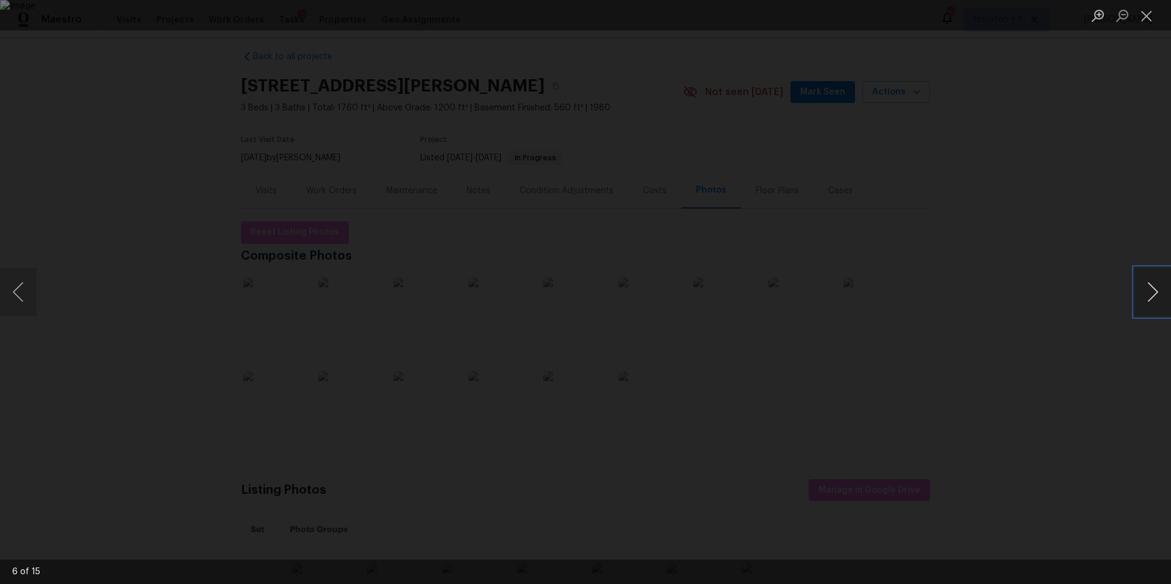
click at [1148, 298] on button "Next image" at bounding box center [1152, 292] width 37 height 49
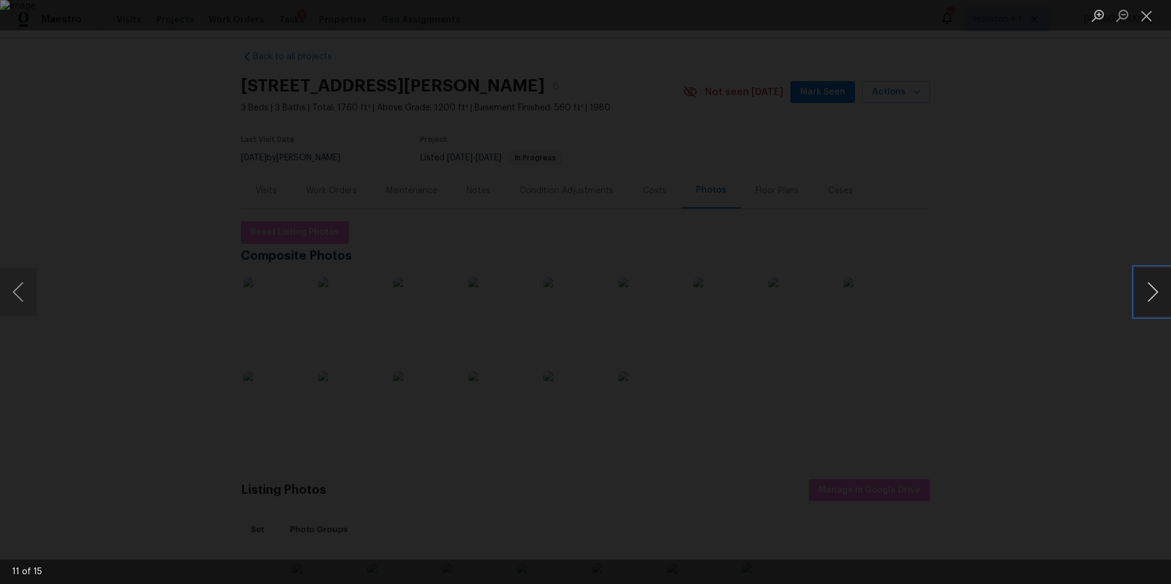
click at [1148, 298] on button "Next image" at bounding box center [1152, 292] width 37 height 49
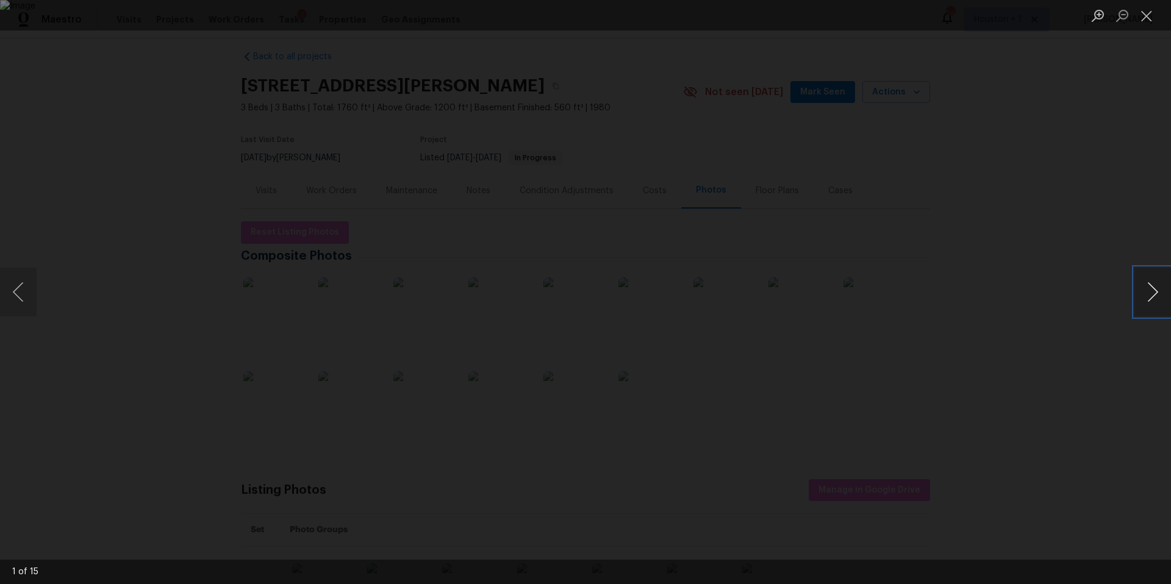
click at [1148, 298] on button "Next image" at bounding box center [1152, 292] width 37 height 49
click at [1058, 302] on div "Lightbox" at bounding box center [585, 292] width 1171 height 584
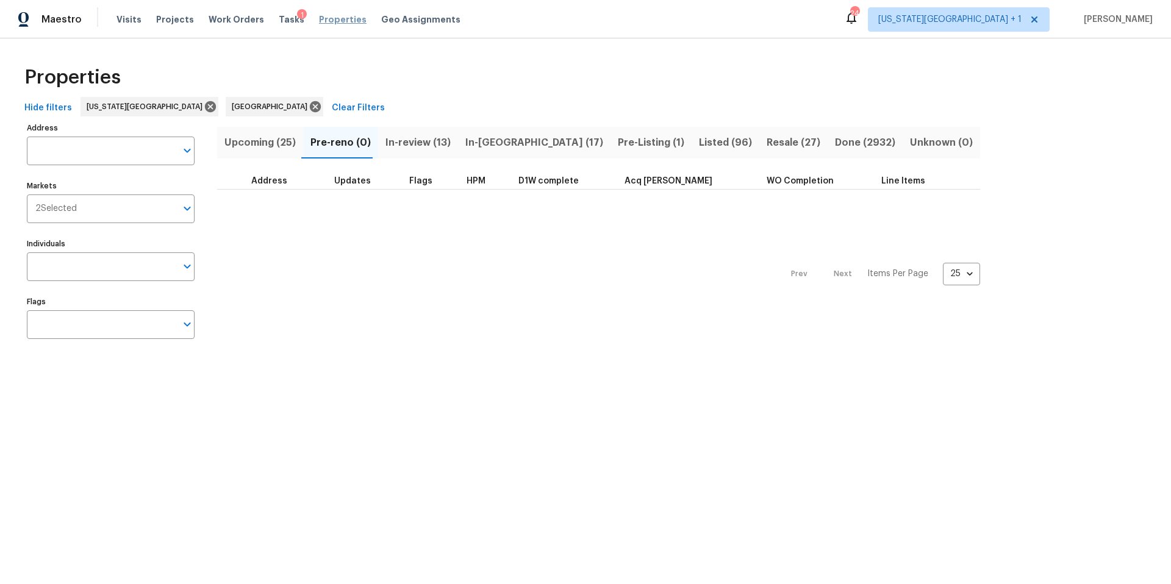
click at [319, 22] on span "Properties" at bounding box center [343, 19] width 48 height 12
click at [85, 150] on input "Address" at bounding box center [101, 151] width 149 height 29
type input "7701"
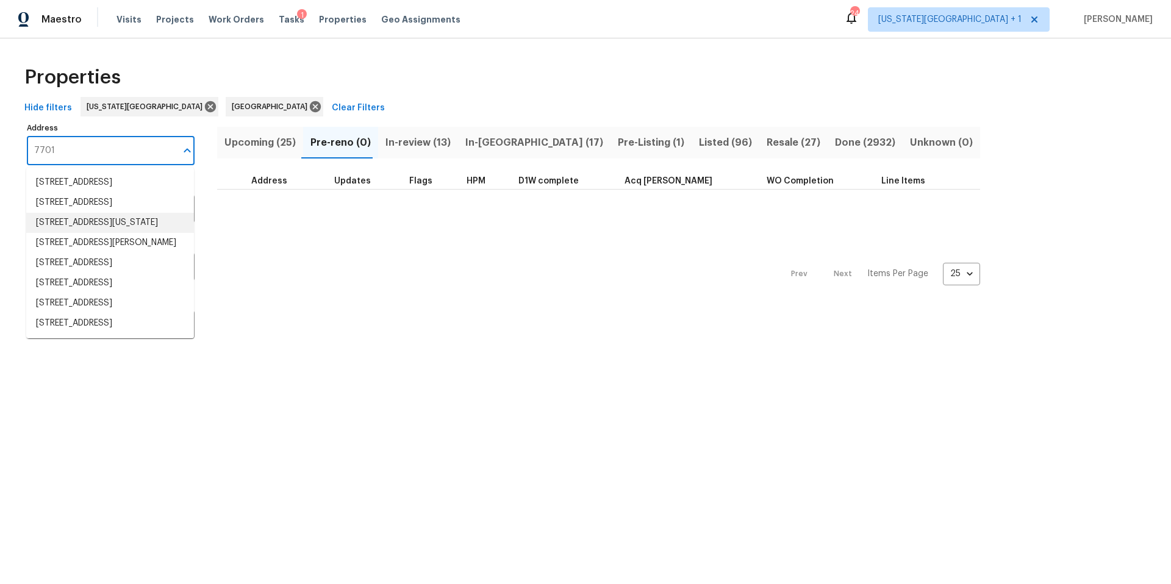
click at [89, 233] on li "7701 E 118th Ter Kansas City MO 64134" at bounding box center [110, 223] width 168 height 20
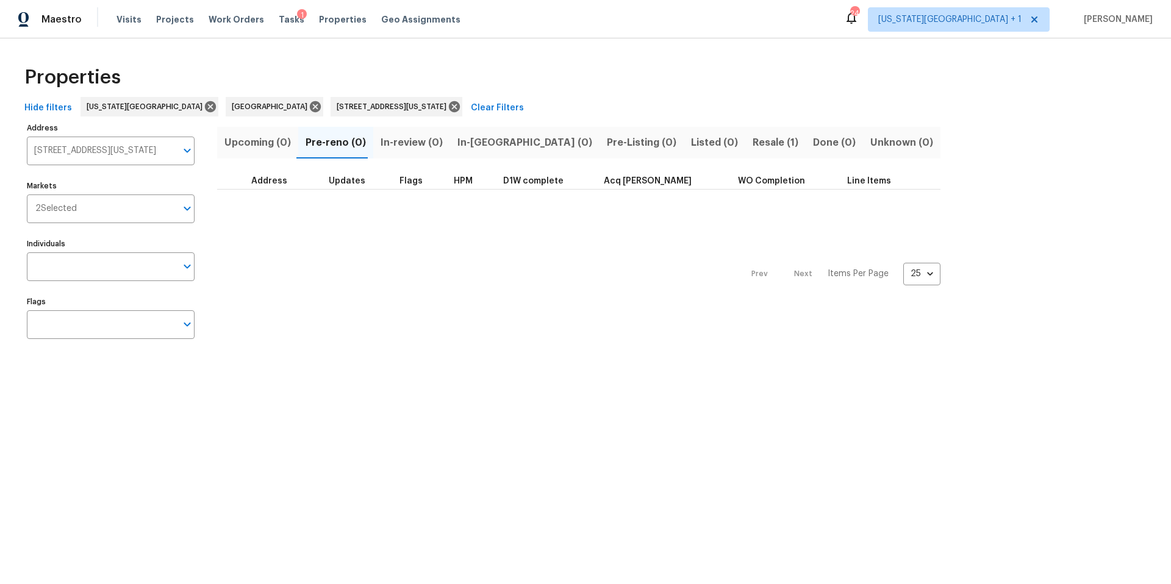
click at [752, 147] on span "Resale (1)" at bounding box center [775, 142] width 46 height 17
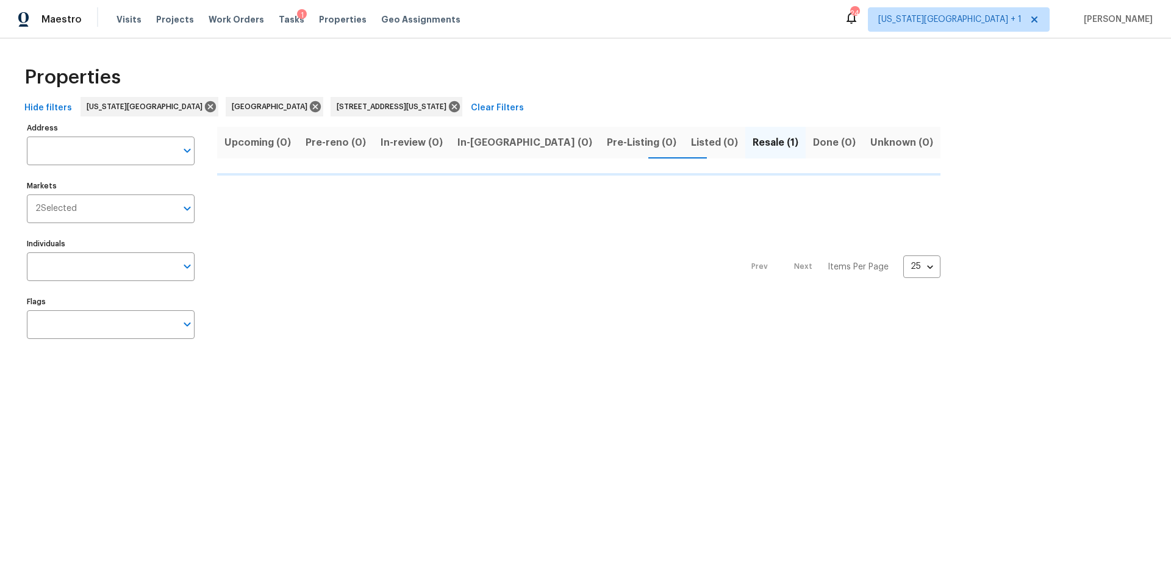
type input "7701 E 118th Ter Kansas City MO 64134"
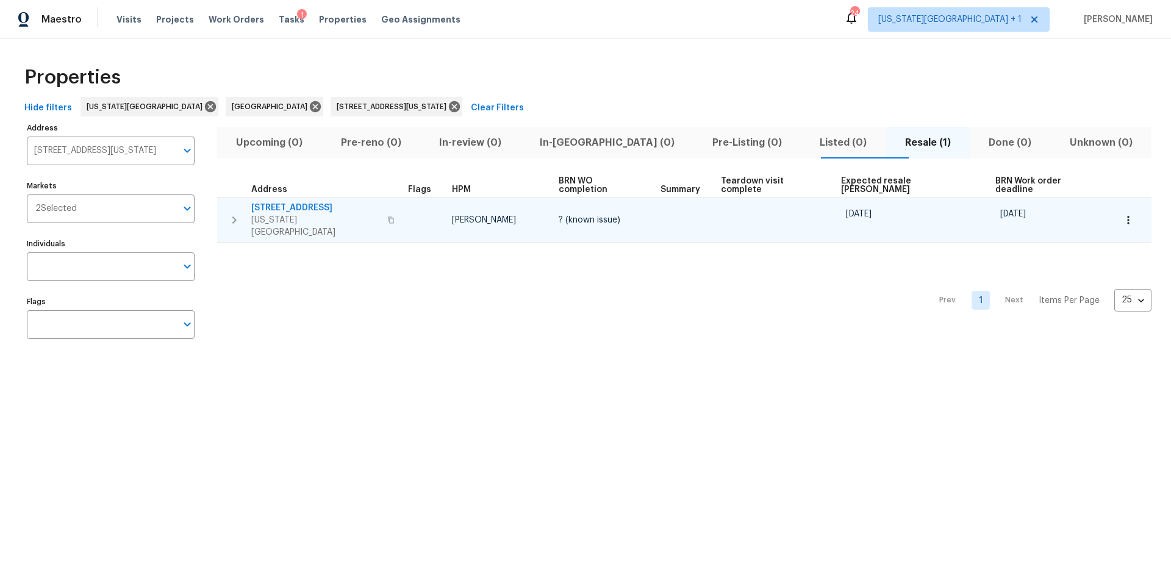
click at [319, 214] on span "[US_STATE][GEOGRAPHIC_DATA]" at bounding box center [315, 226] width 129 height 24
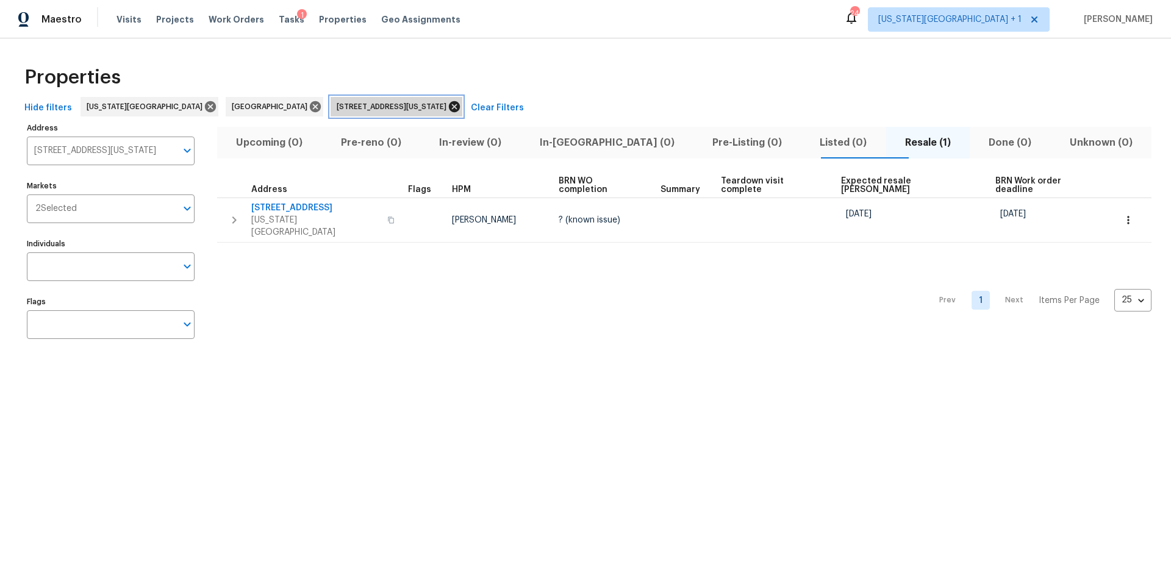
click at [447, 107] on icon at bounding box center [453, 106] width 13 height 13
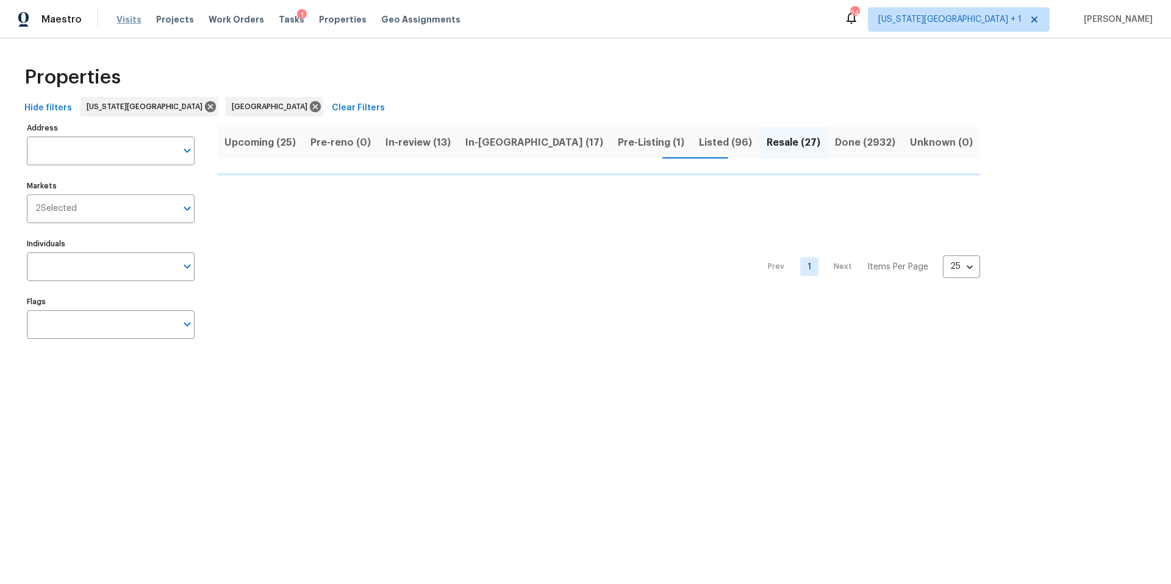
click at [130, 20] on span "Visits" at bounding box center [128, 19] width 25 height 12
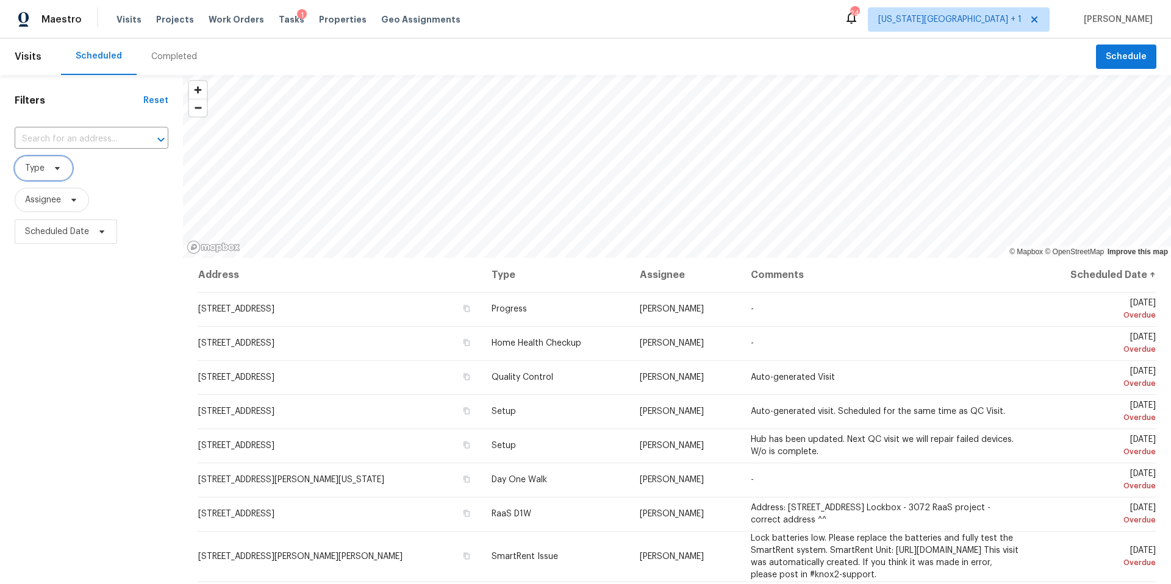
click at [55, 173] on span "Type" at bounding box center [44, 168] width 58 height 24
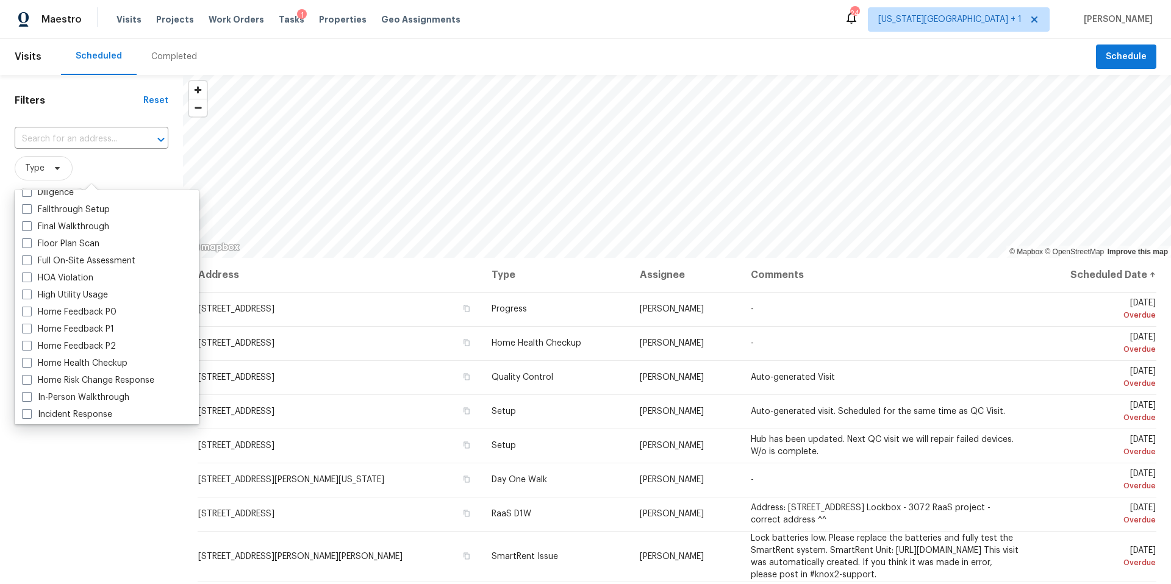
scroll to position [293, 0]
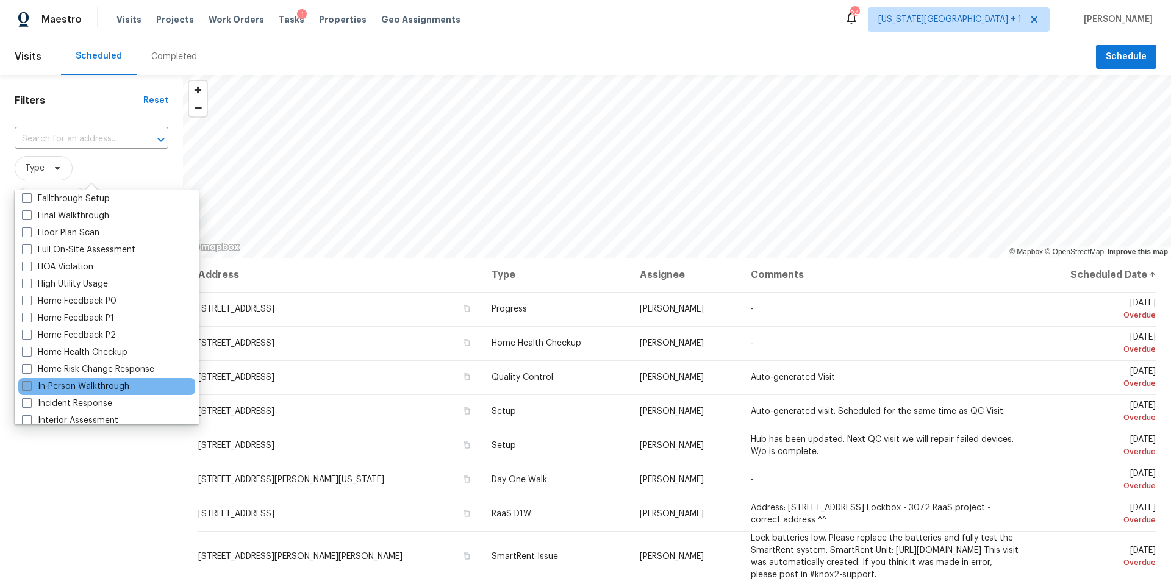
click at [61, 388] on label "In-Person Walkthrough" at bounding box center [75, 386] width 107 height 12
click at [30, 388] on input "In-Person Walkthrough" at bounding box center [26, 384] width 8 height 8
checkbox input "true"
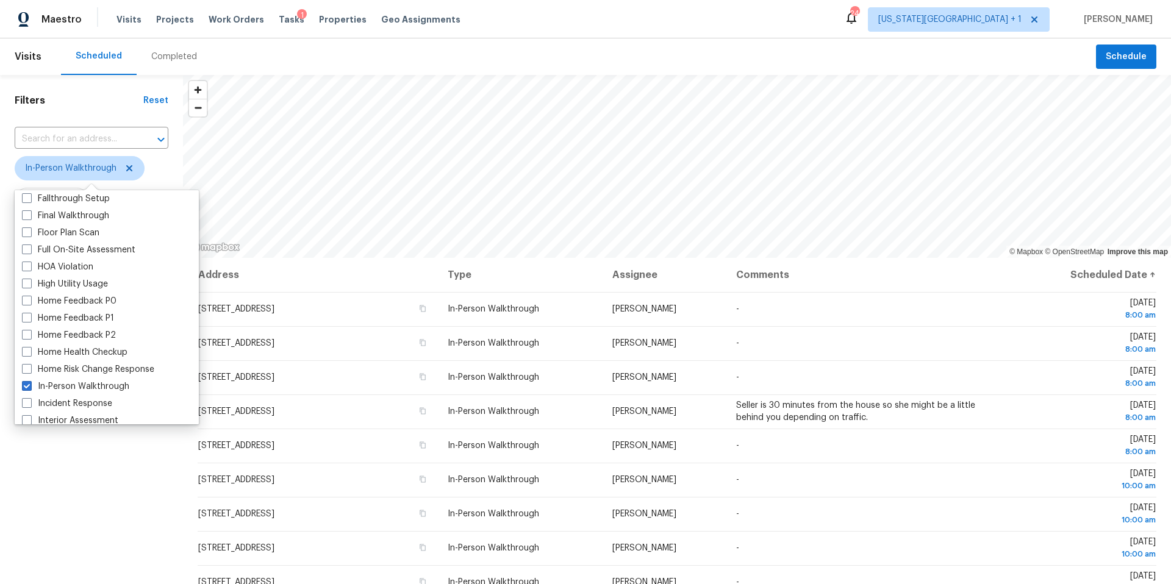
click at [93, 516] on div "Filters Reset ​ In-Person Walkthrough Assignee Scheduled Date" at bounding box center [91, 400] width 183 height 650
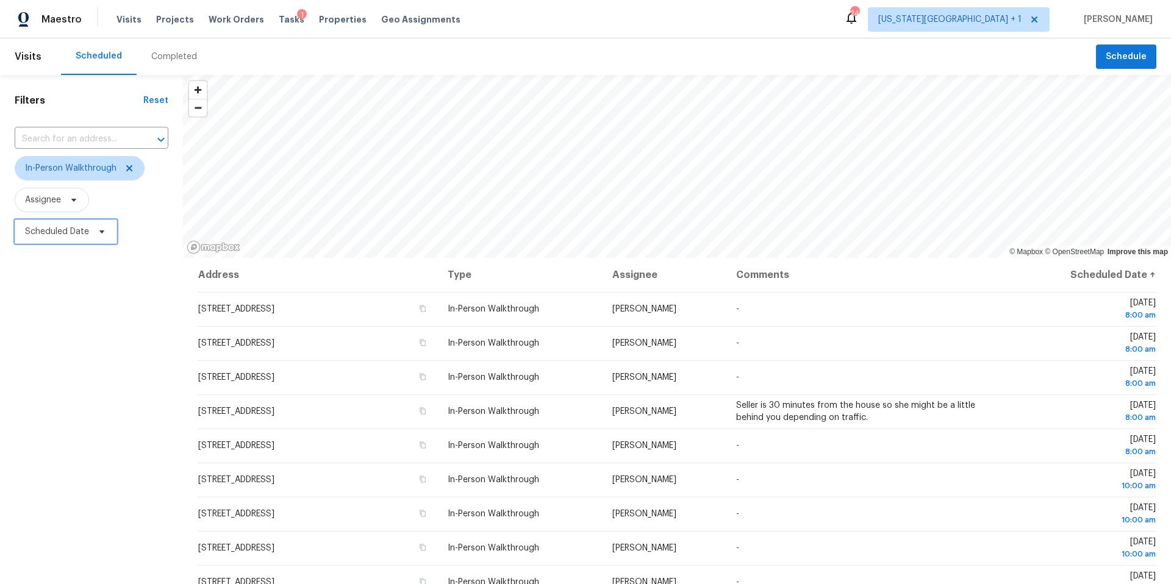
click at [91, 233] on span "Scheduled Date" at bounding box center [66, 231] width 102 height 24
click at [1009, 18] on span "[US_STATE][GEOGRAPHIC_DATA] + 1" at bounding box center [949, 19] width 143 height 12
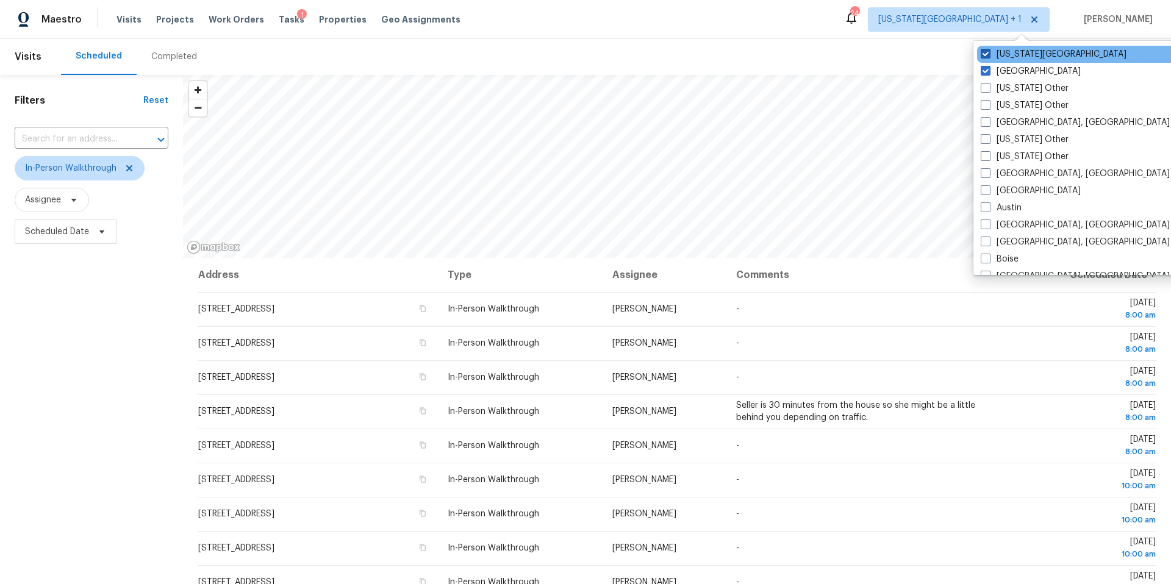
click at [1004, 55] on label "[US_STATE][GEOGRAPHIC_DATA]" at bounding box center [1053, 54] width 146 height 12
click at [988, 55] on input "[US_STATE][GEOGRAPHIC_DATA]" at bounding box center [984, 52] width 8 height 8
checkbox input "false"
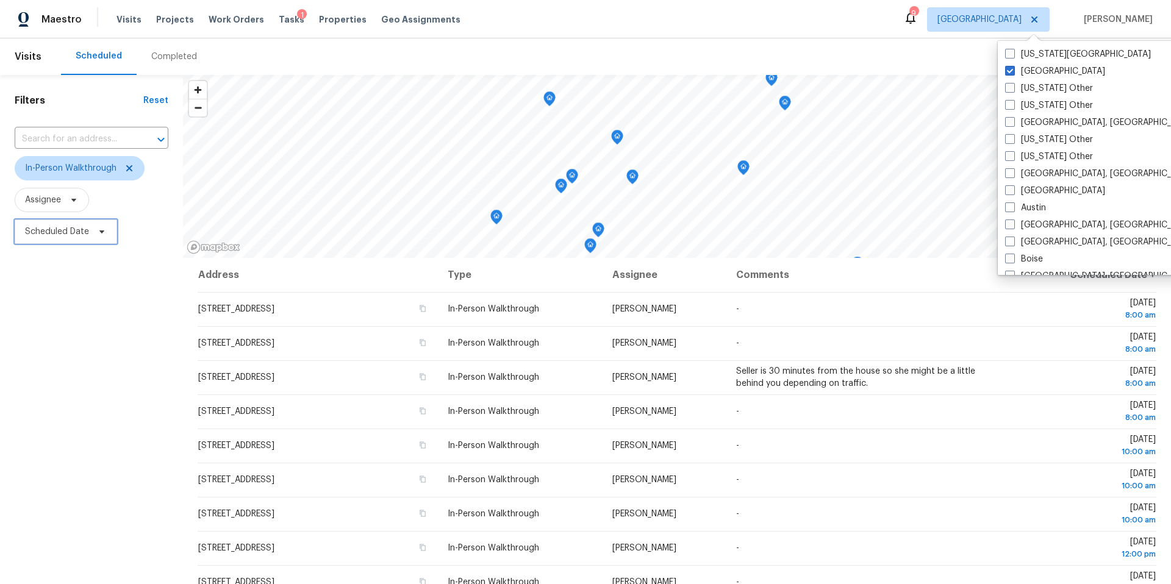
click at [44, 235] on span "Scheduled Date" at bounding box center [57, 232] width 64 height 12
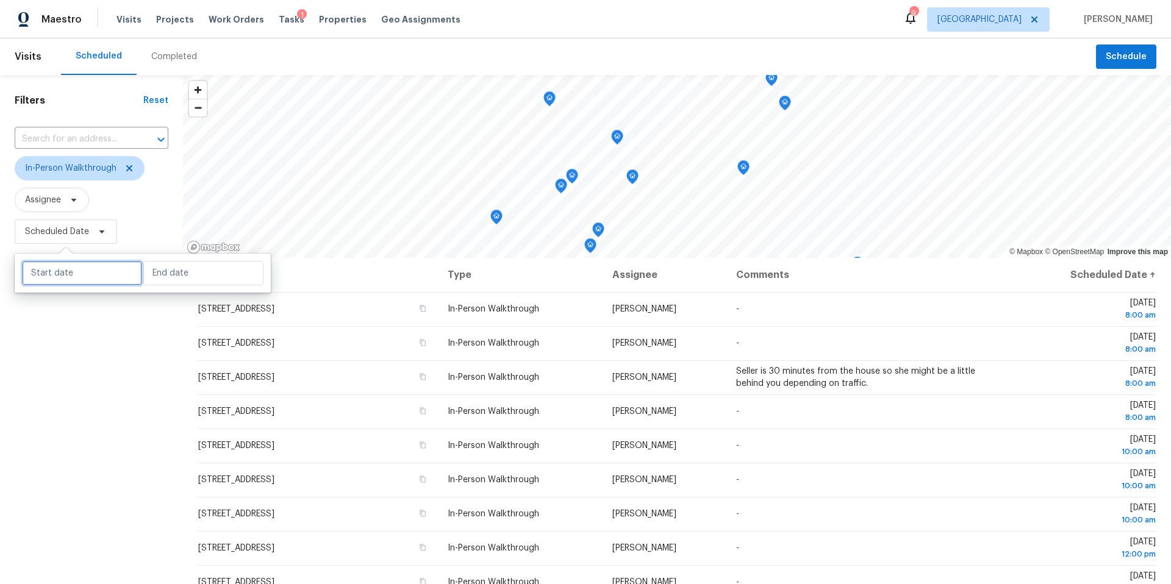
click at [52, 274] on input "text" at bounding box center [82, 273] width 120 height 24
select select "9"
select select "2025"
select select "10"
select select "2025"
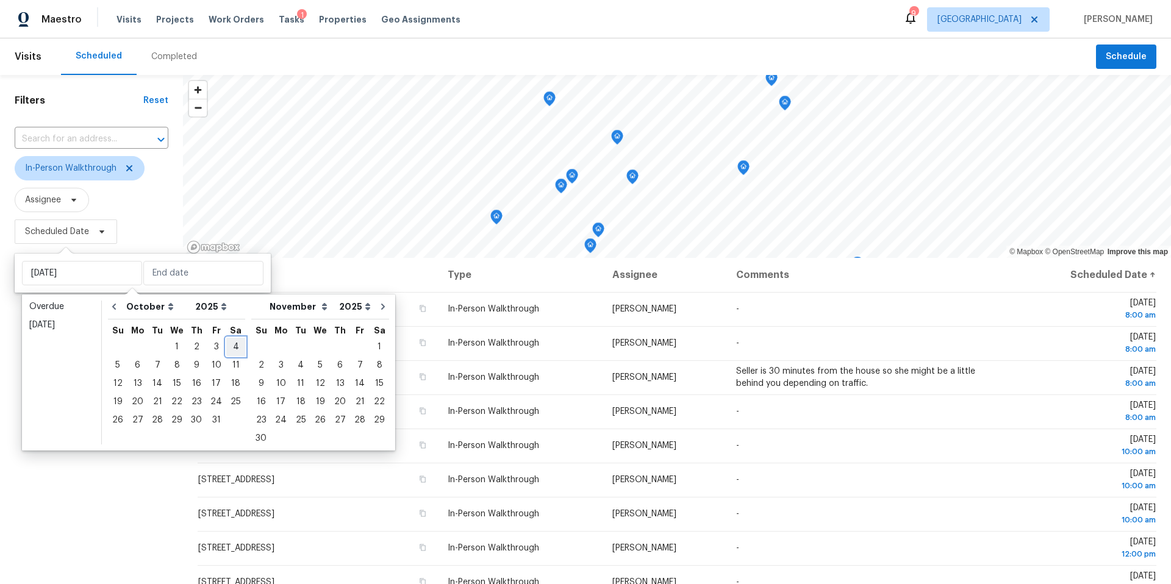
click at [228, 347] on div "4" at bounding box center [235, 346] width 19 height 17
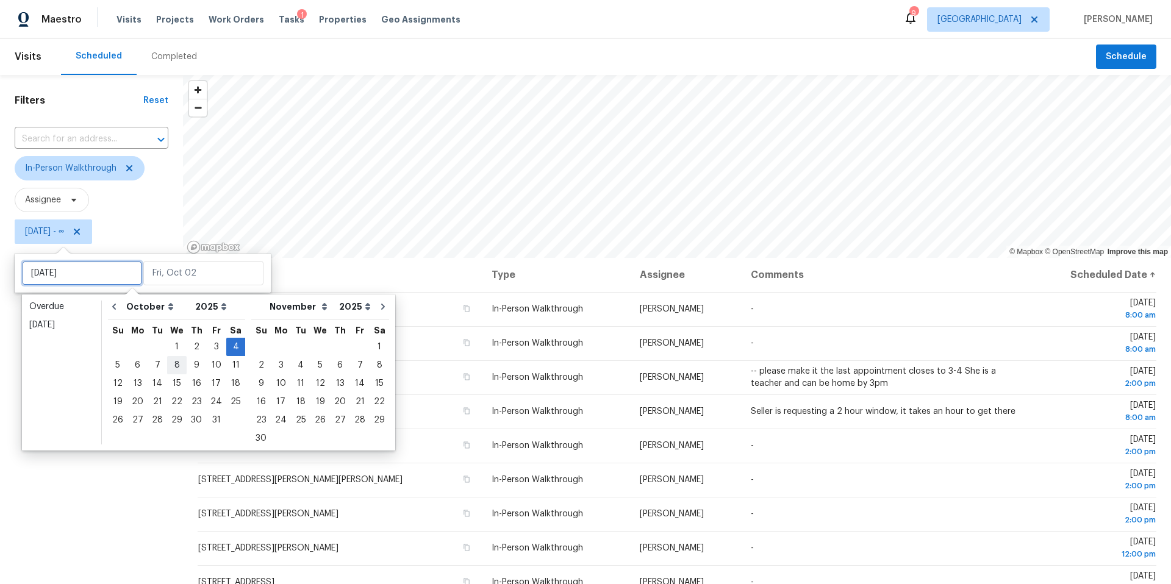
type input "[DATE]"
click at [135, 366] on div "6" at bounding box center [137, 365] width 20 height 17
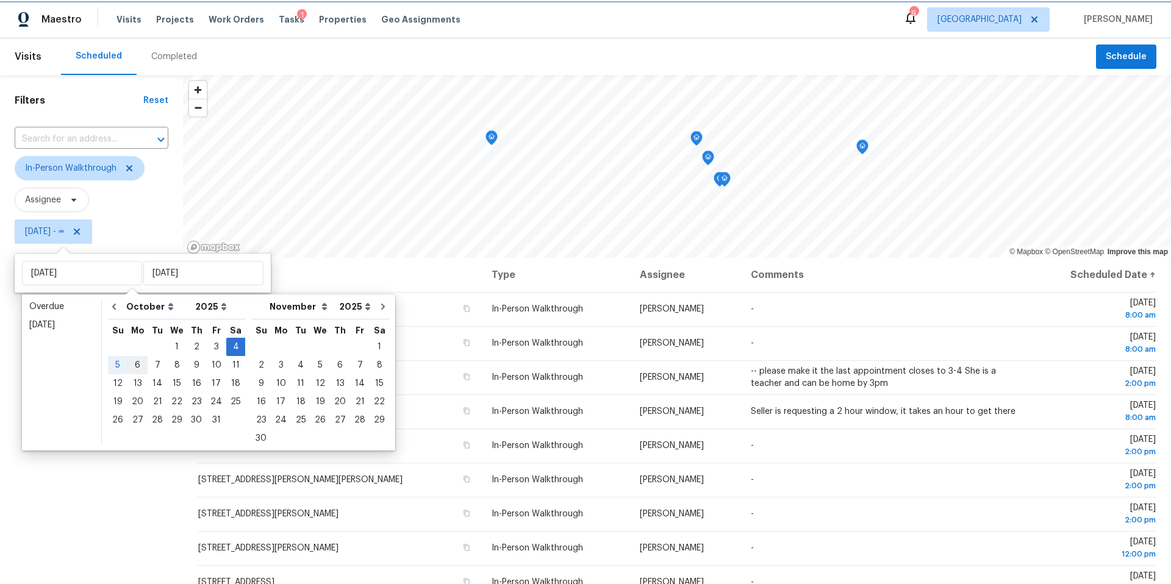
type input "[DATE]"
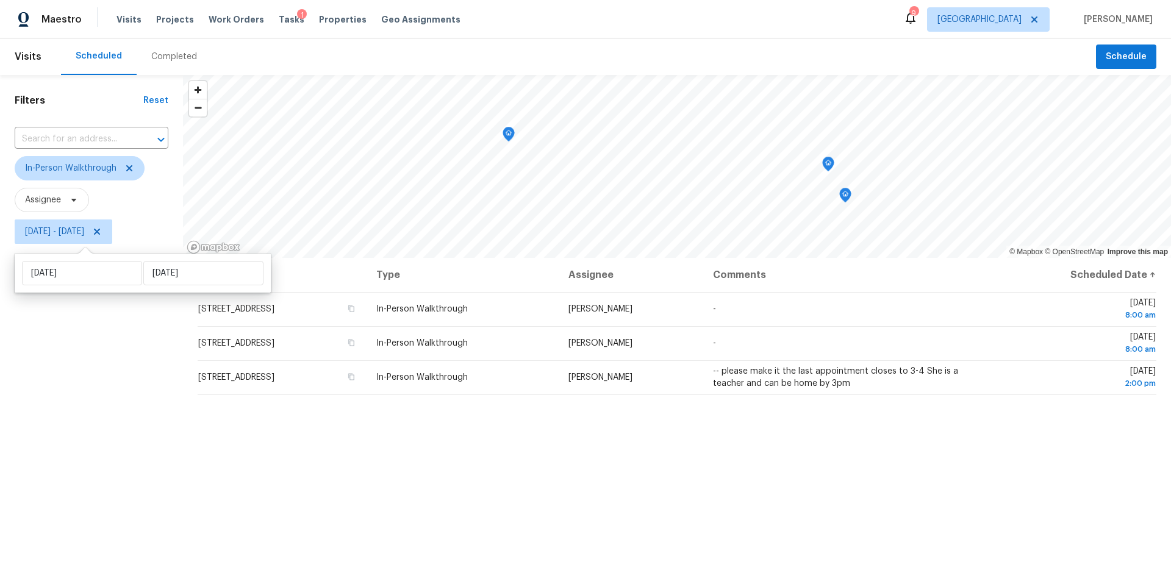
click at [98, 455] on div "Filters Reset ​ In-Person Walkthrough Assignee Sat, Oct 04 - Mon, Oct 06" at bounding box center [91, 400] width 183 height 650
click at [84, 235] on span "[DATE] - [DATE]" at bounding box center [54, 232] width 59 height 12
click at [99, 277] on input "[DATE]" at bounding box center [82, 273] width 120 height 24
select select "9"
select select "2025"
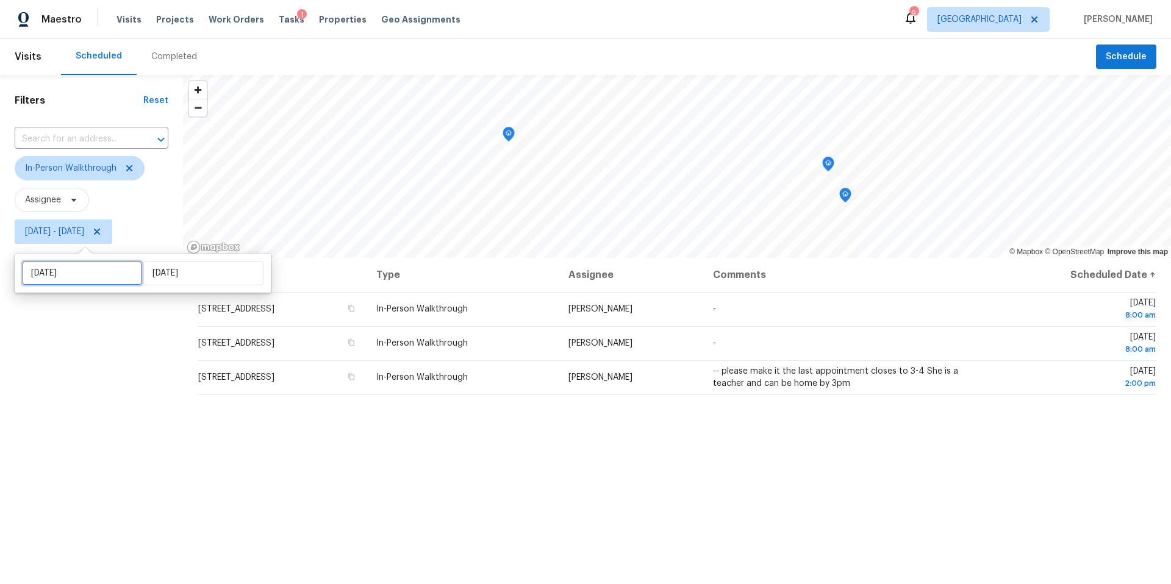
select select "10"
select select "2025"
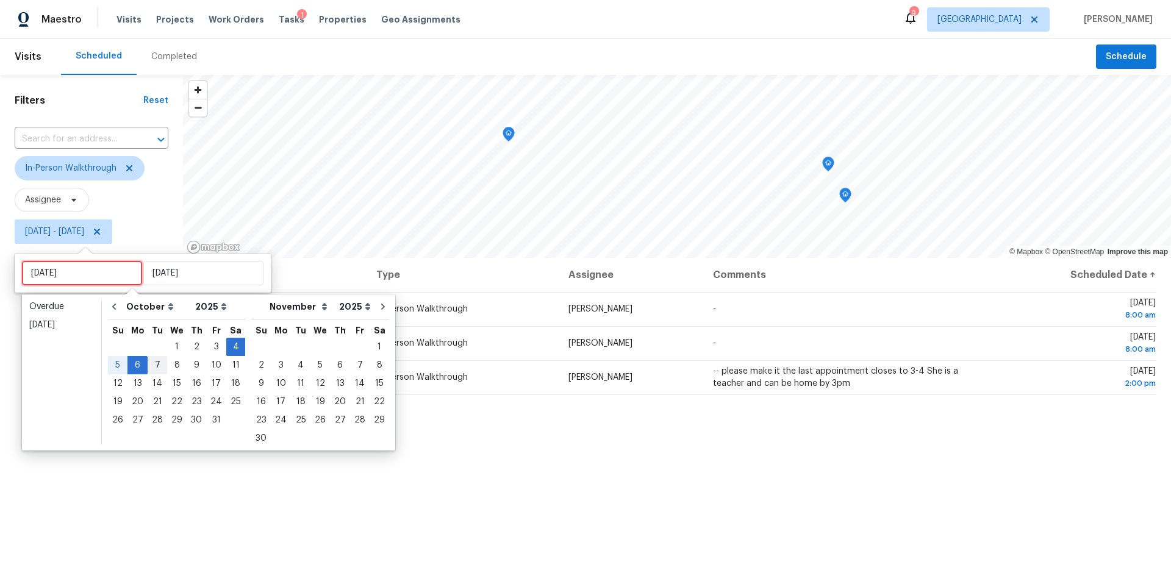
type input "[DATE]"
type input "Sun, Nov 02"
type input "[DATE]"
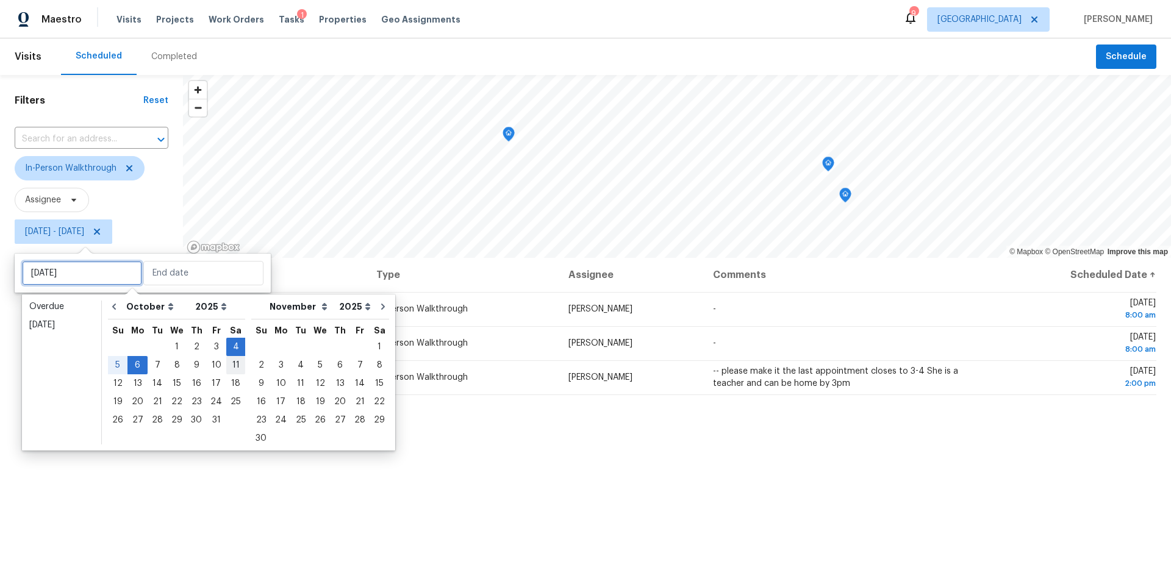
type input "[DATE]"
type input "Sat, Oct 11"
type input "[DATE]"
click at [213, 349] on div "3" at bounding box center [216, 346] width 20 height 17
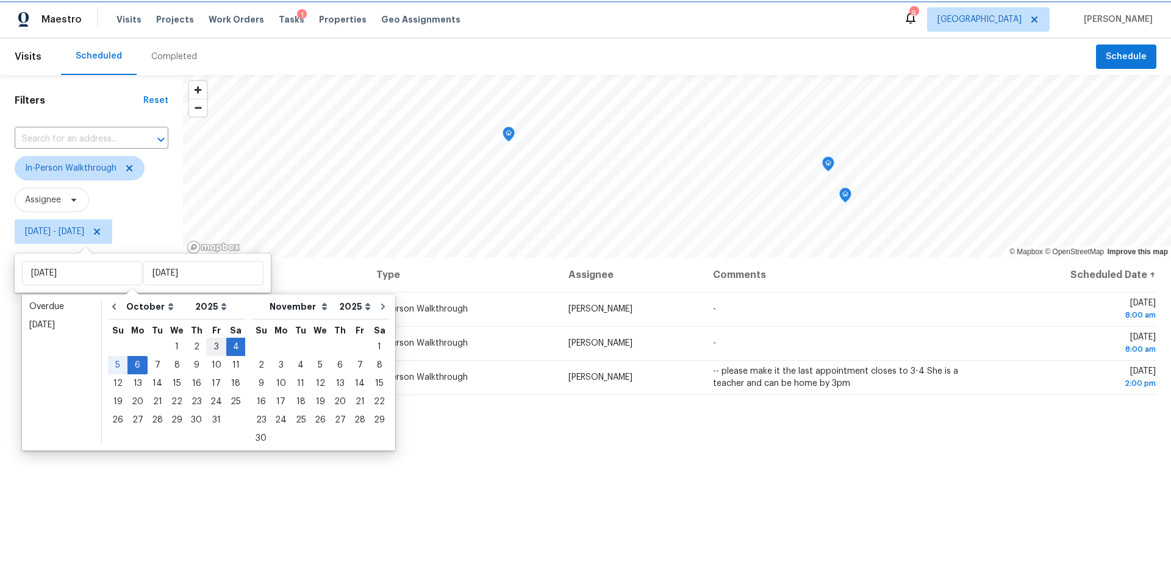
type input "[DATE]"
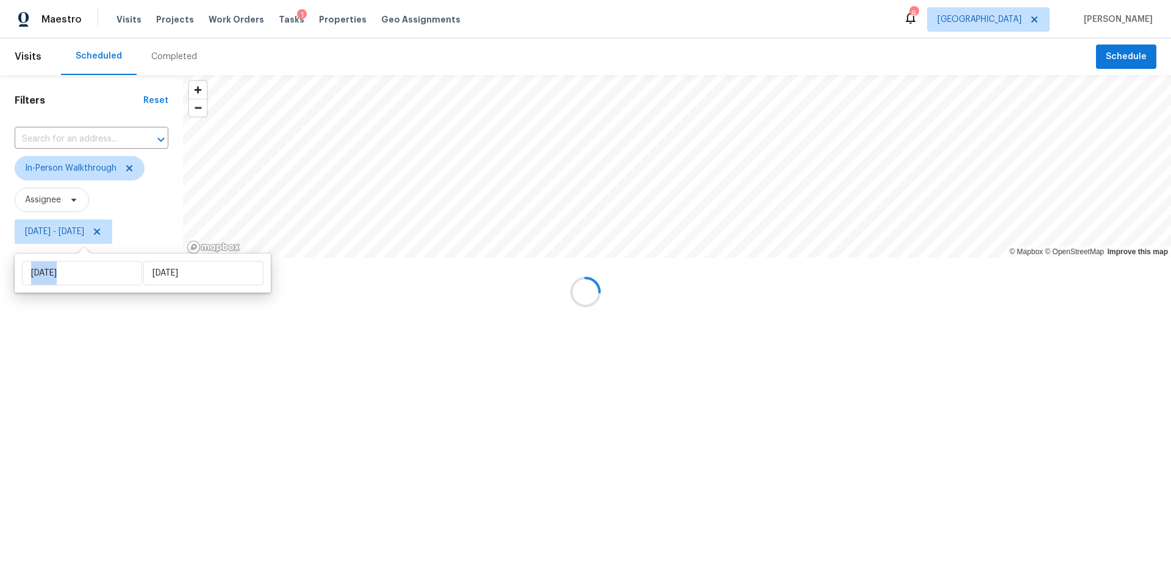
click at [213, 349] on div at bounding box center [585, 292] width 1171 height 584
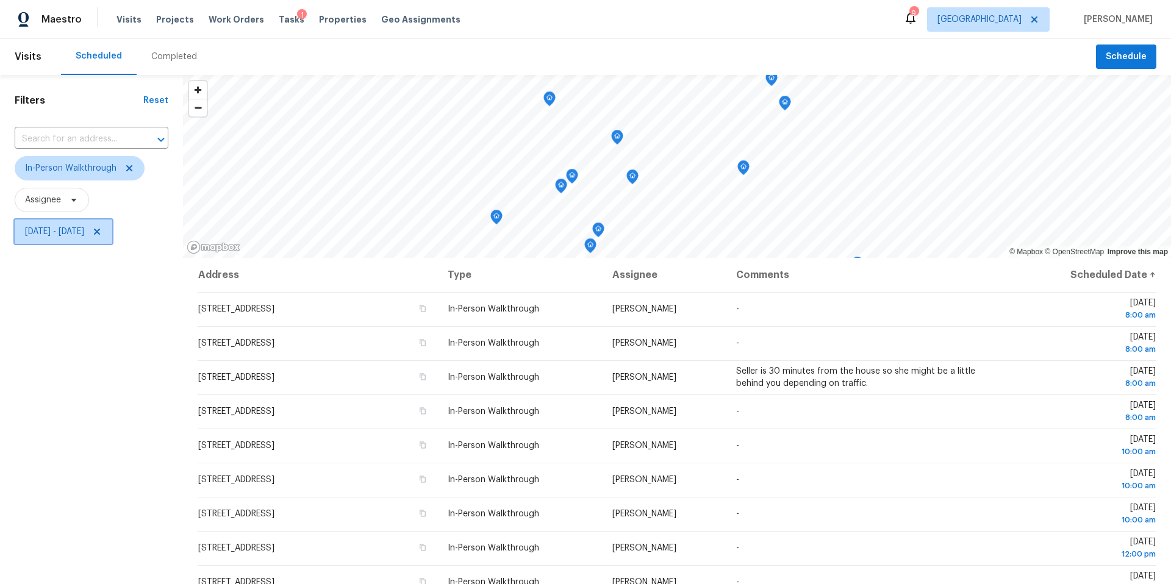
click at [84, 235] on span "Fri, Oct 03 - Mon, Oct 06" at bounding box center [54, 232] width 59 height 12
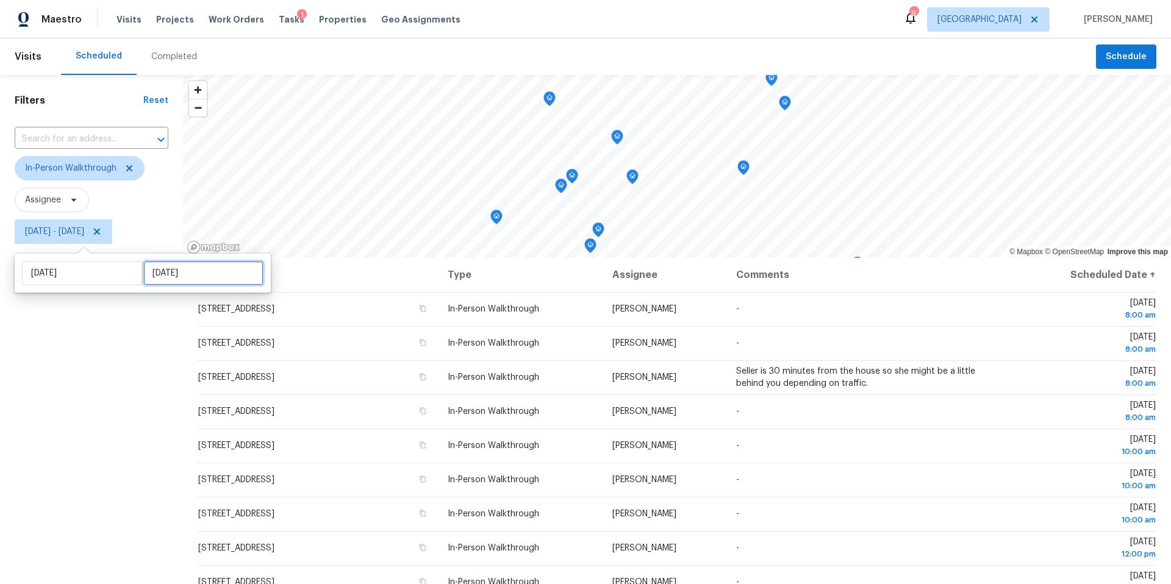
select select "9"
select select "2025"
select select "10"
select select "2025"
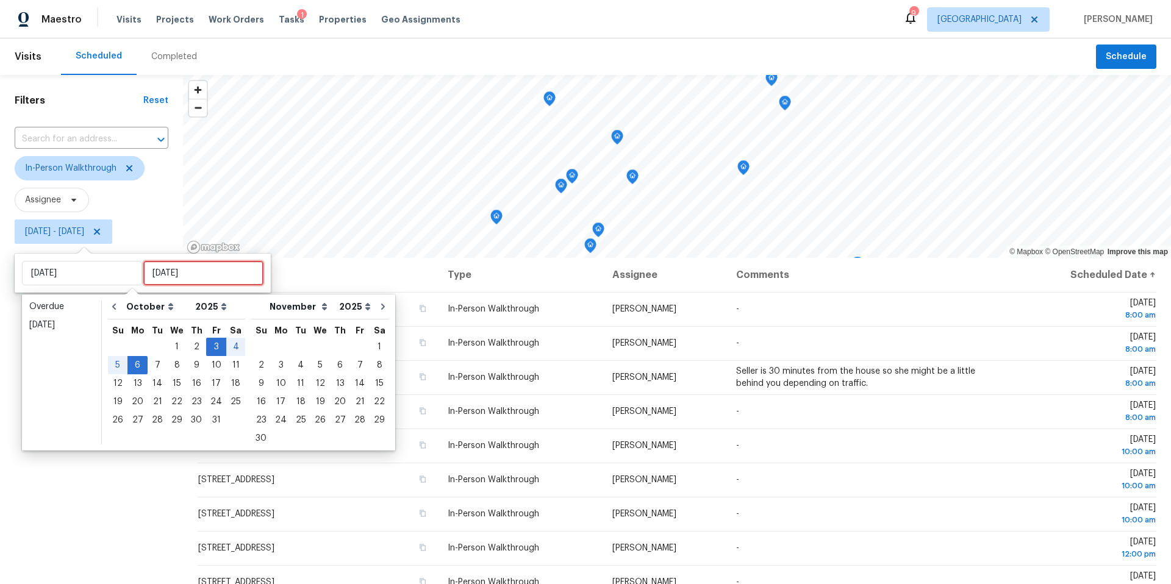
click at [159, 268] on input "Mon, Oct 06" at bounding box center [203, 273] width 120 height 24
type input "[DATE]"
click at [210, 348] on div "3" at bounding box center [216, 346] width 20 height 17
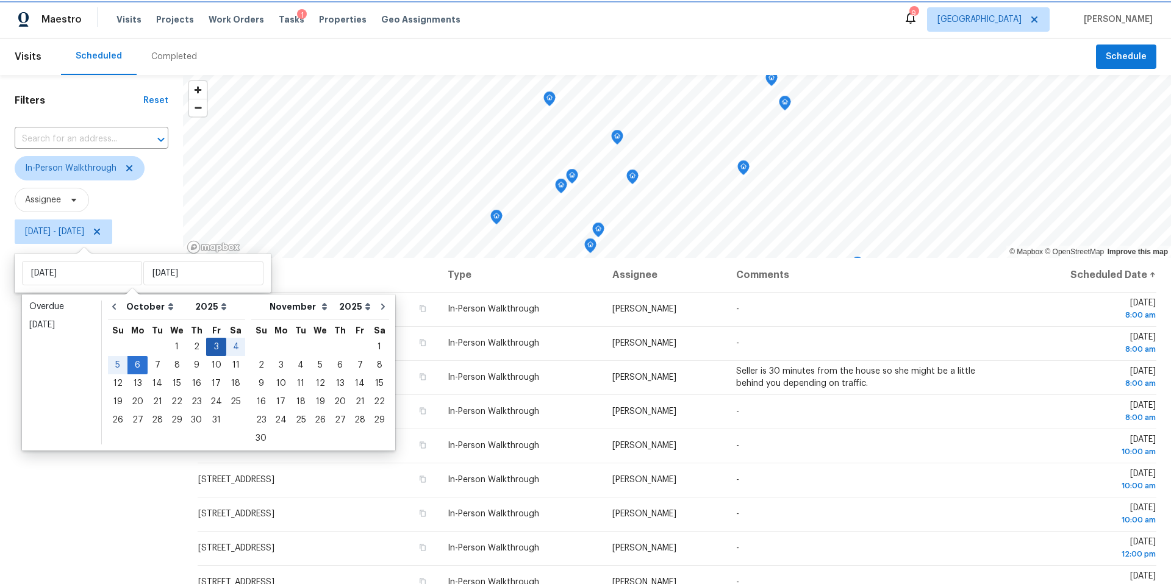
type input "[DATE]"
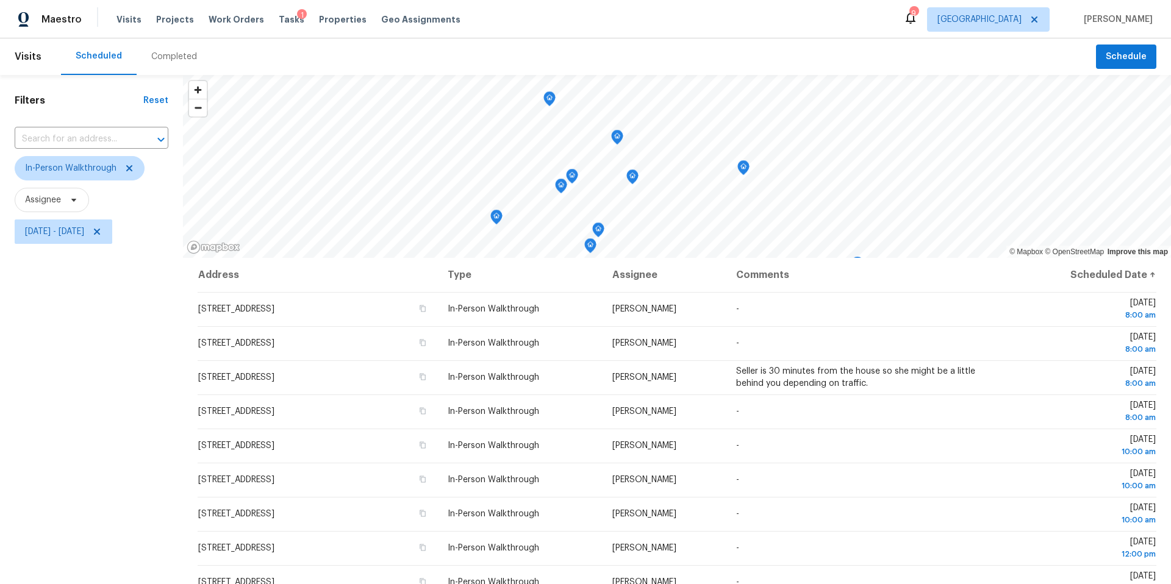
click at [87, 410] on div "Filters Reset ​ In-Person Walkthrough Assignee [DATE] - [DATE]" at bounding box center [91, 400] width 183 height 650
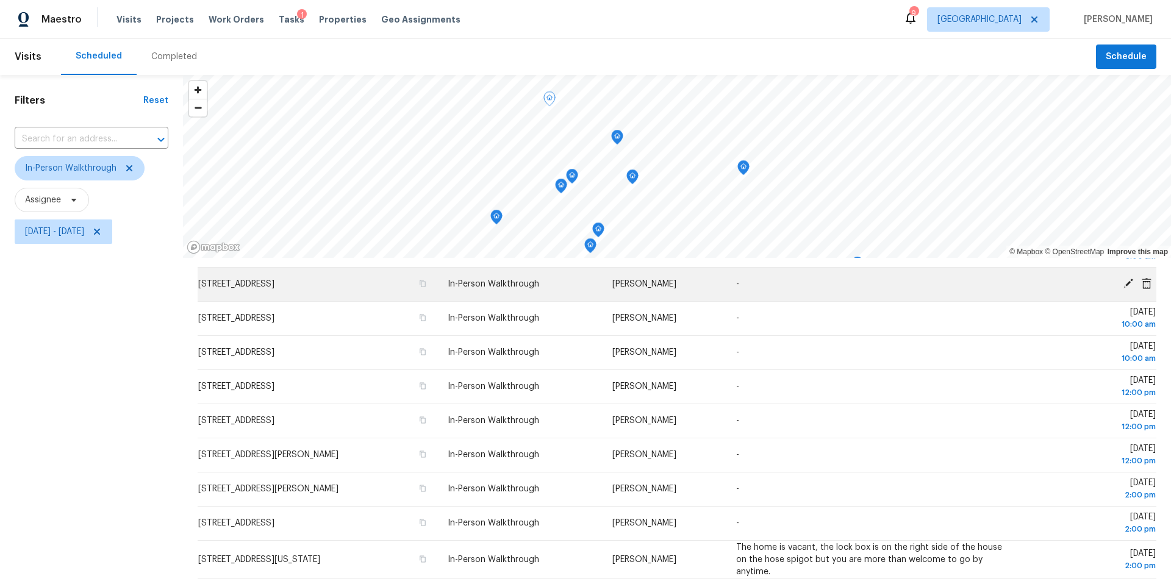
scroll to position [141, 0]
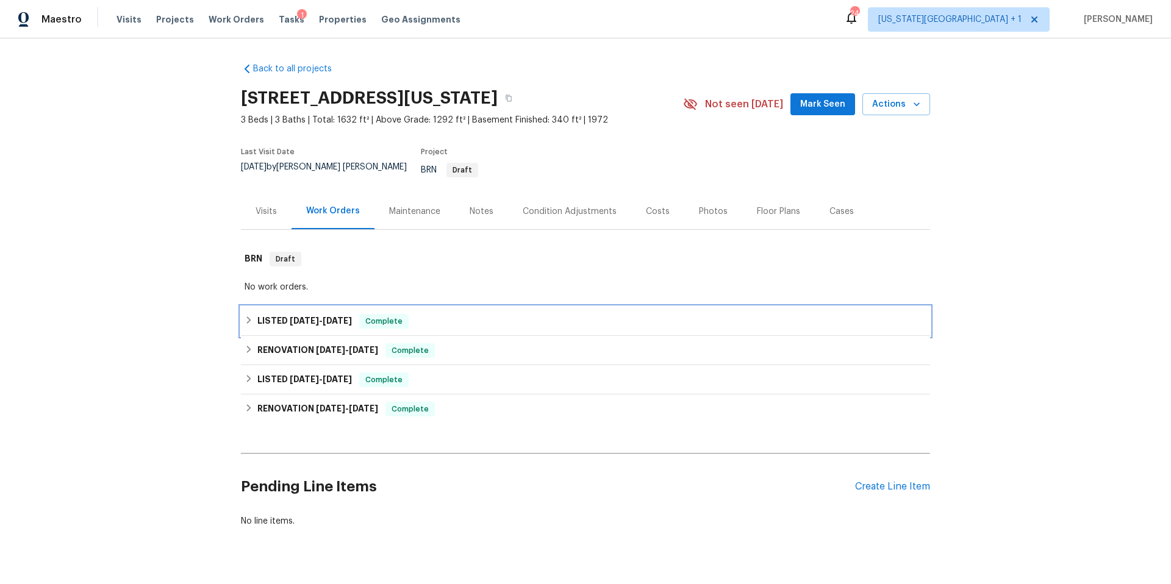
click at [262, 314] on h6 "LISTED [DATE] - [DATE]" at bounding box center [304, 321] width 94 height 15
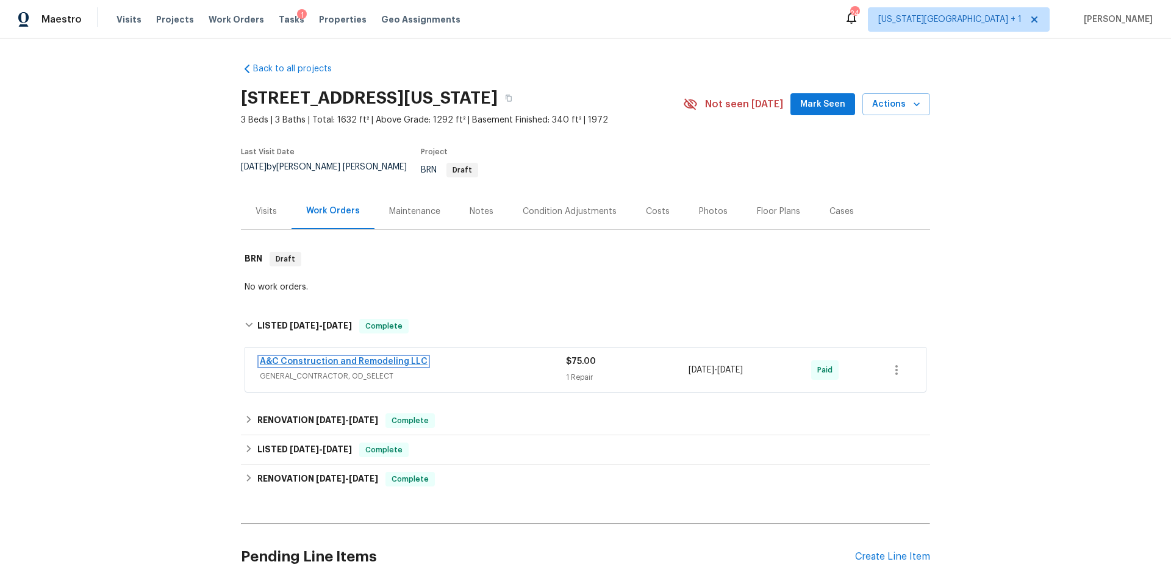
click at [338, 357] on link "A&C Construction and Remodeling LLC" at bounding box center [344, 361] width 168 height 9
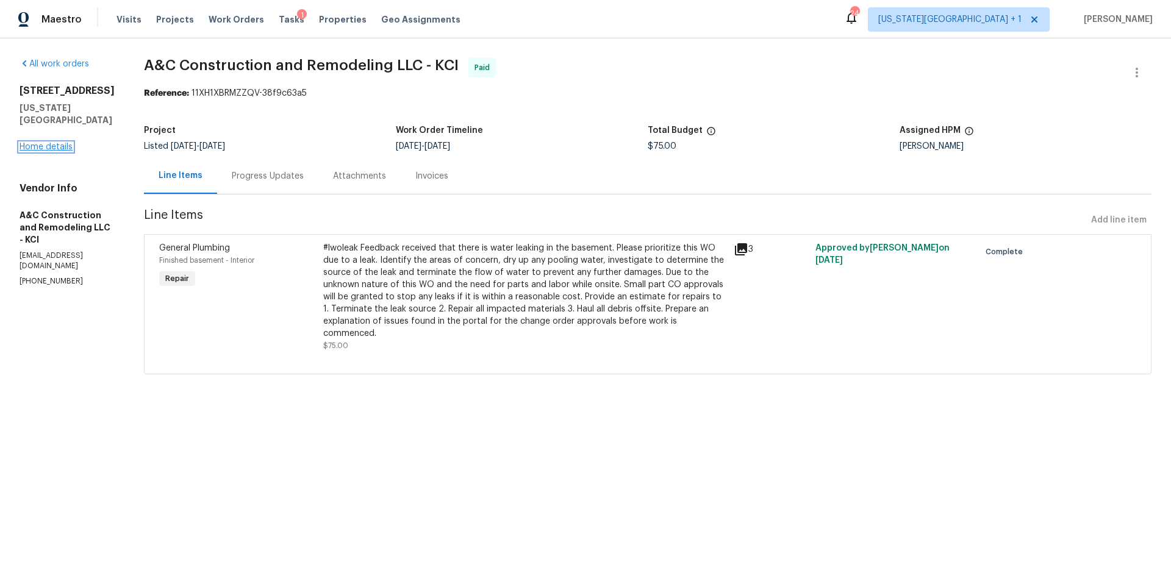
click at [48, 143] on link "Home details" at bounding box center [46, 147] width 53 height 9
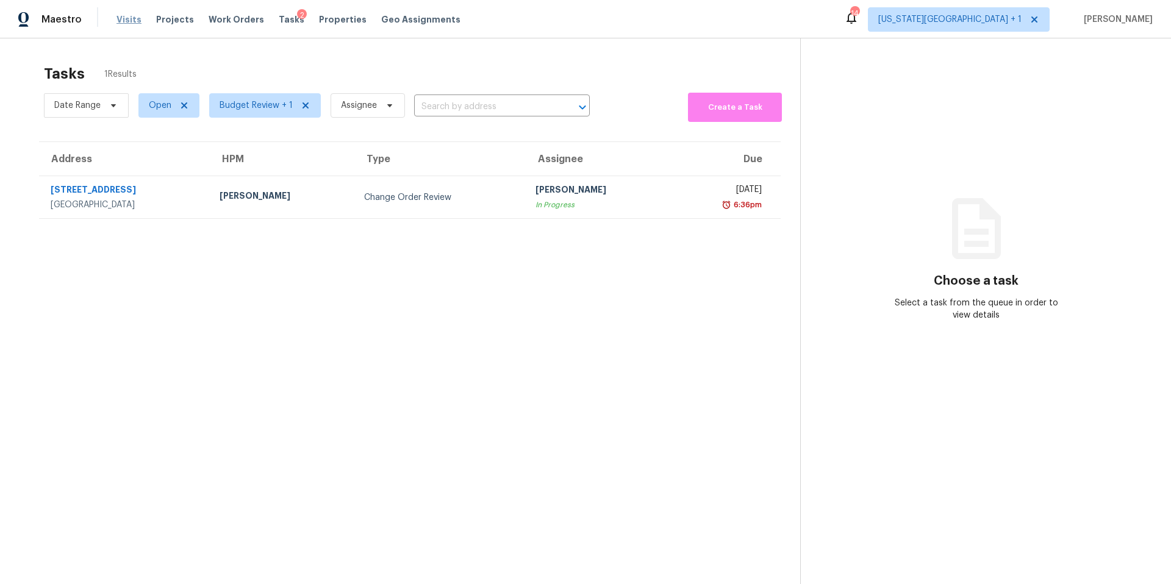
click at [131, 22] on span "Visits" at bounding box center [128, 19] width 25 height 12
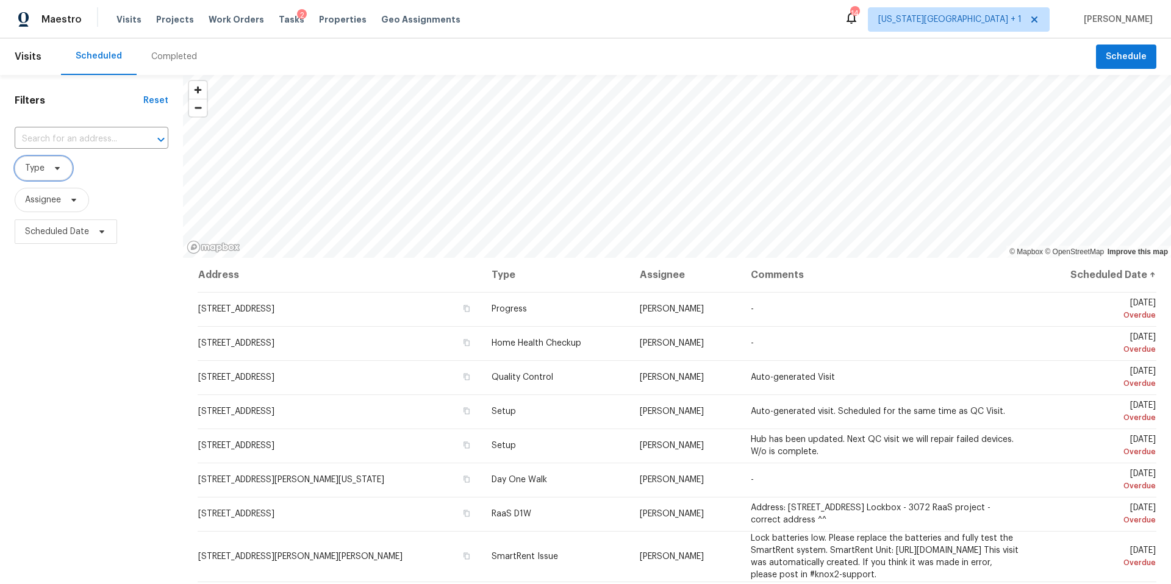
click at [55, 168] on icon at bounding box center [57, 168] width 10 height 10
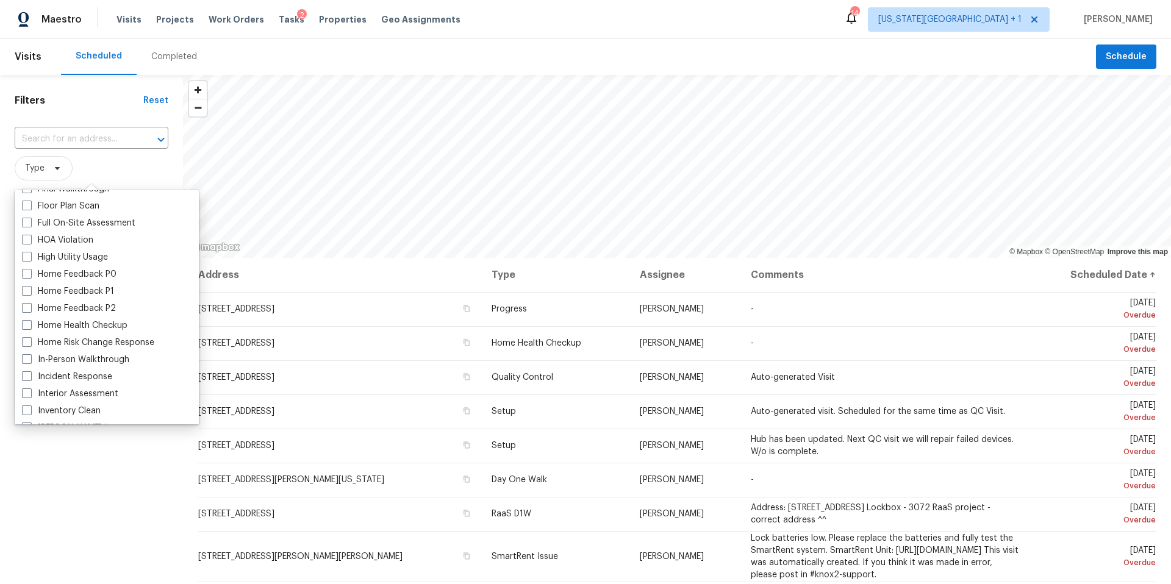
scroll to position [321, 0]
click at [59, 360] on label "In-Person Walkthrough" at bounding box center [75, 358] width 107 height 12
click at [30, 360] on input "In-Person Walkthrough" at bounding box center [26, 356] width 8 height 8
checkbox input "true"
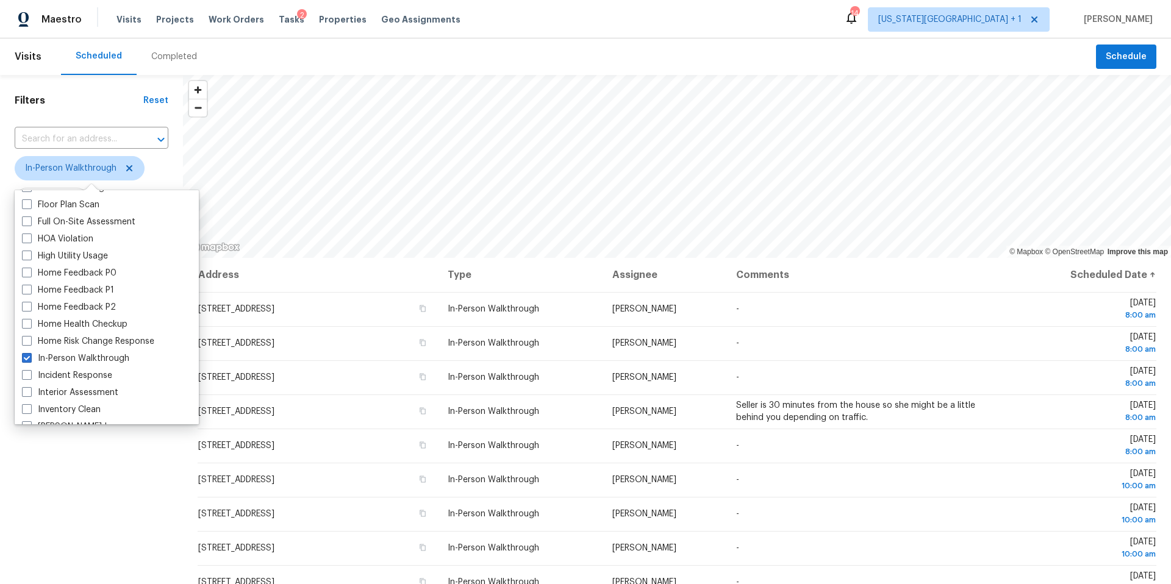
click at [70, 497] on div "Filters Reset ​ In-Person Walkthrough Assignee Scheduled Date" at bounding box center [91, 400] width 183 height 650
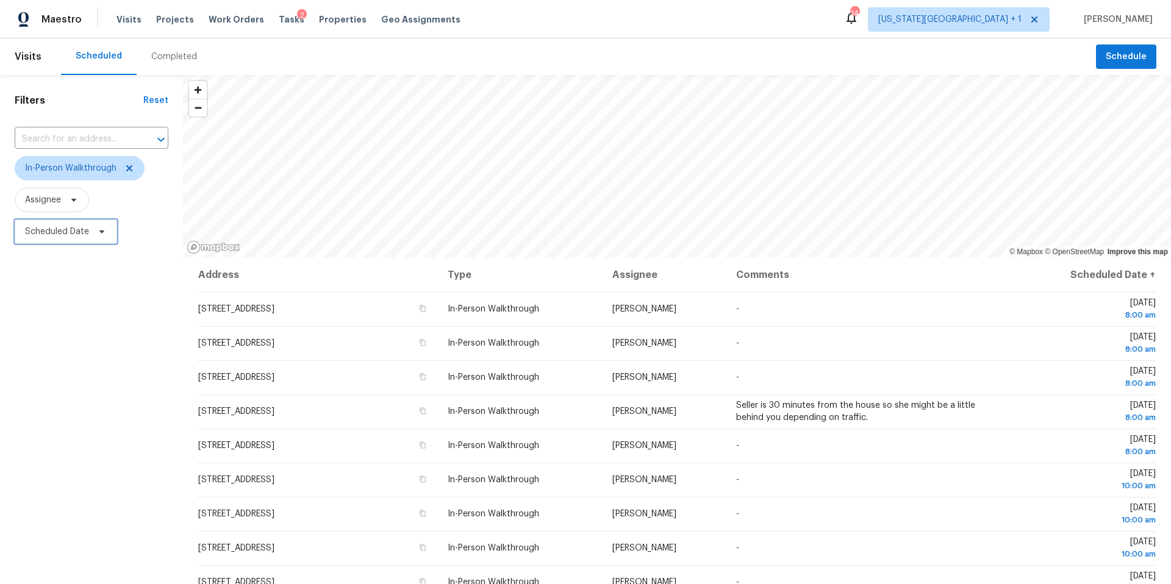
click at [93, 229] on span at bounding box center [99, 232] width 13 height 10
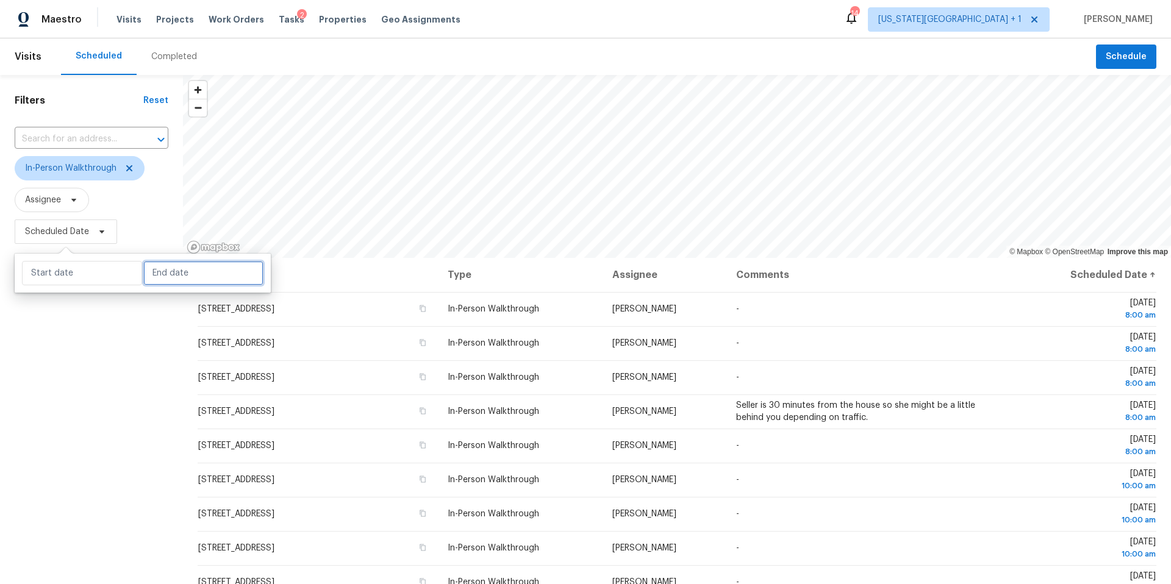
click at [163, 279] on input "text" at bounding box center [203, 273] width 120 height 24
select select "9"
select select "2025"
select select "10"
select select "2025"
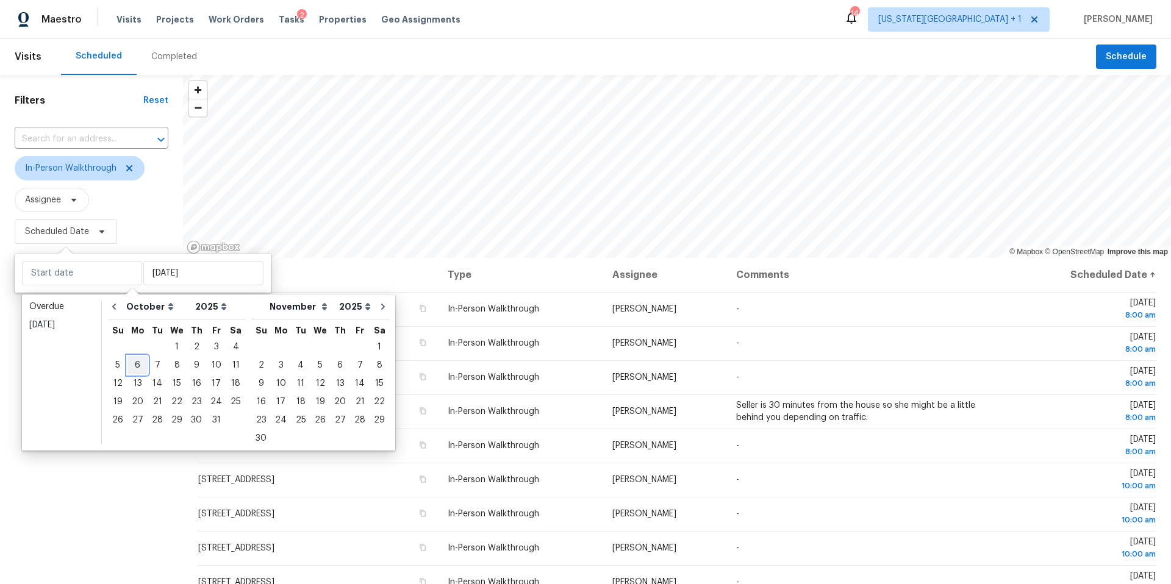
click at [140, 362] on div "6" at bounding box center [137, 365] width 20 height 17
type input "Mon, Oct 06"
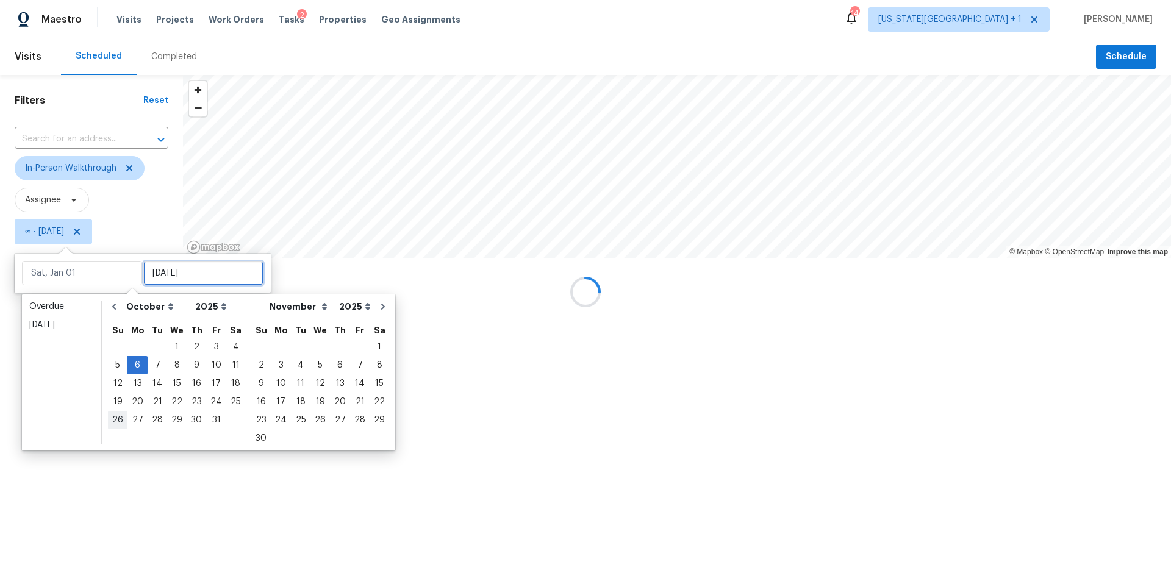
type input "Mon, Oct 06"
type input "Sun, Oct 26"
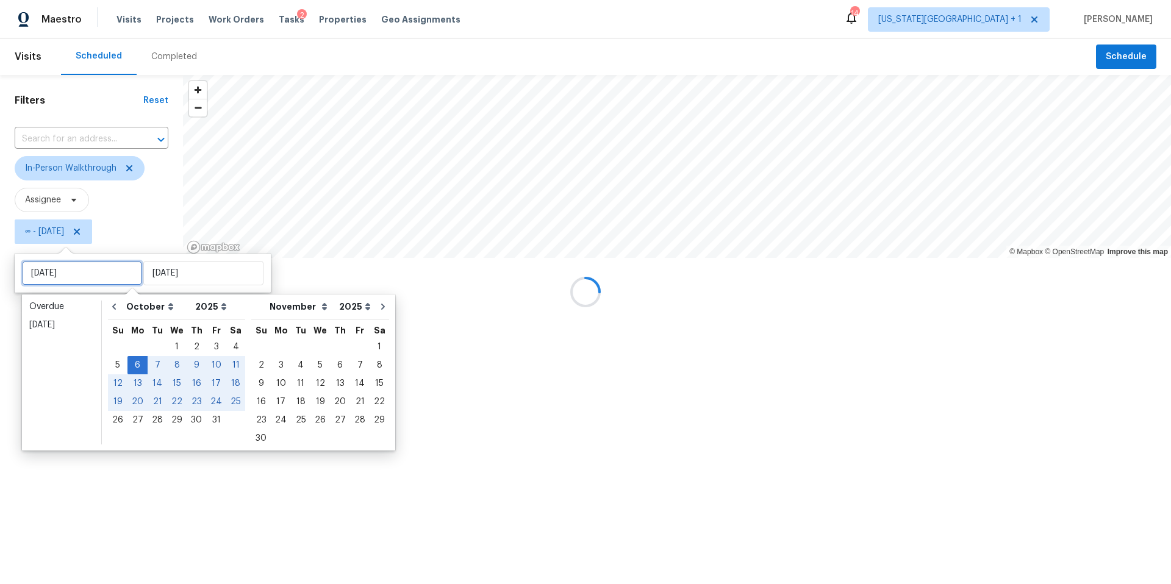
type input "Mon, Oct 06"
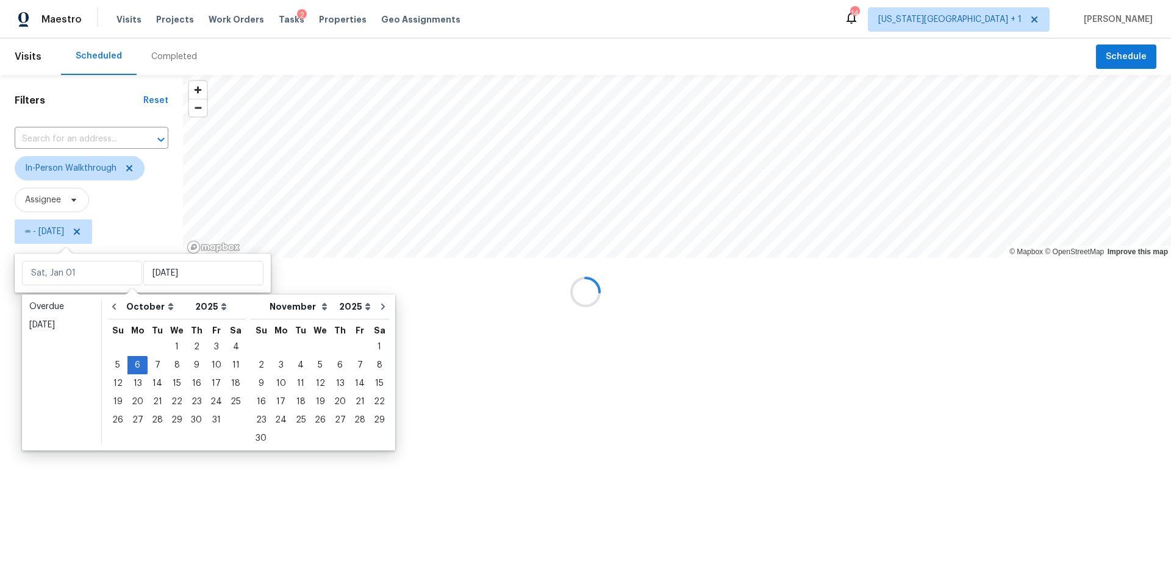
click at [75, 497] on div at bounding box center [585, 292] width 1171 height 584
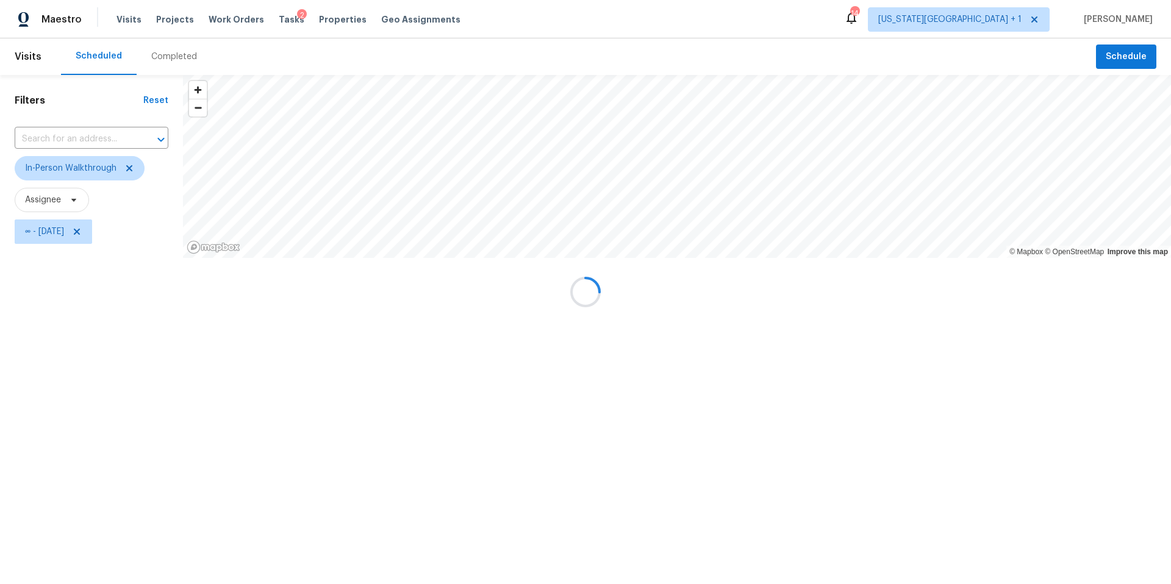
click at [996, 23] on div at bounding box center [585, 292] width 1171 height 584
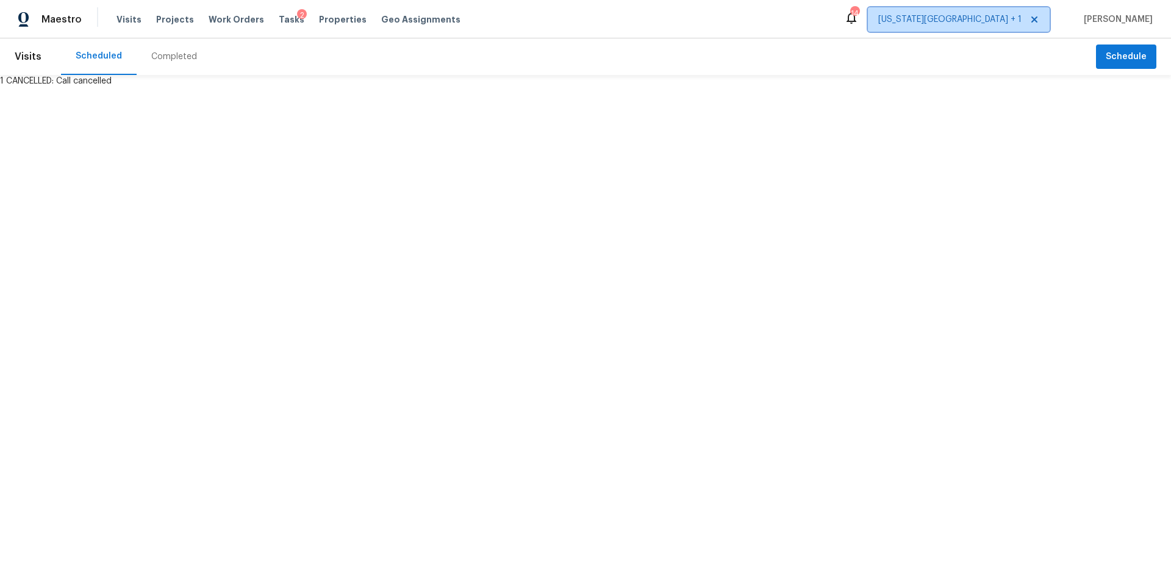
click at [1000, 21] on span "[US_STATE][GEOGRAPHIC_DATA] + 1" at bounding box center [949, 19] width 143 height 12
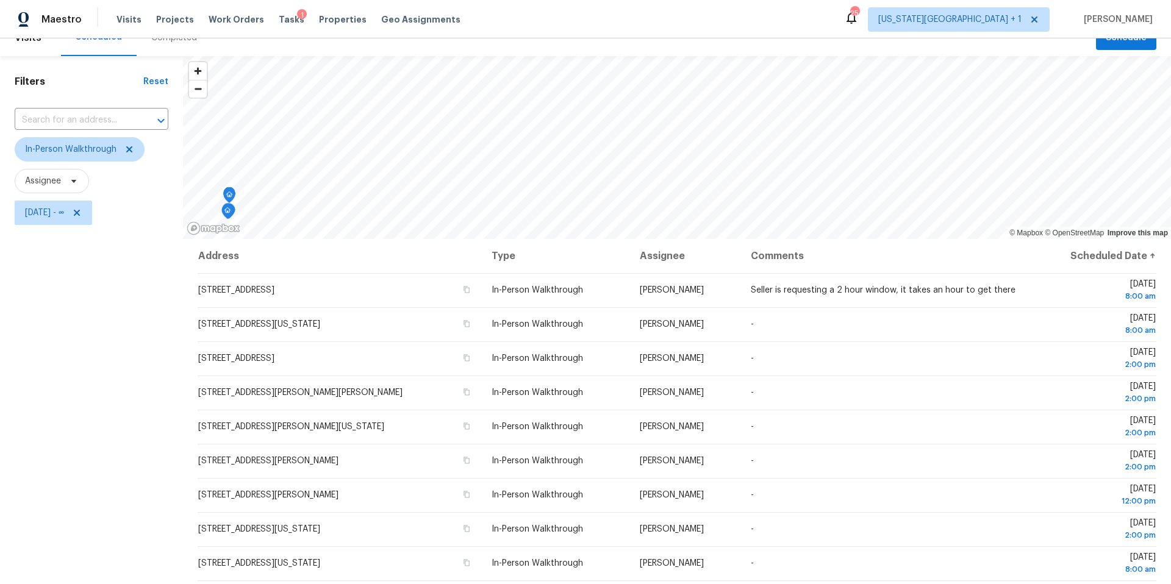
scroll to position [29, 0]
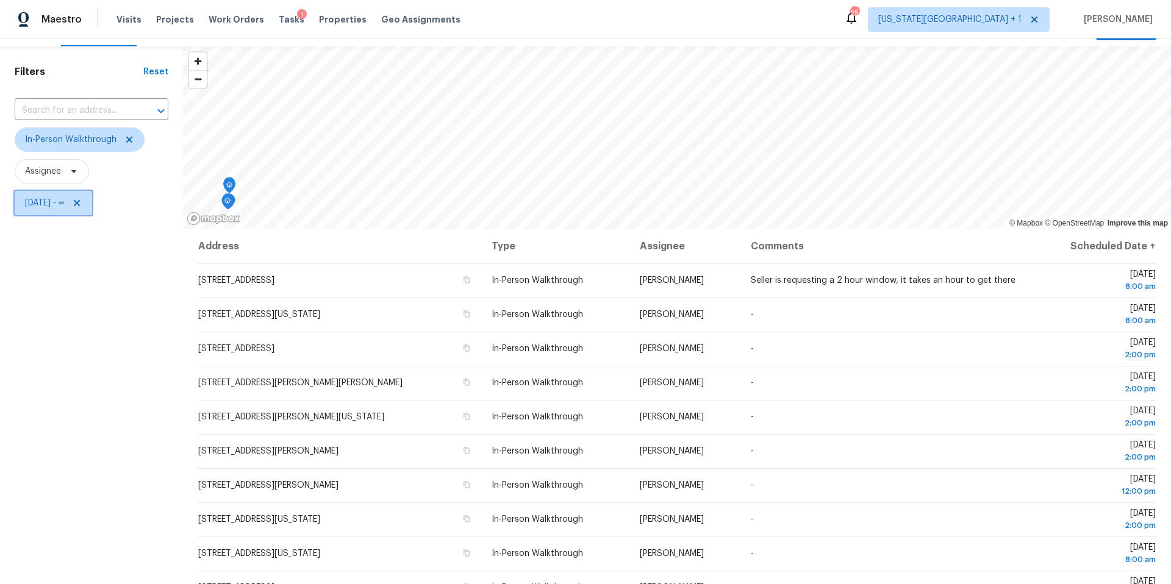
click at [64, 204] on span "[DATE] - ∞" at bounding box center [44, 203] width 39 height 12
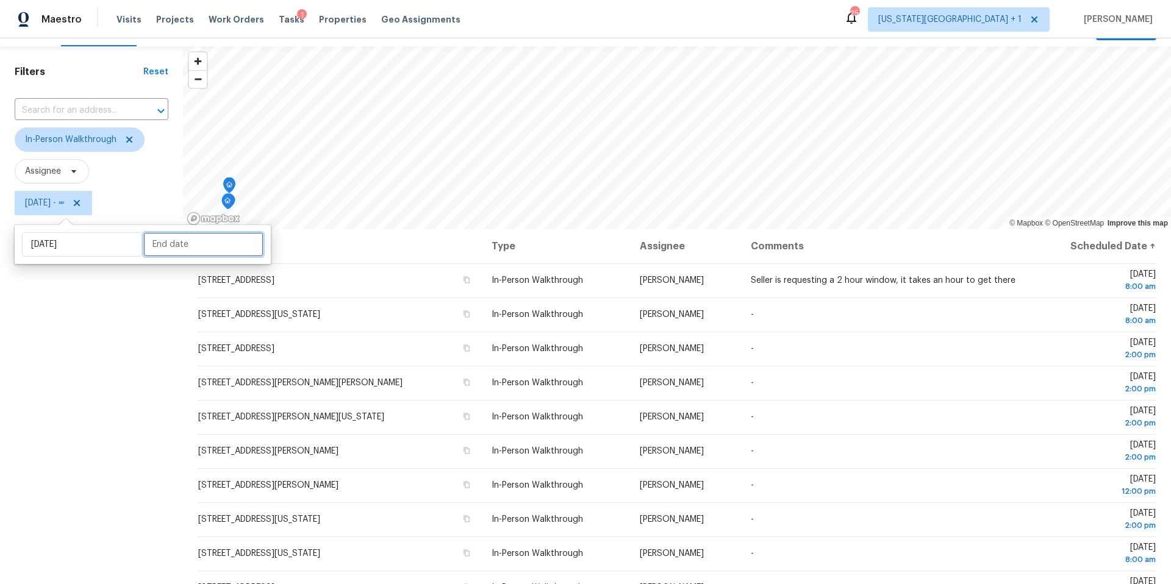
click at [160, 244] on input "text" at bounding box center [203, 244] width 120 height 24
select select "9"
select select "2025"
select select "10"
select select "2025"
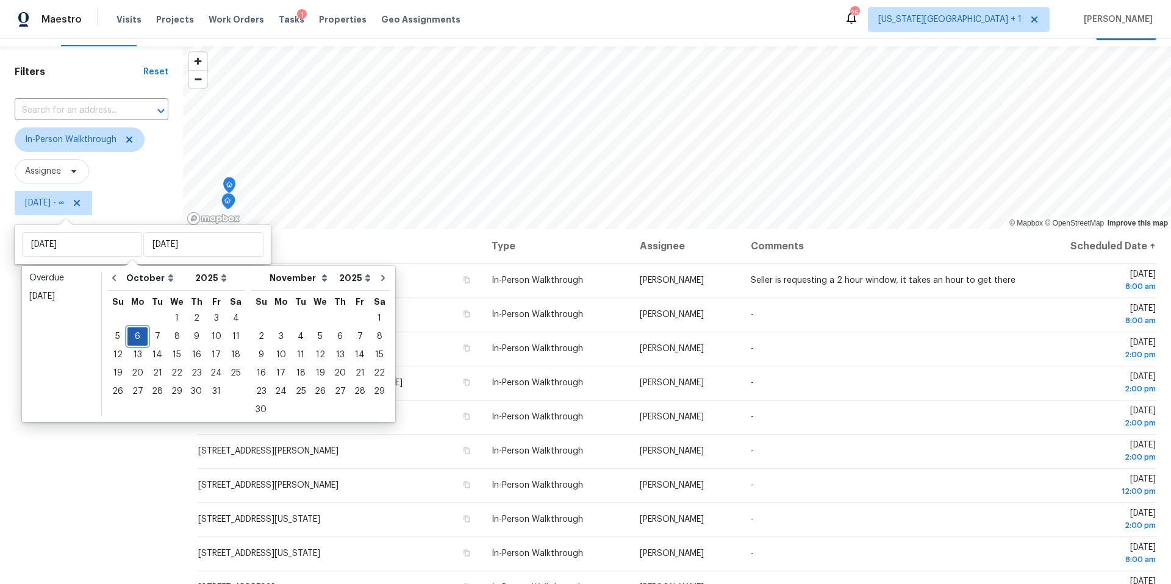
click at [135, 337] on div "6" at bounding box center [137, 336] width 20 height 17
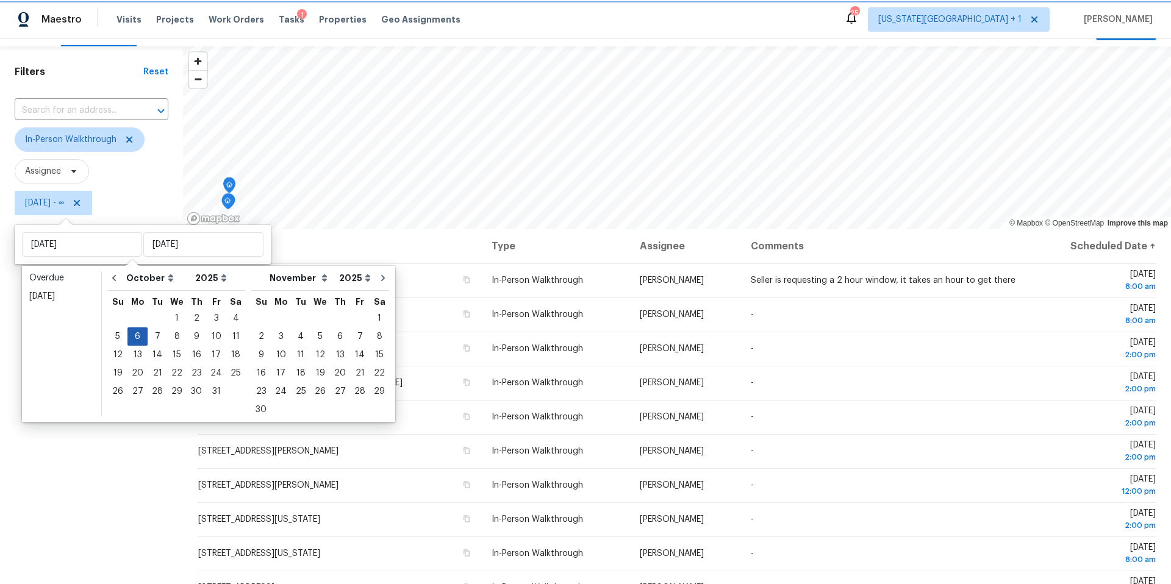
type input "[DATE]"
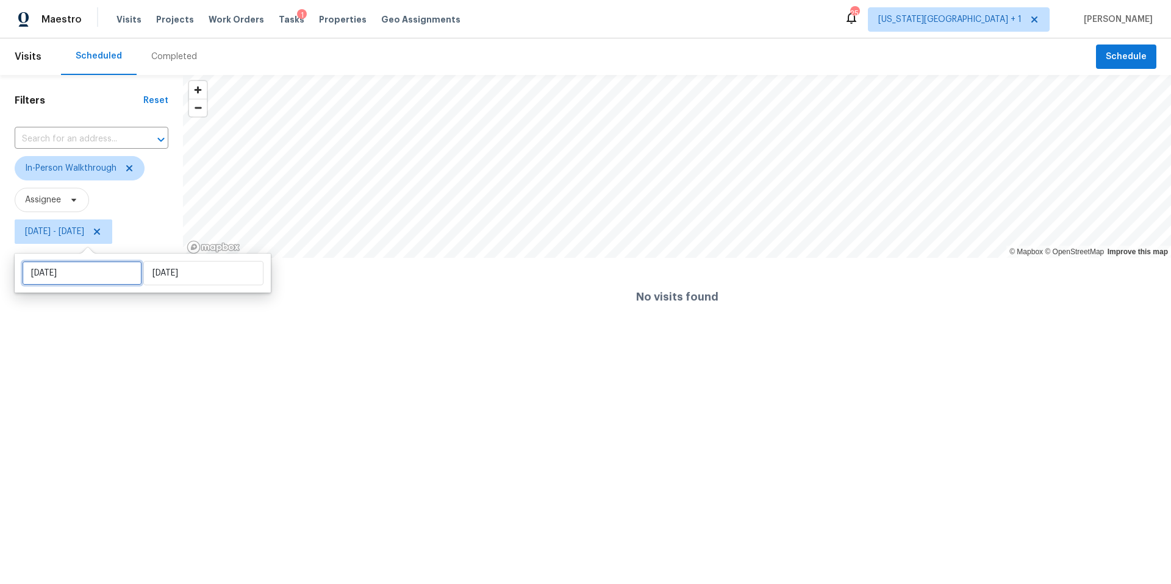
click at [84, 277] on input "[DATE]" at bounding box center [82, 273] width 120 height 24
select select "9"
select select "2025"
select select "10"
select select "2025"
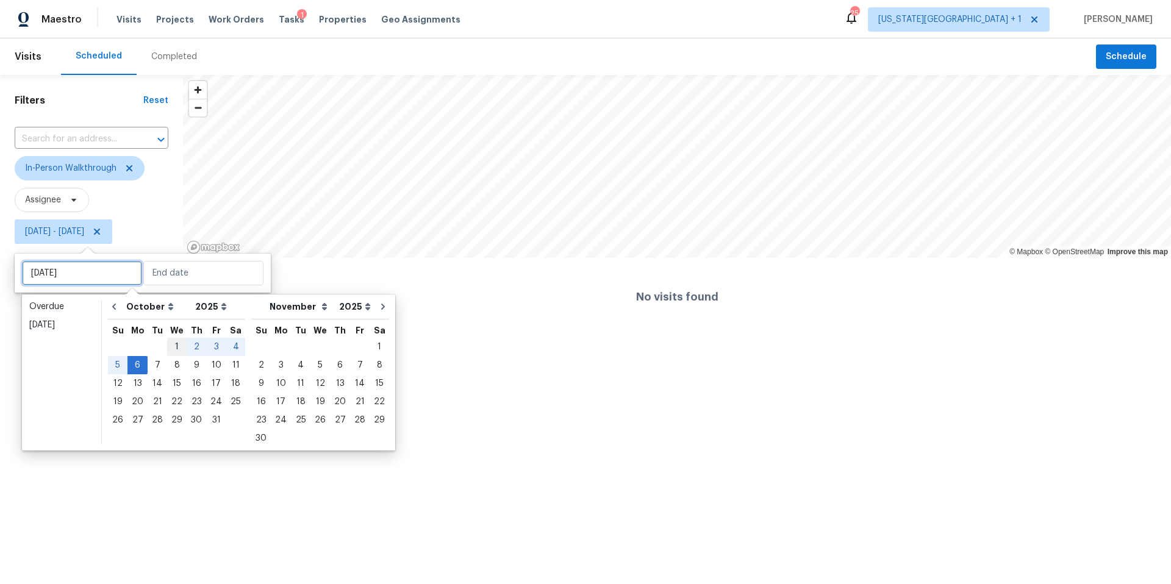
type input "[DATE]"
click at [232, 347] on div "4" at bounding box center [235, 346] width 19 height 17
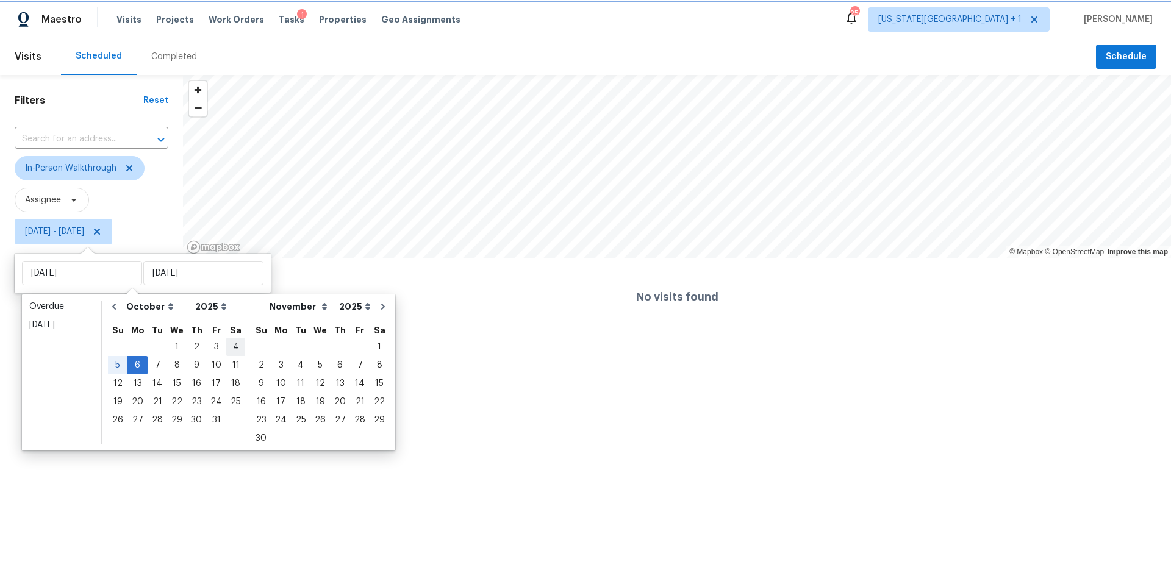
type input "[DATE]"
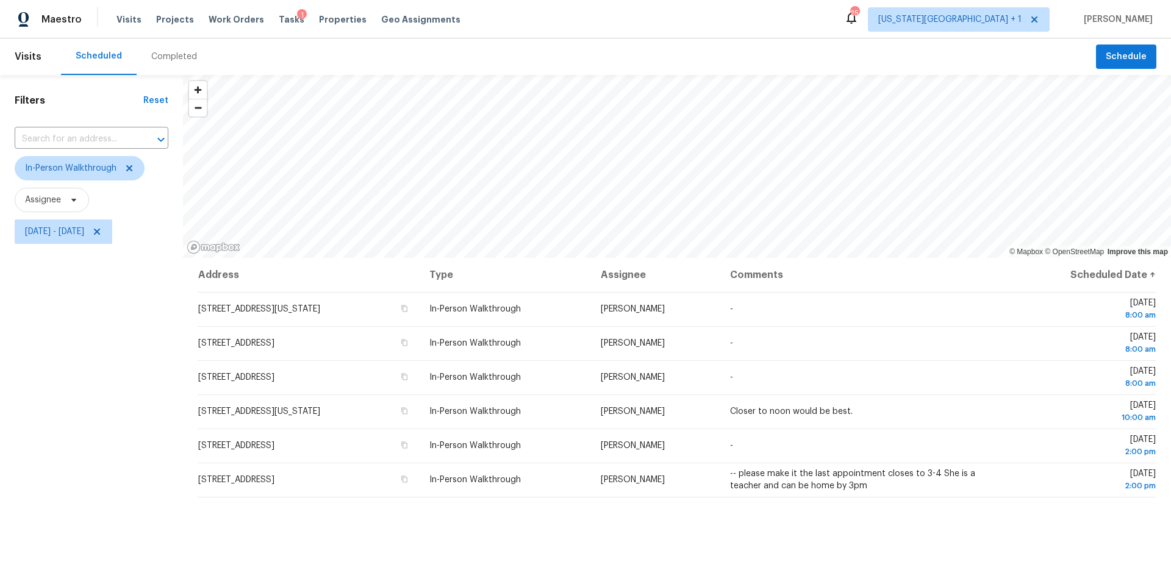
click at [89, 446] on div "Filters Reset ​ In-Person Walkthrough Assignee [DATE] - [DATE]" at bounding box center [91, 400] width 183 height 650
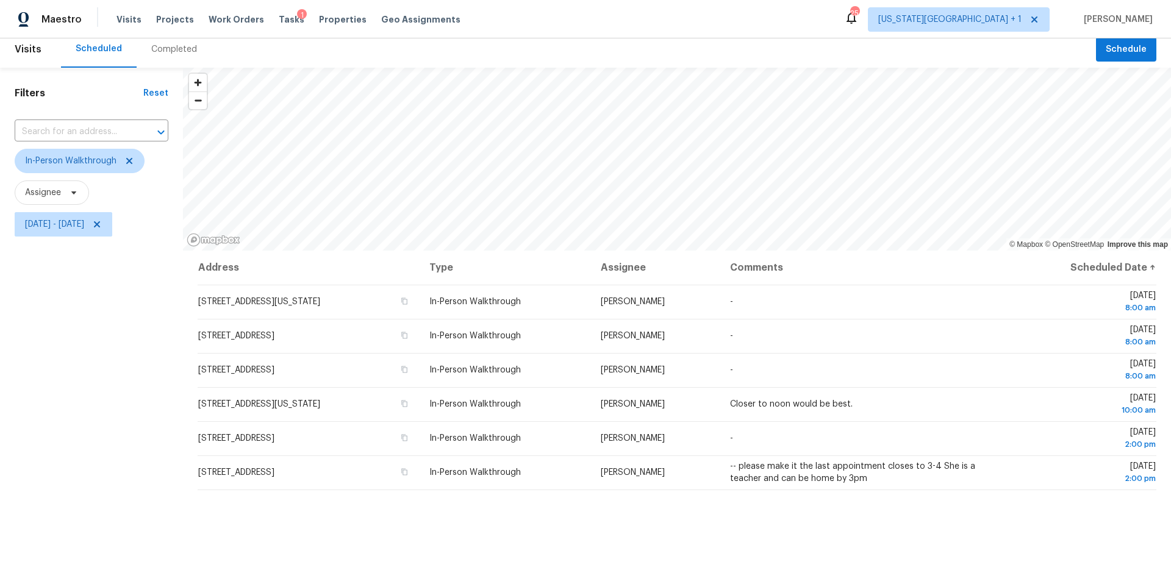
scroll to position [1, 0]
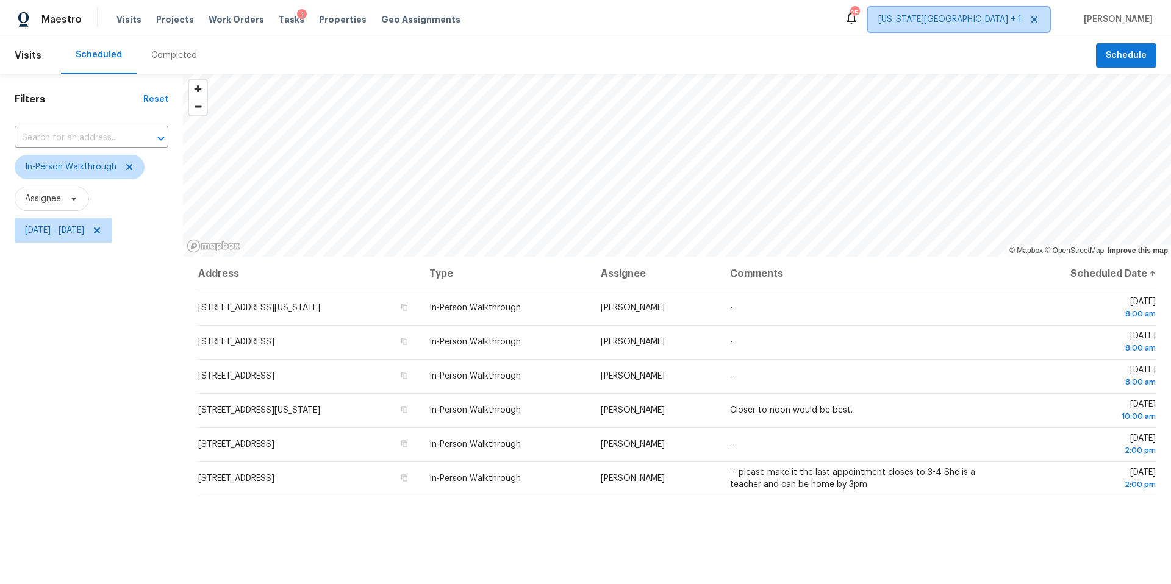
click at [1016, 24] on span "[US_STATE][GEOGRAPHIC_DATA] + 1" at bounding box center [949, 19] width 143 height 12
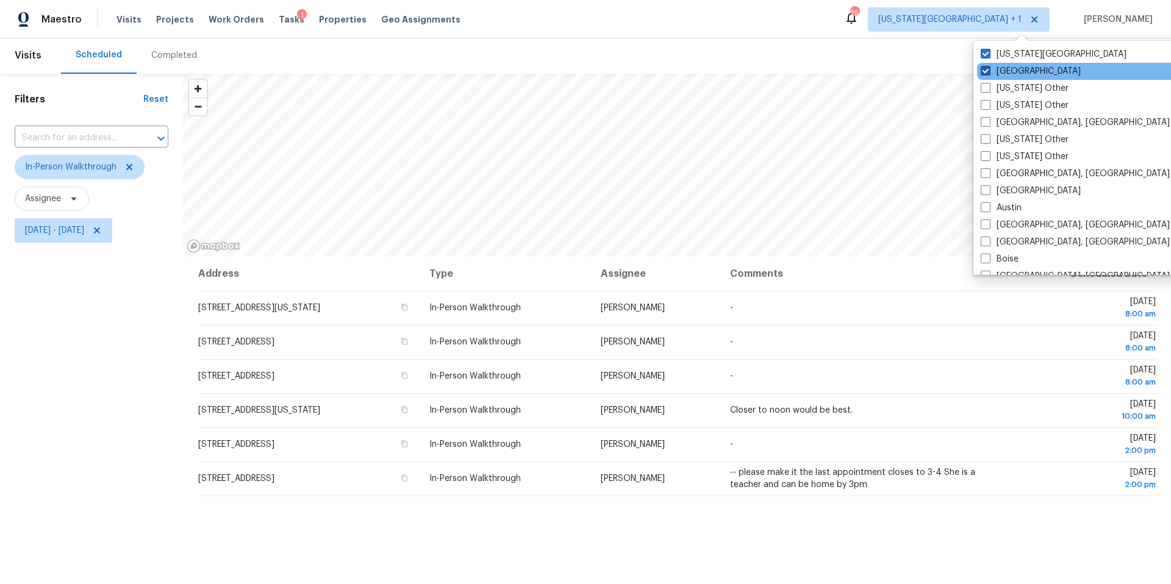
click at [991, 76] on label "[GEOGRAPHIC_DATA]" at bounding box center [1030, 71] width 100 height 12
click at [988, 73] on input "[GEOGRAPHIC_DATA]" at bounding box center [984, 69] width 8 height 8
checkbox input "false"
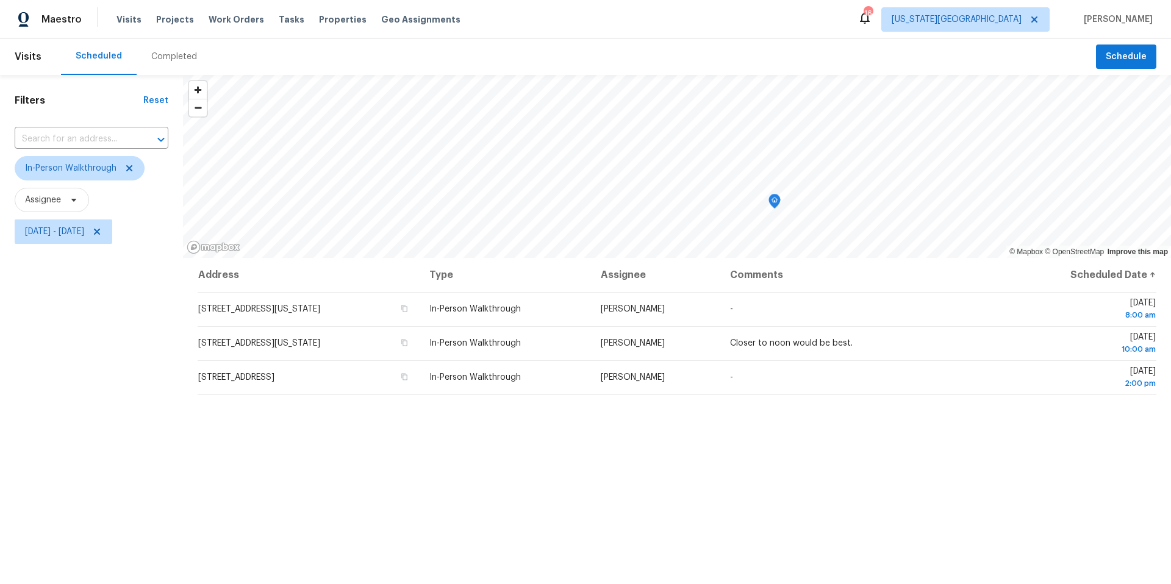
click at [401, 41] on div "Scheduled Completed" at bounding box center [578, 56] width 1035 height 37
click at [54, 232] on span "[DATE] - [DATE]" at bounding box center [54, 232] width 59 height 12
select select "9"
select select "2025"
select select "10"
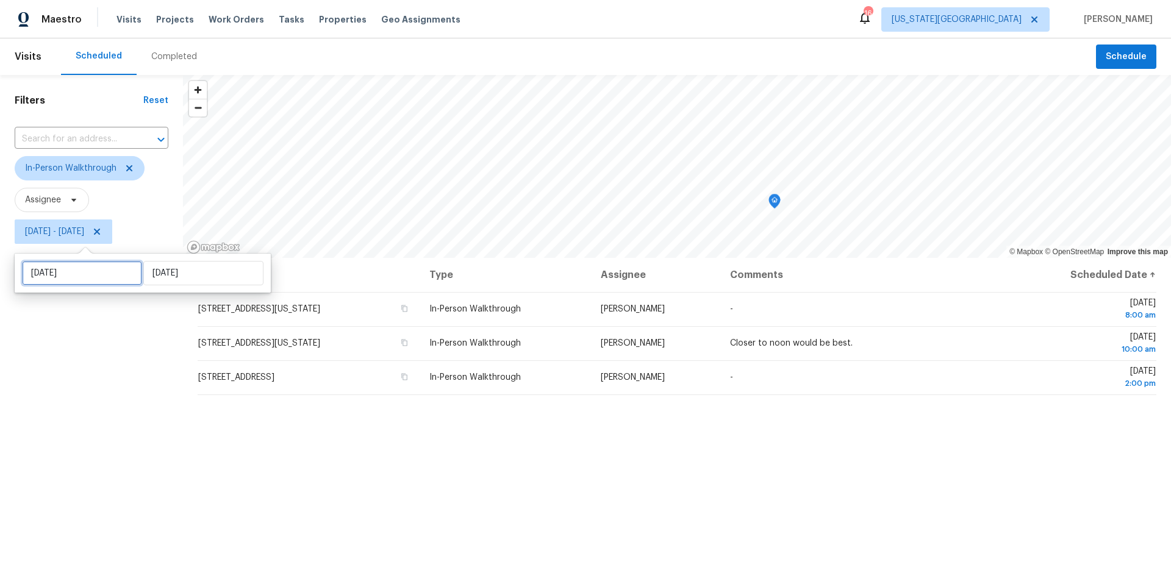
select select "2025"
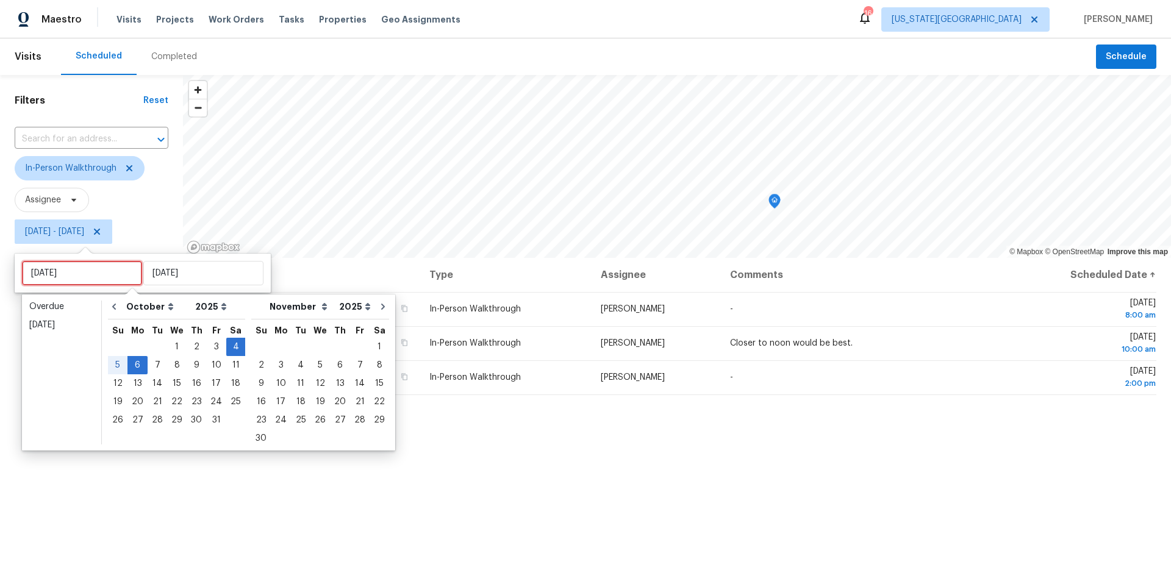
click at [81, 273] on input "[DATE]" at bounding box center [82, 273] width 120 height 24
type input "[DATE]"
click at [214, 350] on div "3" at bounding box center [216, 346] width 20 height 17
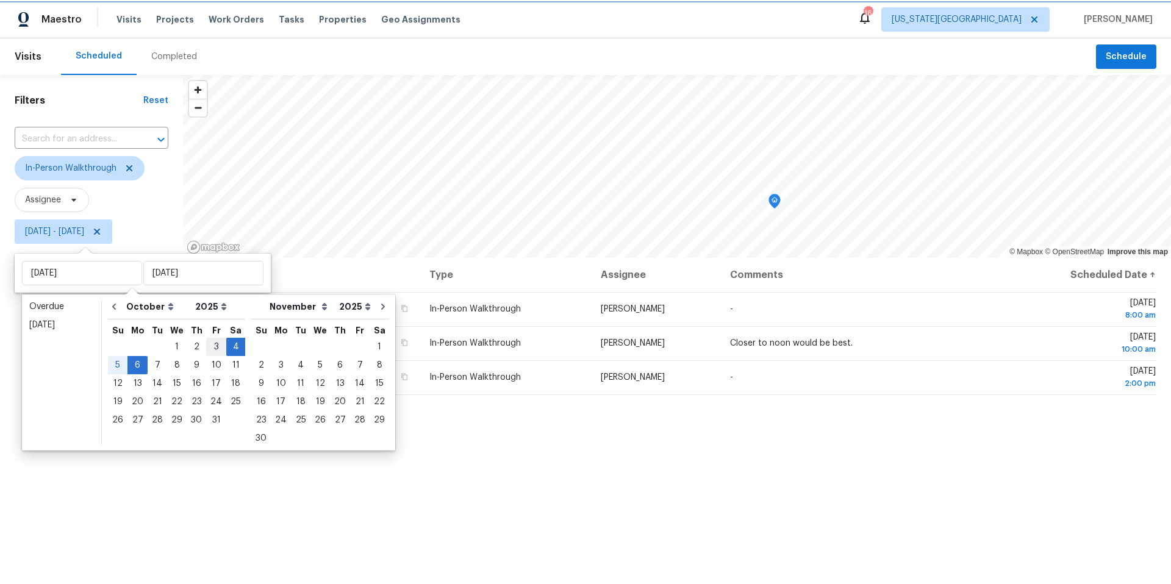
type input "[DATE]"
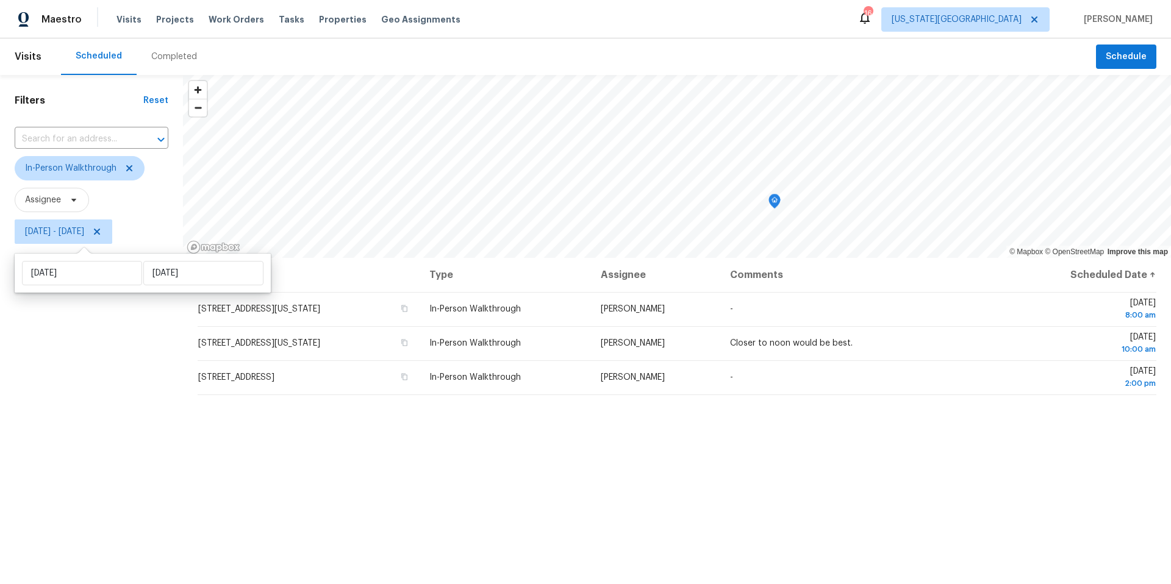
click at [123, 463] on div "Filters Reset ​ In-Person Walkthrough Assignee [DATE] - [DATE]" at bounding box center [91, 400] width 183 height 650
click at [129, 22] on span "Visits" at bounding box center [128, 19] width 25 height 12
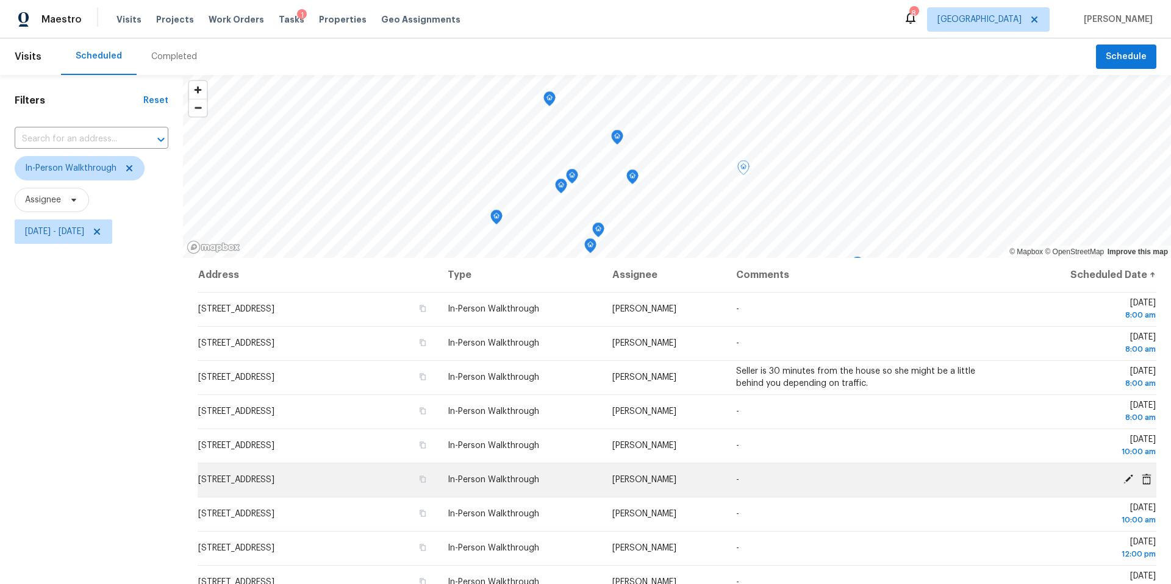
scroll to position [162, 0]
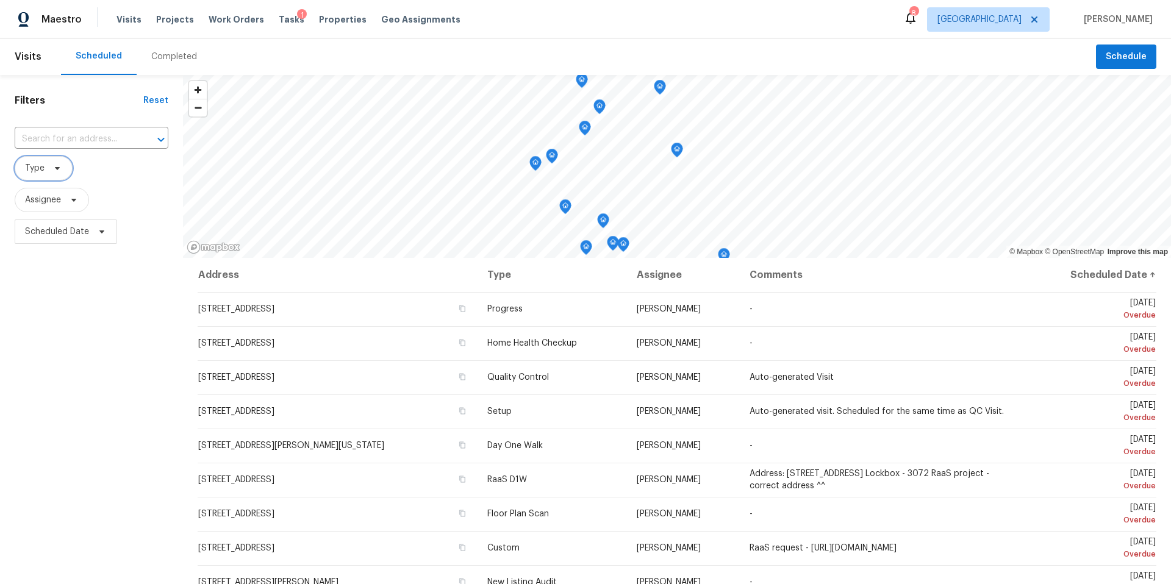
click at [60, 165] on icon at bounding box center [57, 168] width 10 height 10
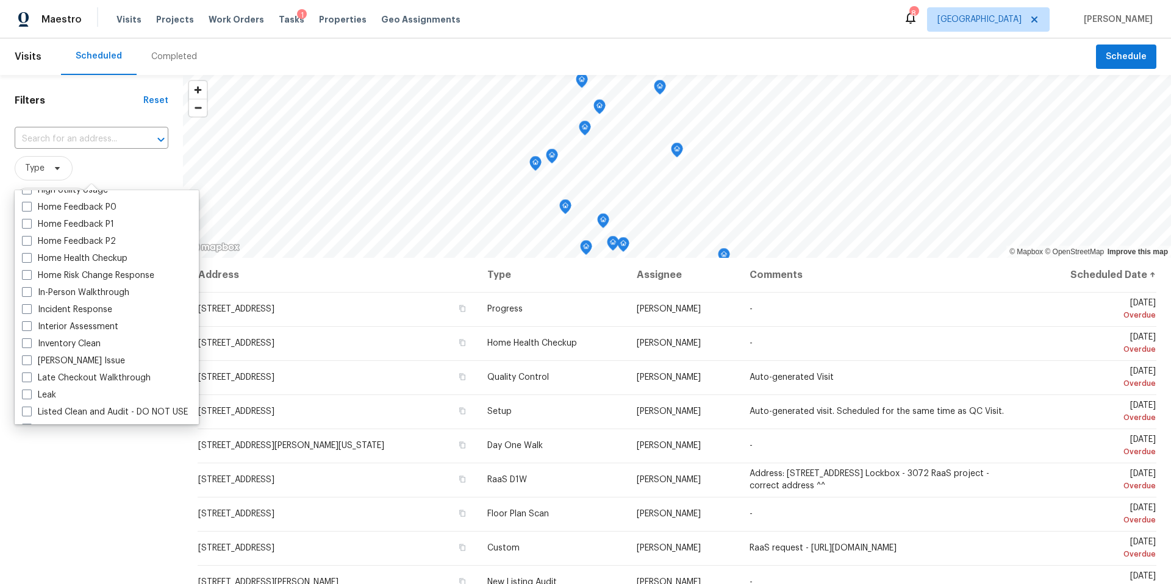
scroll to position [388, 0]
click at [58, 291] on label "In-Person Walkthrough" at bounding box center [75, 291] width 107 height 12
click at [30, 291] on input "In-Person Walkthrough" at bounding box center [26, 289] width 8 height 8
checkbox input "true"
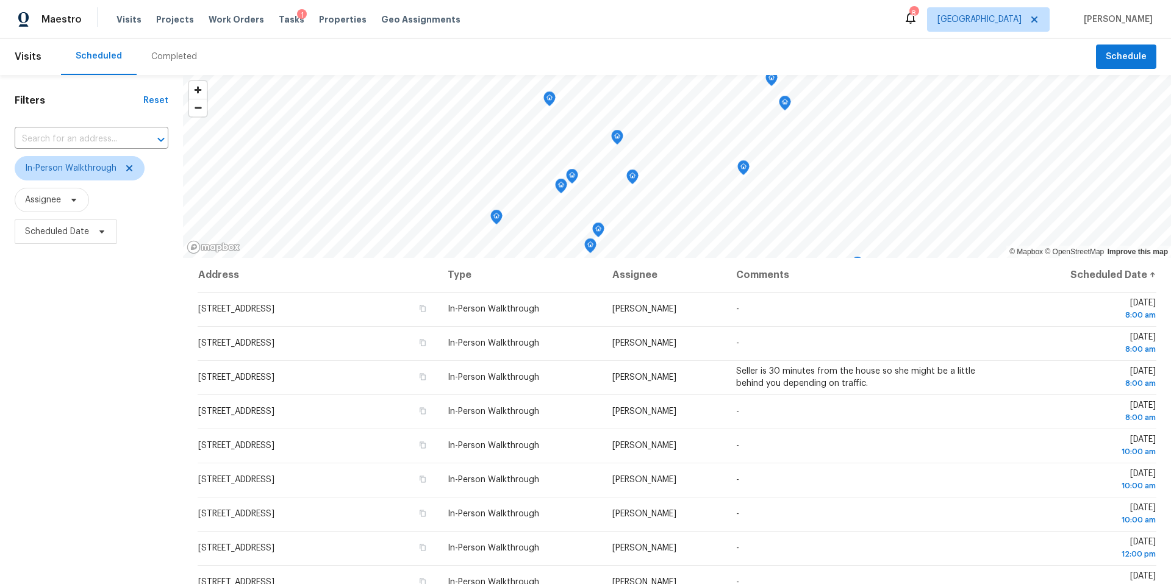
click at [68, 452] on div "Filters Reset ​ In-Person Walkthrough Assignee Scheduled Date" at bounding box center [91, 400] width 183 height 650
click at [99, 229] on icon at bounding box center [102, 232] width 10 height 10
click at [77, 287] on div at bounding box center [143, 273] width 256 height 39
click at [85, 271] on input "text" at bounding box center [82, 273] width 120 height 24
select select "9"
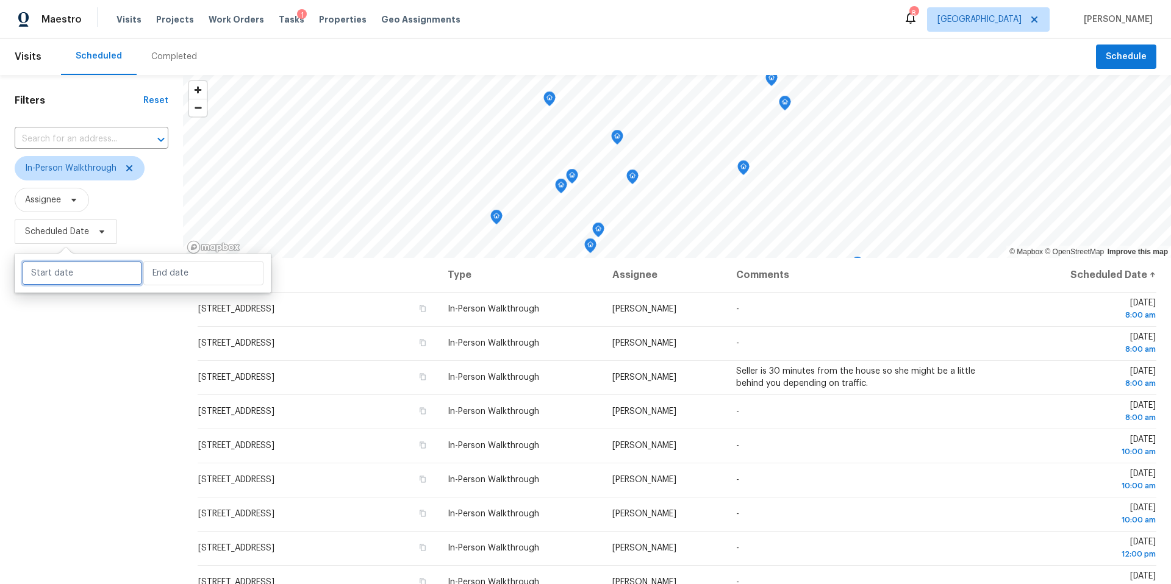
select select "2025"
select select "10"
select select "2025"
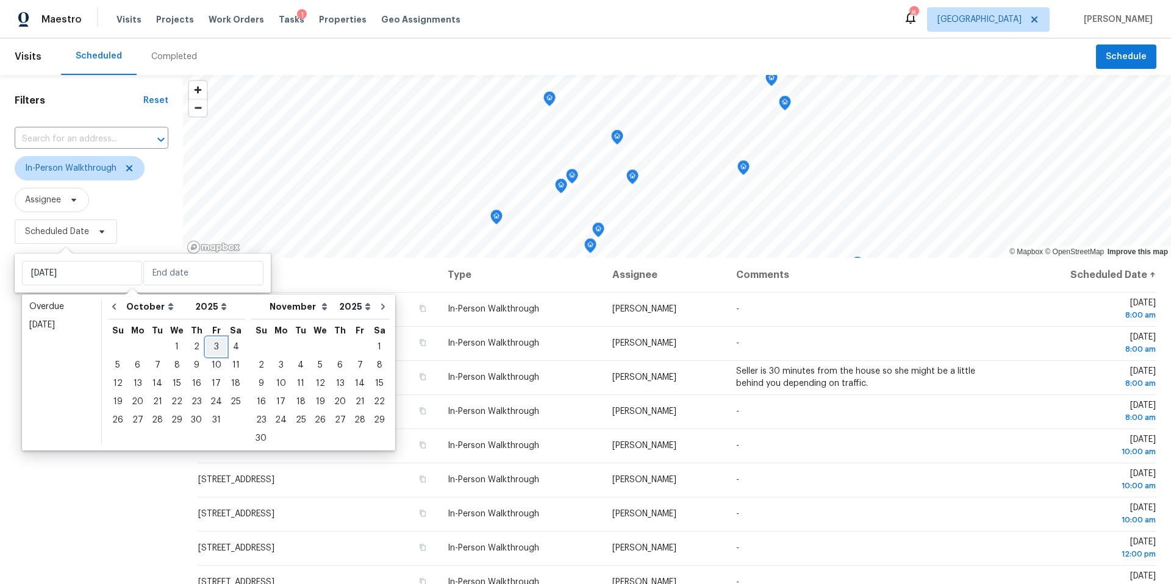
click at [209, 349] on div "3" at bounding box center [216, 346] width 20 height 17
type input "[DATE]"
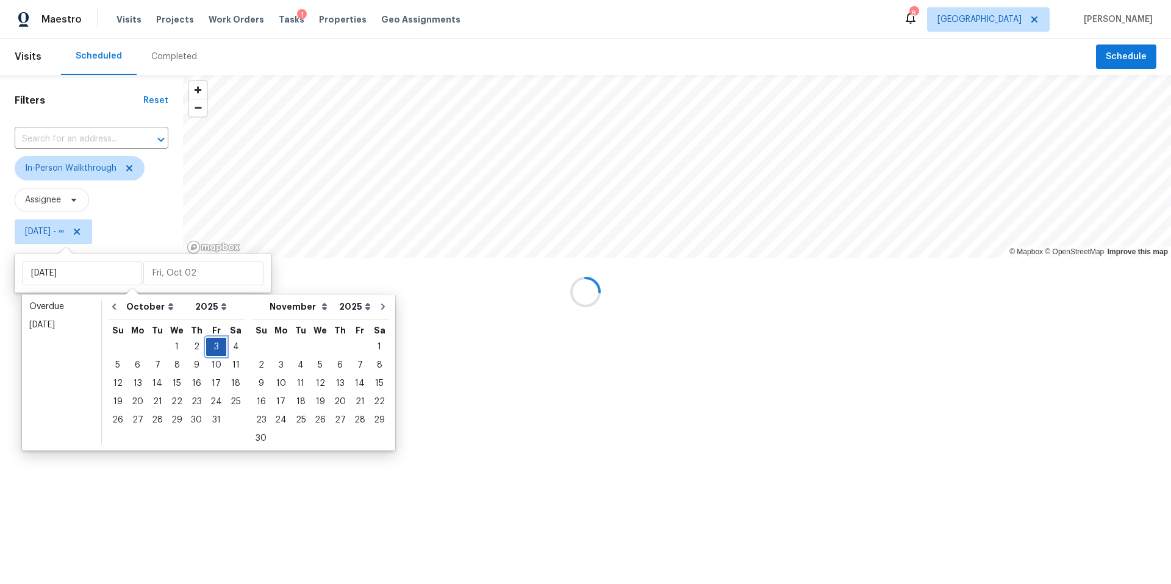
click at [209, 349] on div "3" at bounding box center [216, 346] width 20 height 17
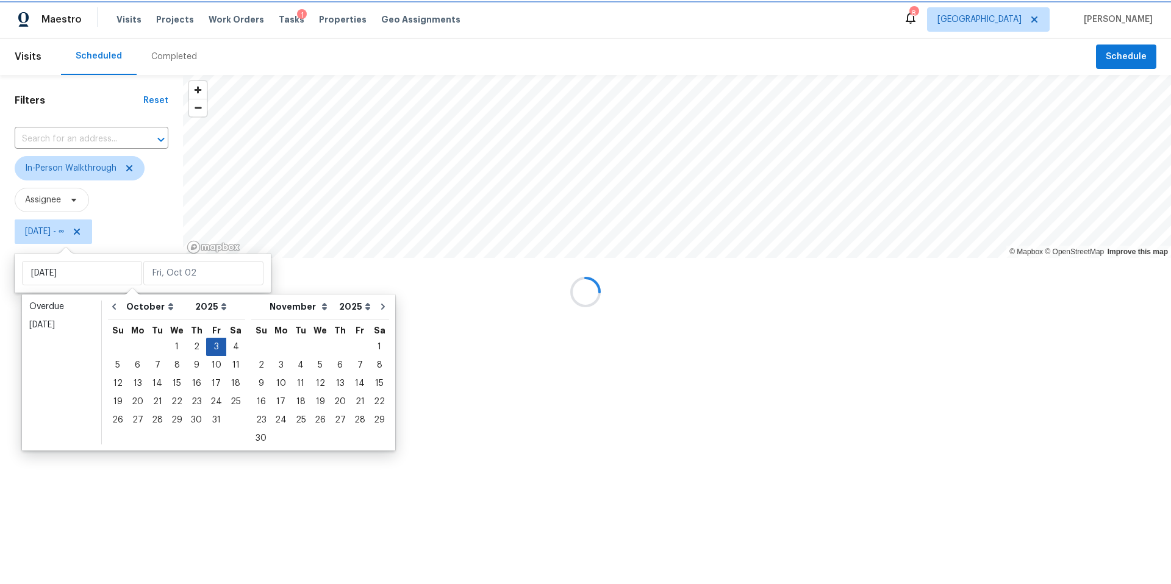
type input "[DATE]"
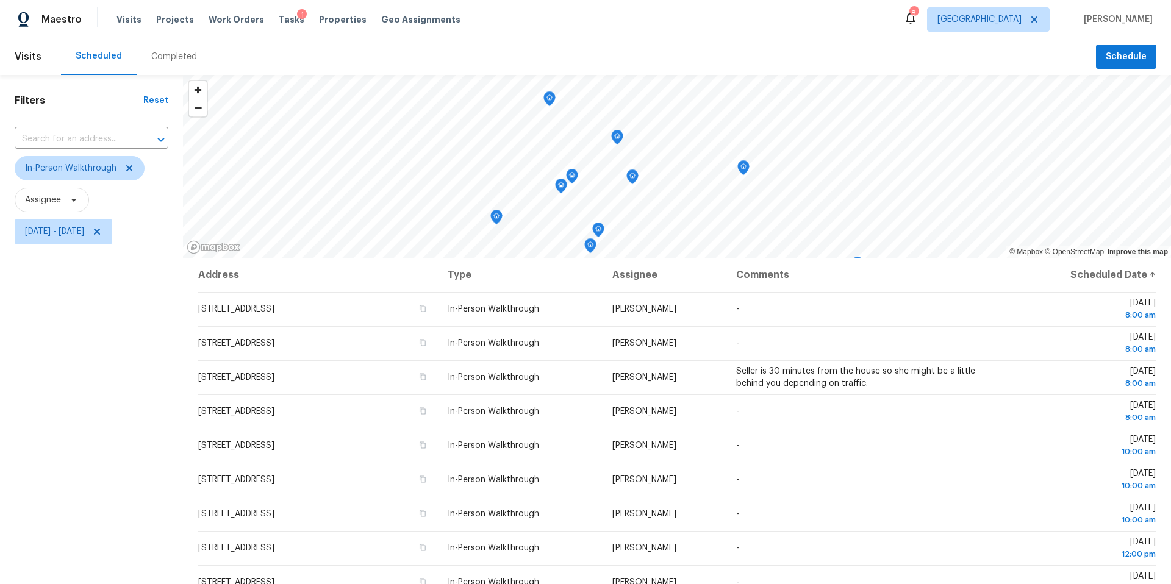
click at [104, 458] on div "Filters Reset ​ In-Person Walkthrough Assignee Fri, Oct 03 - Fri, Oct 03" at bounding box center [91, 400] width 183 height 650
click at [1016, 21] on span "[GEOGRAPHIC_DATA]" at bounding box center [979, 19] width 84 height 12
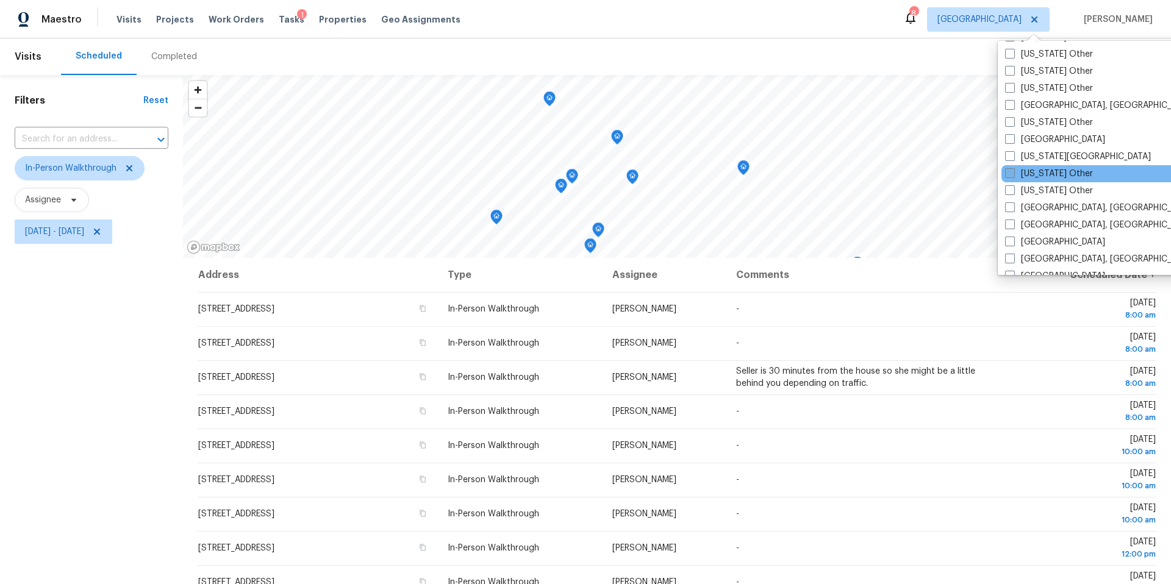
scroll to position [649, 0]
click at [1010, 157] on span at bounding box center [1010, 156] width 10 height 10
click at [1010, 157] on input "[US_STATE][GEOGRAPHIC_DATA]" at bounding box center [1009, 154] width 8 height 8
checkbox input "true"
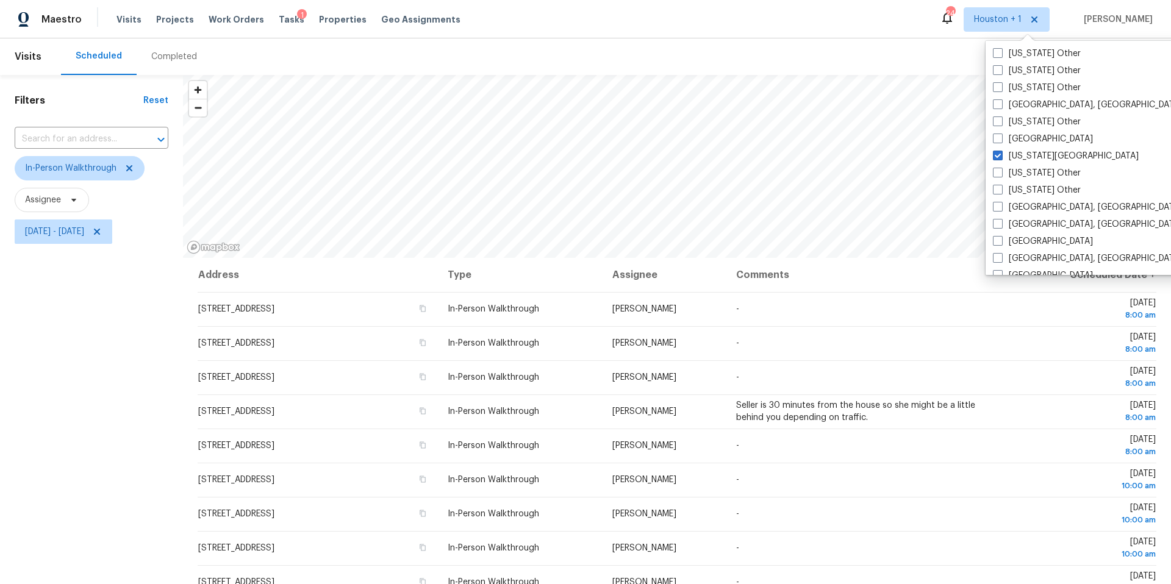
click at [843, 55] on div "Scheduled Completed" at bounding box center [578, 56] width 1035 height 37
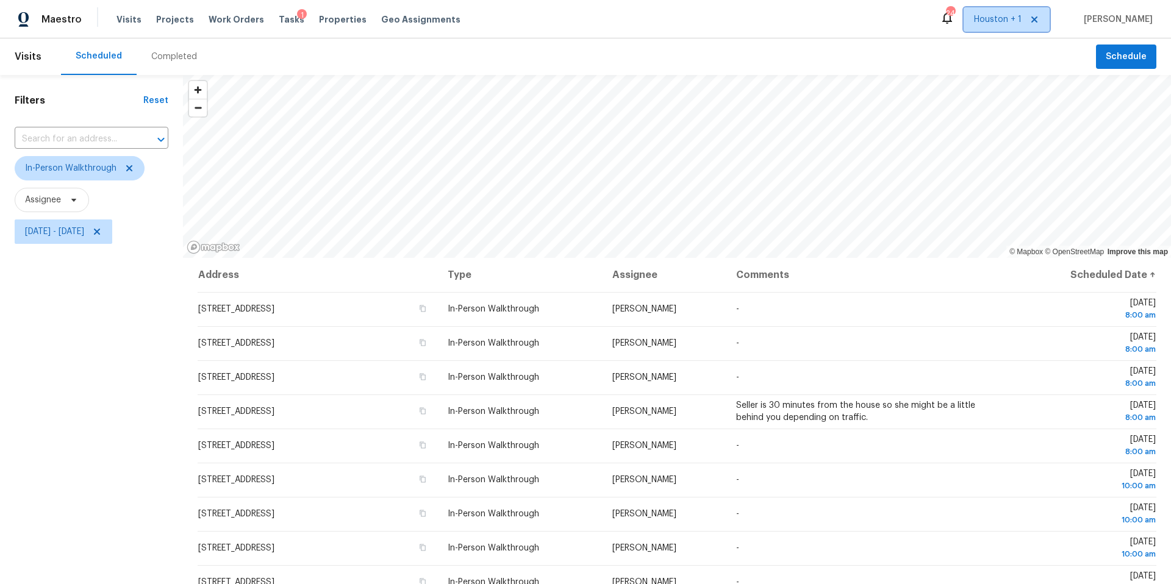
click at [1016, 21] on span "Houston + 1" at bounding box center [998, 19] width 48 height 12
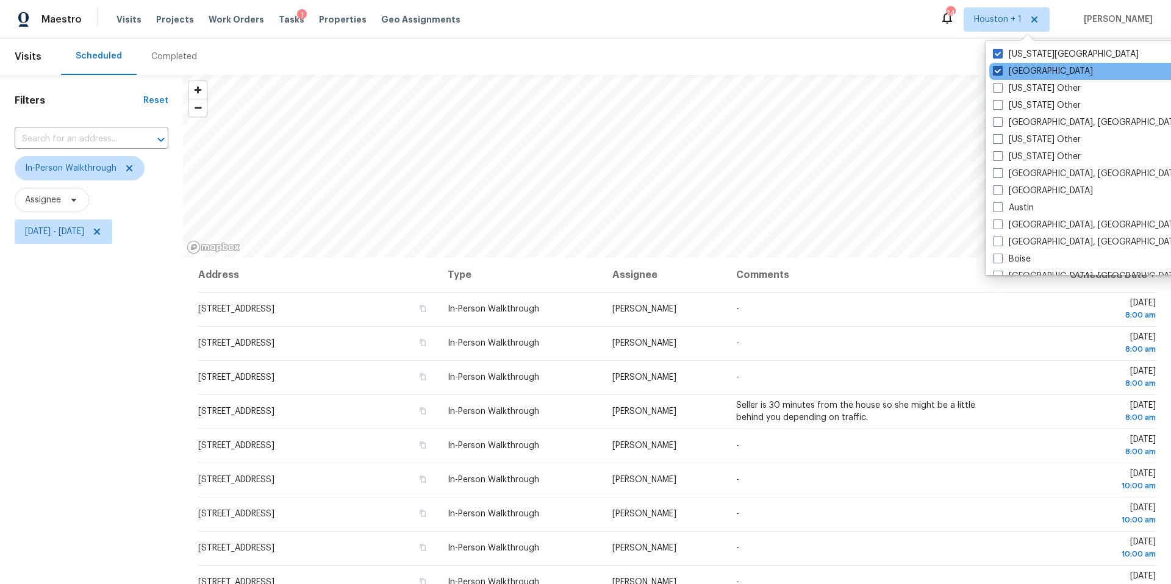
click at [1002, 65] on label "[GEOGRAPHIC_DATA]" at bounding box center [1043, 71] width 100 height 12
click at [1000, 65] on input "[GEOGRAPHIC_DATA]" at bounding box center [997, 69] width 8 height 8
checkbox input "false"
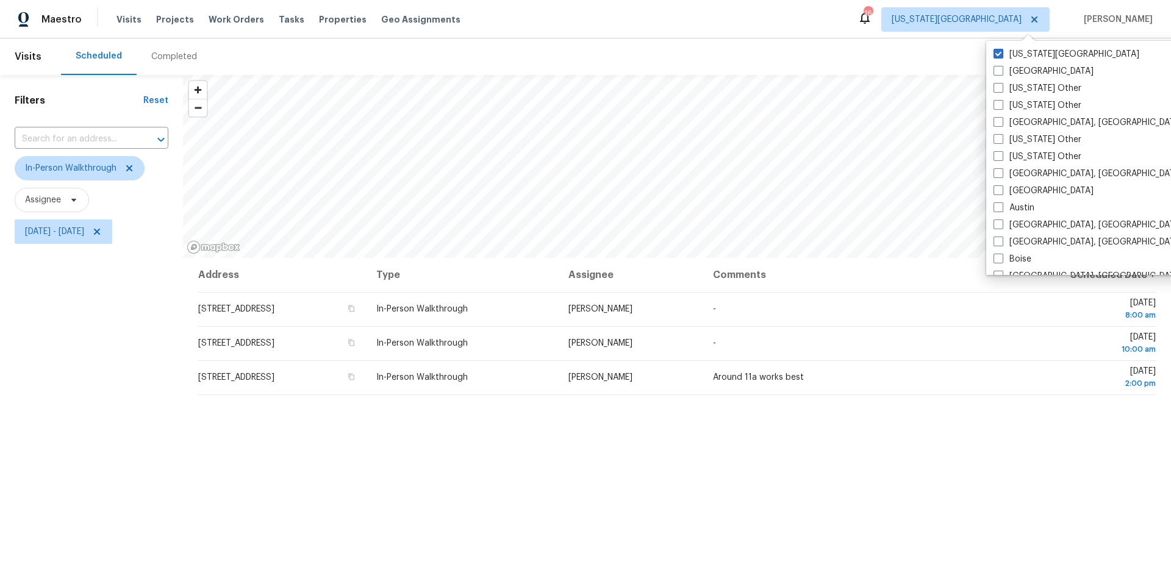
click at [588, 73] on div "Scheduled Completed" at bounding box center [578, 56] width 1035 height 37
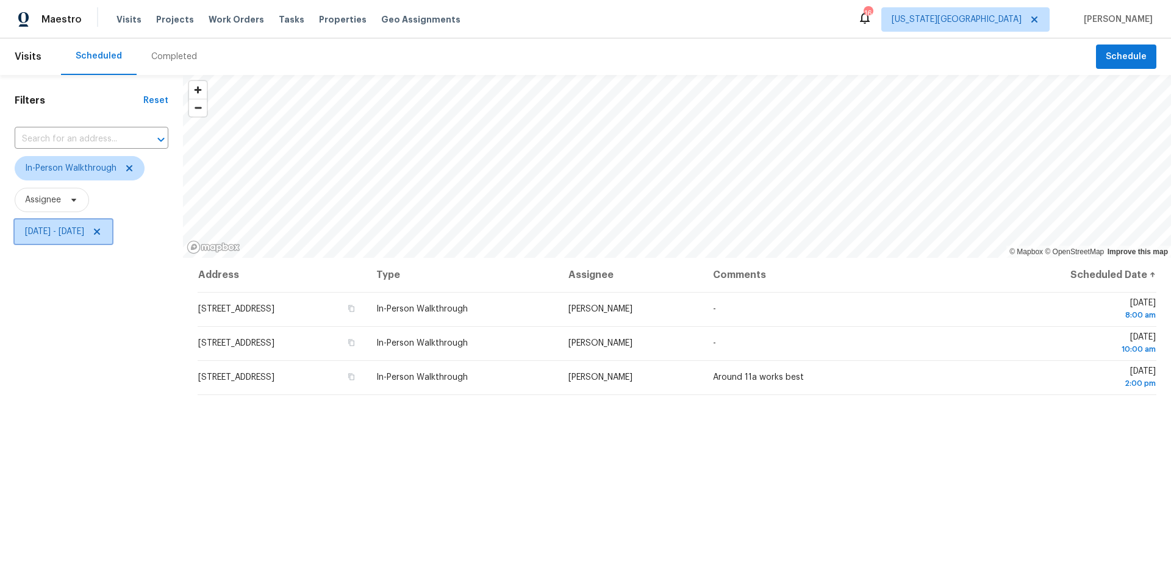
click at [68, 234] on span "Fri, Oct 03 - Fri, Oct 03" at bounding box center [54, 232] width 59 height 12
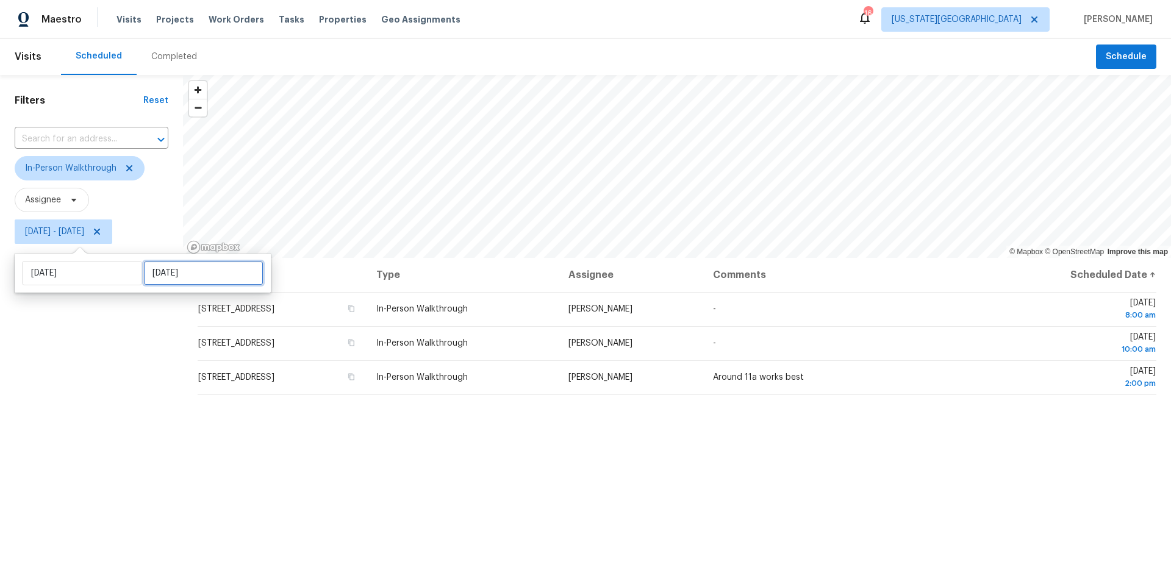
click at [177, 266] on input "[DATE]" at bounding box center [203, 273] width 120 height 24
select select "9"
select select "2025"
select select "10"
select select "2025"
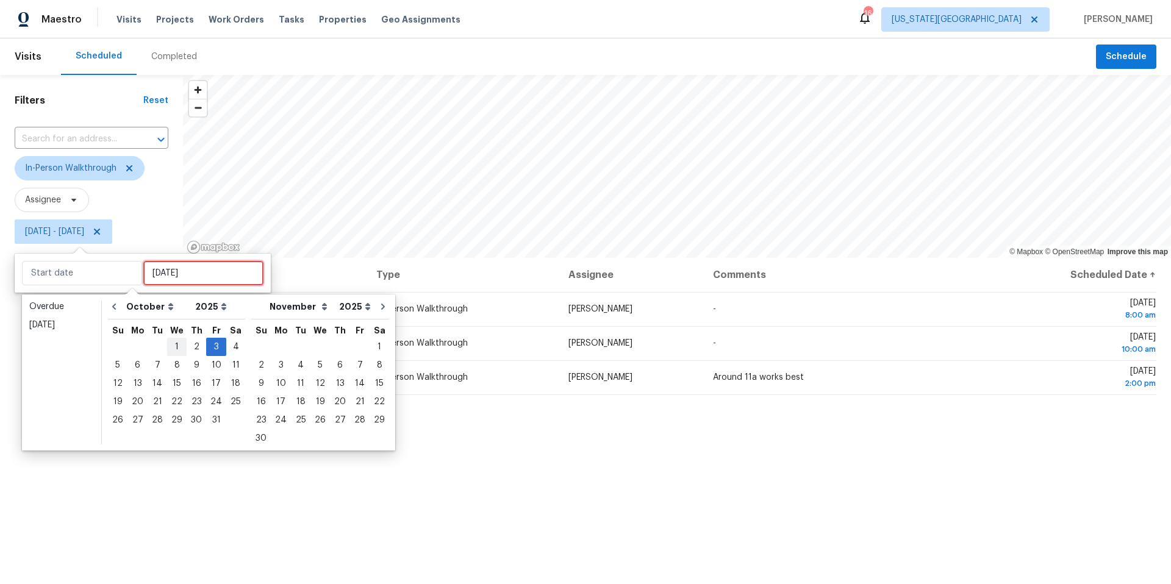
type input "[DATE]"
click at [143, 361] on div "6" at bounding box center [137, 365] width 20 height 17
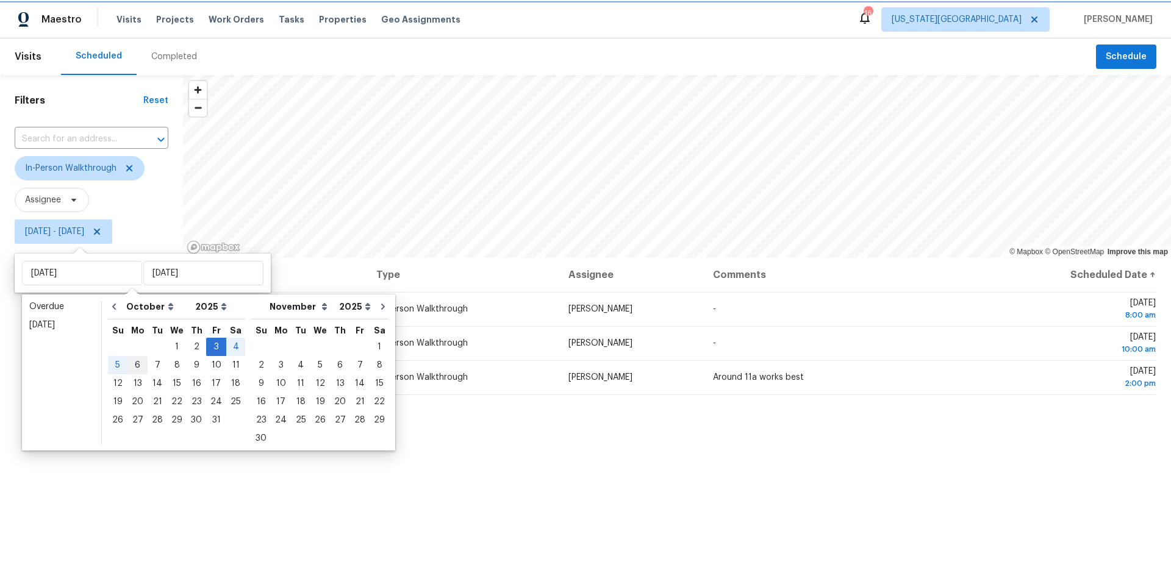
type input "Mon, Oct 06"
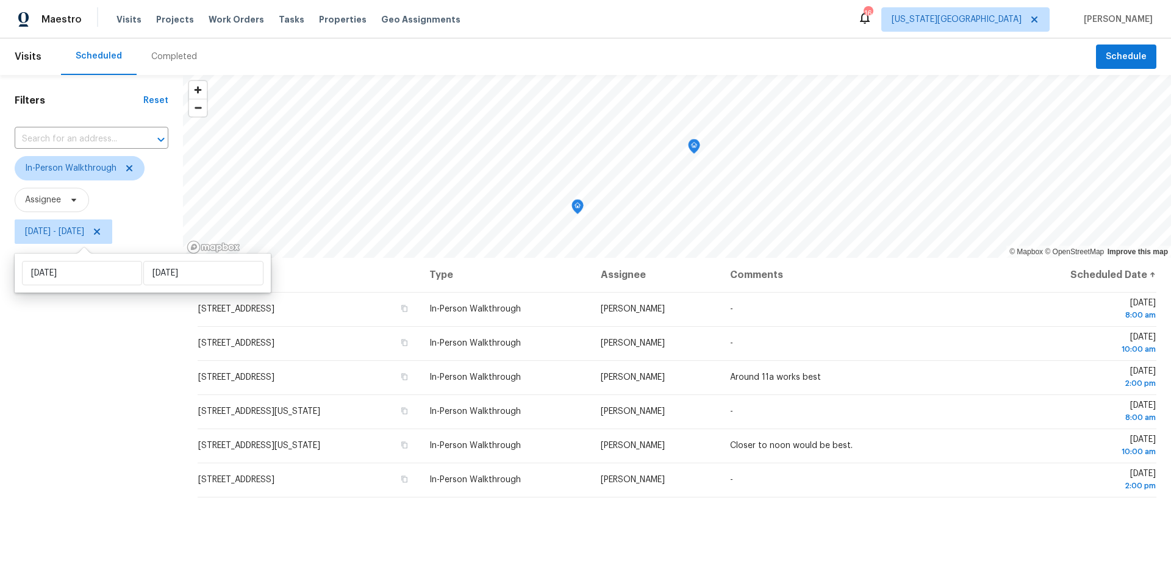
click at [101, 479] on div "Filters Reset ​ In-Person Walkthrough Assignee Fri, Oct 03 - Mon, Oct 06" at bounding box center [91, 400] width 183 height 650
click at [282, 18] on span "Tasks" at bounding box center [292, 19] width 26 height 9
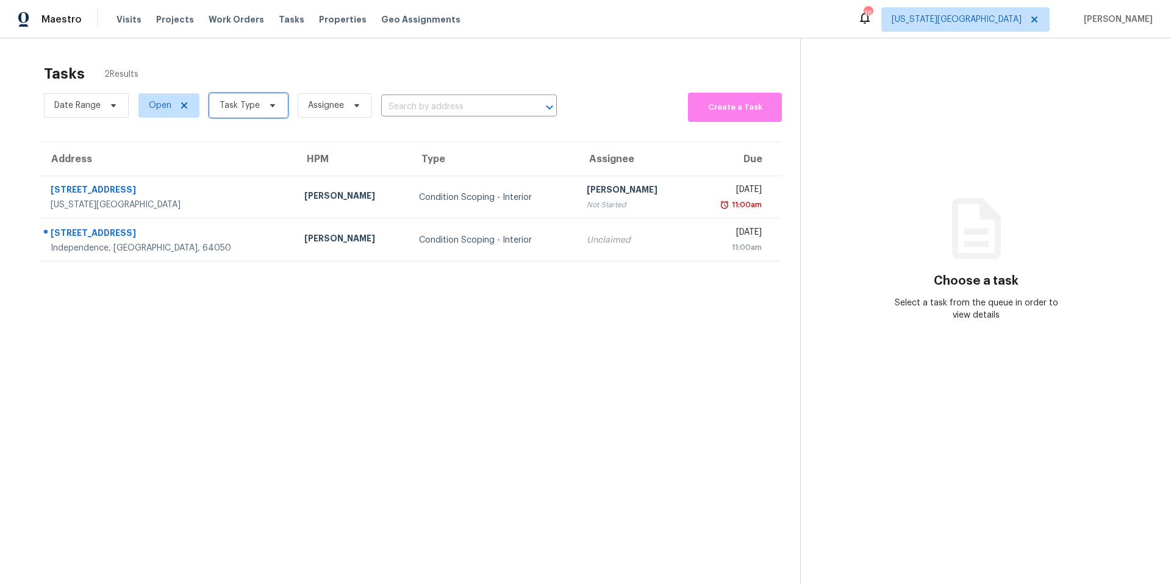
click at [234, 95] on span "Task Type" at bounding box center [248, 105] width 79 height 24
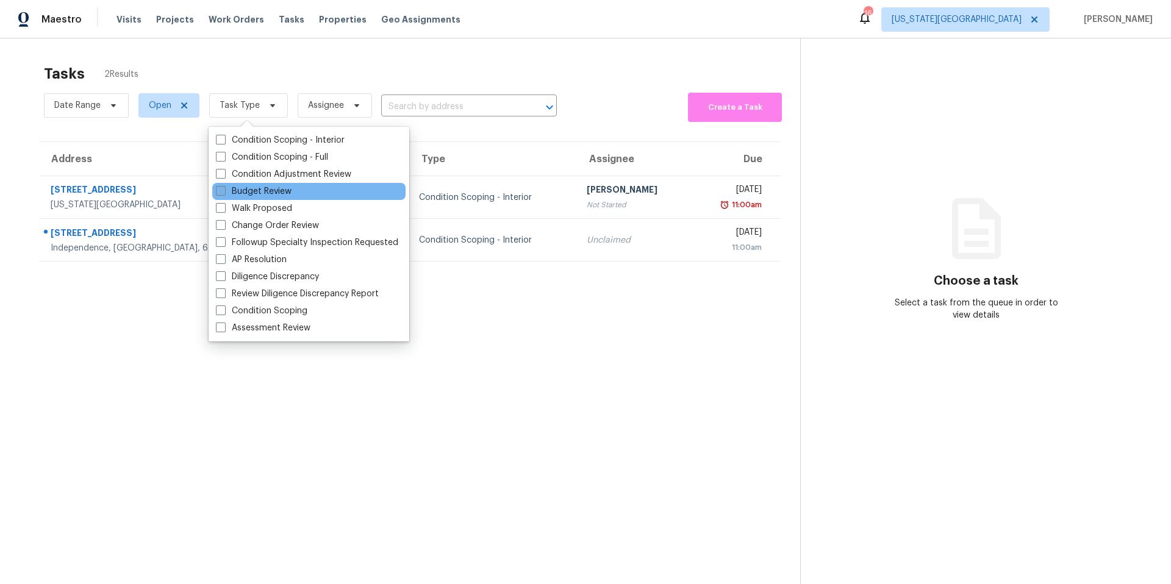
click at [248, 186] on label "Budget Review" at bounding box center [254, 191] width 76 height 12
click at [224, 186] on input "Budget Review" at bounding box center [220, 189] width 8 height 8
checkbox input "true"
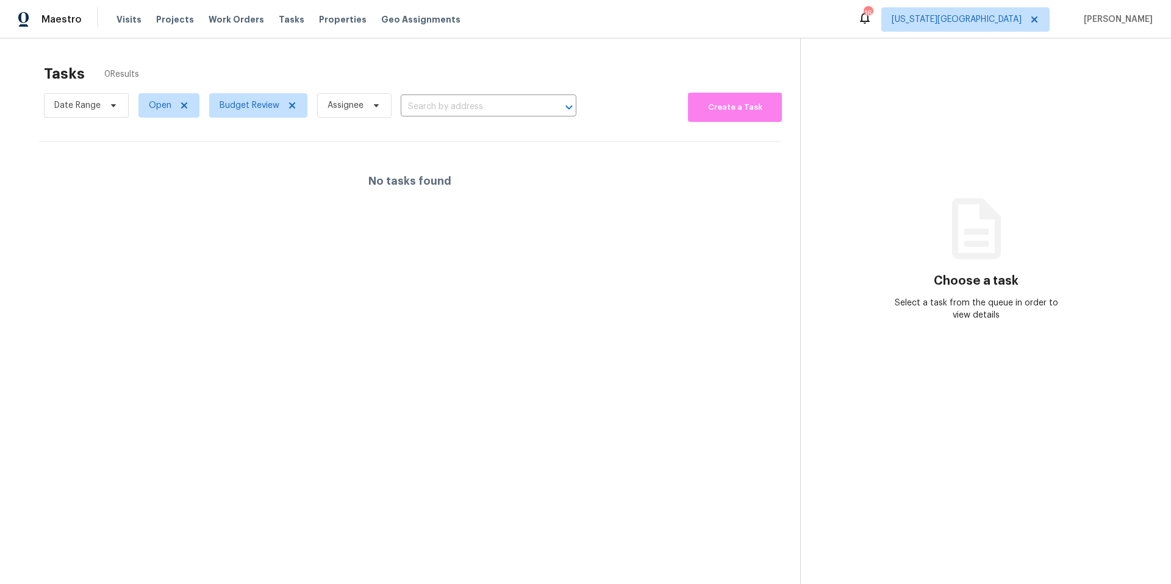
click at [314, 76] on div "Tasks 0 Results" at bounding box center [422, 74] width 756 height 32
click at [1021, 22] on span "Kansas City" at bounding box center [956, 19] width 130 height 12
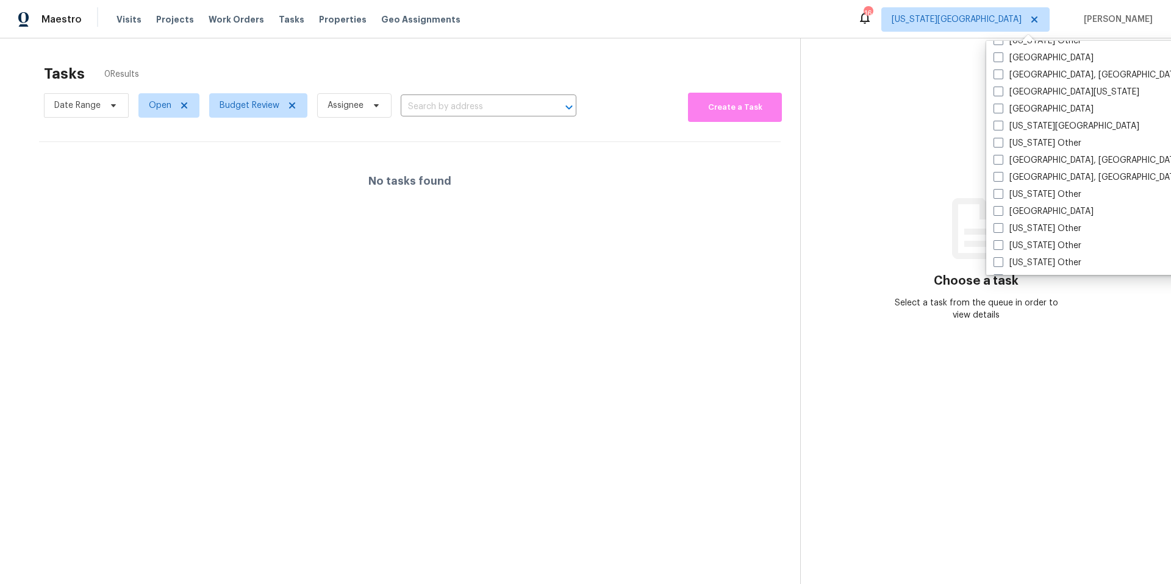
scroll to position [530, 0]
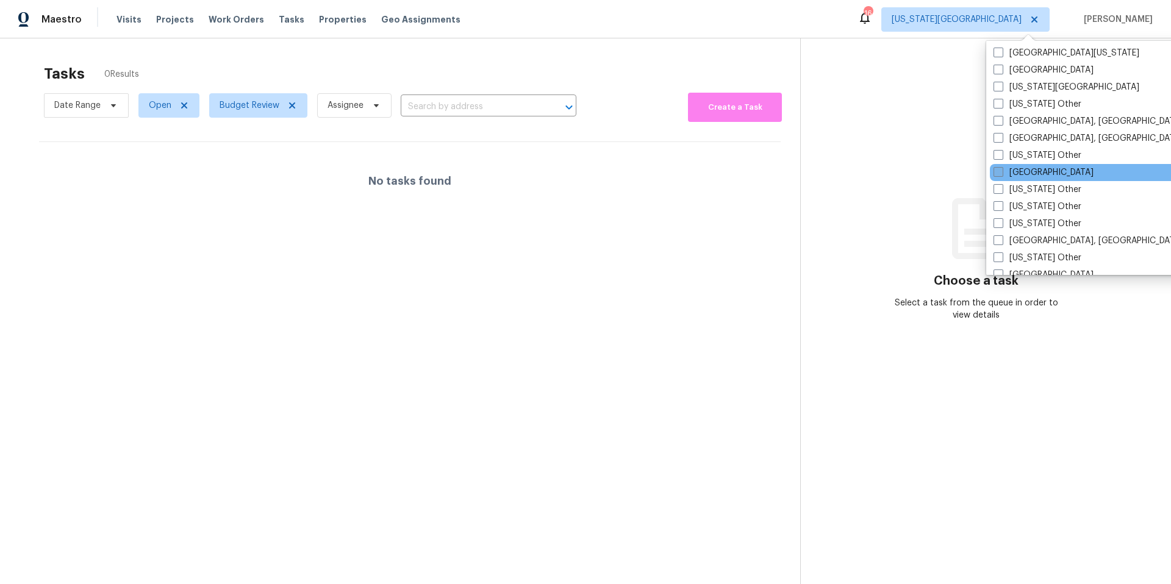
click at [997, 171] on span at bounding box center [998, 172] width 10 height 10
click at [997, 171] on input "Houston" at bounding box center [997, 170] width 8 height 8
checkbox input "true"
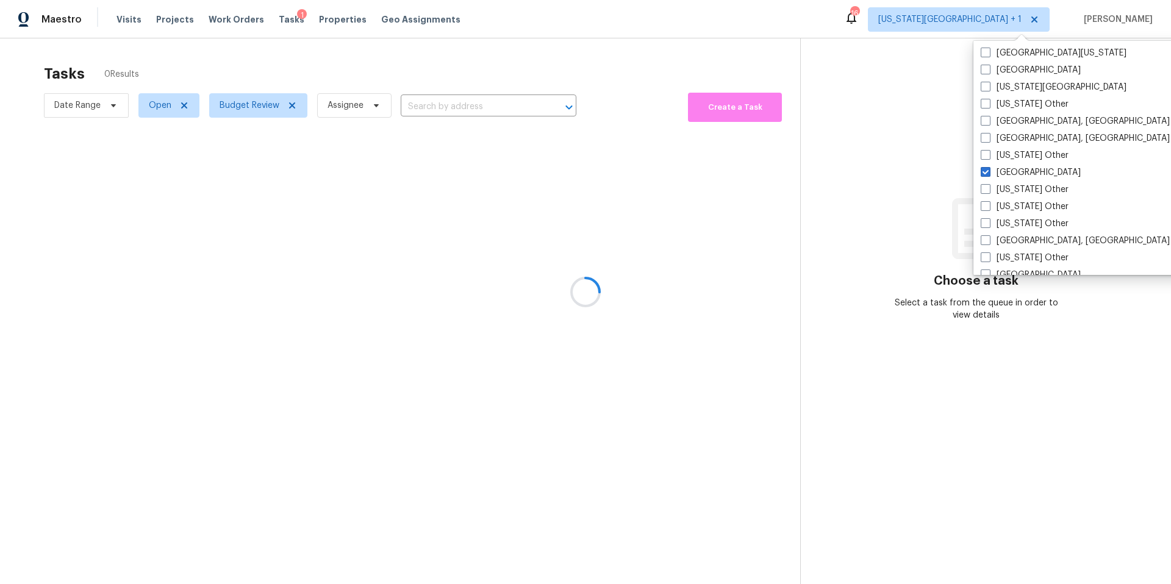
click at [562, 70] on div at bounding box center [585, 292] width 1171 height 584
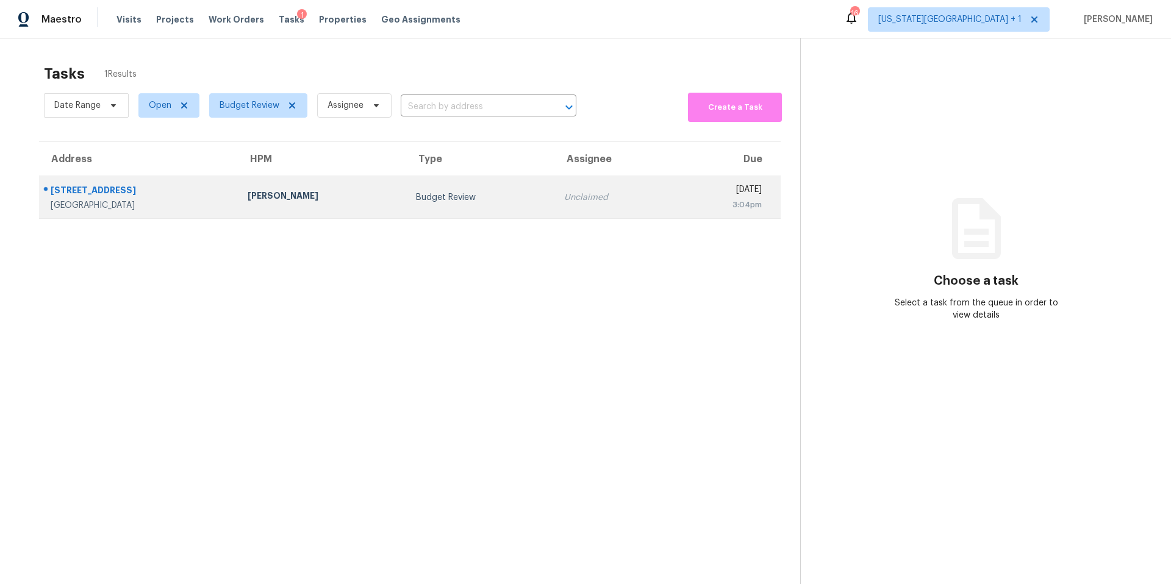
click at [253, 195] on div "Joseph Wolfe" at bounding box center [322, 197] width 149 height 15
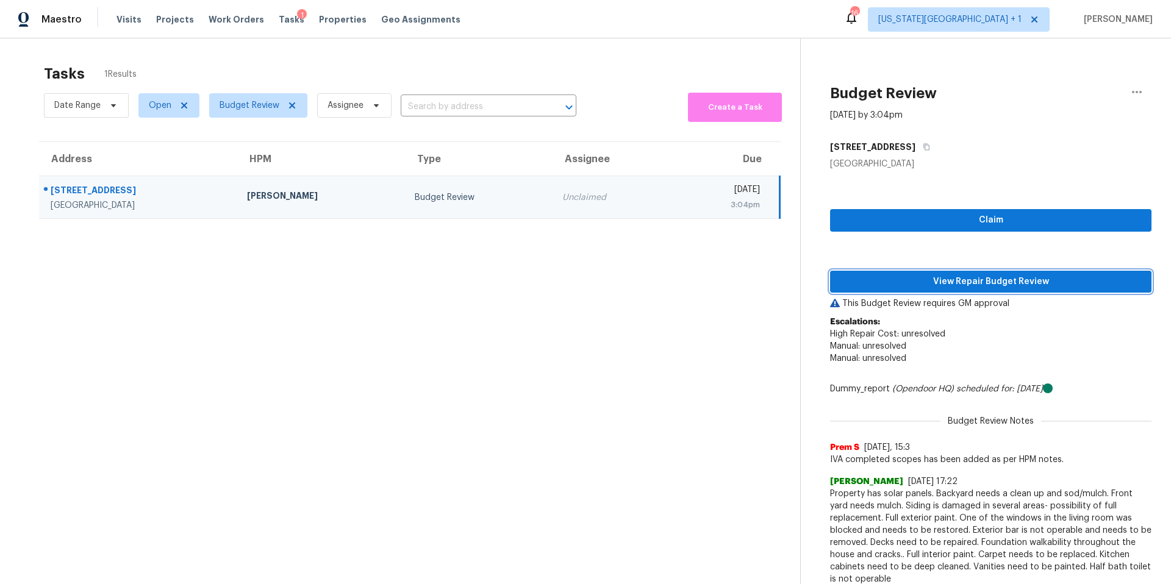
click at [947, 280] on span "View Repair Budget Review" at bounding box center [991, 281] width 302 height 15
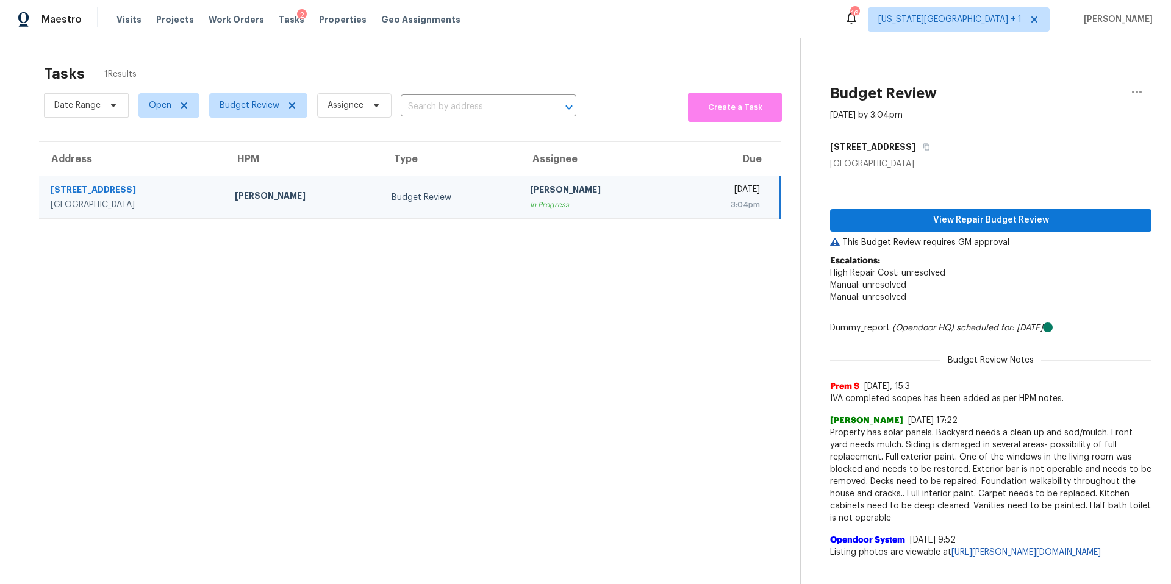
click at [136, 12] on div "Visits Projects Work Orders Tasks 2 Properties Geo Assignments" at bounding box center [295, 19] width 358 height 24
click at [124, 22] on span "Visits" at bounding box center [128, 19] width 25 height 12
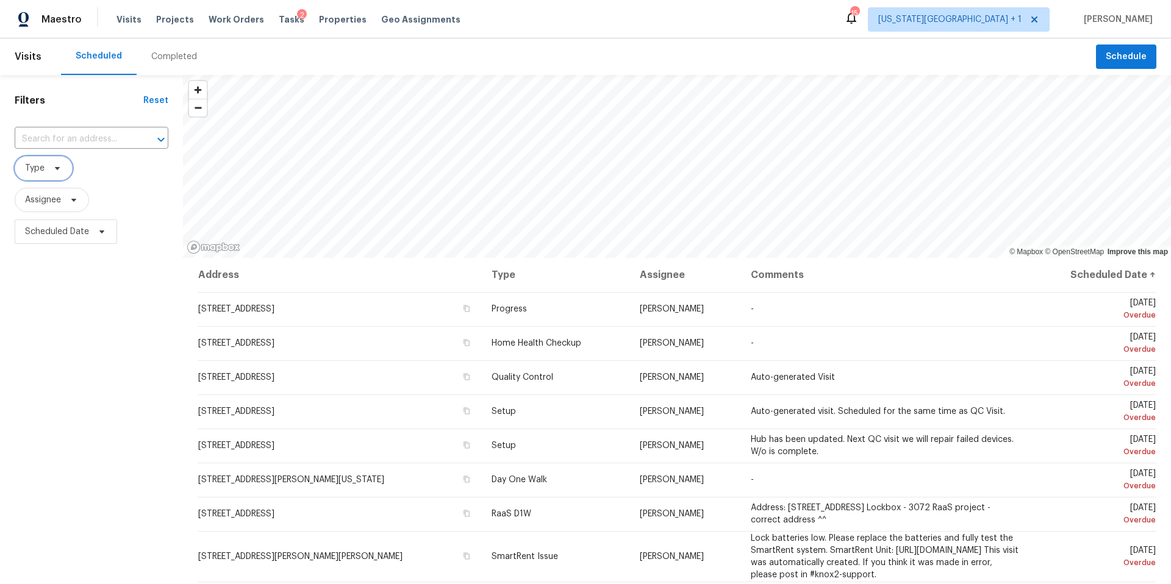
click at [49, 171] on span at bounding box center [55, 168] width 13 height 10
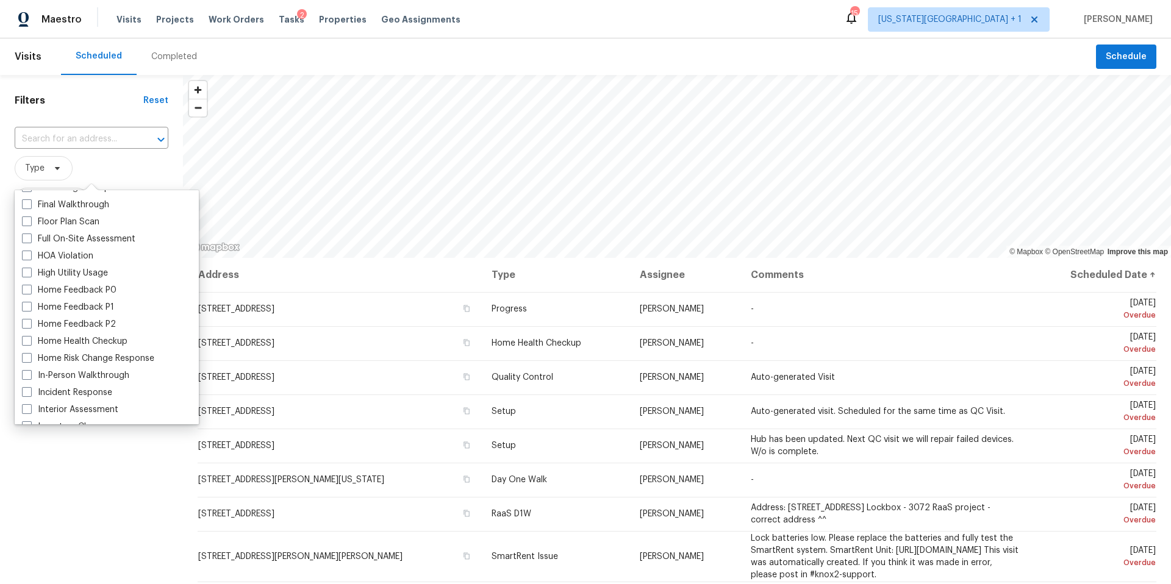
scroll to position [322, 0]
click at [50, 353] on label "In-Person Walkthrough" at bounding box center [75, 357] width 107 height 12
click at [30, 353] on input "In-Person Walkthrough" at bounding box center [26, 355] width 8 height 8
checkbox input "true"
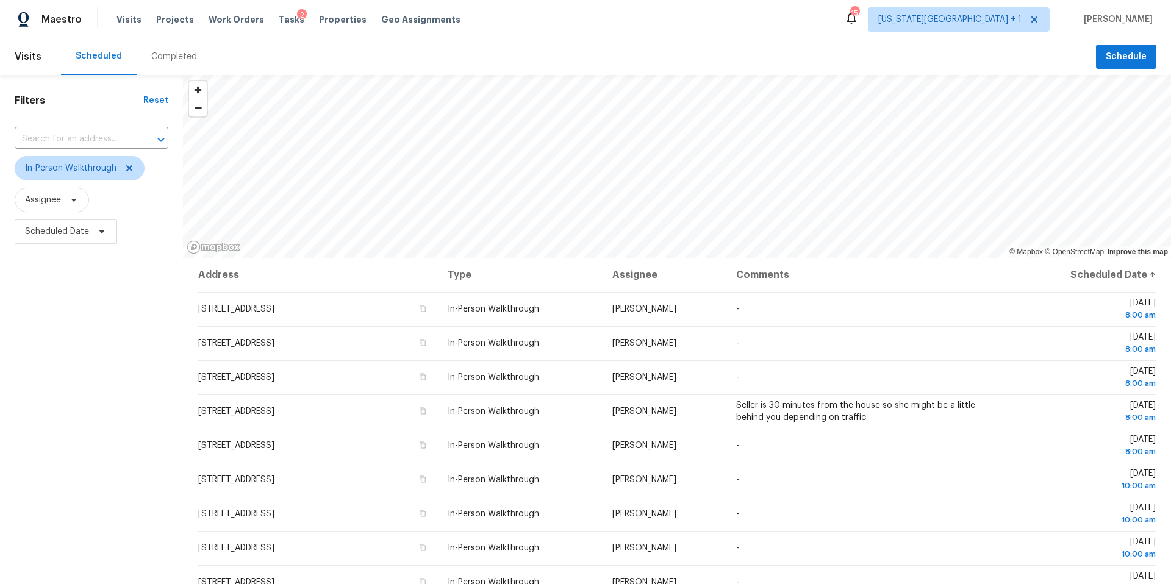
click at [55, 452] on div "Filters Reset ​ In-Person Walkthrough Assignee Scheduled Date" at bounding box center [91, 400] width 183 height 650
click at [79, 235] on span "Scheduled Date" at bounding box center [57, 232] width 64 height 12
click at [78, 269] on input "text" at bounding box center [82, 273] width 120 height 24
select select "9"
select select "2025"
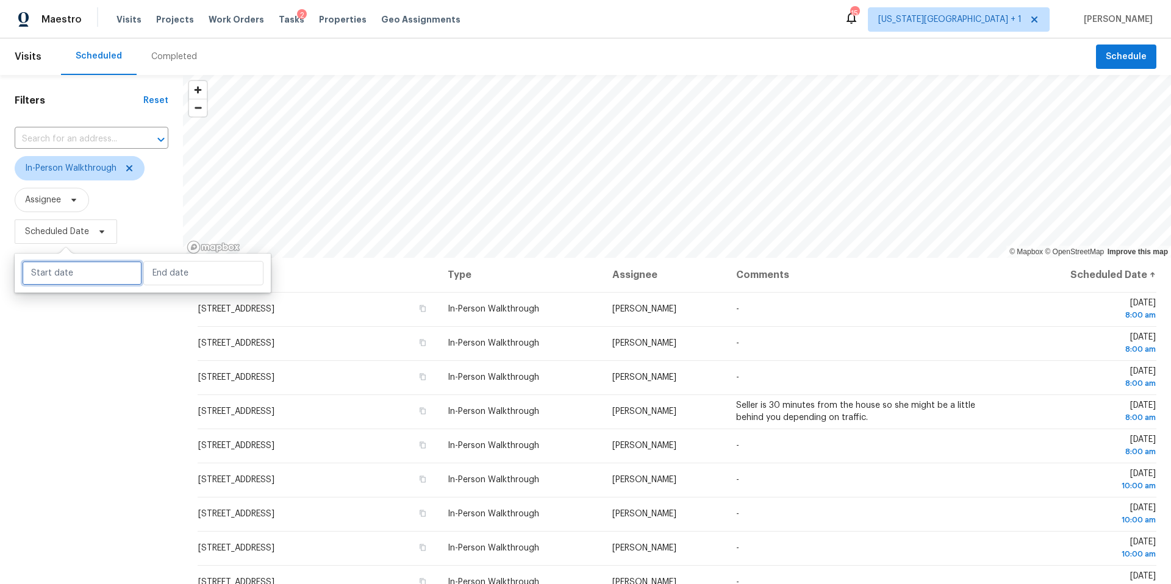
select select "10"
select select "2025"
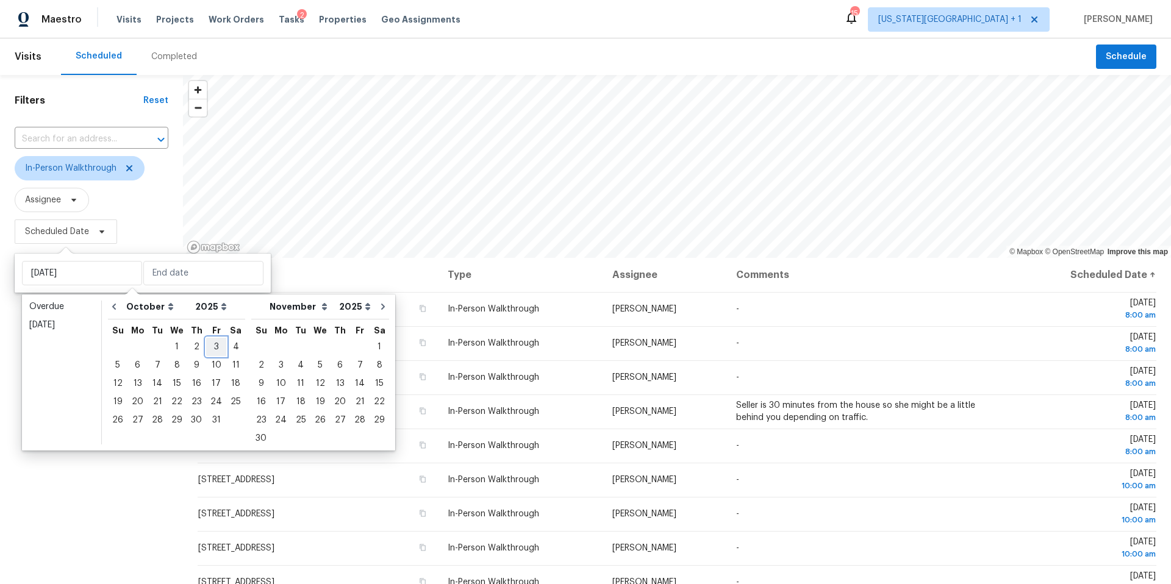
click at [209, 347] on div "3" at bounding box center [216, 346] width 20 height 17
type input "Fri, Oct 03"
click at [209, 347] on div "3" at bounding box center [216, 346] width 20 height 17
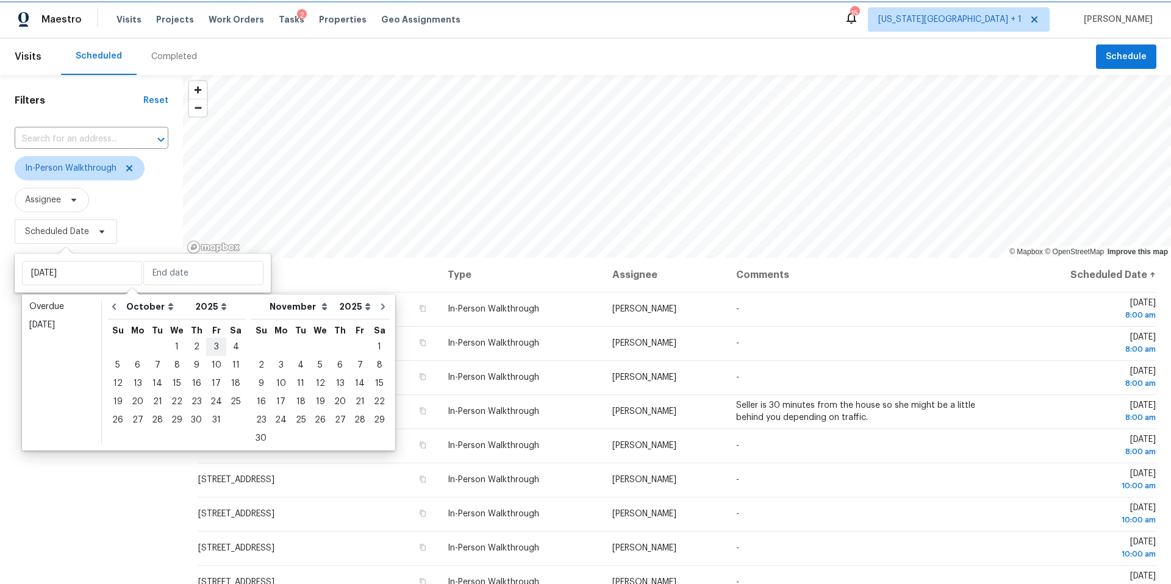
type input "Fri, Oct 03"
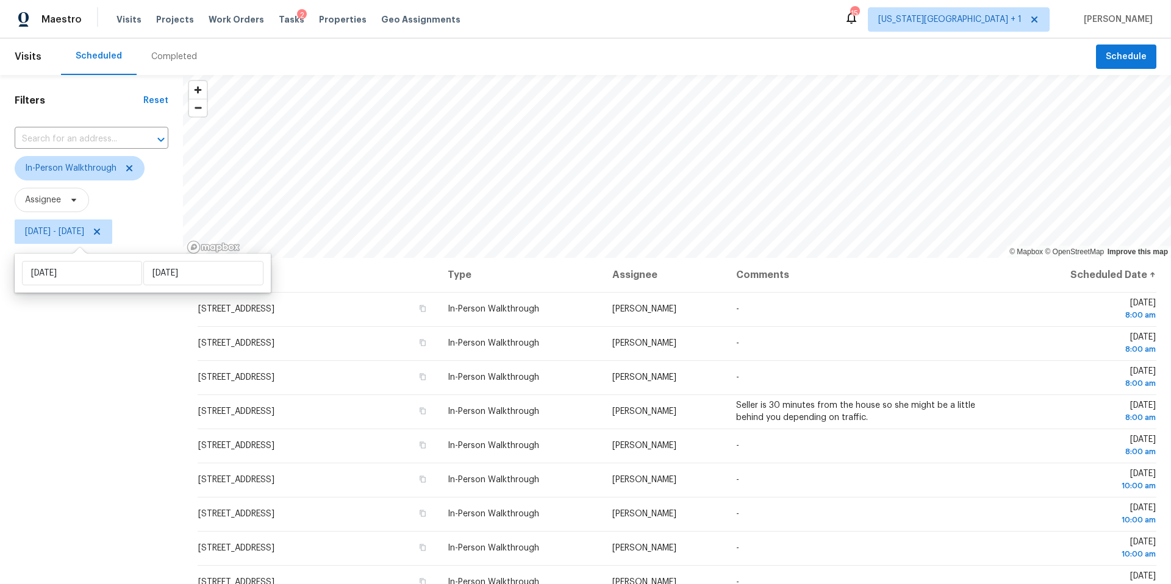
click at [84, 412] on div "Filters Reset ​ In-Person Walkthrough Assignee Fri, Oct 03 - Fri, Oct 03" at bounding box center [91, 400] width 183 height 650
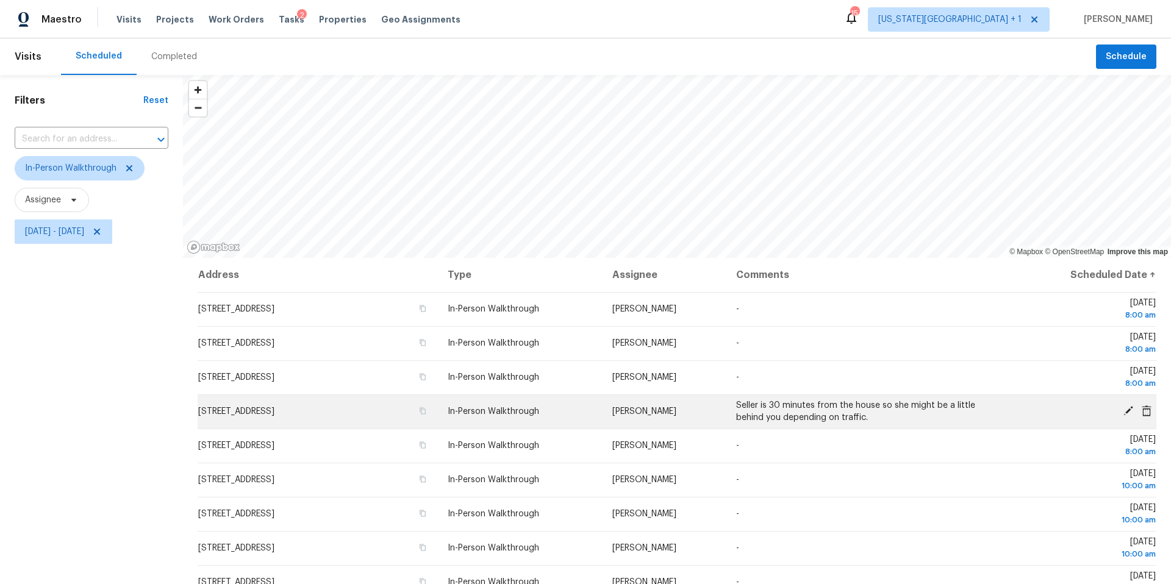
scroll to position [264, 0]
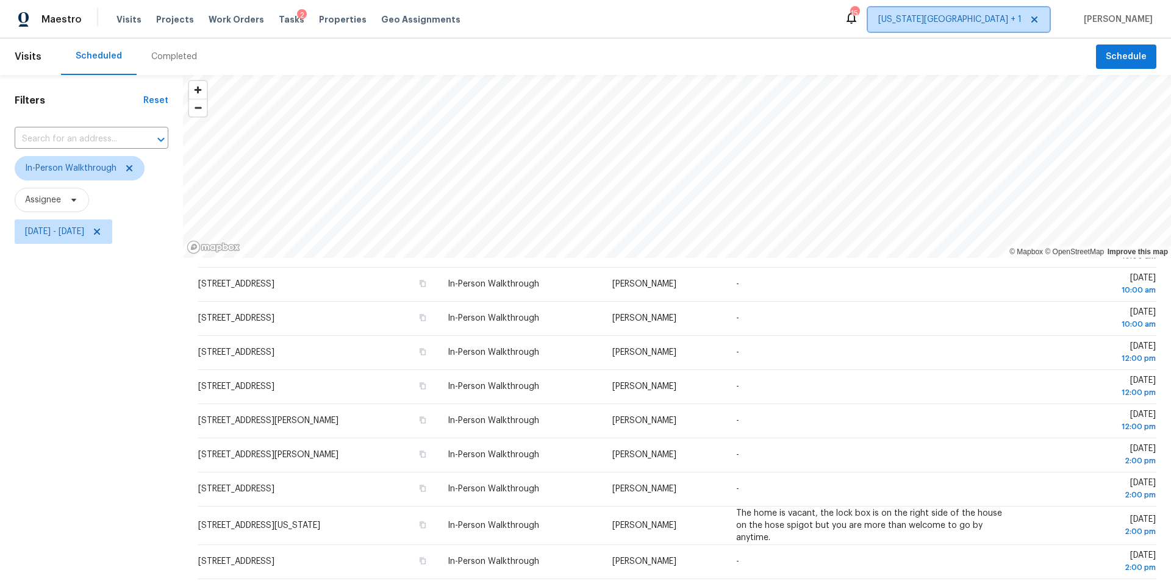
click at [1009, 14] on span "[US_STATE][GEOGRAPHIC_DATA] + 1" at bounding box center [949, 19] width 143 height 12
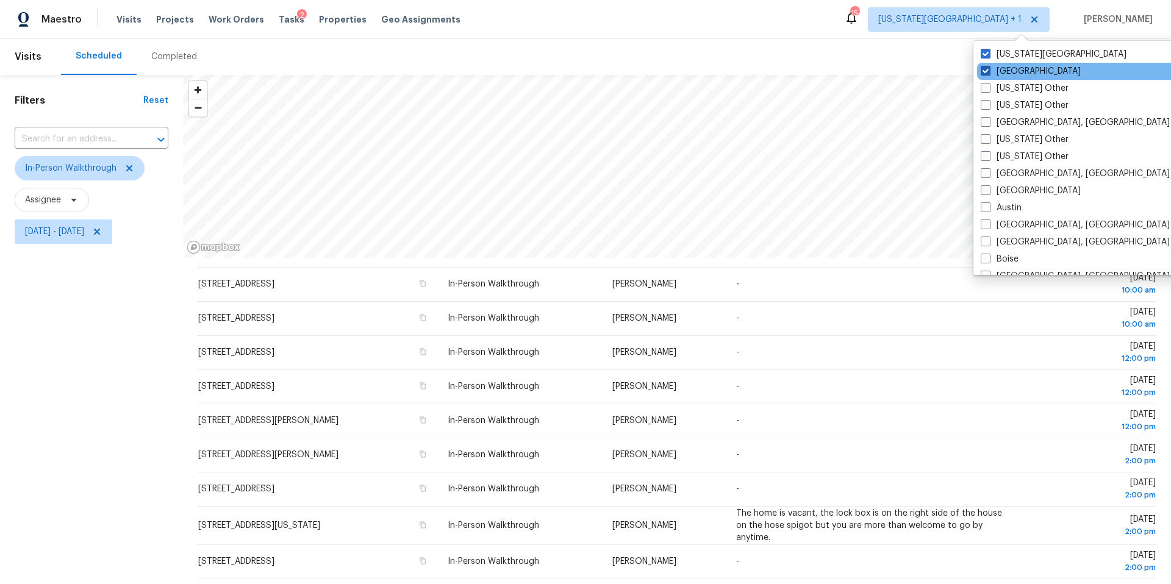
click at [1005, 74] on label "Houston" at bounding box center [1030, 71] width 100 height 12
click at [988, 73] on input "Houston" at bounding box center [984, 69] width 8 height 8
checkbox input "false"
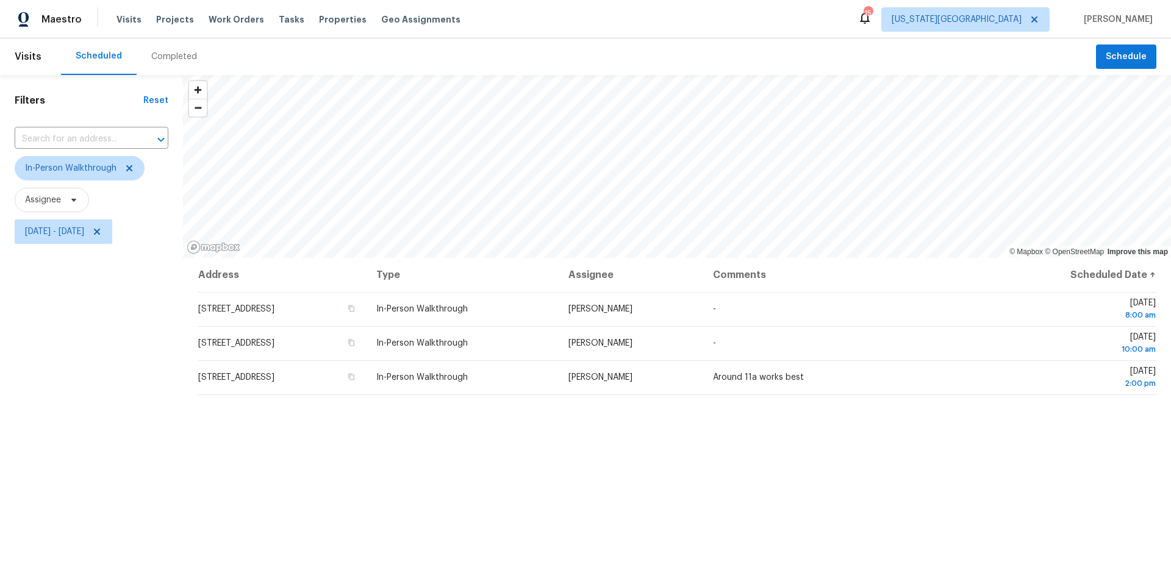
click at [846, 31] on div "Maestro Visits Projects Work Orders Tasks Properties Geo Assignments 15 [US_STA…" at bounding box center [585, 19] width 1171 height 38
click at [493, 111] on icon "Map marker" at bounding box center [492, 109] width 11 height 14
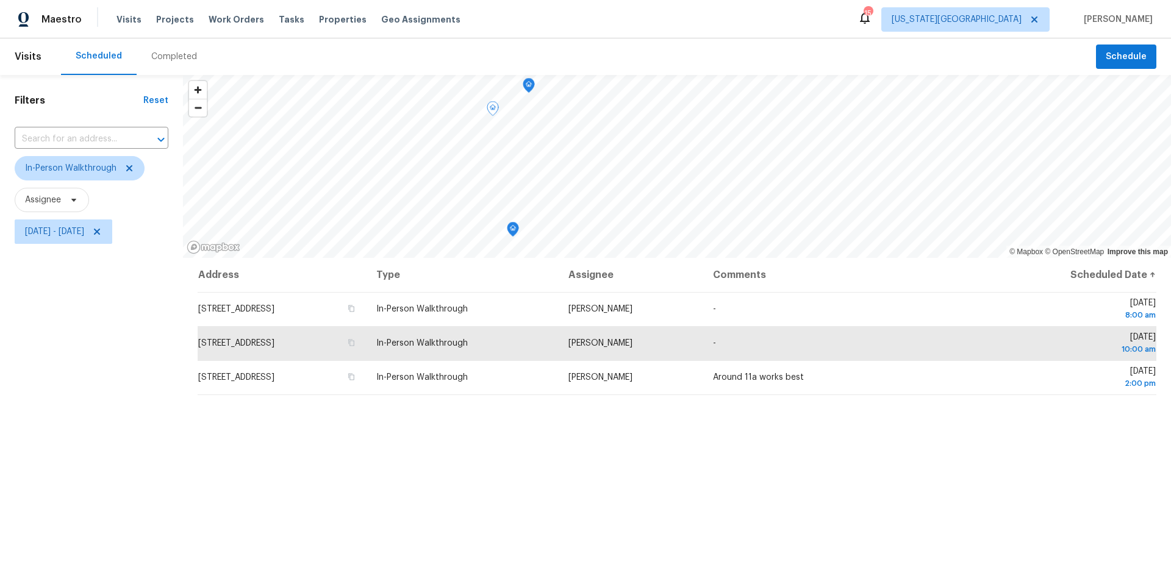
click at [529, 87] on icon "Map marker" at bounding box center [528, 86] width 11 height 14
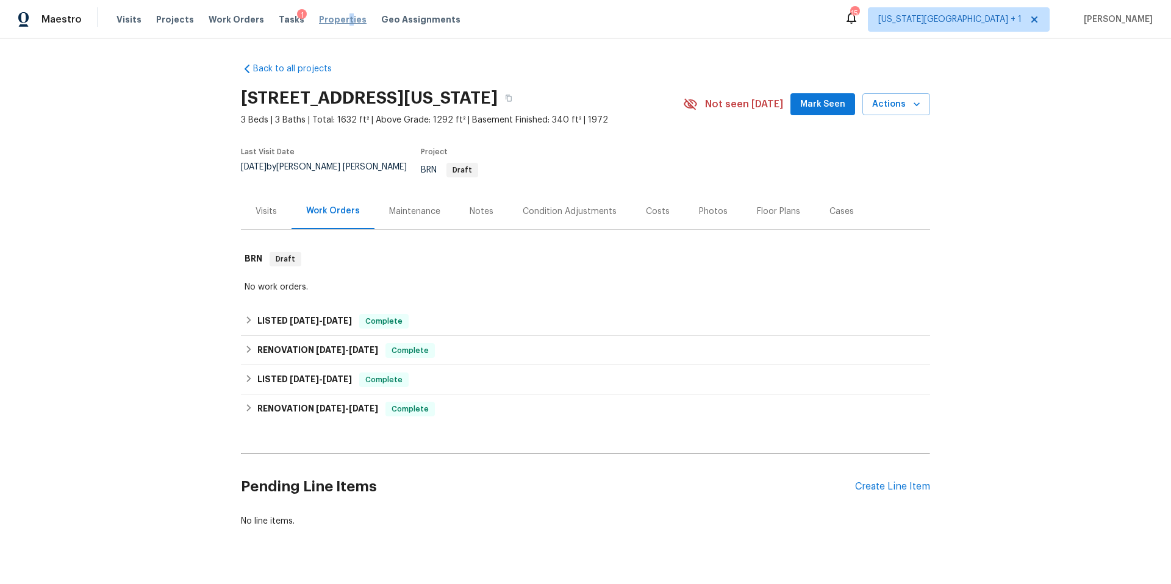
click at [333, 21] on span "Properties" at bounding box center [343, 19] width 48 height 12
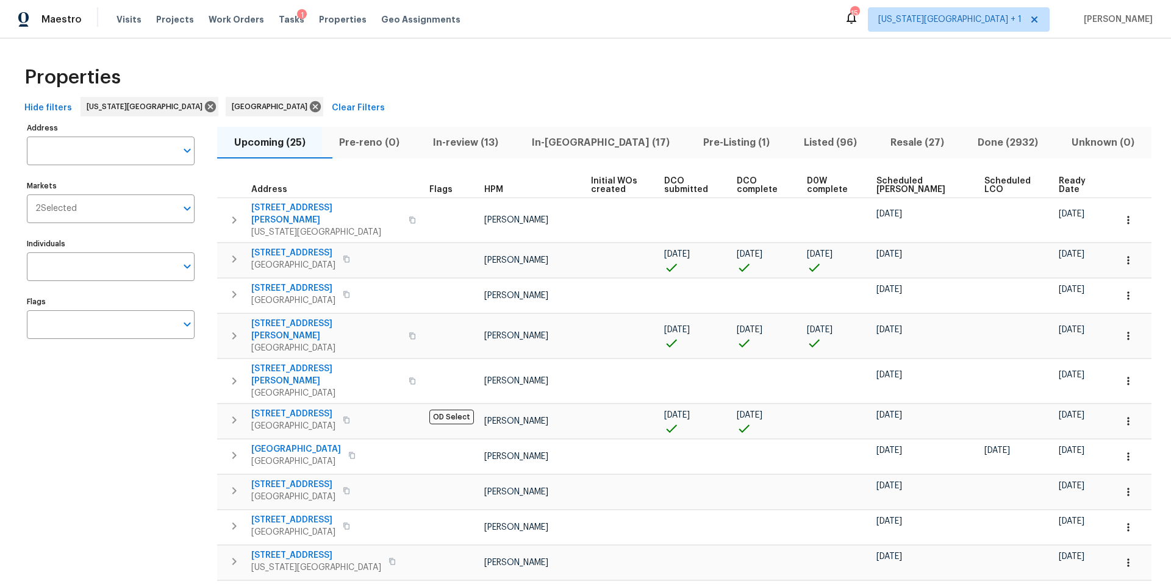
click at [109, 151] on input "Address" at bounding box center [101, 151] width 149 height 29
type input "623"
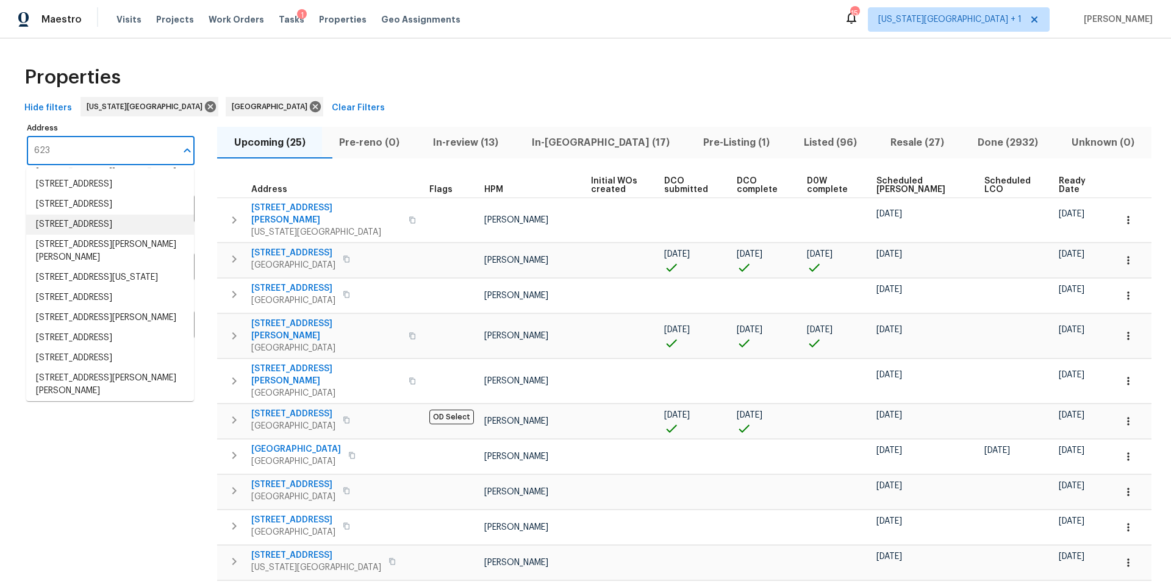
scroll to position [24, 0]
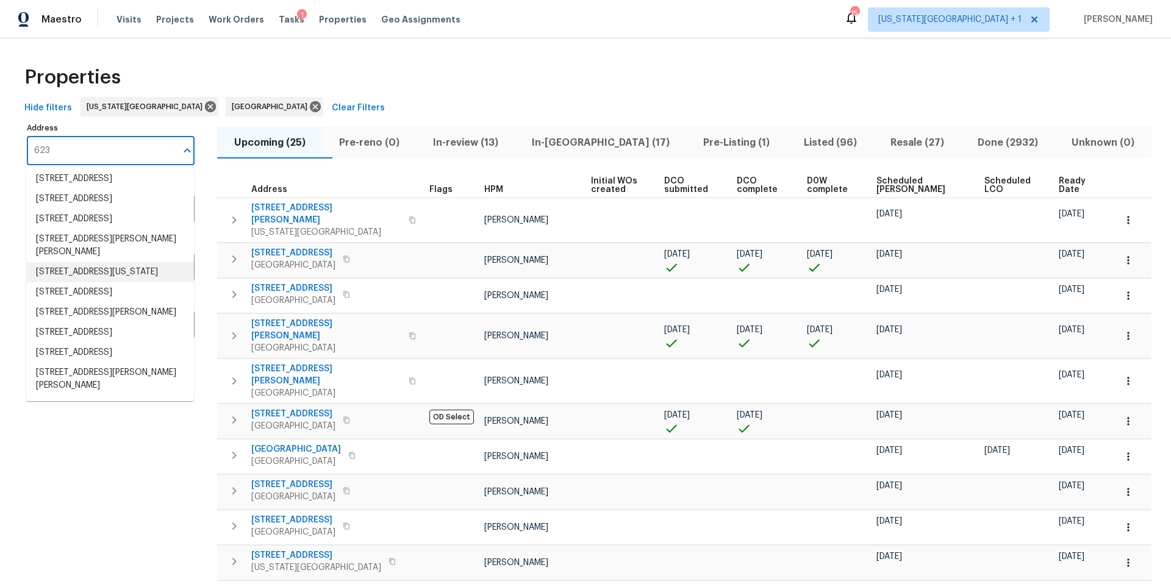
click at [98, 282] on li "[STREET_ADDRESS][US_STATE]" at bounding box center [110, 272] width 168 height 20
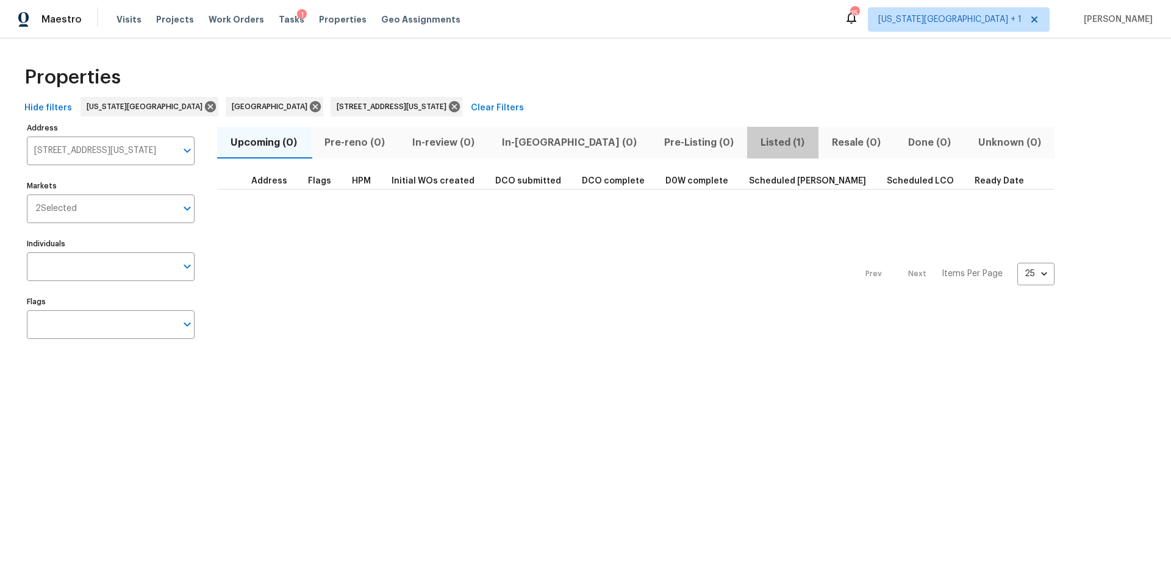
click at [754, 141] on span "Listed (1)" at bounding box center [782, 142] width 57 height 17
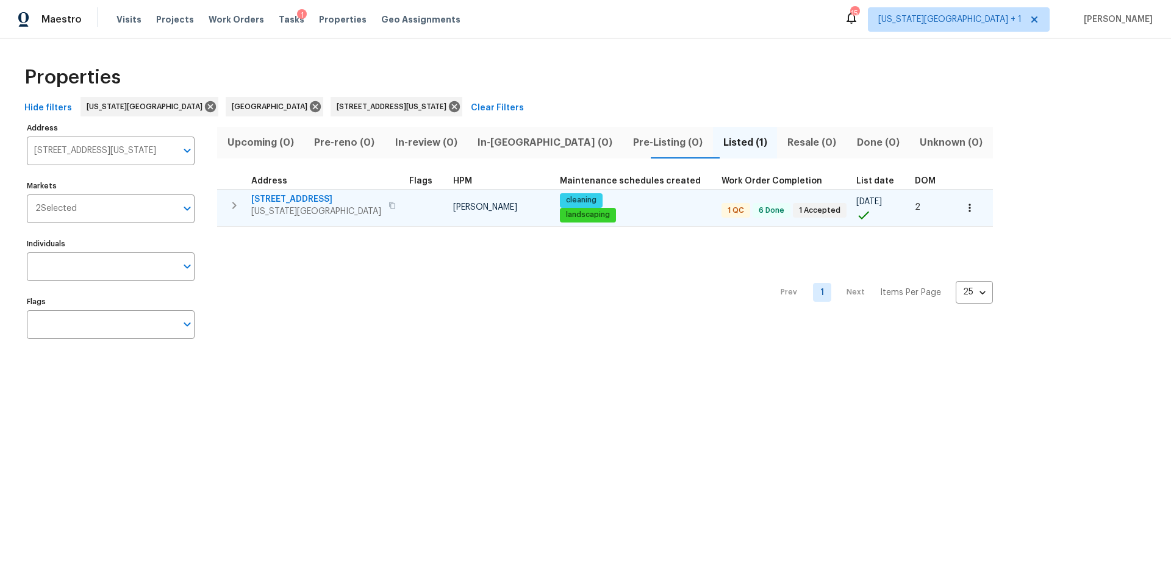
click at [268, 212] on span "[US_STATE][GEOGRAPHIC_DATA]" at bounding box center [316, 211] width 130 height 12
click at [963, 205] on icon "button" at bounding box center [969, 208] width 12 height 12
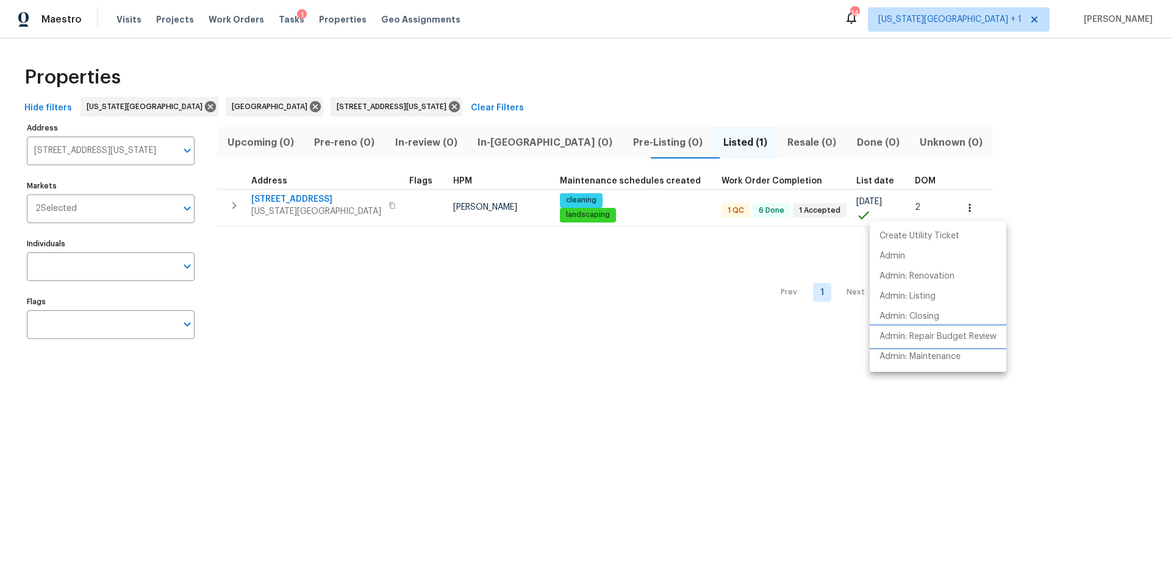
click at [908, 335] on p "Admin: Repair Budget Review" at bounding box center [937, 336] width 117 height 13
click at [296, 210] on div at bounding box center [585, 292] width 1171 height 584
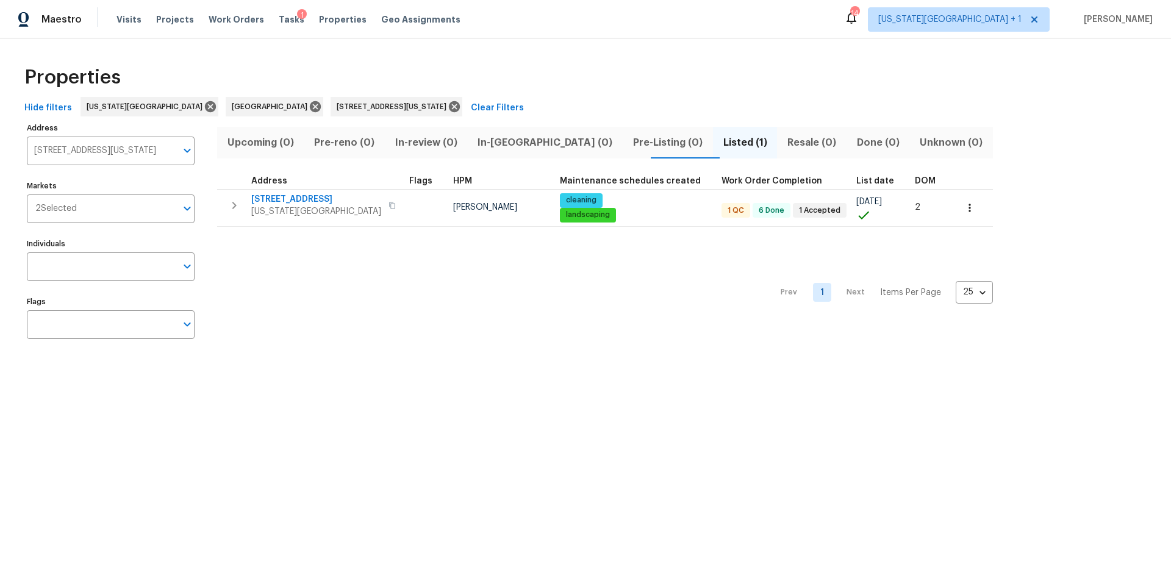
click at [297, 209] on span "[US_STATE][GEOGRAPHIC_DATA]" at bounding box center [316, 211] width 130 height 12
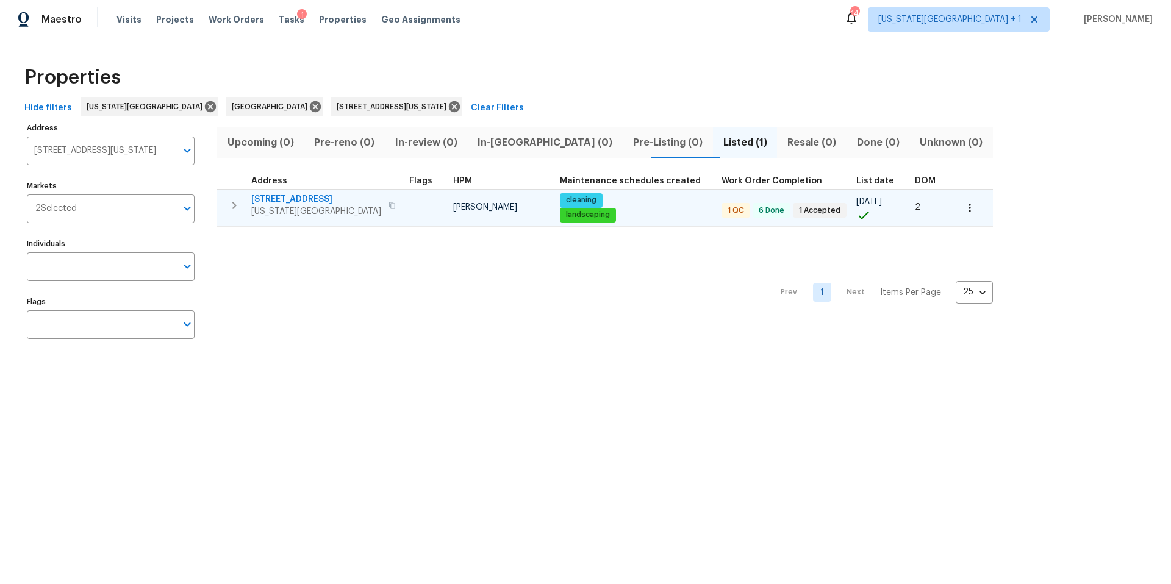
click at [321, 210] on span "[US_STATE][GEOGRAPHIC_DATA]" at bounding box center [316, 211] width 130 height 12
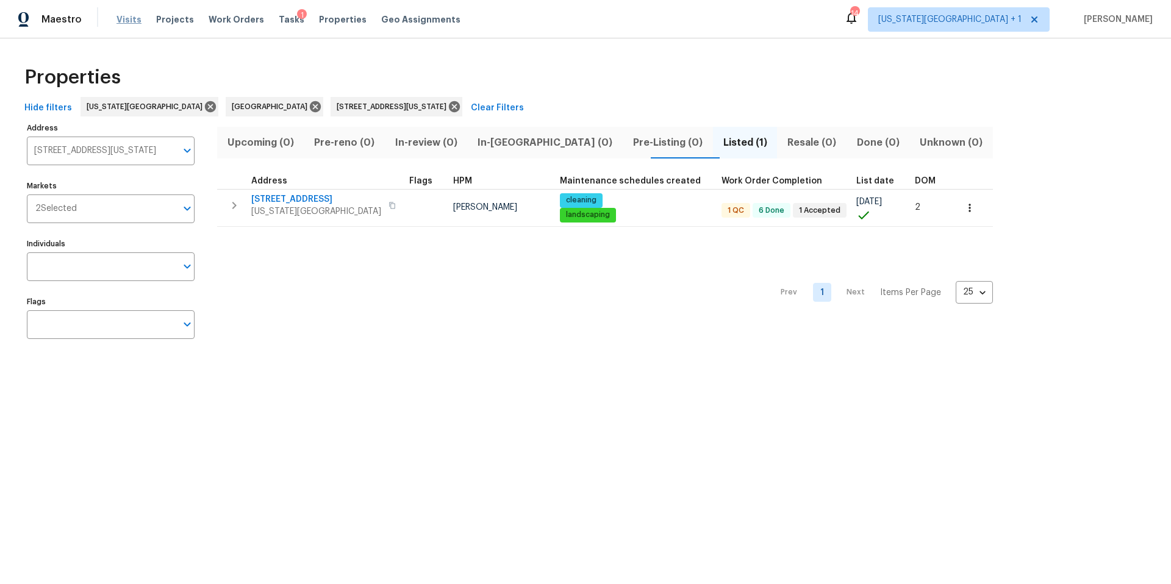
click at [132, 23] on span "Visits" at bounding box center [128, 19] width 25 height 12
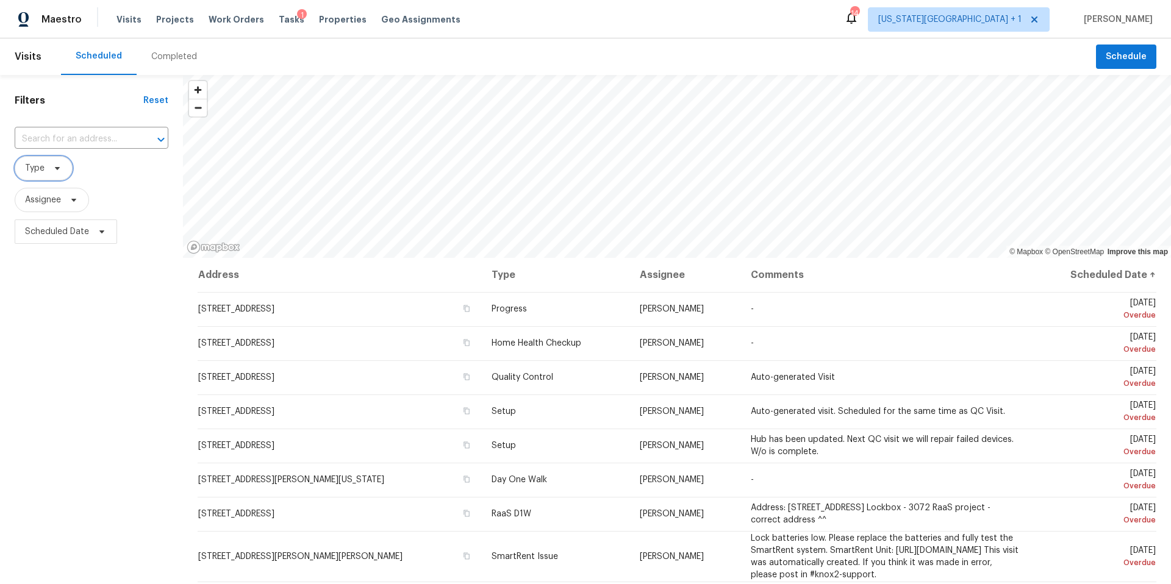
click at [54, 168] on icon at bounding box center [57, 168] width 10 height 10
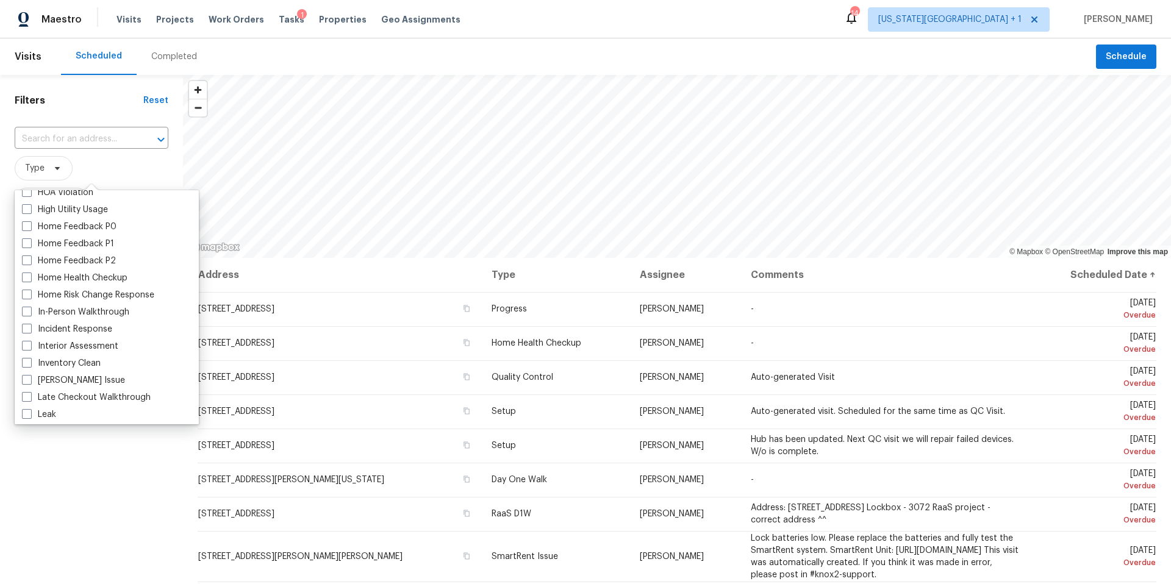
scroll to position [376, 0]
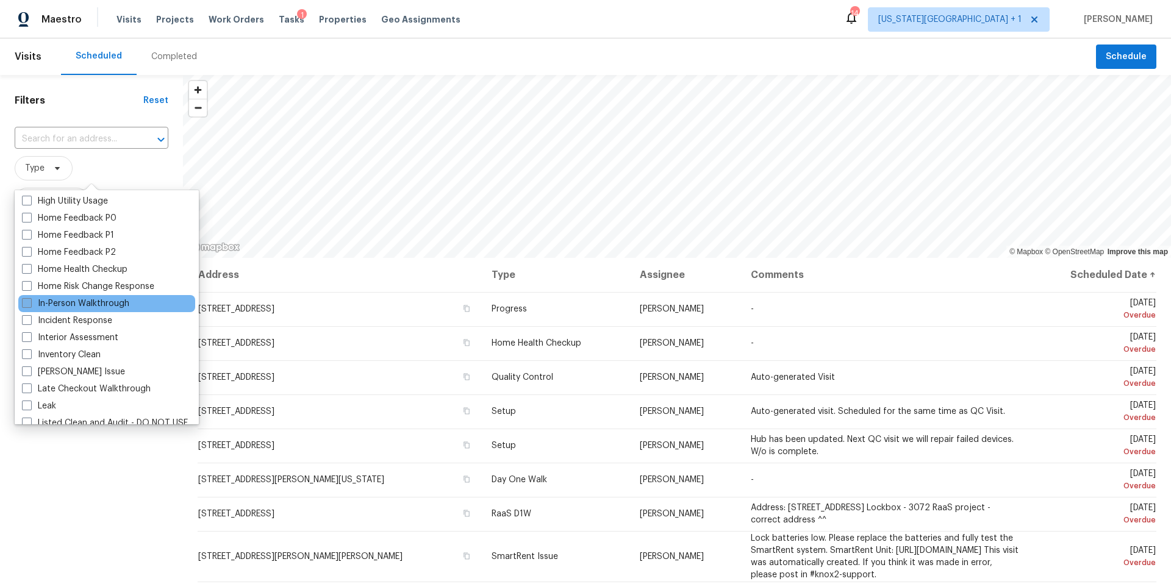
click at [56, 298] on label "In-Person Walkthrough" at bounding box center [75, 304] width 107 height 12
click at [30, 298] on input "In-Person Walkthrough" at bounding box center [26, 302] width 8 height 8
checkbox input "true"
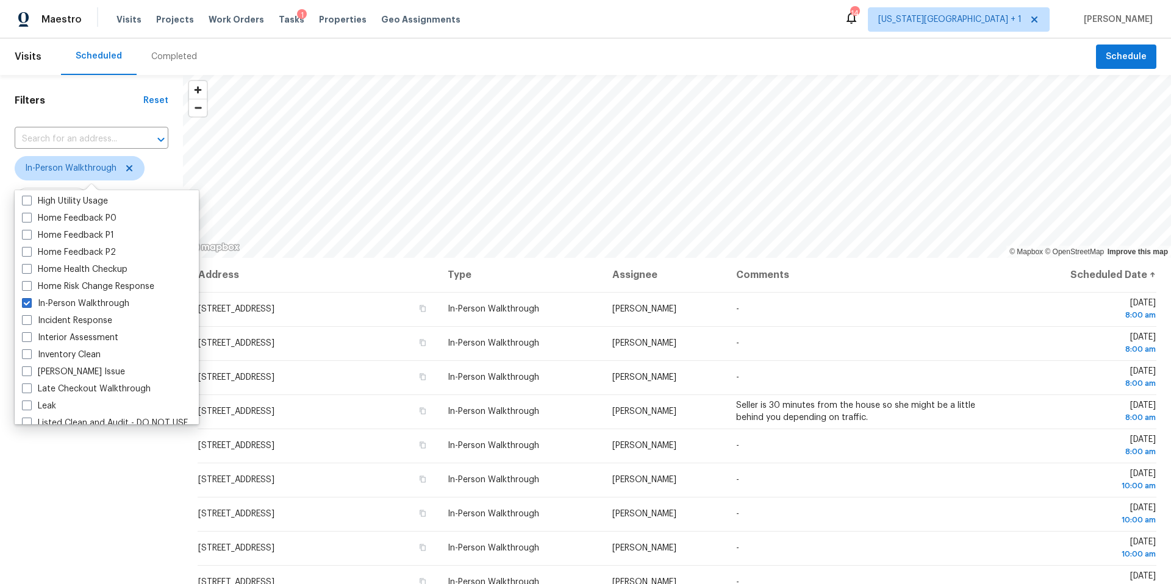
click at [58, 461] on div "Filters Reset ​ In-Person Walkthrough Assignee Scheduled Date" at bounding box center [91, 400] width 183 height 650
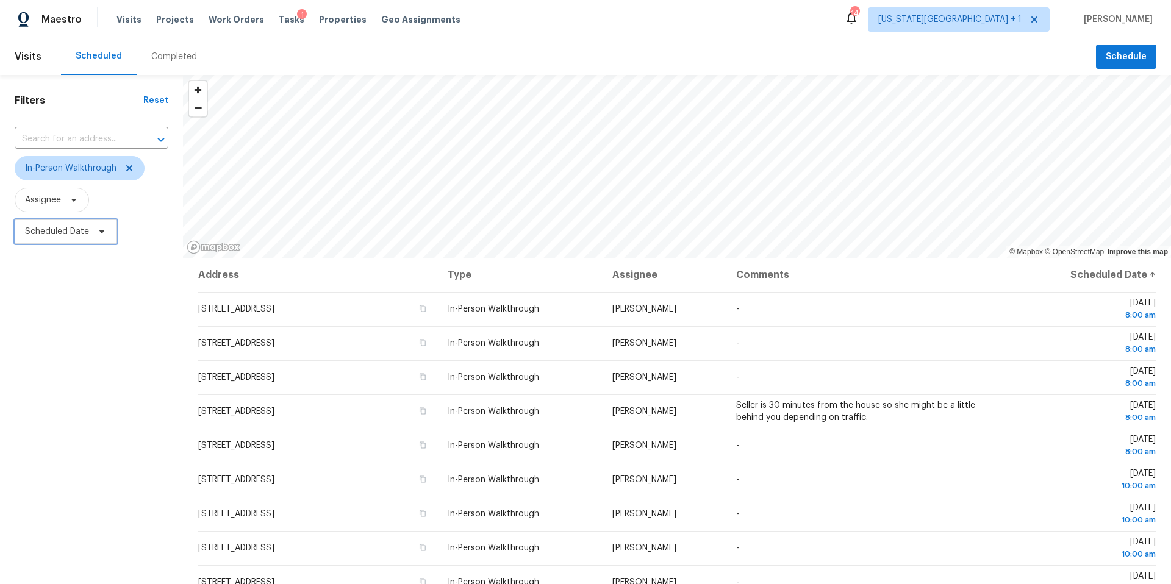
click at [98, 232] on icon at bounding box center [102, 232] width 10 height 10
select select "9"
select select "2025"
select select "10"
select select "2025"
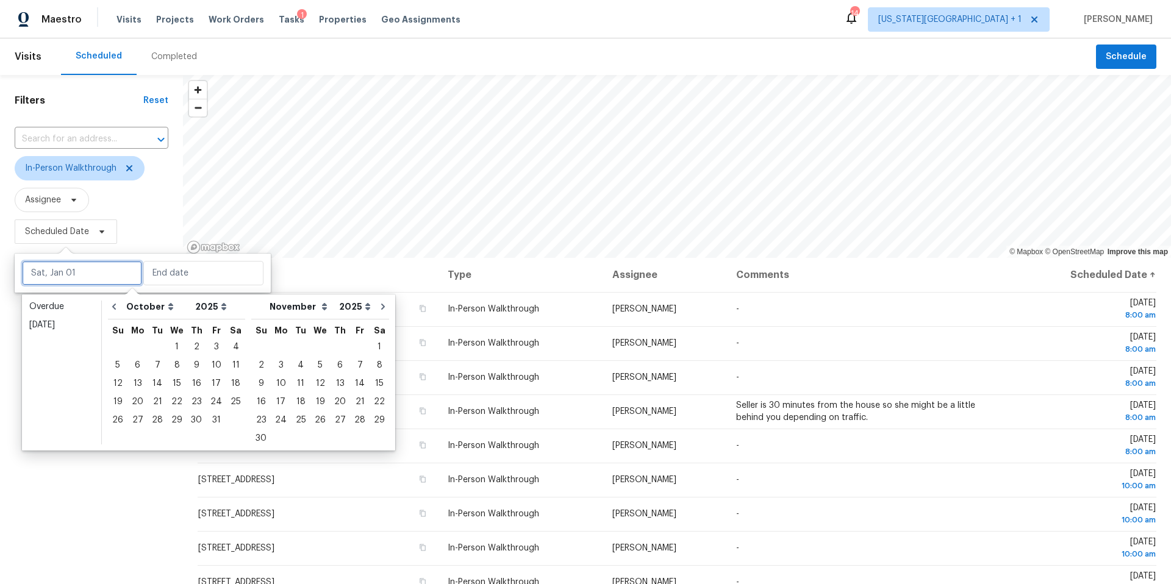
click at [85, 270] on input "text" at bounding box center [82, 273] width 120 height 24
click at [211, 348] on div "3" at bounding box center [216, 346] width 20 height 17
type input "[DATE]"
click at [228, 346] on div "4" at bounding box center [235, 346] width 19 height 17
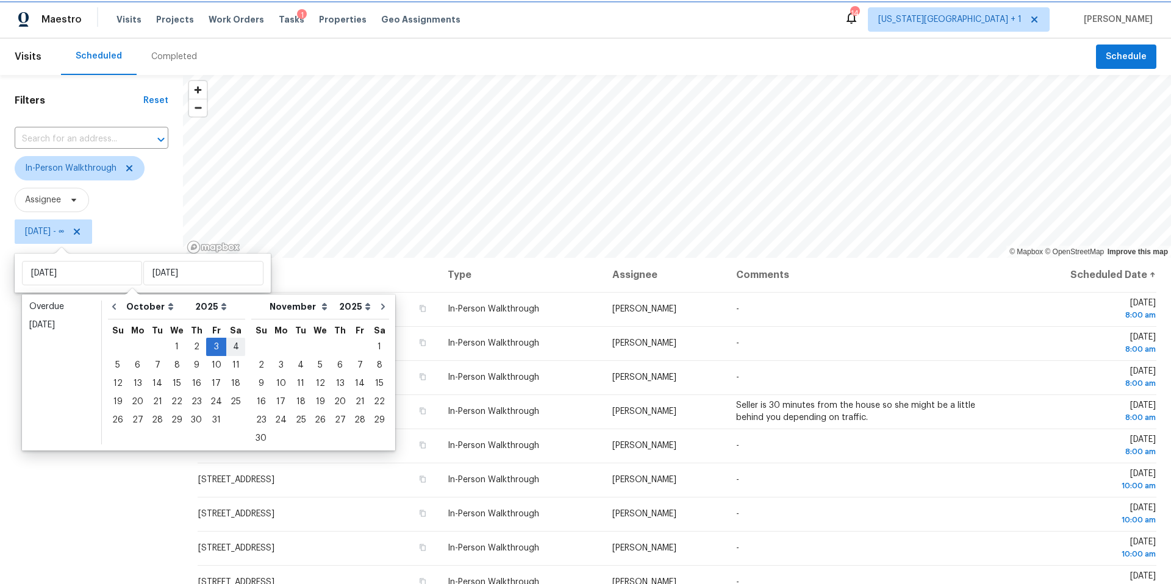
type input "[DATE]"
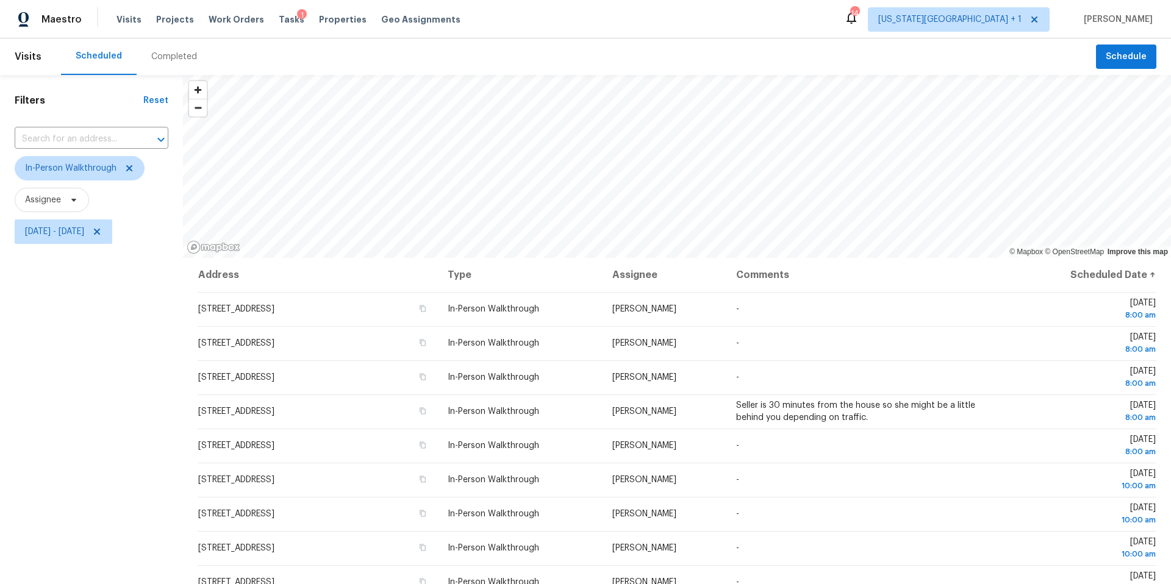
click at [83, 446] on div "Filters Reset ​ In-Person Walkthrough Assignee [DATE] - [DATE]" at bounding box center [91, 400] width 183 height 650
click at [1005, 17] on span "[US_STATE][GEOGRAPHIC_DATA] + 1" at bounding box center [949, 19] width 143 height 12
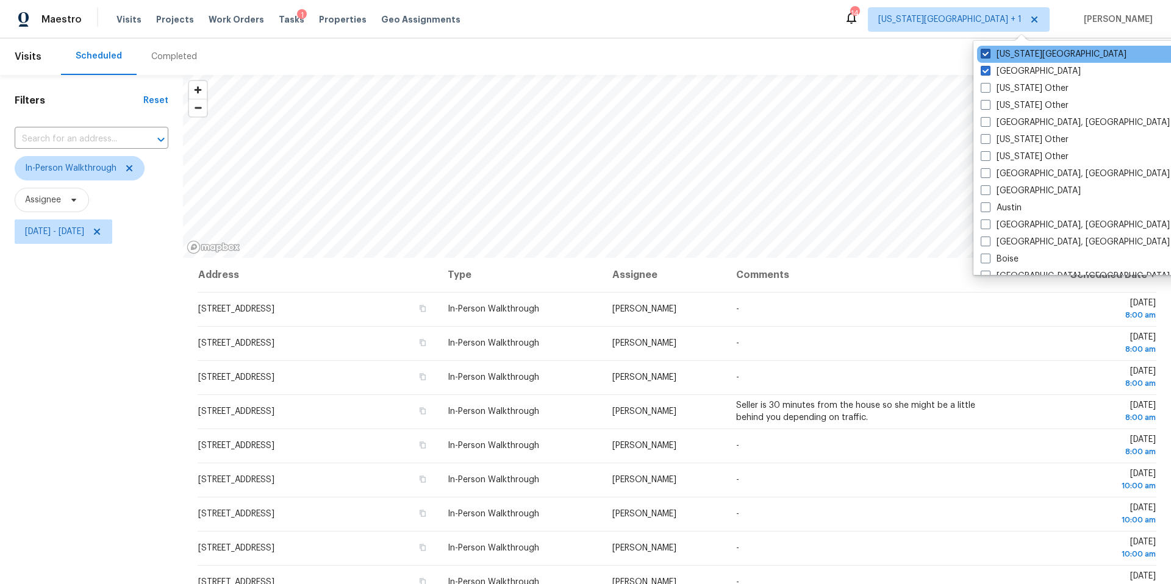
click at [996, 54] on label "[US_STATE][GEOGRAPHIC_DATA]" at bounding box center [1053, 54] width 146 height 12
click at [988, 54] on input "[US_STATE][GEOGRAPHIC_DATA]" at bounding box center [984, 52] width 8 height 8
checkbox input "false"
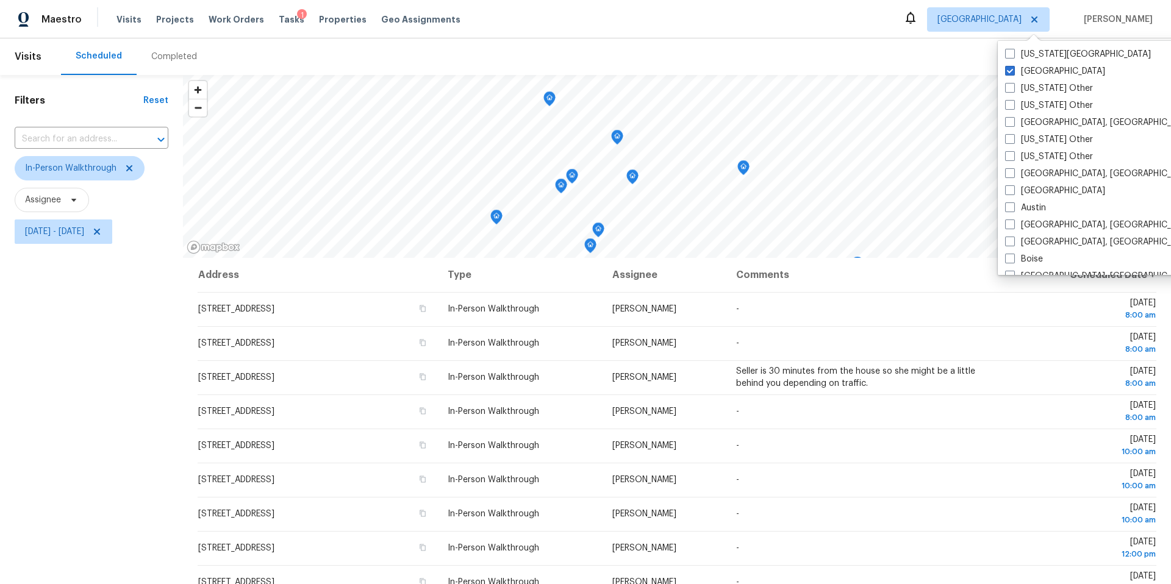
click at [765, 39] on div "Scheduled Completed" at bounding box center [578, 56] width 1035 height 37
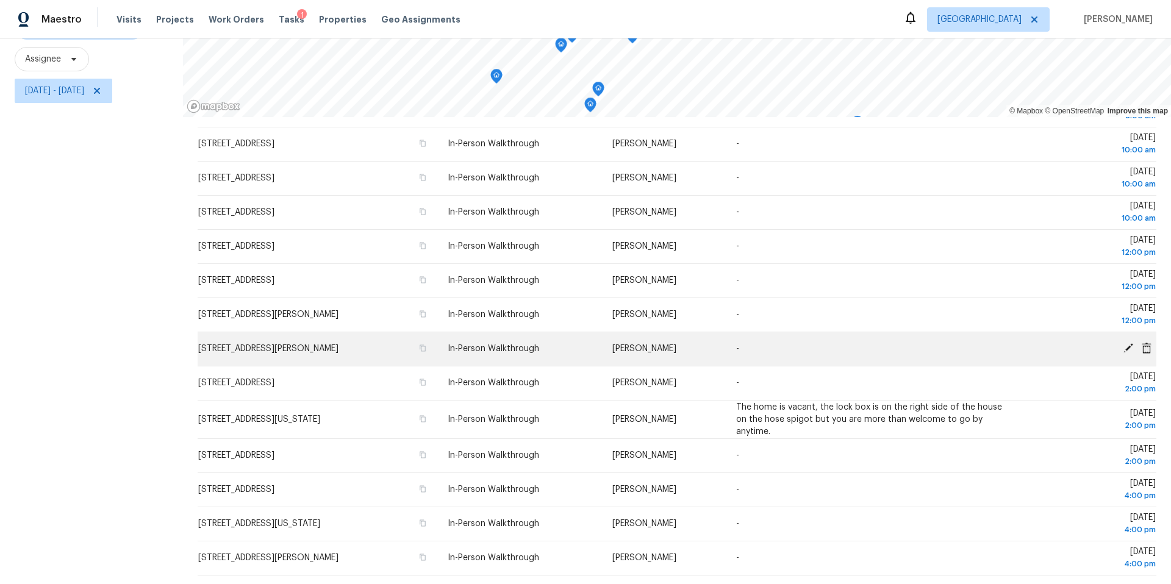
scroll to position [162, 0]
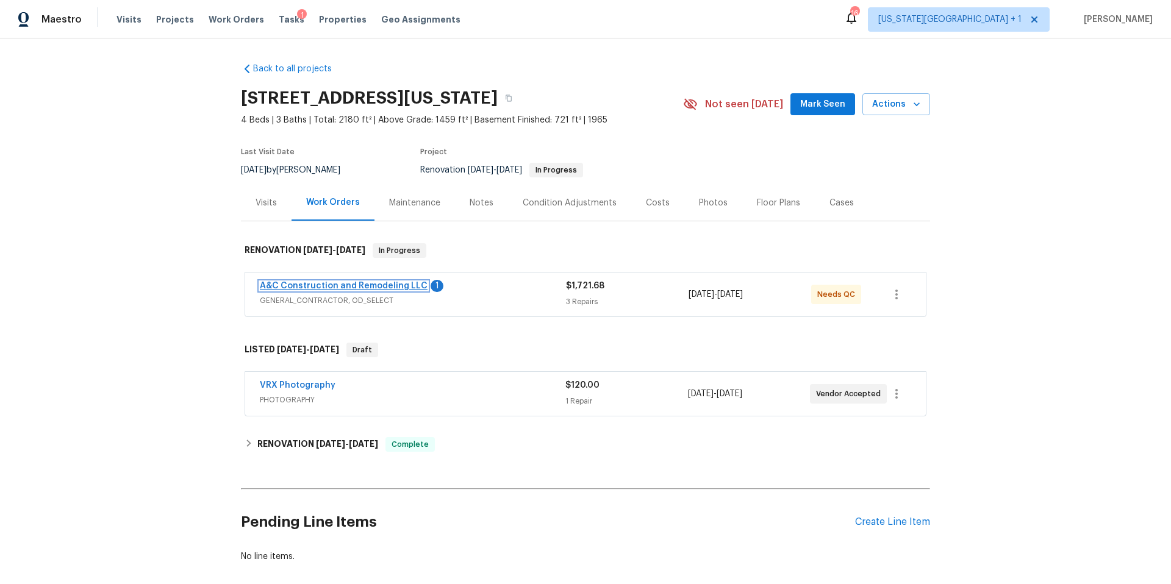
click at [316, 282] on link "A&C Construction and Remodeling LLC" at bounding box center [344, 286] width 168 height 9
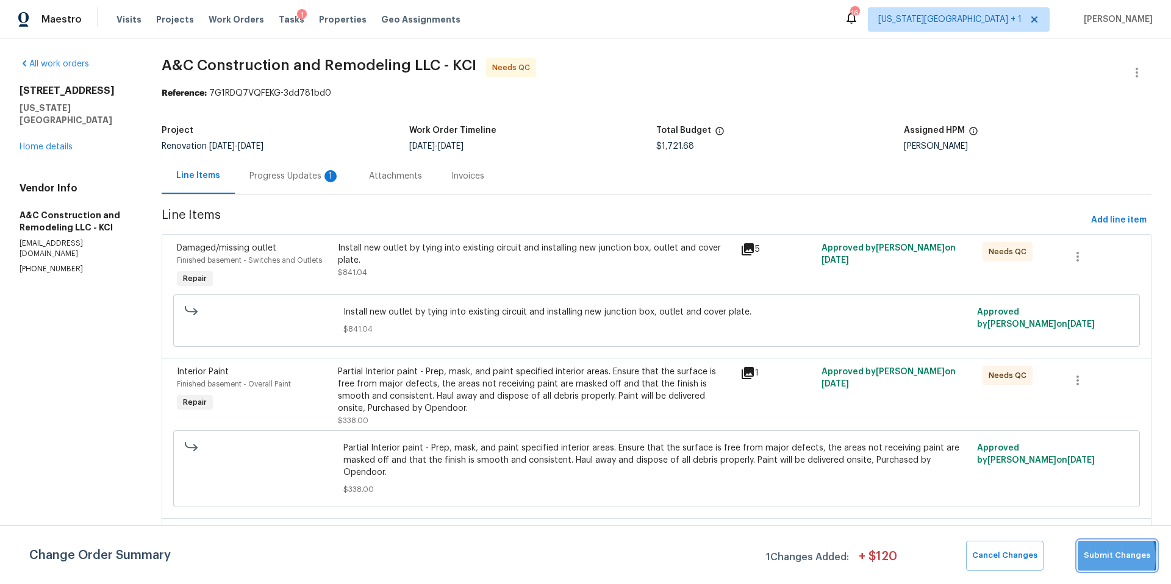
click at [1103, 557] on span "Submit Changes" at bounding box center [1116, 556] width 66 height 14
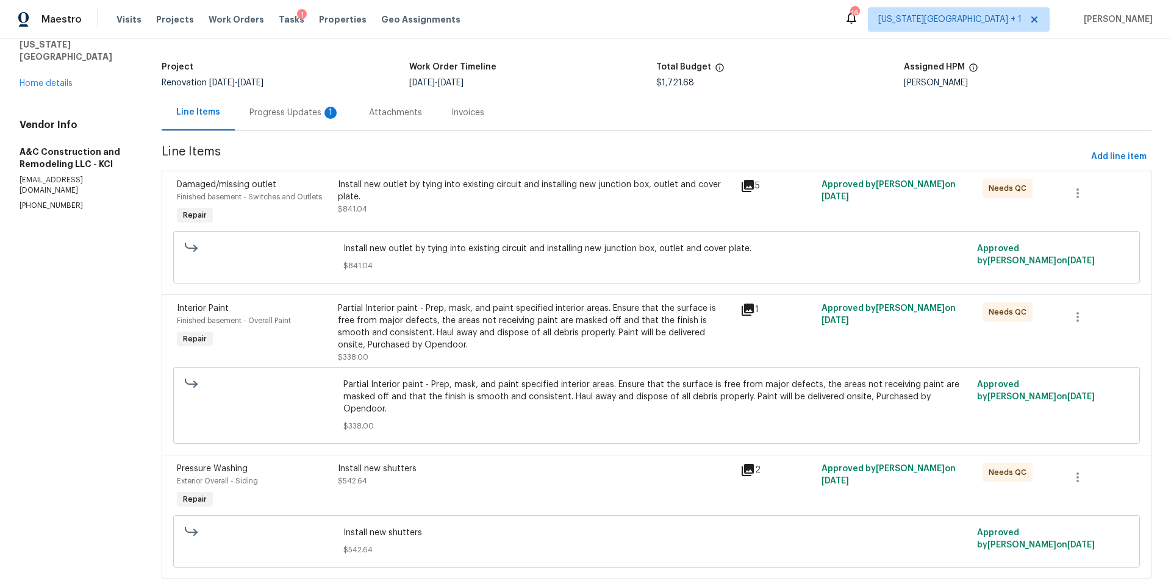
scroll to position [81, 0]
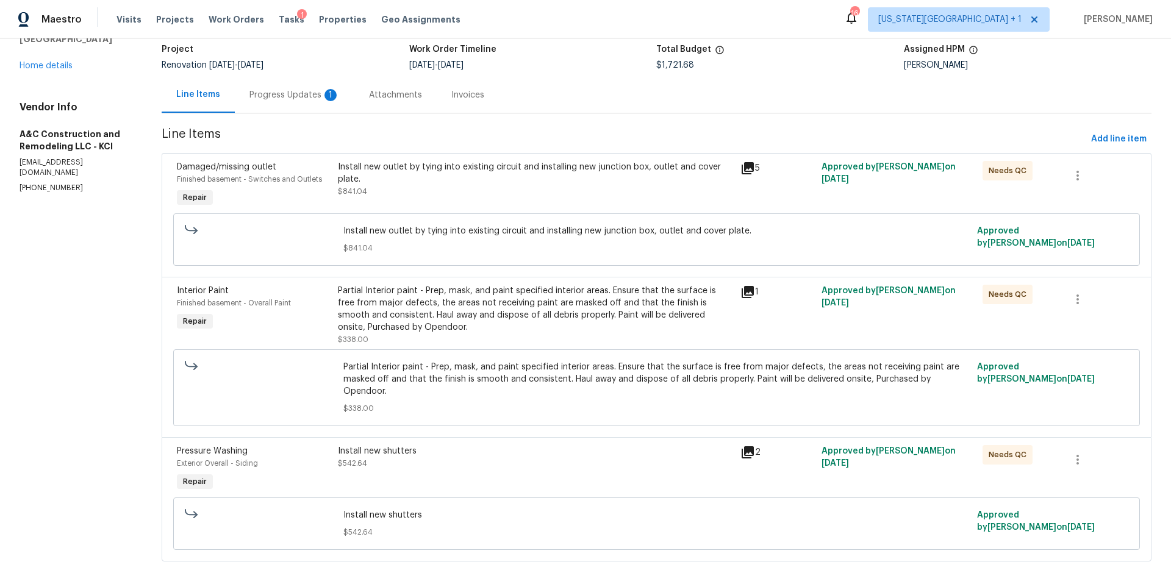
click at [534, 186] on div "Install new outlet by tying into existing circuit and installing new junction b…" at bounding box center [536, 179] width 396 height 37
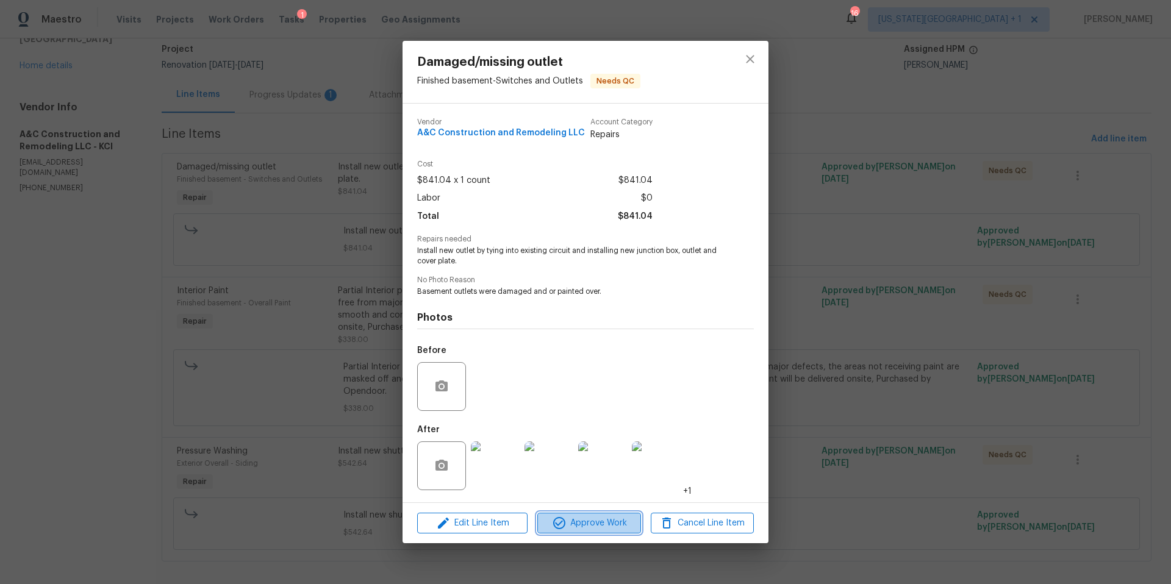
click at [579, 521] on span "Approve Work" at bounding box center [589, 523] width 96 height 15
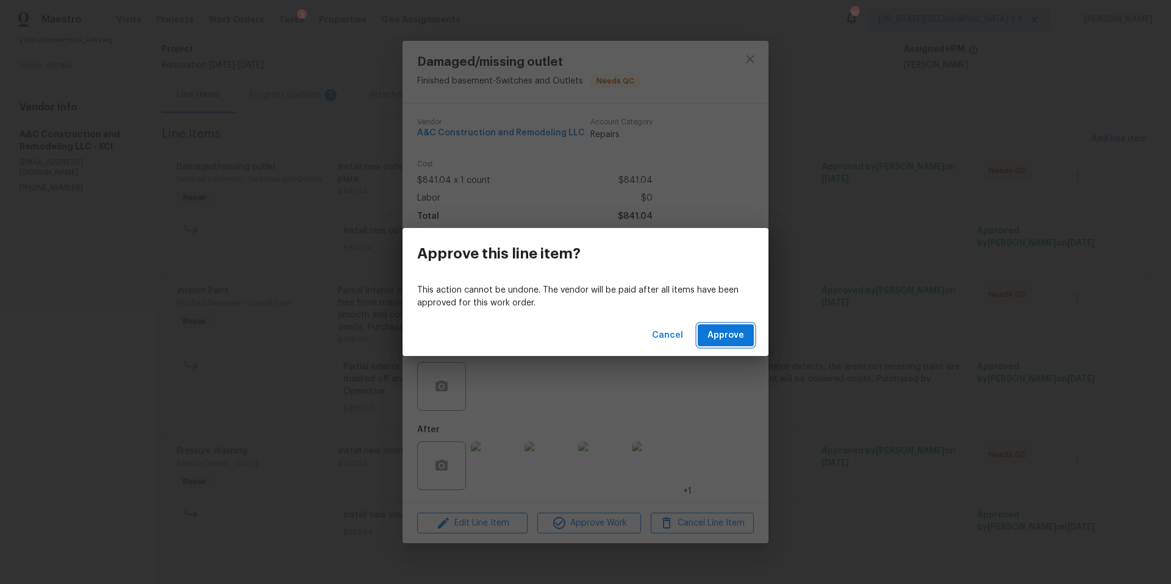
click at [731, 333] on span "Approve" at bounding box center [725, 335] width 37 height 15
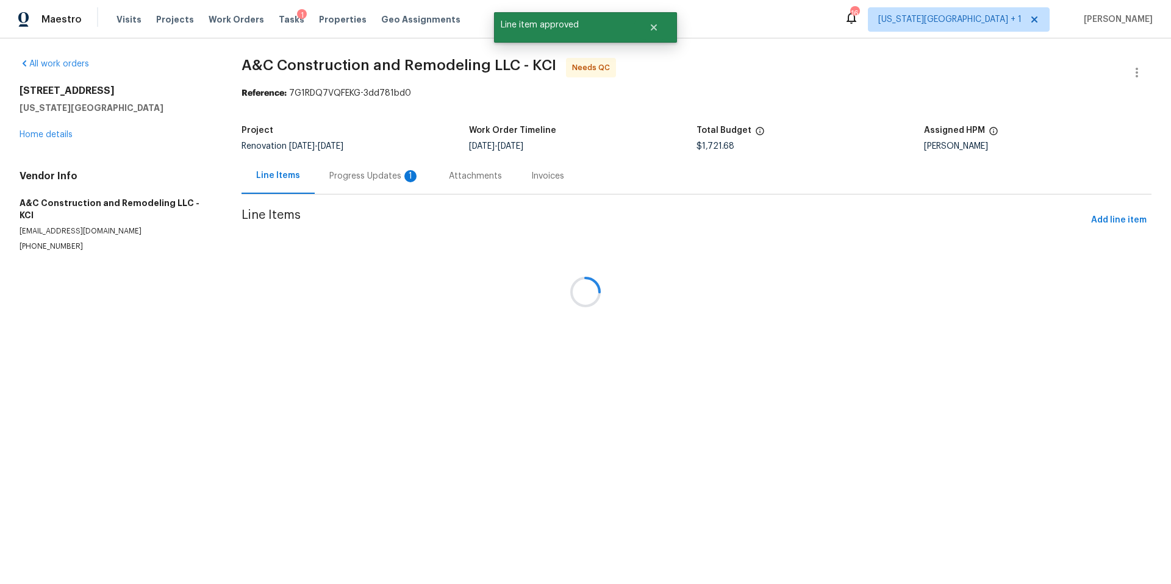
scroll to position [0, 0]
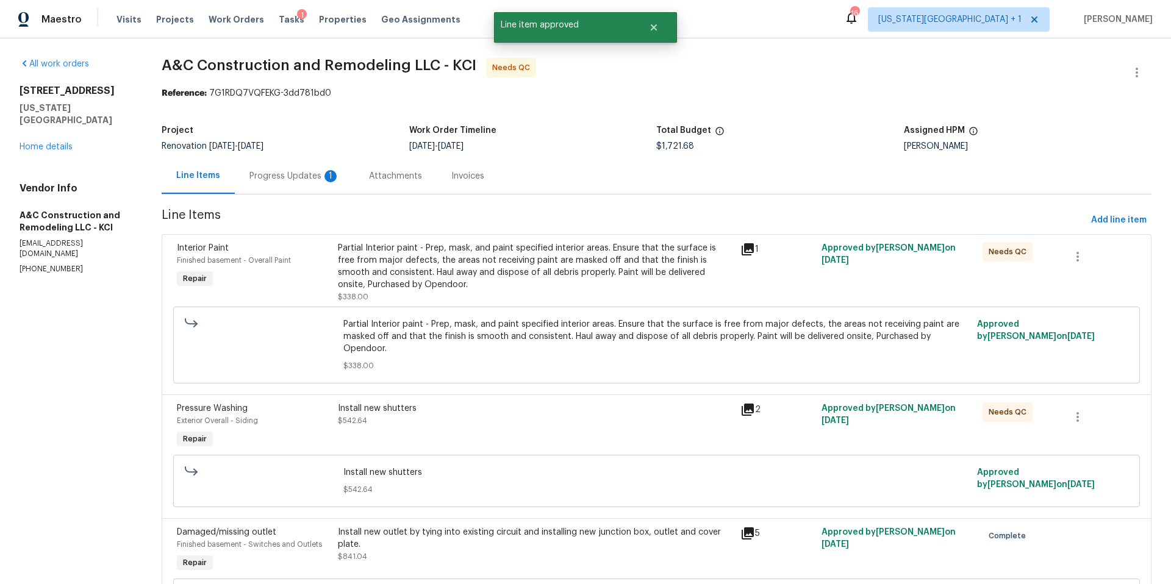
click at [478, 421] on div "Install new shutters $542.64" at bounding box center [535, 427] width 403 height 56
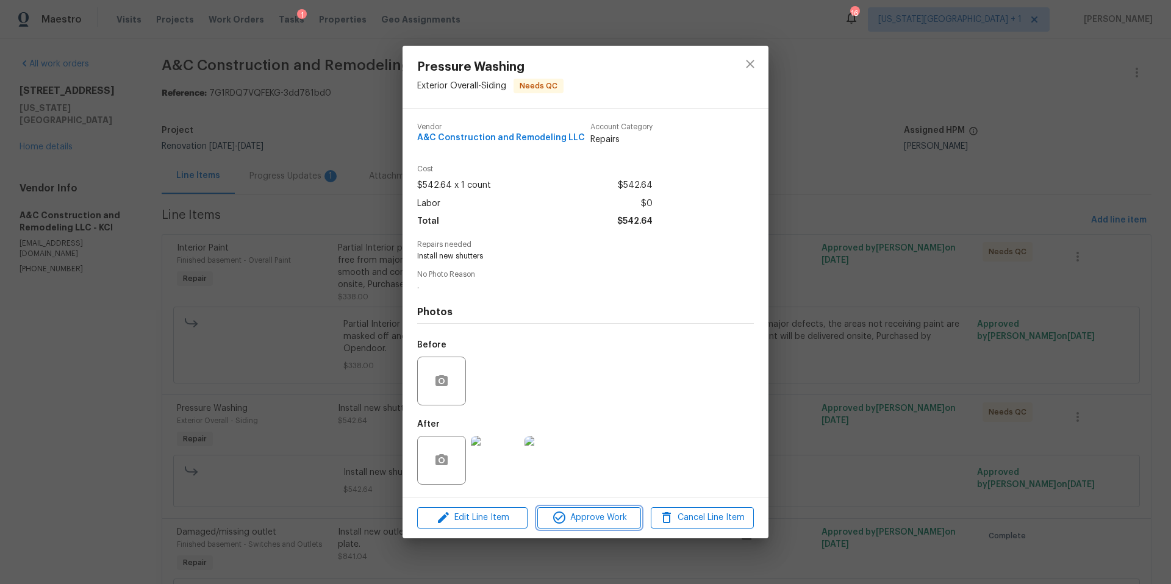
click at [572, 520] on span "Approve Work" at bounding box center [589, 517] width 96 height 15
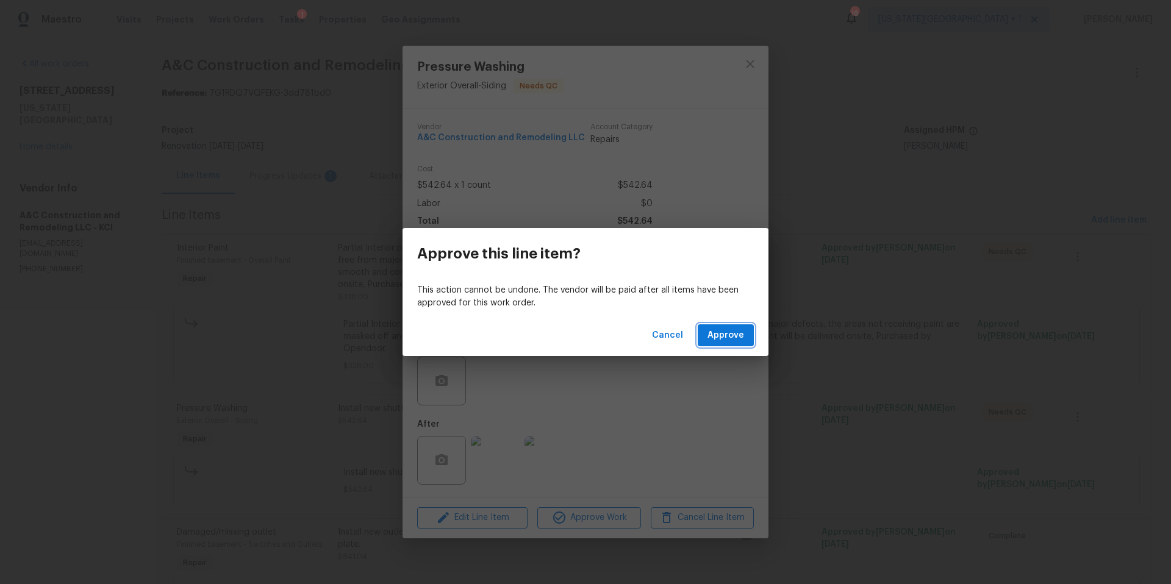
click at [712, 332] on span "Approve" at bounding box center [725, 335] width 37 height 15
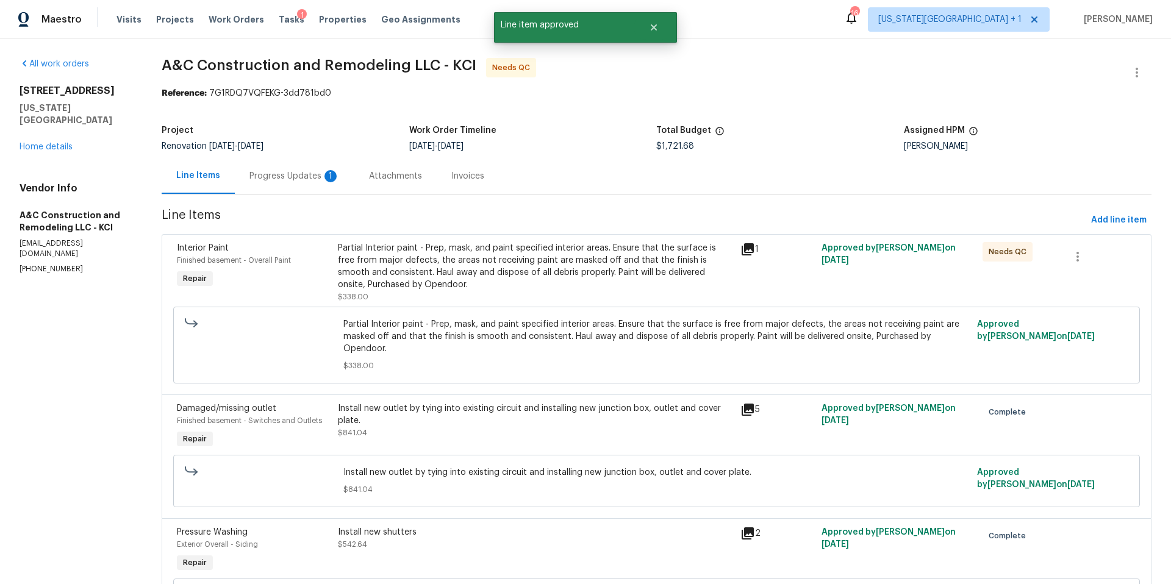
click at [530, 265] on div "Partial Interior paint - Prep, mask, and paint specified interior areas. Ensure…" at bounding box center [536, 266] width 396 height 49
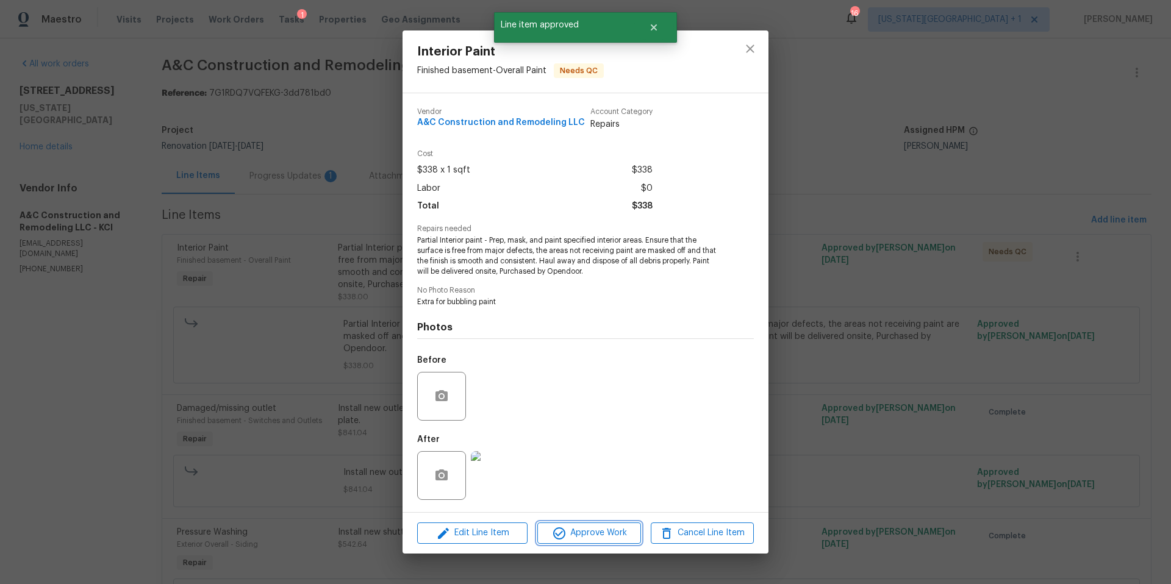
click at [574, 528] on span "Approve Work" at bounding box center [589, 533] width 96 height 15
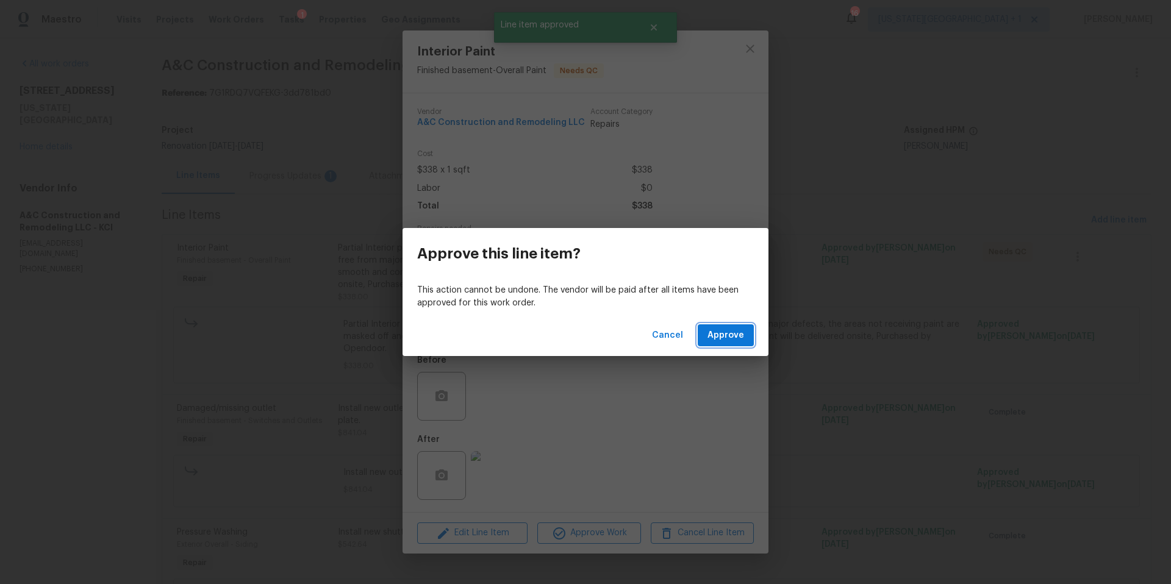
click at [716, 328] on span "Approve" at bounding box center [725, 335] width 37 height 15
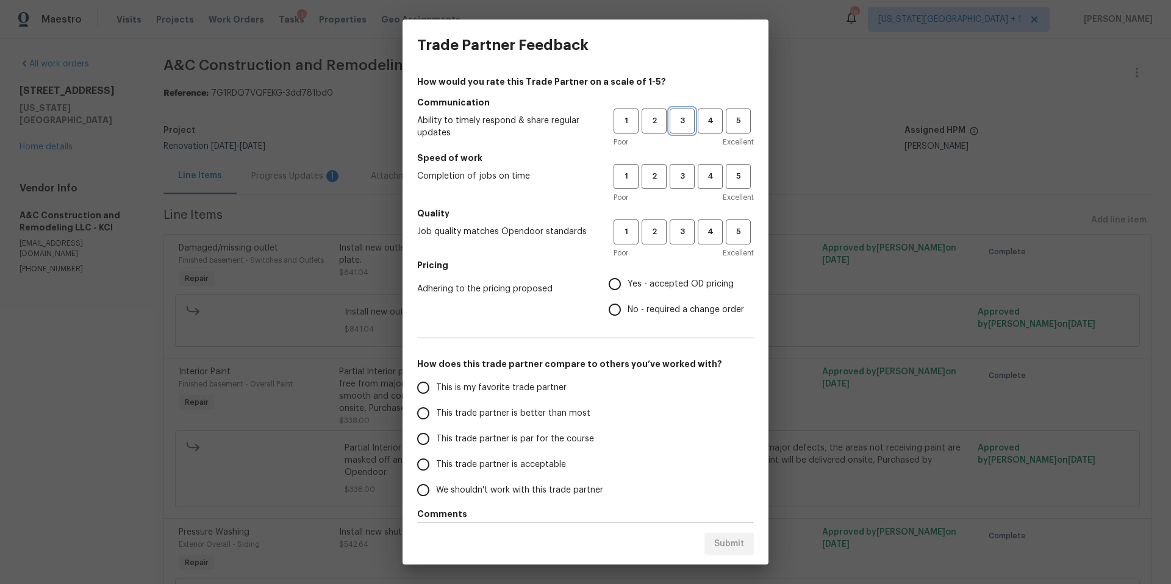
click at [677, 124] on span "3" at bounding box center [682, 121] width 23 height 14
click at [683, 174] on span "3" at bounding box center [682, 176] width 23 height 14
click at [680, 233] on span "3" at bounding box center [682, 232] width 23 height 14
click at [641, 285] on span "Yes - accepted OD pricing" at bounding box center [680, 284] width 106 height 13
click at [627, 285] on input "Yes - accepted OD pricing" at bounding box center [615, 284] width 26 height 26
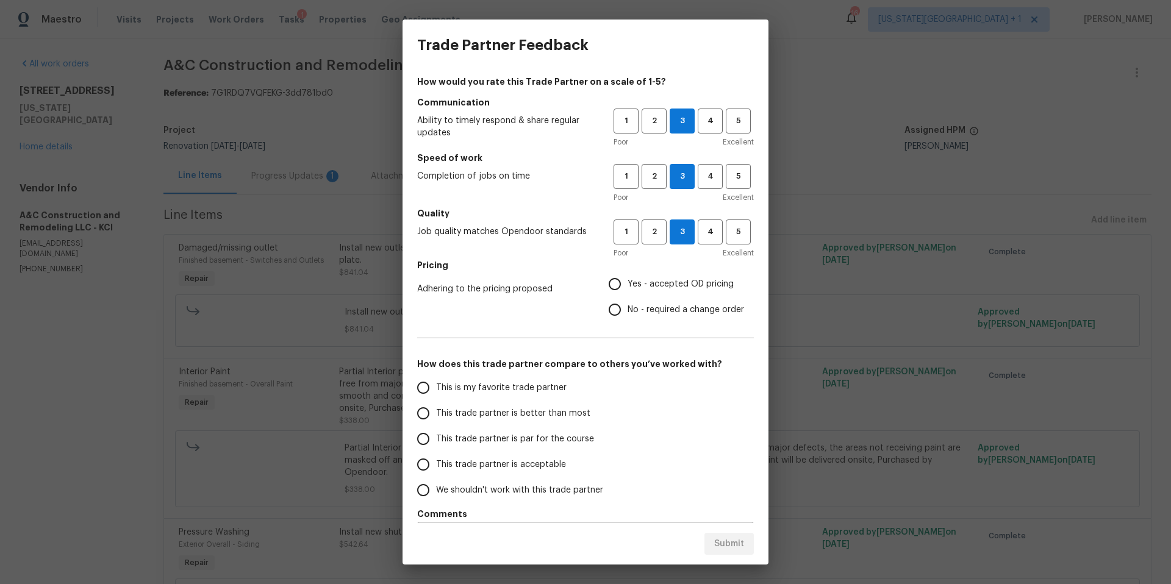
radio input "true"
click at [504, 435] on span "This trade partner is par for the course" at bounding box center [515, 439] width 158 height 13
click at [436, 435] on input "This trade partner is par for the course" at bounding box center [423, 439] width 26 height 26
click at [727, 540] on span "Submit" at bounding box center [729, 544] width 30 height 15
radio input "true"
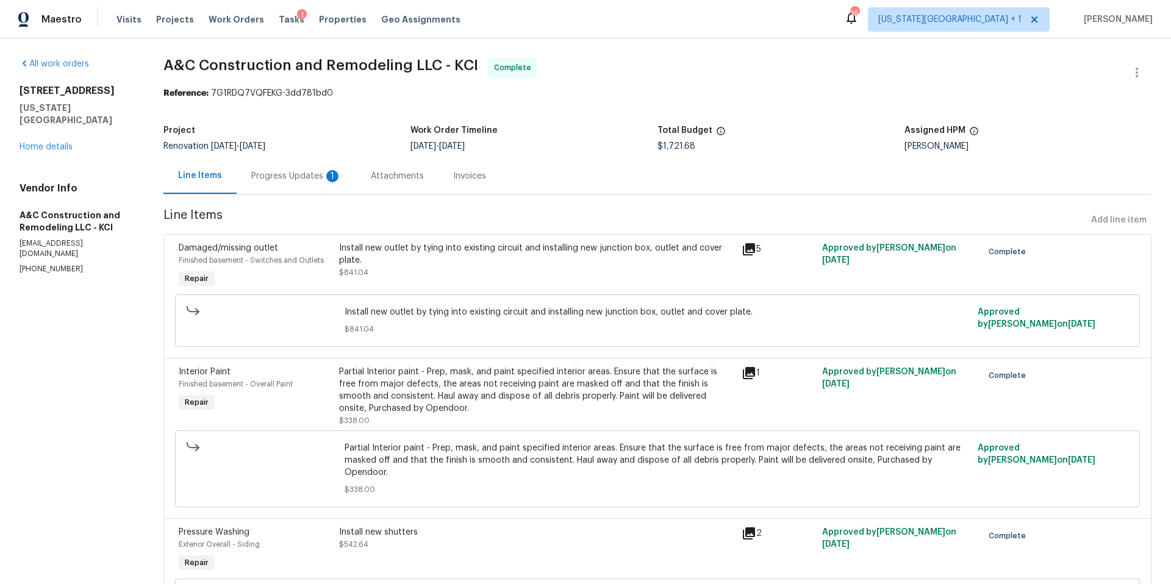
click at [308, 178] on div "Progress Updates 1" at bounding box center [296, 176] width 90 height 12
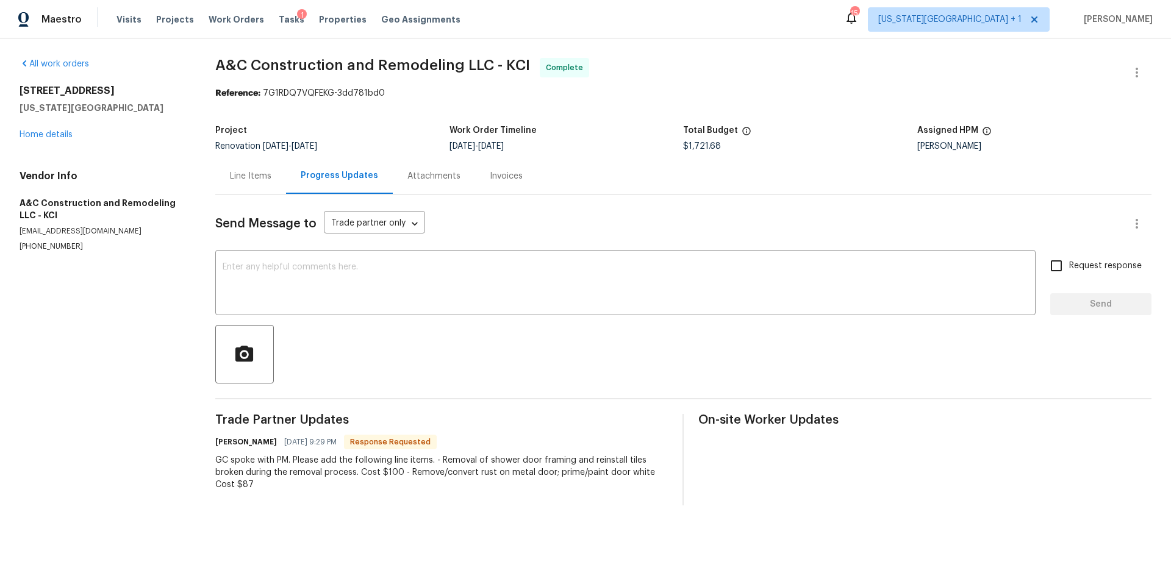
click at [248, 177] on div "Line Items" at bounding box center [250, 176] width 41 height 12
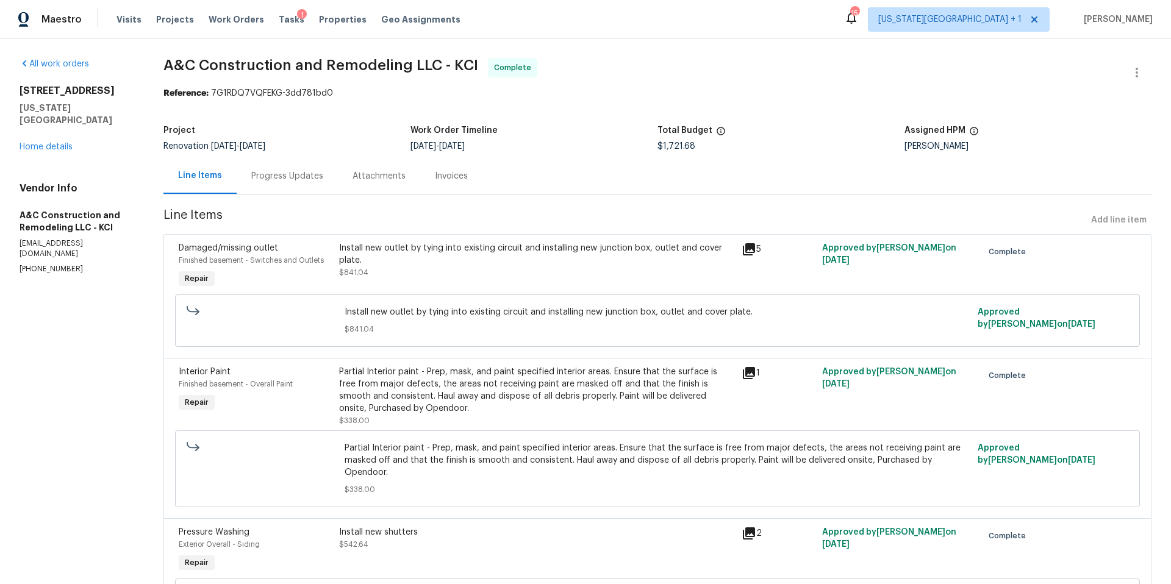
scroll to position [4, 0]
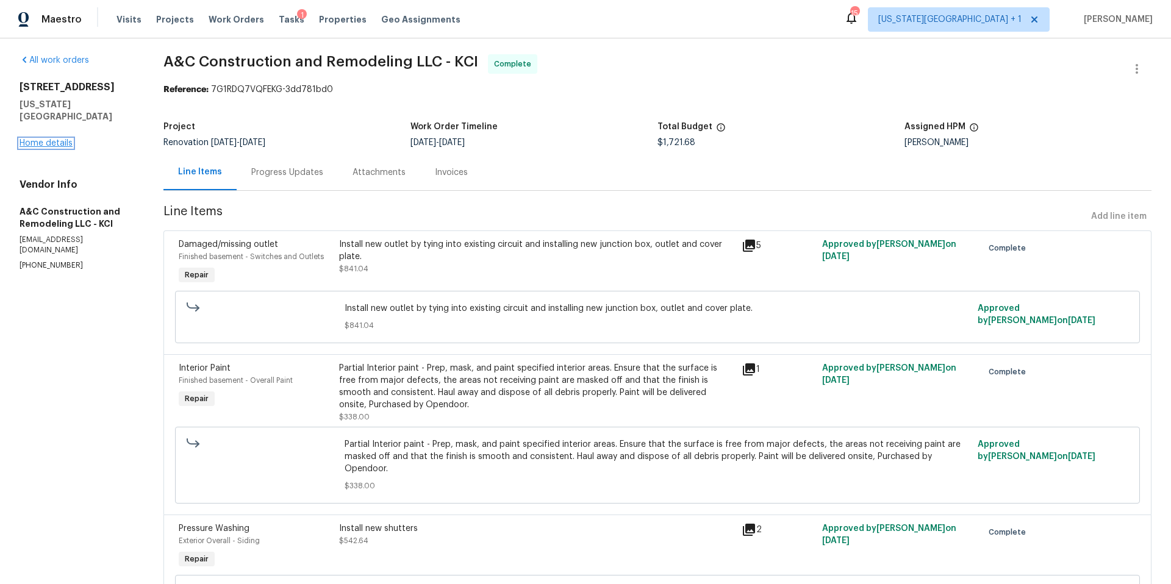
click at [54, 139] on link "Home details" at bounding box center [46, 143] width 53 height 9
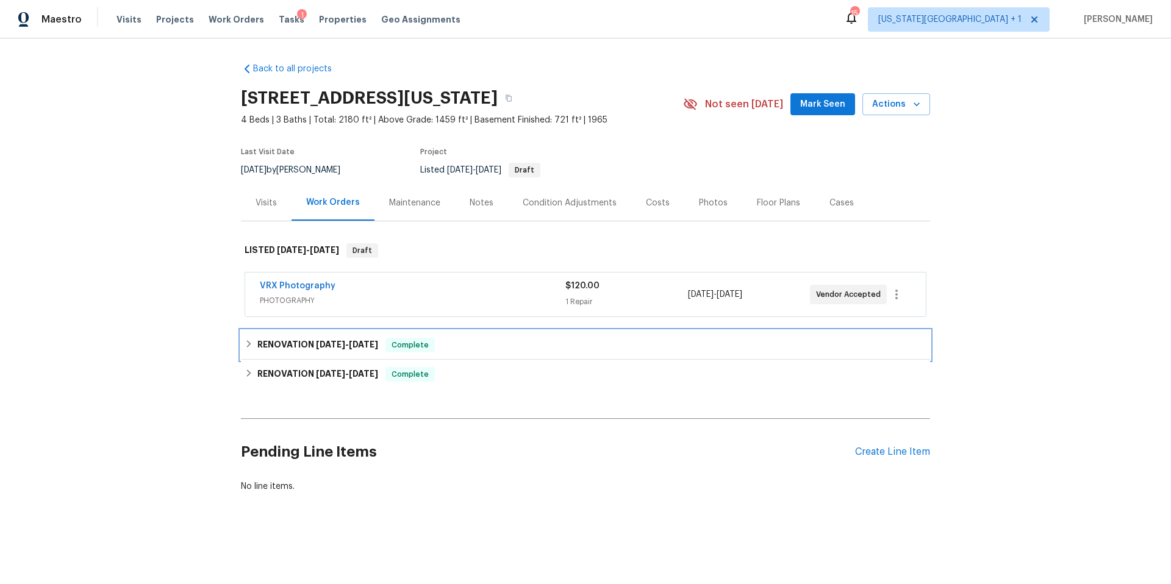
click at [258, 343] on h6 "RENOVATION [DATE] - [DATE]" at bounding box center [317, 345] width 121 height 15
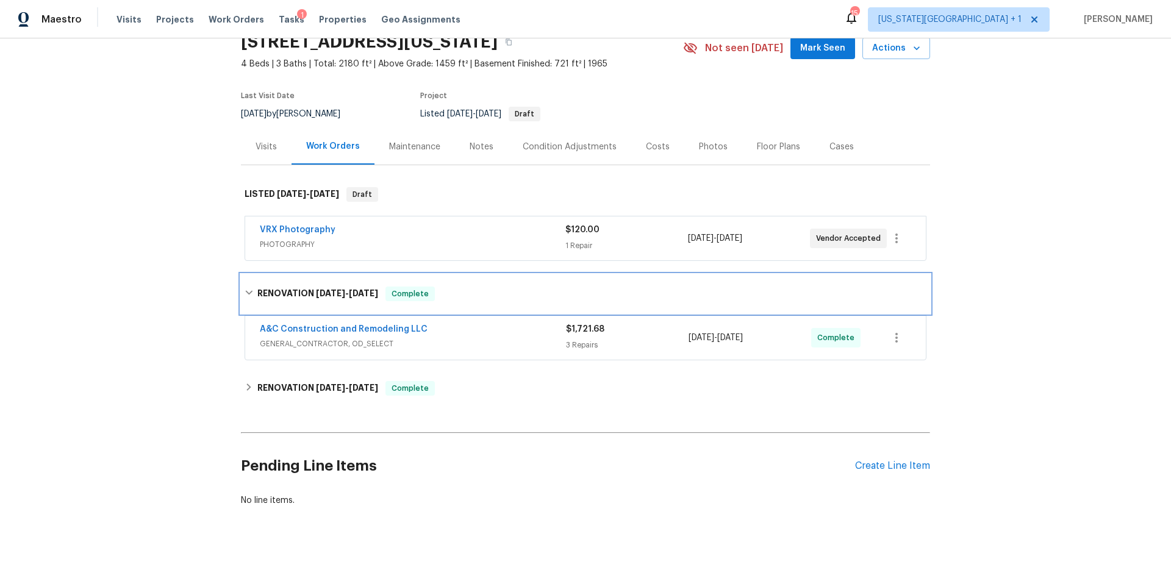
scroll to position [62, 0]
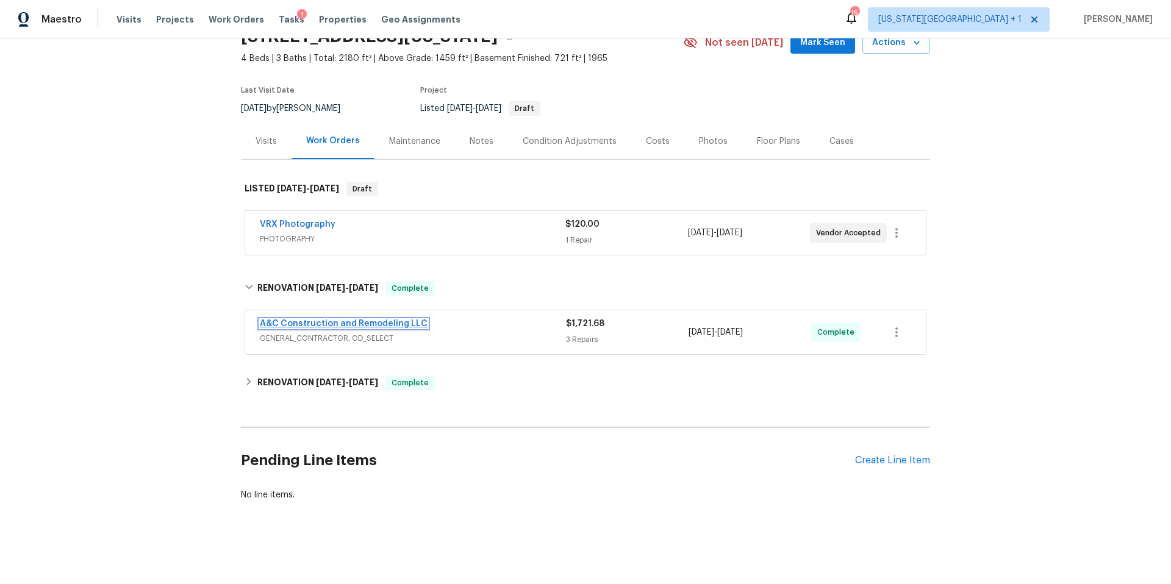
click at [350, 322] on link "A&C Construction and Remodeling LLC" at bounding box center [344, 323] width 168 height 9
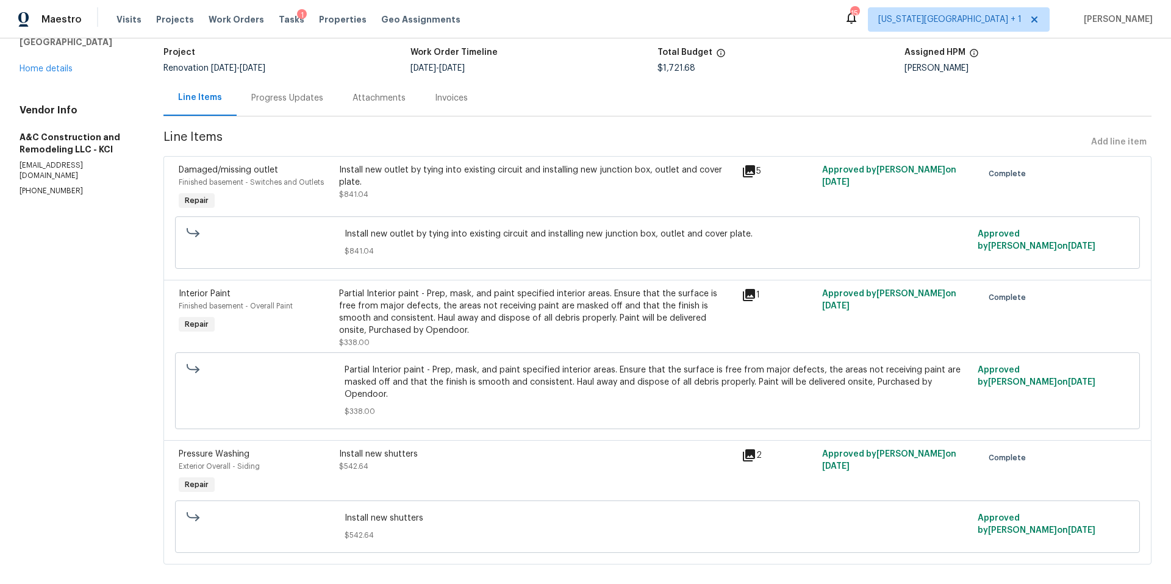
scroll to position [81, 0]
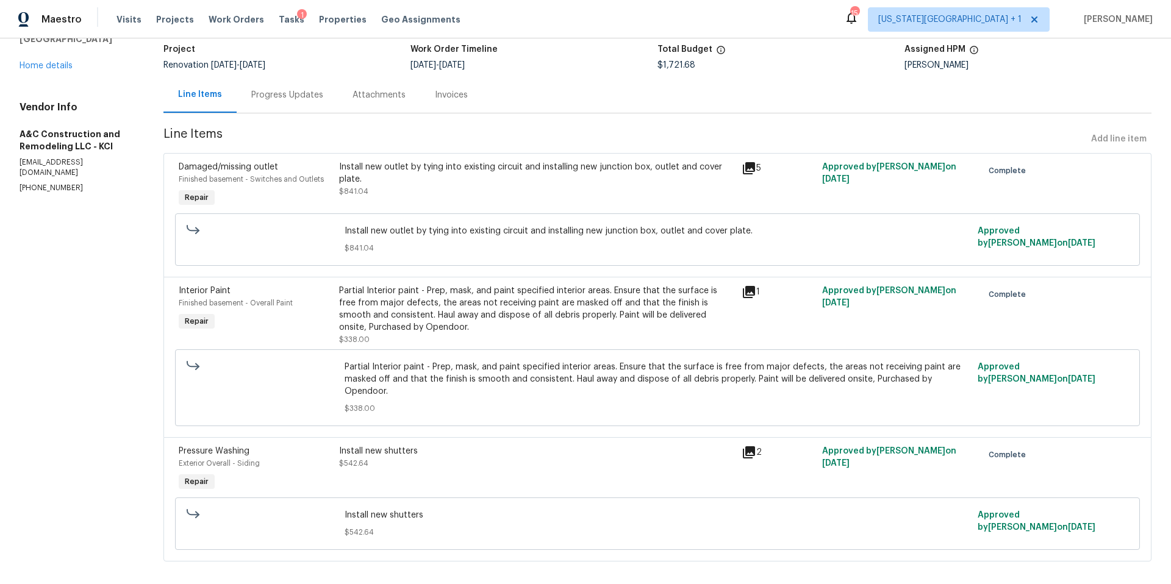
click at [290, 94] on div "Progress Updates" at bounding box center [287, 95] width 72 height 12
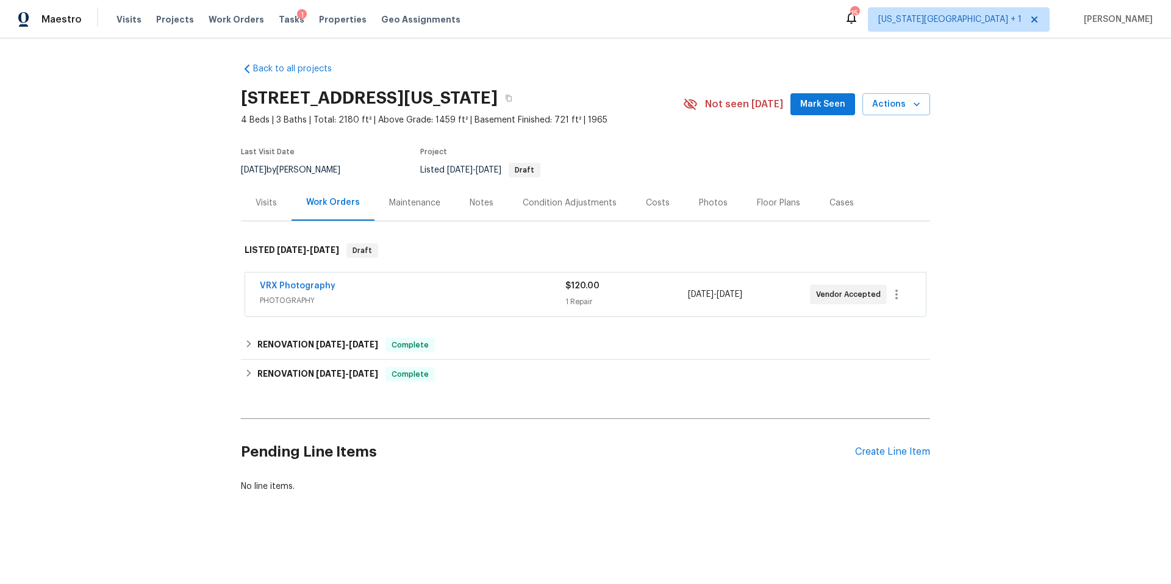
click at [699, 208] on div "Photos" at bounding box center [713, 203] width 29 height 12
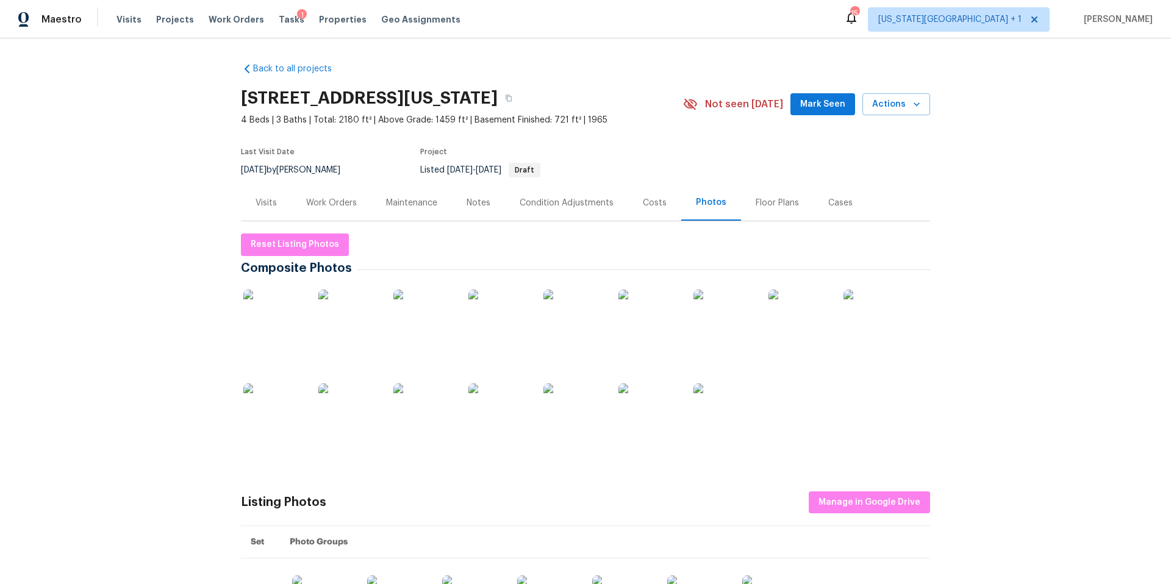
click at [279, 322] on img at bounding box center [273, 320] width 61 height 61
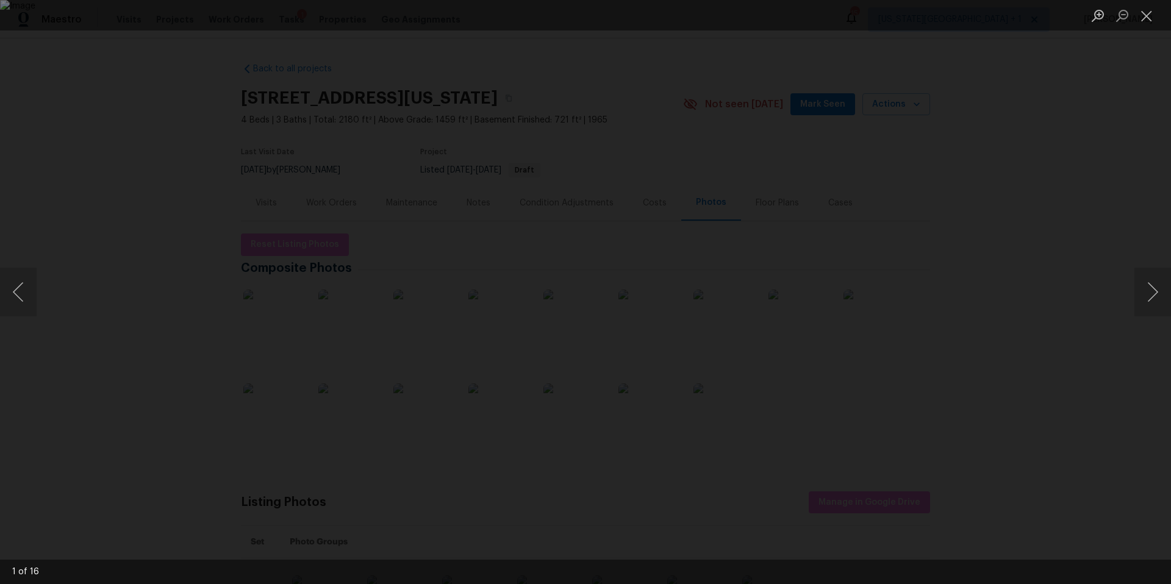
click at [1125, 288] on div "Lightbox" at bounding box center [585, 292] width 1171 height 584
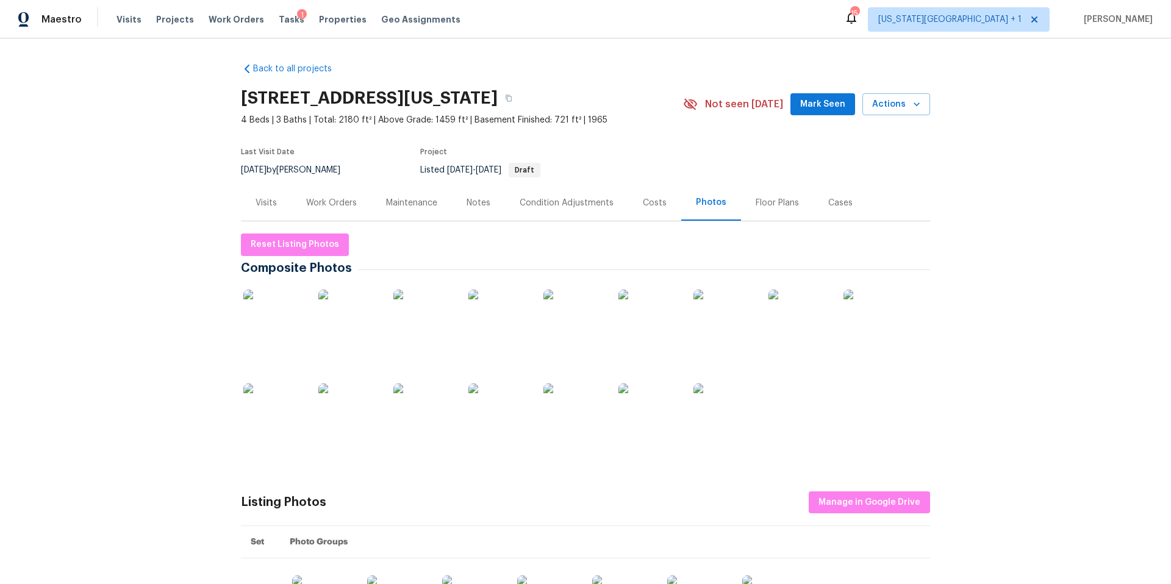
click at [1125, 288] on div "Back to all projects 623 N 62nd Pl, Kansas City, KS 66102 4 Beds | 3 Baths | To…" at bounding box center [585, 311] width 1171 height 546
click at [360, 315] on img at bounding box center [348, 320] width 61 height 61
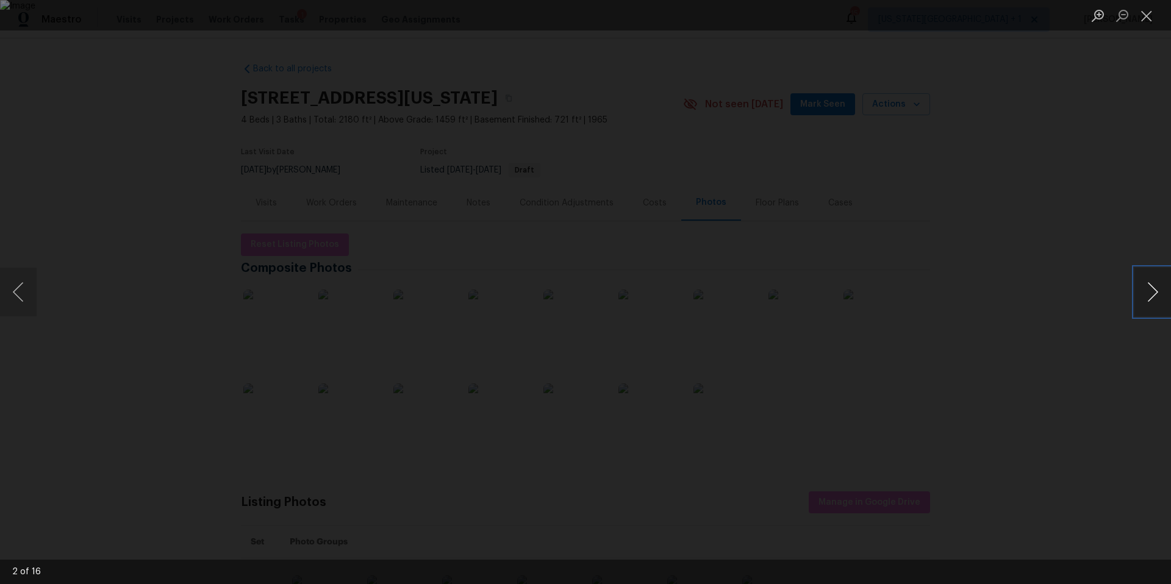
click at [1146, 293] on button "Next image" at bounding box center [1152, 292] width 37 height 49
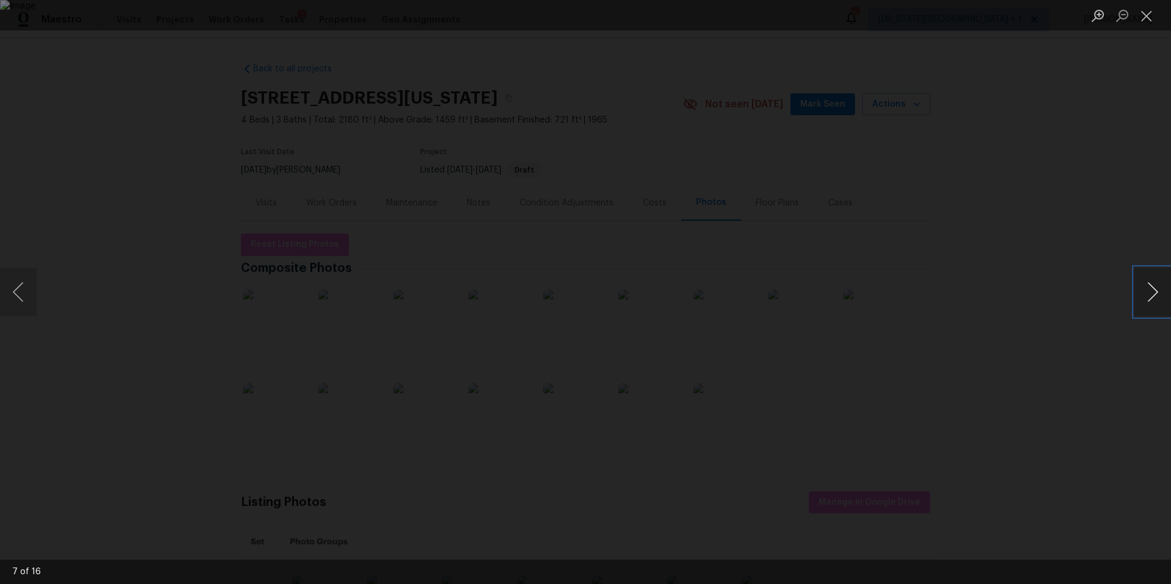
click at [1146, 293] on button "Next image" at bounding box center [1152, 292] width 37 height 49
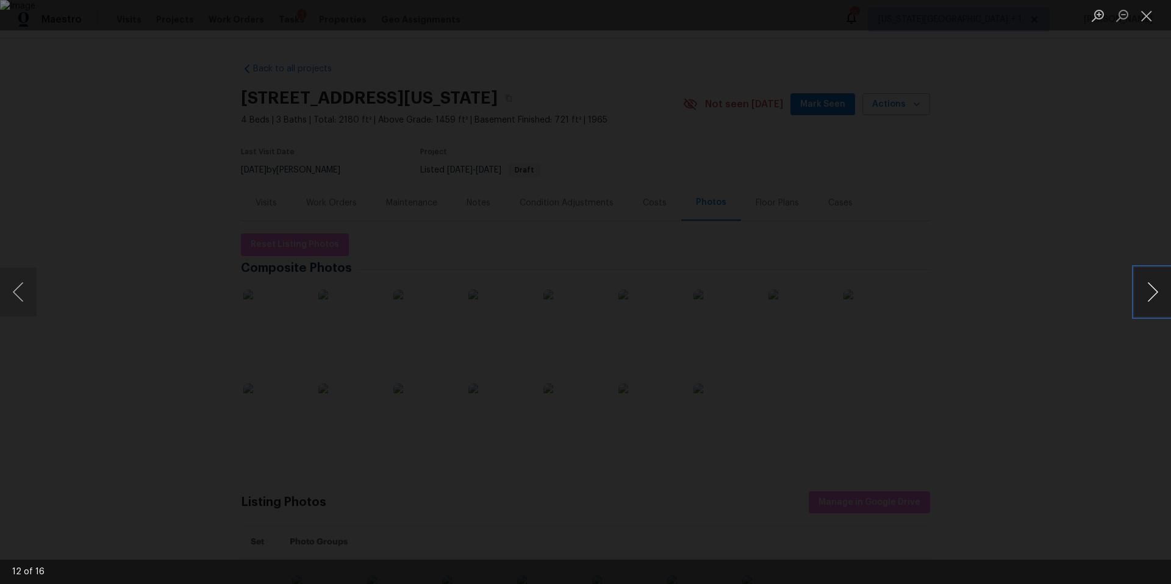
click at [1146, 293] on button "Next image" at bounding box center [1152, 292] width 37 height 49
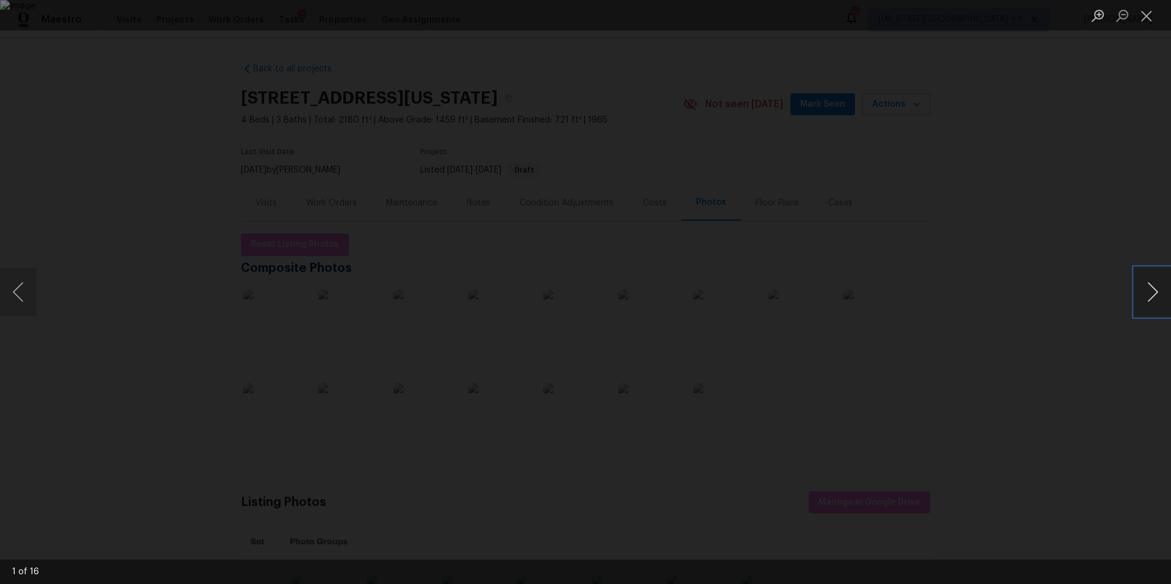
click at [1146, 293] on button "Next image" at bounding box center [1152, 292] width 37 height 49
click at [1089, 301] on div "Lightbox" at bounding box center [585, 292] width 1171 height 584
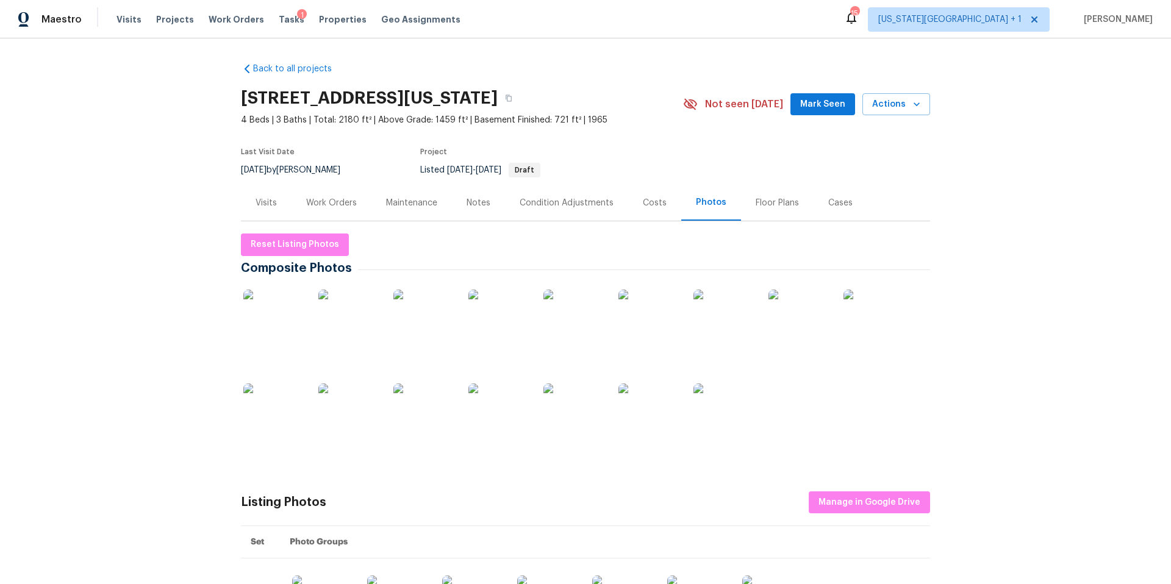
click at [329, 198] on div "Work Orders" at bounding box center [331, 203] width 51 height 12
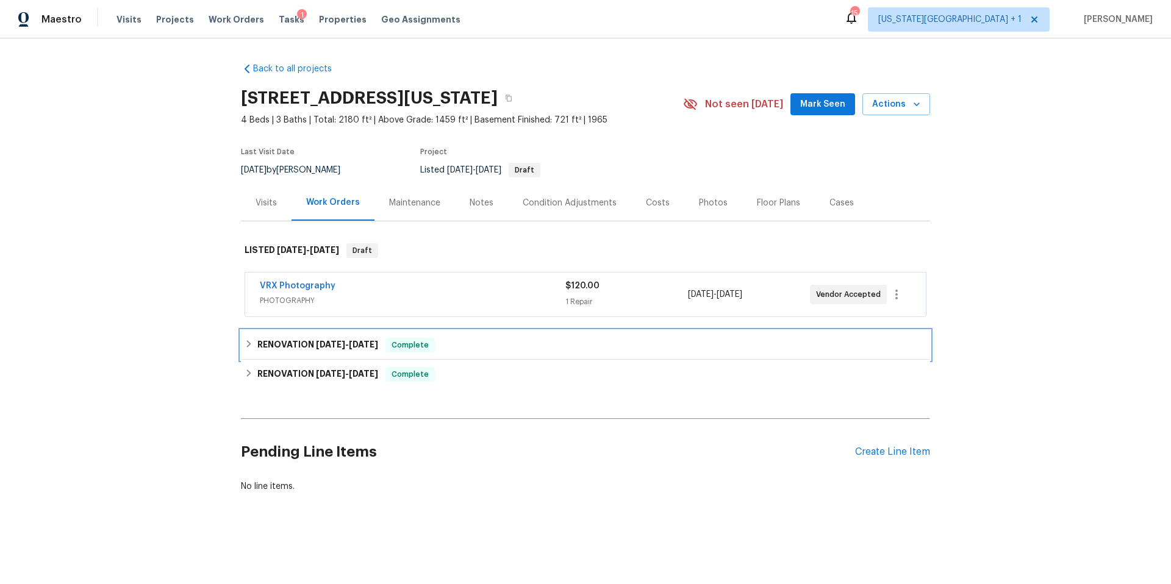
click at [280, 346] on h6 "RENOVATION 9/29/25 - 9/29/25" at bounding box center [317, 345] width 121 height 15
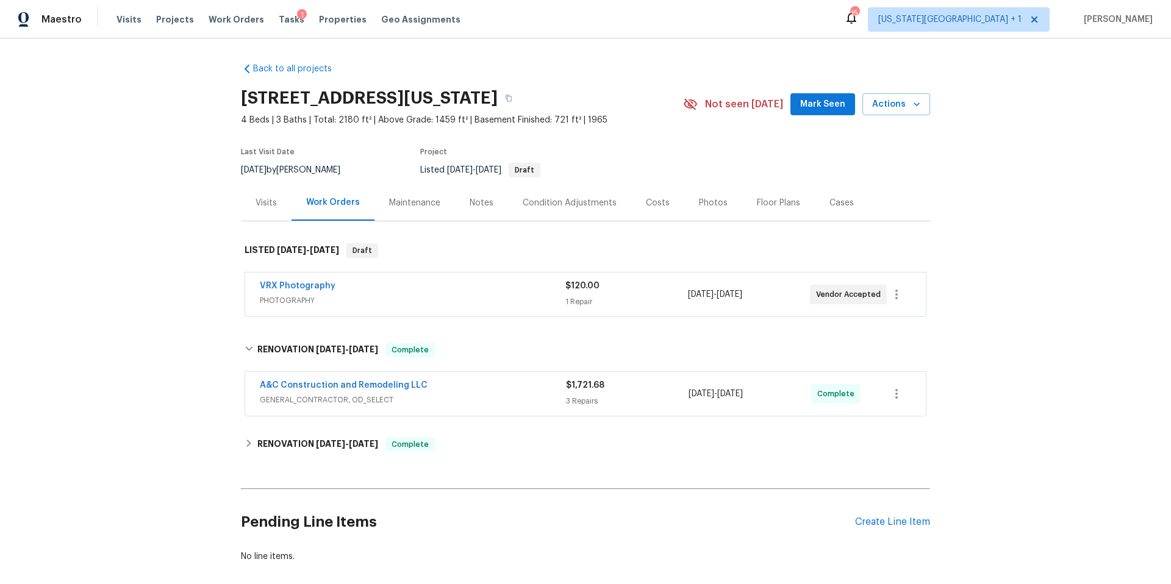
click at [344, 390] on span "A&C Construction and Remodeling LLC" at bounding box center [344, 385] width 168 height 12
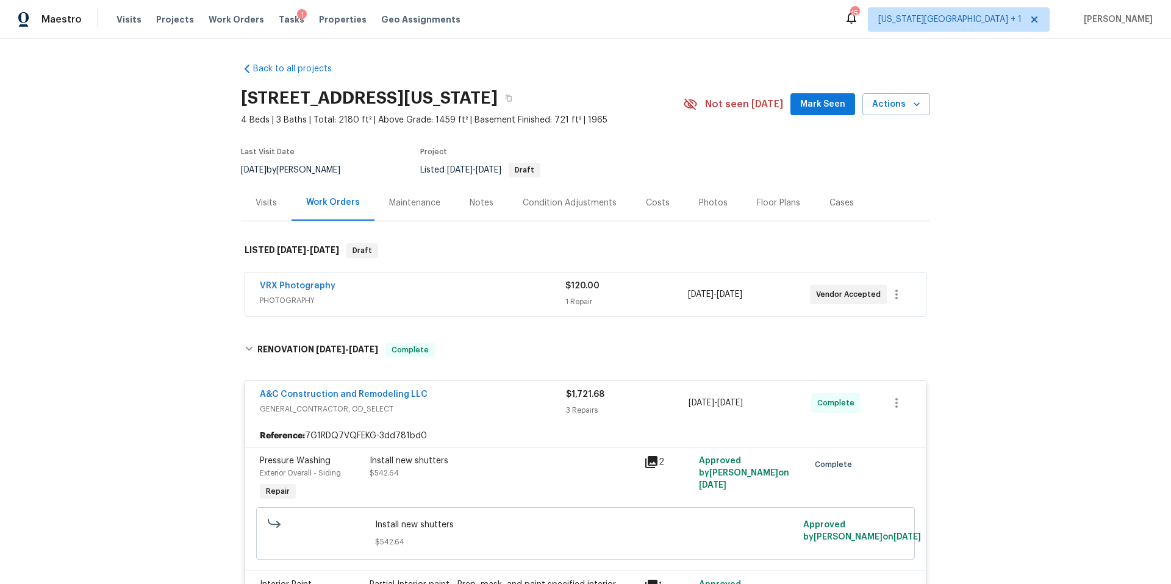
click at [426, 463] on div "Install new shutters" at bounding box center [502, 461] width 267 height 12
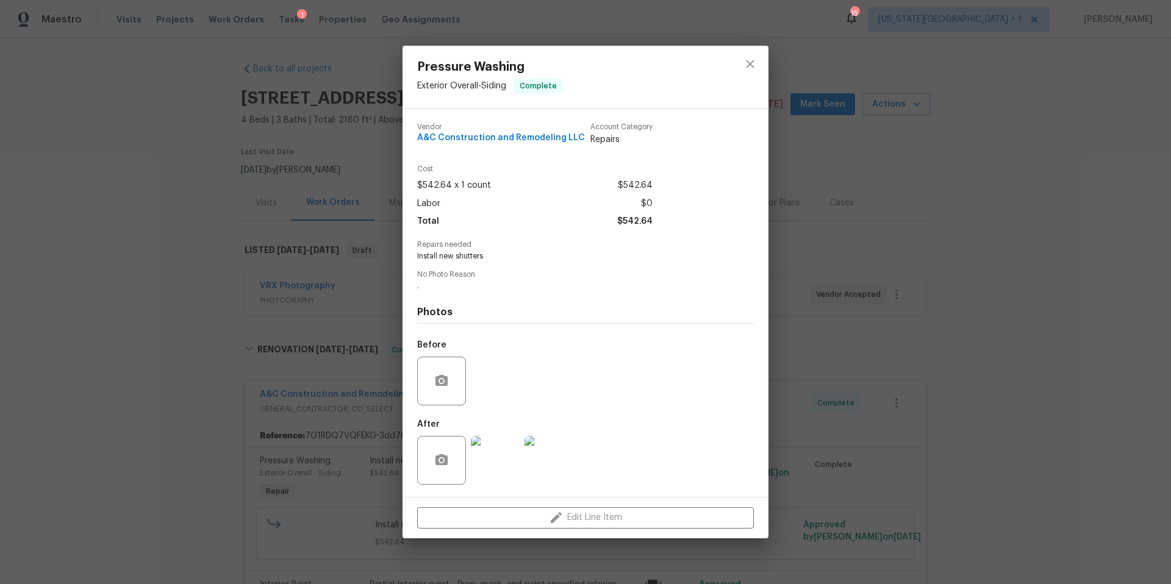
click at [486, 462] on img at bounding box center [495, 460] width 49 height 49
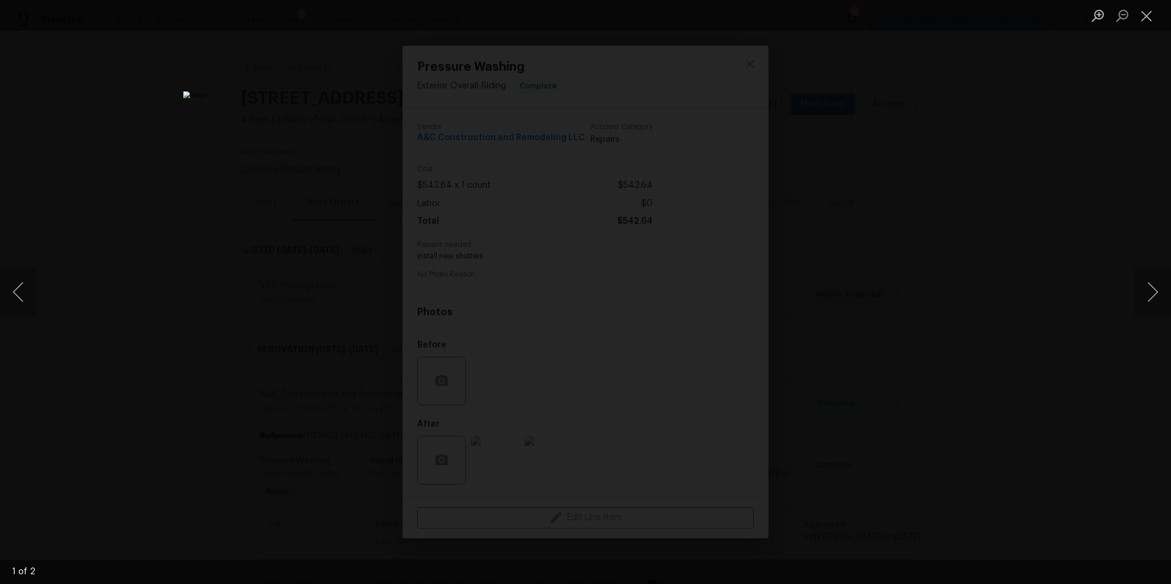
click at [1016, 322] on div "Lightbox" at bounding box center [585, 292] width 1171 height 584
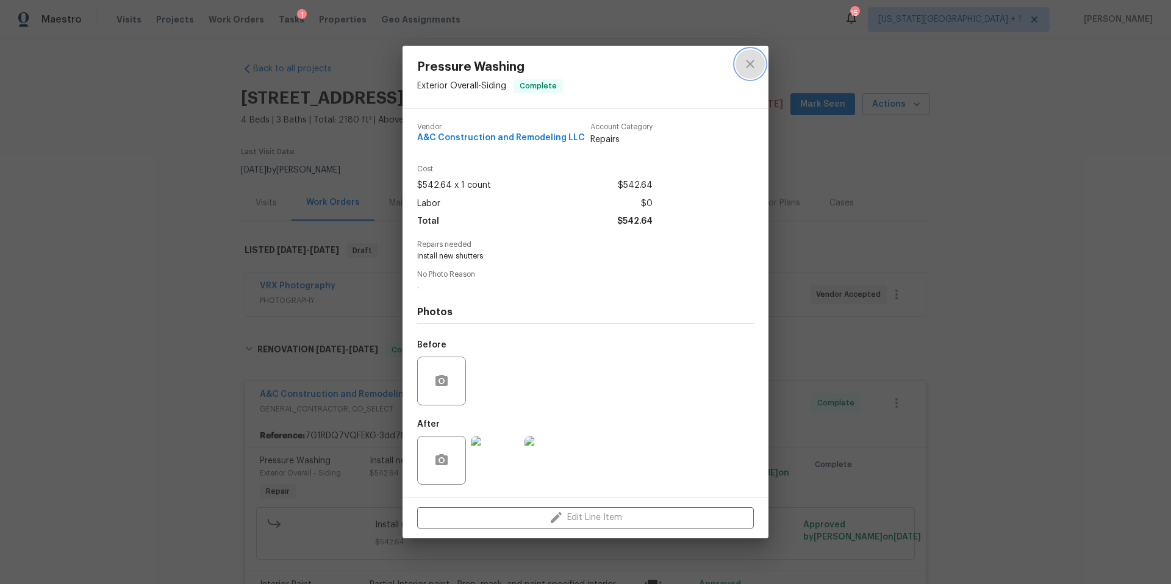
click at [752, 60] on icon "close" at bounding box center [750, 64] width 15 height 15
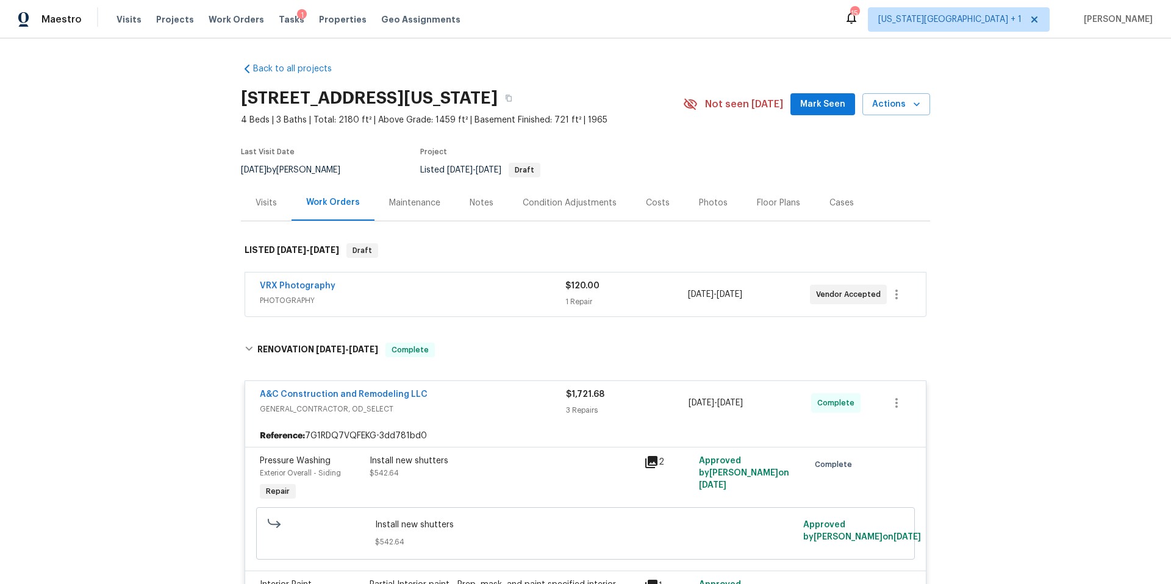
click at [279, 13] on div "Tasks 1" at bounding box center [292, 19] width 26 height 13
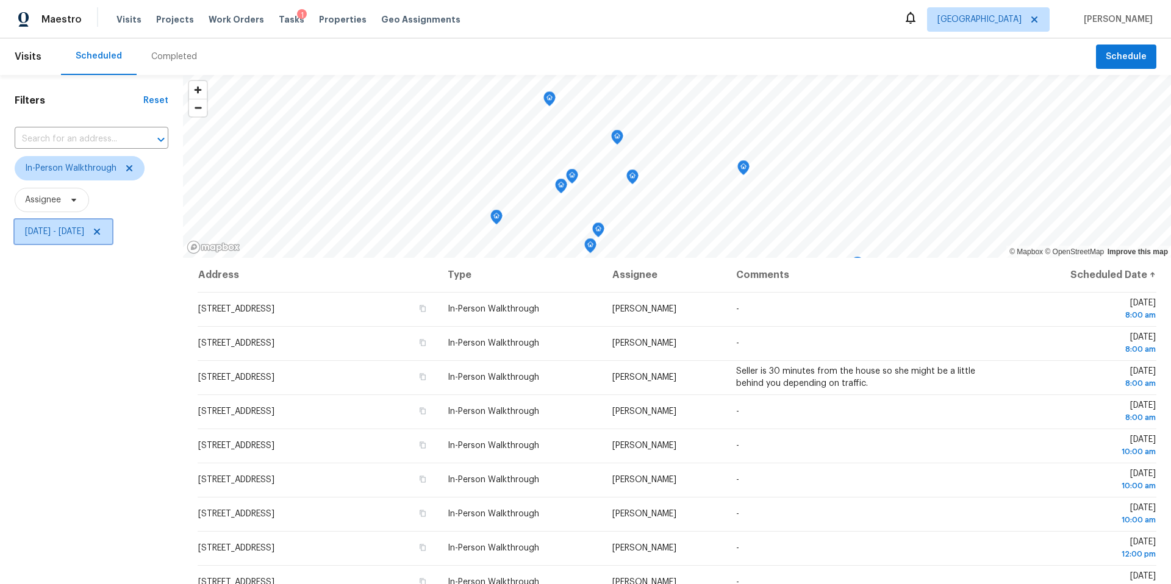
click at [102, 230] on icon at bounding box center [97, 232] width 10 height 10
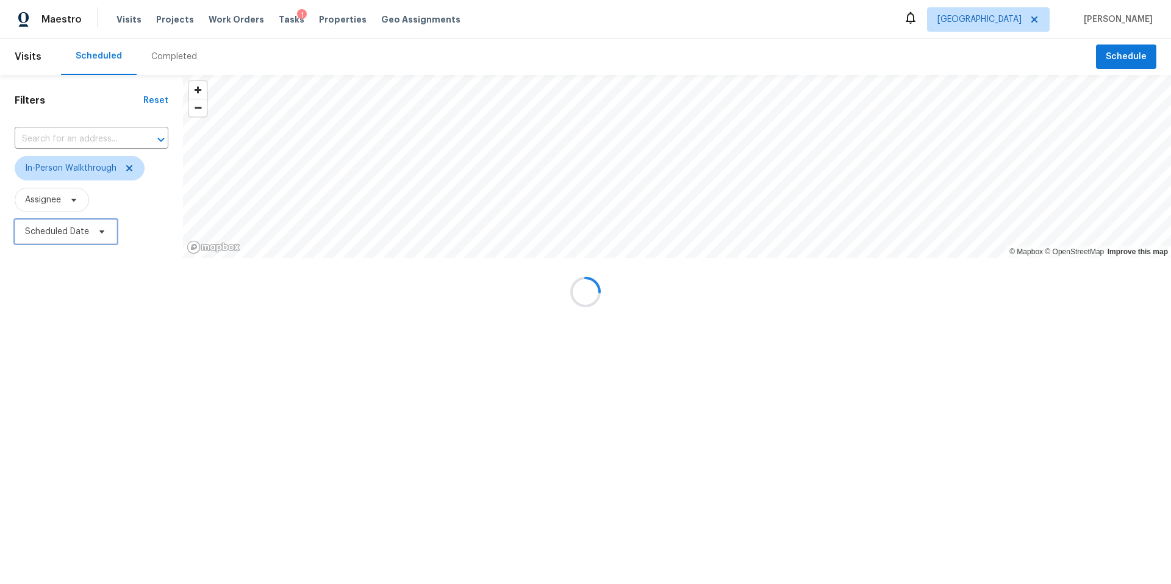
click at [93, 236] on span at bounding box center [99, 232] width 13 height 10
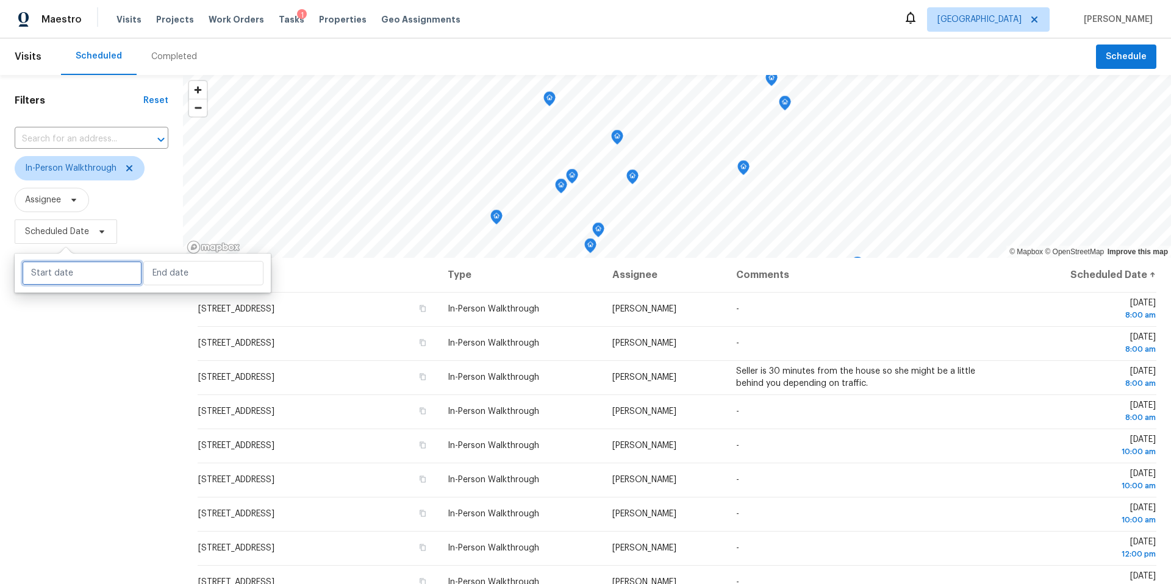
click at [80, 284] on input "text" at bounding box center [82, 273] width 120 height 24
select select "9"
select select "2025"
select select "10"
select select "2025"
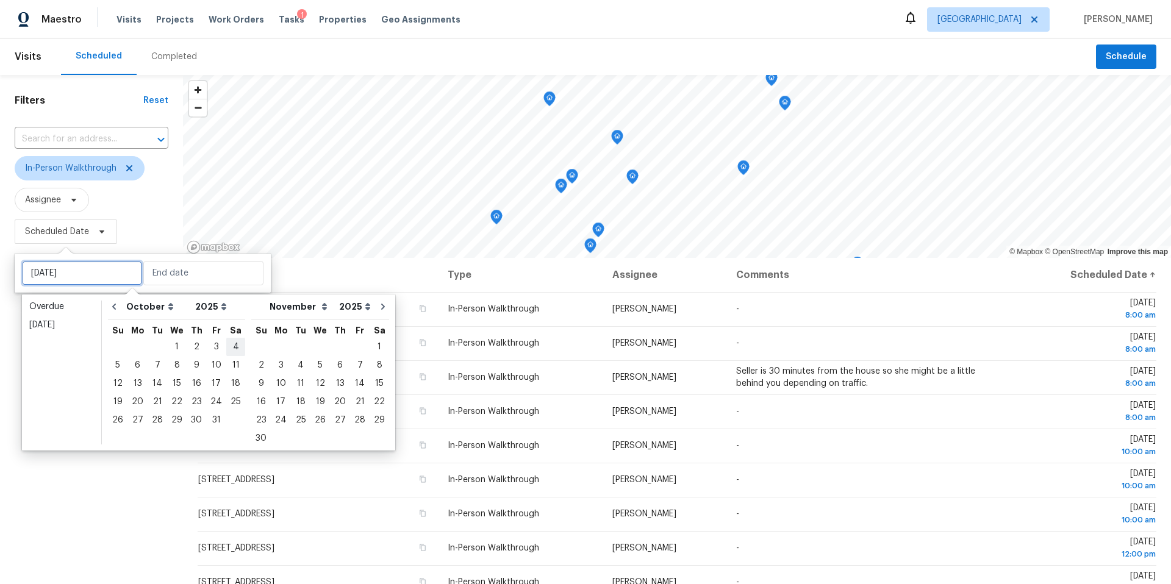
type input "[DATE]"
click at [230, 347] on div "4" at bounding box center [235, 346] width 19 height 17
type input "[DATE]"
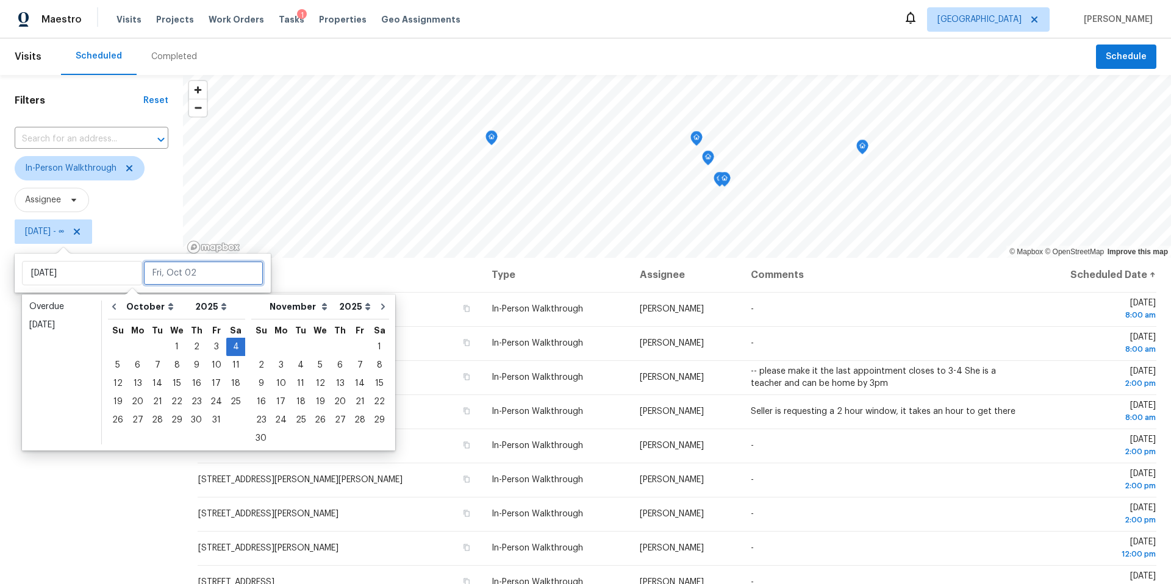
click at [185, 272] on input "text" at bounding box center [203, 273] width 120 height 24
click at [135, 364] on div "6" at bounding box center [137, 365] width 20 height 17
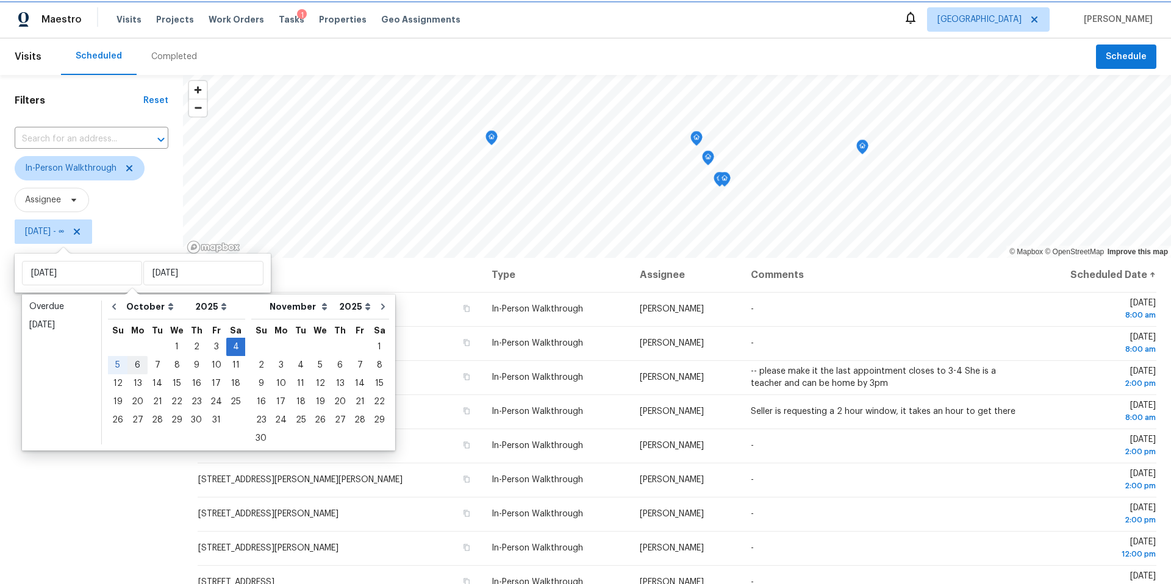
type input "[DATE]"
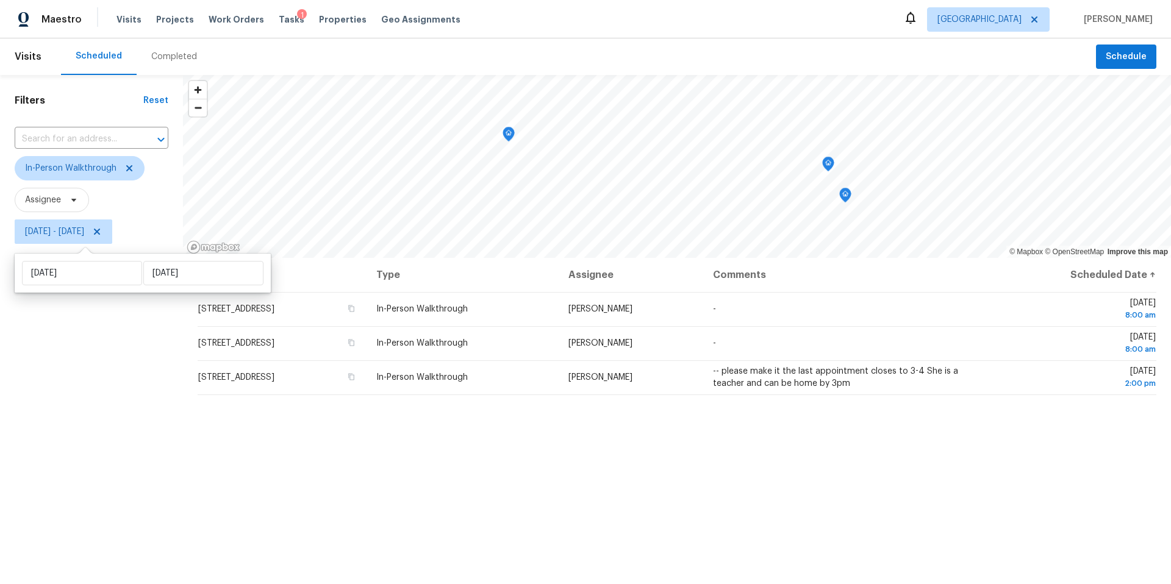
click at [95, 470] on div "Filters Reset ​ In-Person Walkthrough Assignee [DATE] - [DATE]" at bounding box center [91, 400] width 183 height 650
click at [1021, 18] on span "[GEOGRAPHIC_DATA]" at bounding box center [979, 19] width 84 height 12
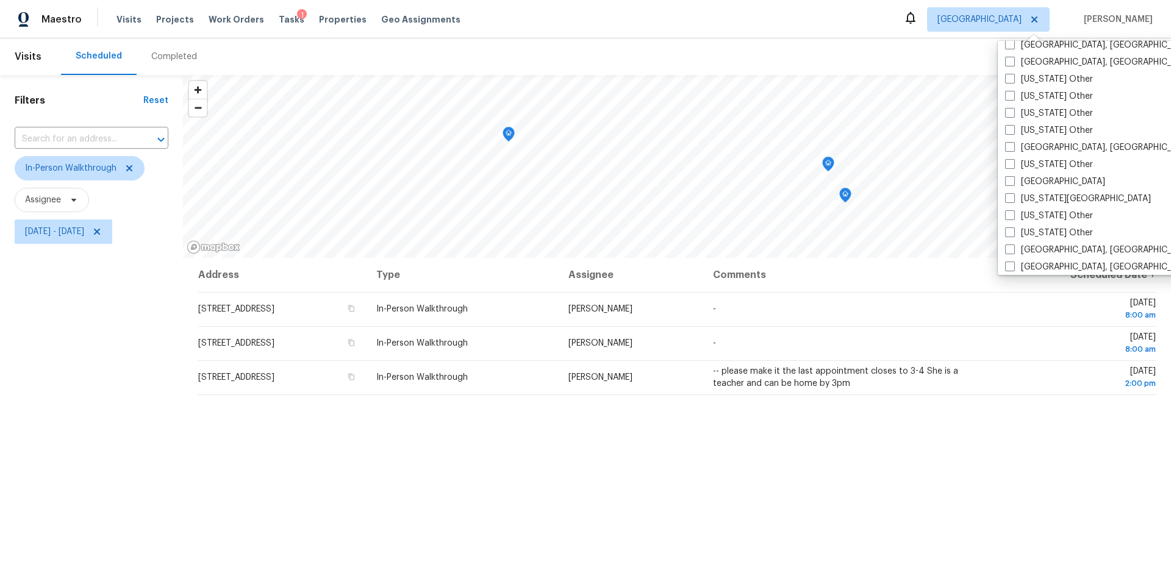
scroll to position [623, 0]
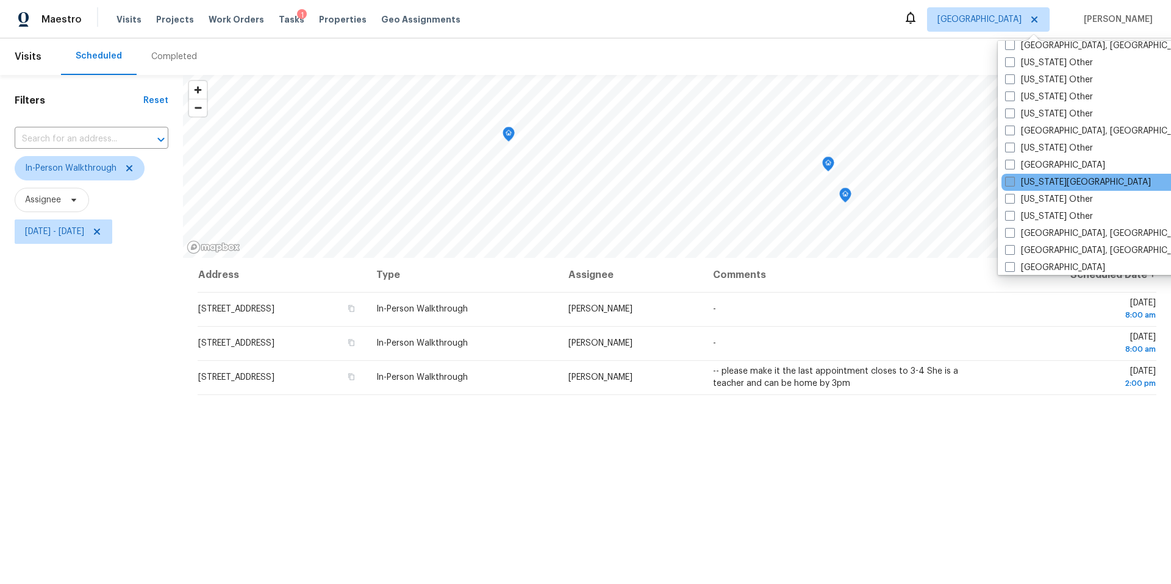
click at [1014, 179] on label "[US_STATE][GEOGRAPHIC_DATA]" at bounding box center [1078, 182] width 146 height 12
click at [1013, 179] on input "[US_STATE][GEOGRAPHIC_DATA]" at bounding box center [1009, 180] width 8 height 8
checkbox input "true"
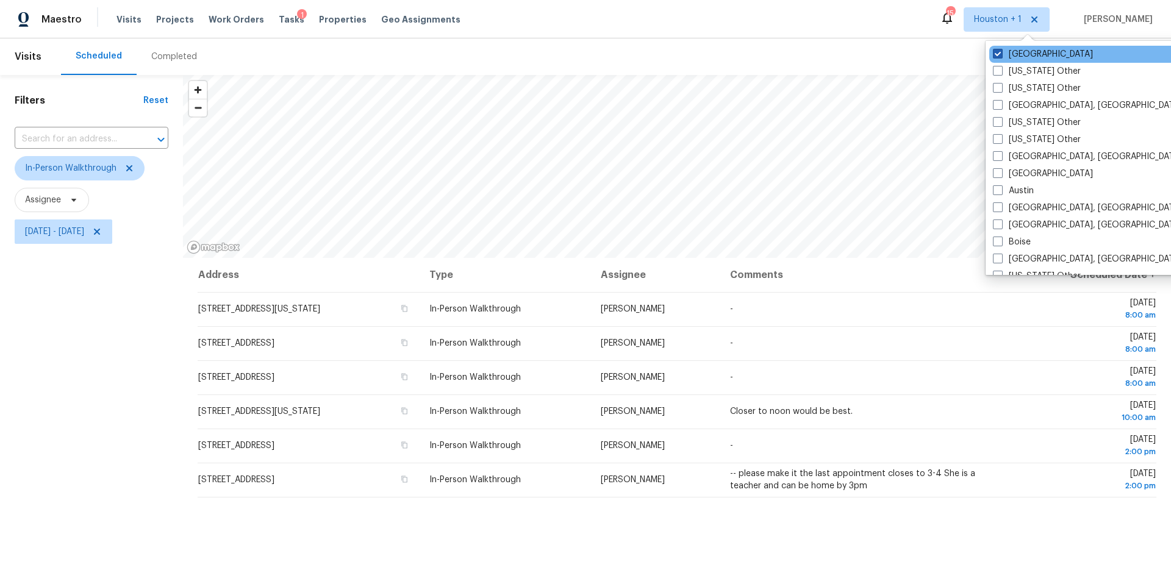
click at [1000, 53] on span at bounding box center [998, 54] width 10 height 10
click at [1000, 53] on input "[GEOGRAPHIC_DATA]" at bounding box center [997, 52] width 8 height 8
checkbox input "false"
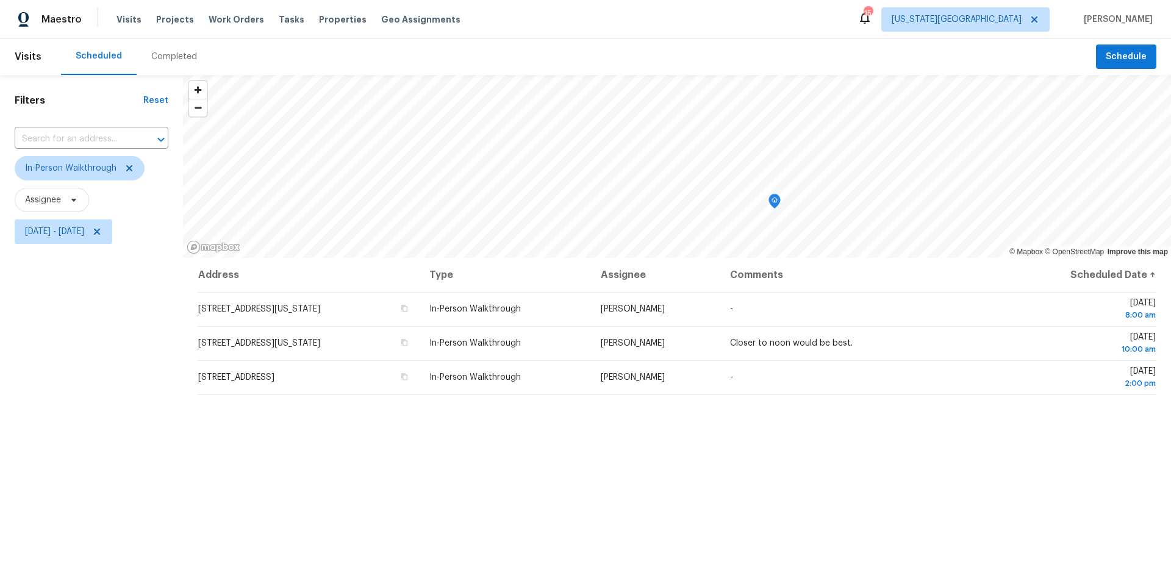
click at [632, 20] on div "Maestro Visits Projects Work Orders Tasks Properties Geo Assignments 15 [US_STA…" at bounding box center [585, 19] width 1171 height 38
